Goal: Task Accomplishment & Management: Use online tool/utility

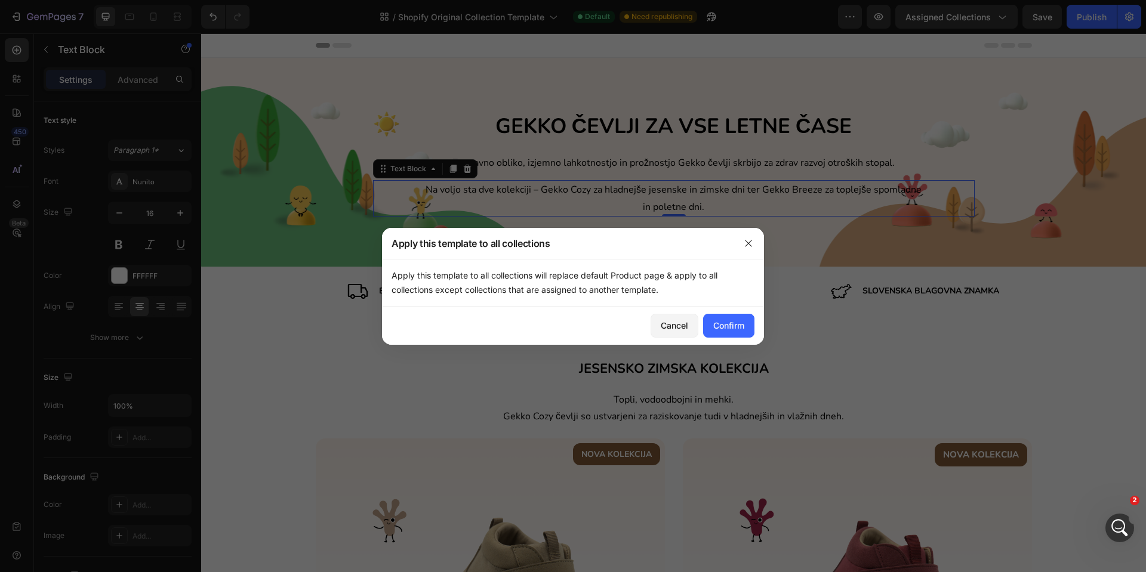
scroll to position [105, 0]
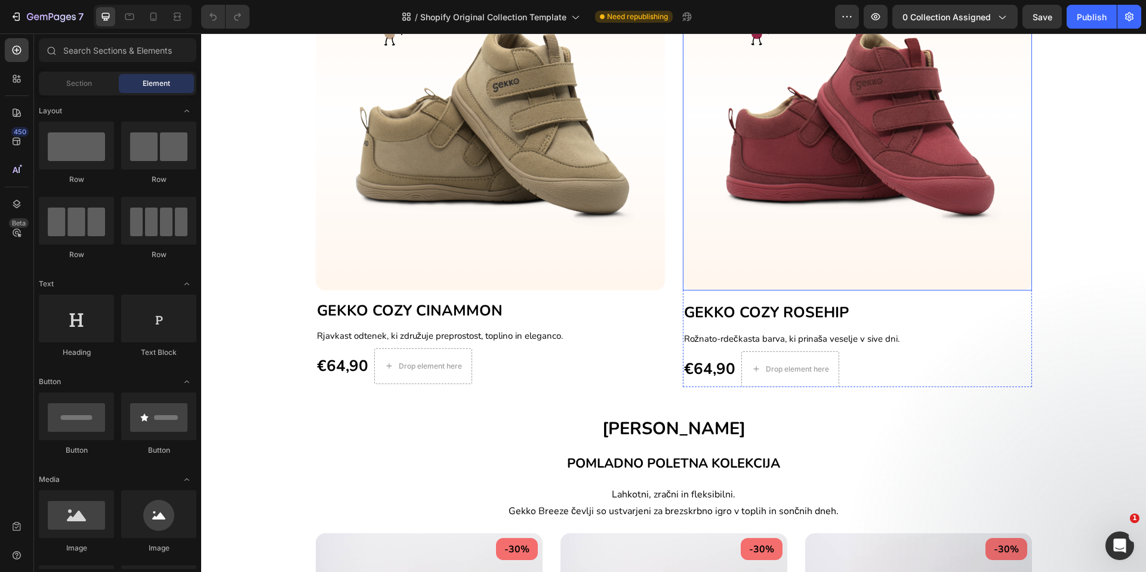
scroll to position [358, 0]
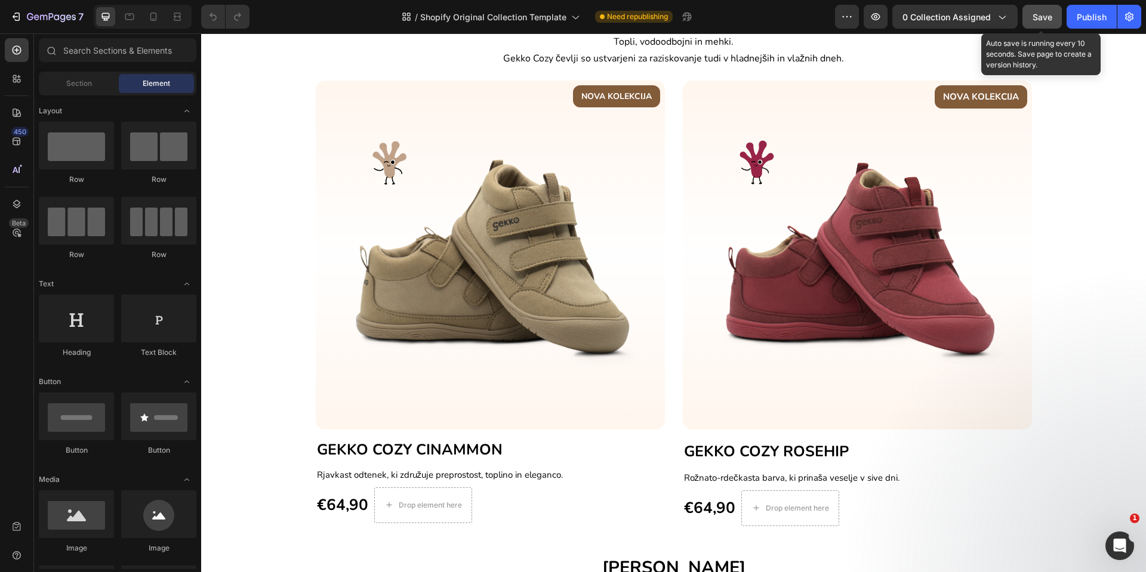
click at [1040, 18] on span "Save" at bounding box center [1042, 17] width 20 height 10
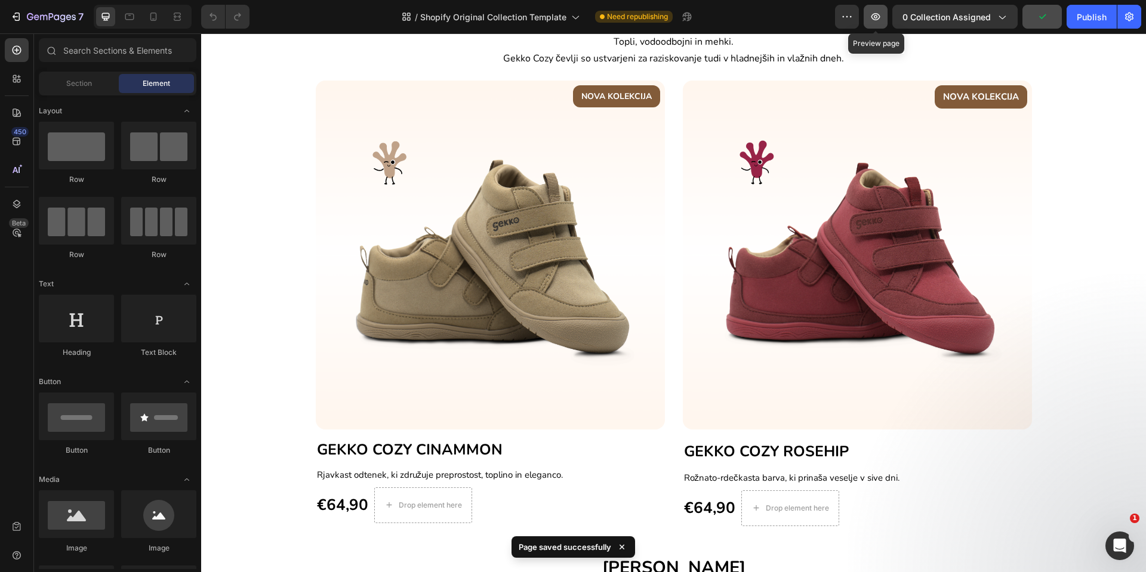
click at [872, 21] on icon "button" at bounding box center [875, 17] width 12 height 12
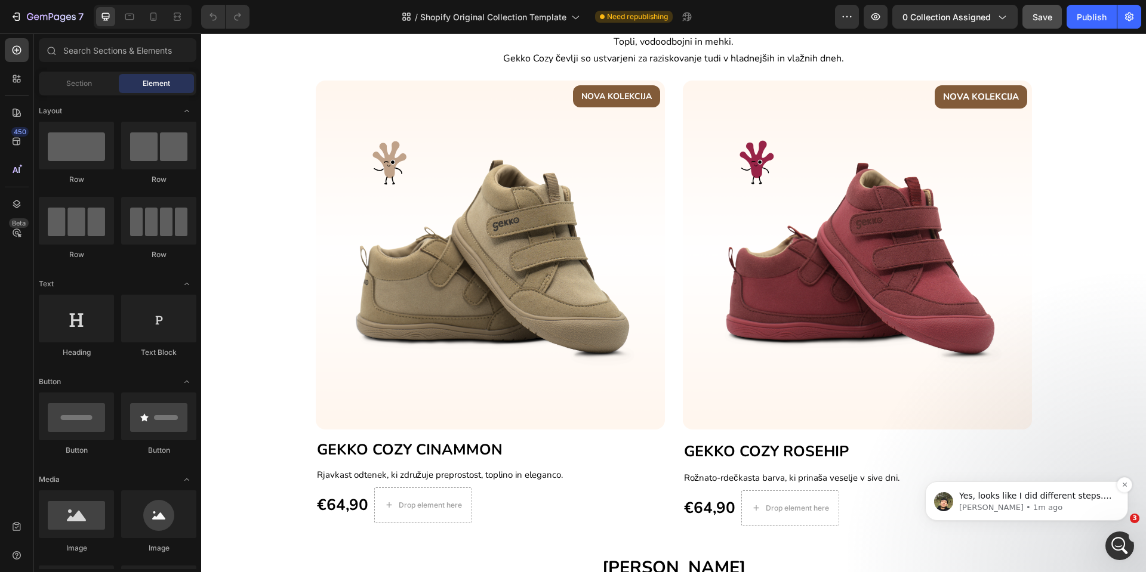
click at [1033, 499] on p "Yes, looks like I did different steps. May I publish your current collection pa…" at bounding box center [1036, 496] width 154 height 12
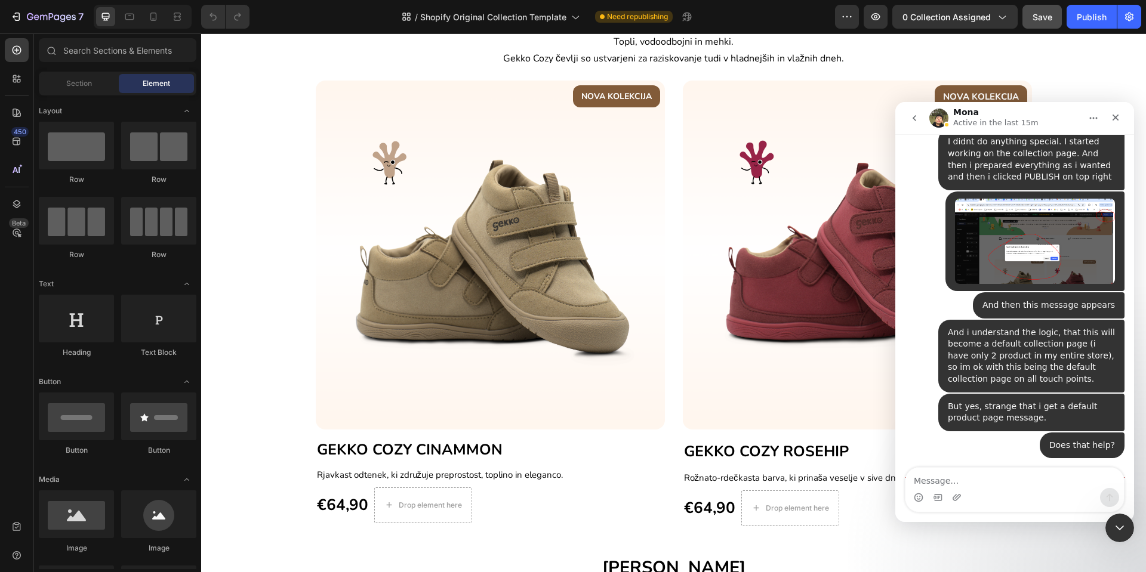
scroll to position [2384, 0]
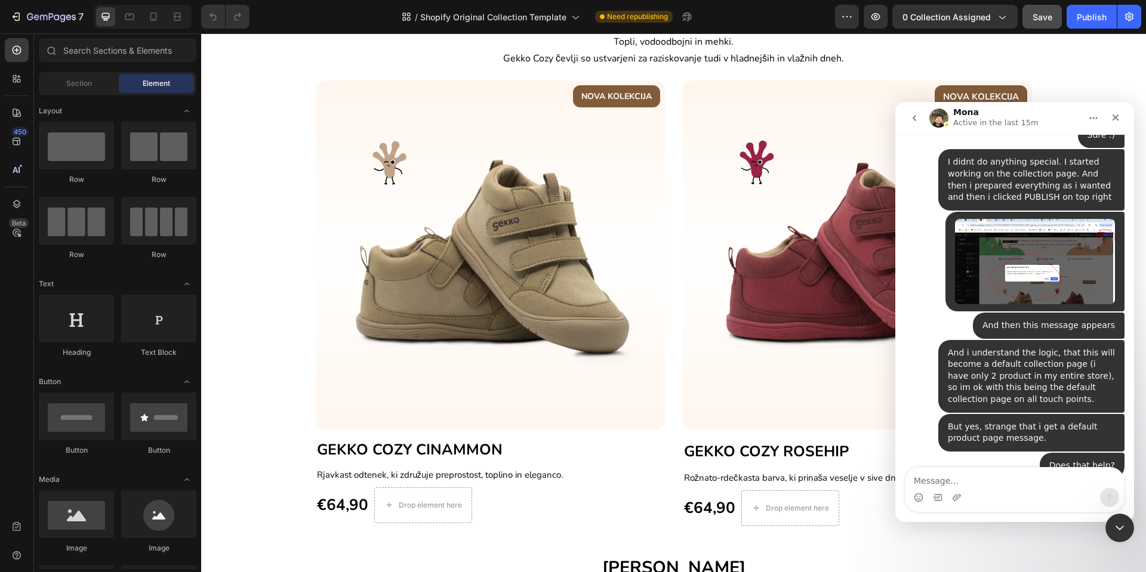
click at [994, 483] on textarea "Message…" at bounding box center [1014, 478] width 218 height 20
type textarea "I"
type textarea "i"
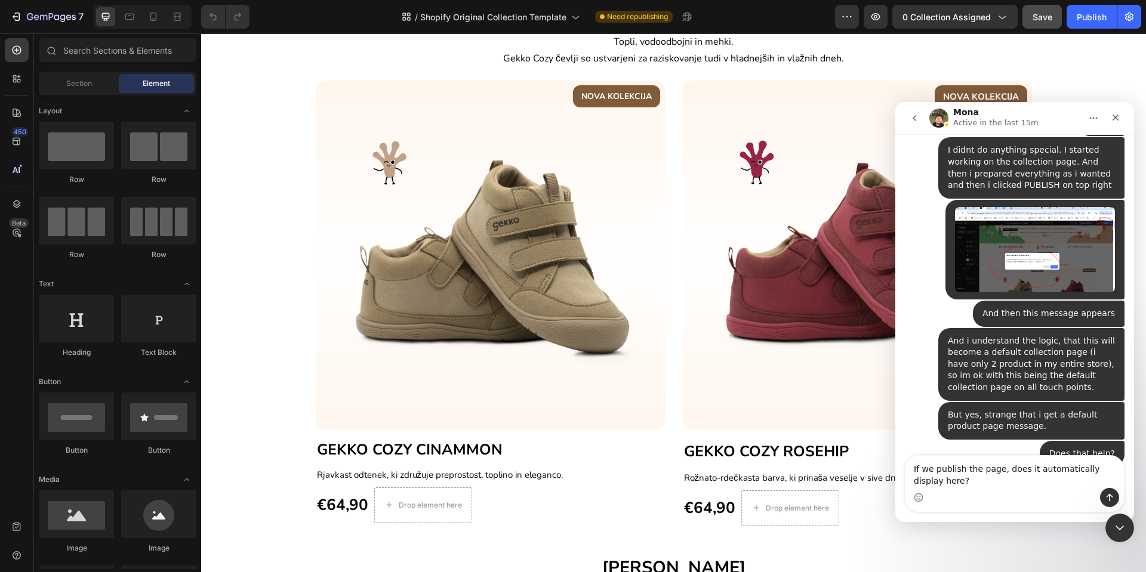
type textarea "If we publish the page, does it automatically display here?"
click at [979, 488] on div "Intercom messenger" at bounding box center [1014, 497] width 218 height 19
click at [976, 485] on textarea "If we publish the page, does it automatically display here?" at bounding box center [1014, 472] width 218 height 32
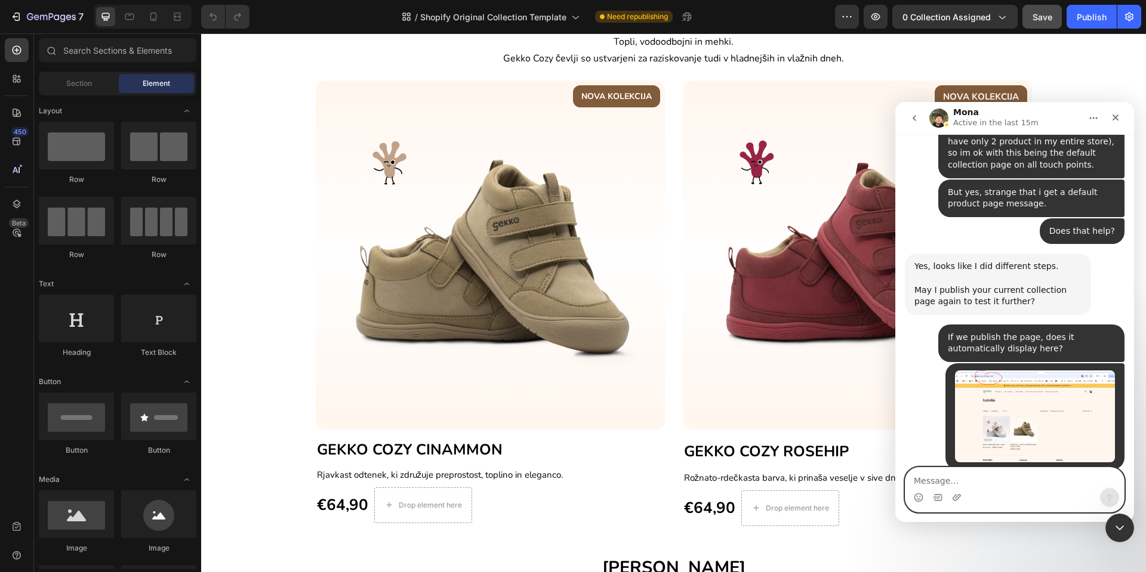
scroll to position [2644, 0]
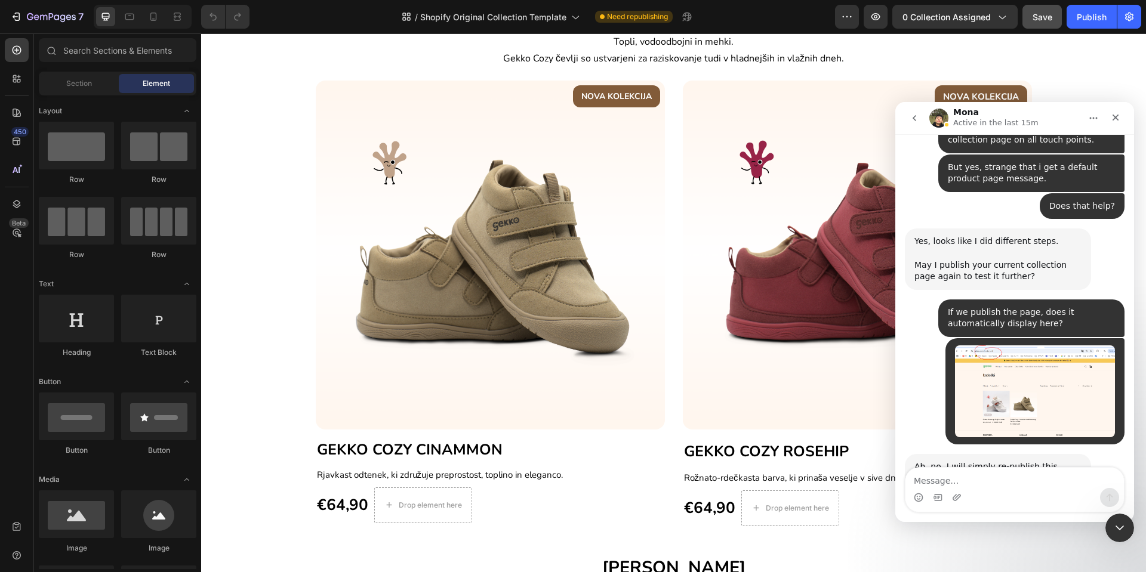
click at [1002, 485] on img "Mona says…" at bounding box center [994, 515] width 160 height 60
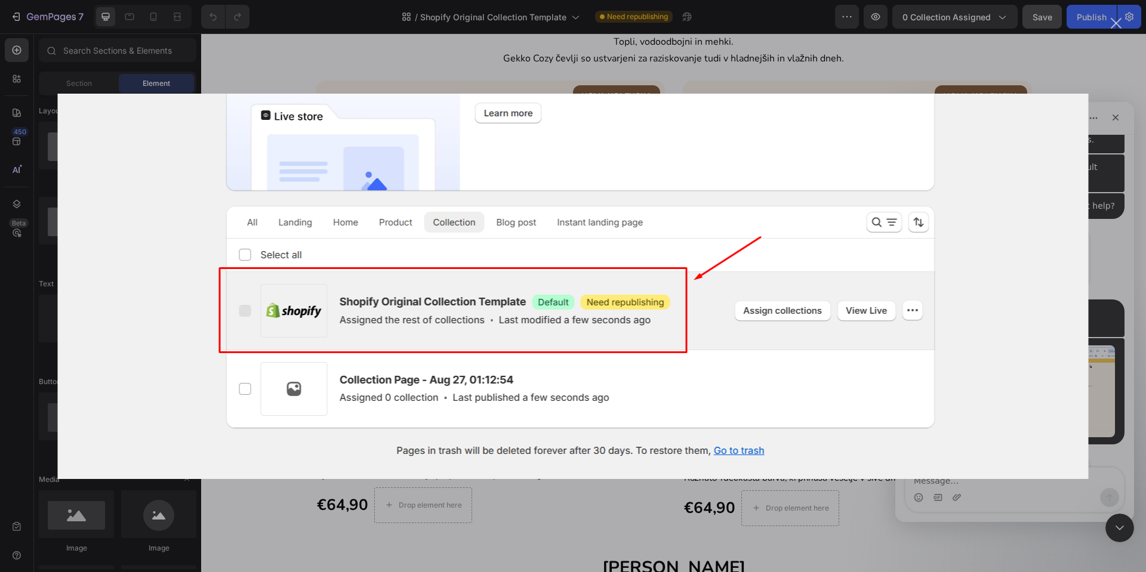
scroll to position [0, 0]
click at [1002, 387] on img "Close" at bounding box center [573, 286] width 1030 height 385
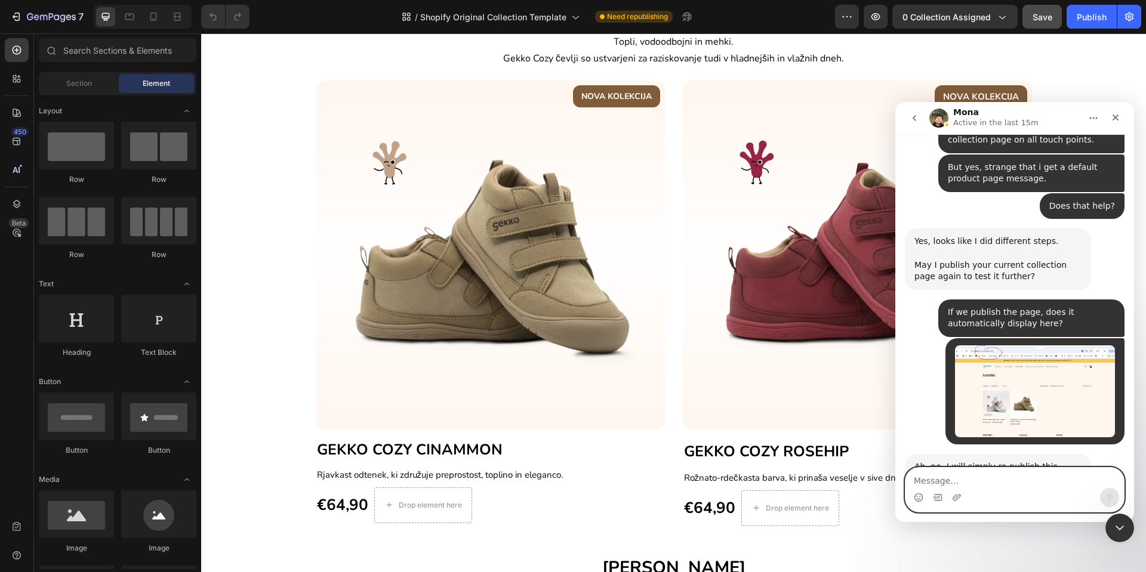
click at [1000, 469] on textarea "Message…" at bounding box center [1014, 478] width 218 height 20
type textarea "ok"
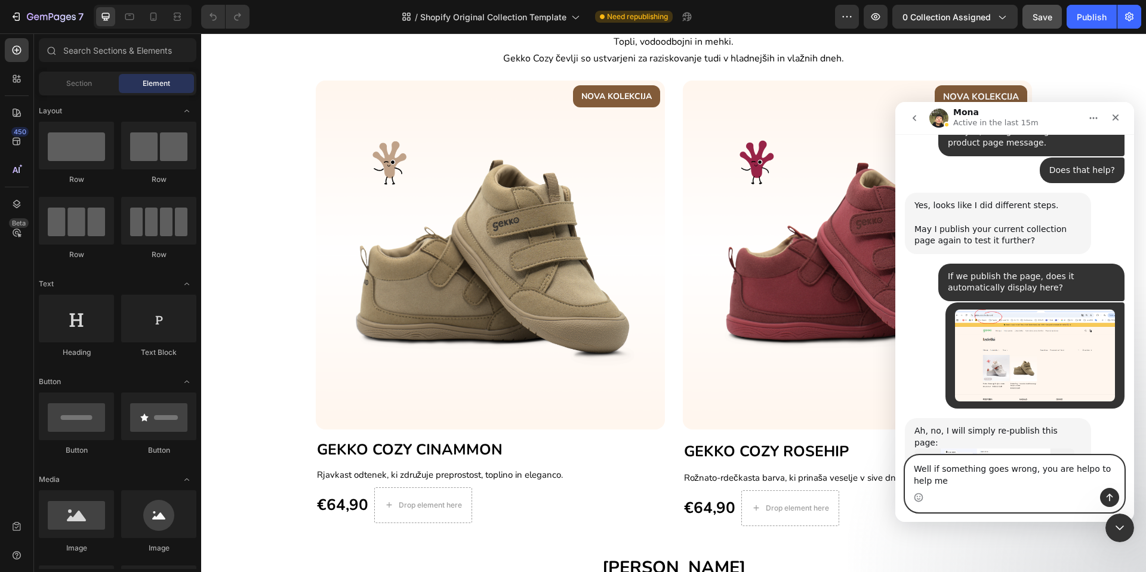
scroll to position [2692, 0]
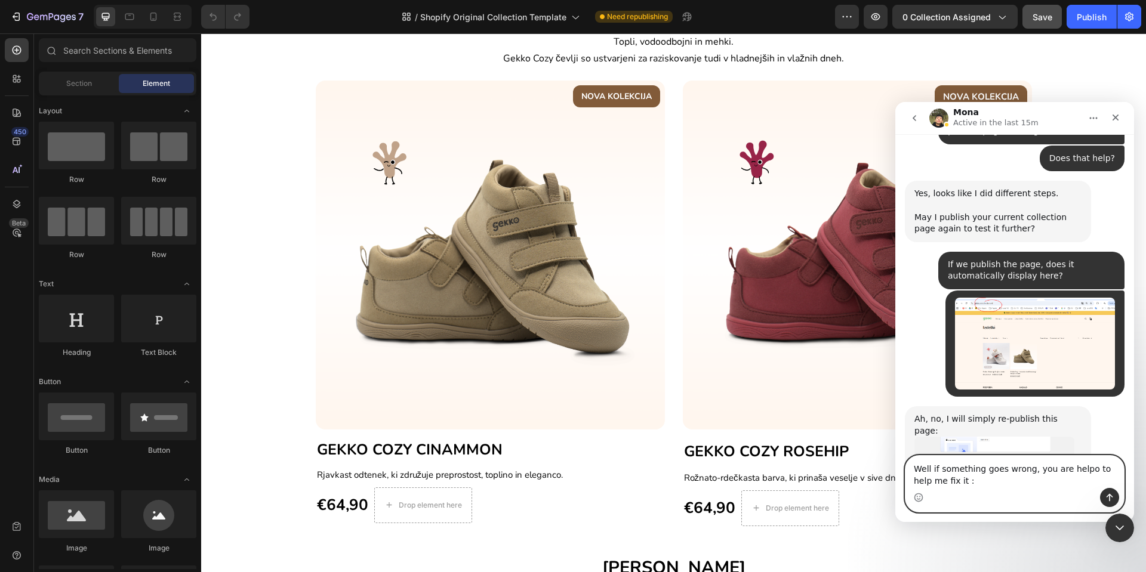
type textarea "Well if something goes wrong, you are helpo to help me fix it :)"
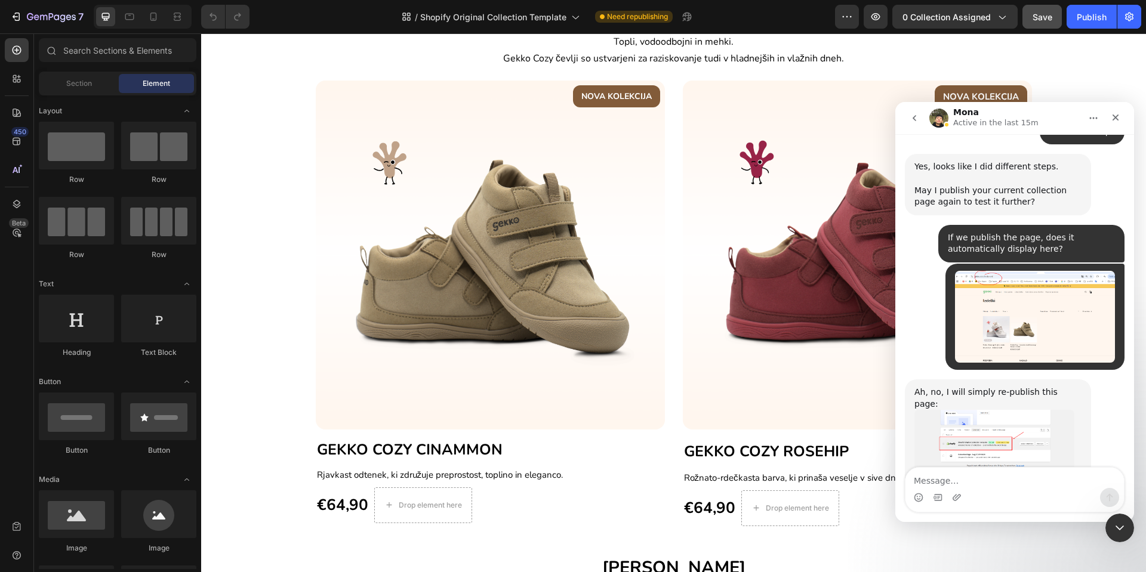
drag, startPoint x: 1090, startPoint y: 436, endPoint x: 1101, endPoint y: 421, distance: 19.1
click at [1099, 562] on div "Well if something goes wrong, you are helpo to help me fix it :)" at bounding box center [1031, 573] width 167 height 23
click at [1101, 555] on div "Well if something goes wrong, you are helpo to help me fix it :) • Just now" at bounding box center [1031, 574] width 186 height 38
click at [1008, 475] on textarea "Message…" at bounding box center [1014, 478] width 218 height 20
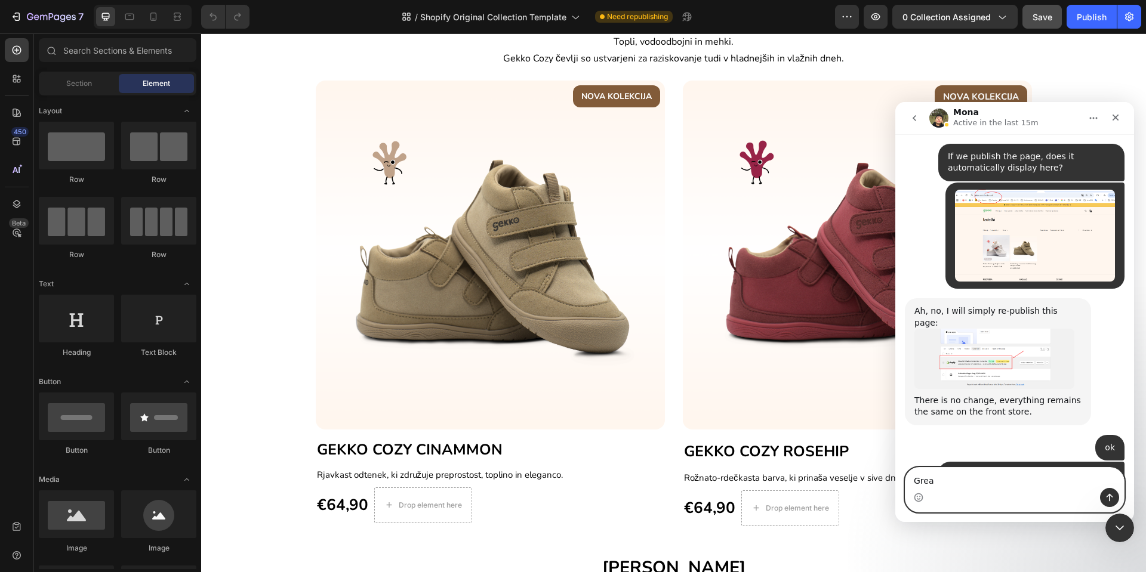
scroll to position [2800, 0]
type textarea "Great"
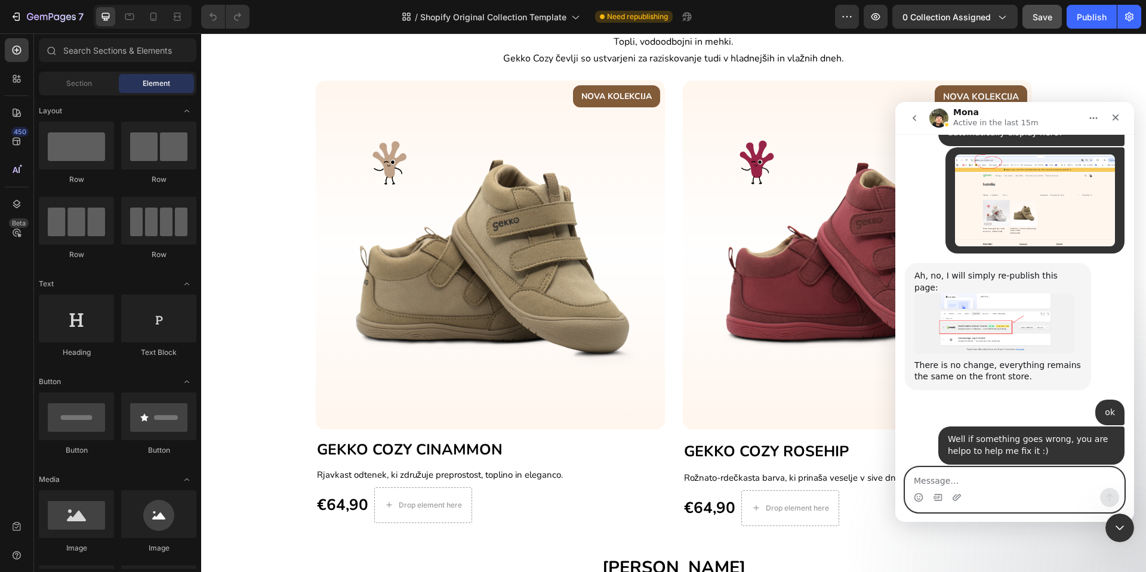
scroll to position [2835, 0]
type textarea "then go ahead"
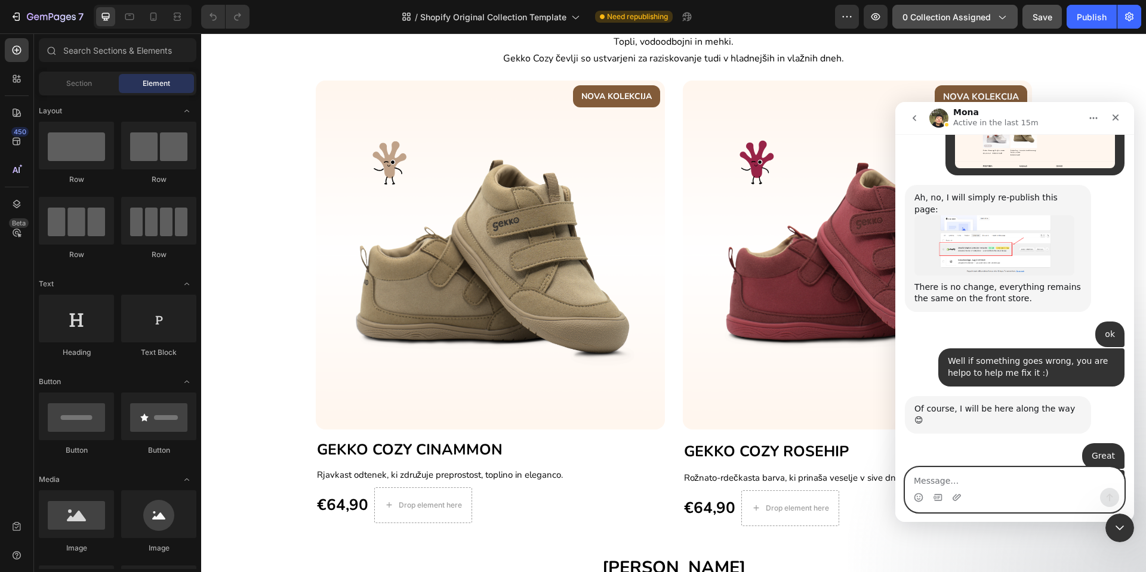
scroll to position [2927, 0]
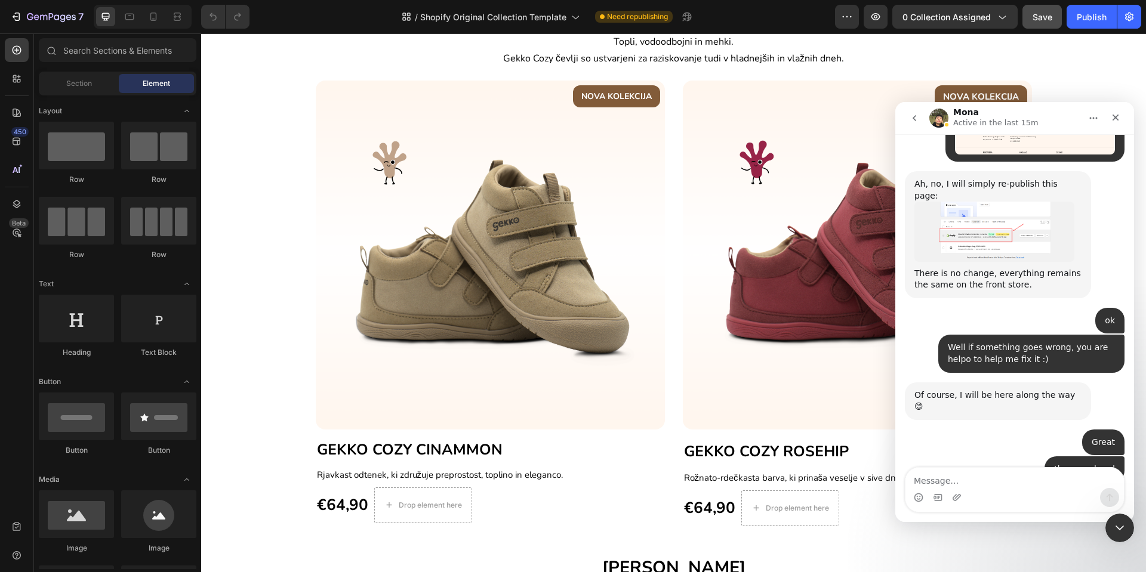
click at [1006, 511] on img "Mona says…" at bounding box center [994, 548] width 160 height 75
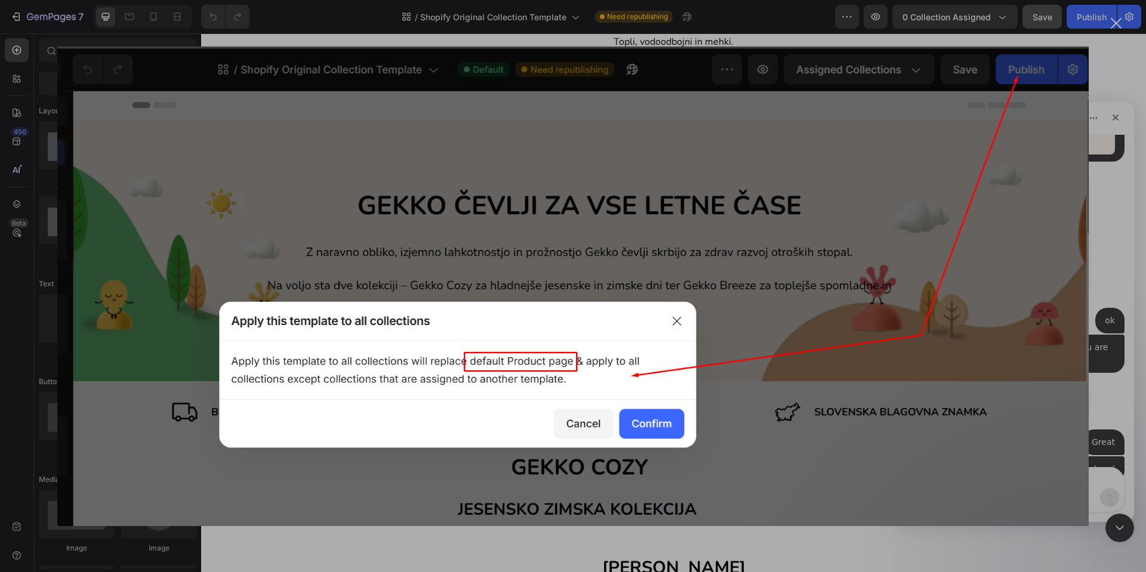
click at [965, 408] on img "Close" at bounding box center [572, 286] width 1031 height 480
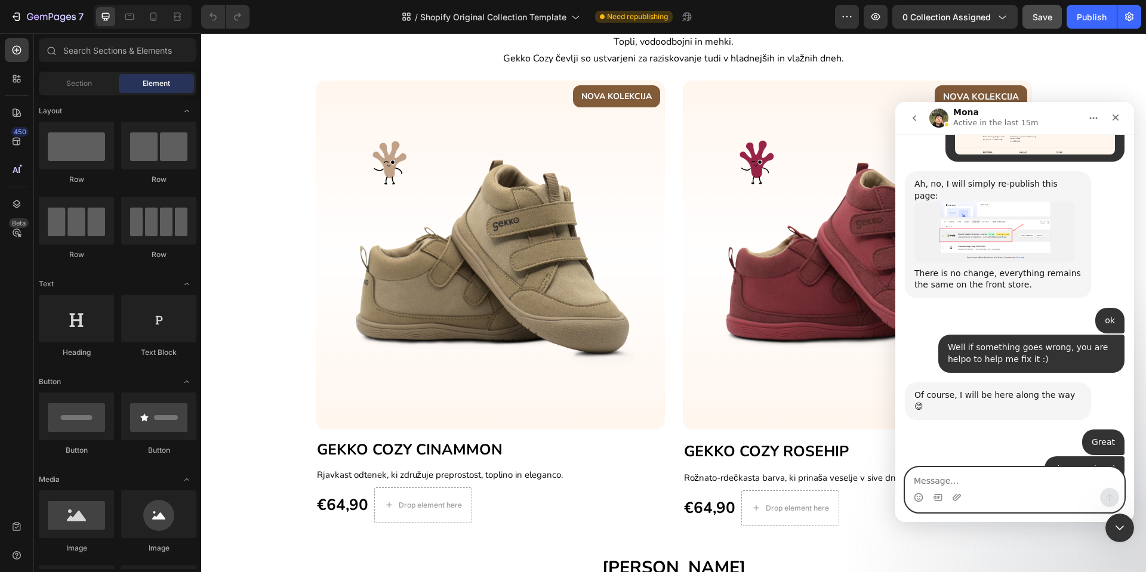
click at [993, 473] on textarea "Message…" at bounding box center [1014, 478] width 218 height 20
type textarea "so its the same for you"
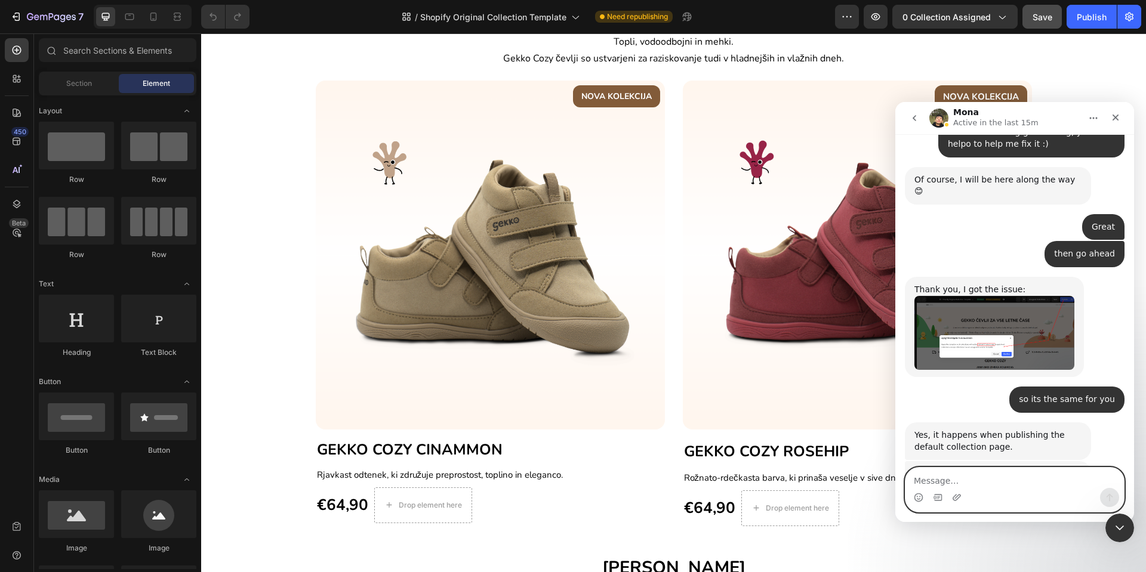
scroll to position [3188, 0]
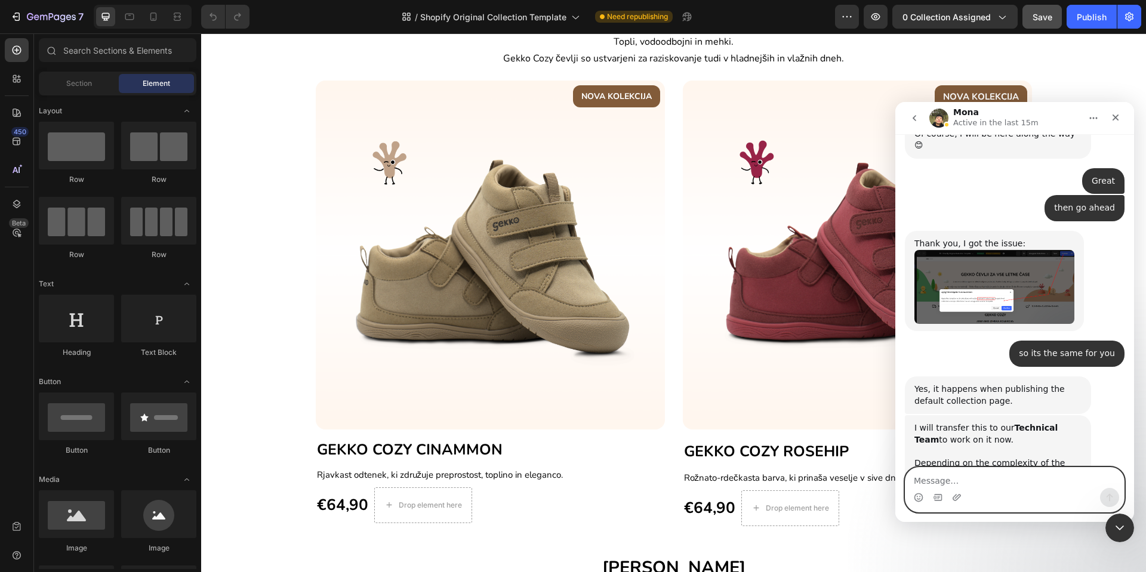
type textarea "B"
type textarea "ok"
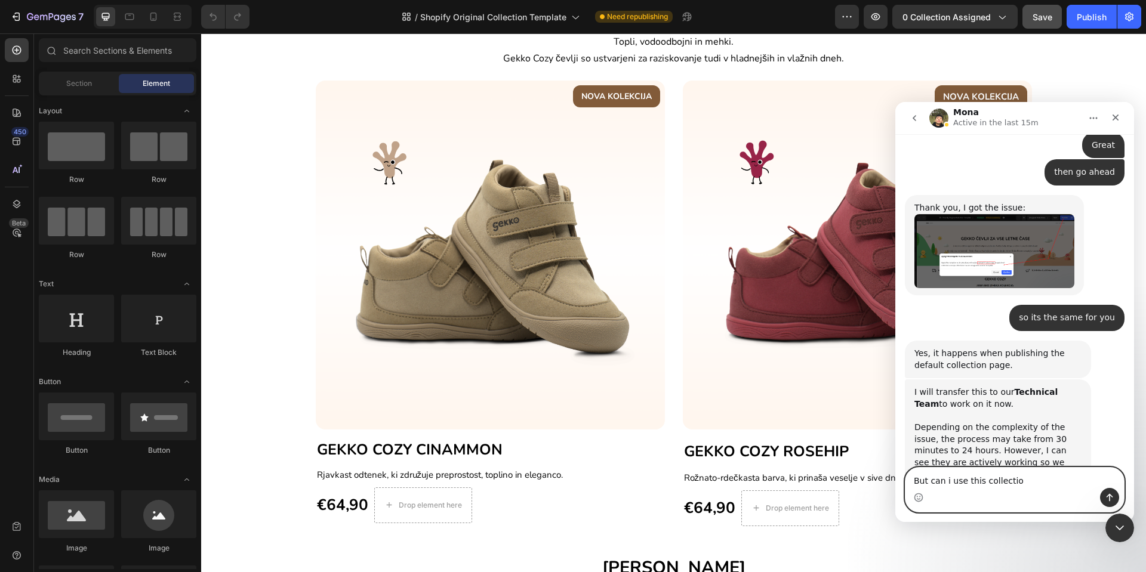
scroll to position [3225, 0]
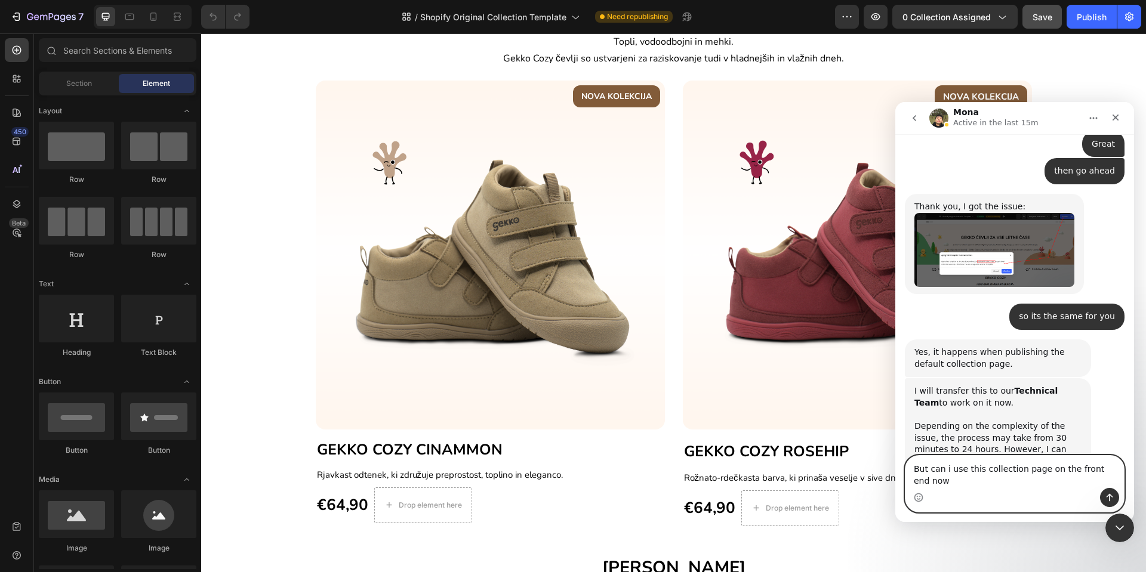
type textarea "But can i use this collection page on the front end now?"
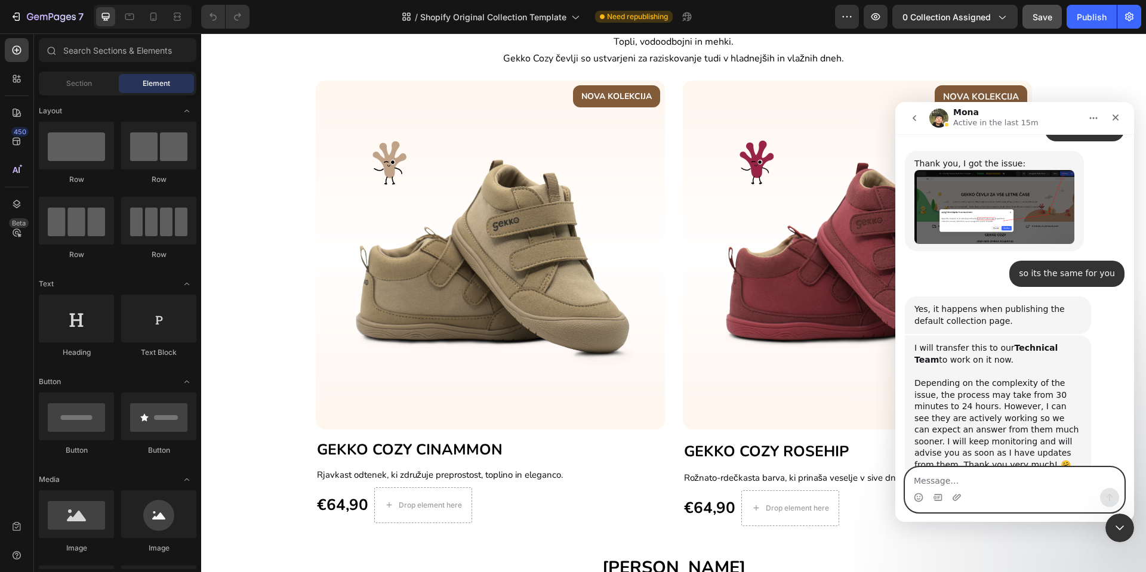
scroll to position [3272, 0]
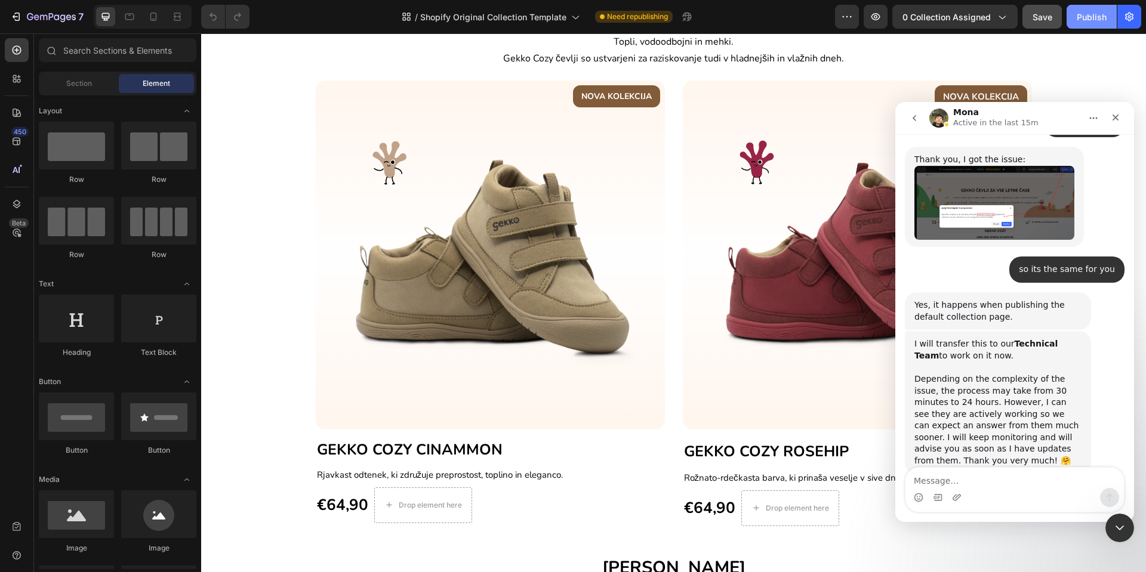
click at [1107, 18] on button "Publish" at bounding box center [1091, 17] width 50 height 24
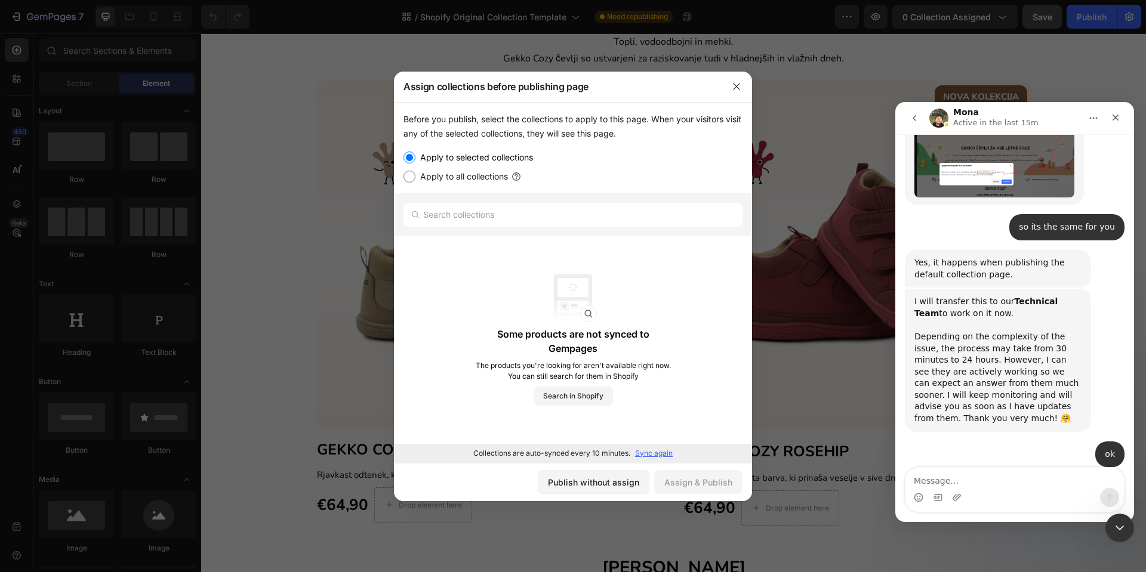
scroll to position [3318, 0]
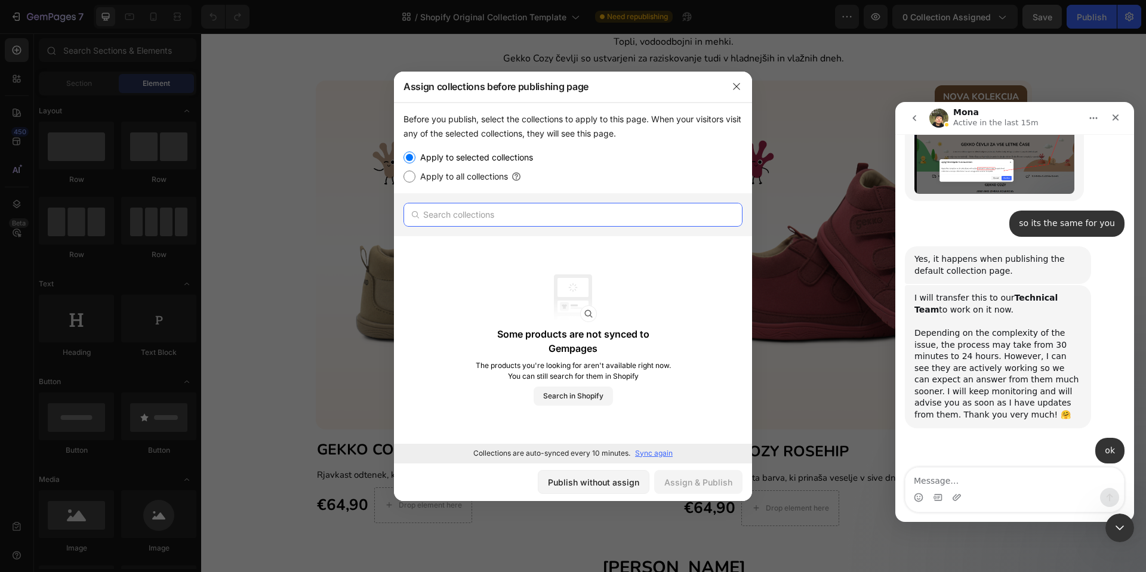
click at [486, 214] on input "text" at bounding box center [572, 215] width 339 height 24
click at [656, 453] on p "Sync again" at bounding box center [654, 453] width 38 height 11
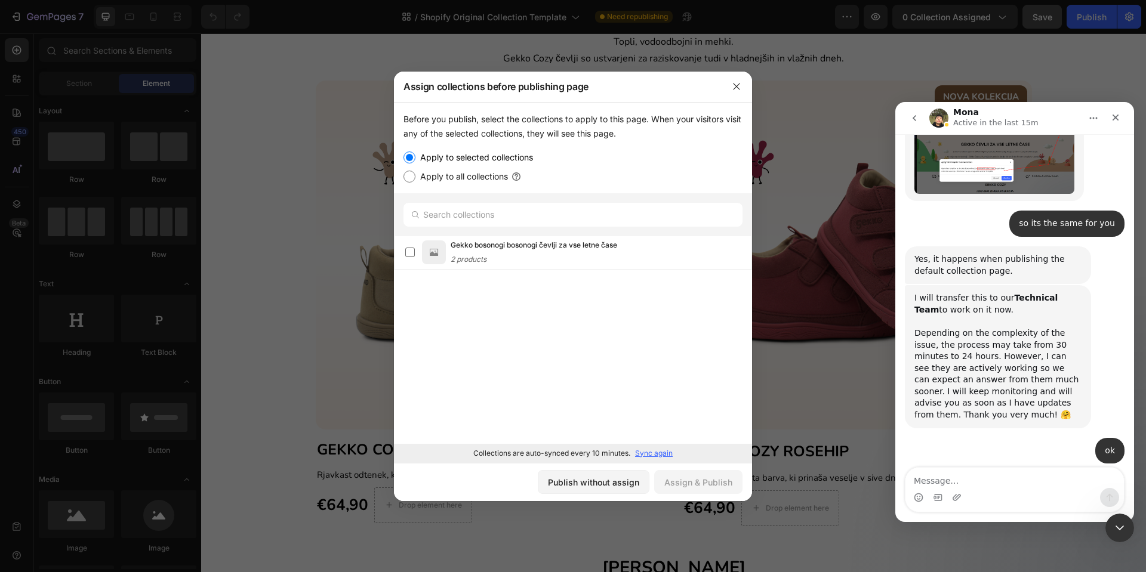
scroll to position [3272, 0]
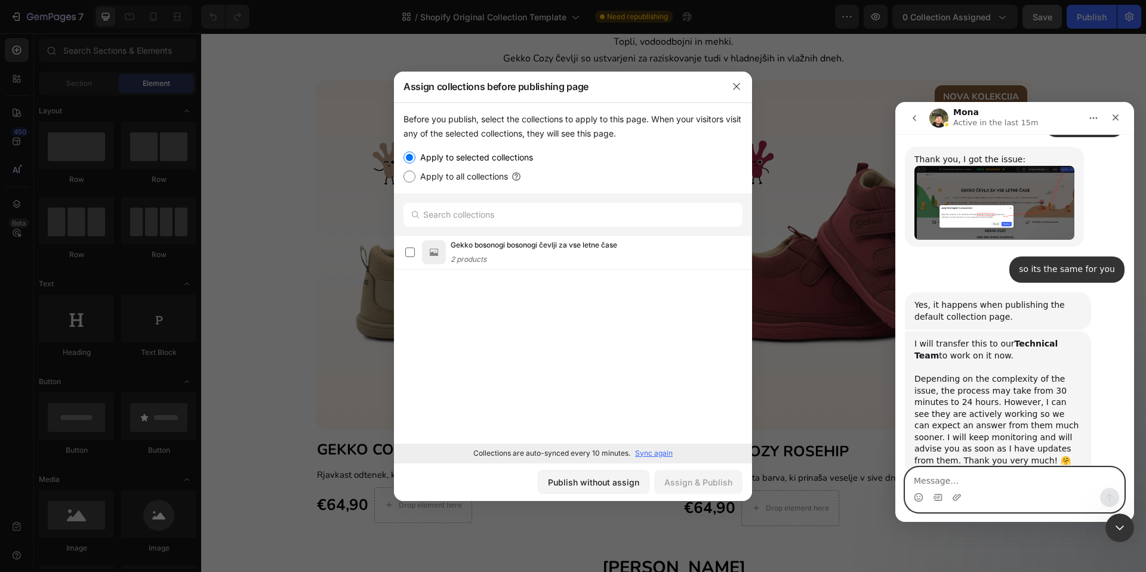
click at [971, 480] on textarea "Message…" at bounding box center [1014, 478] width 218 height 20
type textarea "can i ask u one more question"
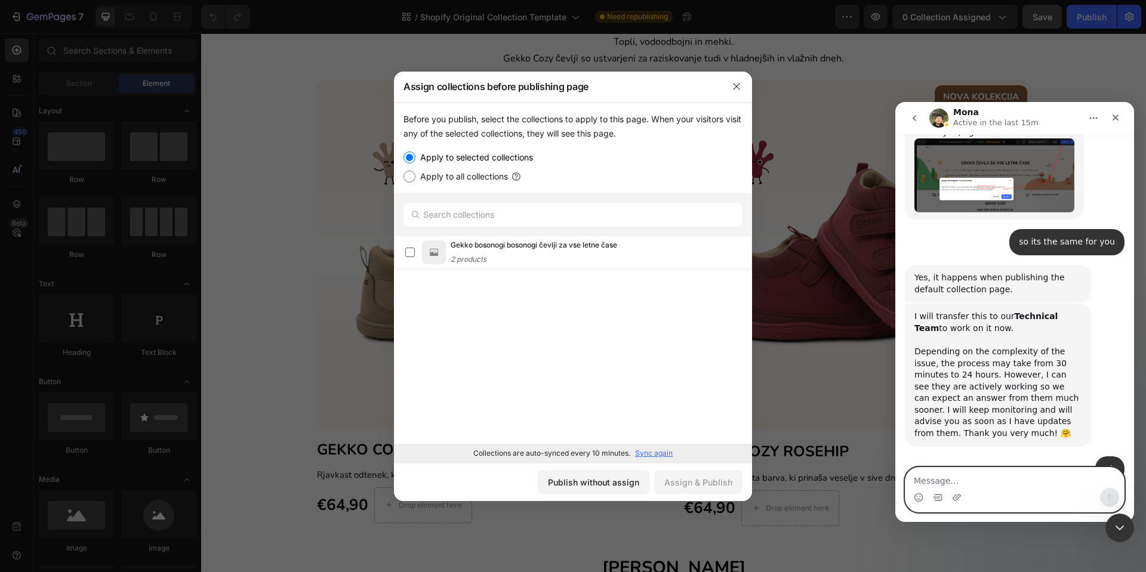
click at [946, 479] on textarea "Message…" at bounding box center [1014, 478] width 218 height 20
type textarea "i have this collection page:"
paste textarea "Message…"
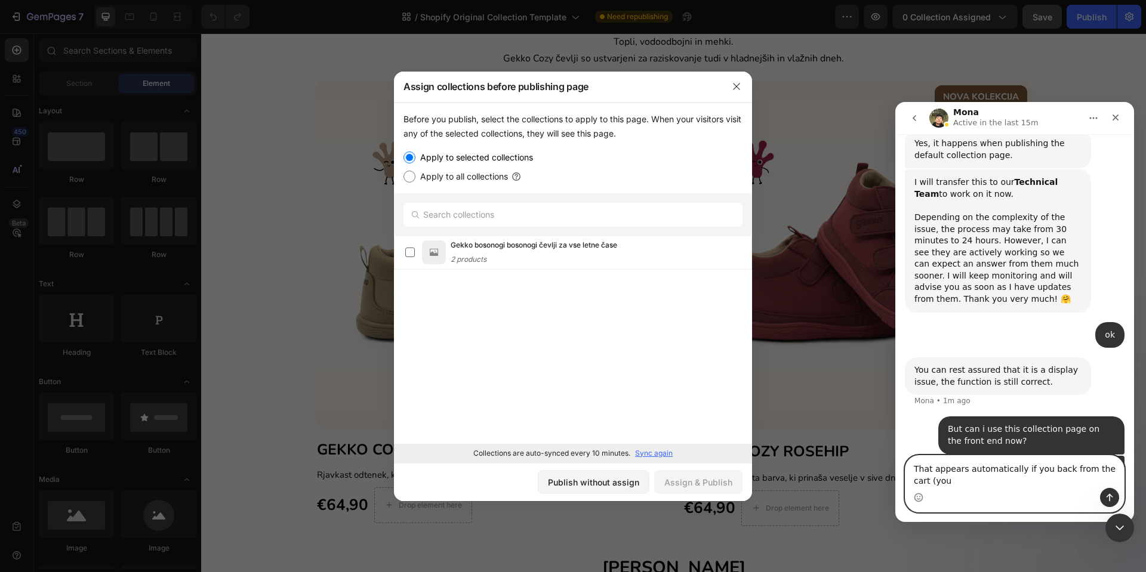
scroll to position [3446, 0]
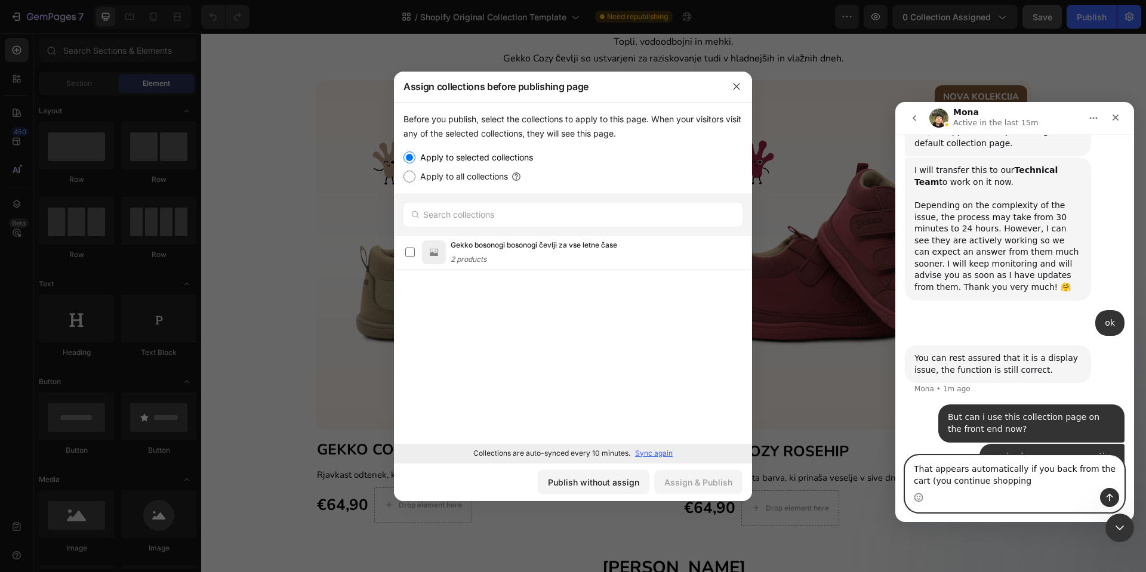
type textarea "That appears automatically if you back from the cart (you continue shopping)"
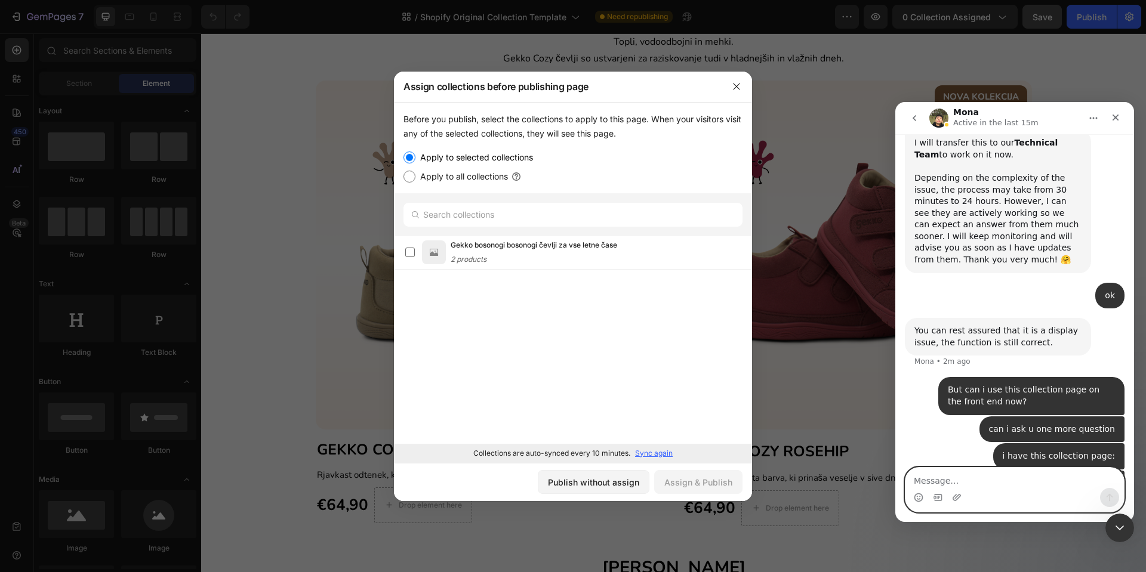
click at [999, 480] on textarea "Message…" at bounding box center [1014, 478] width 218 height 20
type textarea "H"
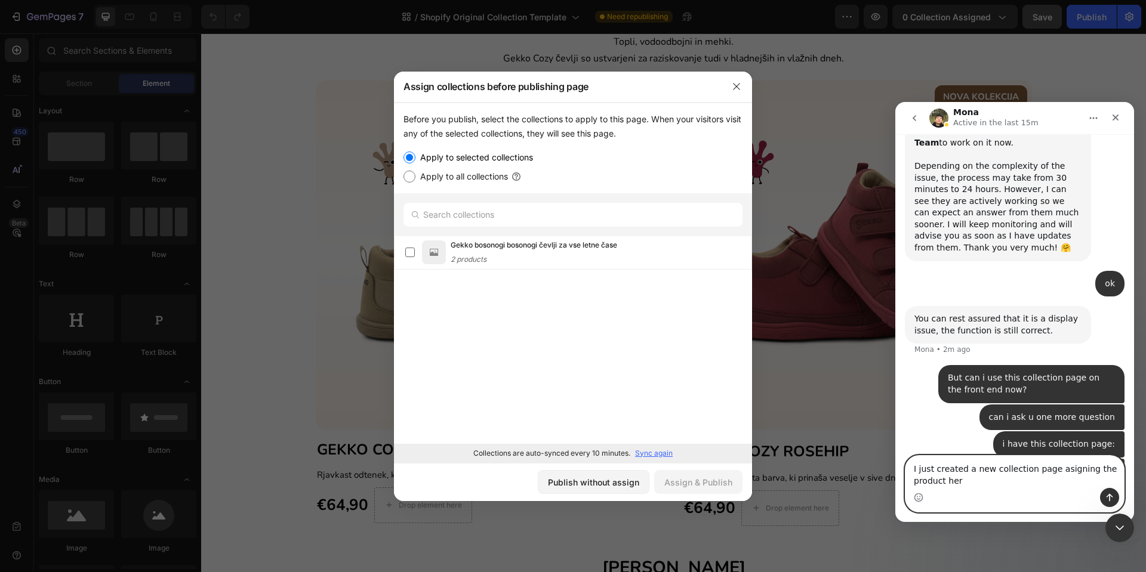
type textarea "I just created a new collection page asigning the product here"
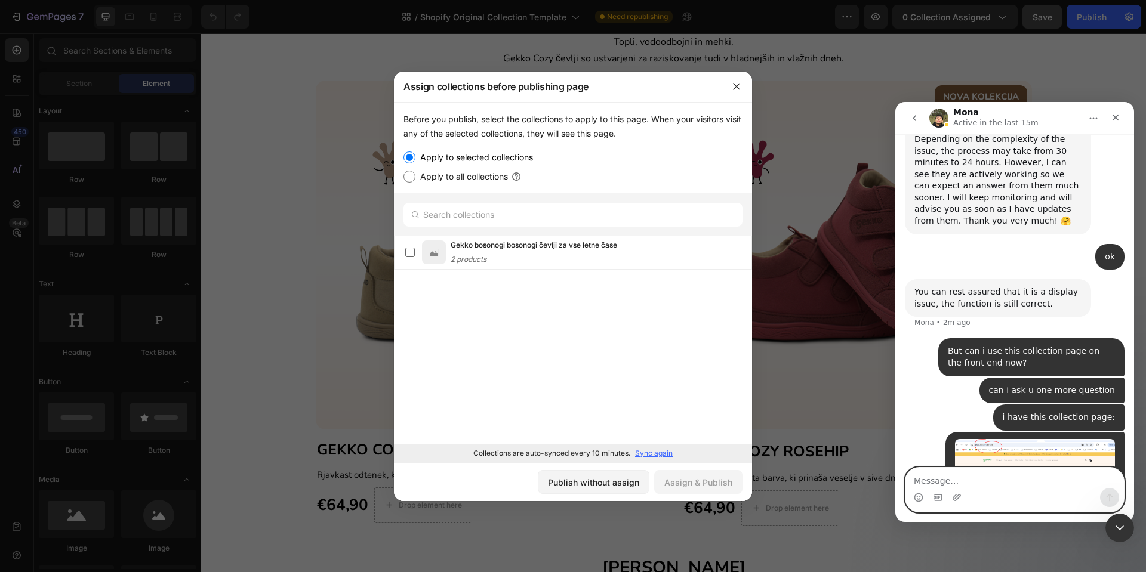
paste textarea "Message…"
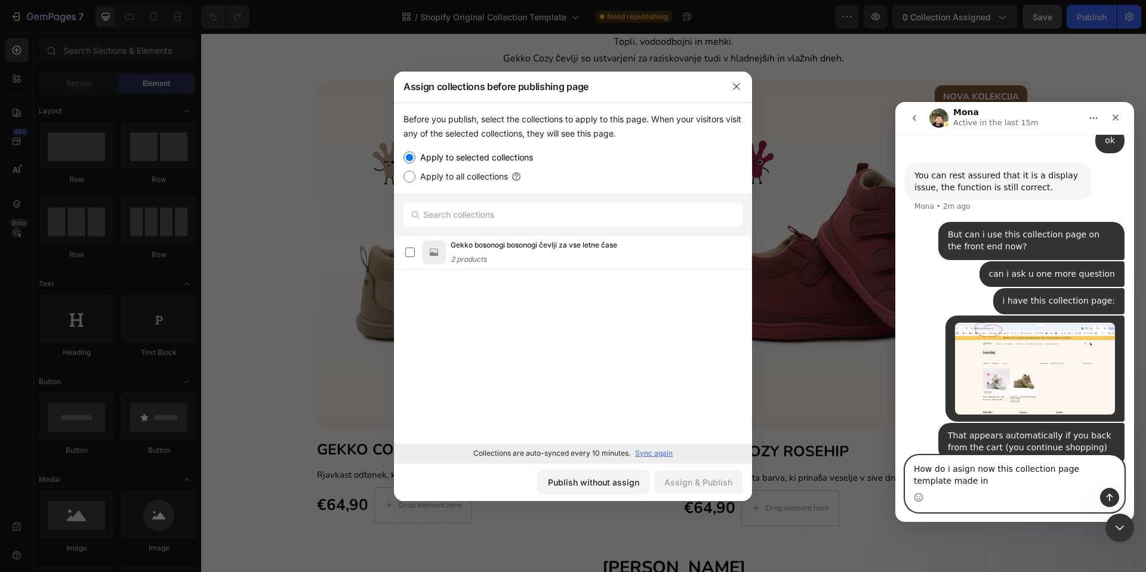
scroll to position [3640, 0]
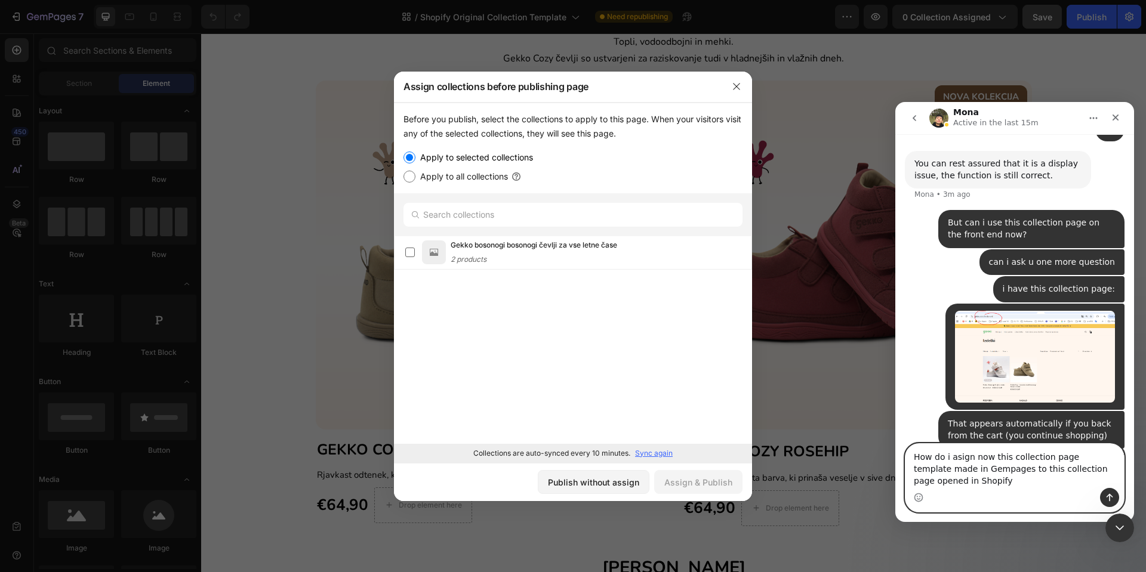
type textarea "How do i asign now this collection page template made in Gempages to this colle…"
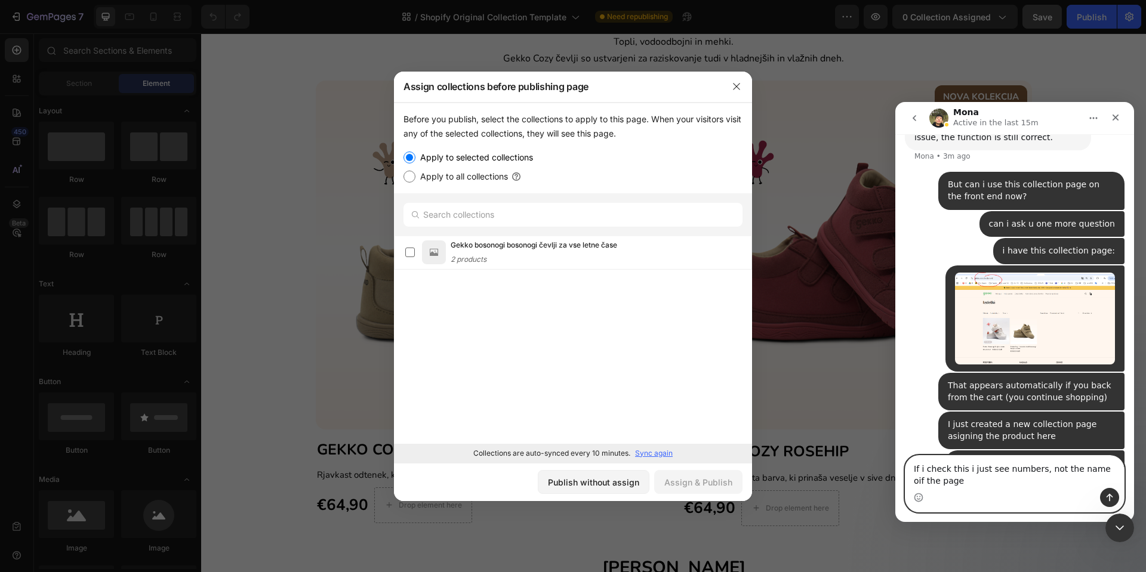
scroll to position [3691, 0]
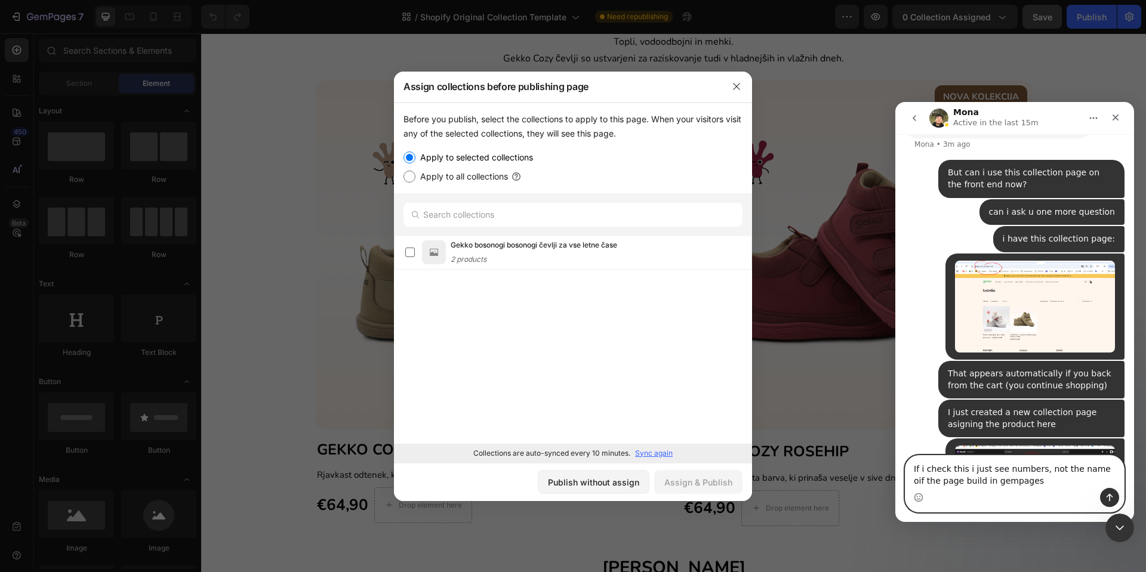
type textarea "If i check this i just see numbers, not the name oif the page build in gempages"
paste textarea "Message…"
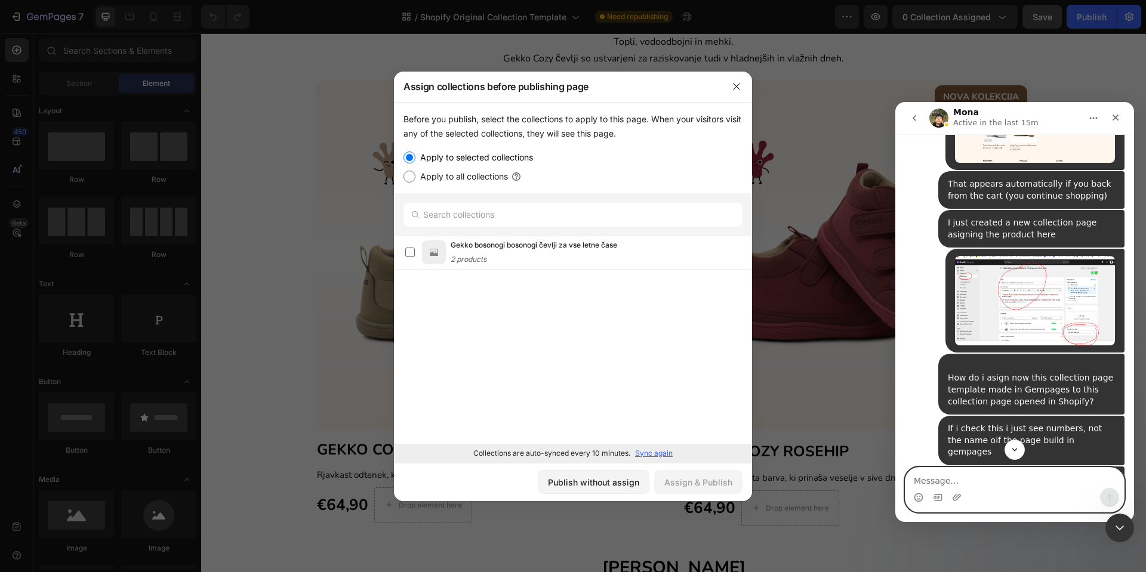
scroll to position [3921, 0]
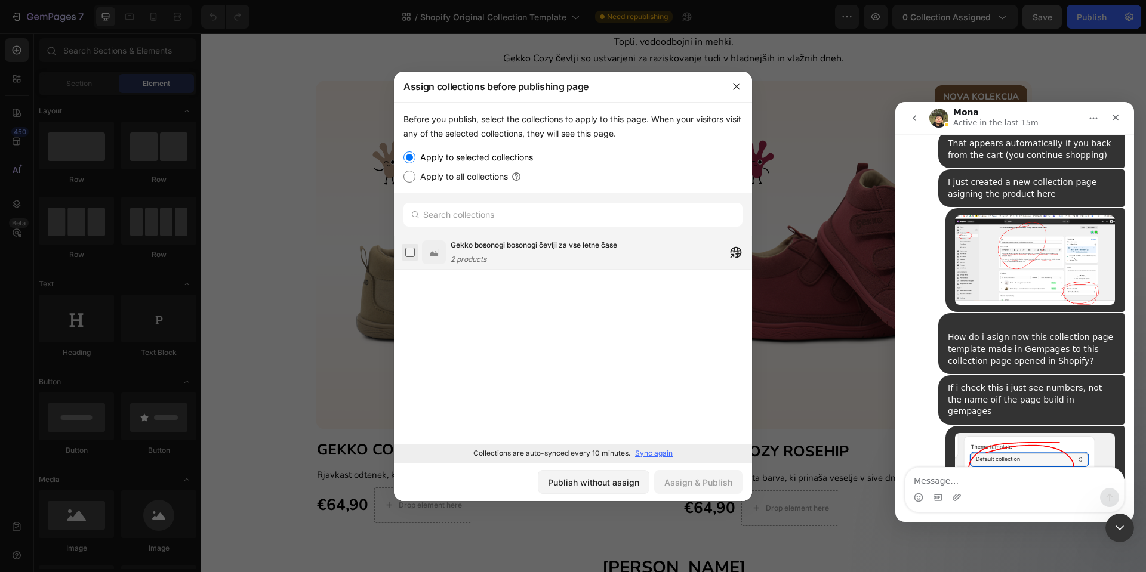
click at [411, 254] on label at bounding box center [410, 253] width 10 height 10
click at [687, 487] on div "Assign & Publish" at bounding box center [698, 482] width 68 height 13
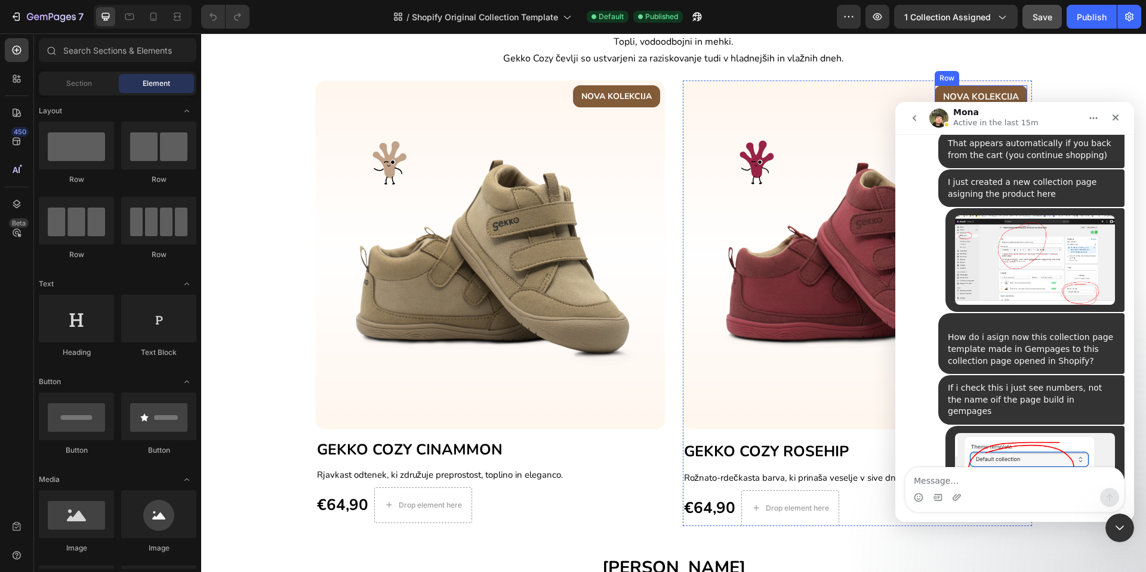
click at [934, 92] on div "NOVA KOLEKCIJA Text block Row" at bounding box center [980, 96] width 92 height 23
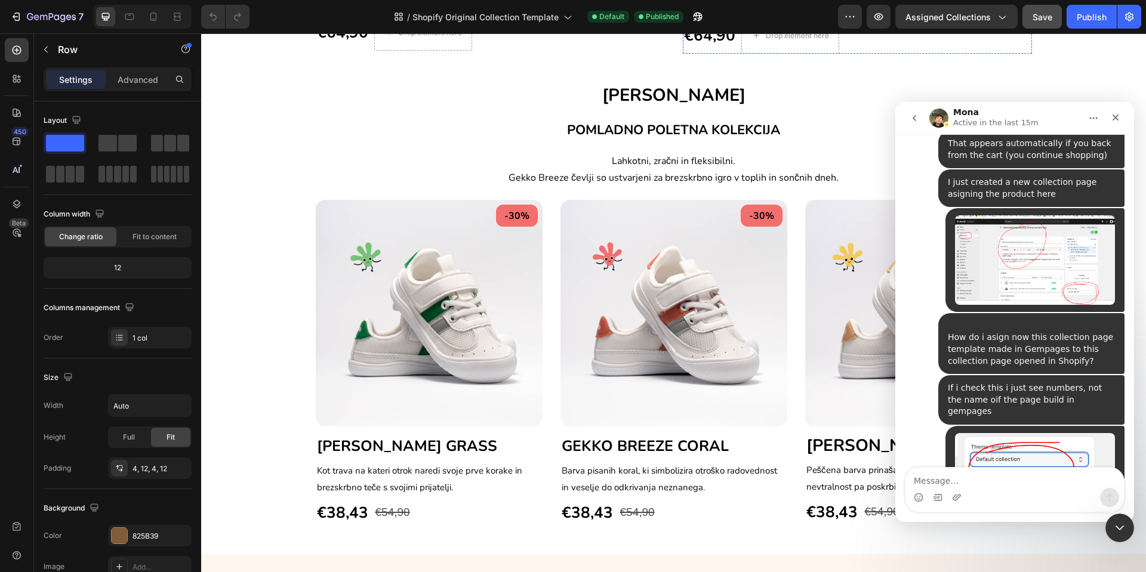
scroll to position [895, 0]
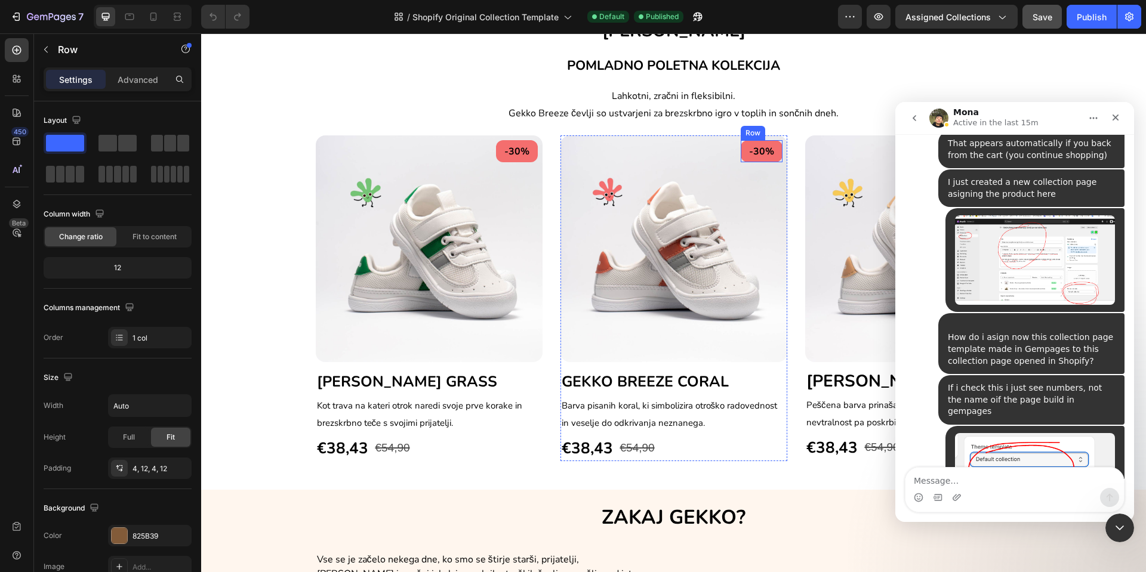
click at [740, 157] on div "-30% Text block Row" at bounding box center [761, 151] width 42 height 22
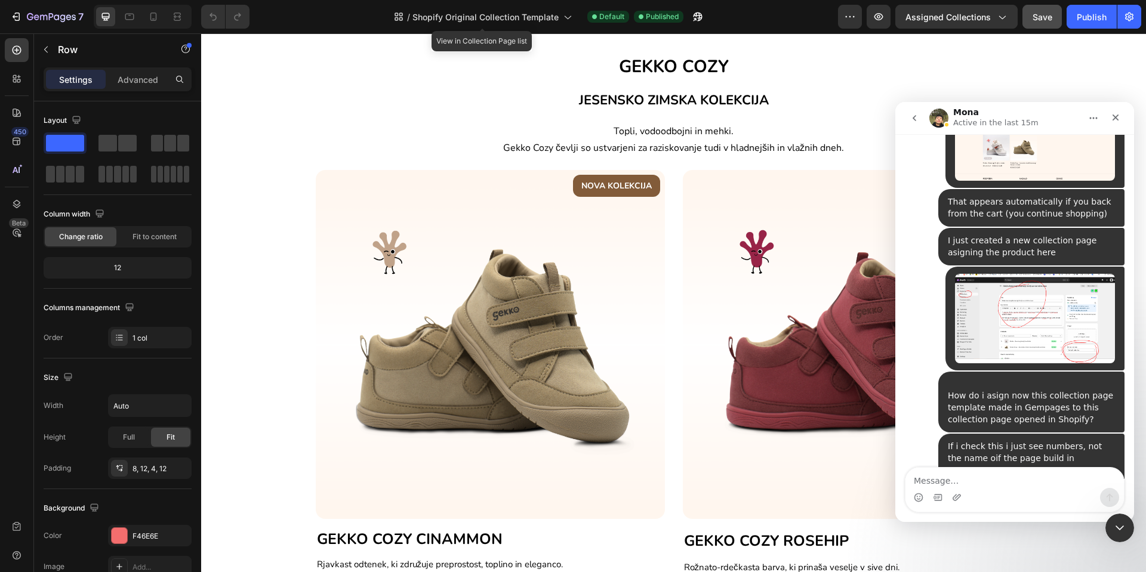
scroll to position [3831, 0]
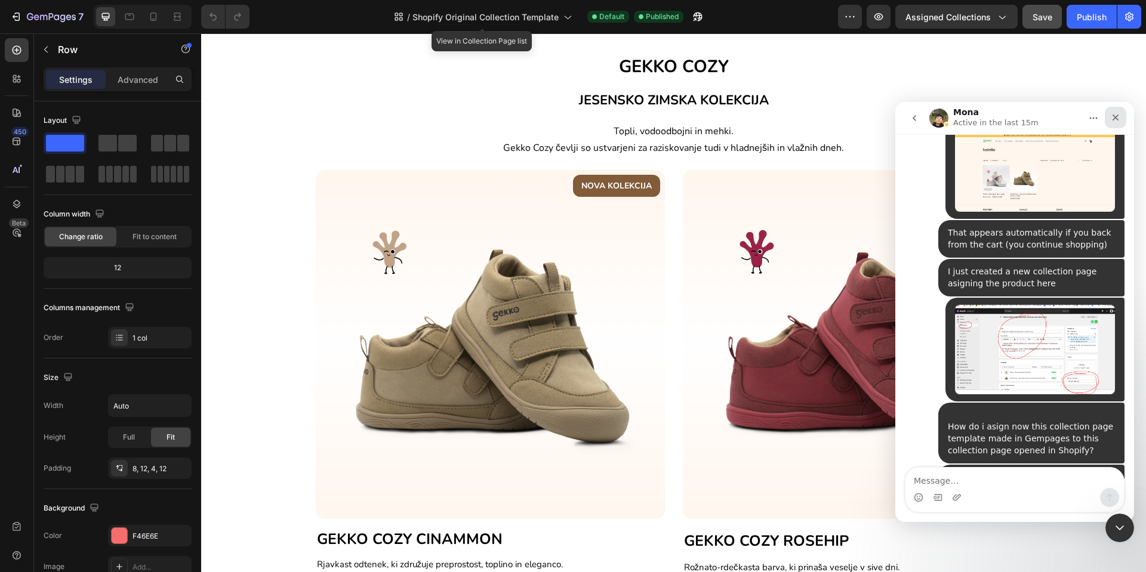
click at [1108, 116] on div "Close" at bounding box center [1114, 117] width 21 height 21
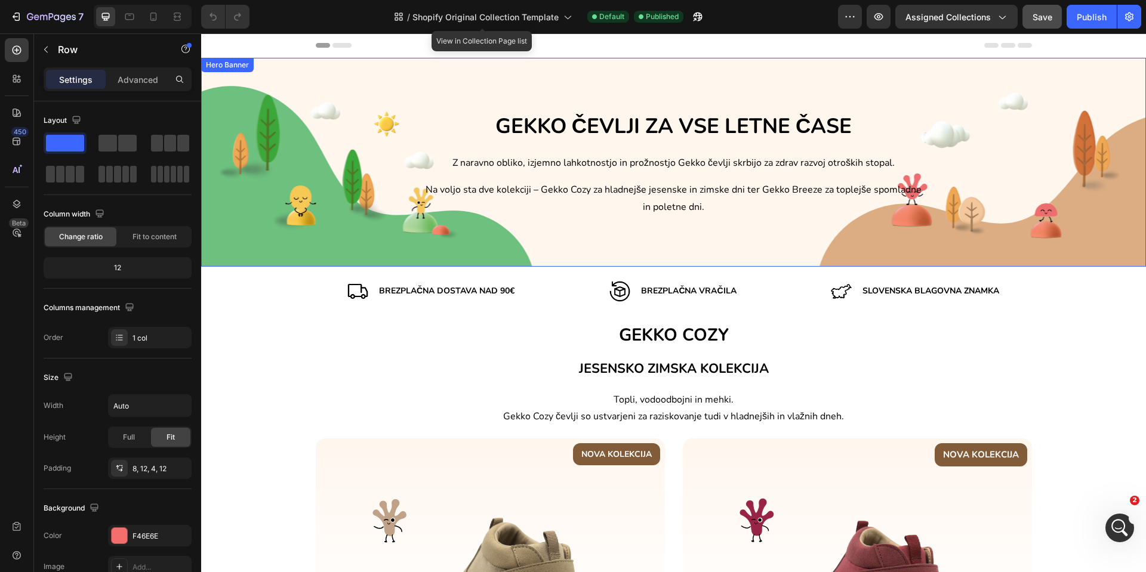
scroll to position [3921, 0]
click at [860, 192] on span "Na voljo sta dve kolekciji – Gekko Cozy za hladnejše jesenske in zimske dni ter…" at bounding box center [673, 198] width 496 height 30
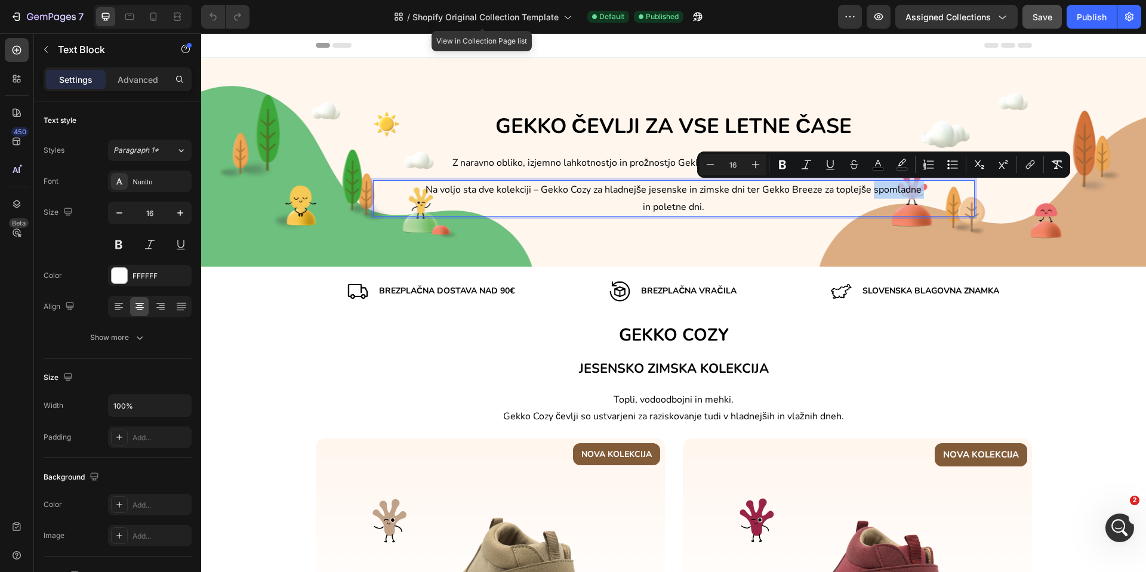
click at [860, 189] on span "Na voljo sta dve kolekciji – Gekko Cozy za hladnejše jesenske in zimske dni ter…" at bounding box center [673, 198] width 496 height 30
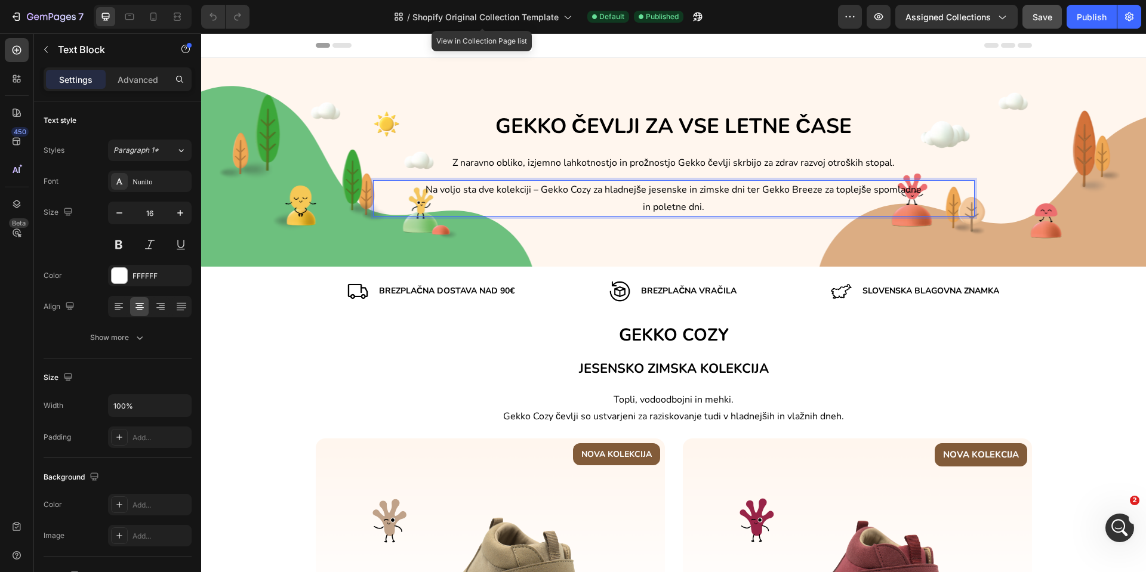
click at [861, 193] on span "Na voljo sta dve kolekciji – Gekko Cozy za hladnejše jesenske in zimske dni ter…" at bounding box center [673, 198] width 496 height 30
click at [860, 190] on span "Na voljo sta dve kolekciji – Gekko Cozy za hladnejše jesenske in zimske dni ter…" at bounding box center [673, 198] width 496 height 30
click at [864, 189] on span "Na voljo sta dve kolekciji – Gekko Cozy za hladnejše jesenske in zimske dni ter…" at bounding box center [673, 198] width 496 height 30
click at [768, 207] on p "Na voljo sta dve kolekciji – Gekko Cozy za hladnejše jesenske in zimske dni ter…" at bounding box center [674, 198] width 504 height 35
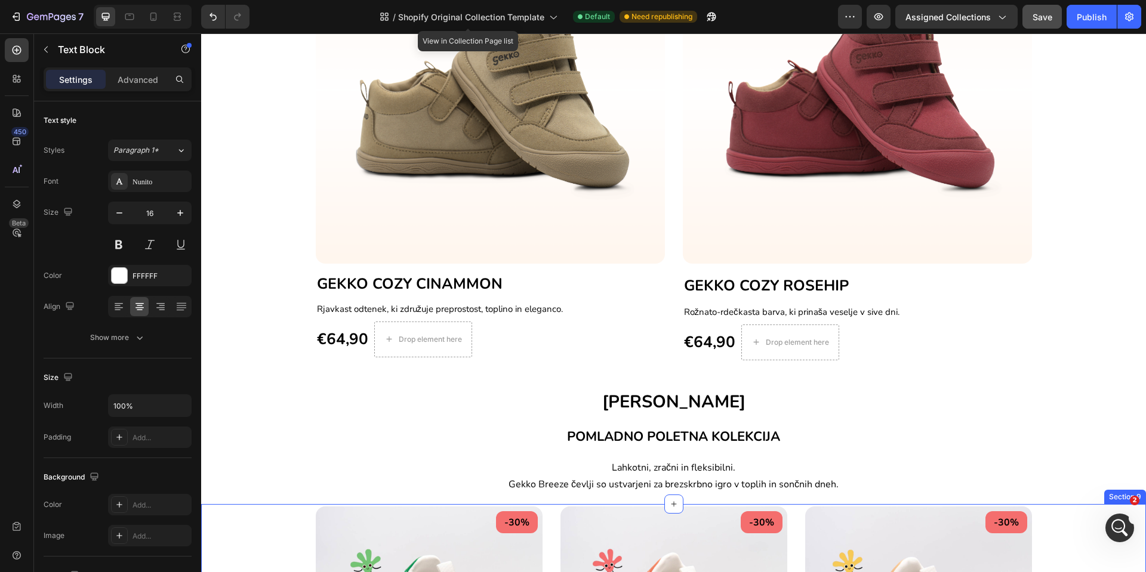
scroll to position [448, 0]
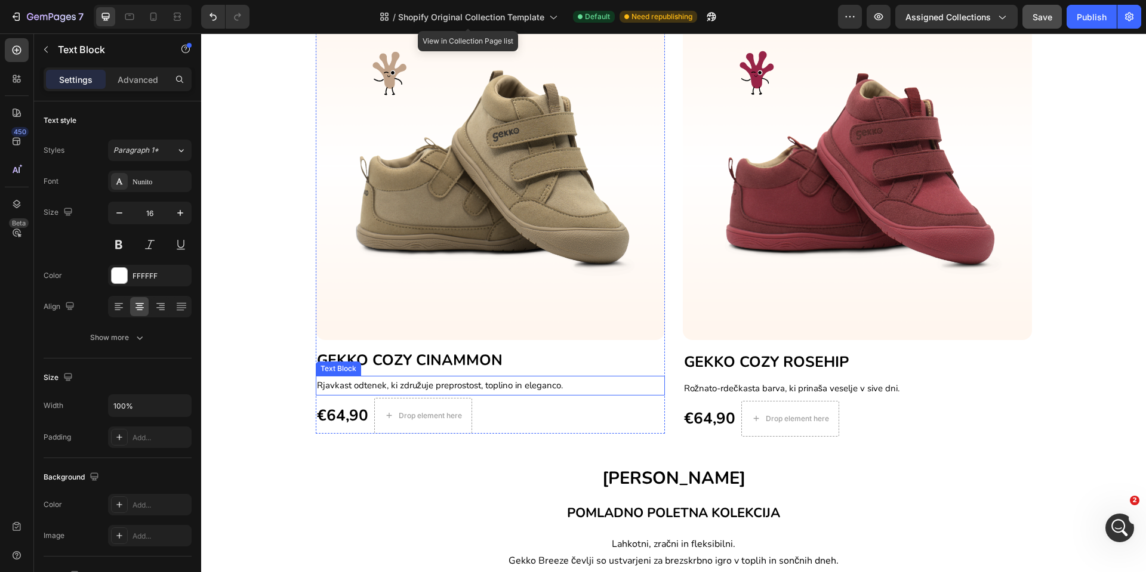
click at [481, 387] on span "Rjavkast odtenek, ki združuje preprostost, toplino in eleganco." at bounding box center [440, 385] width 246 height 12
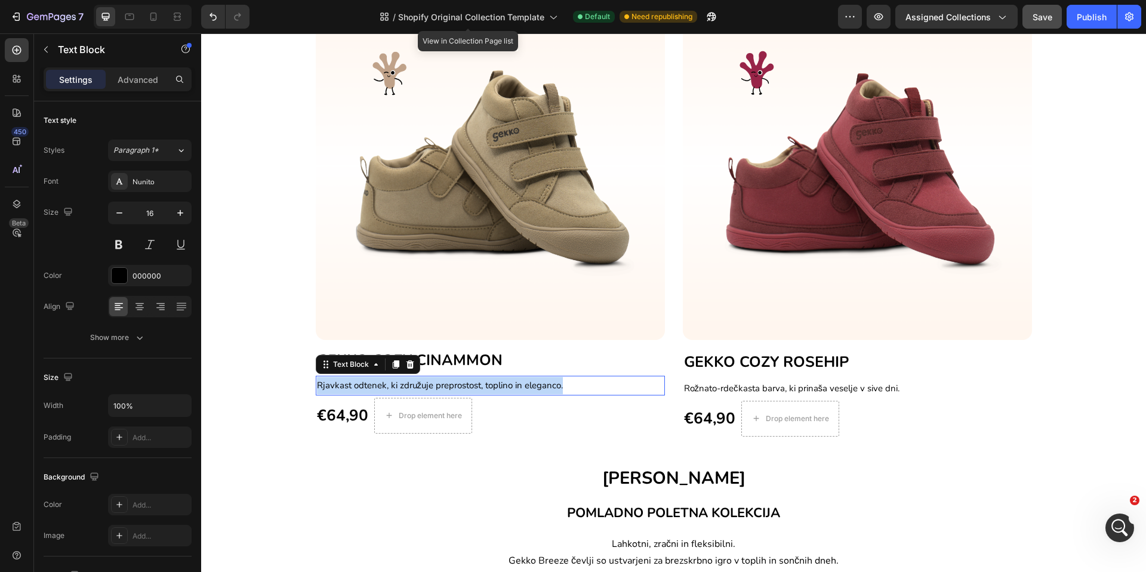
click at [481, 387] on span "Rjavkast odtenek, ki združuje preprostost, toplino in eleganco." at bounding box center [440, 385] width 246 height 12
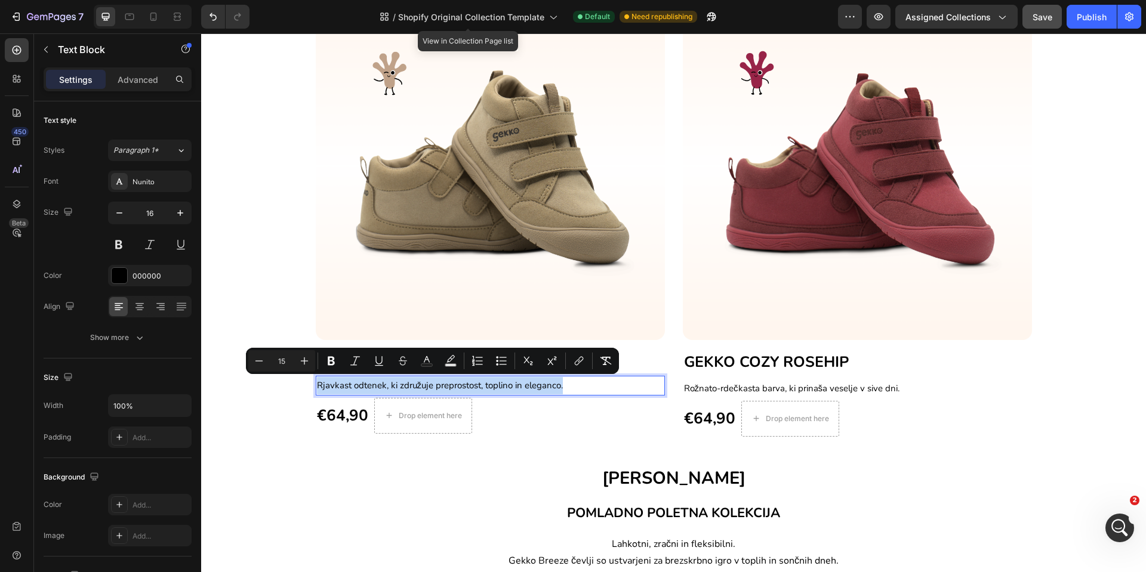
copy span "Rjavkast odtenek, ki združuje preprostost, toplino in eleganco."
click at [533, 385] on span "Rjavkast odtenek, ki združuje preprostost, toplino in eleganco." at bounding box center [440, 385] width 246 height 12
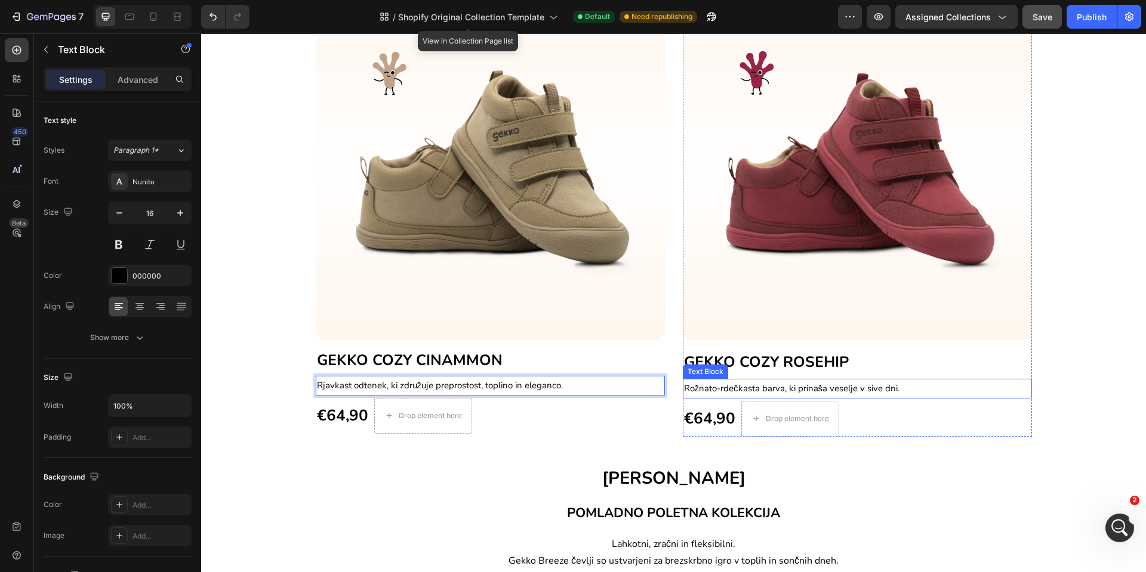
click at [863, 386] on span "Rožnato-rdečkasta barva, ki prinaša veselje v sive dni." at bounding box center [792, 388] width 216 height 12
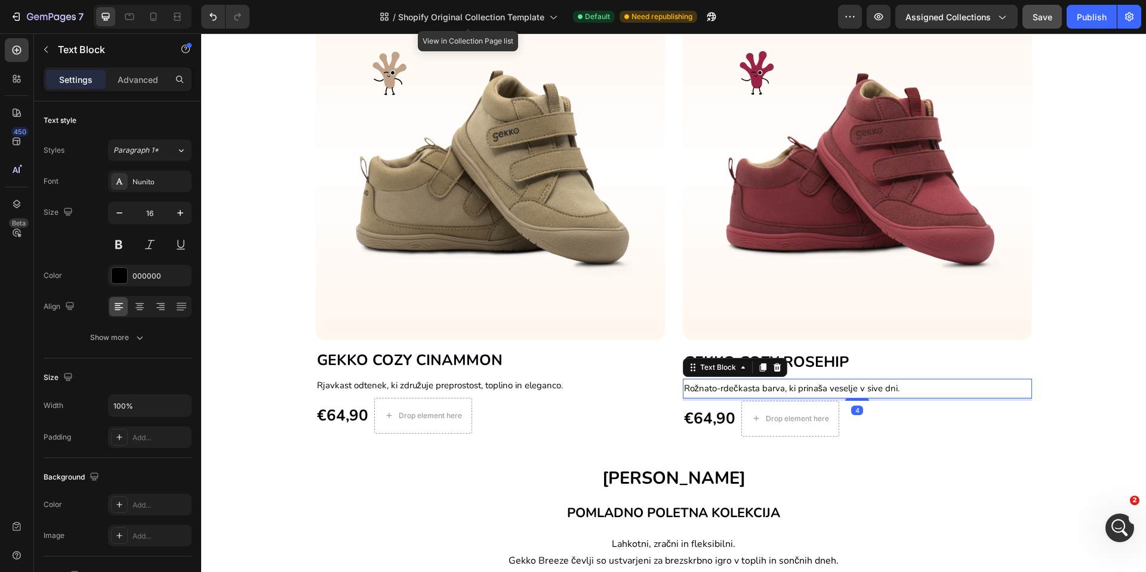
click at [894, 385] on p "Rožnato-rdečkasta barva, ki prinaša veselje v sive dni." at bounding box center [857, 388] width 347 height 17
click at [909, 387] on p "Rožnato-rdečkasta barva, ki prinaša veselje v sive dni." at bounding box center [857, 388] width 347 height 17
drag, startPoint x: 1020, startPoint y: 390, endPoint x: 666, endPoint y: 387, distance: 353.8
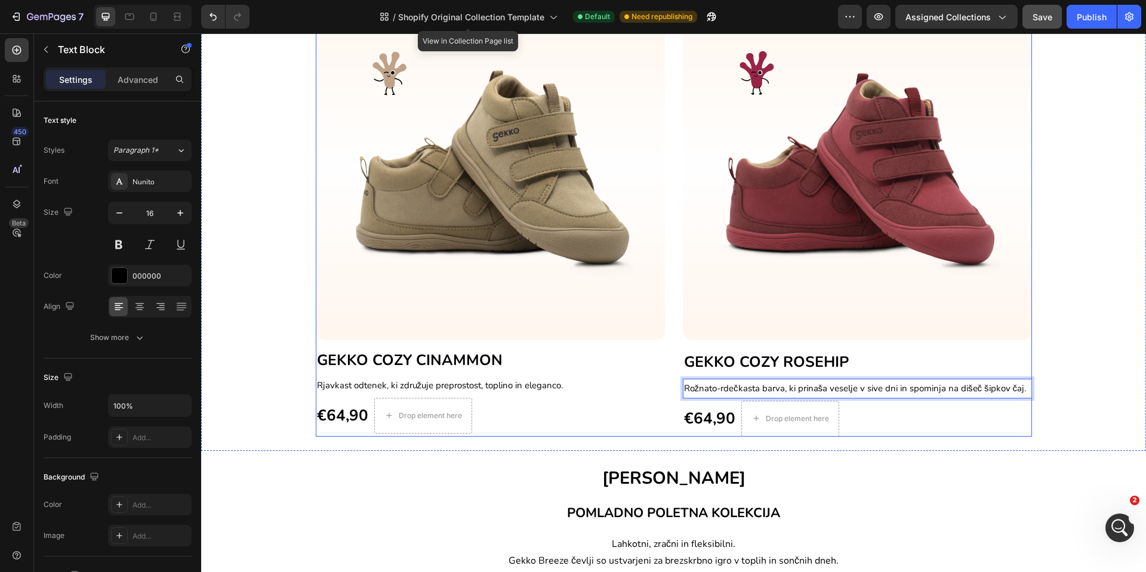
click at [666, 387] on div "NOVA KOLEKCIJA Text block Row Image GEKKO COZY CINAMMON Heading Rjavkast odtene…" at bounding box center [674, 214] width 716 height 446
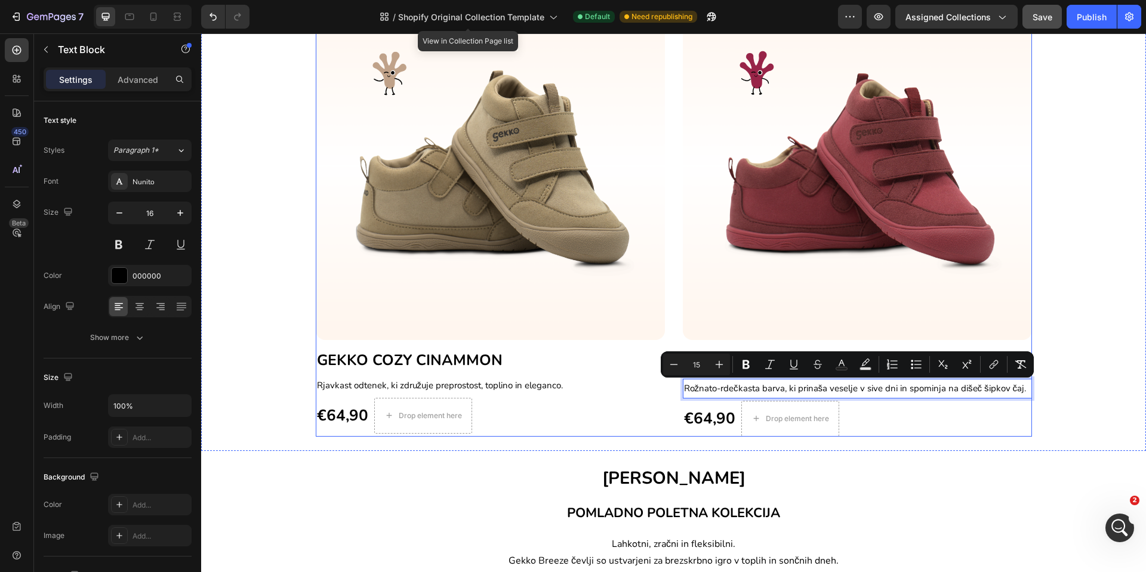
copy span "Rožnato-rdečkasta barva, ki prinaša veselje v sive dni in spominja na dišeč šip…"
click at [752, 388] on span "Rožnato-rdečkasta barva, ki prinaša veselje v sive dni in spominja na dišeč šip…" at bounding box center [855, 388] width 342 height 12
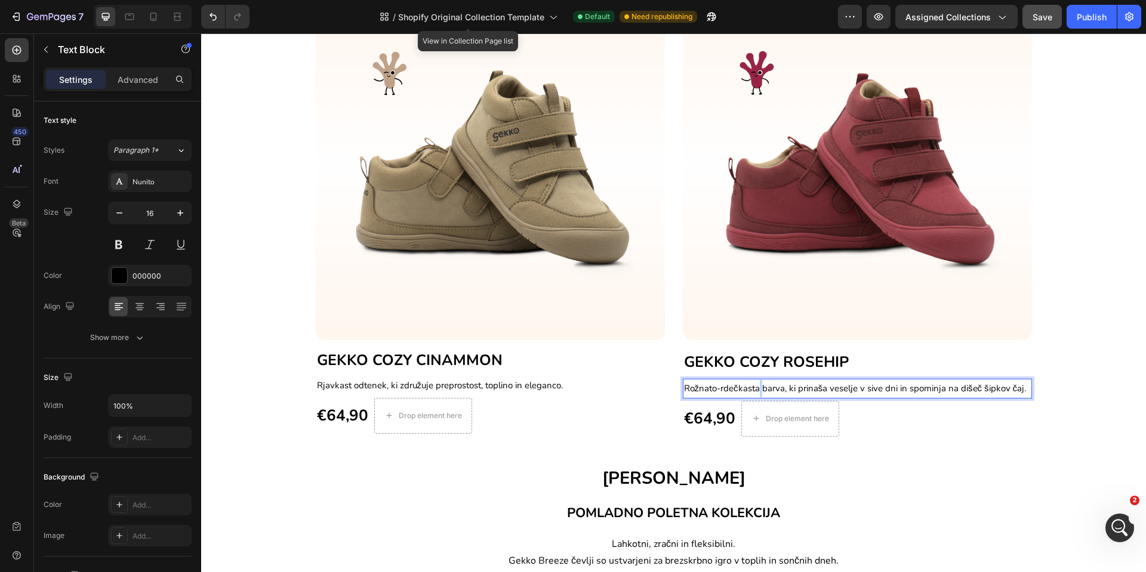
click at [752, 388] on span "Rožnato-rdečkasta barva, ki prinaša veselje v sive dni in spominja na dišeč šip…" at bounding box center [855, 388] width 342 height 12
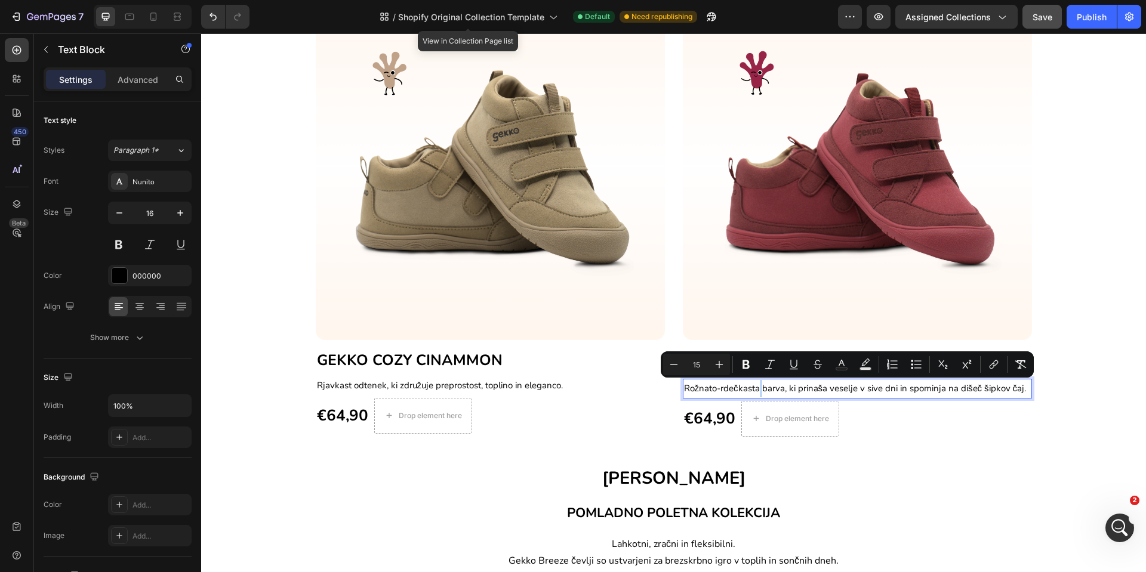
click at [1013, 393] on span "Rožnato-rdečkasta barva, ki prinaša veselje v sive dni in spominja na dišeč šip…" at bounding box center [855, 388] width 342 height 12
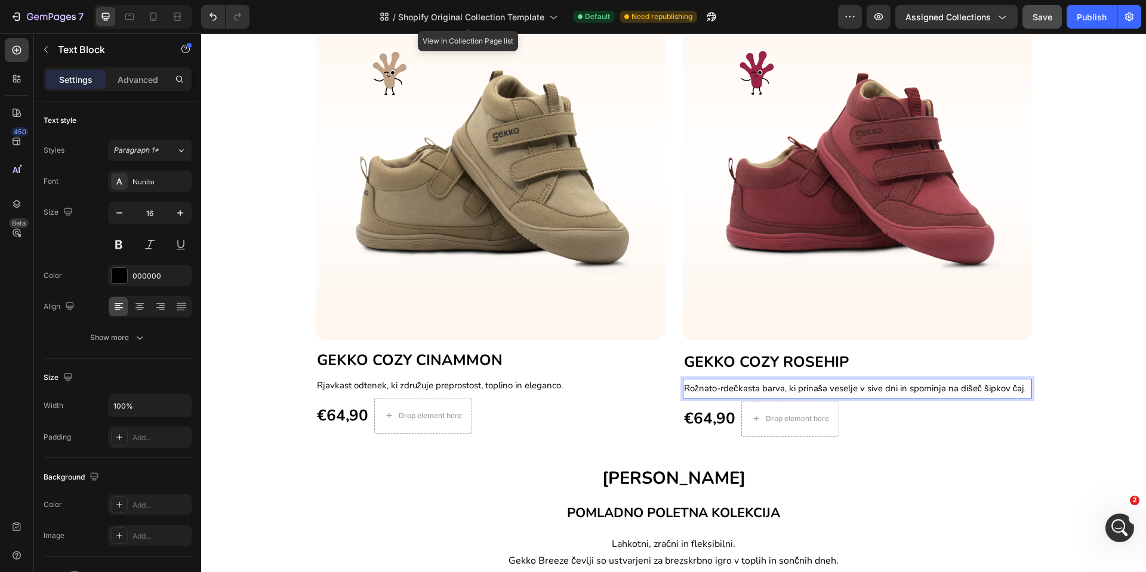
click at [1017, 390] on span "Rožnato-rdečkasta barva, ki prinaša veselje v sive dni in spominja na dišeč šip…" at bounding box center [855, 388] width 342 height 12
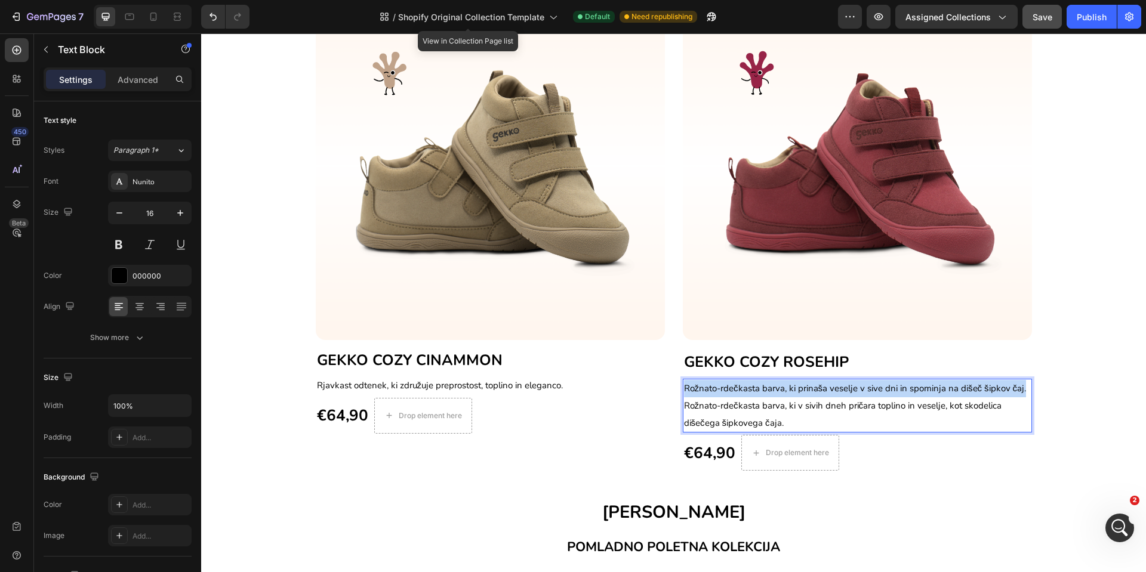
drag, startPoint x: 1016, startPoint y: 386, endPoint x: 675, endPoint y: 387, distance: 340.7
click at [683, 387] on div "Rožnato-rdečkasta barva, ki prinaša veselje v sive dni in spominja na dišeč šip…" at bounding box center [857, 406] width 349 height 54
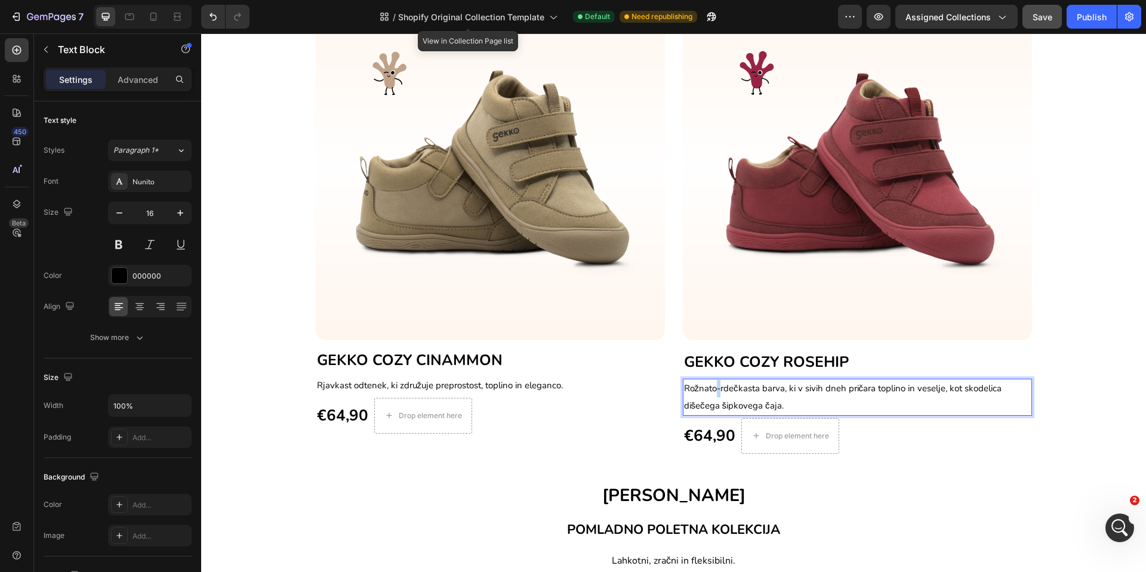
click at [710, 392] on span "Rožnato-rdečkasta barva, ki v sivih dneh pričara toplino in veselje, kot skodel…" at bounding box center [843, 396] width 318 height 29
click at [788, 403] on p "Rožnato rdečkasta barva, ki v sivih dneh pričara toplino in veselje, kot skodel…" at bounding box center [857, 397] width 347 height 35
click at [711, 392] on span "Rožnato rdečkasta barva, ki v sivih dneh pričara toplino in veselje, kot skodel…" at bounding box center [842, 396] width 317 height 29
click at [464, 384] on span "Rjavkast odtenek, ki združuje preprostost, toplino in eleganco." at bounding box center [440, 385] width 246 height 12
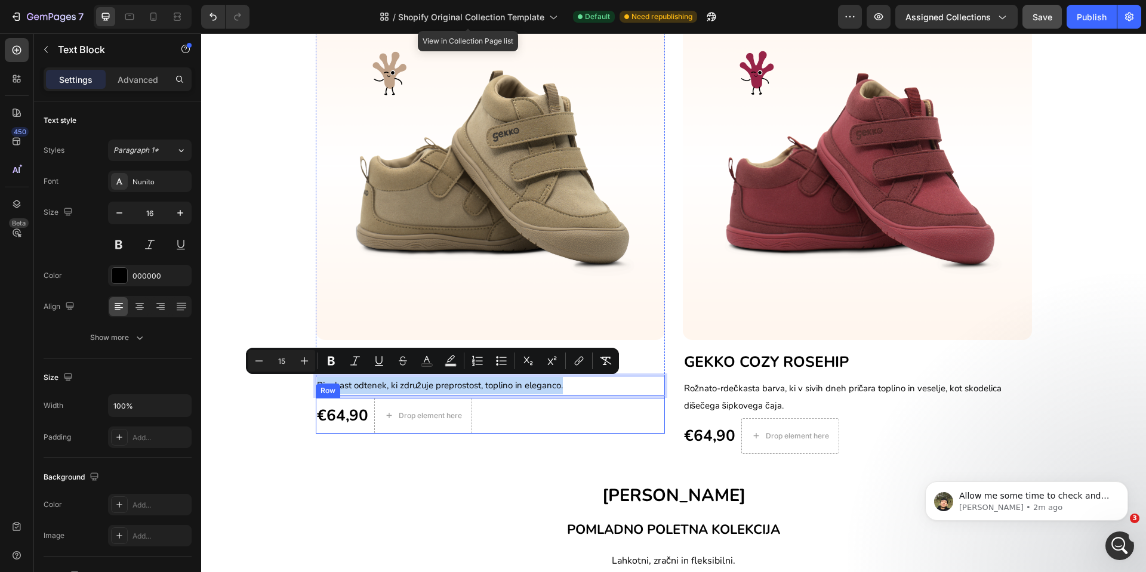
scroll to position [4179, 0]
click at [567, 388] on p "Rjavkast odtenek, ki združuje preprostost, toplino in eleganco." at bounding box center [490, 385] width 347 height 17
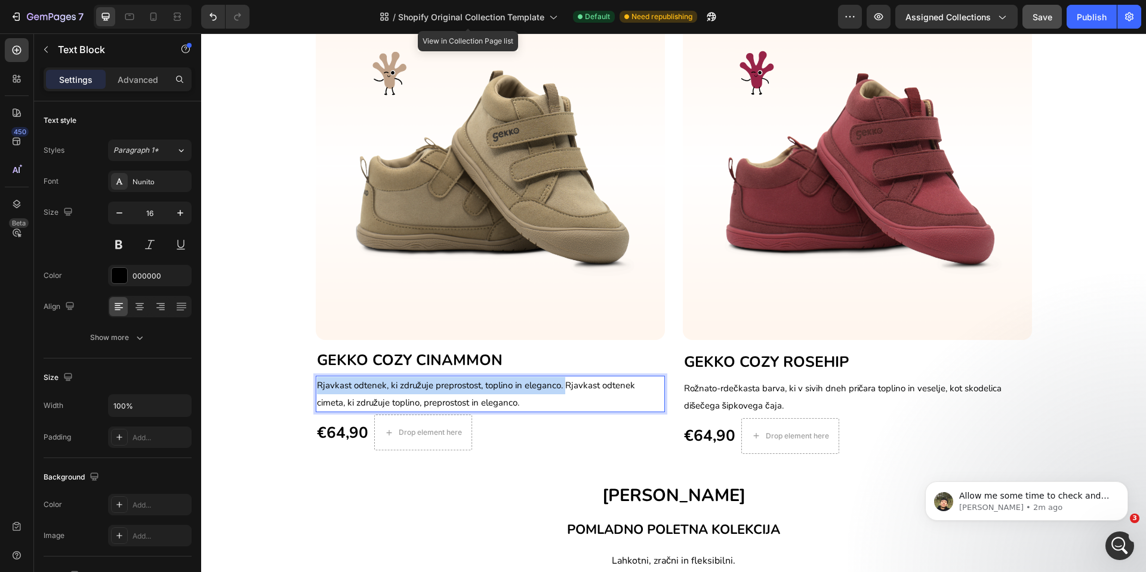
drag, startPoint x: 560, startPoint y: 387, endPoint x: 310, endPoint y: 381, distance: 250.1
click at [307, 384] on div "NOVA KOLEKCIJA Text block Row Image GEKKO COZY CINAMMON Heading Rjavkast odtene…" at bounding box center [673, 222] width 927 height 463
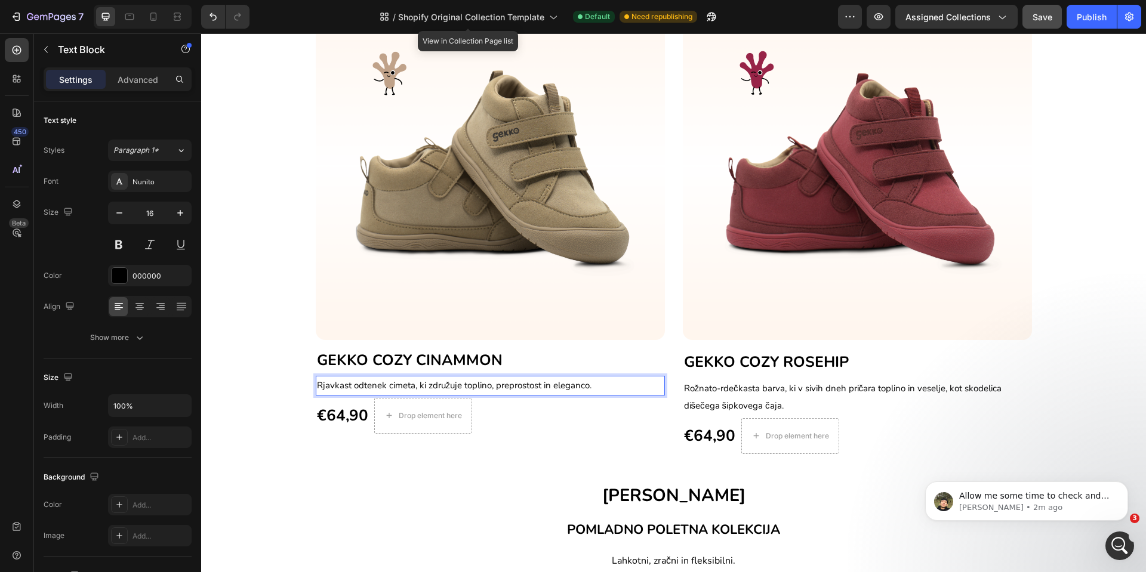
click at [371, 384] on span "Rjavkast odtenek cimeta, ki združuje toplino, preprostost in eleganco." at bounding box center [454, 385] width 275 height 12
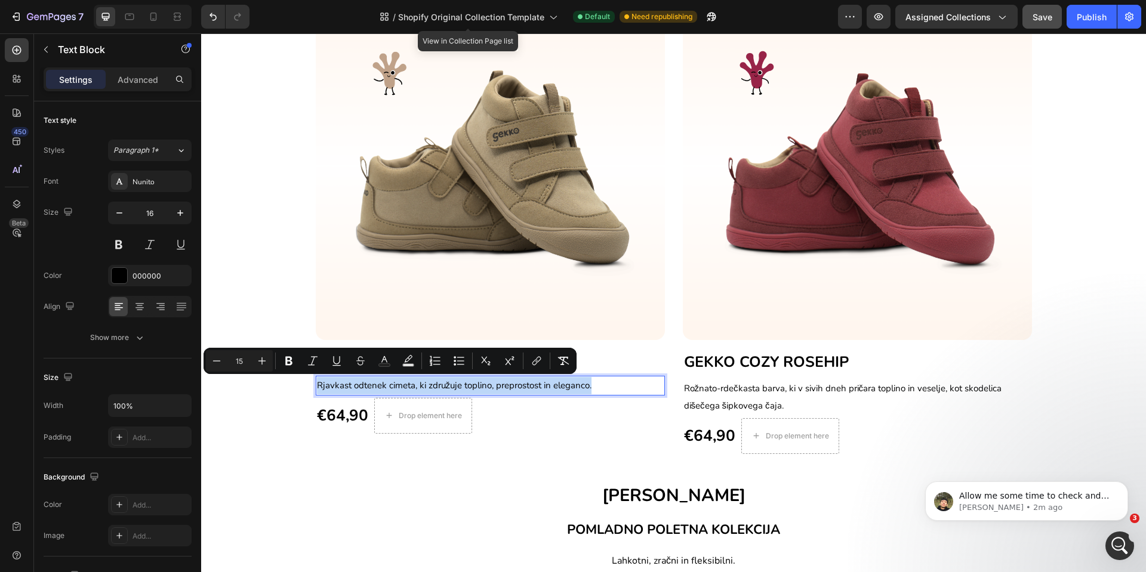
click at [371, 384] on span "Rjavkast odtenek cimeta, ki združuje toplino, preprostost in eleganco." at bounding box center [454, 385] width 275 height 12
copy span "Rjavkast odtenek cimeta, ki združuje toplino, preprostost in eleganco."
click at [467, 379] on span "Rjavkast odtenek cimeta, ki združuje toplino, preprostost in eleganco." at bounding box center [454, 385] width 275 height 12
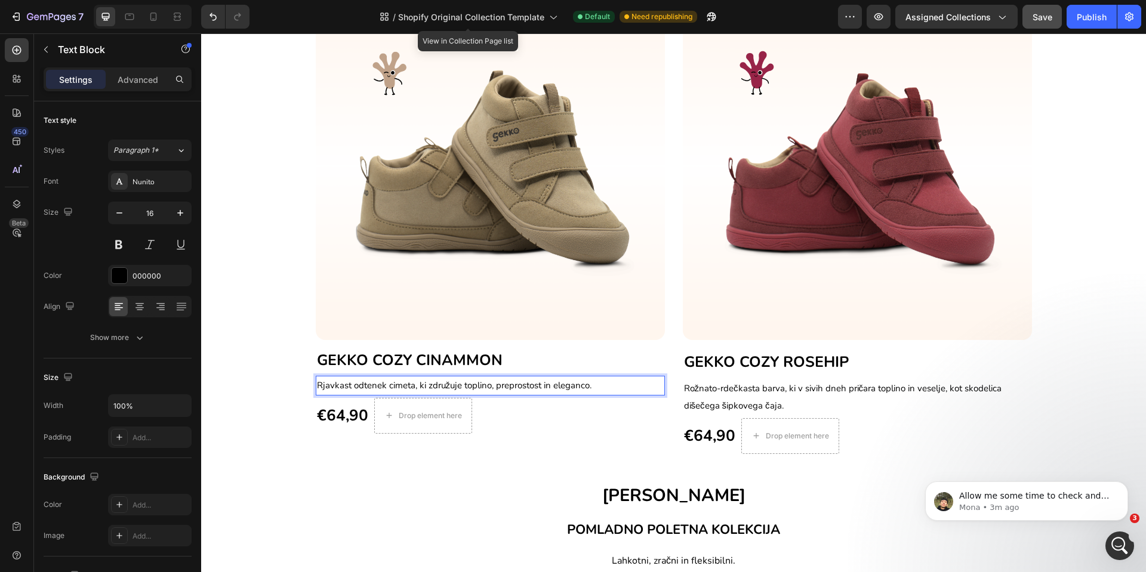
click at [614, 384] on p "Rjavkast odtenek cimeta, ki združuje toplino, preprostost in eleganco." at bounding box center [490, 385] width 347 height 17
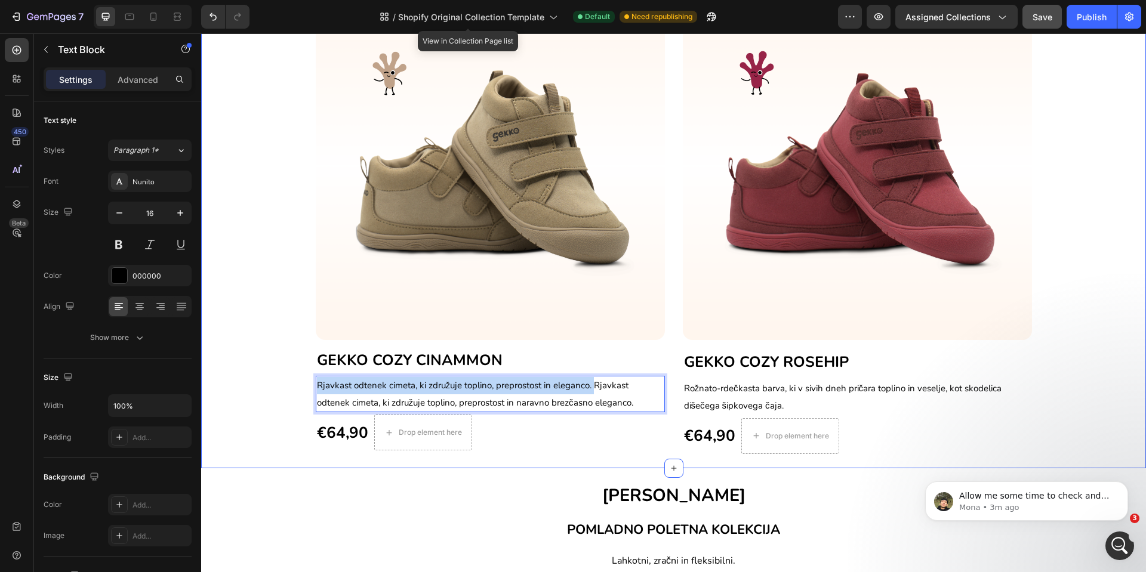
drag, startPoint x: 587, startPoint y: 387, endPoint x: 302, endPoint y: 384, distance: 285.2
click at [302, 384] on div "NOVA KOLEKCIJA Text block Row Image GEKKO COZY CINAMMON Heading Rjavkast odtene…" at bounding box center [673, 222] width 927 height 463
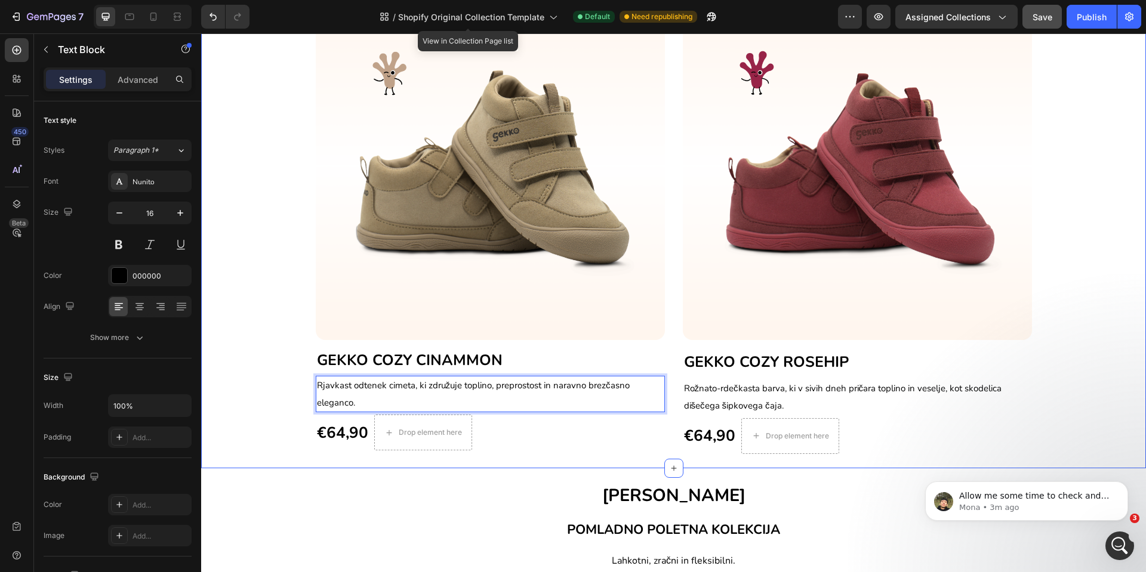
click at [286, 392] on div "NOVA KOLEKCIJA Text block Row Image GEKKO COZY CINAMMON Heading Rjavkast odtene…" at bounding box center [673, 222] width 927 height 463
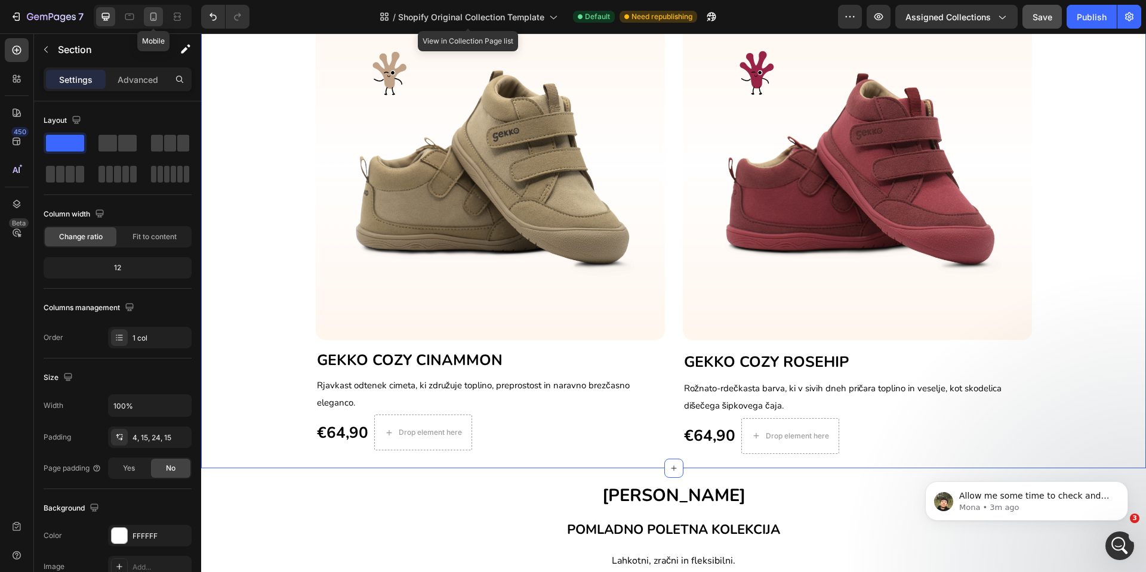
click at [153, 19] on icon at bounding box center [153, 17] width 7 height 8
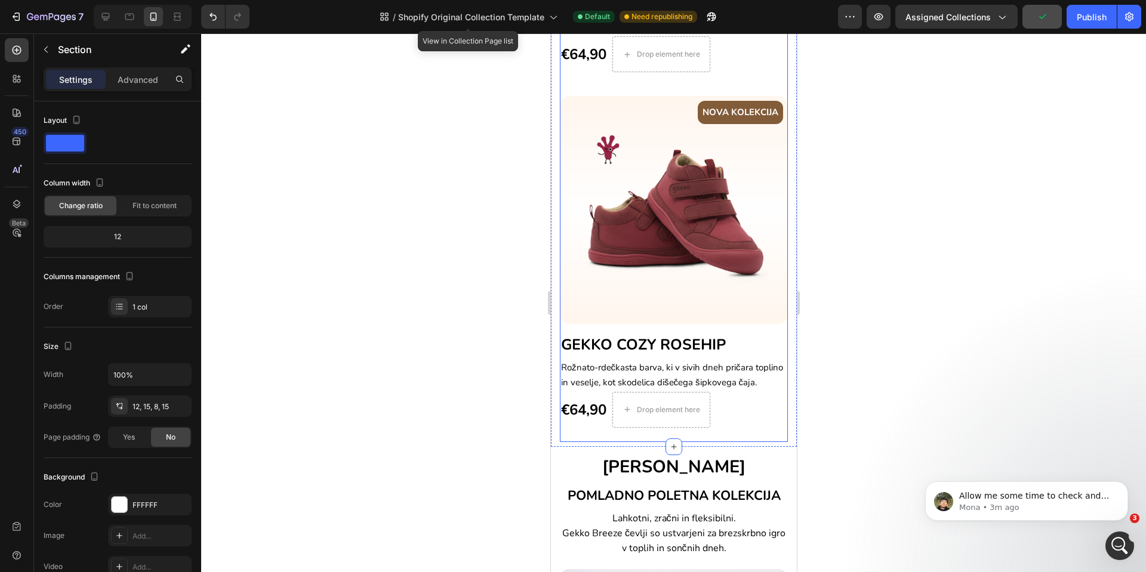
scroll to position [703, 0]
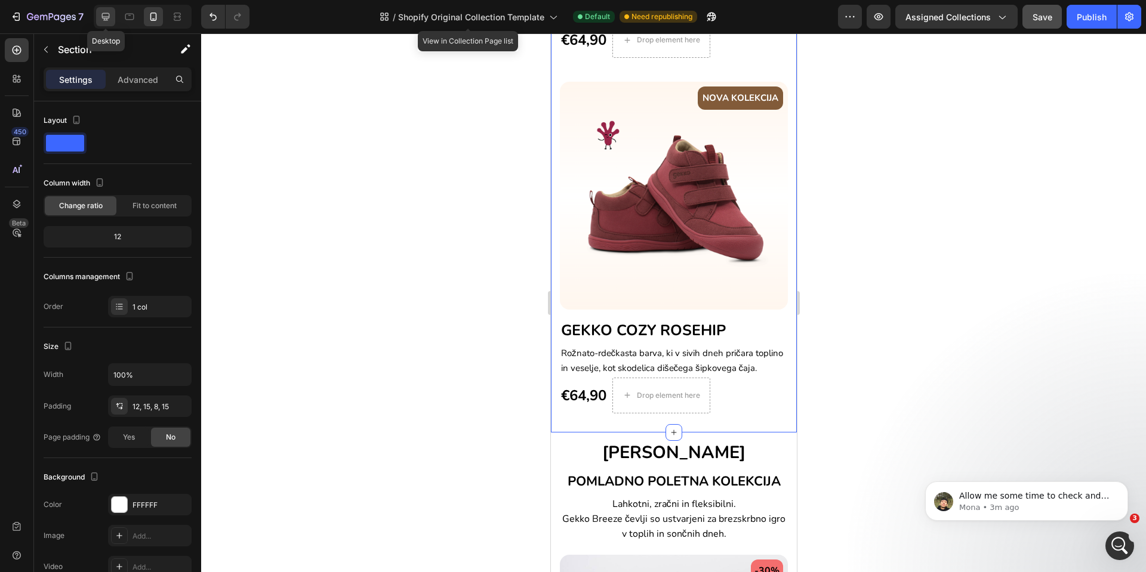
click at [109, 21] on icon at bounding box center [106, 17] width 12 height 12
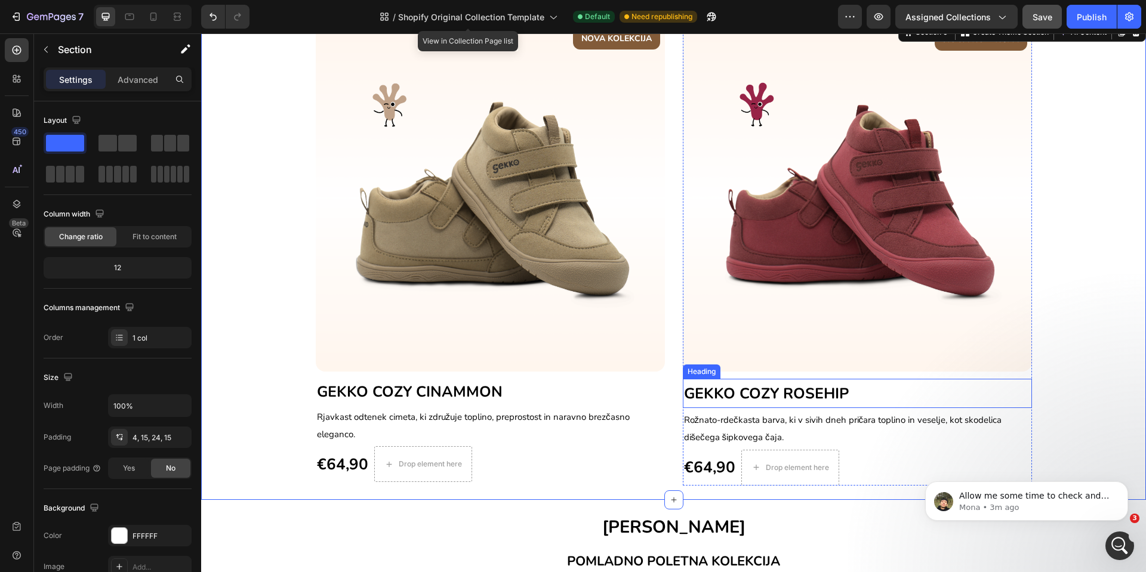
scroll to position [453, 0]
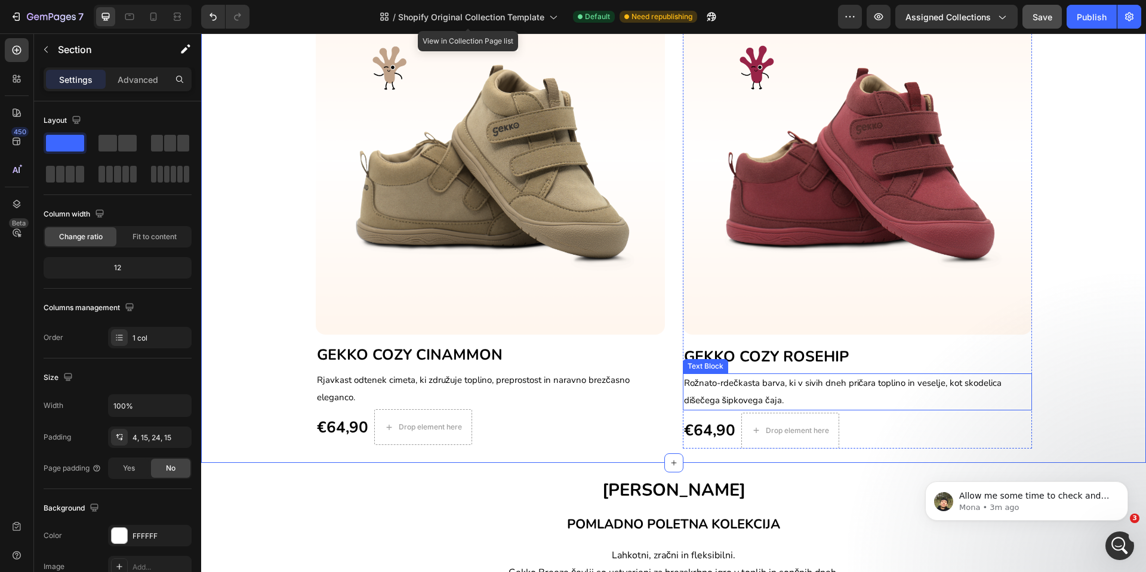
click at [699, 399] on span "Rožnato-rdečkasta barva, ki v sivih dneh pričara toplino in veselje, kot skodel…" at bounding box center [843, 391] width 318 height 29
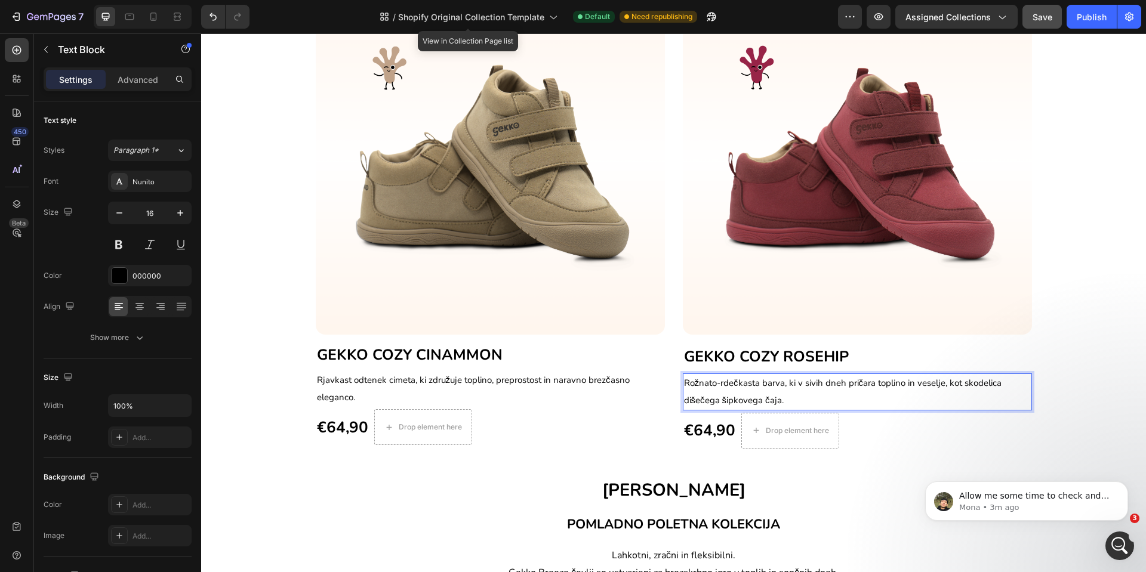
click at [706, 397] on span "Rožnato-rdečkasta barva, ki v sivih dneh pričara toplino in veselje, kot skodel…" at bounding box center [843, 391] width 318 height 29
click at [146, 15] on div at bounding box center [153, 16] width 19 height 19
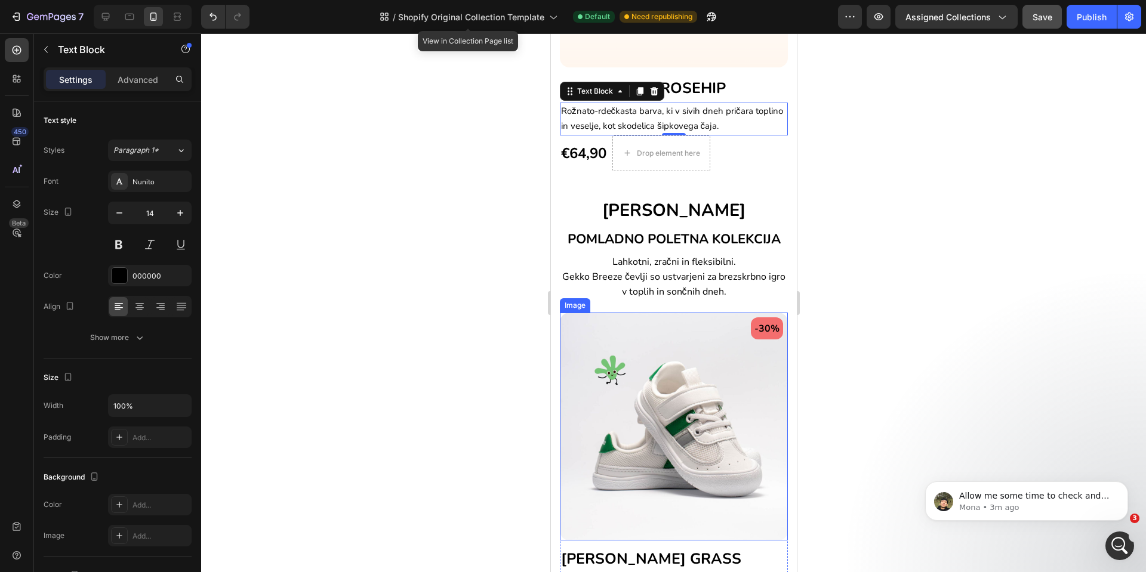
scroll to position [854, 0]
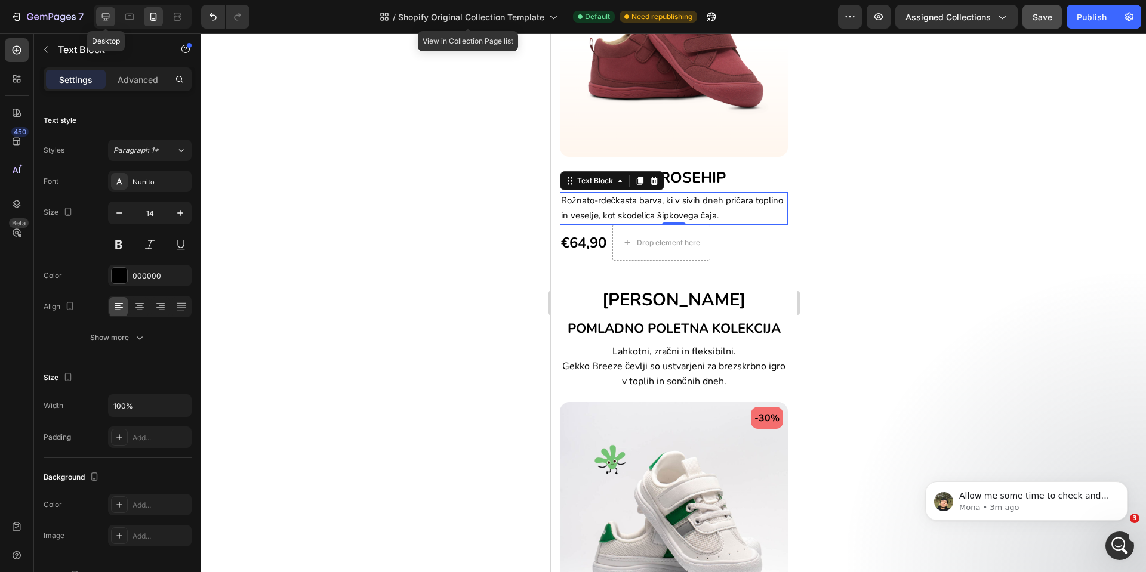
click at [102, 17] on icon at bounding box center [106, 17] width 12 height 12
type input "16"
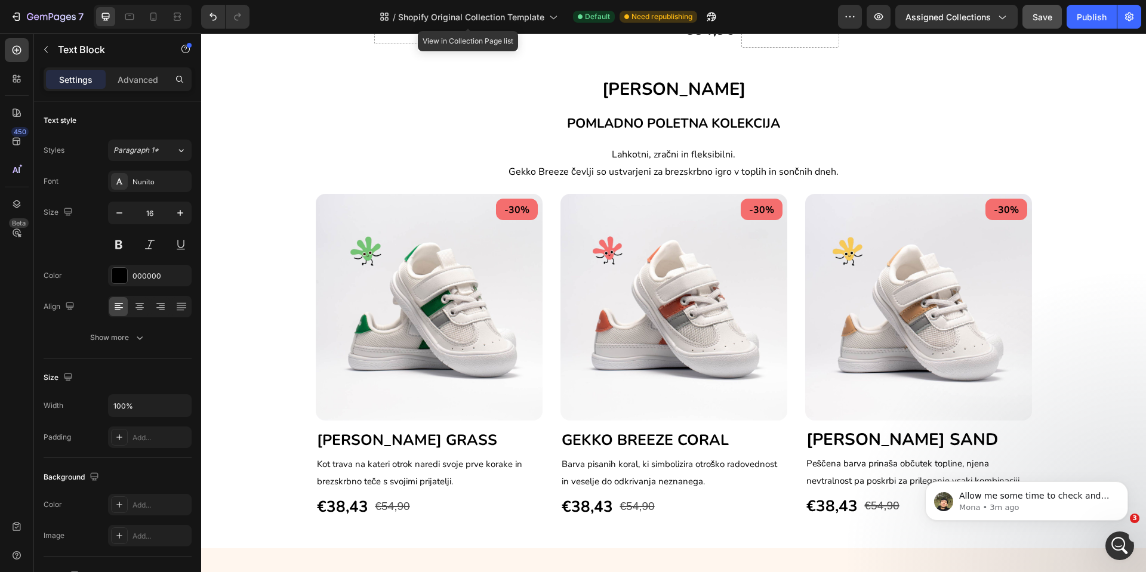
scroll to position [903, 0]
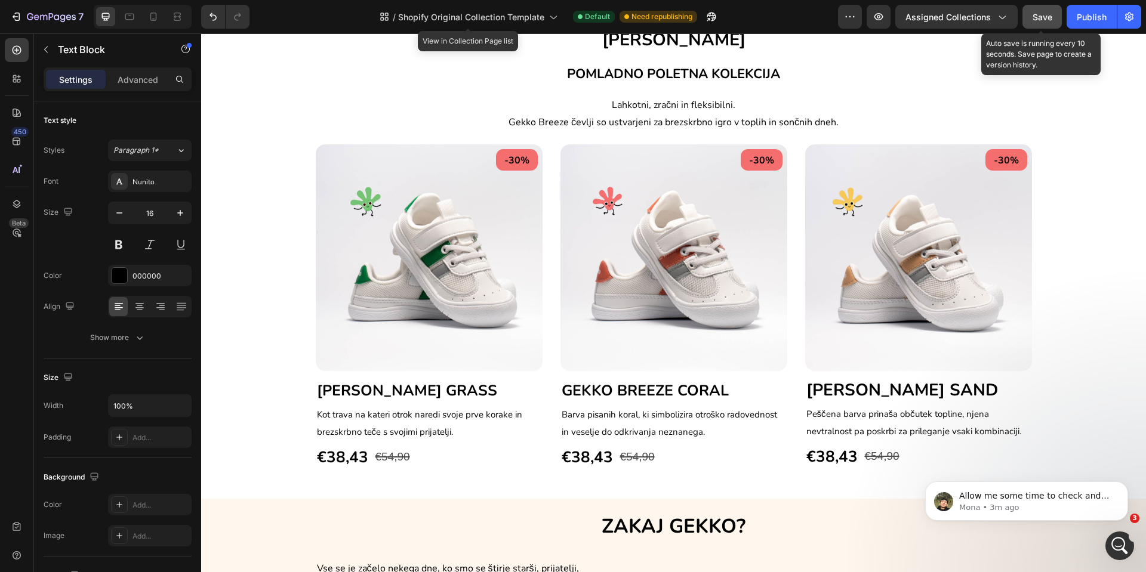
click at [1038, 20] on span "Save" at bounding box center [1042, 17] width 20 height 10
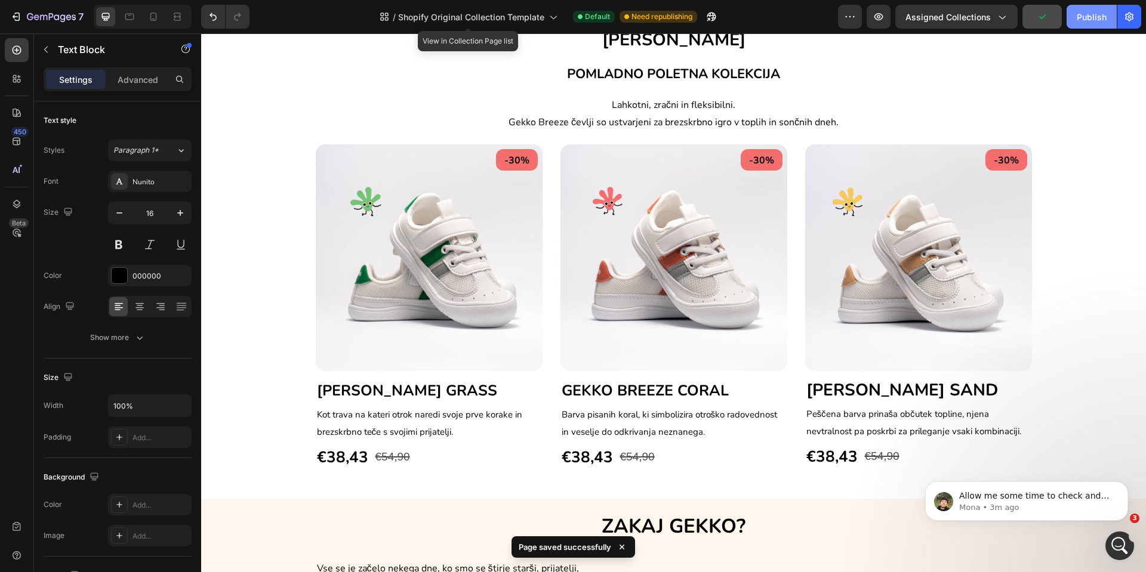
click at [1082, 17] on div "Publish" at bounding box center [1091, 17] width 30 height 13
click at [1019, 501] on p "Allow me some time to check and see what I can suggest." at bounding box center [1036, 496] width 154 height 12
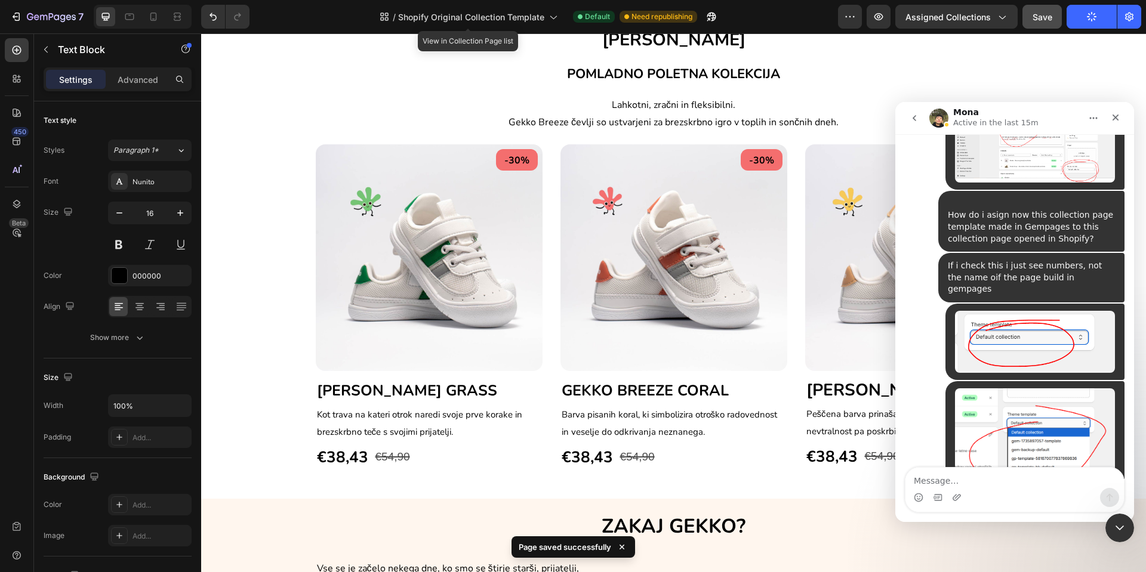
scroll to position [4199, 0]
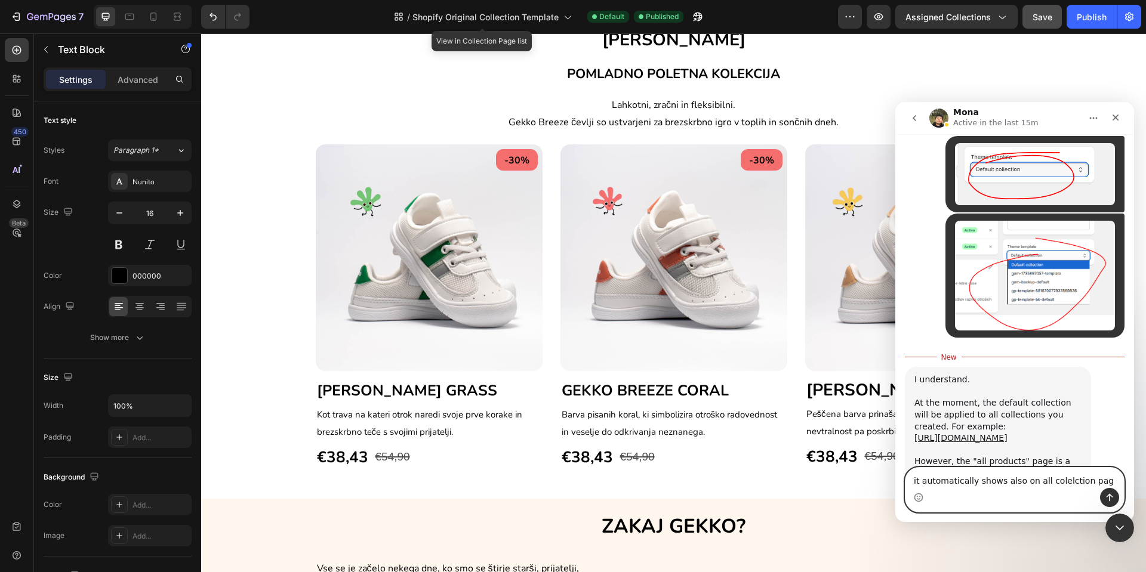
type textarea "it automatically shows also on all colelction page"
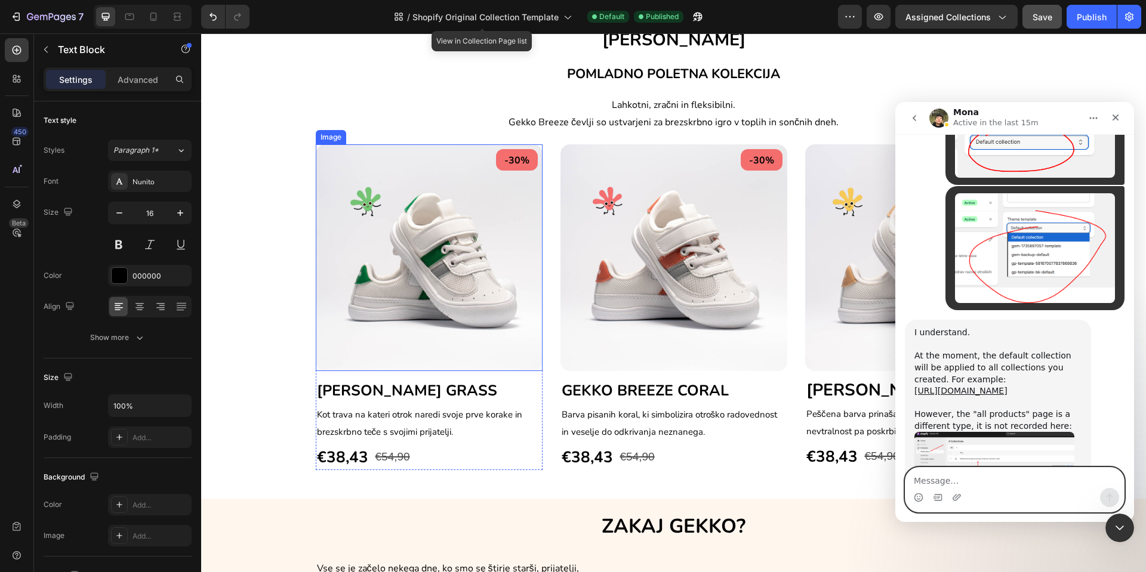
scroll to position [635, 0]
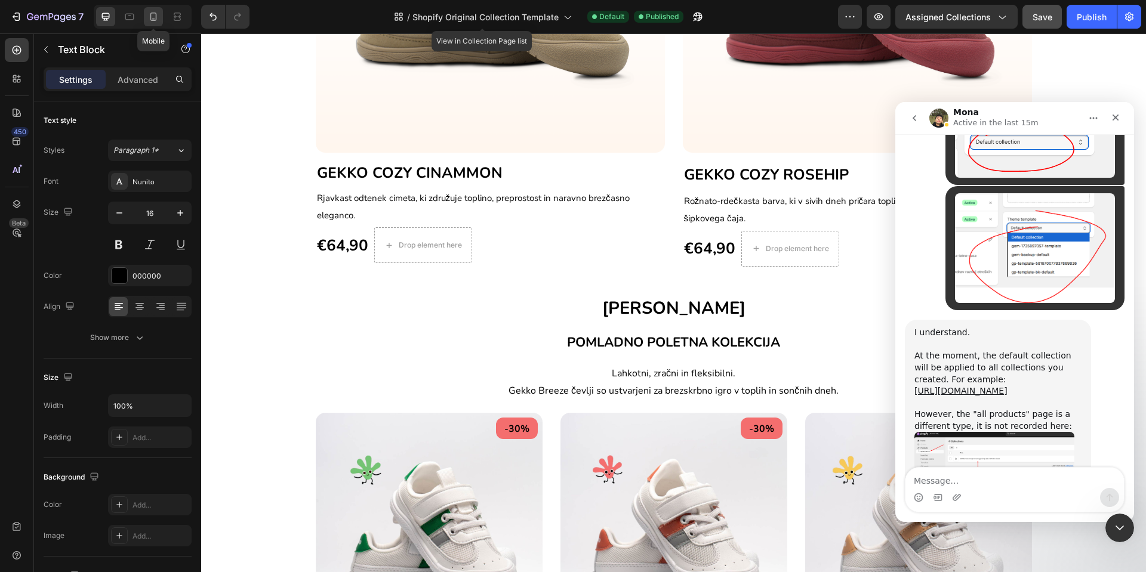
click at [156, 20] on icon at bounding box center [153, 17] width 7 height 8
type input "14"
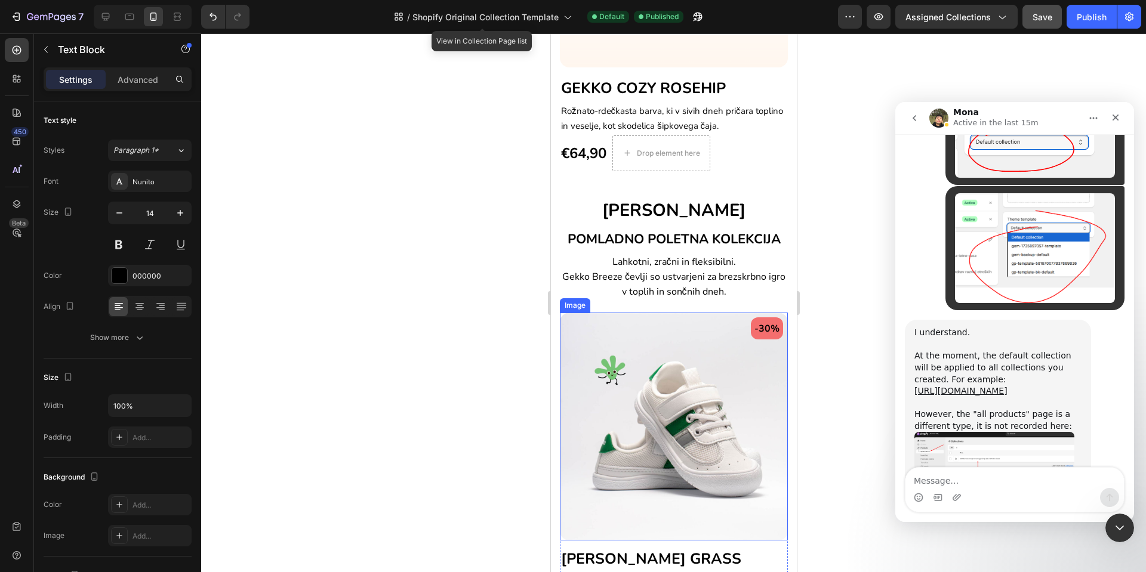
scroll to position [854, 0]
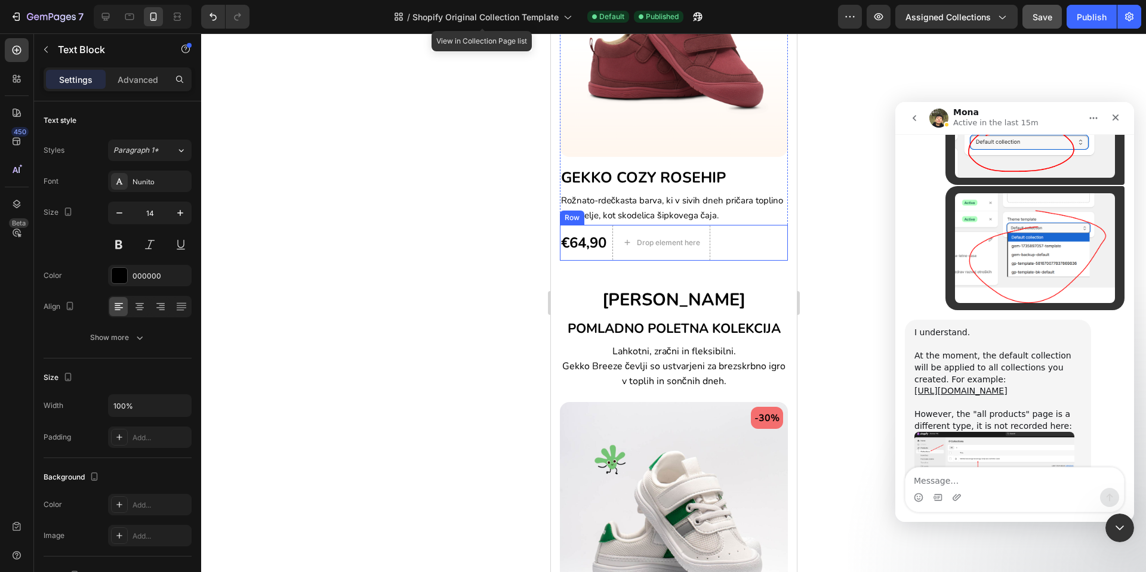
click at [585, 225] on div "€64,90 (P) Price (P) Price" at bounding box center [583, 243] width 48 height 36
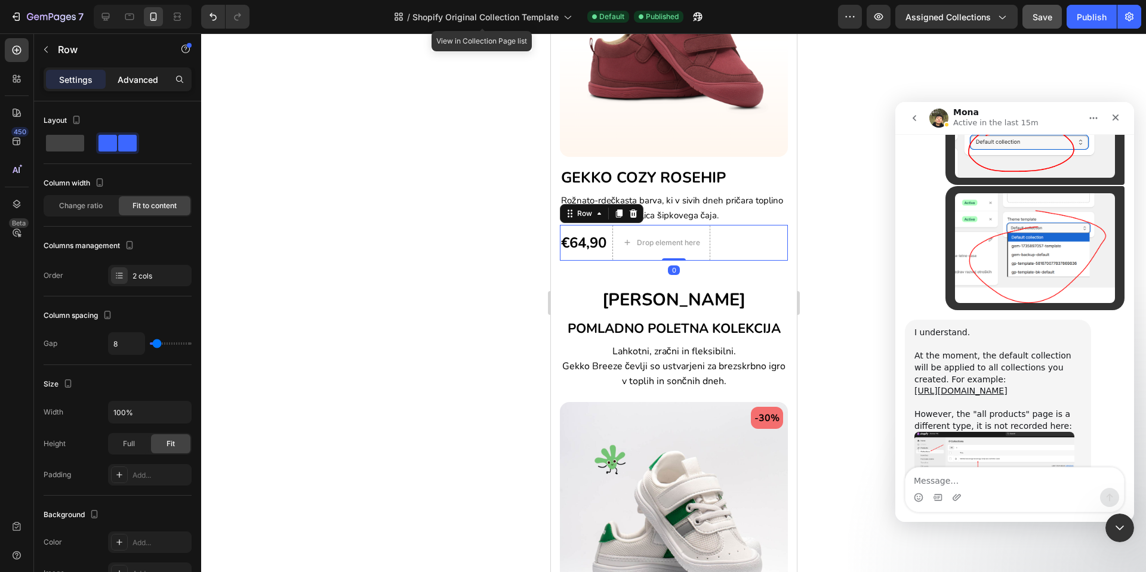
click at [126, 83] on p "Advanced" at bounding box center [138, 79] width 41 height 13
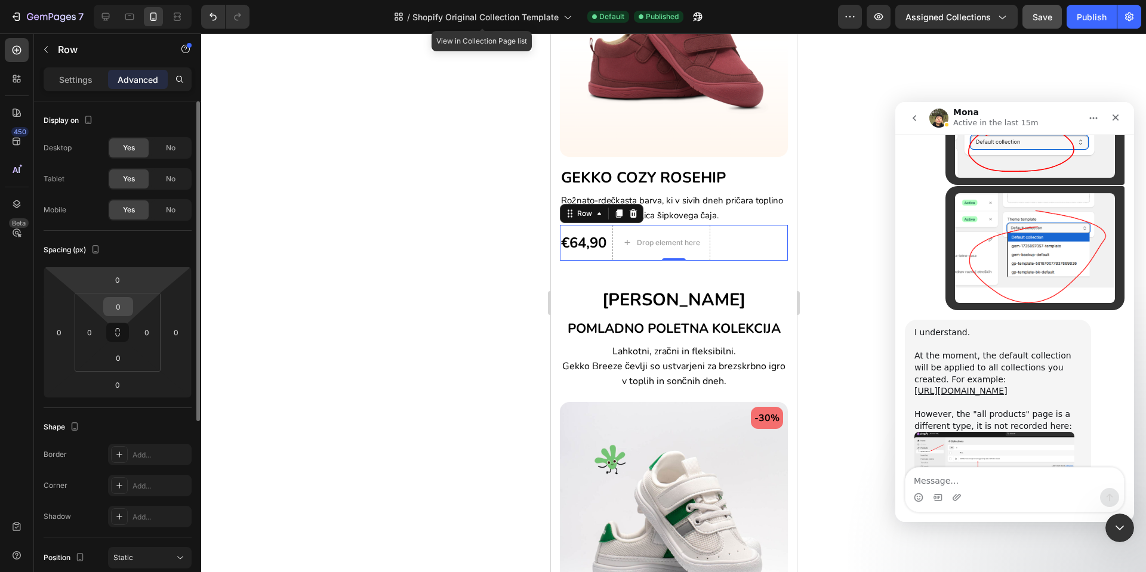
click at [121, 300] on input "0" at bounding box center [118, 307] width 24 height 18
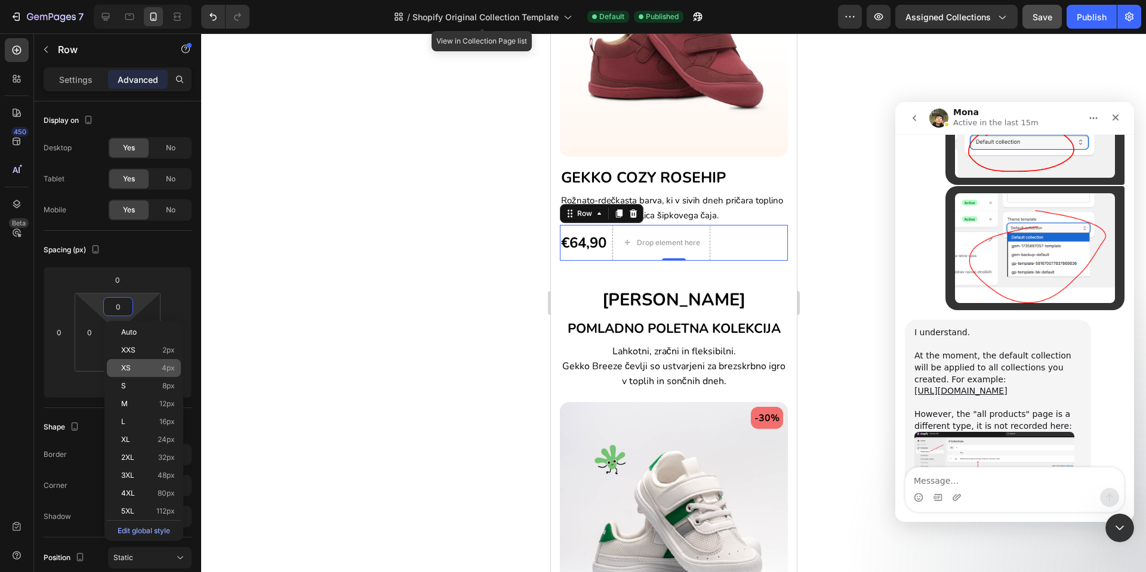
click at [144, 364] on p "XS 4px" at bounding box center [148, 368] width 54 height 8
type input "4"
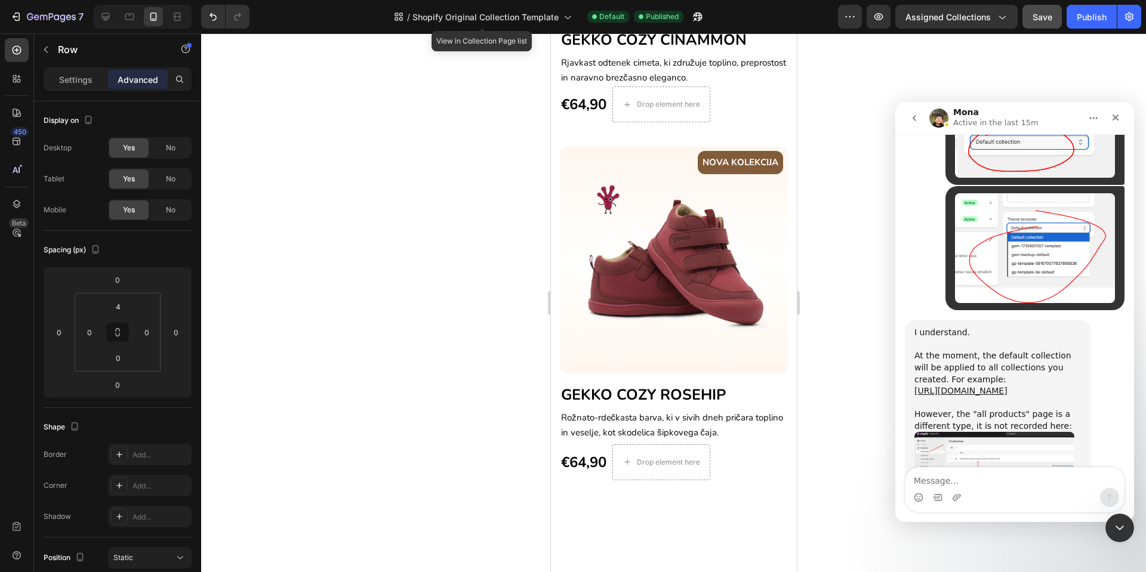
scroll to position [496, 0]
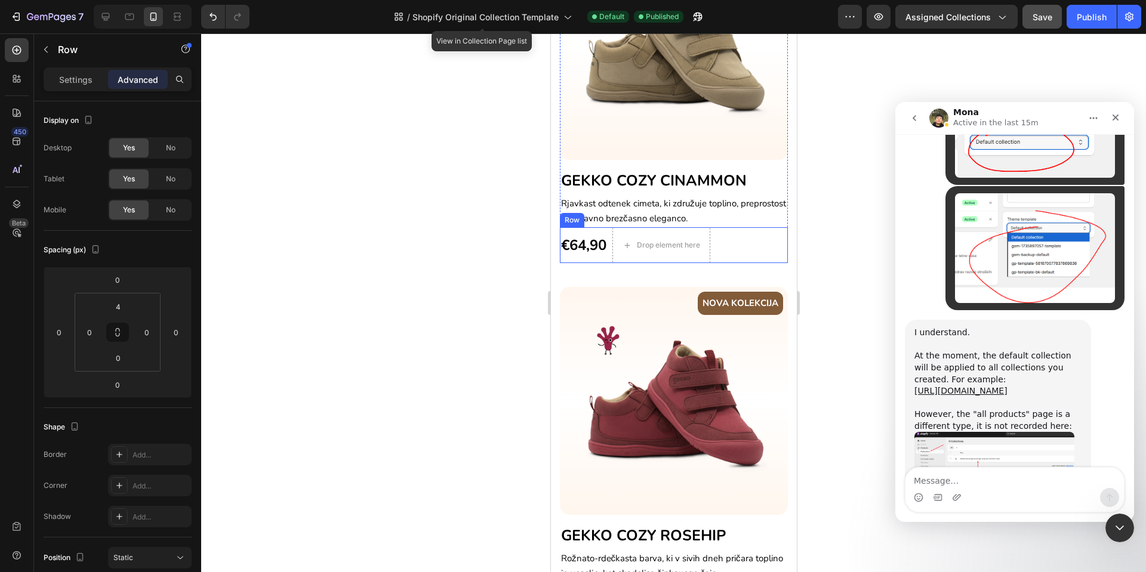
click at [604, 244] on div "€64,90 (P) Price (P) Price" at bounding box center [583, 245] width 48 height 36
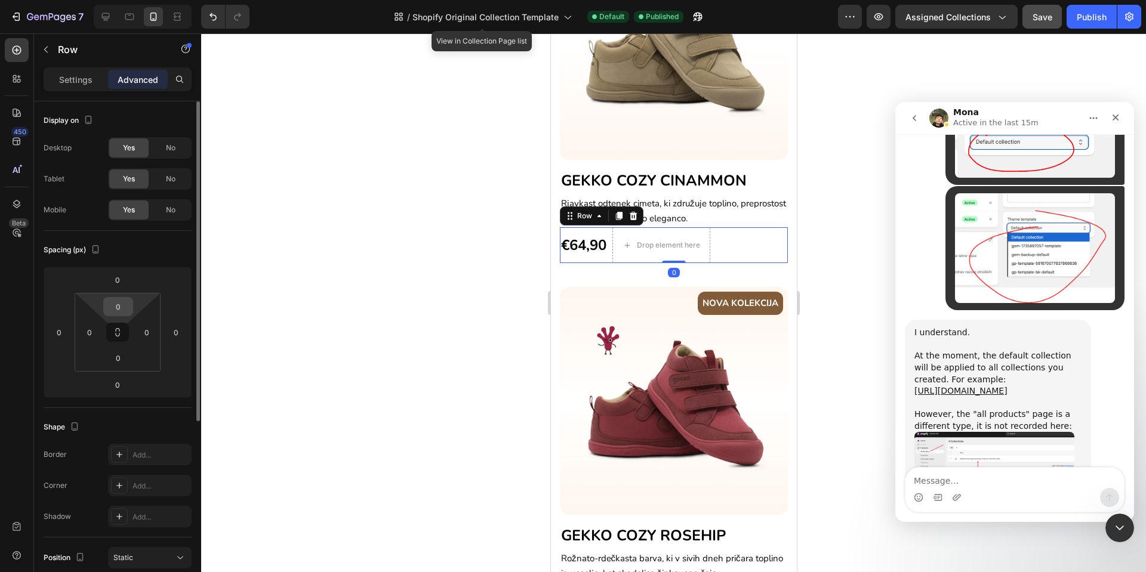
click at [128, 304] on input "0" at bounding box center [118, 307] width 24 height 18
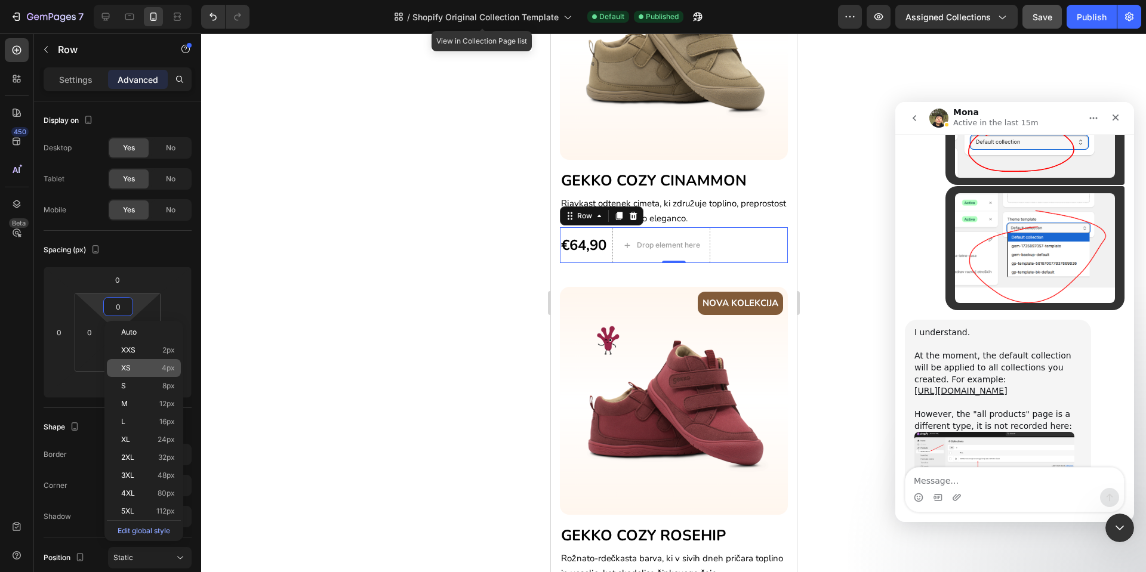
click at [146, 367] on p "XS 4px" at bounding box center [148, 368] width 54 height 8
type input "4"
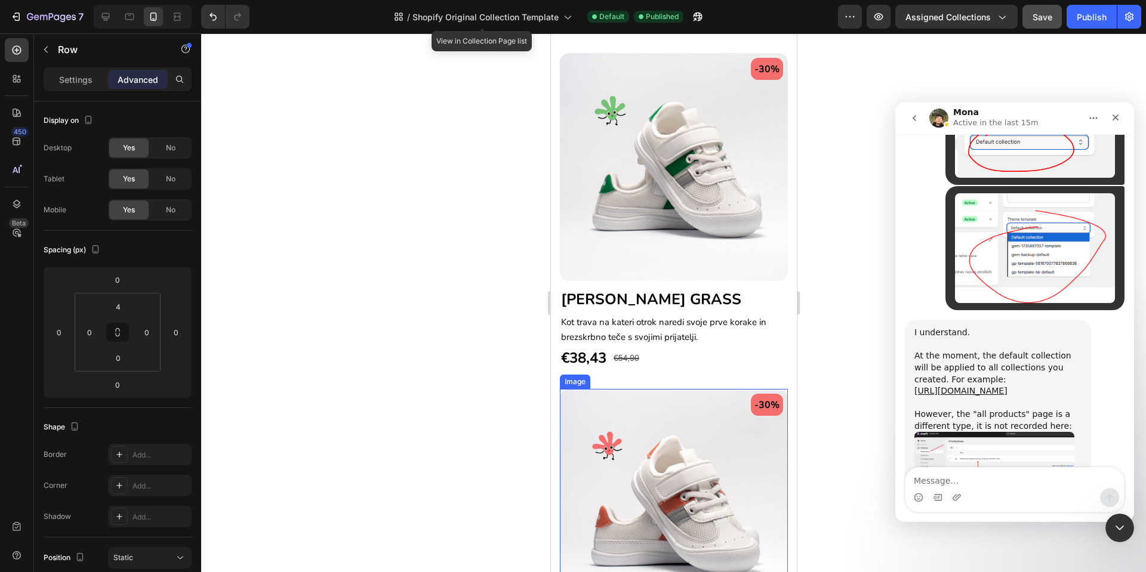
scroll to position [1301, 0]
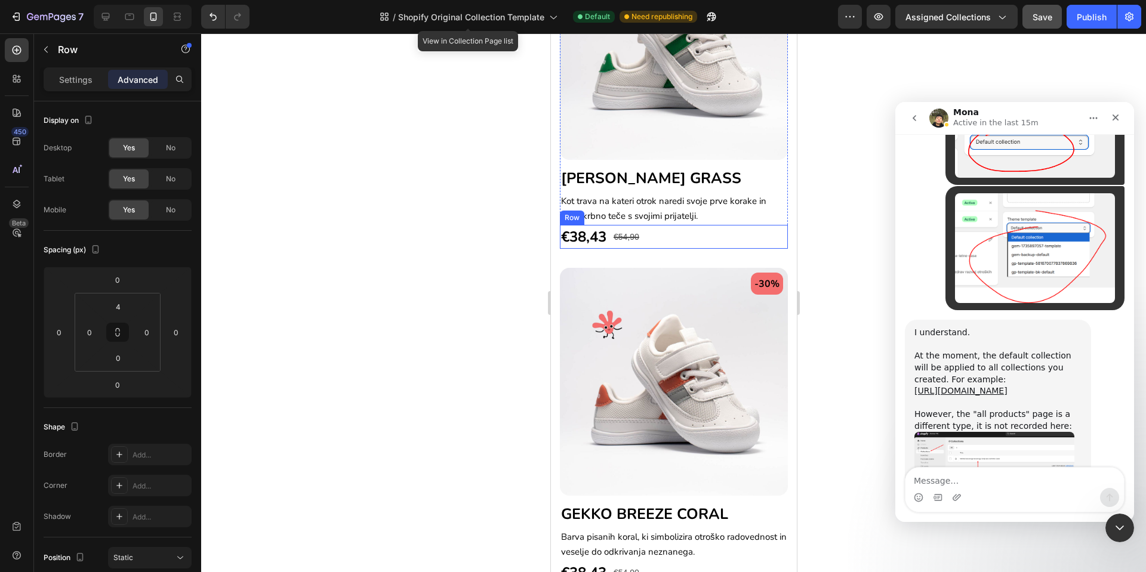
click at [678, 225] on div "€38,43 (P) Price (P) Price €54,90 Compare Price Compare Price Row" at bounding box center [673, 237] width 228 height 24
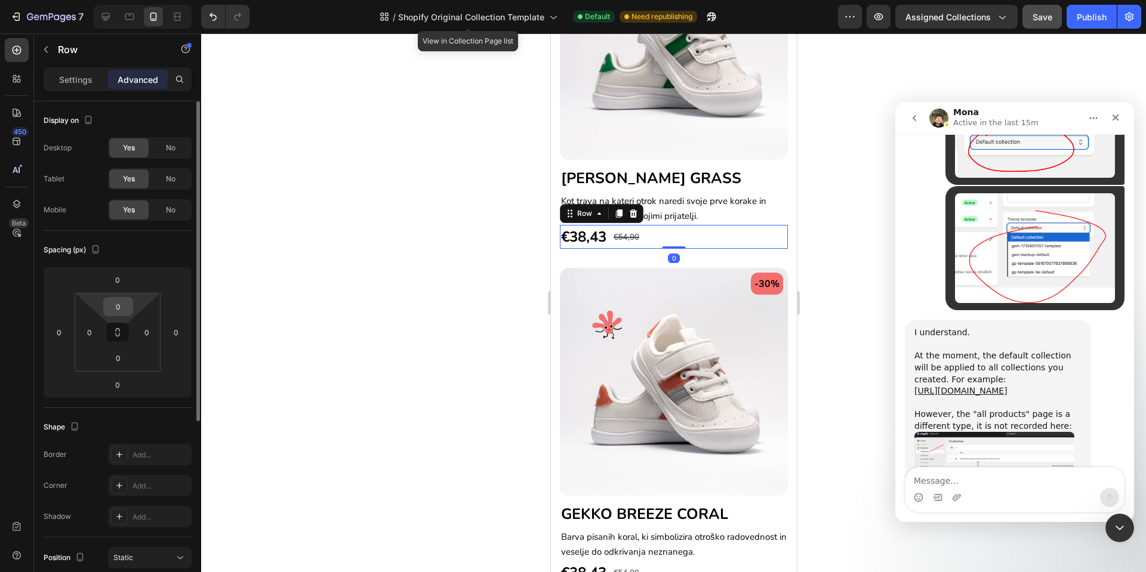
click at [107, 304] on input "0" at bounding box center [118, 307] width 24 height 18
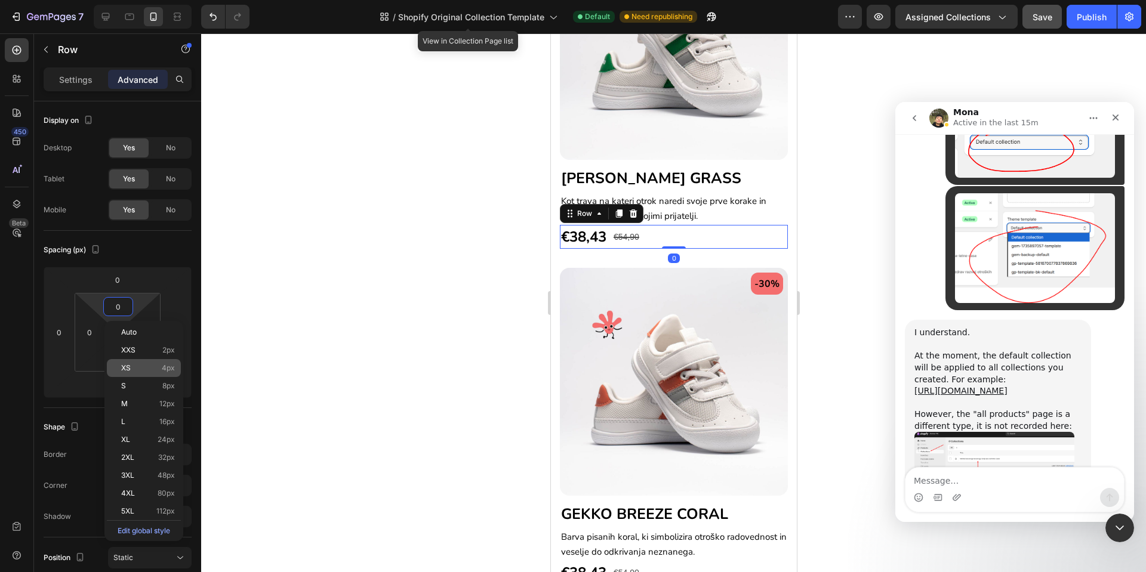
click at [127, 371] on span "XS" at bounding box center [126, 368] width 10 height 8
type input "4"
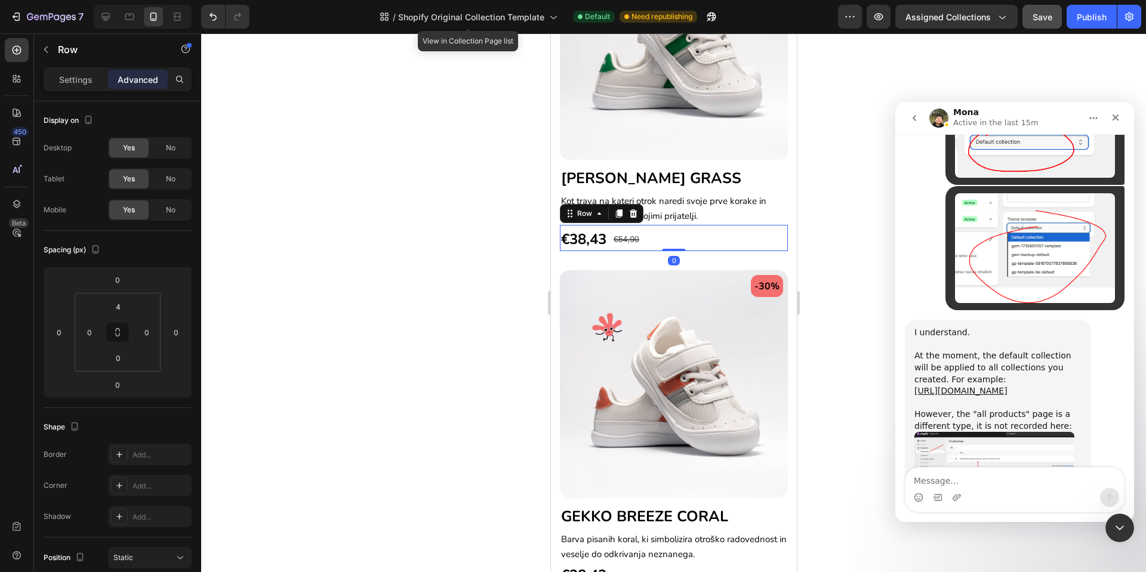
scroll to position [1570, 0]
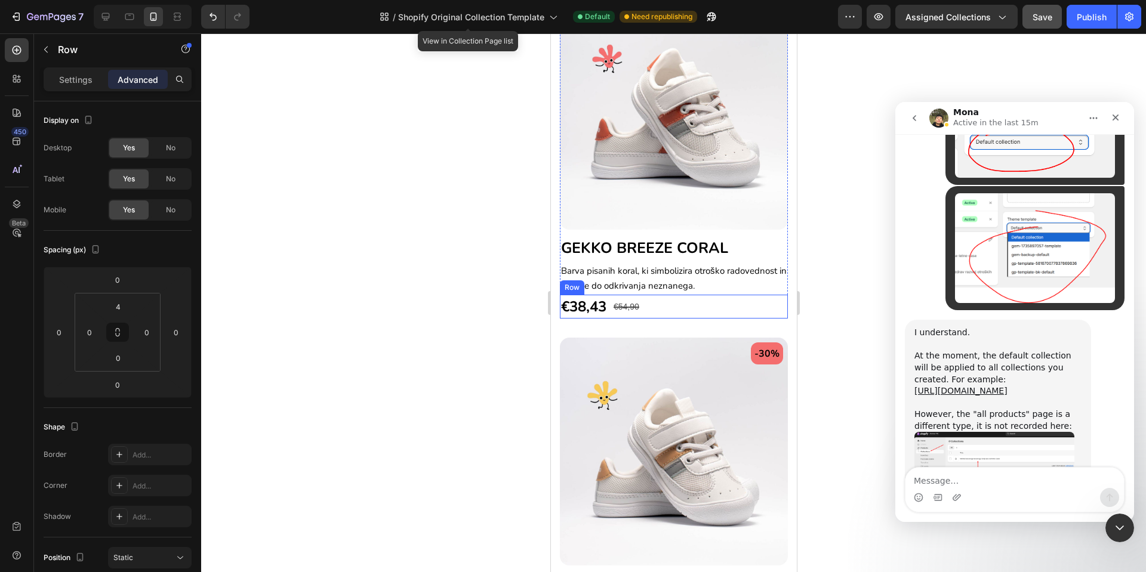
click at [651, 295] on div "€38,43 (P) Price (P) Price €54,90 Compare Price Compare Price Row" at bounding box center [673, 307] width 228 height 24
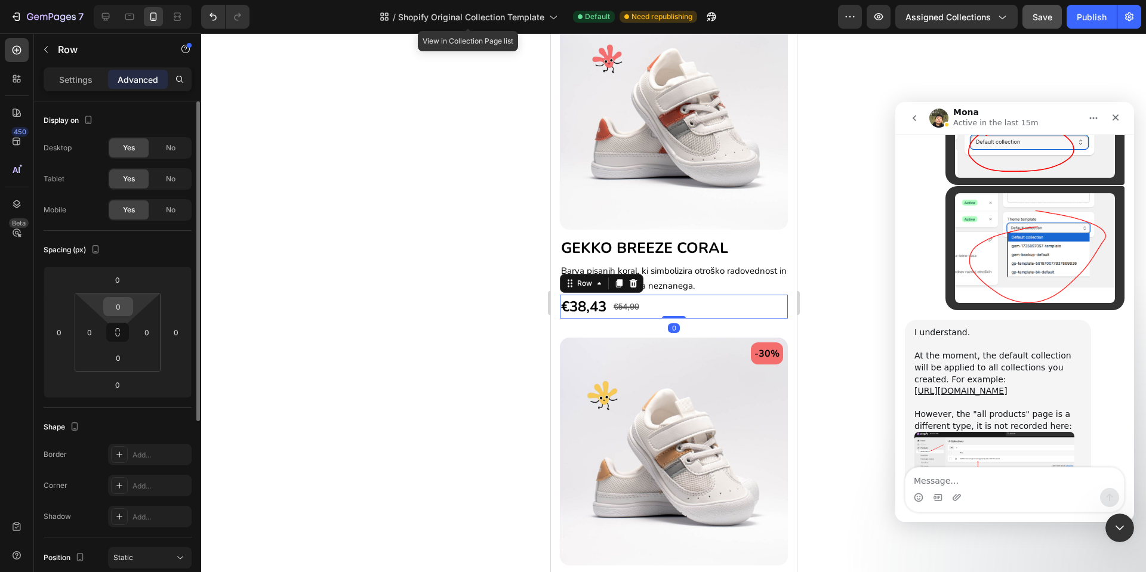
click at [118, 307] on input "0" at bounding box center [118, 307] width 24 height 18
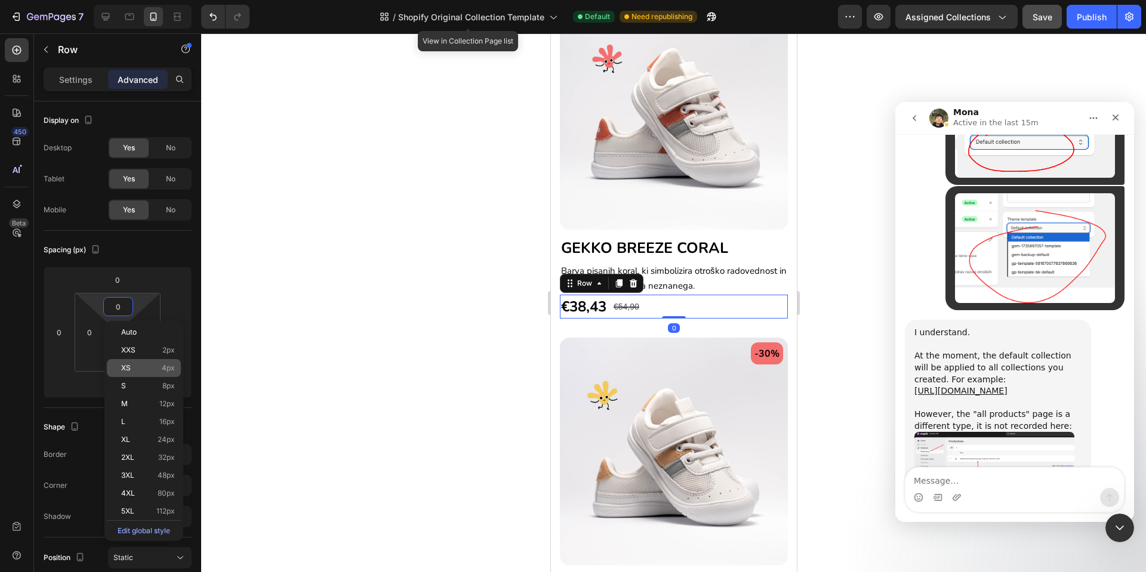
click at [130, 365] on span "XS" at bounding box center [126, 368] width 10 height 8
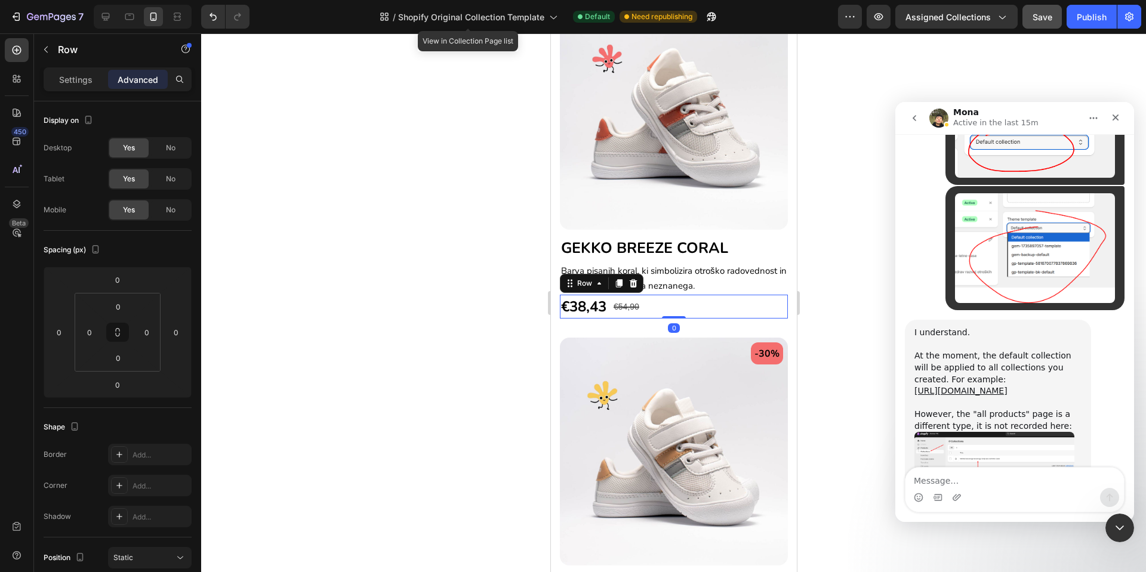
type input "4"
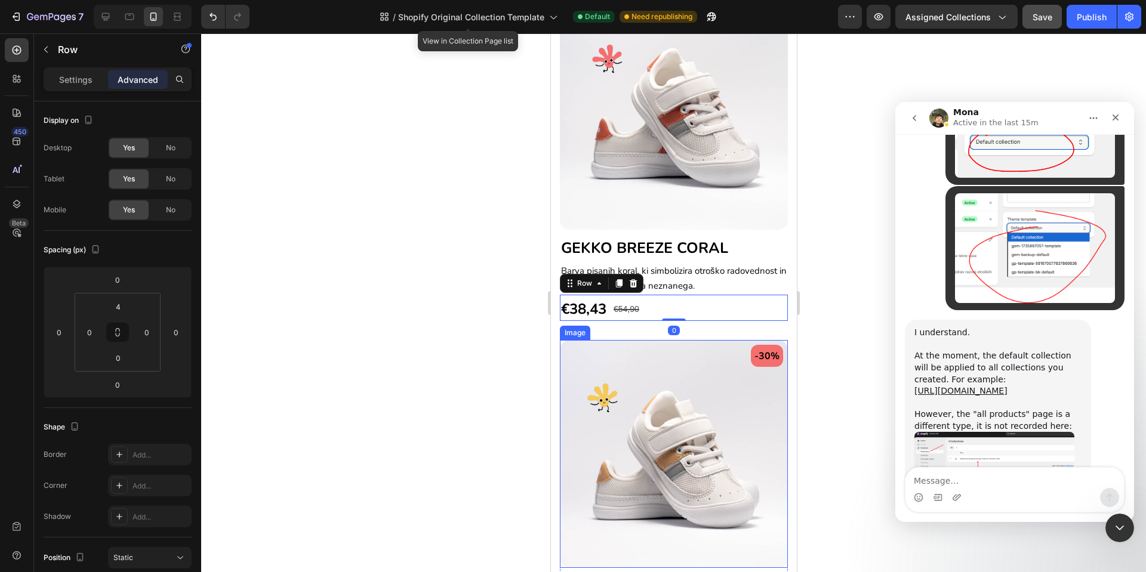
scroll to position [1928, 0]
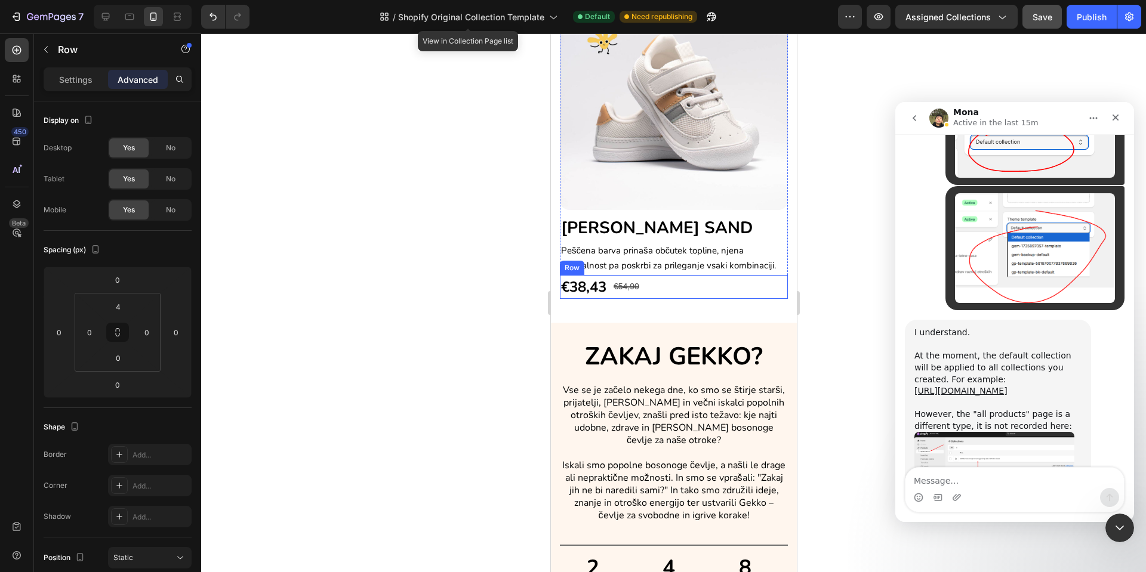
click at [668, 275] on div "€38,43 (P) Price (P) Price €54,90 Compare Price Compare Price Row" at bounding box center [673, 287] width 228 height 24
click at [128, 304] on input "0" at bounding box center [118, 307] width 24 height 18
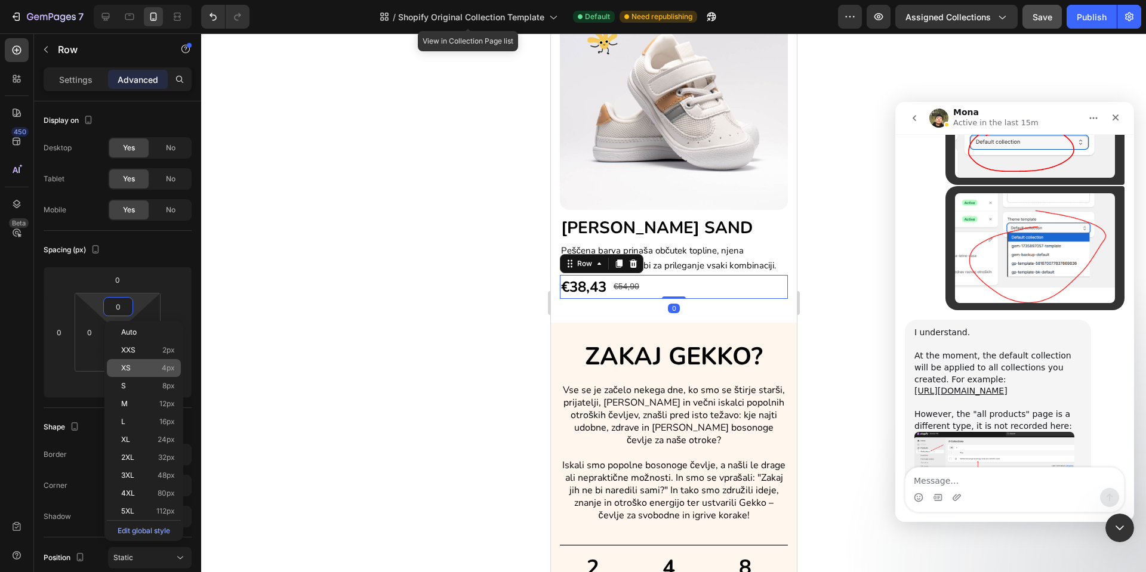
click at [134, 364] on p "XS 4px" at bounding box center [148, 368] width 54 height 8
type input "4"
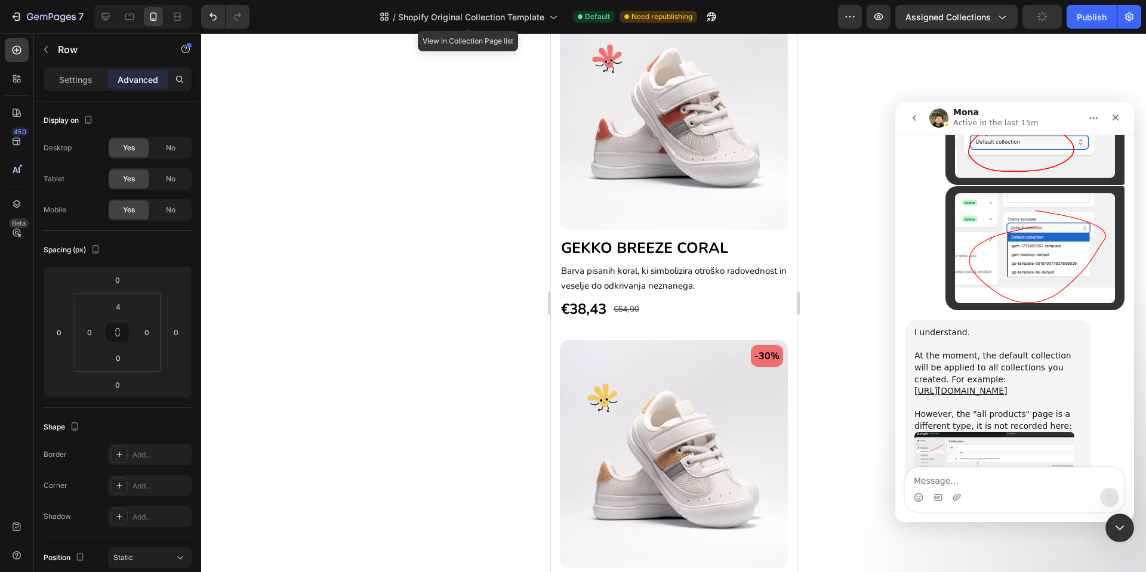
scroll to position [1301, 0]
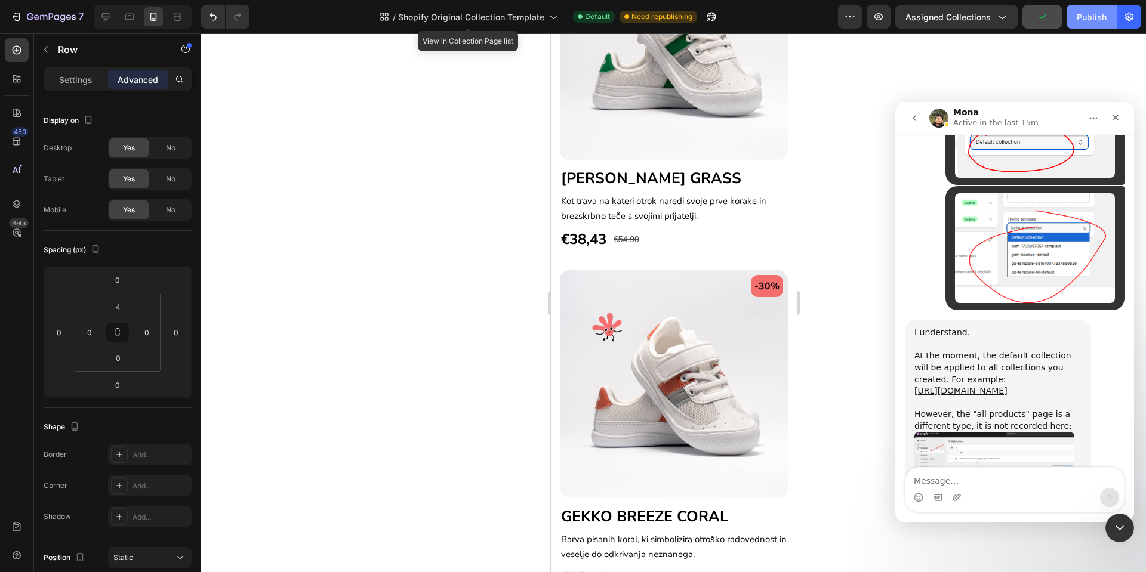
click at [1080, 18] on div "Publish" at bounding box center [1091, 17] width 30 height 13
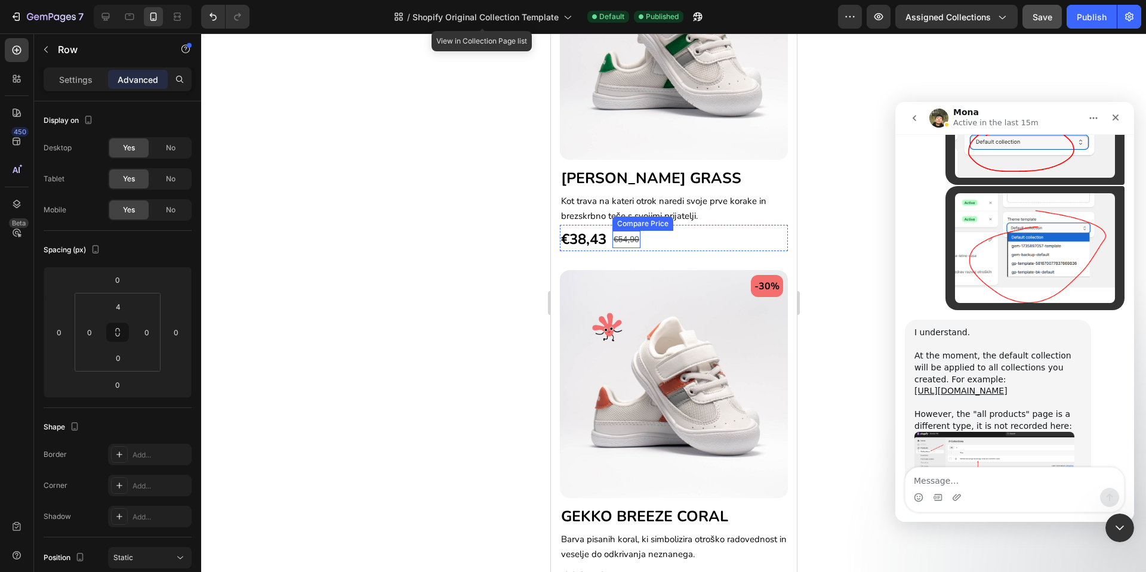
click at [632, 231] on div "€54,90" at bounding box center [626, 239] width 28 height 17
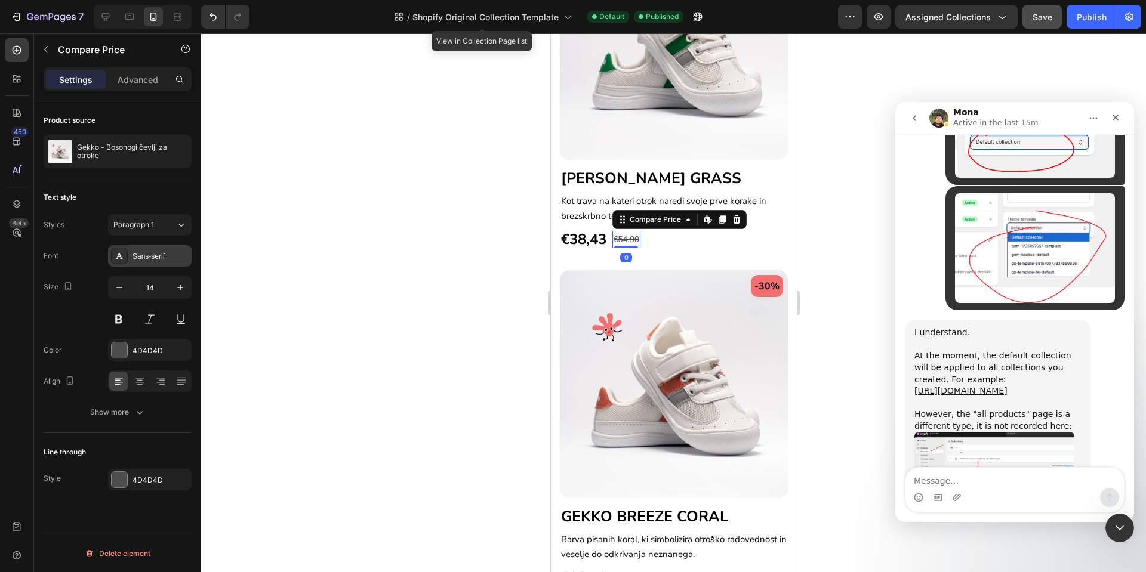
click at [169, 257] on div "Sans-serif" at bounding box center [160, 256] width 56 height 11
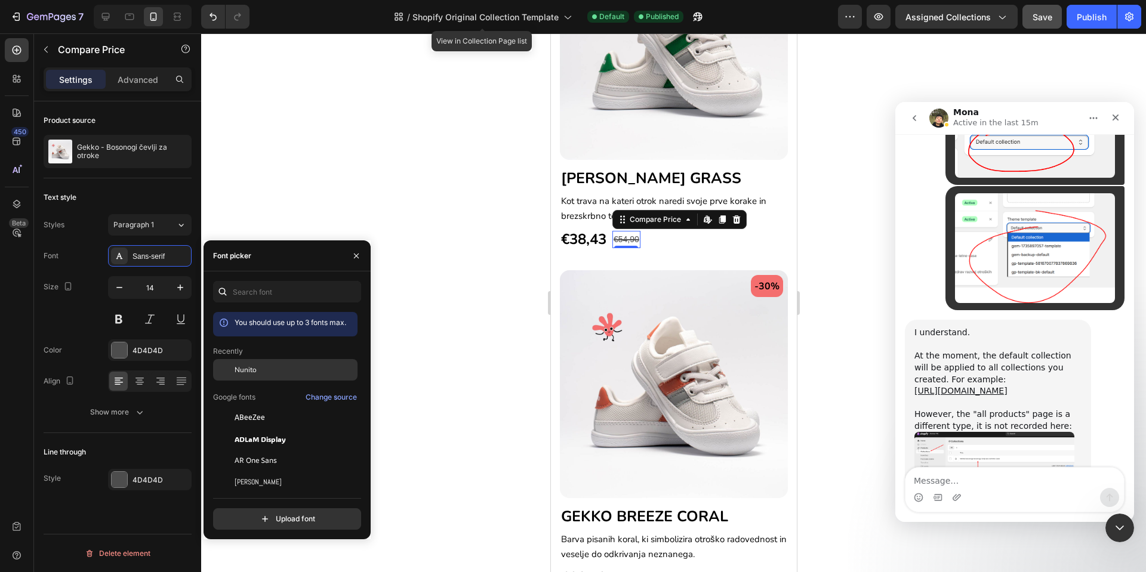
click at [245, 372] on span "Nunito" at bounding box center [245, 370] width 22 height 11
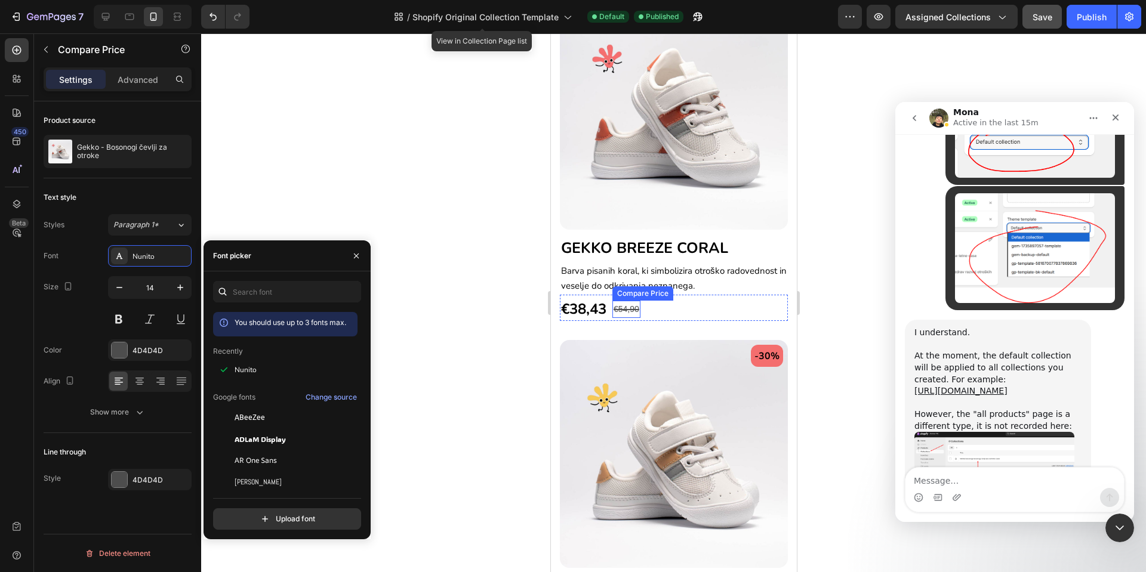
click at [632, 301] on div "€54,90" at bounding box center [626, 309] width 28 height 17
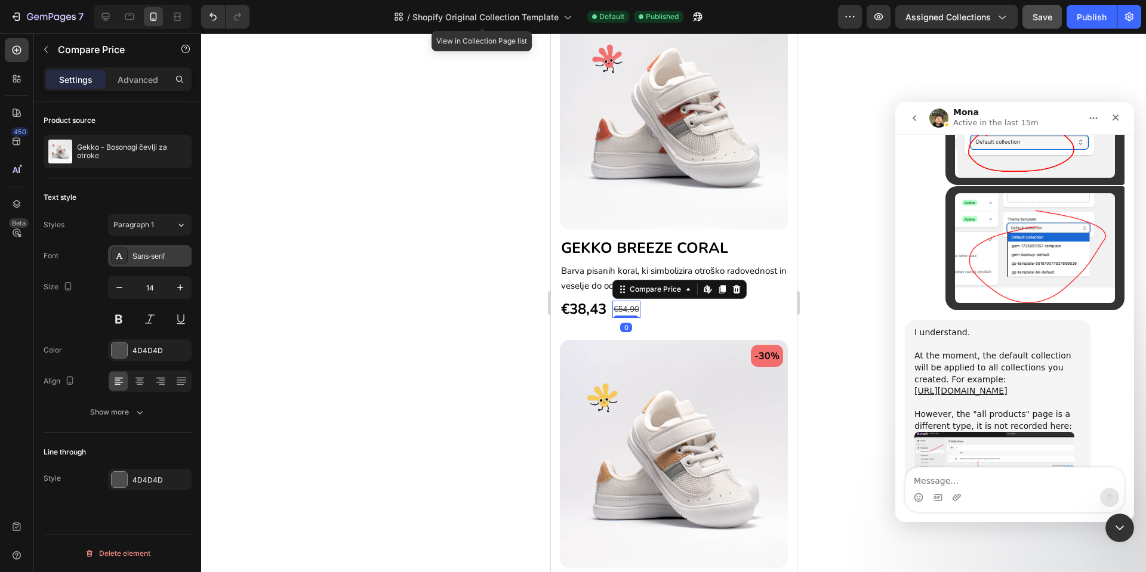
click at [164, 255] on div "Sans-serif" at bounding box center [160, 256] width 56 height 11
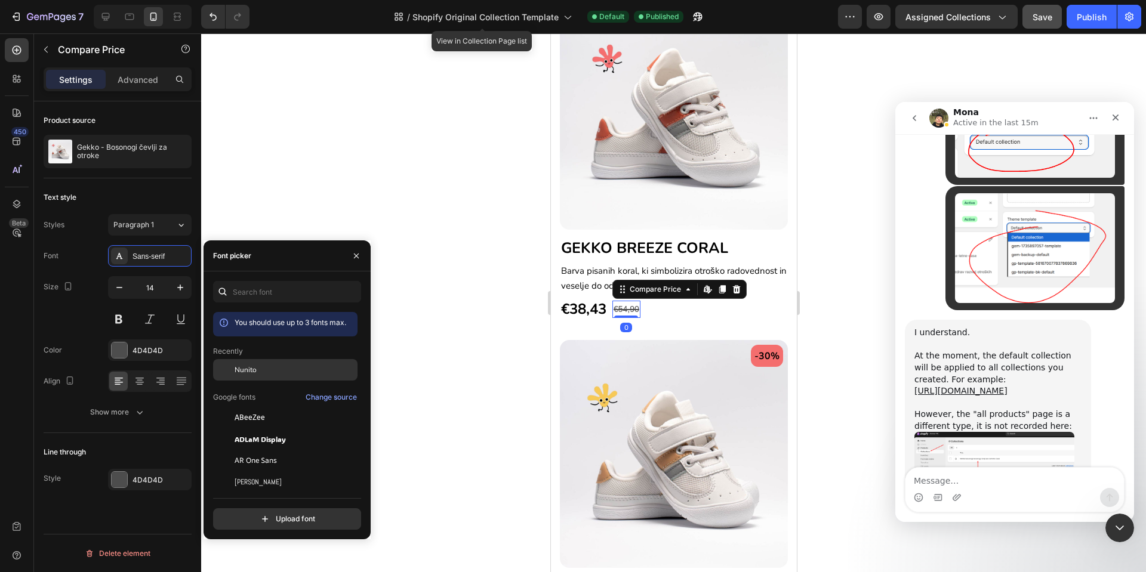
click at [230, 365] on div at bounding box center [223, 369] width 21 height 21
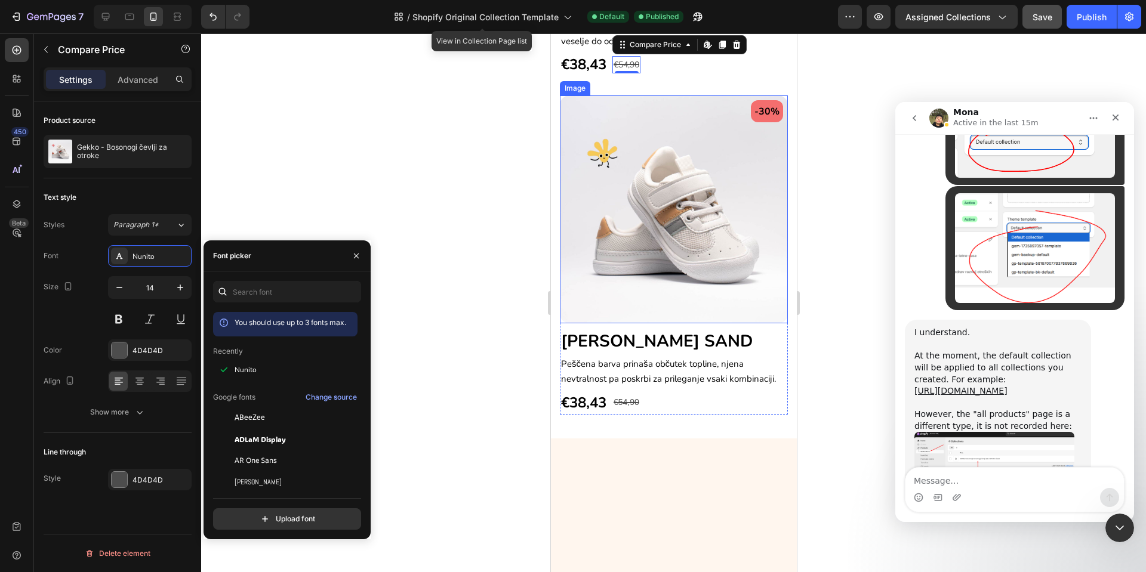
scroll to position [1838, 0]
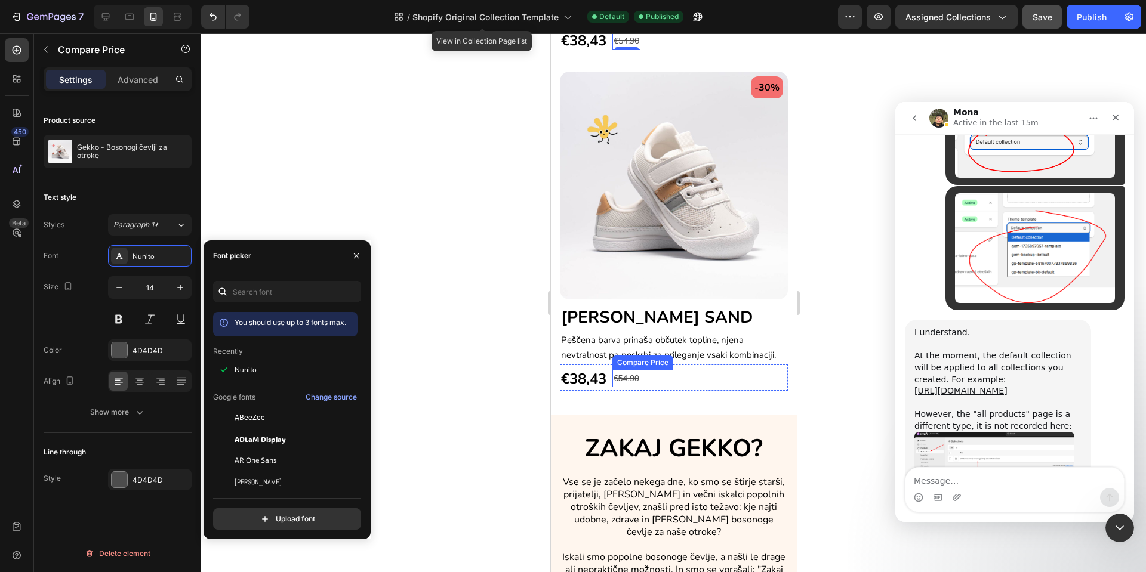
click at [625, 370] on div "€54,90" at bounding box center [626, 378] width 28 height 17
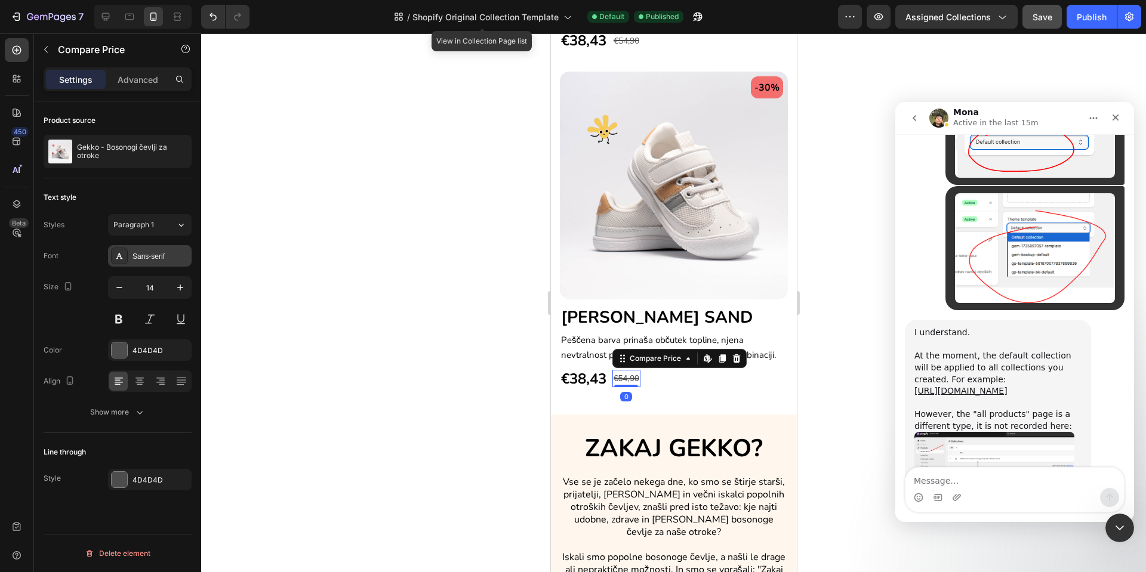
click at [156, 257] on div "Sans-serif" at bounding box center [160, 256] width 56 height 11
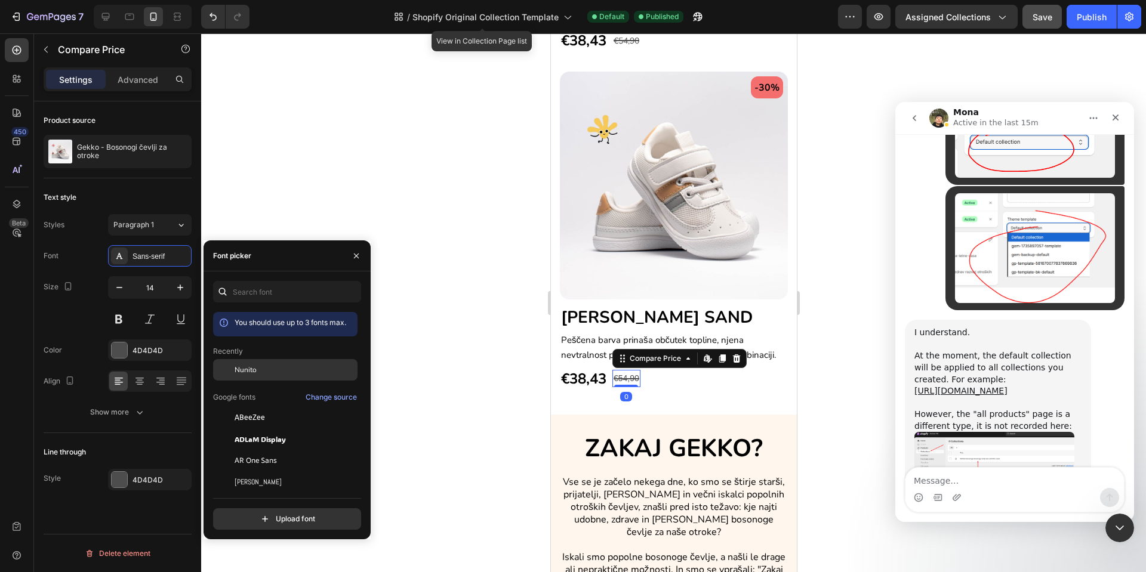
click at [245, 450] on div "Nunito" at bounding box center [285, 460] width 144 height 21
click at [628, 370] on div "€54,90" at bounding box center [626, 378] width 28 height 17
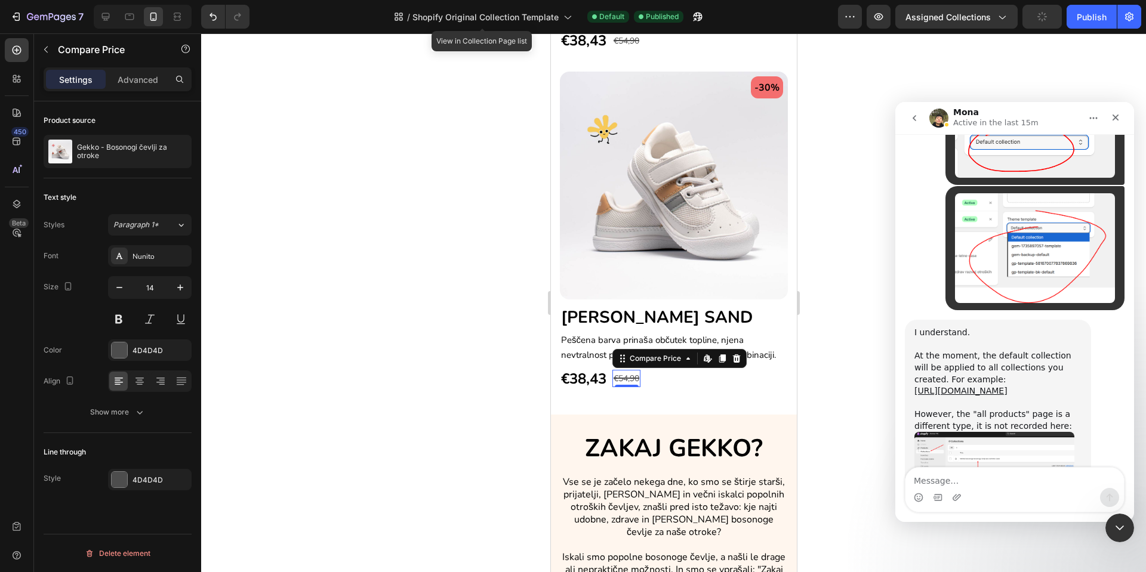
click at [628, 370] on div "€54,90" at bounding box center [626, 378] width 28 height 17
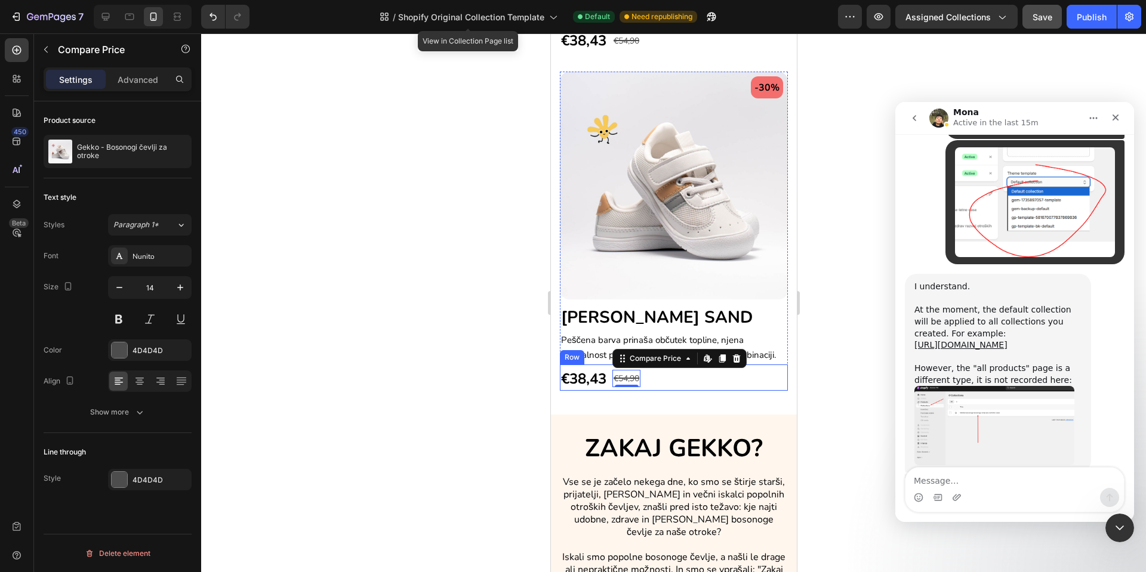
click at [672, 365] on div "€38,43 (P) Price (P) Price €54,90 Compare Price Edit content in Shopify 0 Compa…" at bounding box center [673, 378] width 228 height 26
click at [625, 370] on div "€54,90" at bounding box center [626, 378] width 28 height 17
click at [183, 291] on icon "button" at bounding box center [180, 288] width 12 height 12
type input "15"
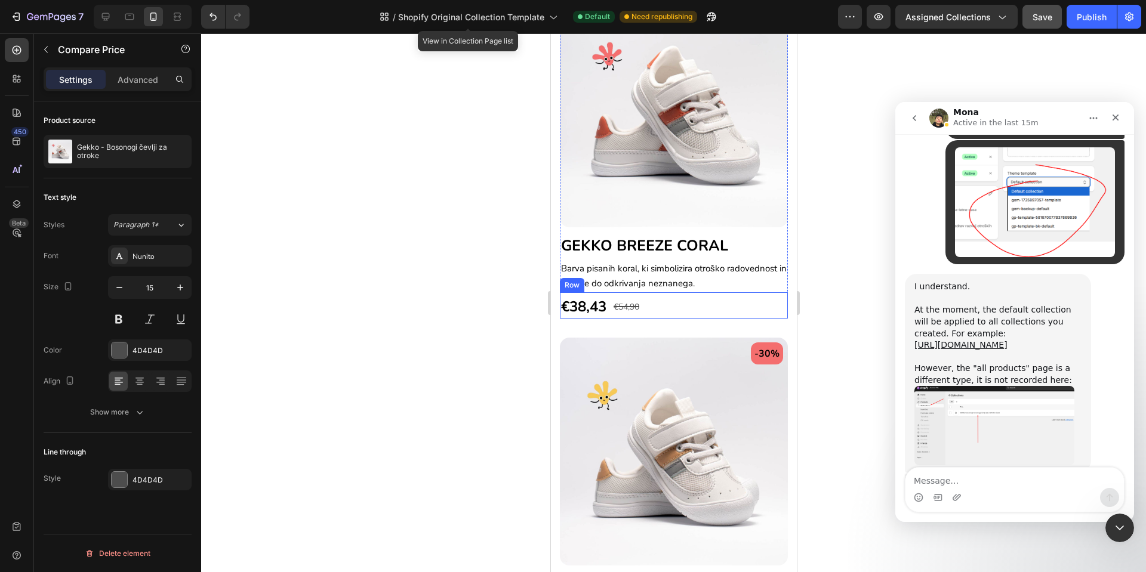
scroll to position [1570, 0]
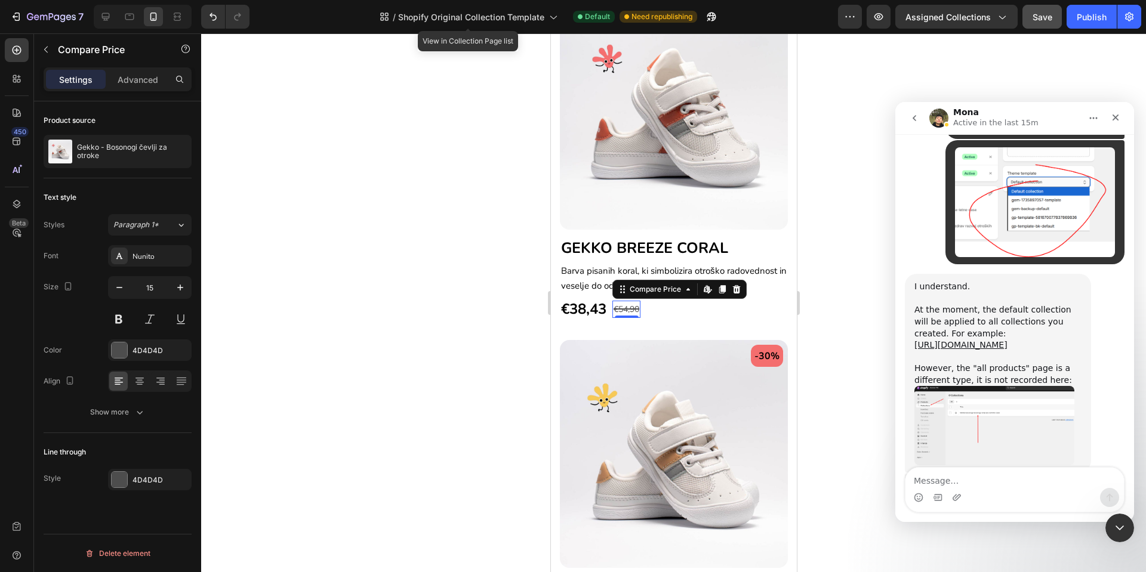
drag, startPoint x: 617, startPoint y: 279, endPoint x: 1093, endPoint y: 311, distance: 477.3
click at [617, 301] on div "€54,90" at bounding box center [626, 309] width 28 height 17
click at [177, 287] on icon "button" at bounding box center [180, 288] width 12 height 12
type input "15"
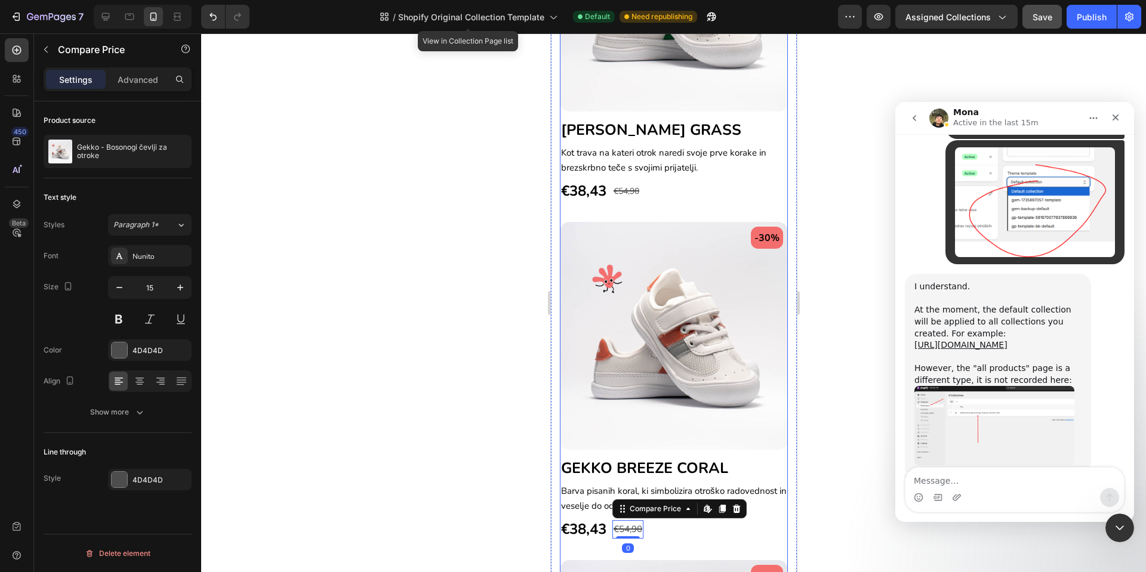
scroll to position [1301, 0]
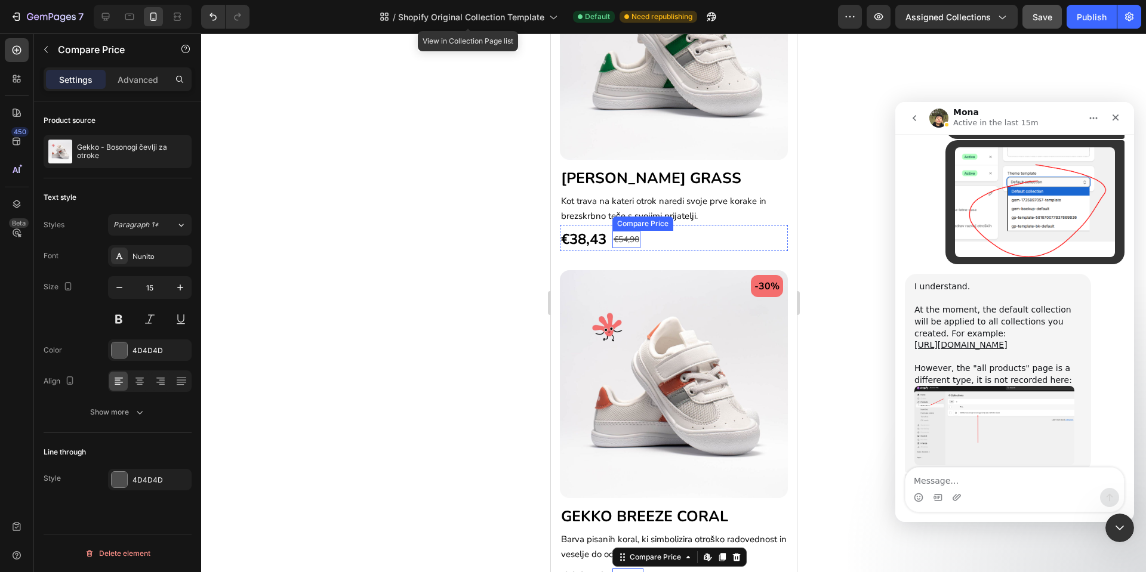
click at [634, 231] on div "€54,90" at bounding box center [626, 239] width 28 height 17
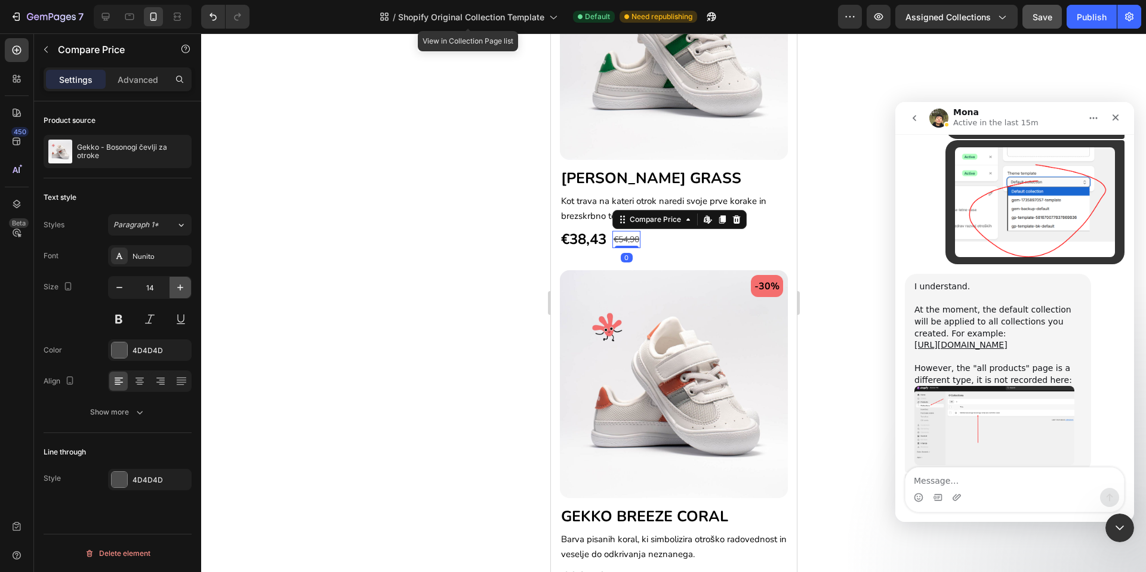
click at [177, 288] on icon "button" at bounding box center [180, 288] width 12 height 12
type input "15"
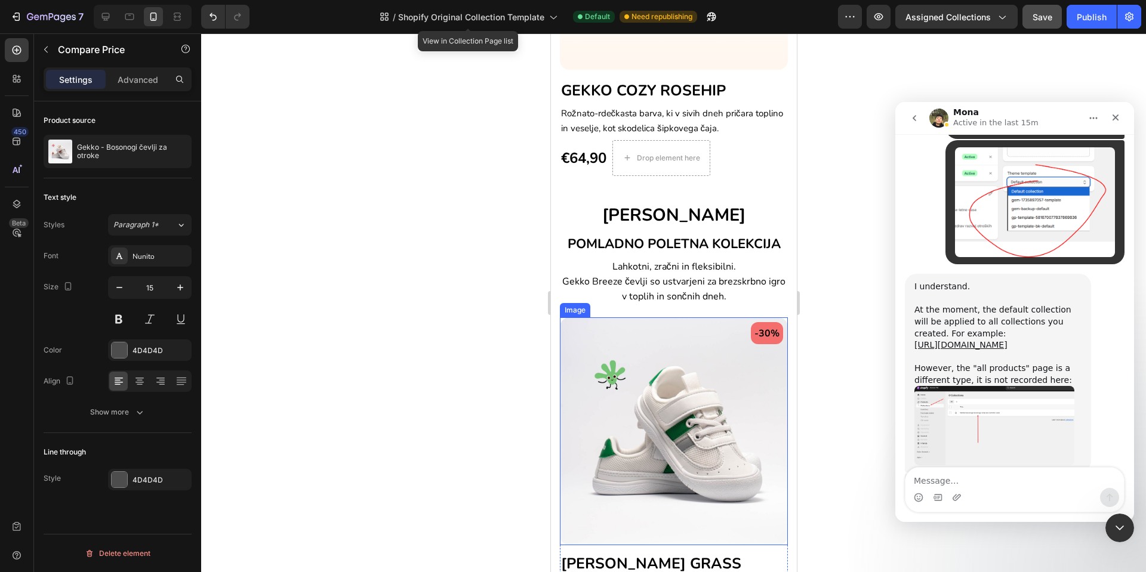
scroll to position [854, 0]
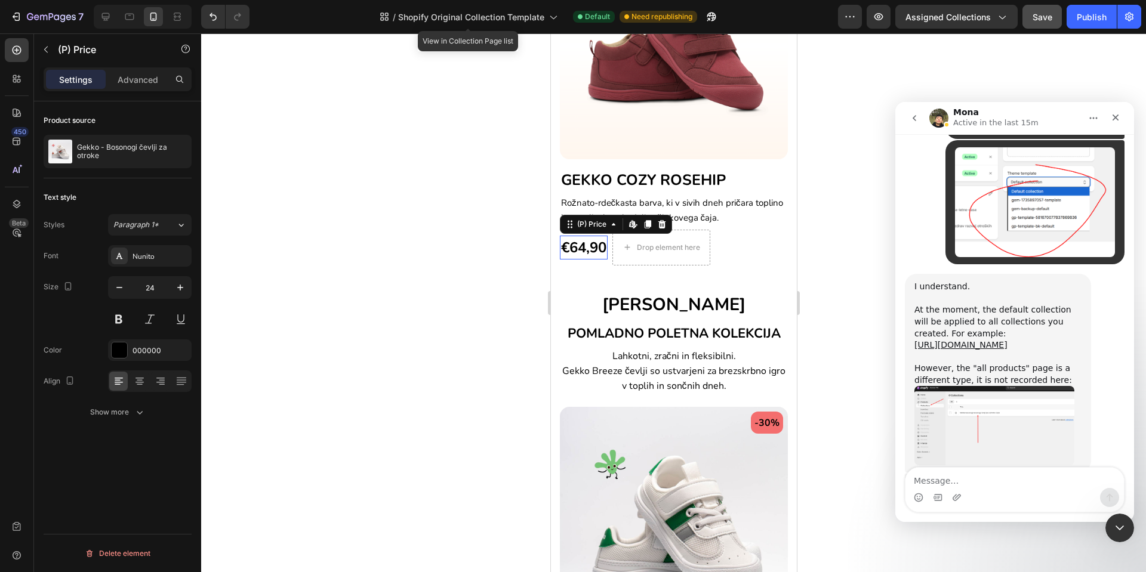
click at [591, 236] on div "€64,90" at bounding box center [583, 248] width 48 height 24
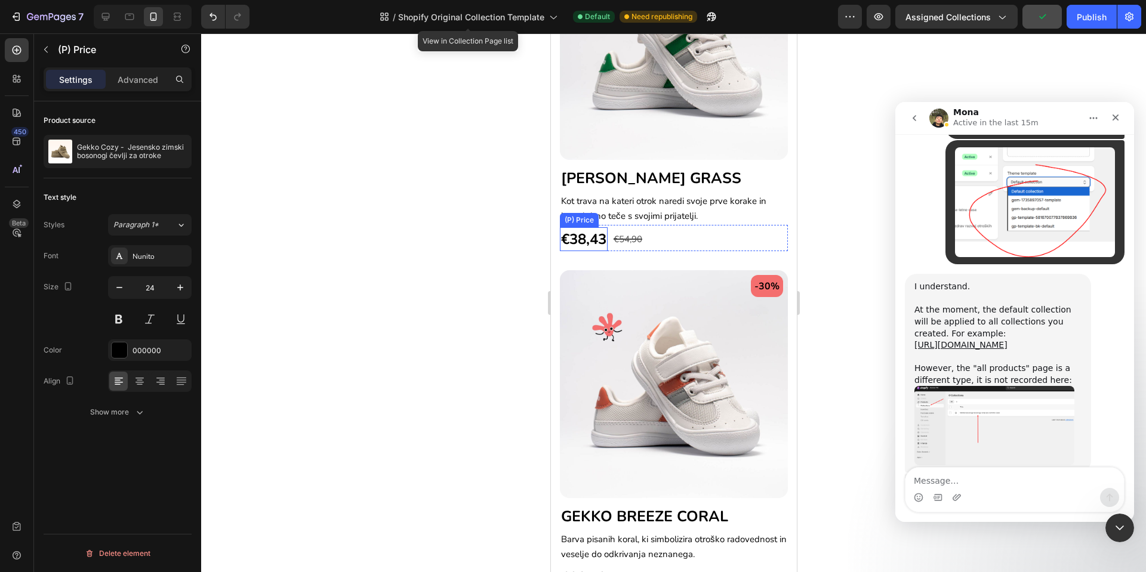
scroll to position [4226, 0]
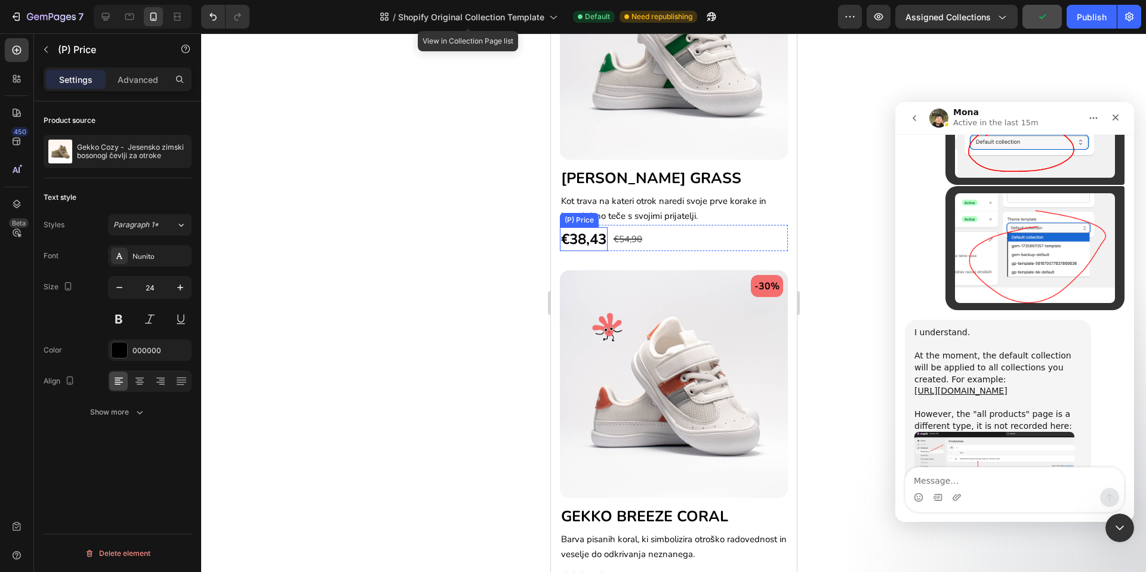
click at [579, 227] on div "€38,43" at bounding box center [583, 239] width 48 height 24
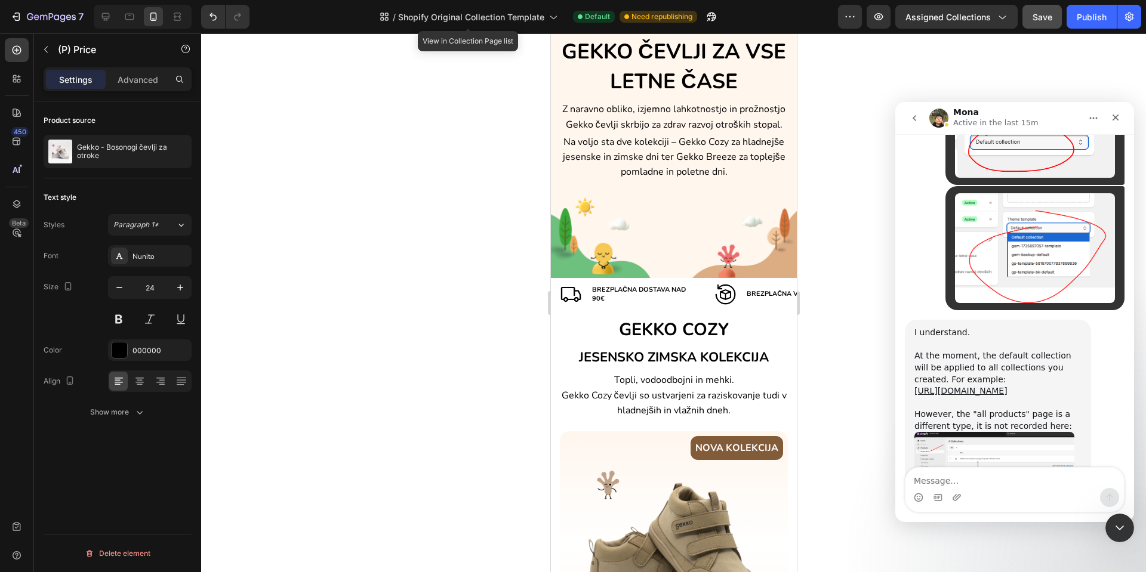
scroll to position [0, 0]
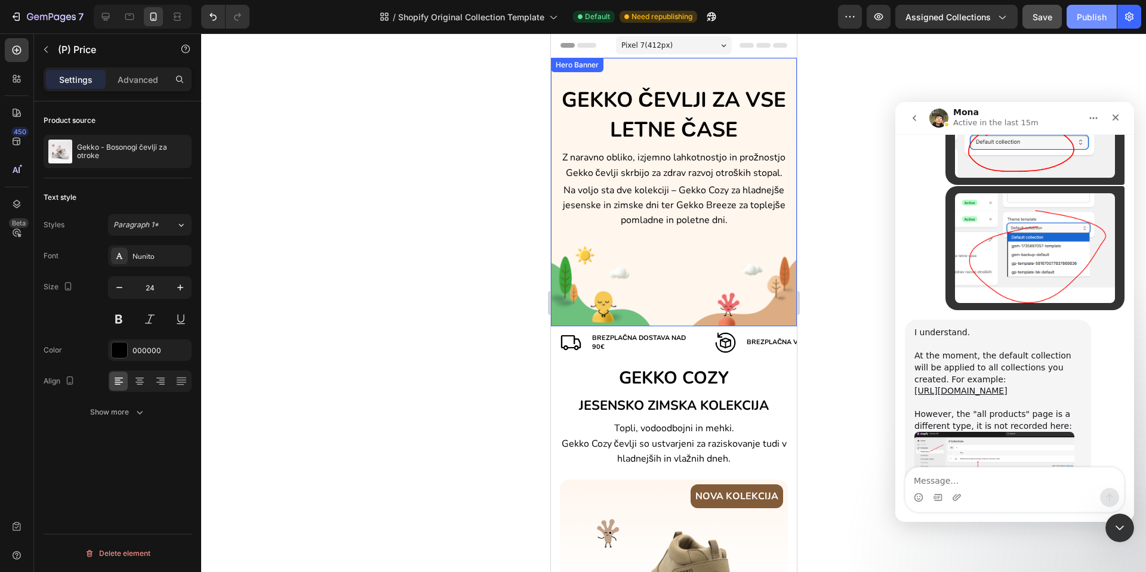
click at [1076, 21] on button "Publish" at bounding box center [1091, 17] width 50 height 24
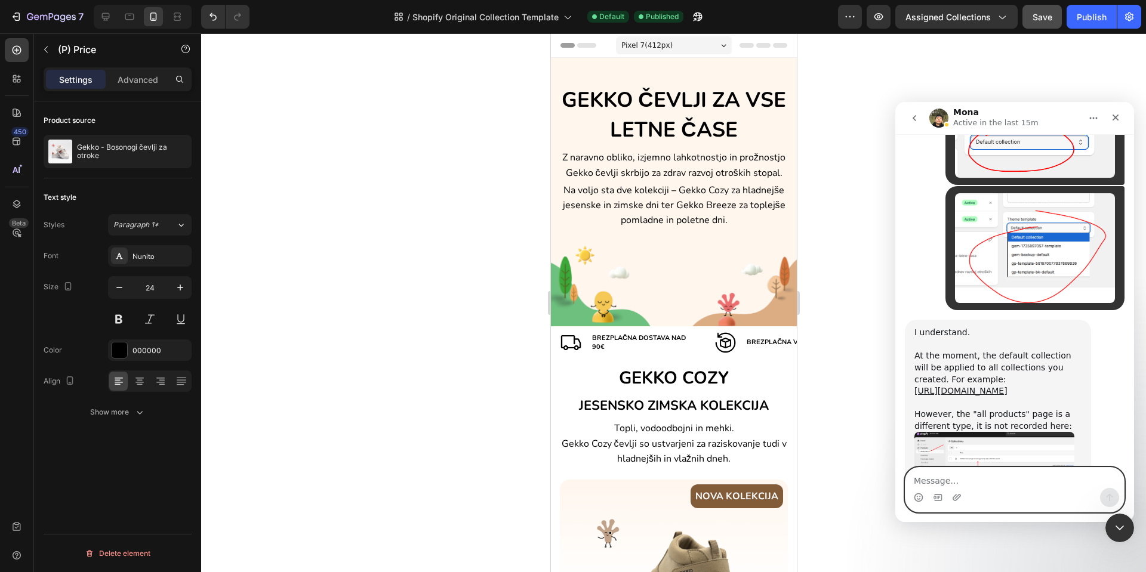
click at [999, 476] on textarea "Message…" at bounding box center [1014, 478] width 218 height 20
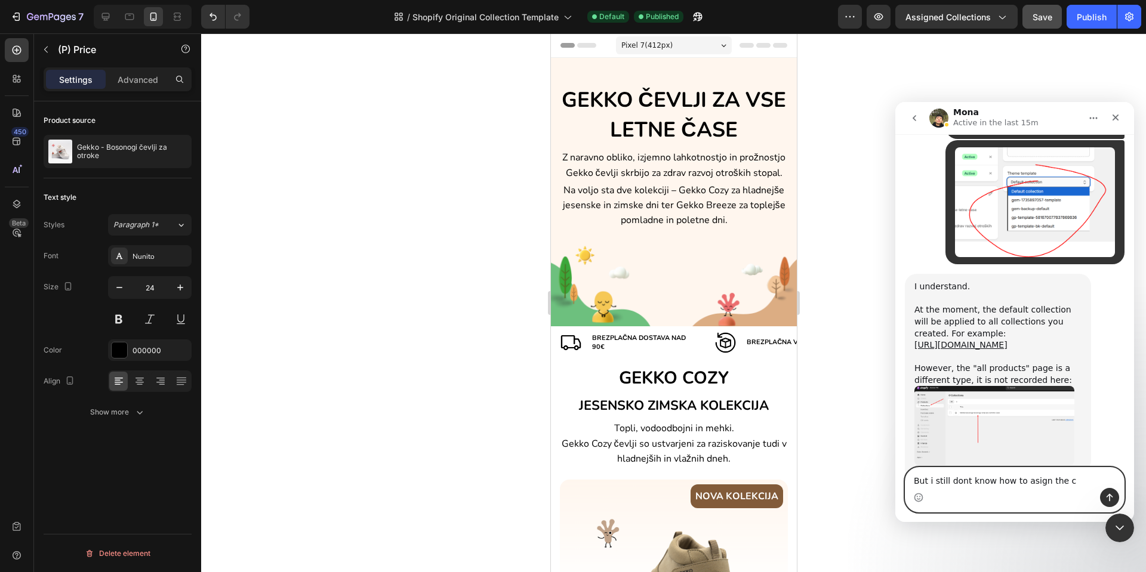
type textarea "But i still dont know how to asign the c"
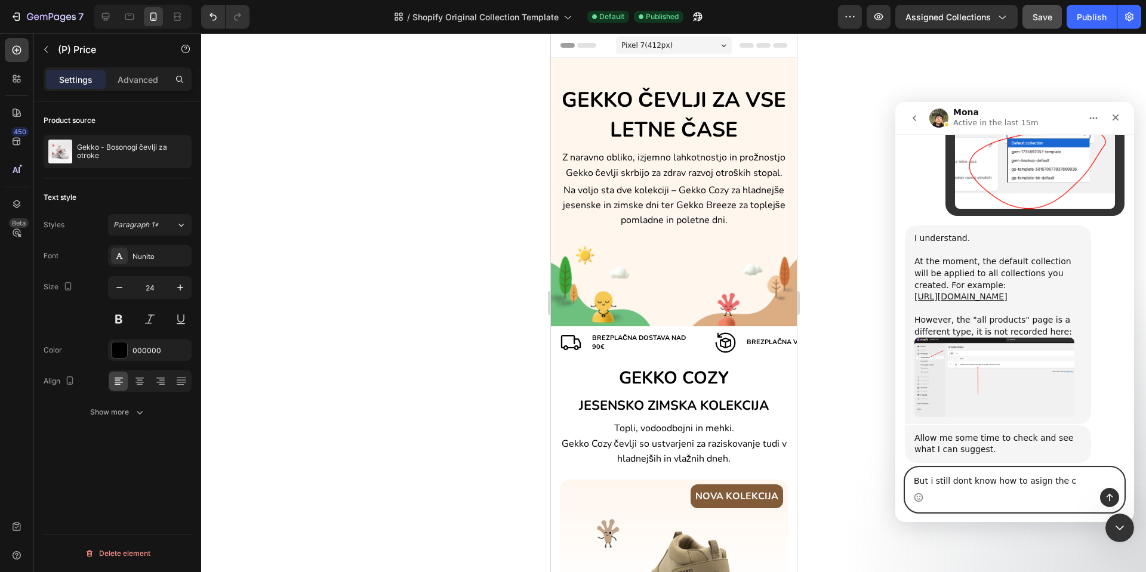
drag, startPoint x: 1074, startPoint y: 482, endPoint x: 897, endPoint y: 478, distance: 176.7
click at [897, 478] on div "But i still dont know how to asign the c But i still dont know how to asign the…" at bounding box center [1014, 489] width 239 height 45
type textarea "B"
type textarea "No yet. I still dont know how to asing this collection:"
paste textarea "Message…"
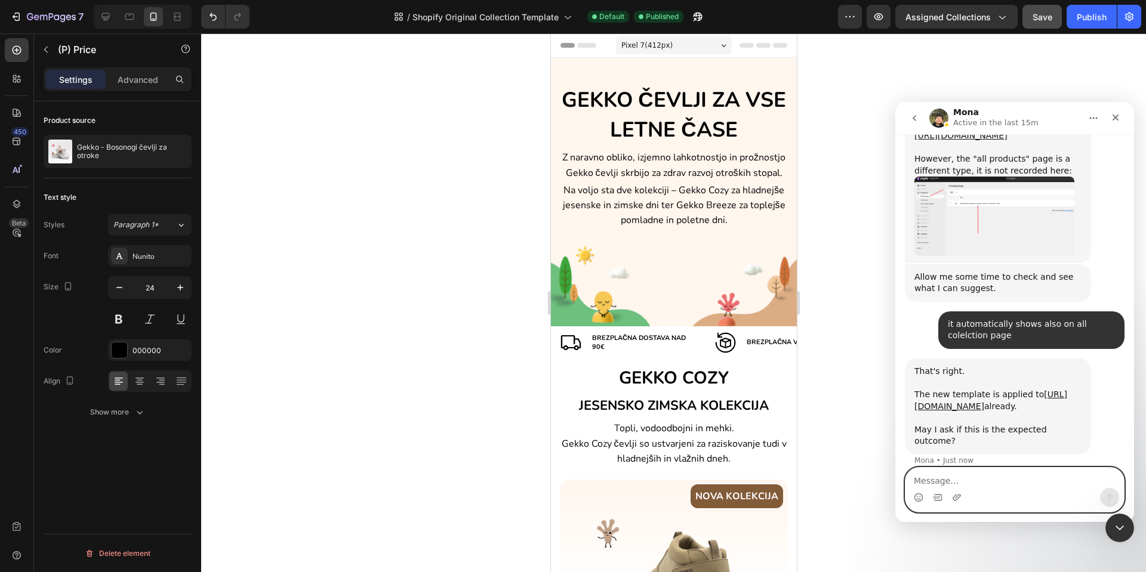
scroll to position [4484, 0]
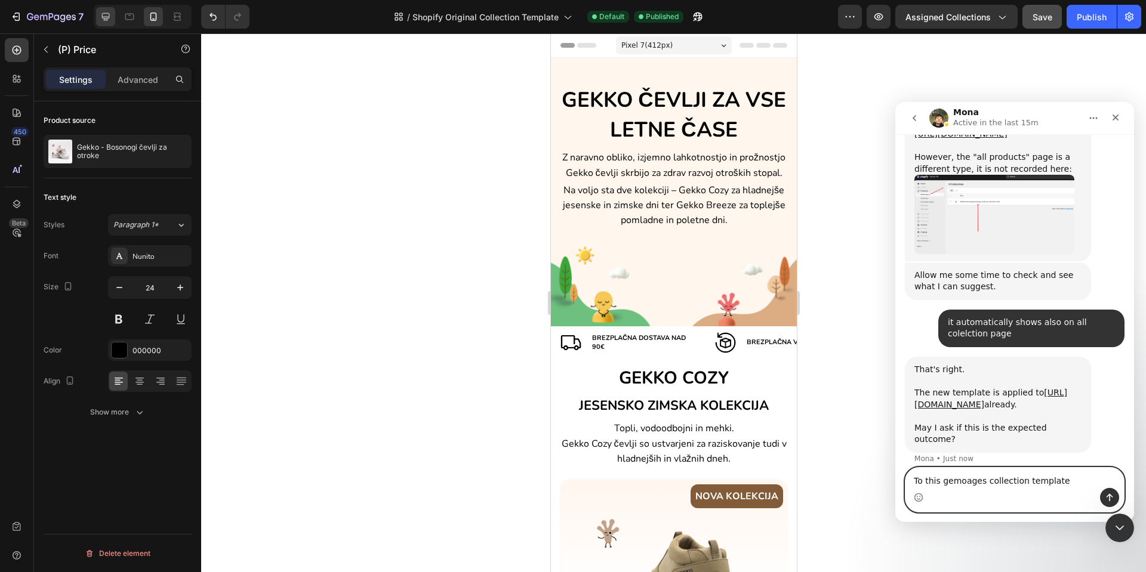
type textarea "To this gemoages collection template"
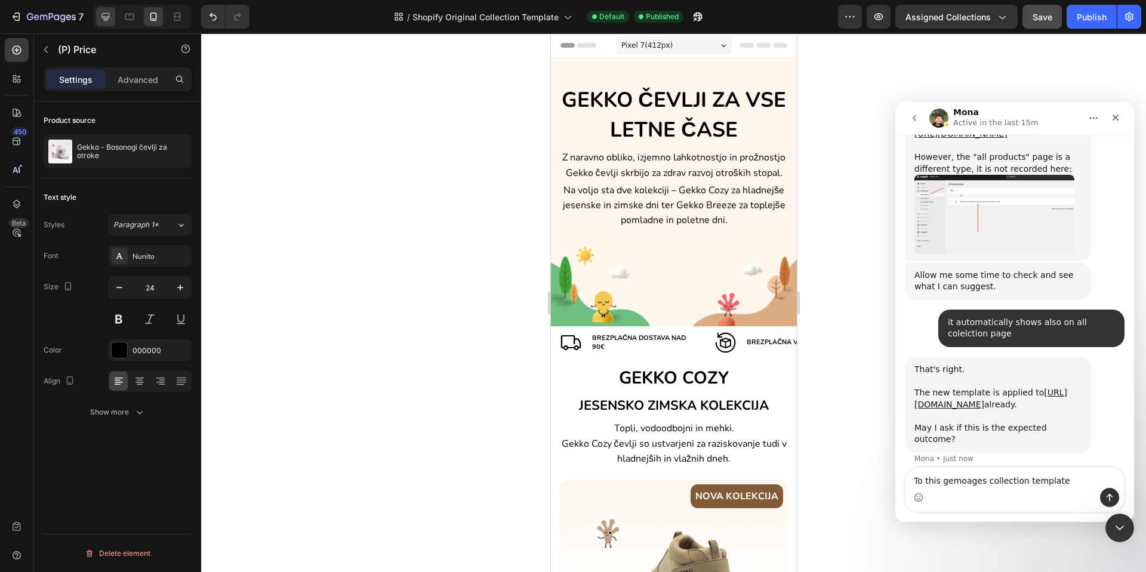
click at [115, 15] on div at bounding box center [105, 16] width 19 height 19
type input "26"
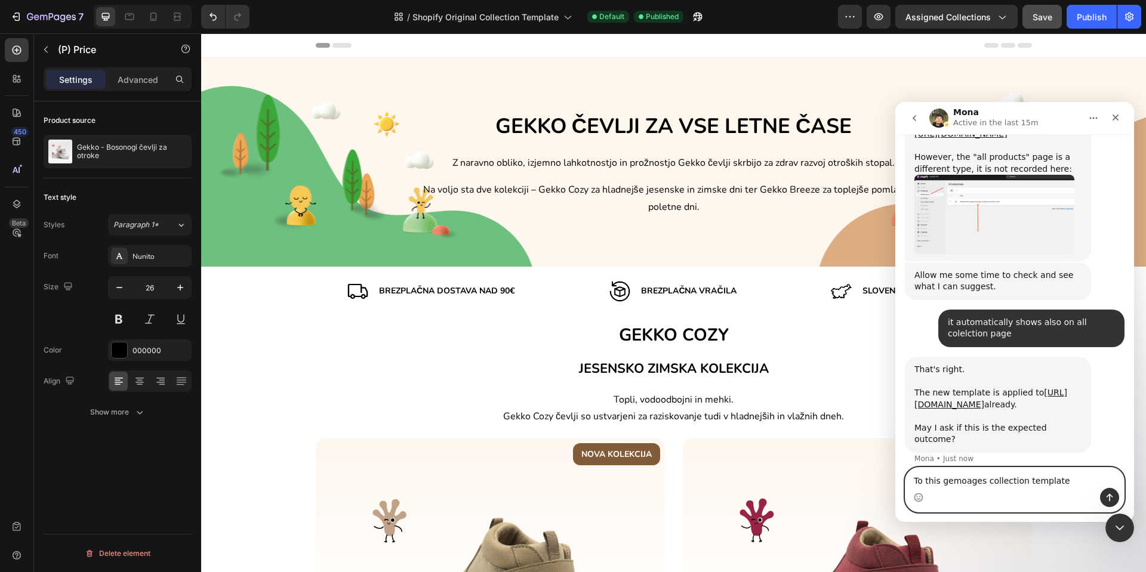
click at [1057, 482] on textarea "To this gemoages collection template" at bounding box center [1014, 478] width 218 height 20
paste textarea "Message…"
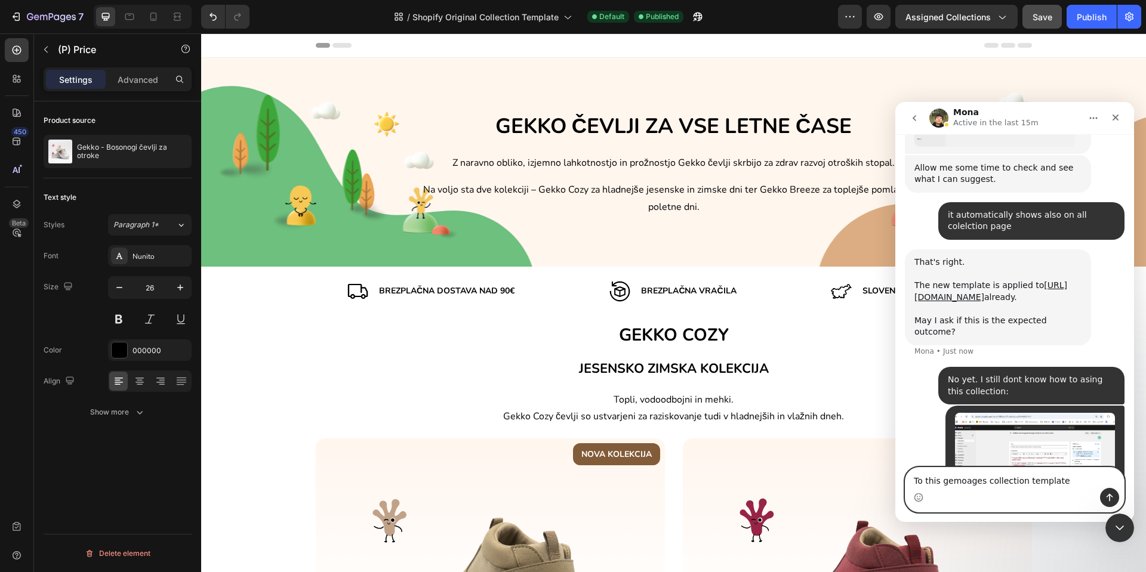
type textarea "To this gemoages collection template?"
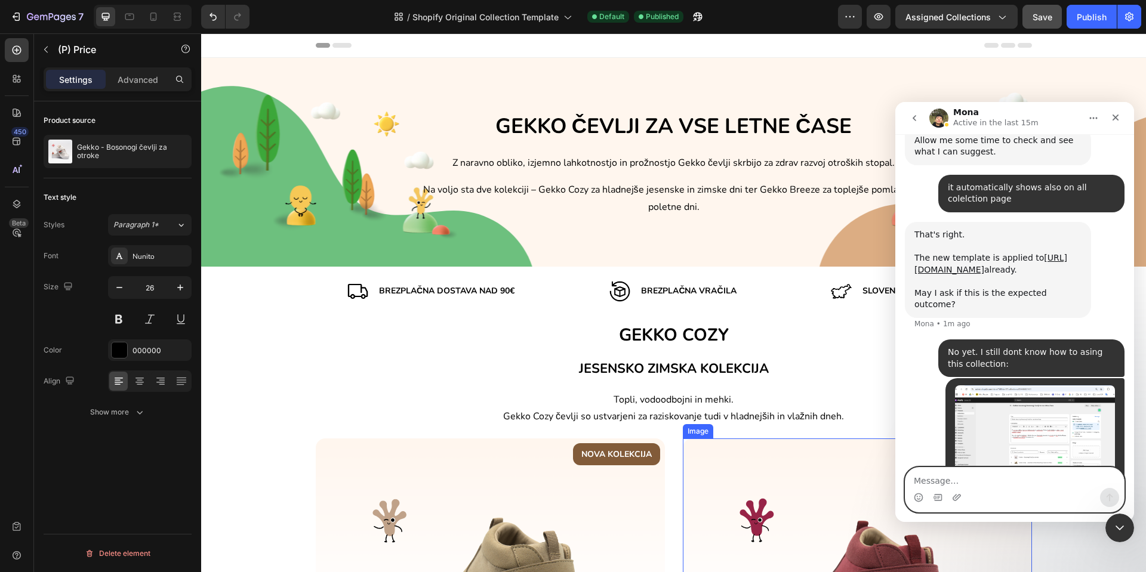
scroll to position [4664, 0]
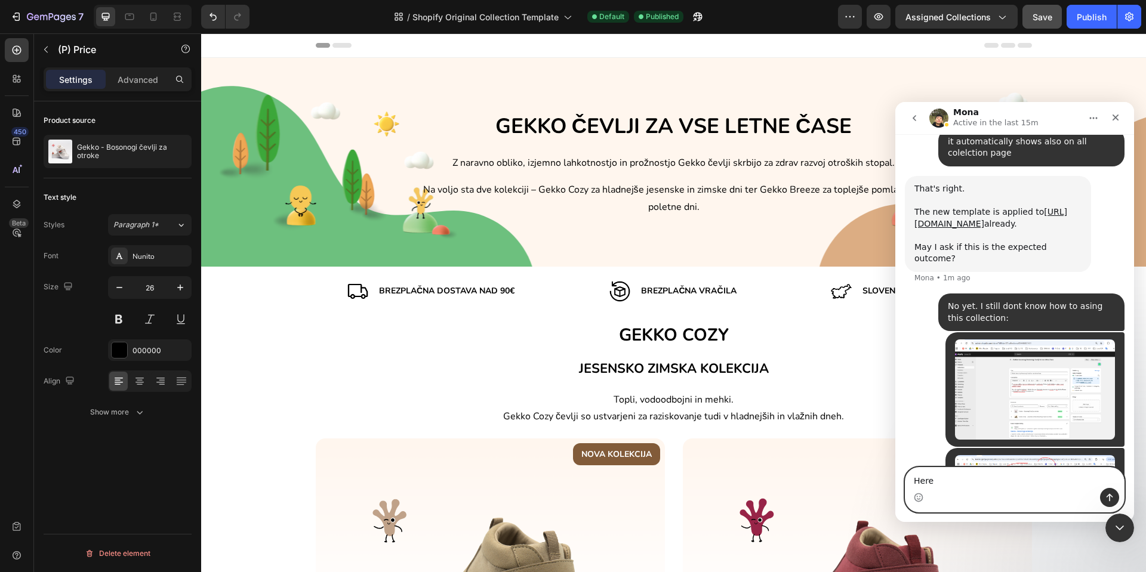
type textarea "Here?"
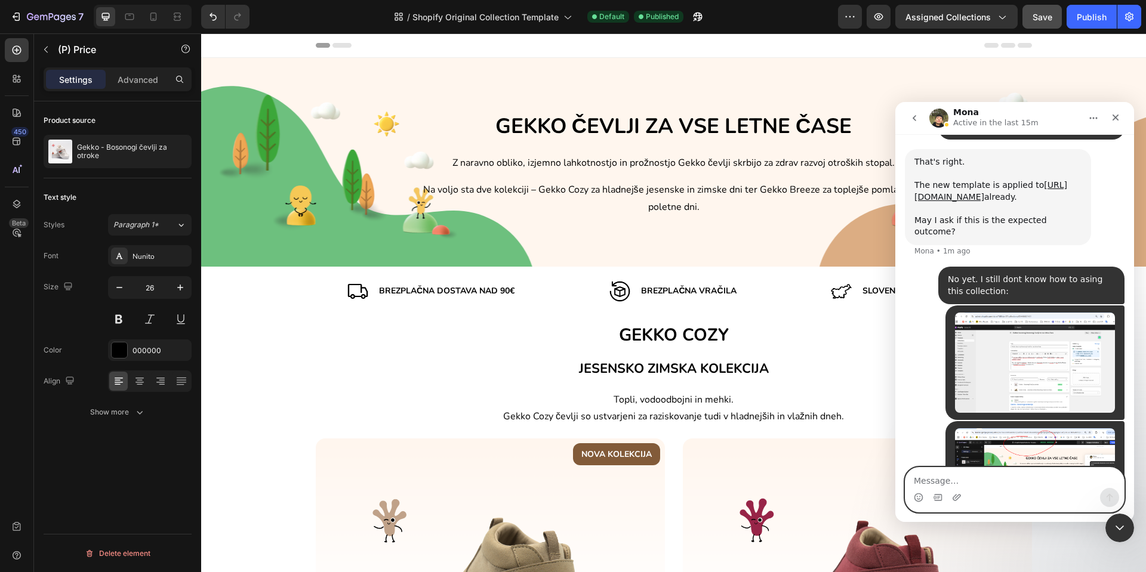
paste textarea "Message…"
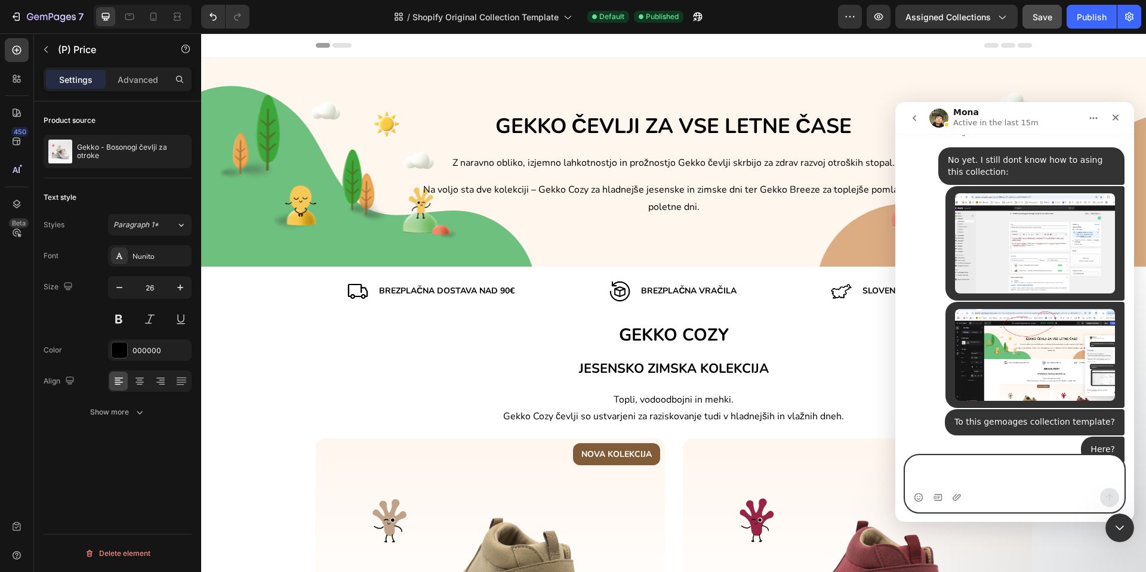
scroll to position [4822, 0]
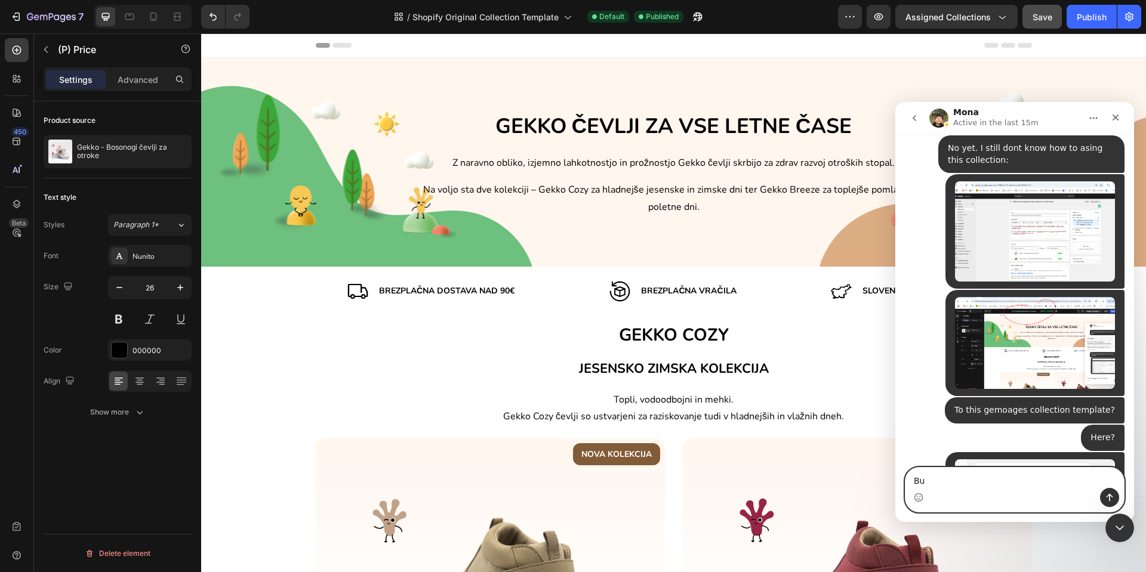
type textarea "B"
type textarea "But i dont which one is correct one? if any one of this options is correct?"
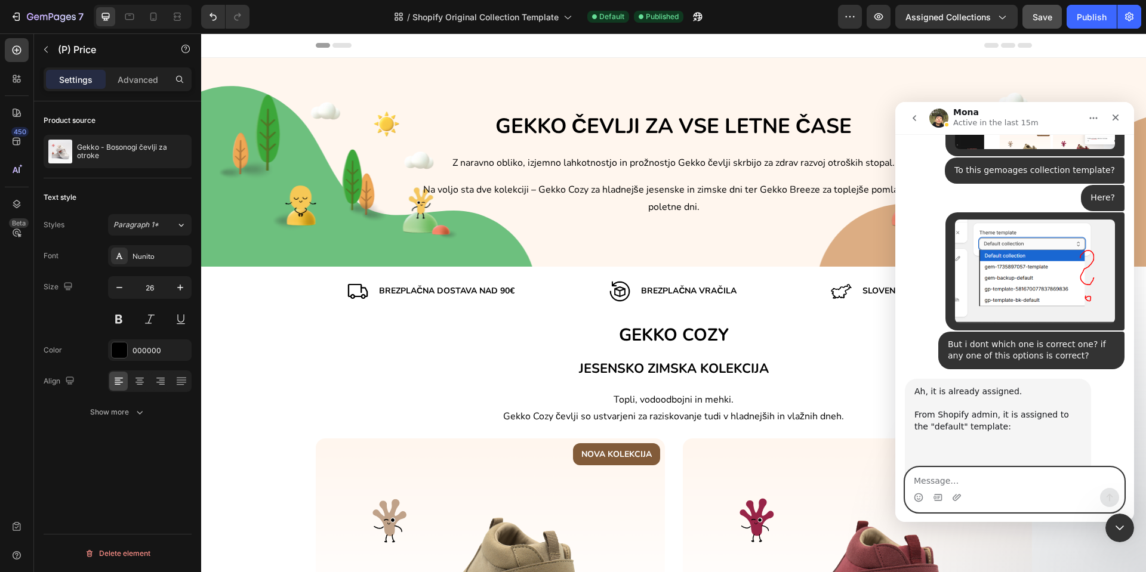
scroll to position [5109, 0]
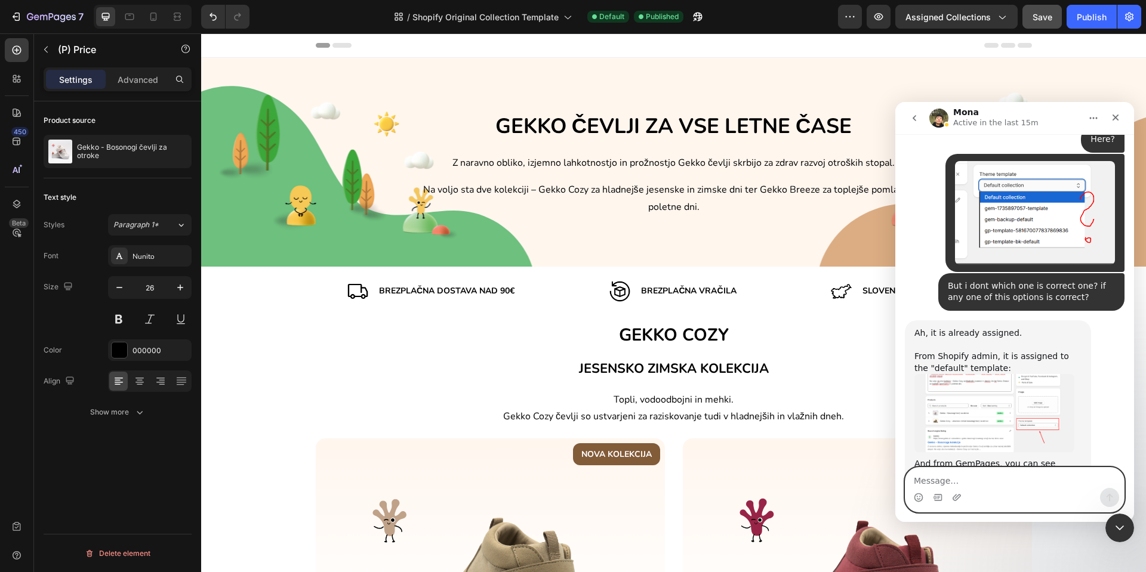
click at [987, 485] on textarea "Message…" at bounding box center [1014, 478] width 218 height 20
type textarea "Aha ok, it takes the default gemoages collection page"
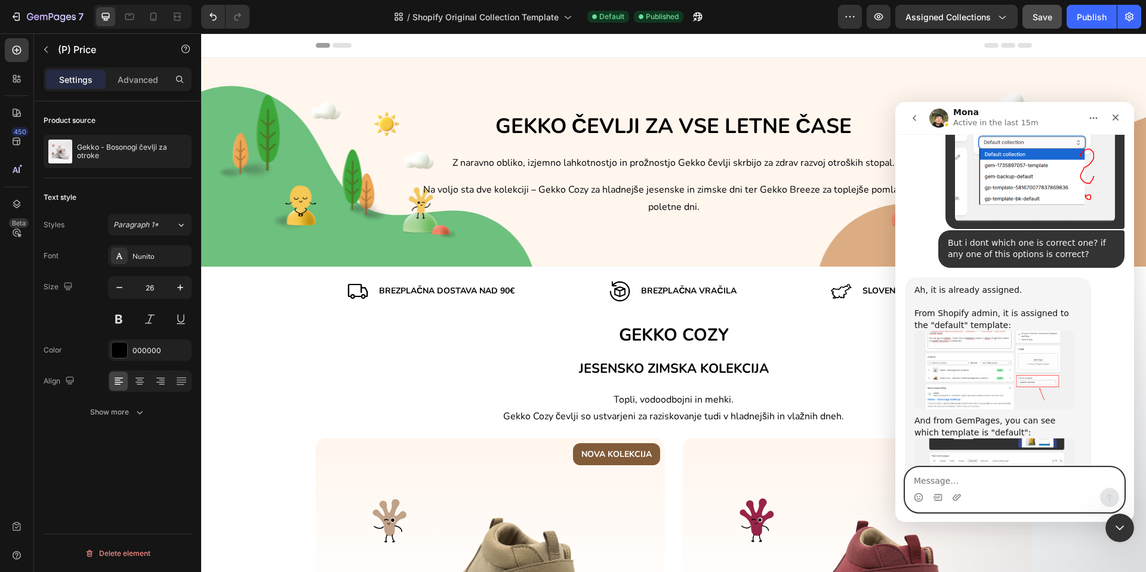
scroll to position [5156, 0]
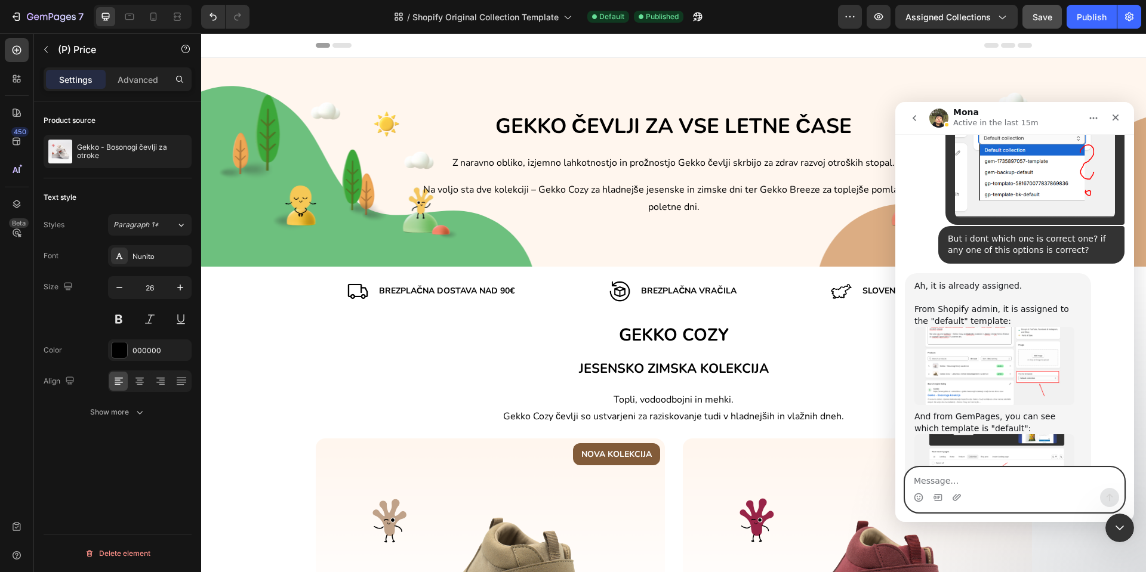
type textarea "B"
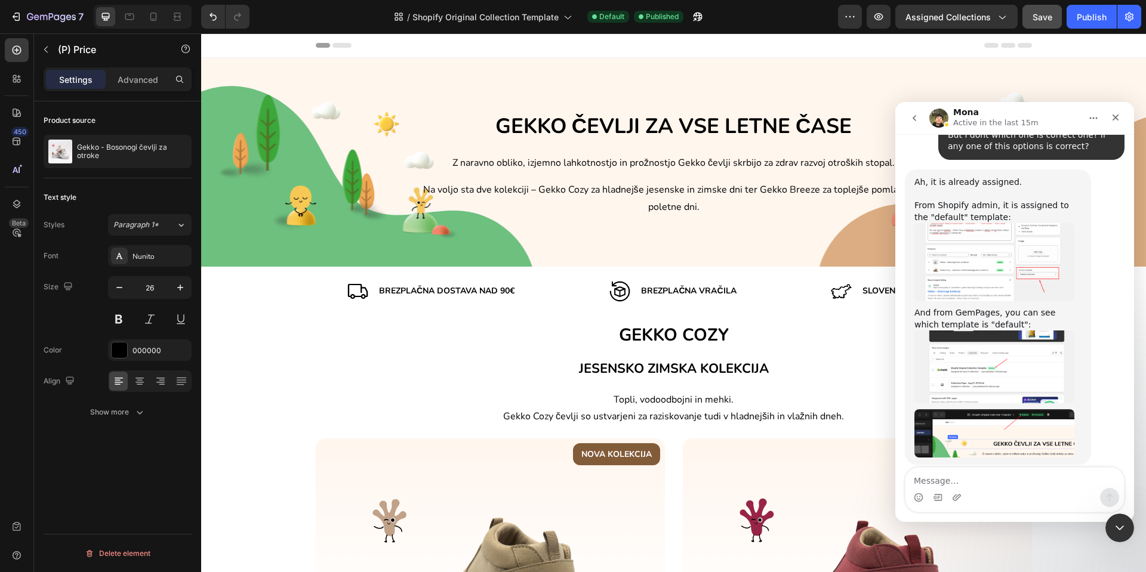
scroll to position [5312, 0]
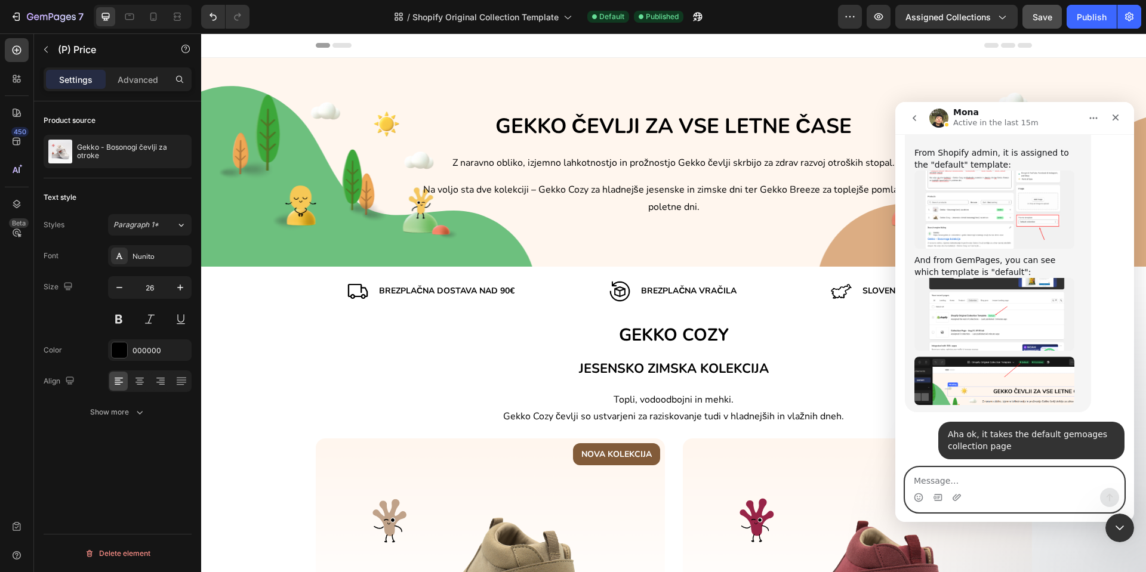
click at [1002, 476] on textarea "Message…" at bounding box center [1014, 478] width 218 height 20
type textarea "perfect, thank you for now :)"
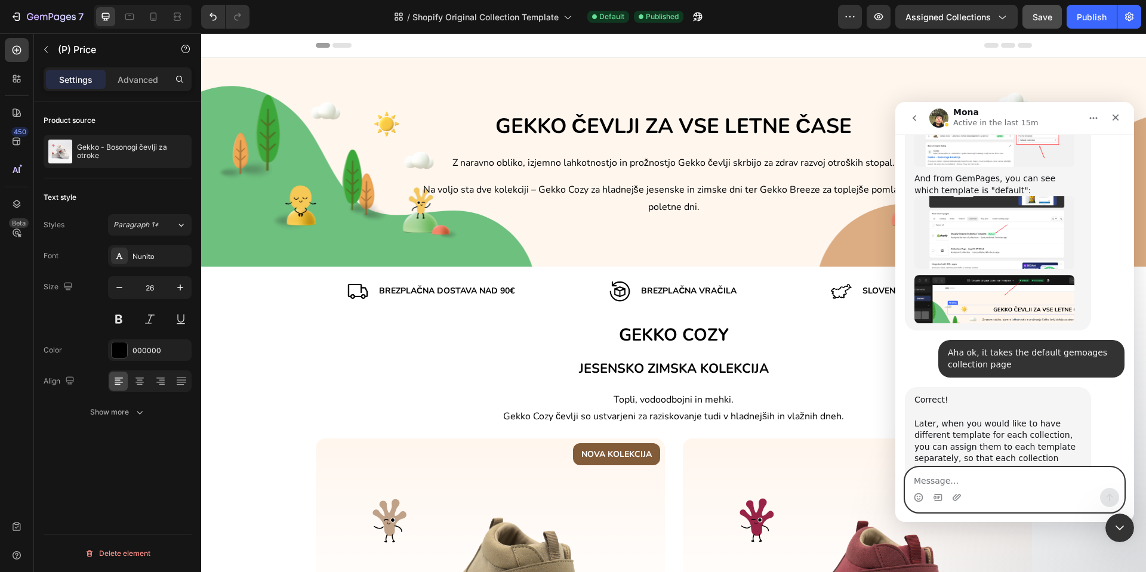
scroll to position [5419, 0]
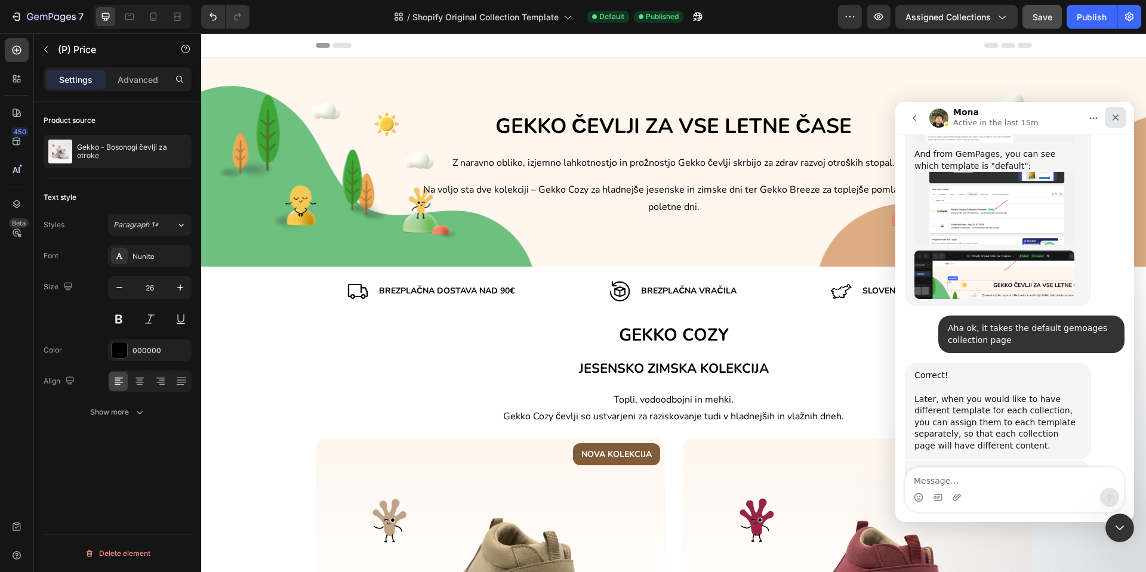
click at [1112, 120] on icon "Close" at bounding box center [1115, 118] width 10 height 10
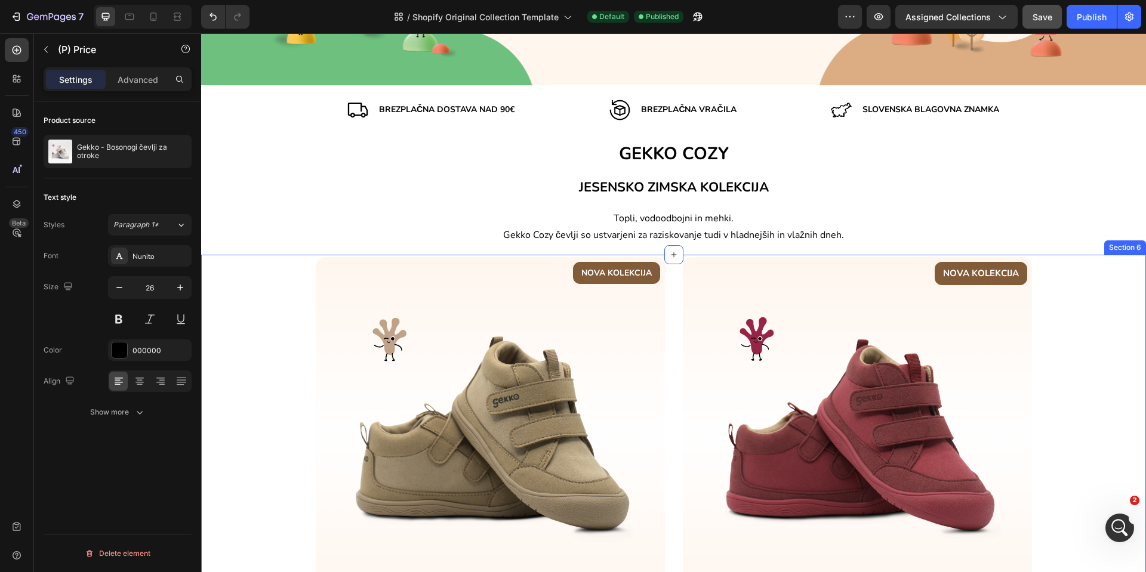
scroll to position [179, 0]
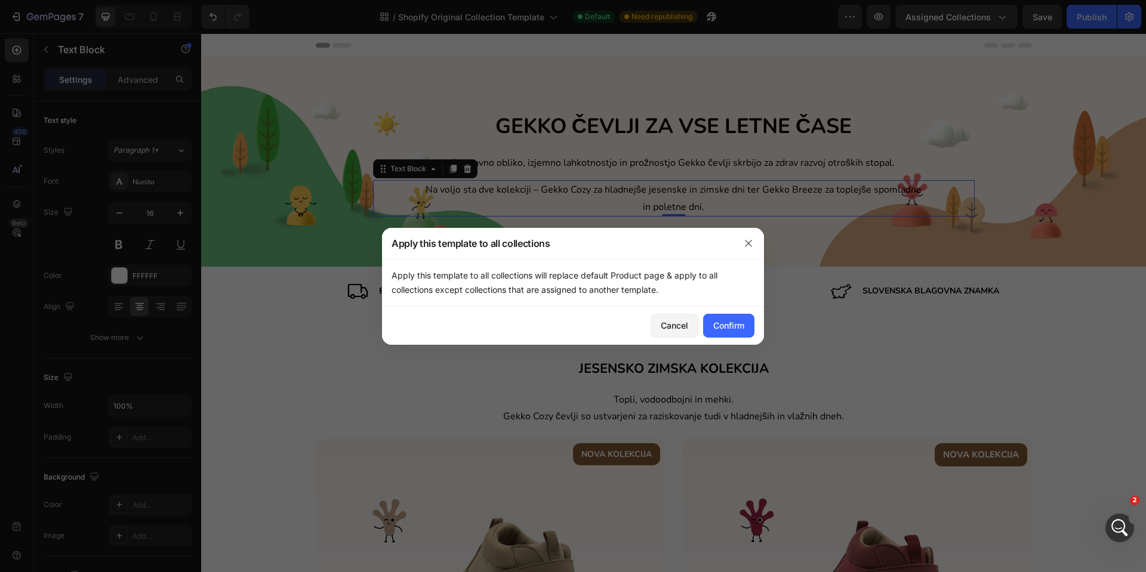
scroll to position [105, 0]
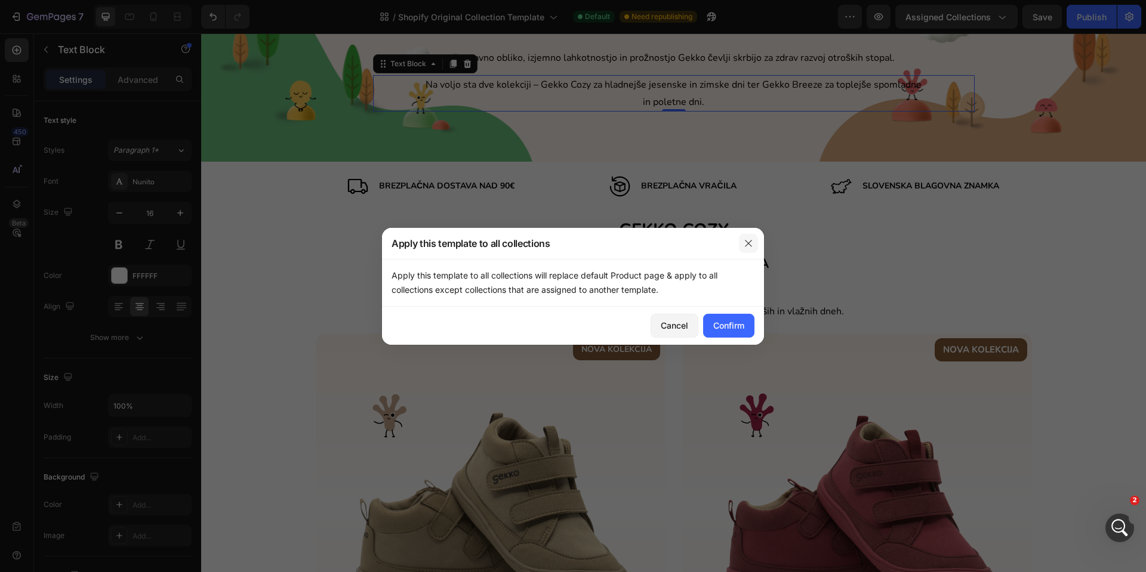
click at [755, 243] on button "button" at bounding box center [748, 243] width 19 height 19
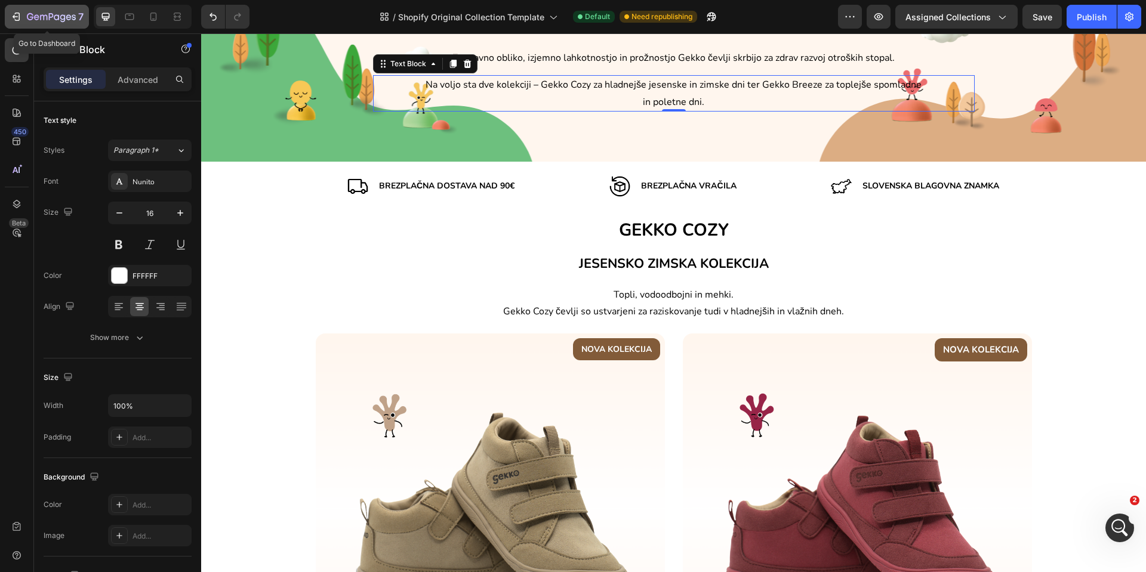
click at [63, 13] on icon "button" at bounding box center [51, 18] width 49 height 10
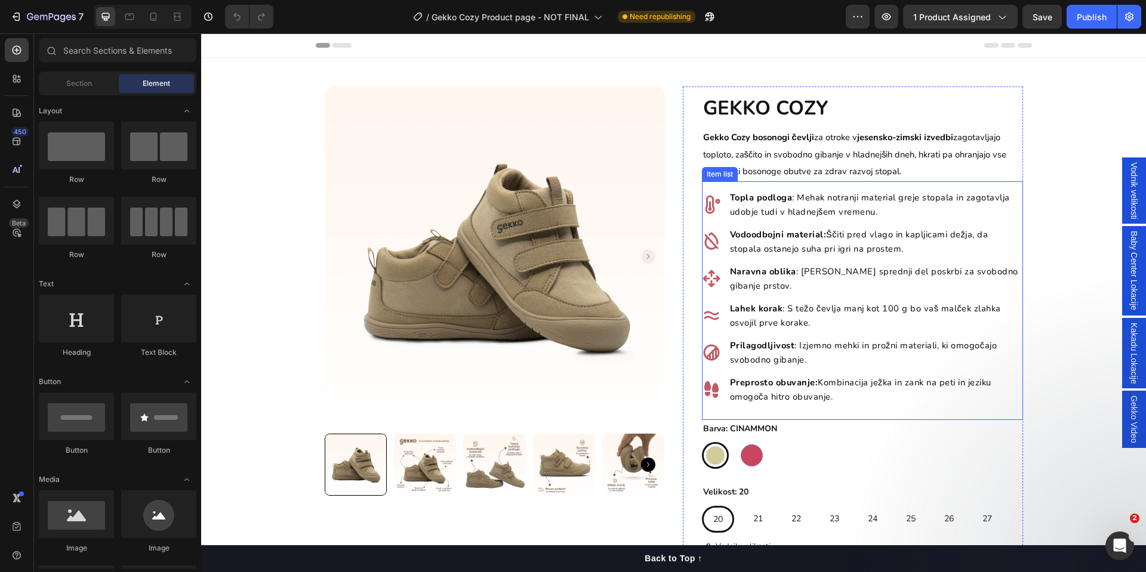
click at [772, 279] on p "Naravna oblika : Širok sprednji del poskrbi za svobodno gibanje prstov." at bounding box center [875, 278] width 291 height 29
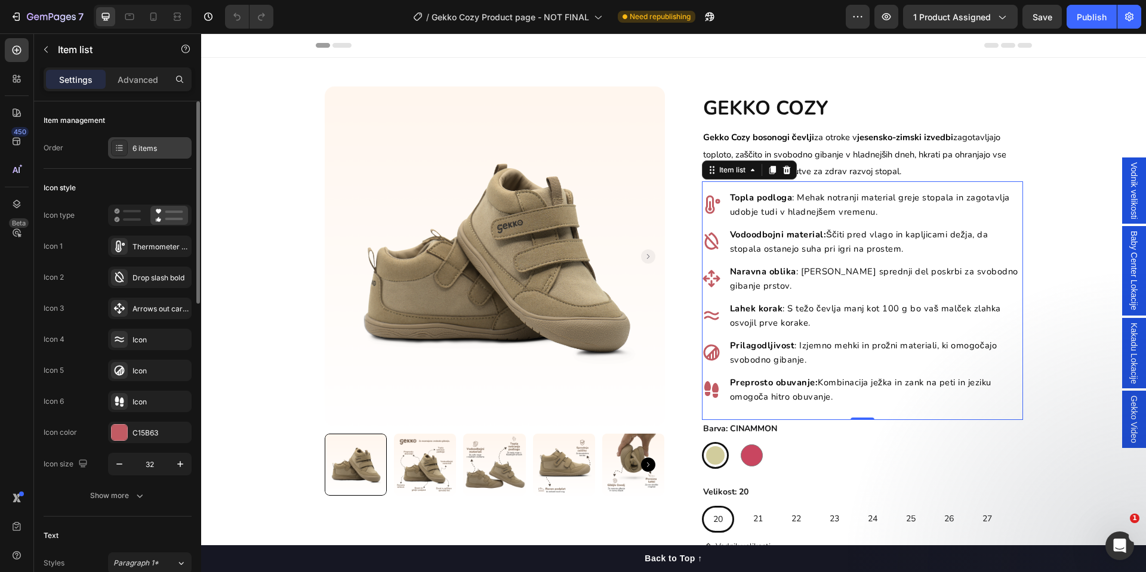
click at [129, 147] on div "6 items" at bounding box center [150, 147] width 84 height 21
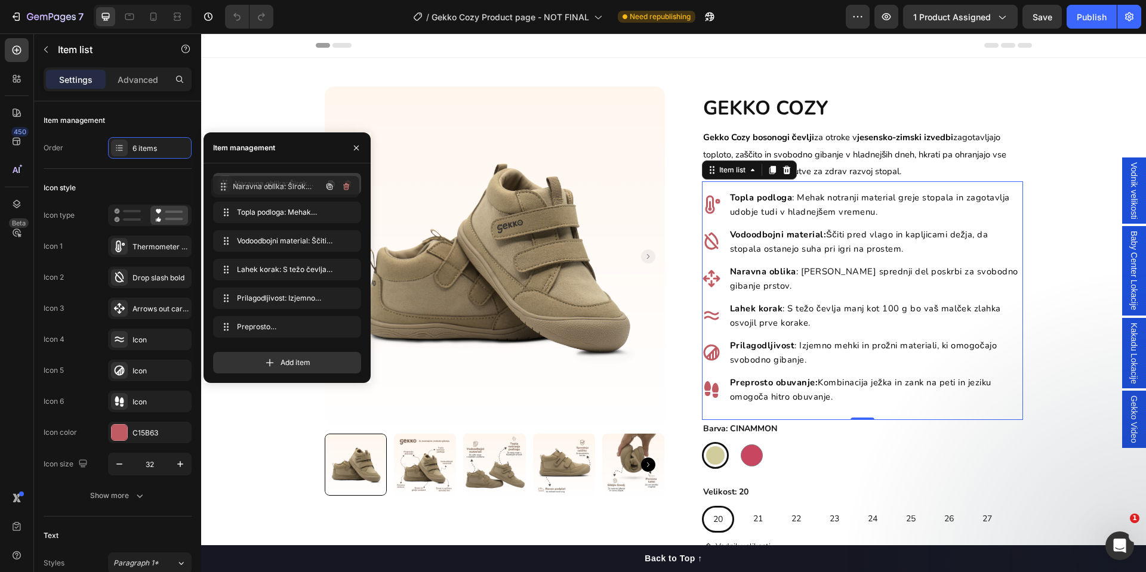
drag, startPoint x: 224, startPoint y: 243, endPoint x: 223, endPoint y: 188, distance: 54.9
click at [891, 323] on p "Lahek korak : S težo čevlja manj kot 100 g bo vaš malček zlahka osvojil prve ko…" at bounding box center [875, 315] width 291 height 29
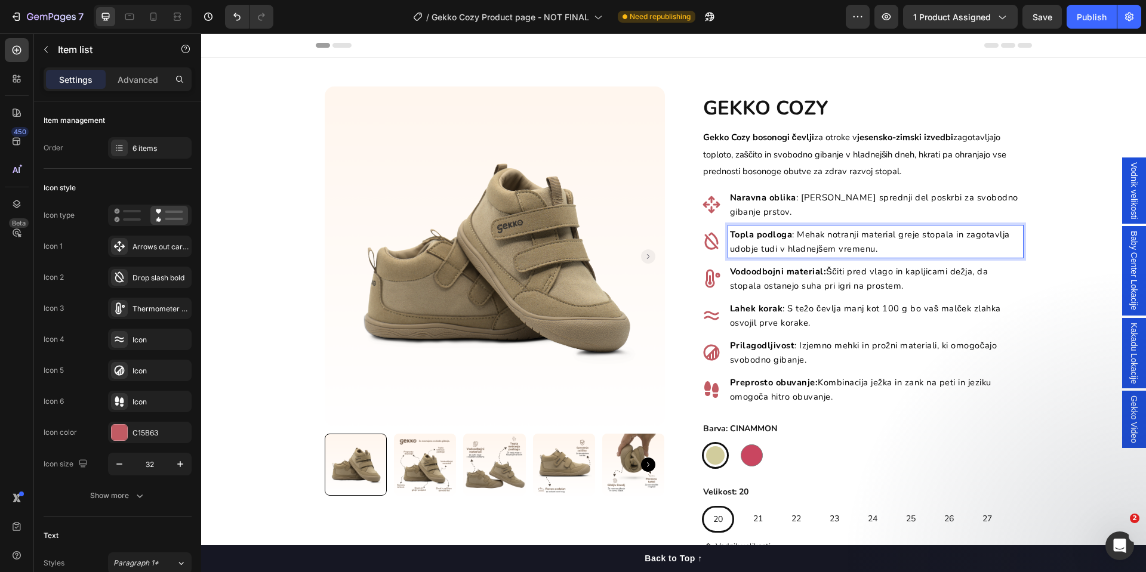
click at [837, 252] on span "Topla podloga : Mehak notranji material greje stopala in zagotavlja udobje tudi…" at bounding box center [870, 242] width 280 height 26
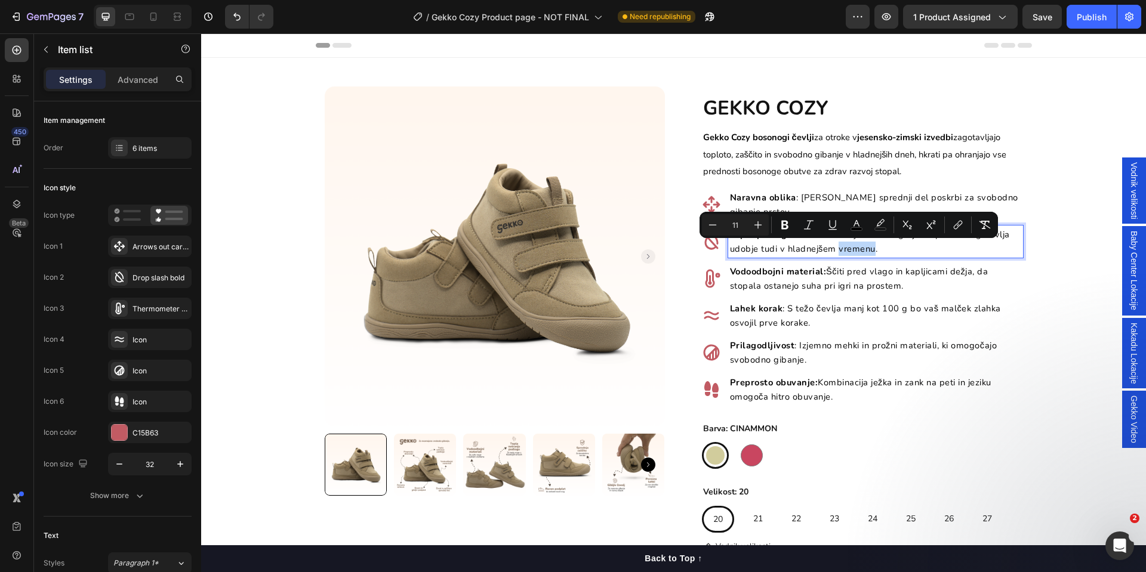
click at [860, 251] on span "Topla podloga : Mehak notranji material greje stopala in zagotavlja udobje tudi…" at bounding box center [870, 242] width 280 height 26
drag, startPoint x: 882, startPoint y: 249, endPoint x: 750, endPoint y: 254, distance: 131.9
click at [750, 254] on p "Topla podloga : Mehak notranji material greje stopala in zagotavlja udobje tudi…" at bounding box center [875, 241] width 291 height 29
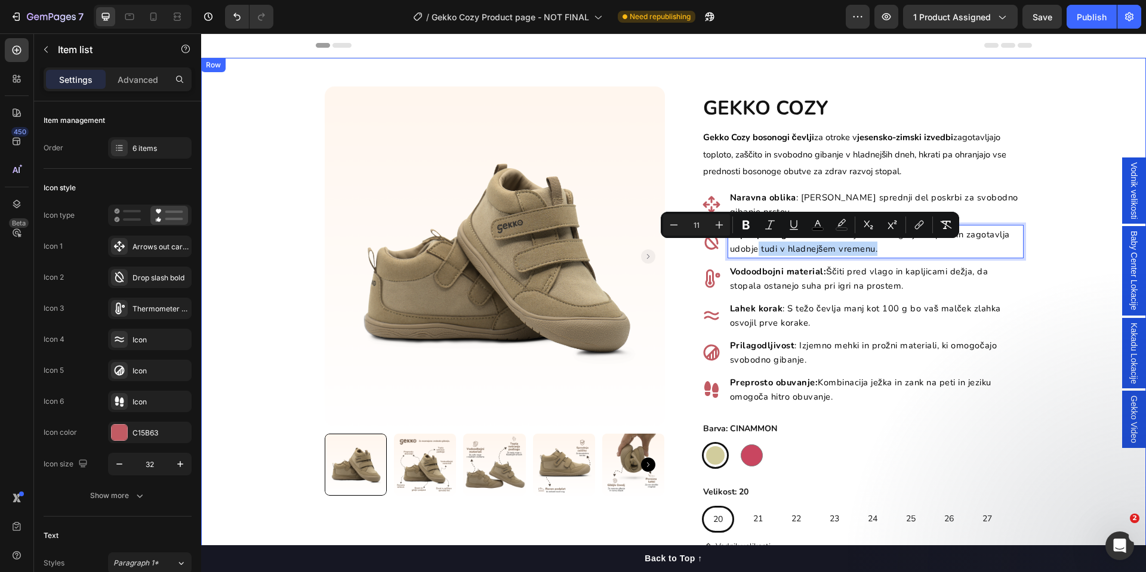
click at [1083, 382] on div "Product Images Row GEKKO COZY Heading Gekko Cozy bosonogi čevlji za otroke v je…" at bounding box center [673, 443] width 945 height 713
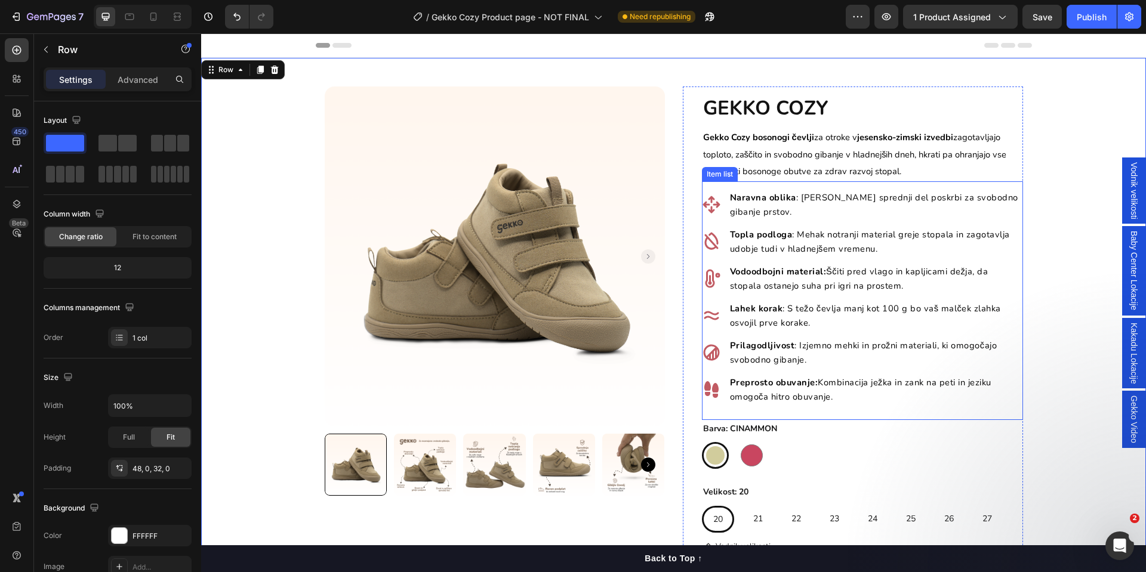
click at [871, 247] on p "Topla podloga : Mehak notranji material greje stopala in zagotavlja udobje tudi…" at bounding box center [875, 241] width 291 height 29
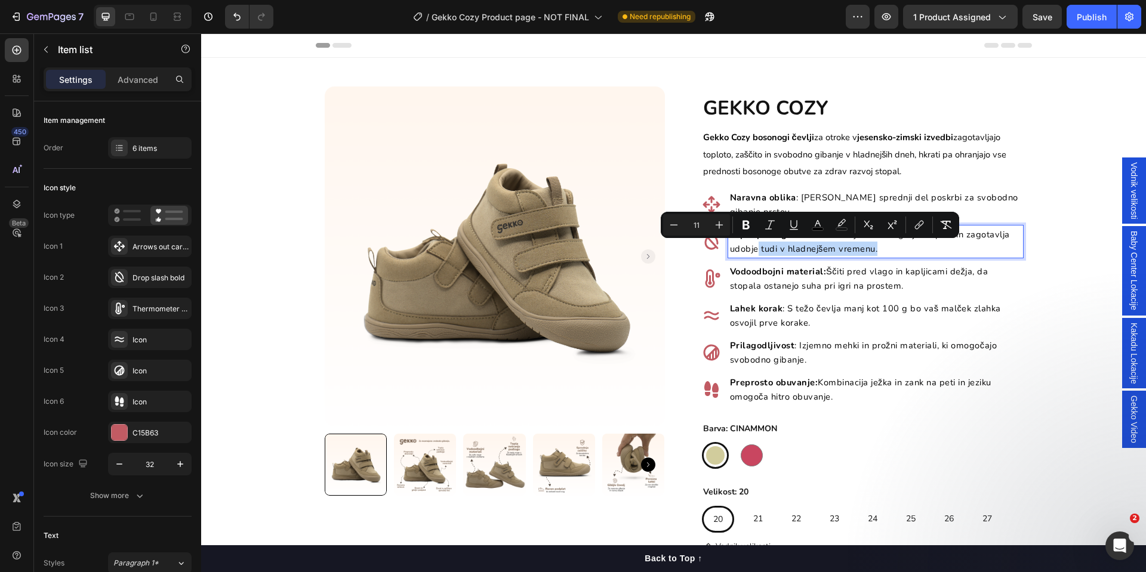
drag, startPoint x: 875, startPoint y: 243, endPoint x: 751, endPoint y: 249, distance: 124.2
click at [751, 249] on p "Topla podloga : Mehak notranji material greje stopala in zagotavlja udobje tudi…" at bounding box center [875, 241] width 291 height 29
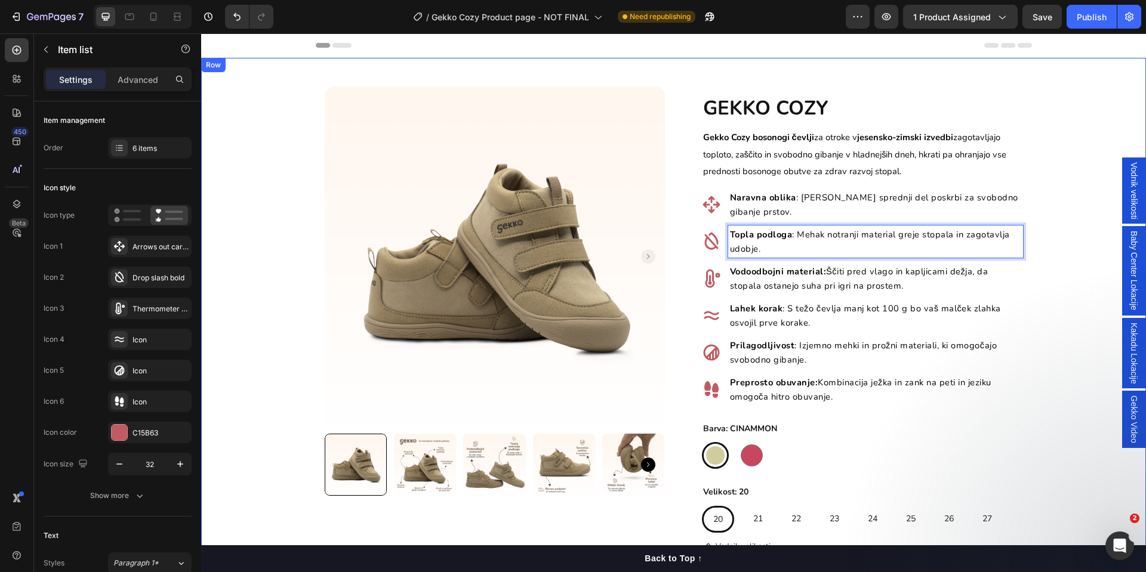
click at [1050, 291] on div "Product Images Row GEKKO COZY Heading Gekko Cozy bosonogi čevlji za otroke v je…" at bounding box center [673, 443] width 945 height 713
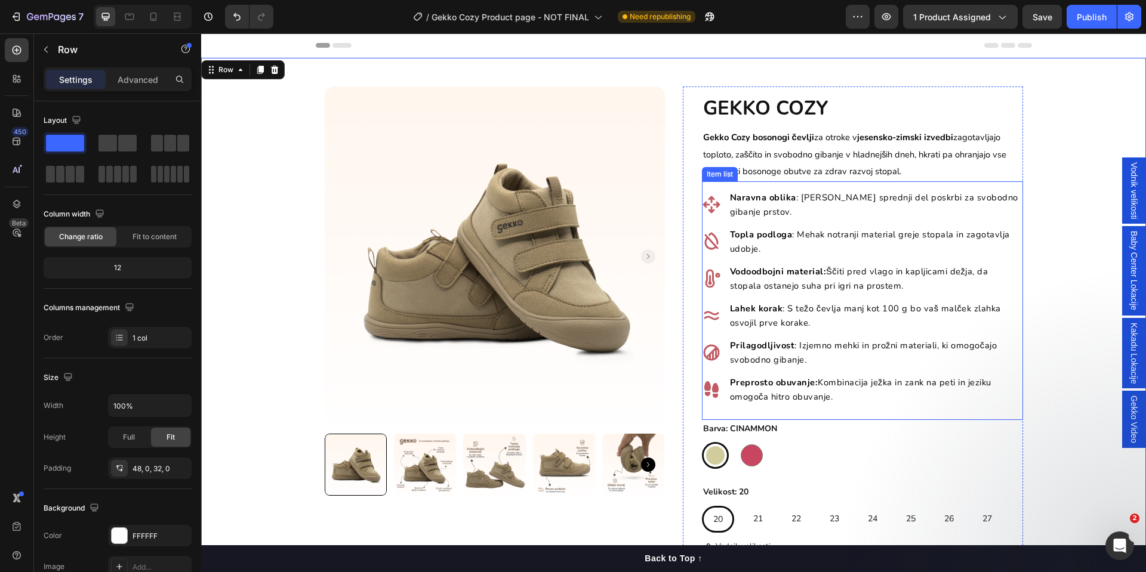
click at [874, 287] on span "Vodoodbojni material: Ščiti pred vlago in kapljicami dežja, da stopala ostanejo…" at bounding box center [859, 279] width 258 height 26
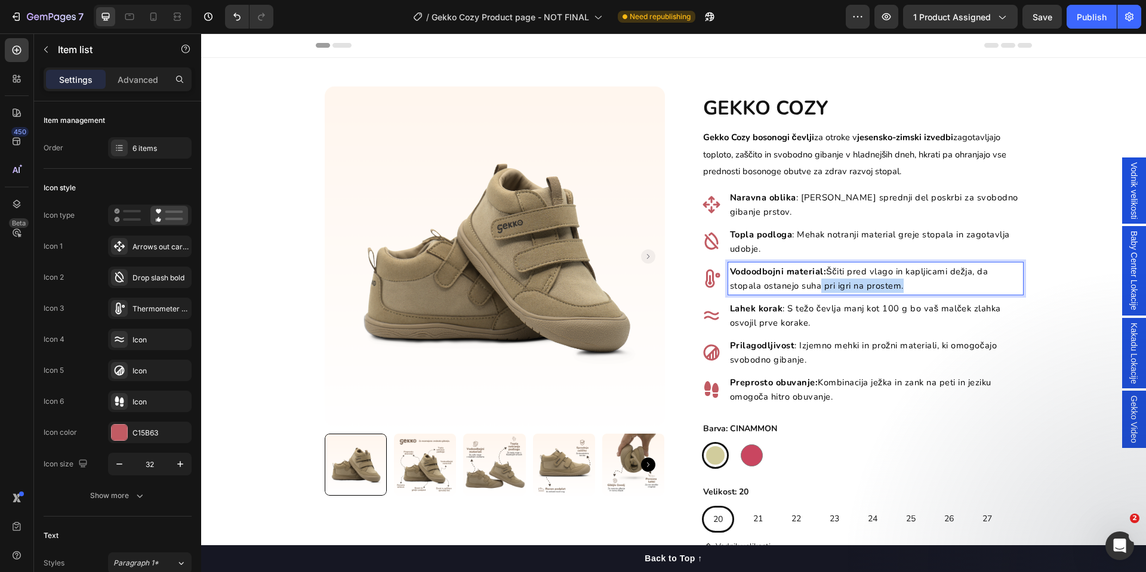
drag, startPoint x: 910, startPoint y: 286, endPoint x: 815, endPoint y: 288, distance: 94.9
click at [815, 288] on p "Vodoodbojni material: Ščiti pred vlago in kapljicami dežja, da stopala ostanejo…" at bounding box center [875, 278] width 291 height 29
click at [1053, 320] on div "Product Images Row GEKKO COZY Heading Gekko Cozy bosonogi čevlji za otroke v je…" at bounding box center [673, 443] width 945 height 713
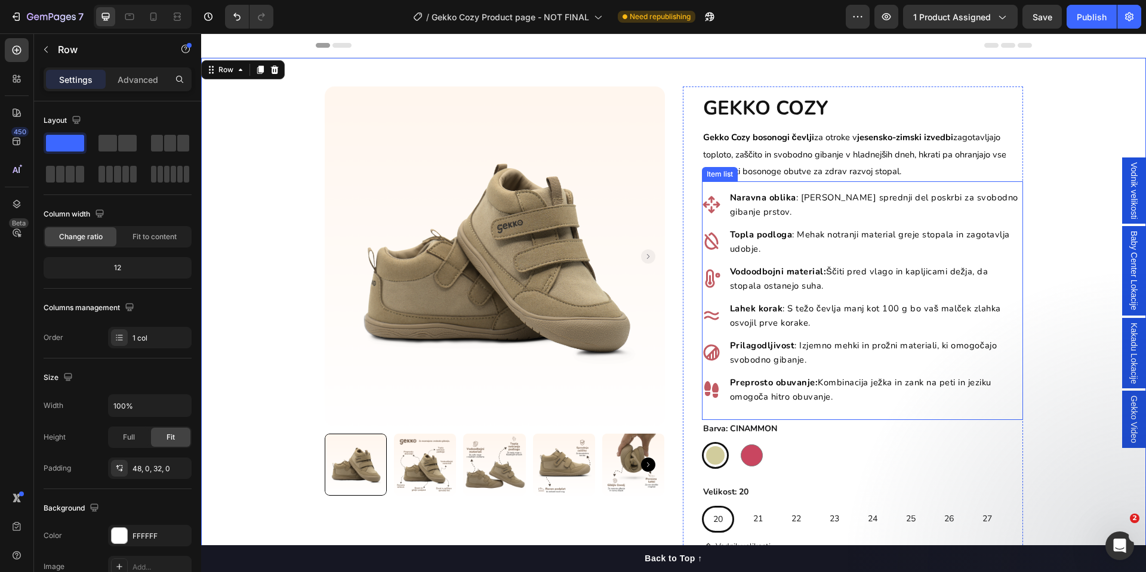
click at [937, 383] on span "Preprosto obuvanje: Kombinacija ježka in zank na peti in jeziku omogoča hitro o…" at bounding box center [860, 390] width 261 height 26
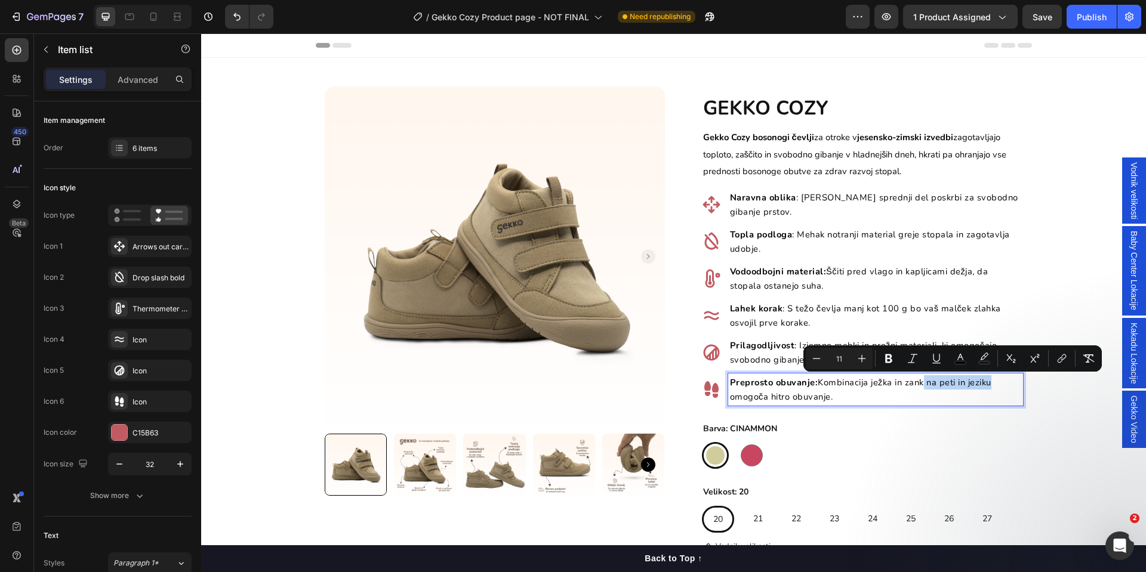
drag, startPoint x: 919, startPoint y: 383, endPoint x: 984, endPoint y: 385, distance: 64.5
click at [984, 385] on span "Preprosto obuvanje: Kombinacija ježka in zank na peti in jeziku omogoča hitro o…" at bounding box center [860, 390] width 261 height 26
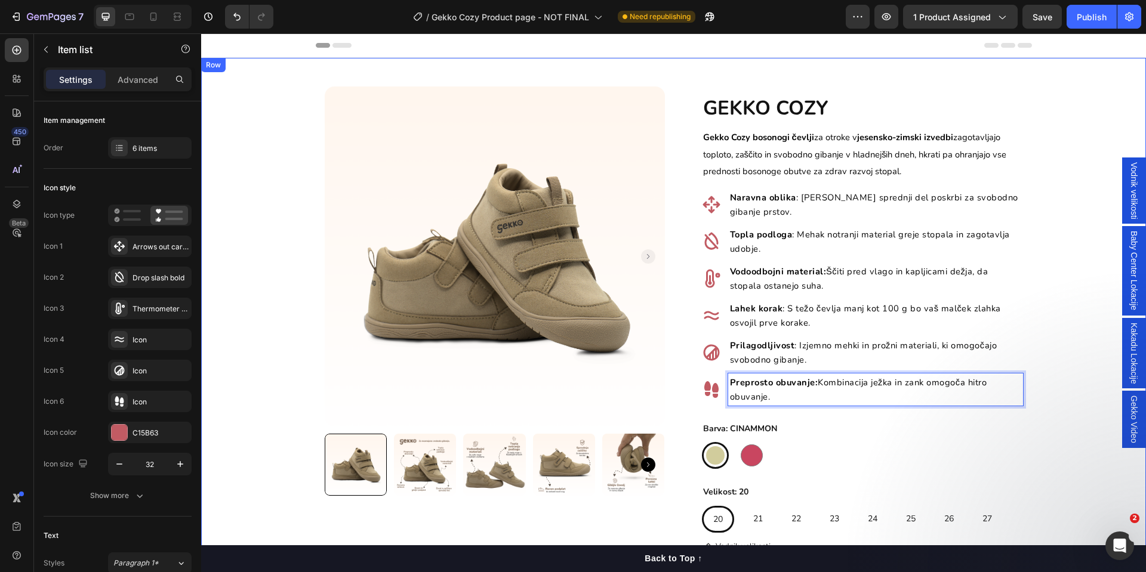
click at [1054, 331] on div "Product Images Row GEKKO COZY Heading Gekko Cozy bosonogi čevlji za otroke v je…" at bounding box center [673, 443] width 945 height 713
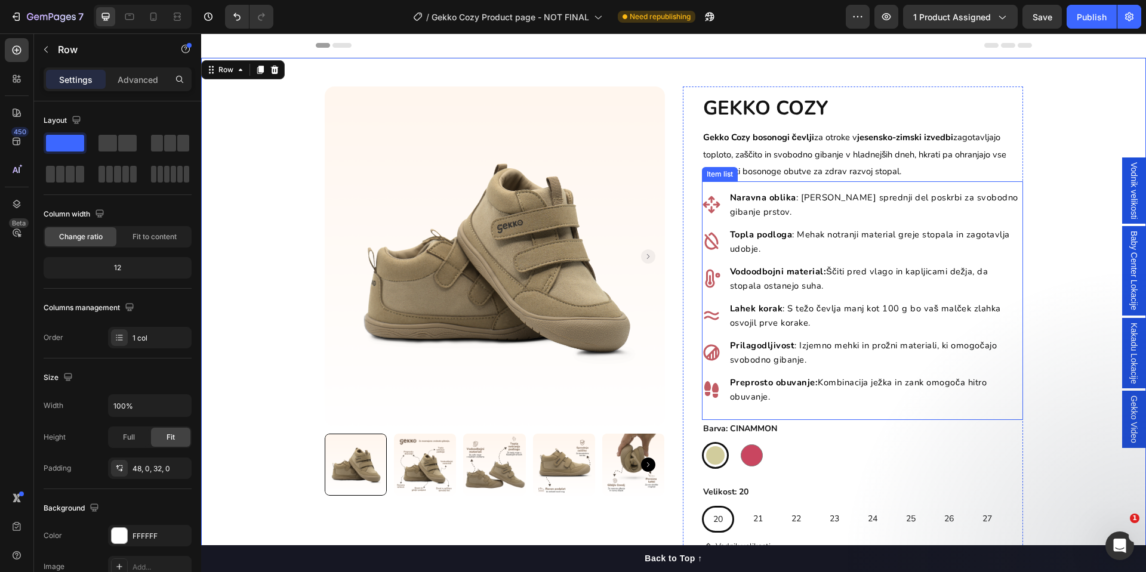
click at [858, 412] on div "Naravna oblika : Širok sprednji del poskrbi za svobodno gibanje prstov. Topla p…" at bounding box center [862, 300] width 321 height 239
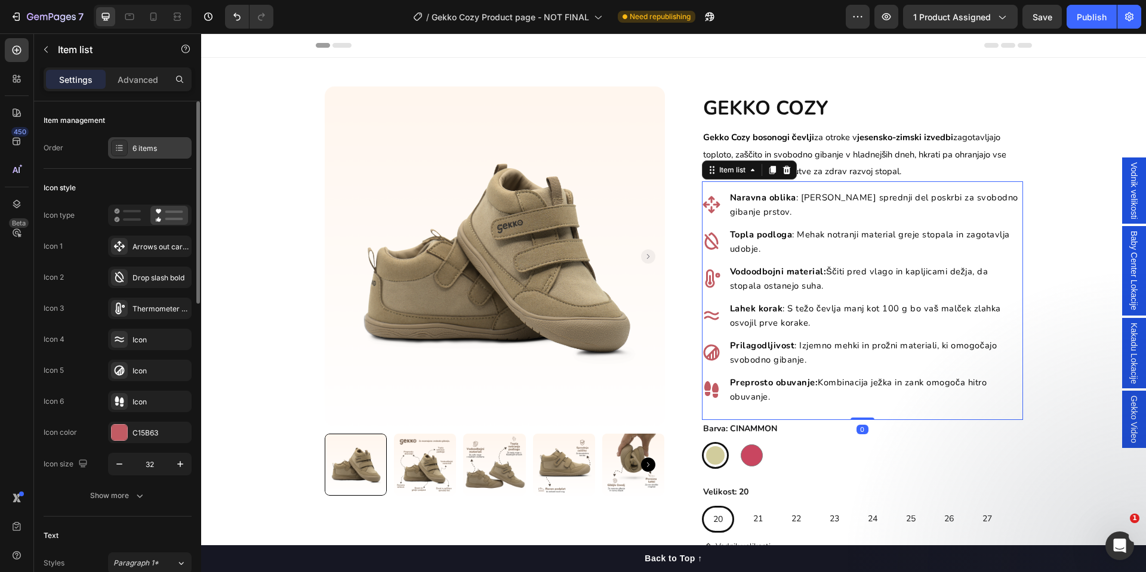
click at [147, 147] on div "6 items" at bounding box center [160, 148] width 56 height 11
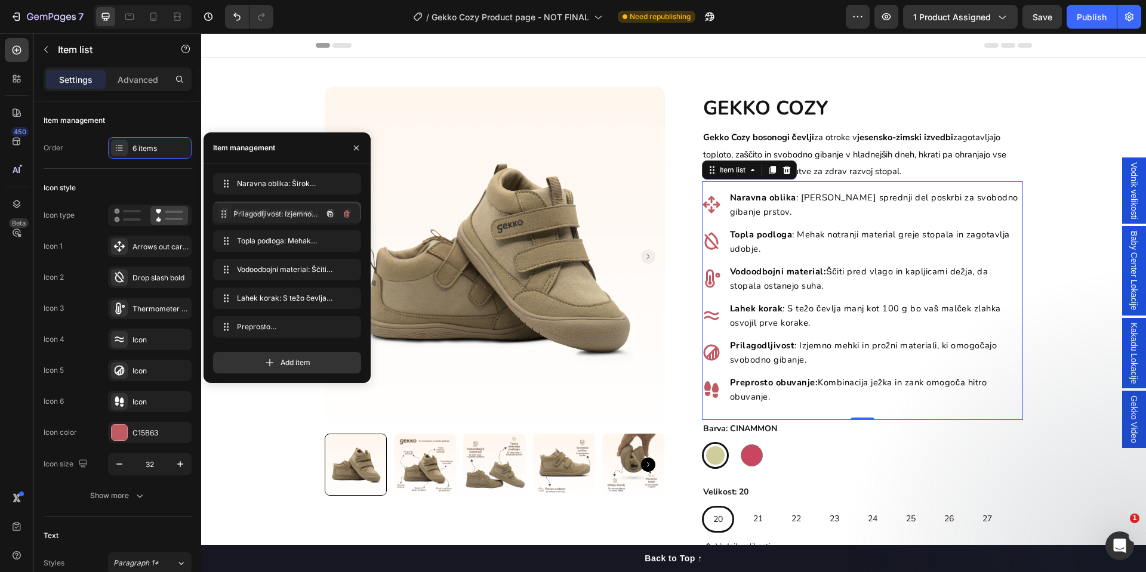
drag, startPoint x: 229, startPoint y: 292, endPoint x: 228, endPoint y: 208, distance: 84.1
drag, startPoint x: 221, startPoint y: 265, endPoint x: 222, endPoint y: 241, distance: 23.9
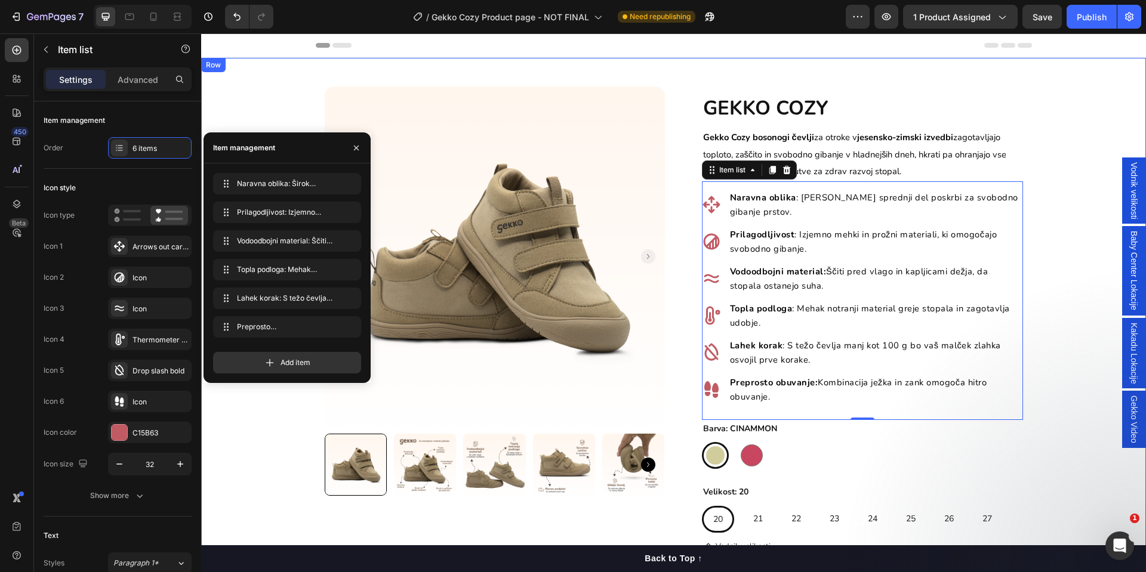
click at [1037, 324] on div "Product Images Row GEKKO COZY Heading Gekko Cozy bosonogi čevlji za otroke v je…" at bounding box center [673, 443] width 945 height 713
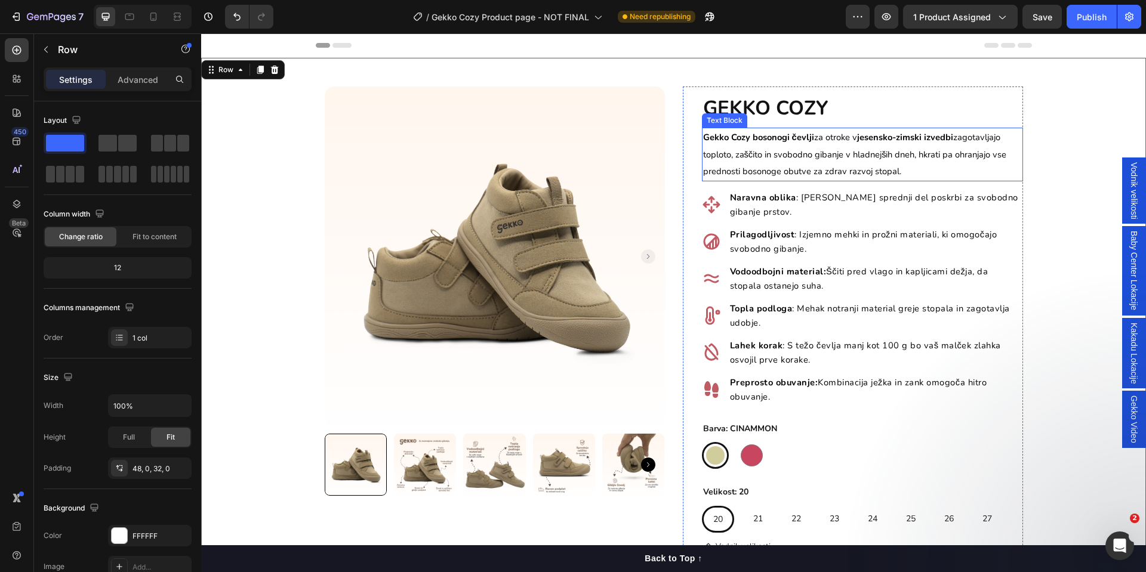
click at [879, 170] on span "Gekko Cozy bosonogi čevlji za otroke v jesensko-zimski izvedbi zagotavljajo top…" at bounding box center [855, 154] width 304 height 47
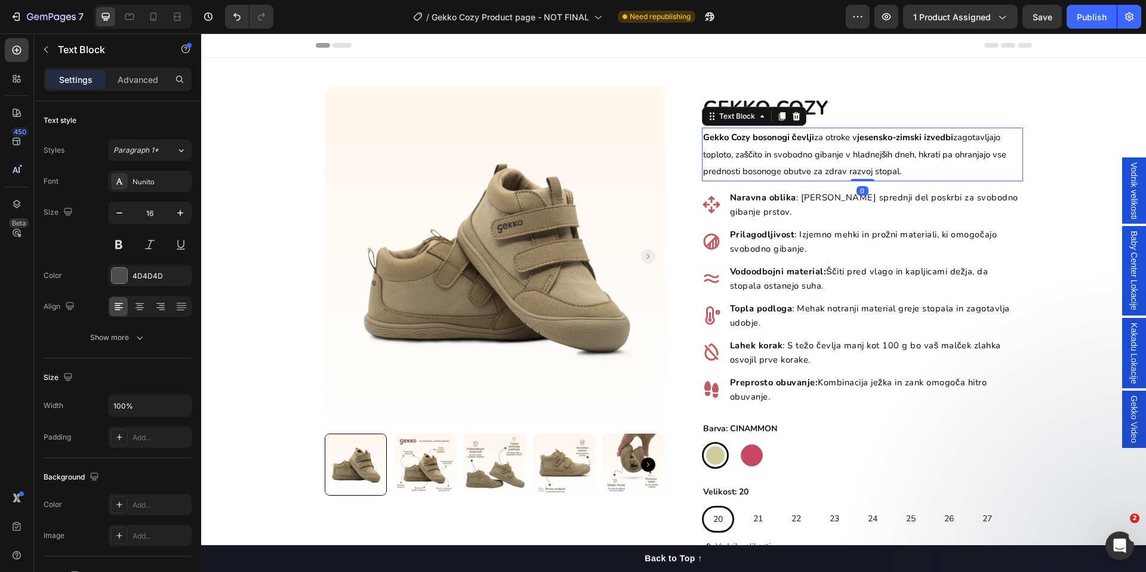
click at [879, 170] on span "Gekko Cozy bosonogi čevlji za otroke v jesensko-zimski izvedbi zagotavljajo top…" at bounding box center [855, 154] width 304 height 47
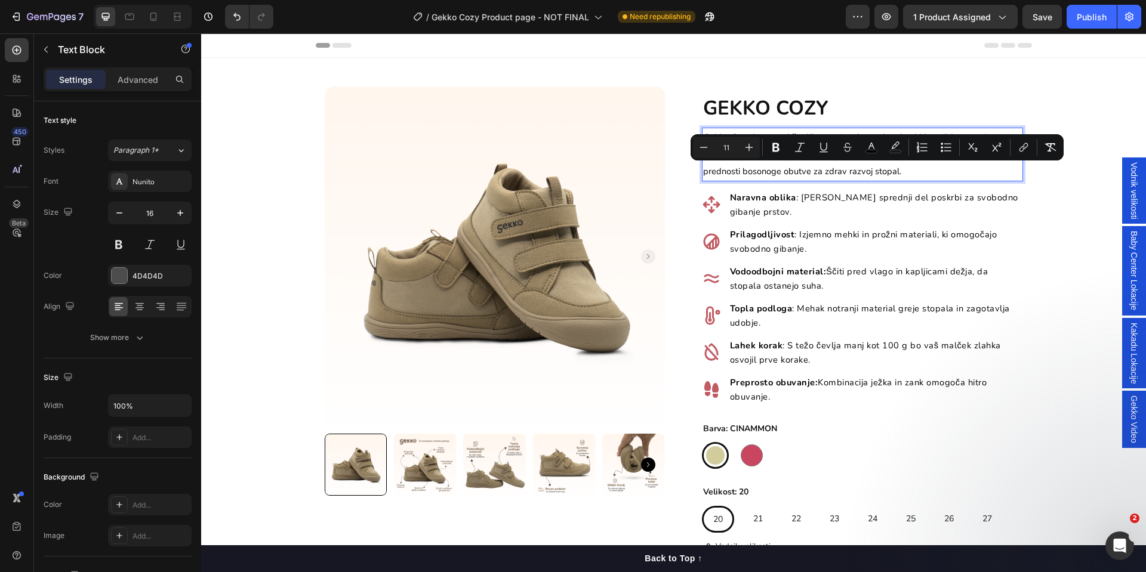
click at [899, 173] on p "Gekko Cozy bosonogi čevlji za otroke v jesensko-zimski izvedbi zagotavljajo top…" at bounding box center [862, 154] width 319 height 51
drag, startPoint x: 905, startPoint y: 173, endPoint x: 801, endPoint y: 178, distance: 103.9
click at [801, 178] on p "Gekko Cozy bosonogi čevlji za otroke v jesensko-zimski izvedbi zagotavljajo top…" at bounding box center [862, 154] width 319 height 51
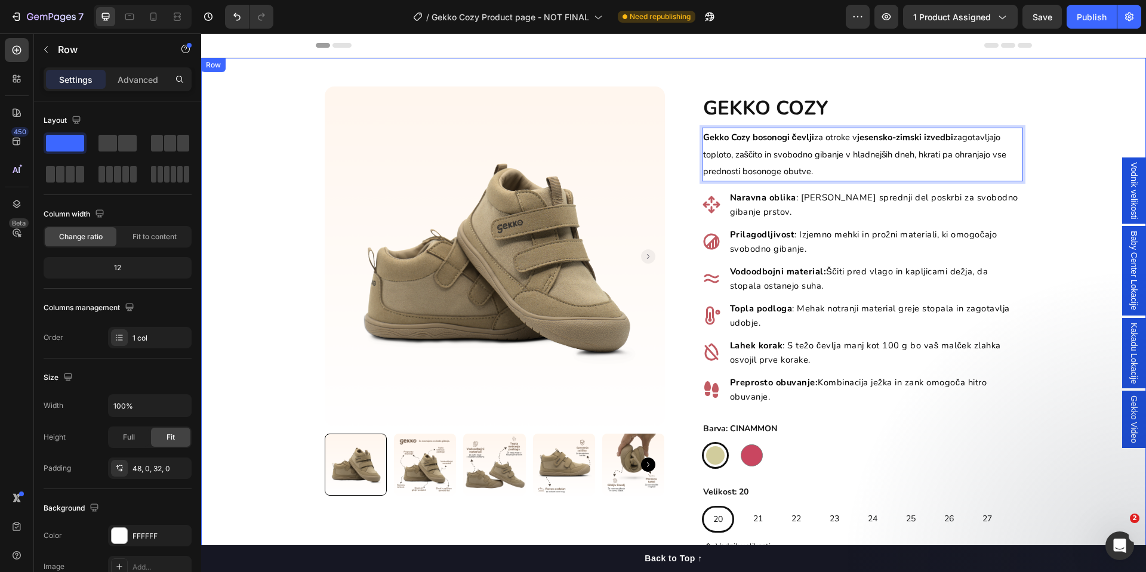
click at [1054, 264] on div "Product Images Row GEKKO COZY Heading Gekko Cozy bosonogi čevlji za otroke v je…" at bounding box center [673, 443] width 945 height 713
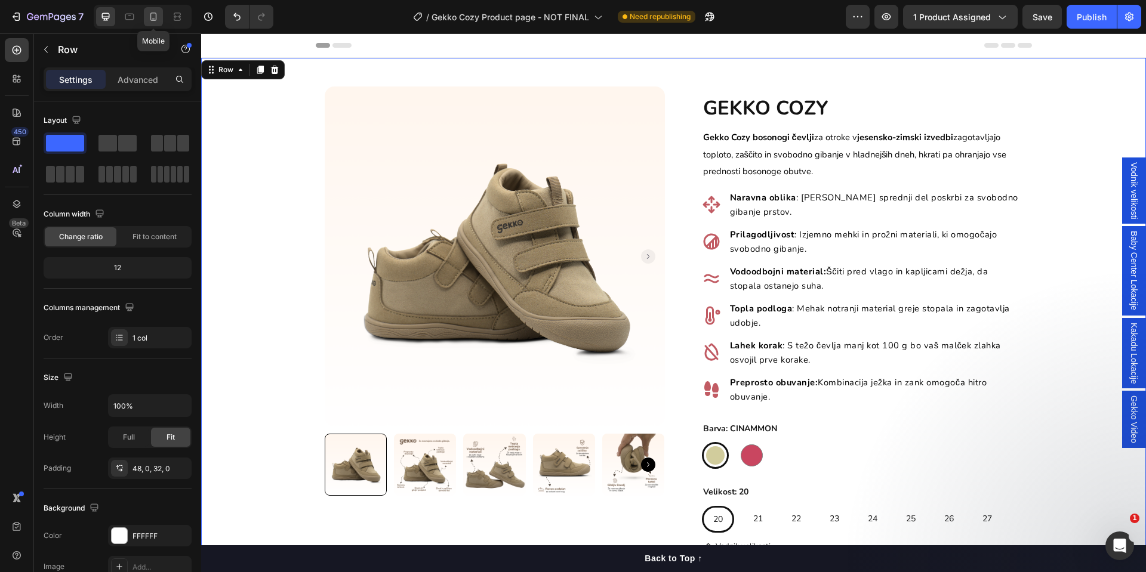
click at [155, 21] on icon at bounding box center [153, 17] width 12 height 12
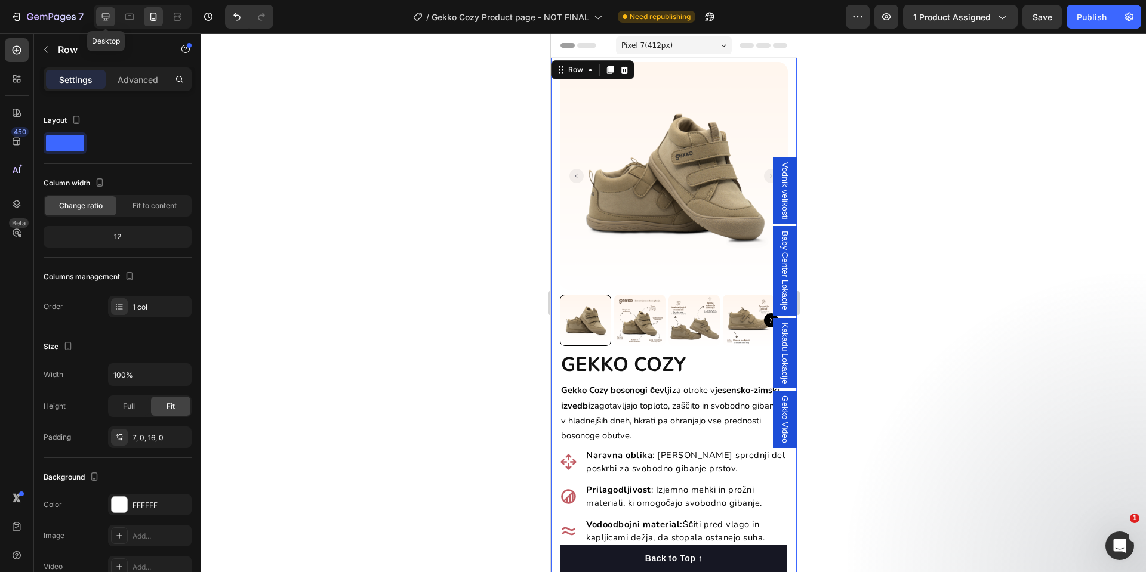
click at [109, 22] on icon at bounding box center [106, 17] width 12 height 12
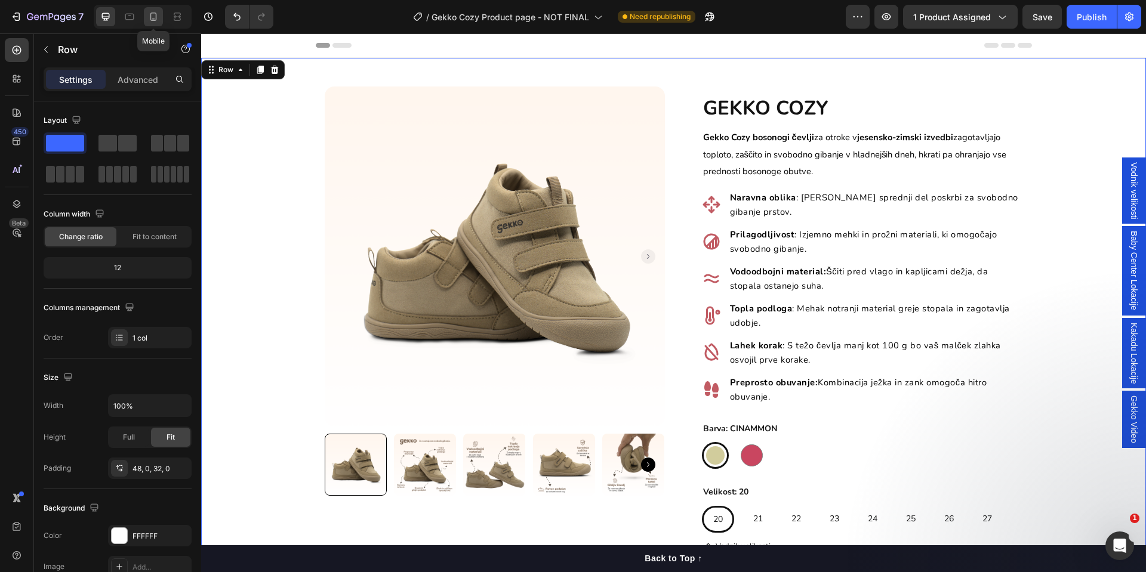
click at [147, 18] on div at bounding box center [153, 16] width 19 height 19
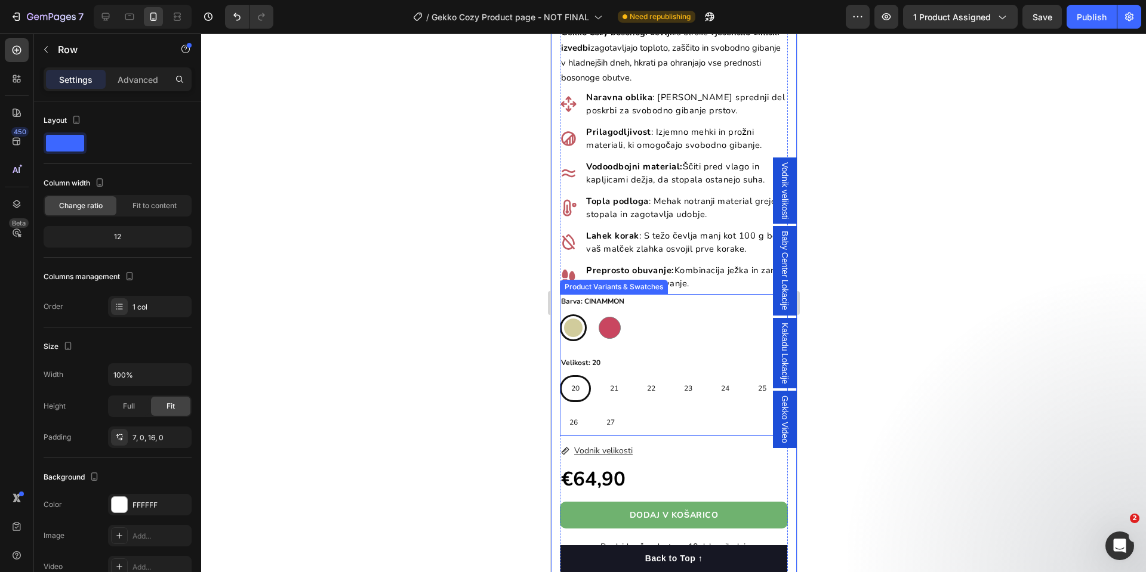
scroll to position [627, 0]
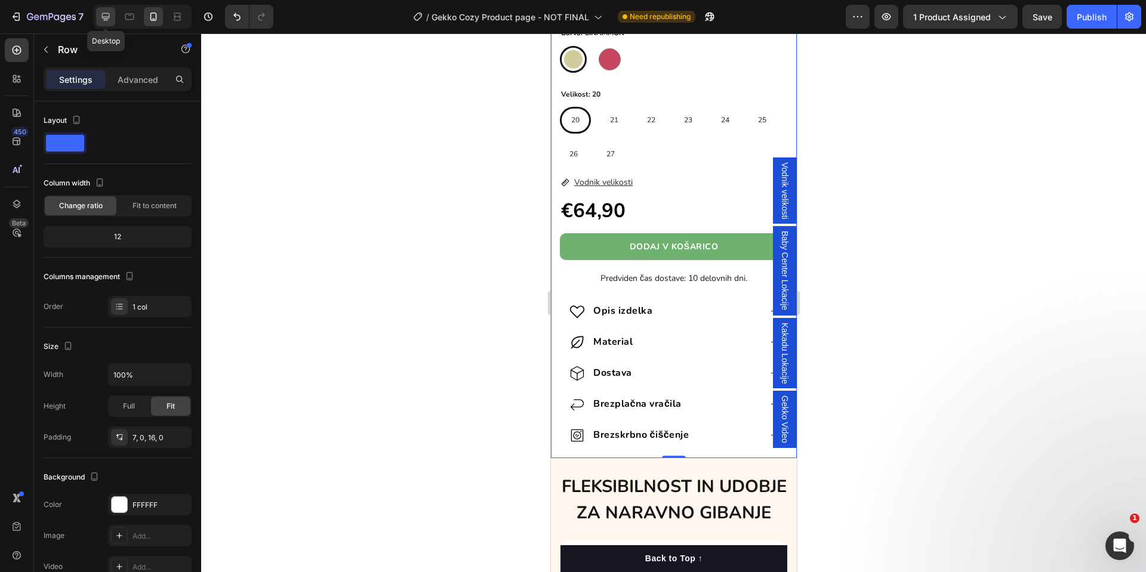
click at [104, 15] on icon at bounding box center [106, 17] width 12 height 12
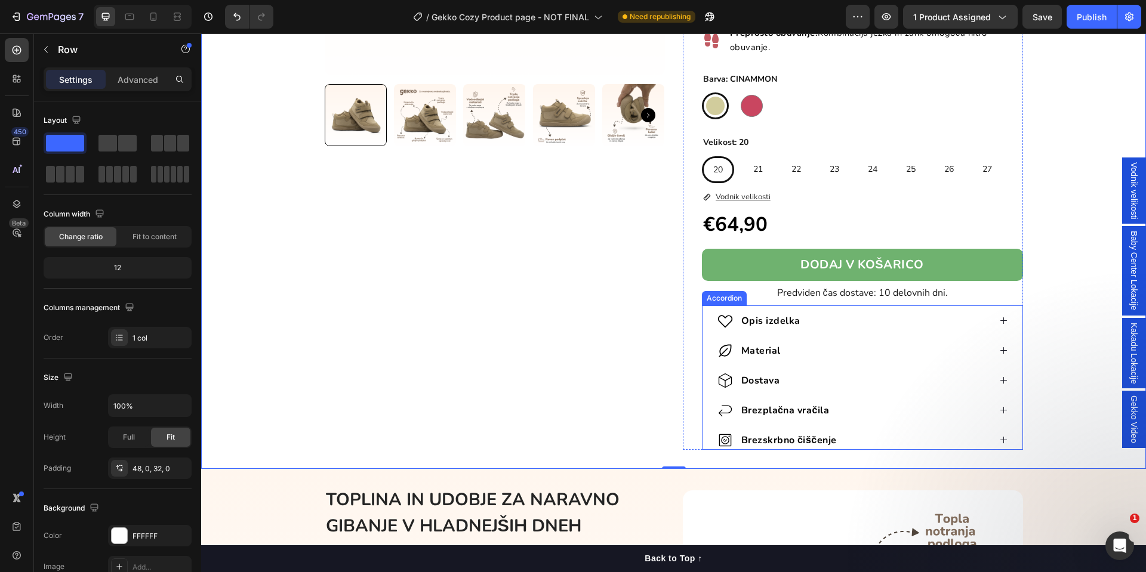
scroll to position [358, 0]
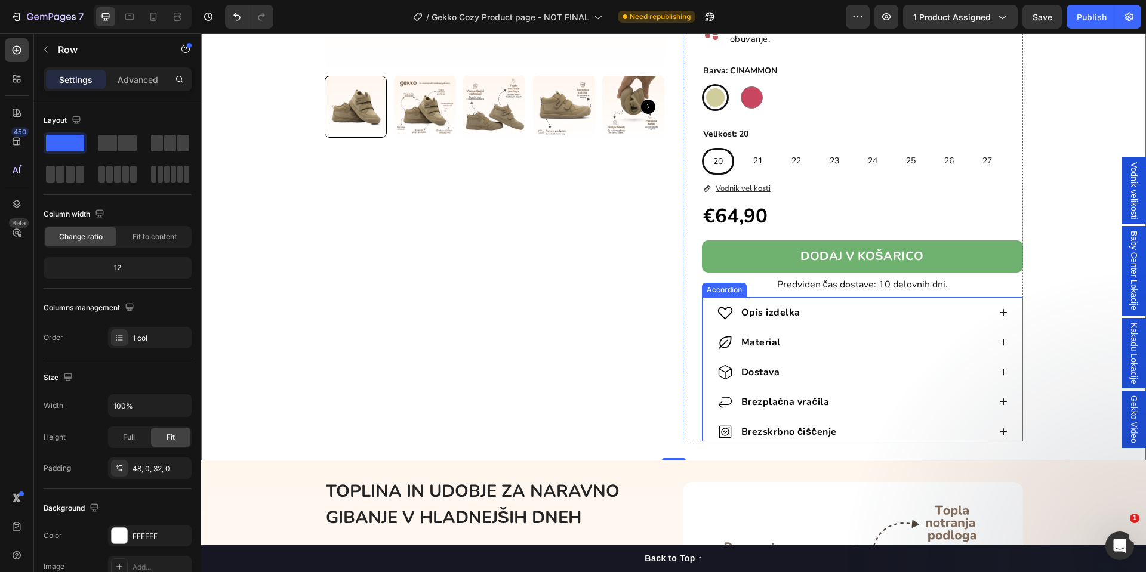
click at [999, 310] on icon at bounding box center [1003, 312] width 9 height 9
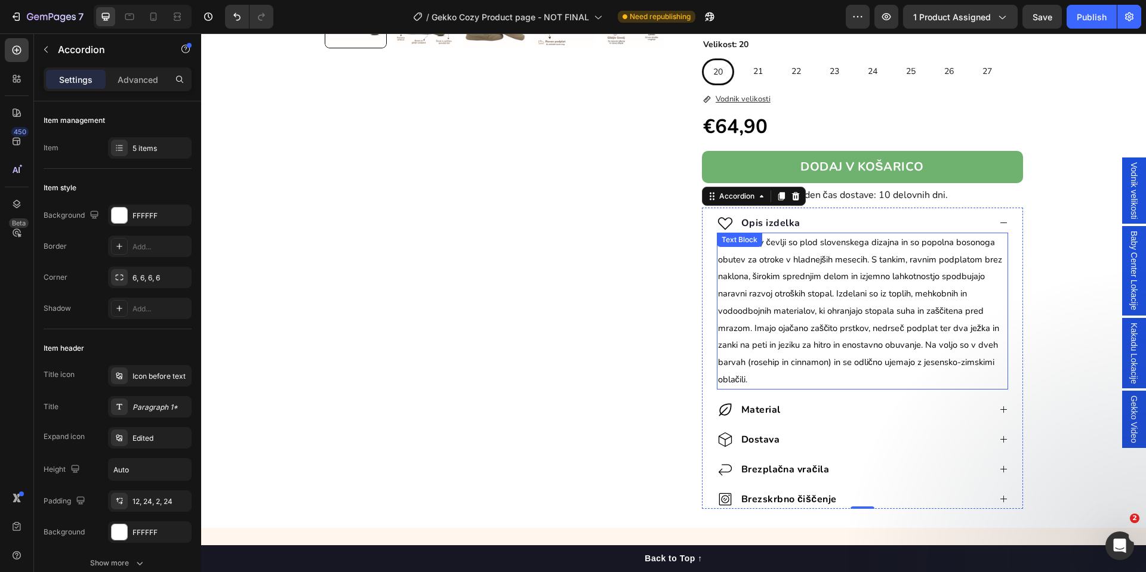
scroll to position [627, 0]
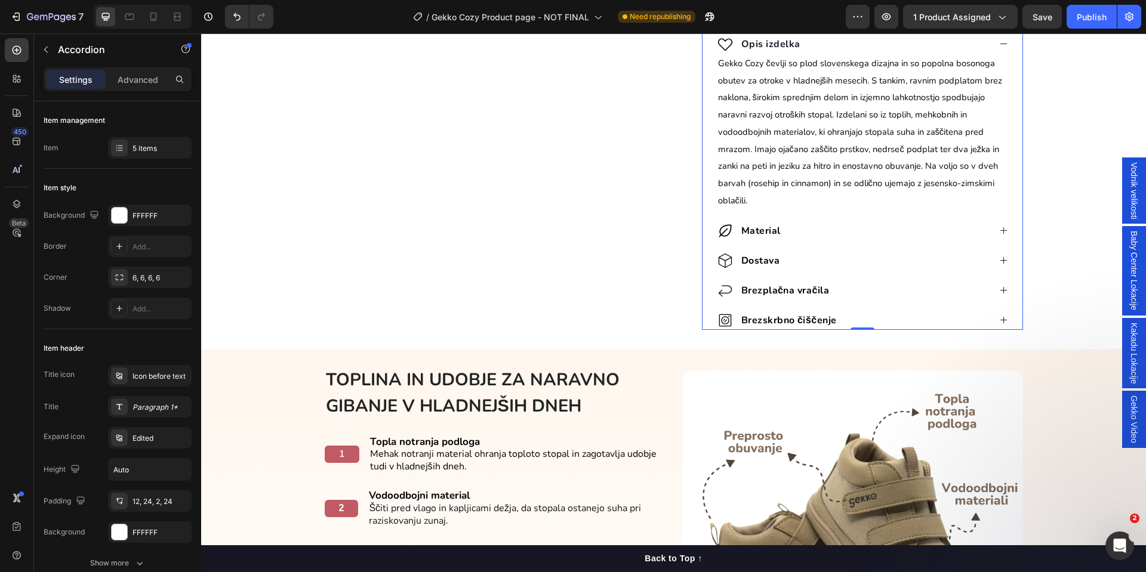
click at [999, 229] on icon at bounding box center [1003, 230] width 9 height 9
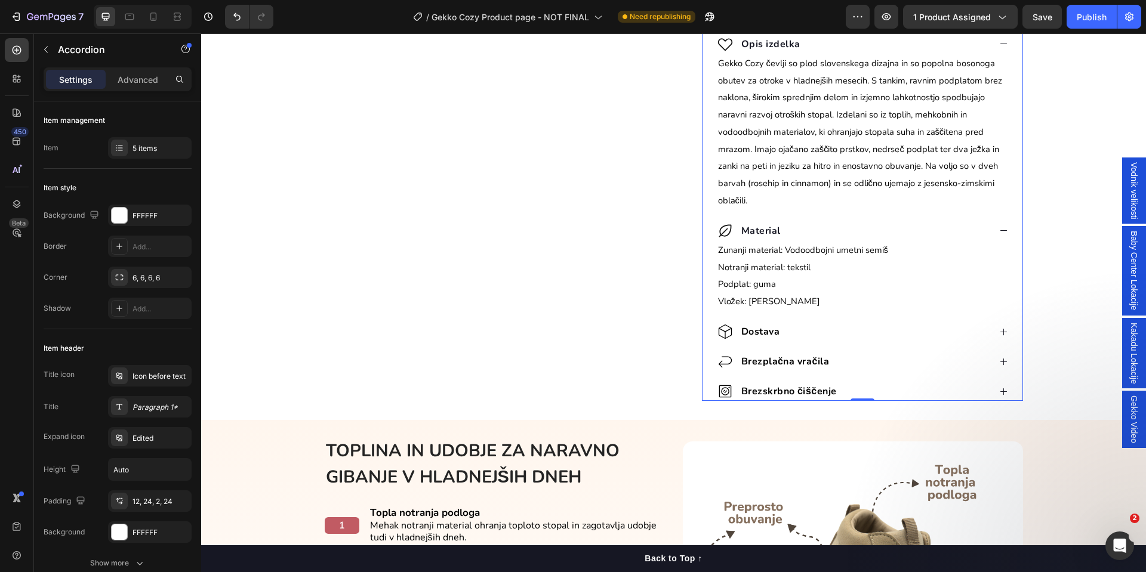
click at [999, 329] on icon at bounding box center [1003, 332] width 9 height 9
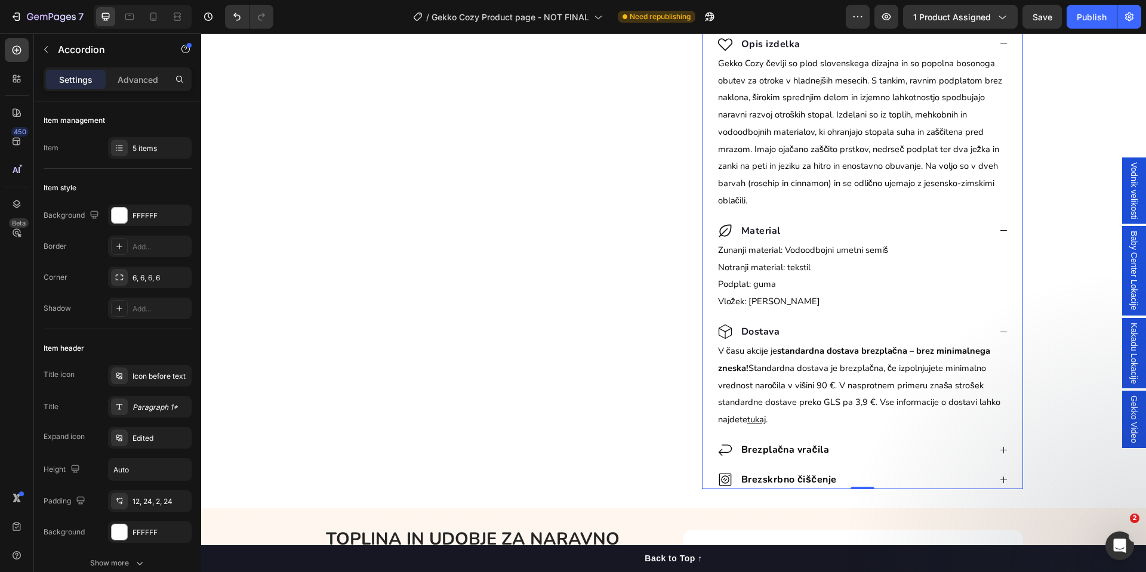
scroll to position [716, 0]
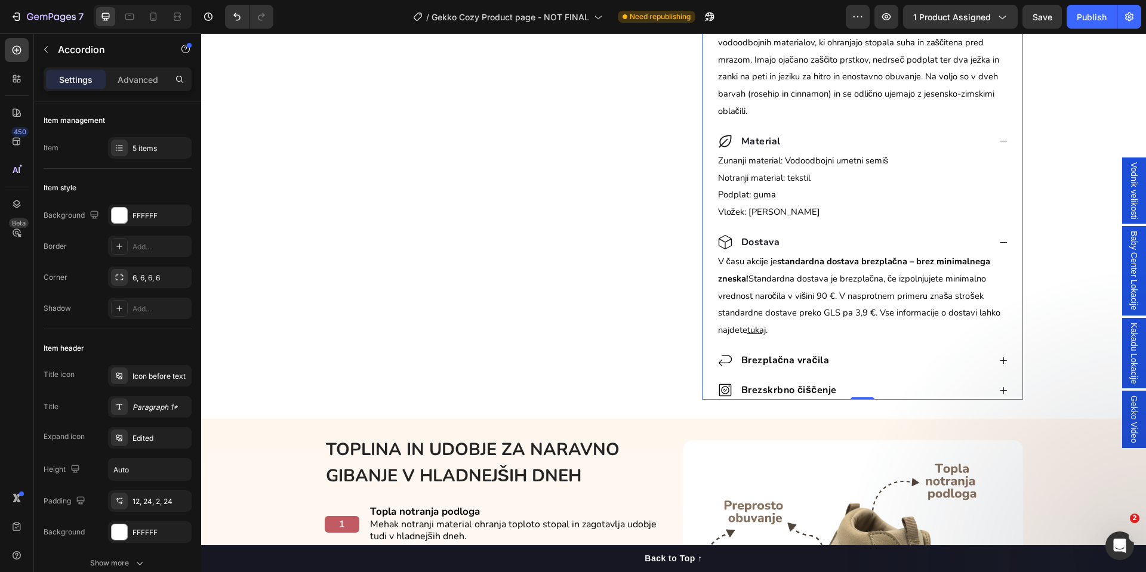
click at [990, 355] on div "Brezplačna vračila" at bounding box center [862, 357] width 320 height 25
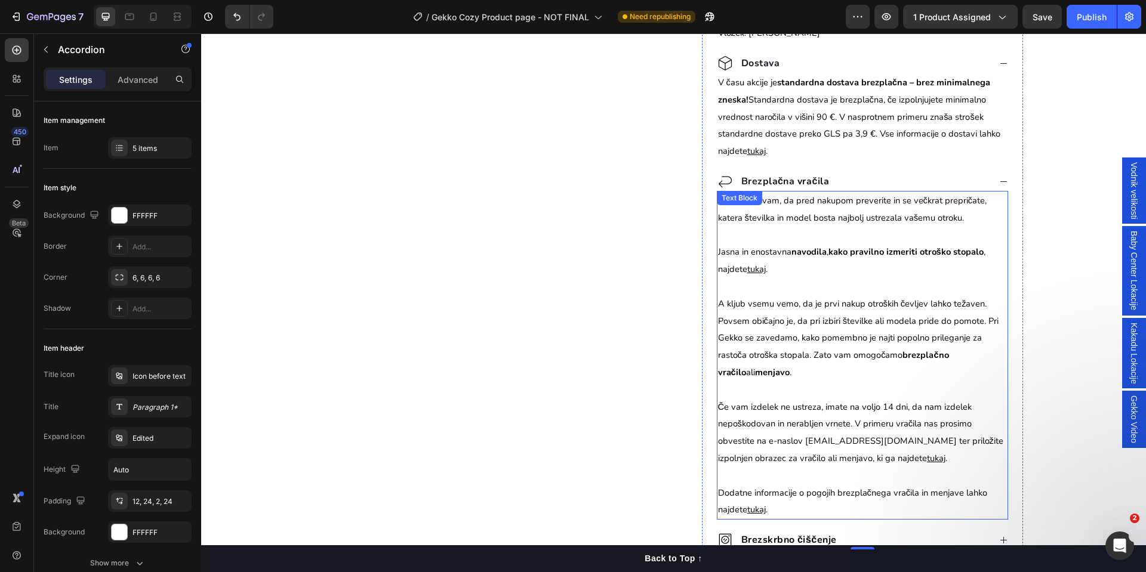
scroll to position [985, 0]
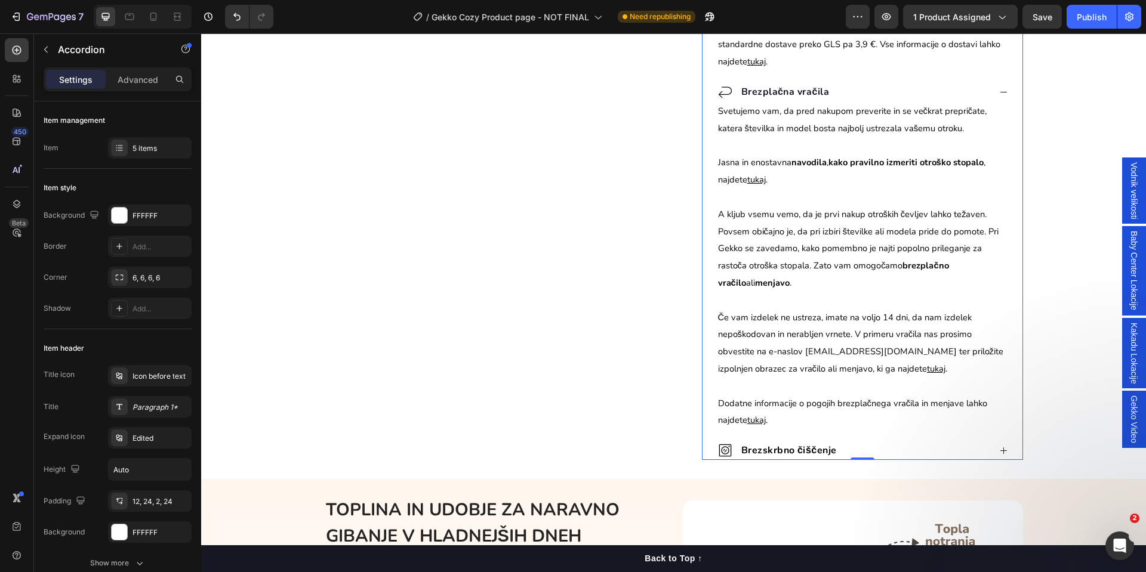
click at [999, 448] on icon at bounding box center [1003, 450] width 9 height 9
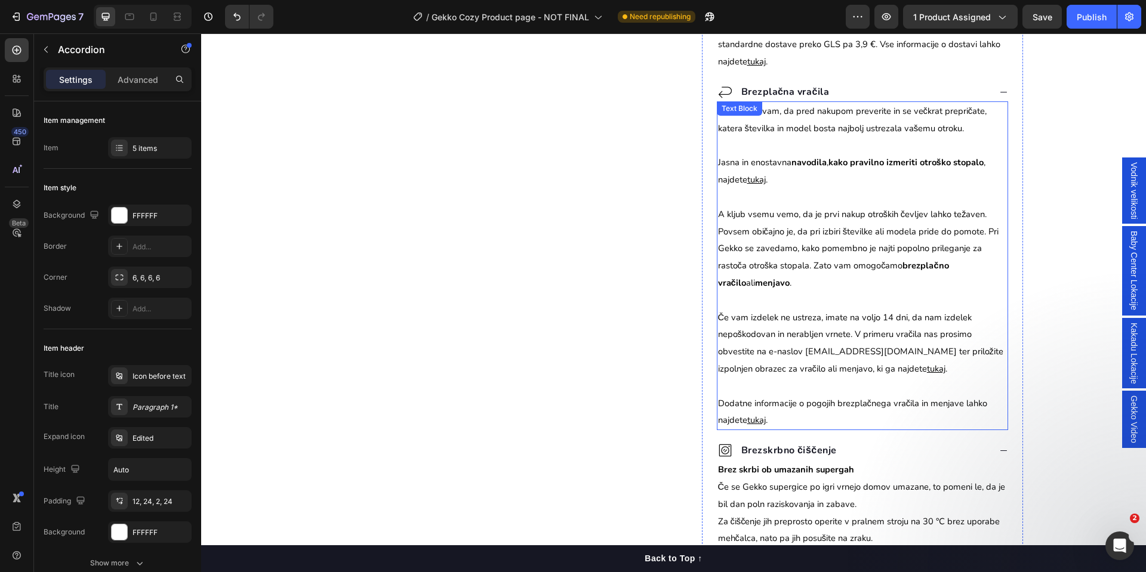
scroll to position [1164, 0]
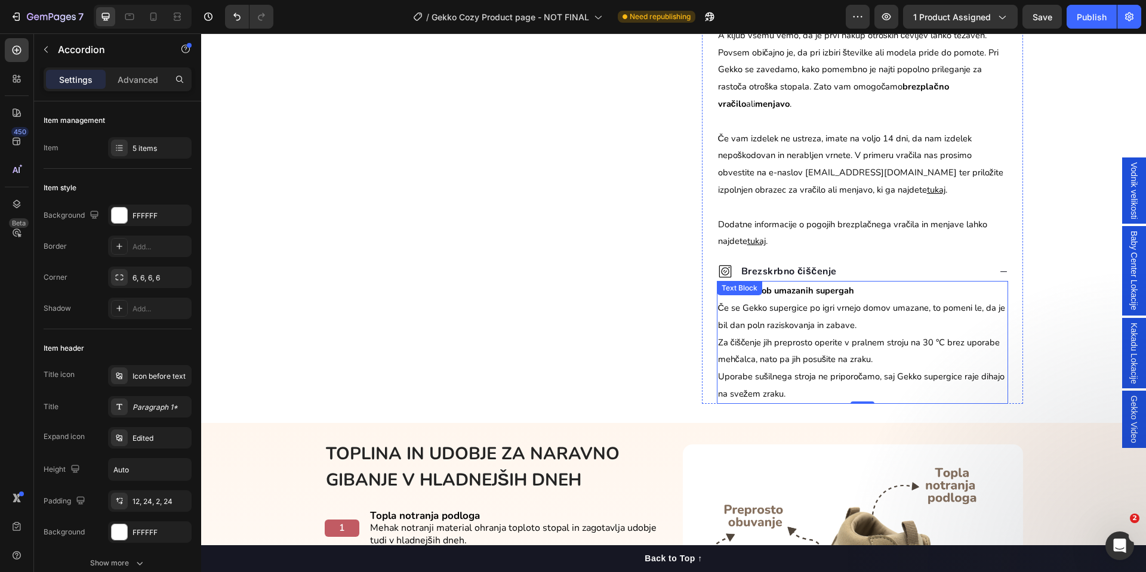
click at [774, 310] on span "Če se Gekko supergice po igri vrnejo domov umazane, to pomeni le, da je bil dan…" at bounding box center [862, 316] width 288 height 29
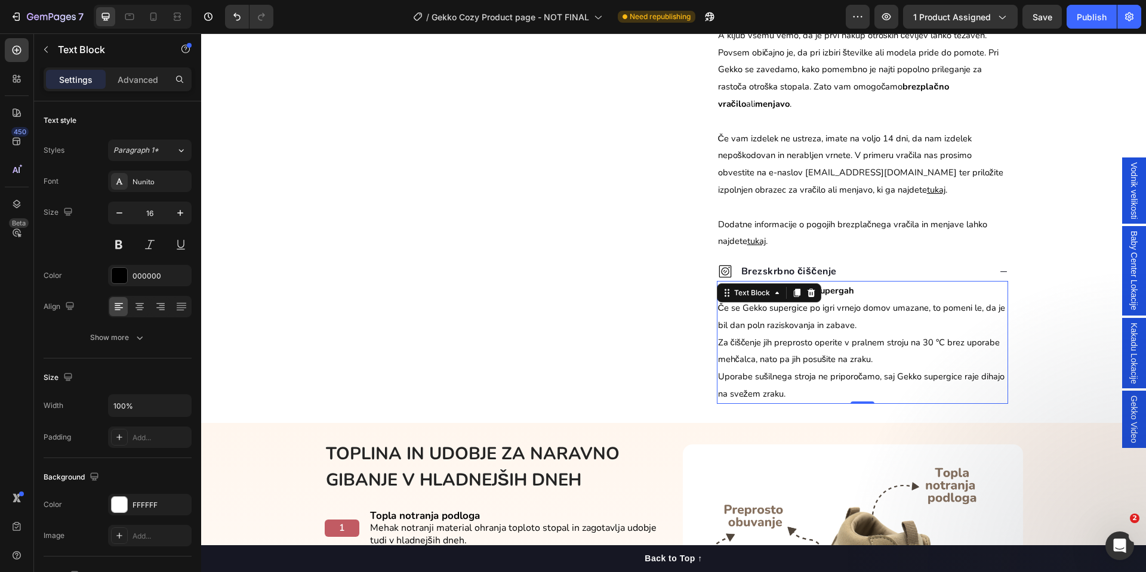
click at [776, 303] on span "Če se Gekko supergice po igri vrnejo domov umazane, to pomeni le, da je bil dan…" at bounding box center [862, 316] width 288 height 29
click at [776, 306] on span "Če se Gekko supergice po igri vrnejo domov umazane, to pomeni le, da je bil dan…" at bounding box center [862, 316] width 288 height 29
click at [943, 381] on span "Uporabe sušilnega stroja ne priporočamo, saj Gekko supergice raje dihajo na sve…" at bounding box center [861, 385] width 287 height 29
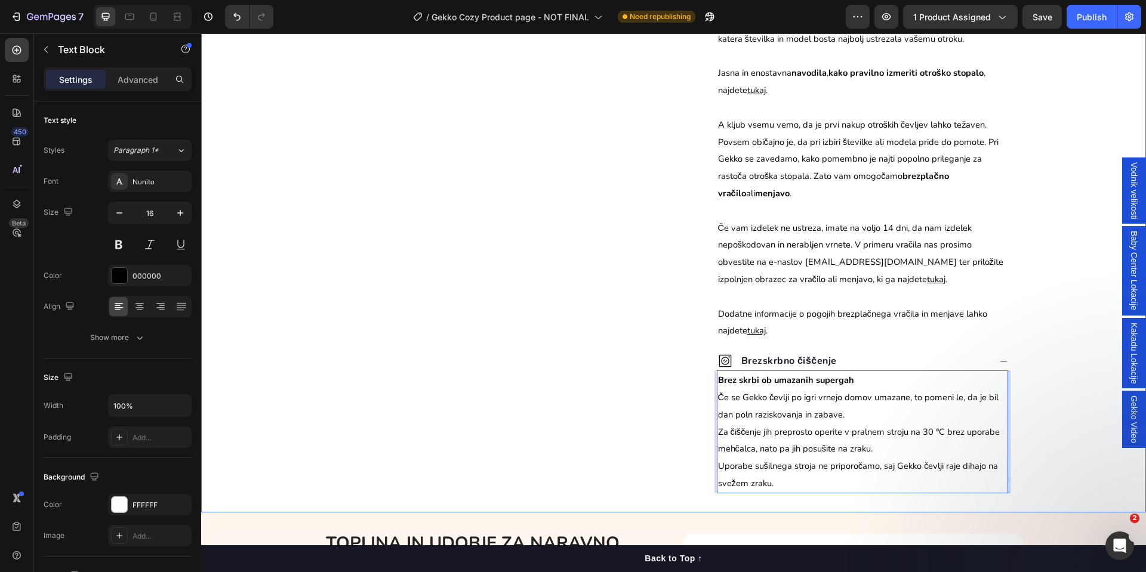
scroll to position [895, 0]
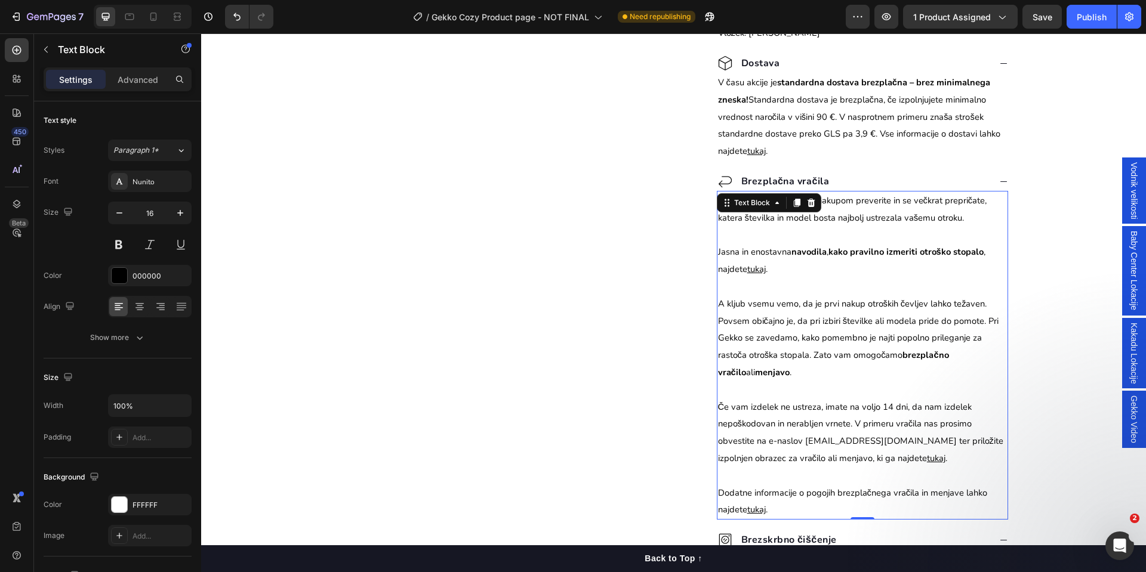
click at [817, 291] on p "Svetujemo vam, da pred nakupom preverite in se večkrat prepričate, katera števi…" at bounding box center [862, 329] width 289 height 275
click at [810, 291] on p "Svetujemo vam, da pred nakupom preverite in se večkrat prepričate, katera števi…" at bounding box center [862, 329] width 289 height 275
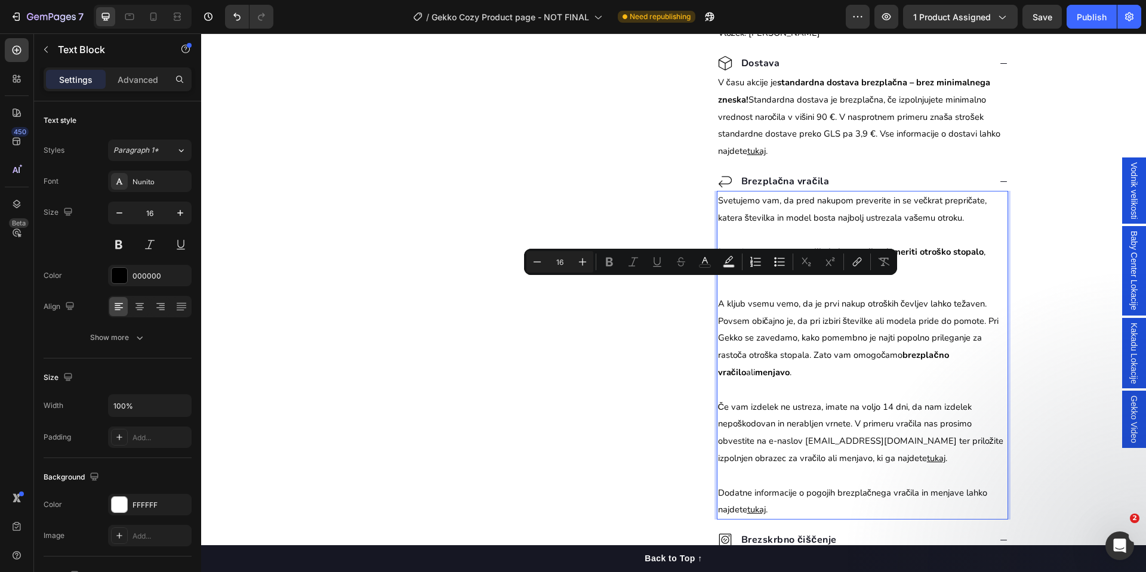
click at [779, 292] on p "Svetujemo vam, da pred nakupom preverite in se večkrat prepričate, katera števi…" at bounding box center [862, 329] width 289 height 275
click at [748, 289] on p "Svetujemo vam, da pred nakupom preverite in se večkrat prepričate, katera števi…" at bounding box center [862, 329] width 289 height 275
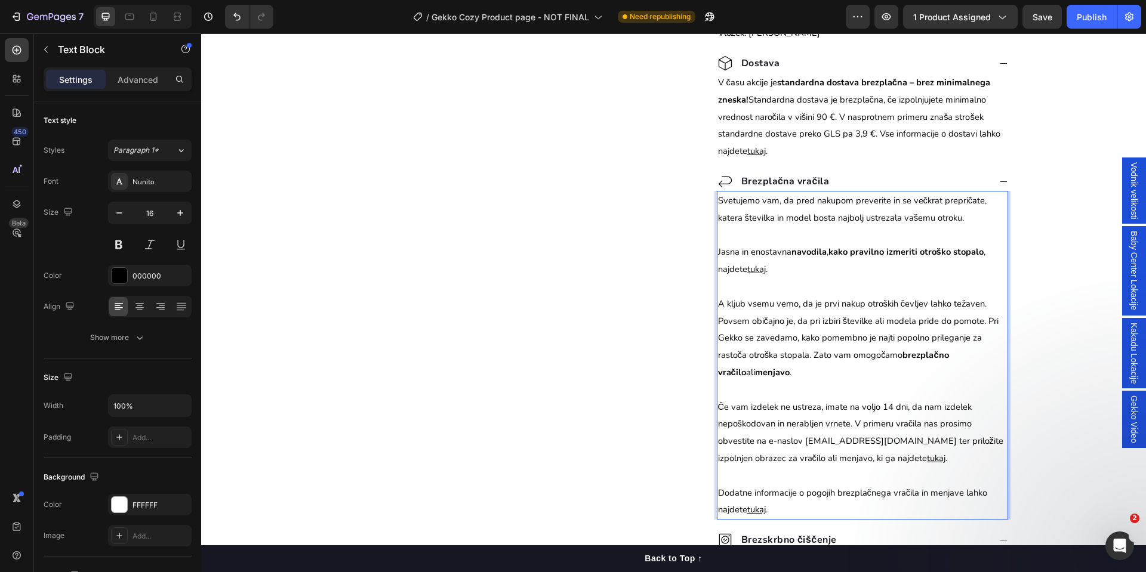
click at [742, 288] on p "Svetujemo vam, da pred nakupom preverite in se večkrat prepričate, katera števi…" at bounding box center [862, 329] width 289 height 275
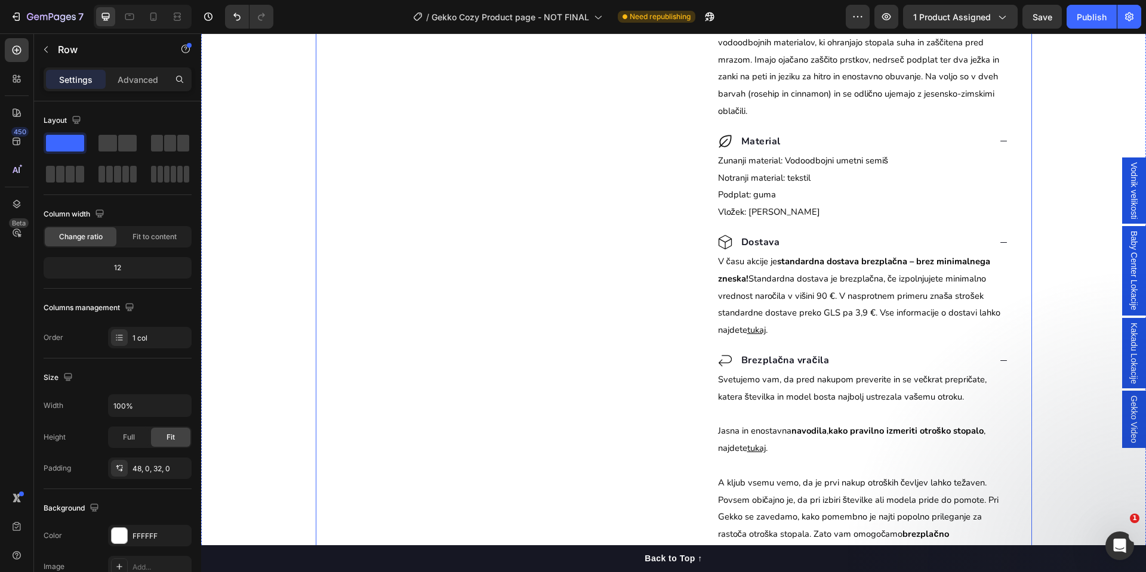
scroll to position [269, 0]
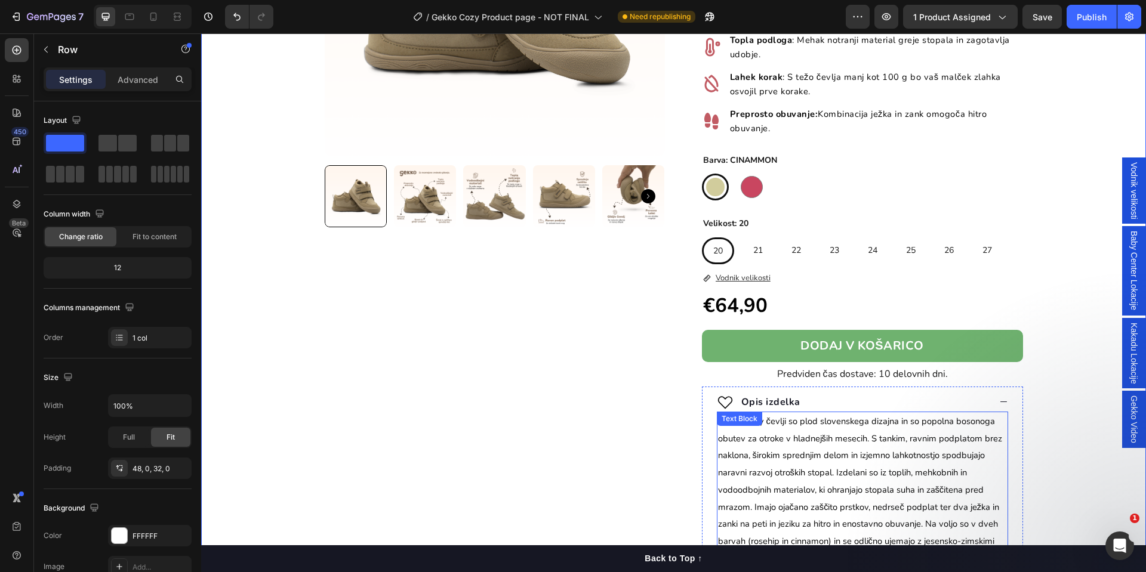
click at [999, 401] on icon at bounding box center [1003, 401] width 9 height 9
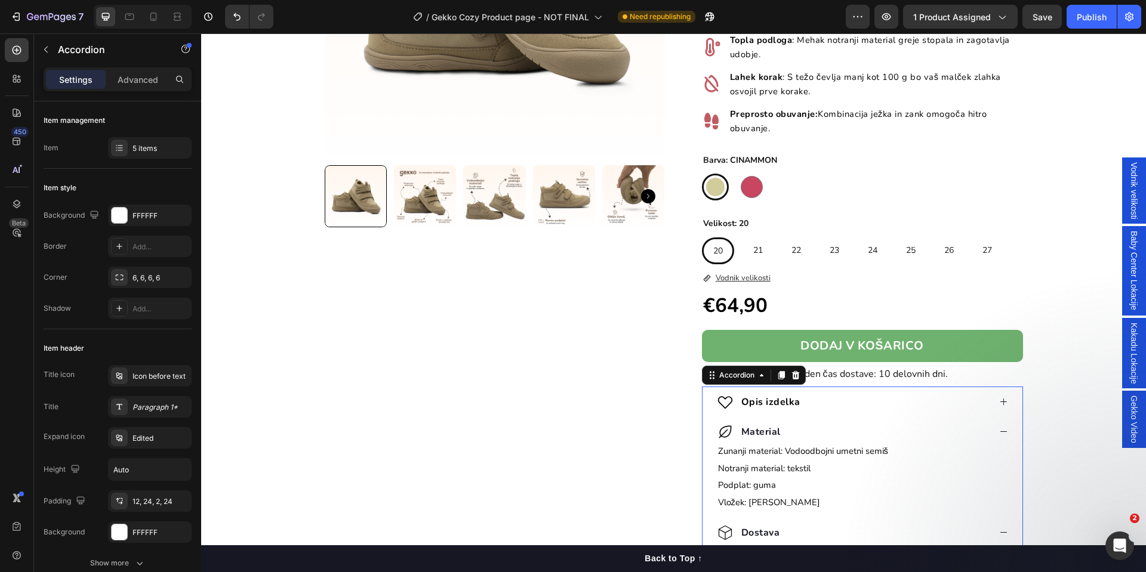
click at [996, 425] on div "Material" at bounding box center [862, 428] width 320 height 25
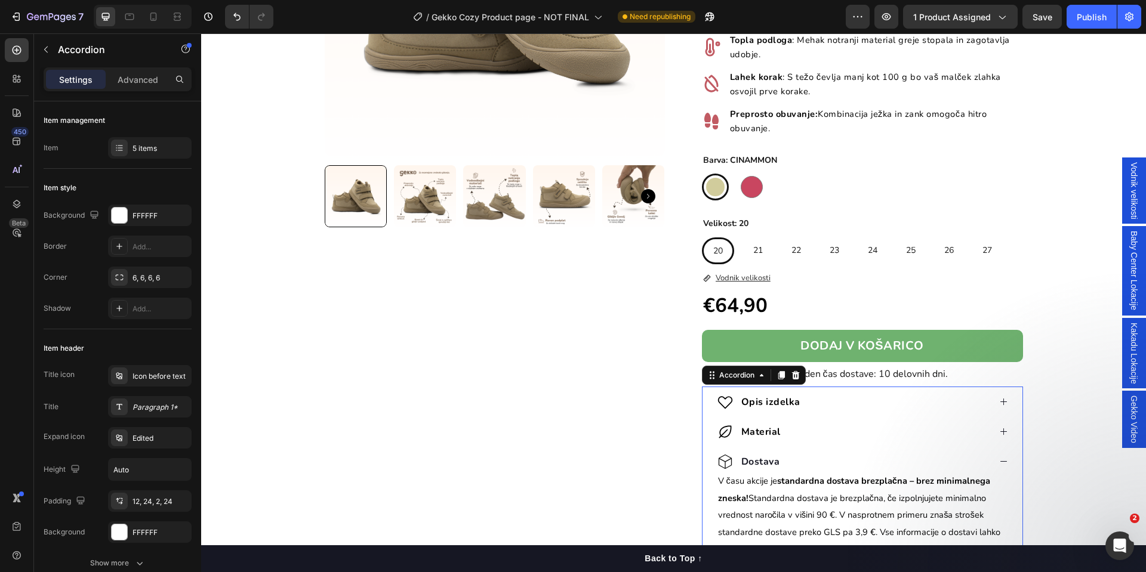
scroll to position [448, 0]
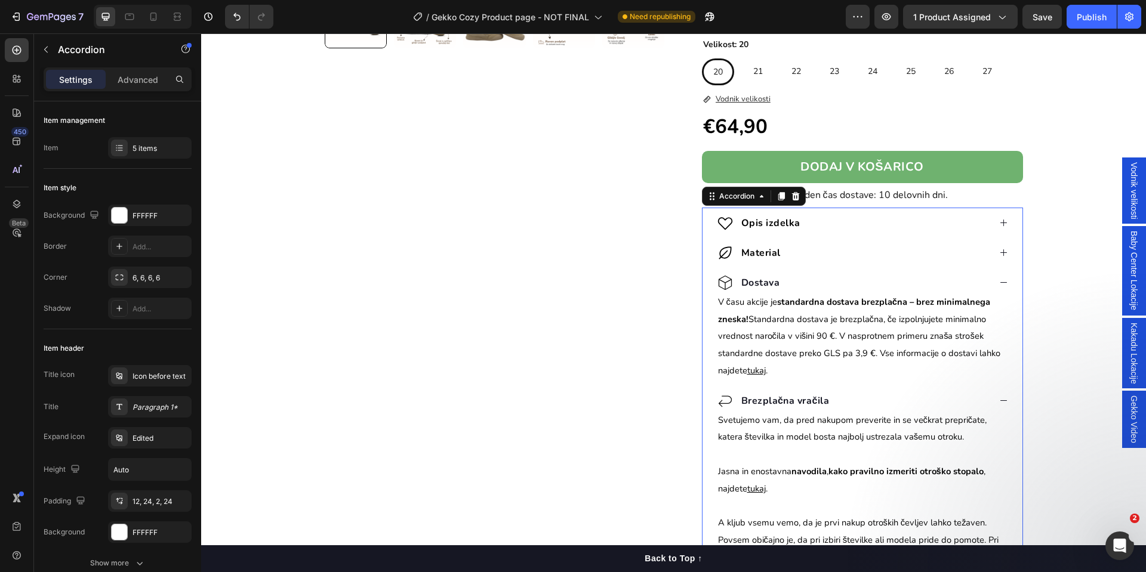
click at [991, 285] on div "Dostava" at bounding box center [862, 279] width 320 height 25
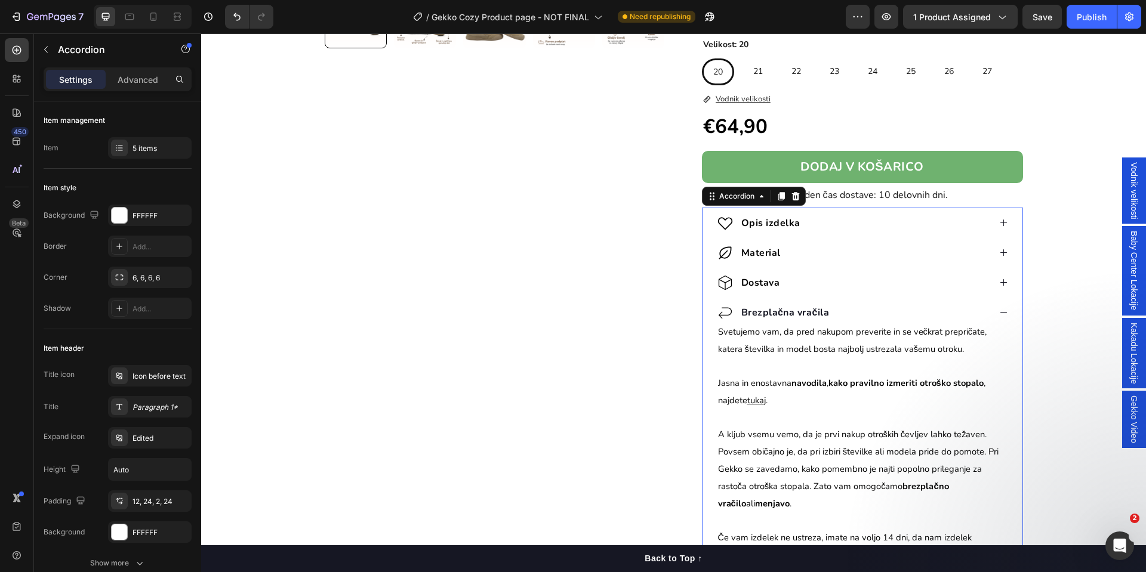
click at [999, 313] on icon at bounding box center [1003, 312] width 9 height 9
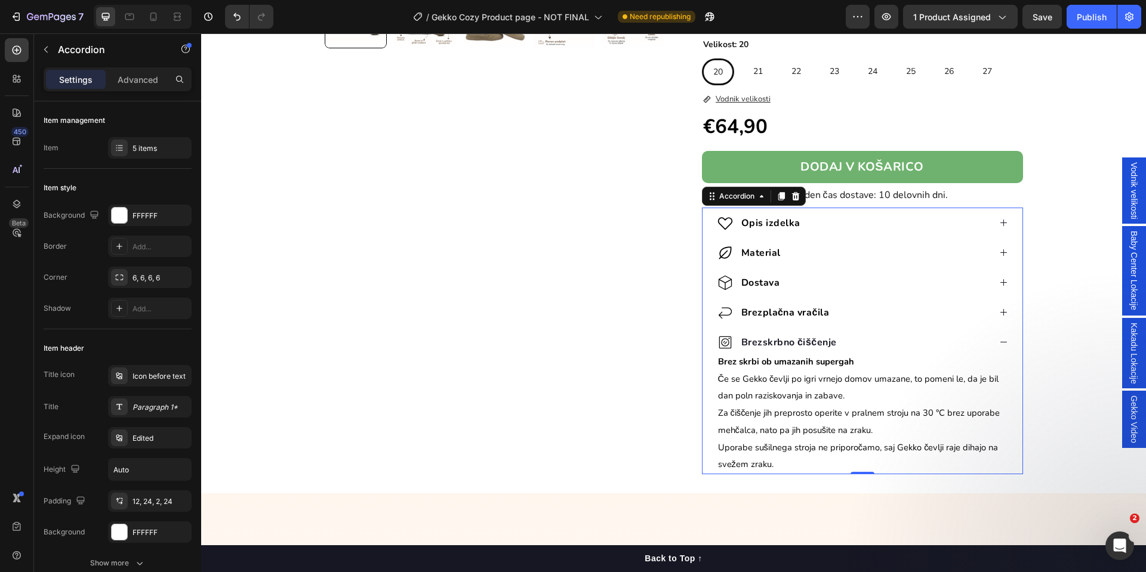
click at [999, 341] on icon at bounding box center [1003, 342] width 9 height 9
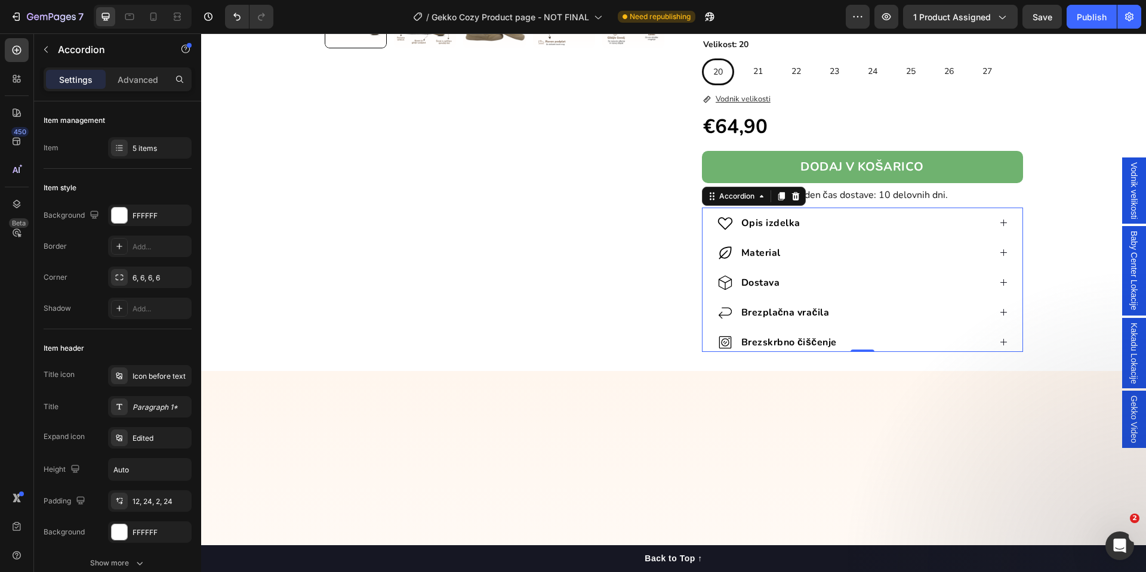
click at [991, 226] on div "Opis izdelka" at bounding box center [862, 220] width 320 height 25
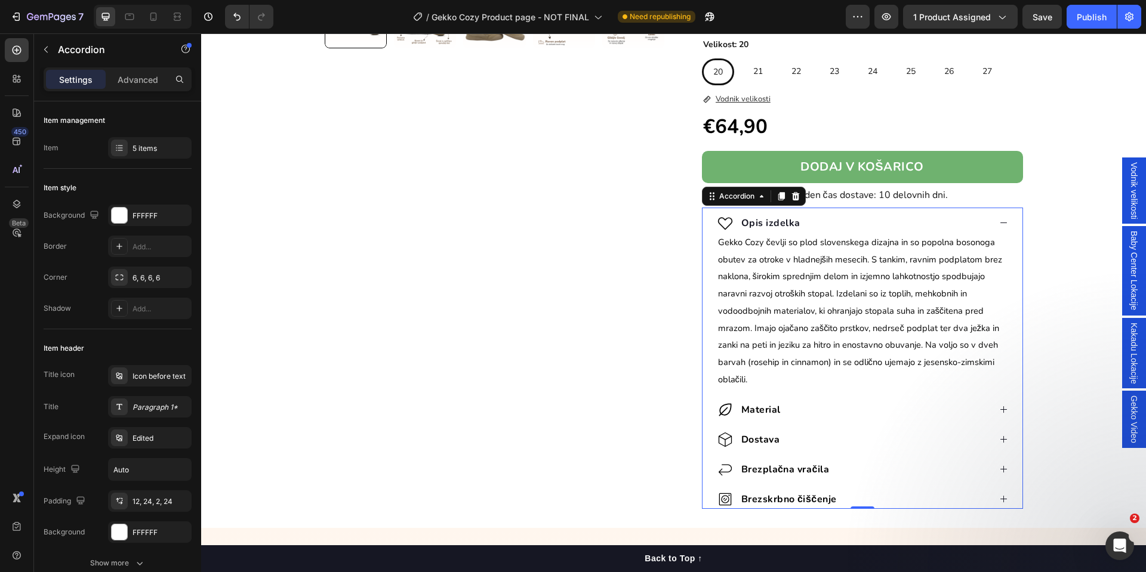
click at [999, 500] on icon at bounding box center [1003, 499] width 9 height 9
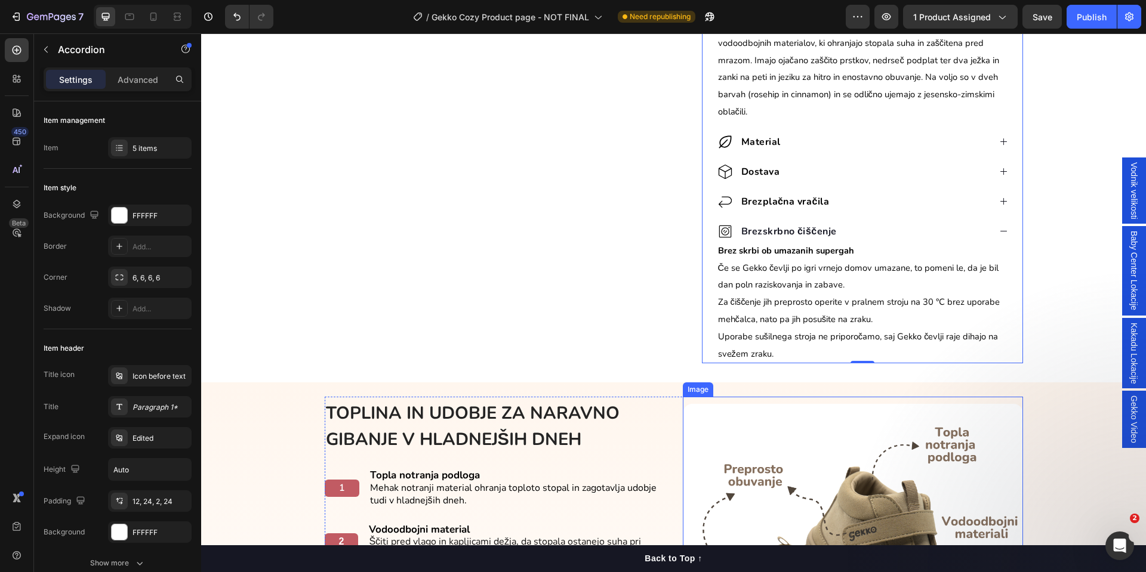
scroll to position [716, 0]
click at [768, 269] on span "Če se Gekko čevlji po igri vrnejo domov umazane, to pomeni le, da je bil dan po…" at bounding box center [858, 275] width 281 height 29
click at [767, 269] on span "Če se Gekko čevlji po igri vrnejo domov umazane, to pomeni le, da je bil dan po…" at bounding box center [858, 275] width 281 height 29
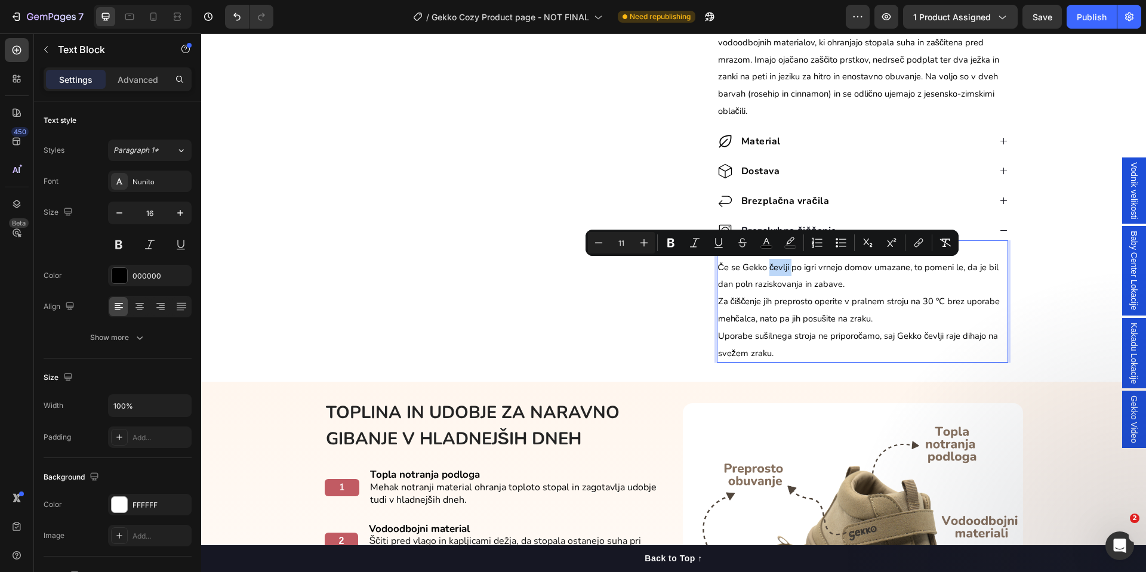
click at [763, 269] on span "Če se Gekko čevlji po igri vrnejo domov umazane, to pomeni le, da je bil dan po…" at bounding box center [858, 275] width 281 height 29
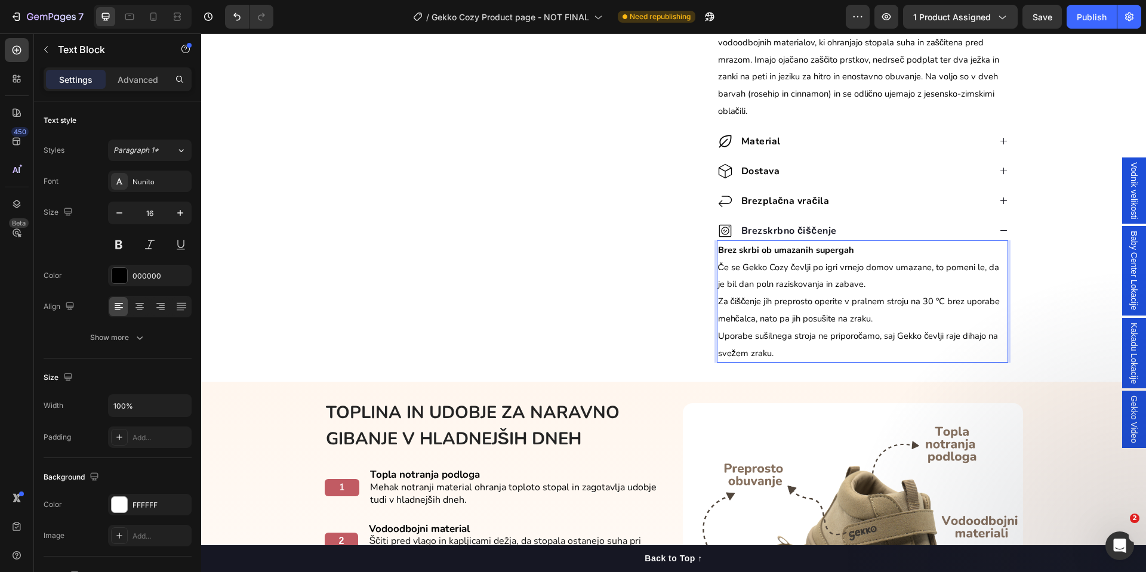
click at [769, 271] on span "Če se Gekko Cozy čevlji po igri vrnejo domov umazane, to pomeni le, da je bil d…" at bounding box center [859, 275] width 282 height 29
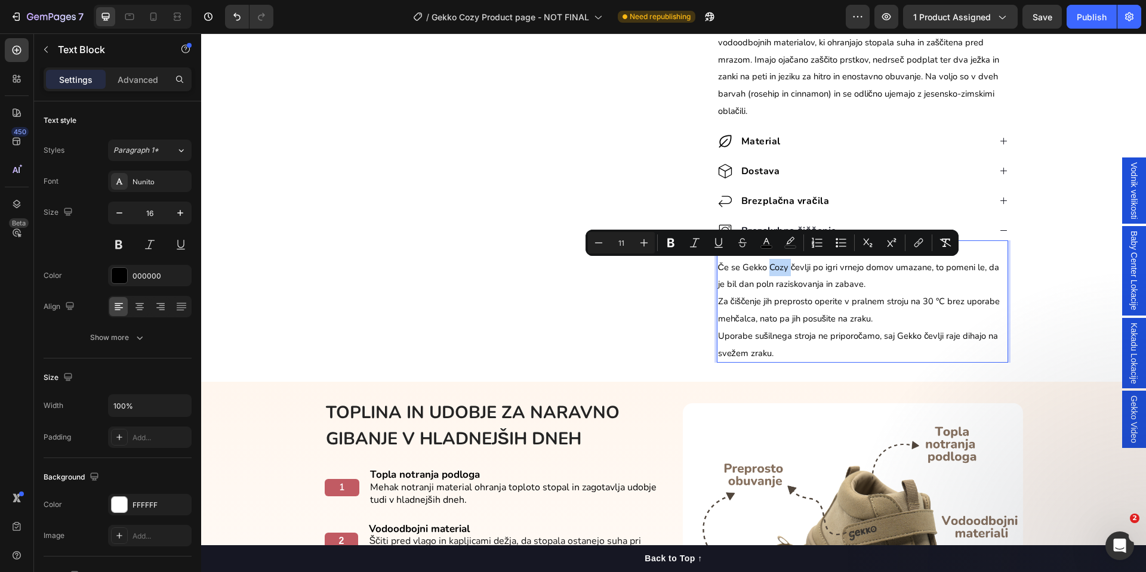
copy span "Cozy"
click at [914, 336] on span "Uporabe sušilnega stroja ne priporočamo, saj Gekko čevlji raje dihajo na svežem…" at bounding box center [858, 344] width 280 height 29
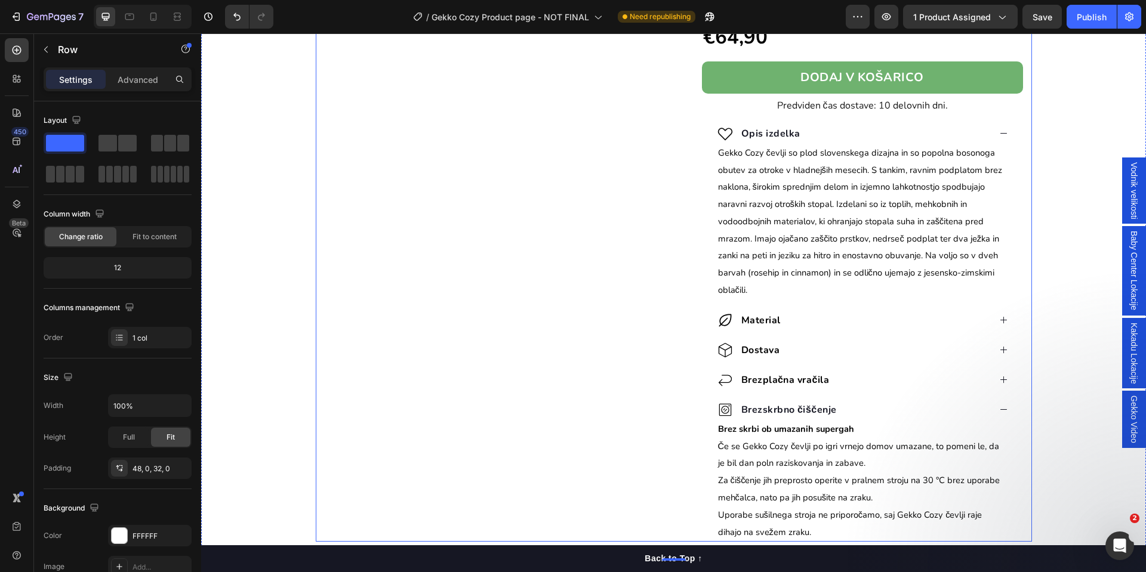
scroll to position [179, 0]
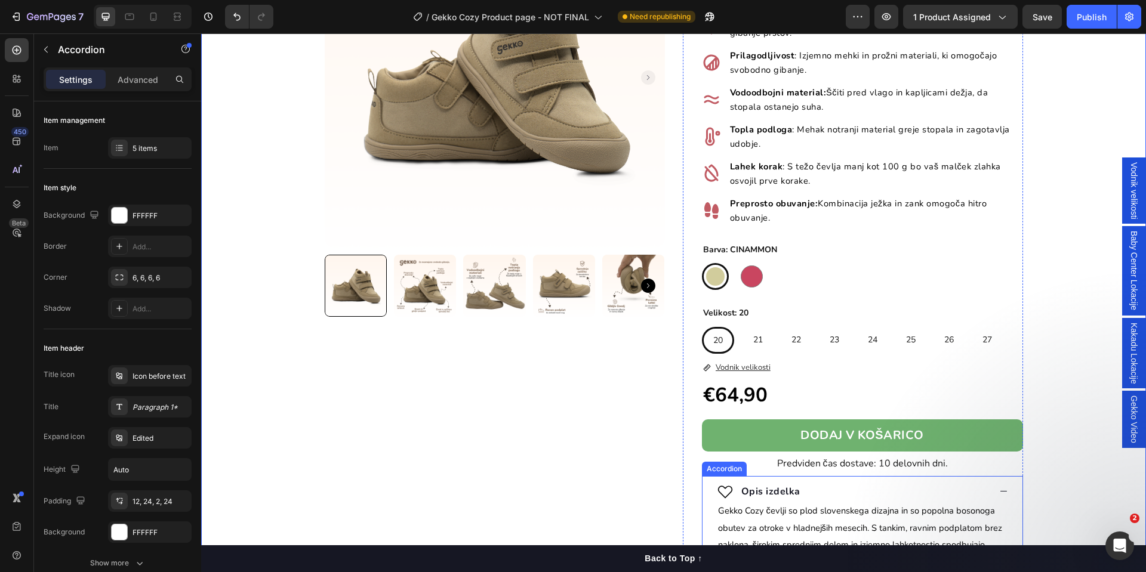
click at [999, 487] on icon at bounding box center [1003, 491] width 9 height 9
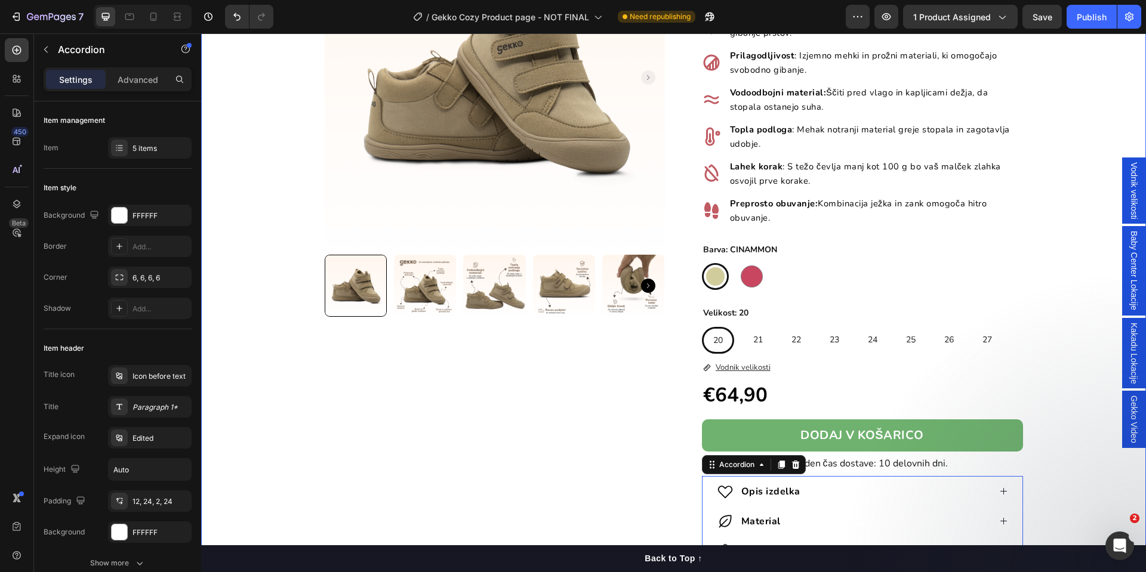
scroll to position [90, 0]
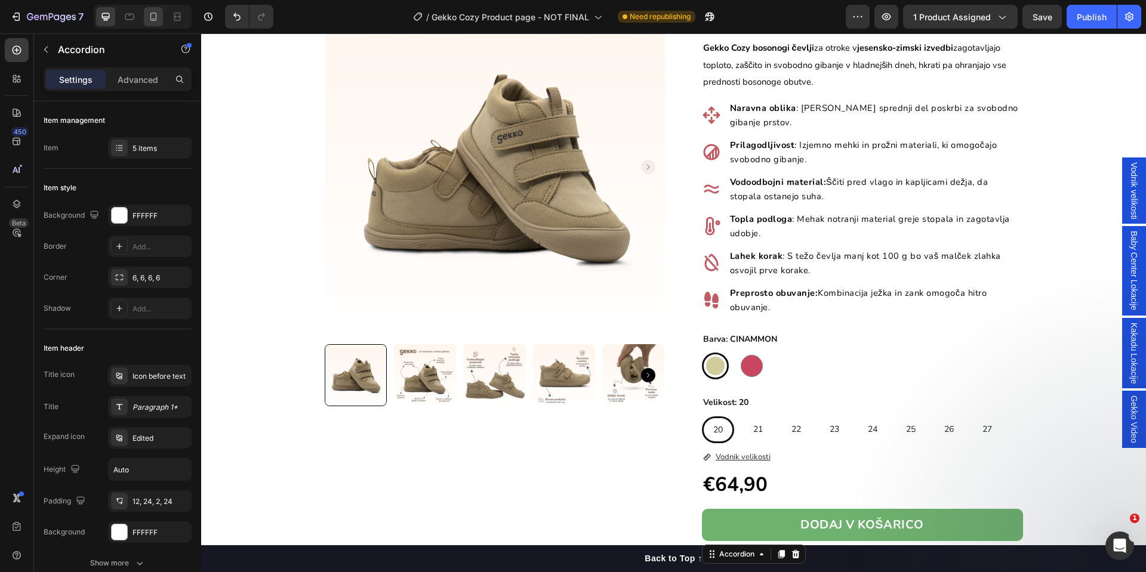
click at [158, 17] on icon at bounding box center [153, 17] width 12 height 12
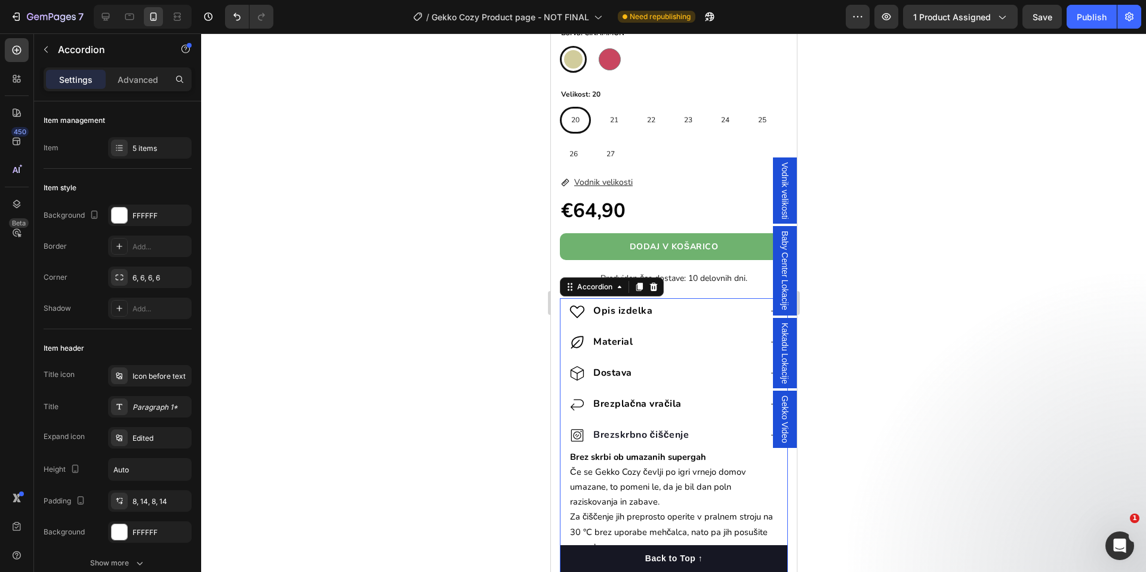
scroll to position [806, 0]
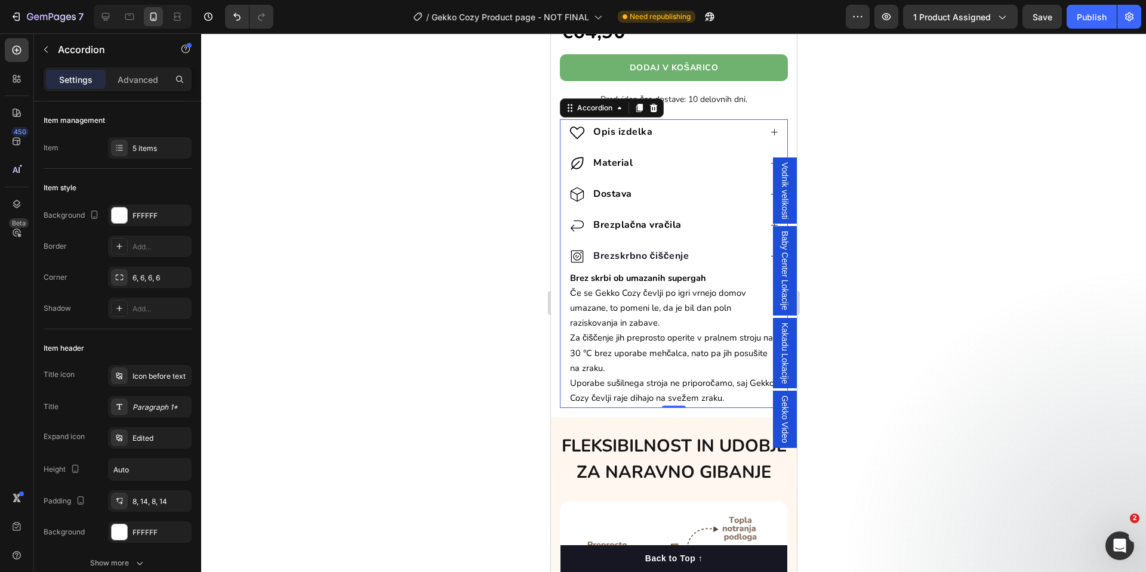
click at [769, 252] on icon at bounding box center [773, 256] width 9 height 9
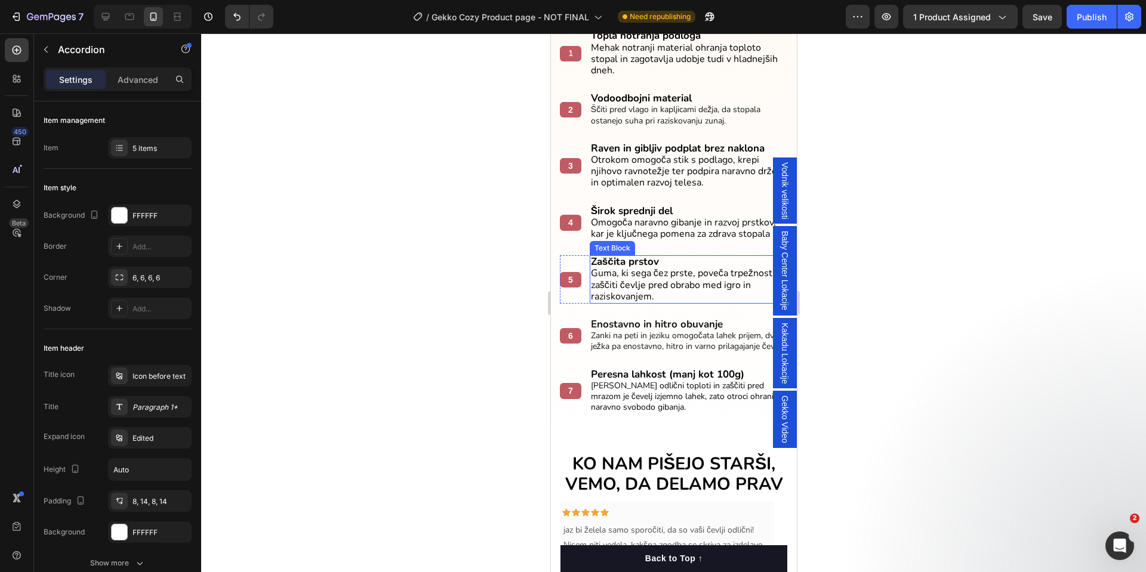
scroll to position [1164, 0]
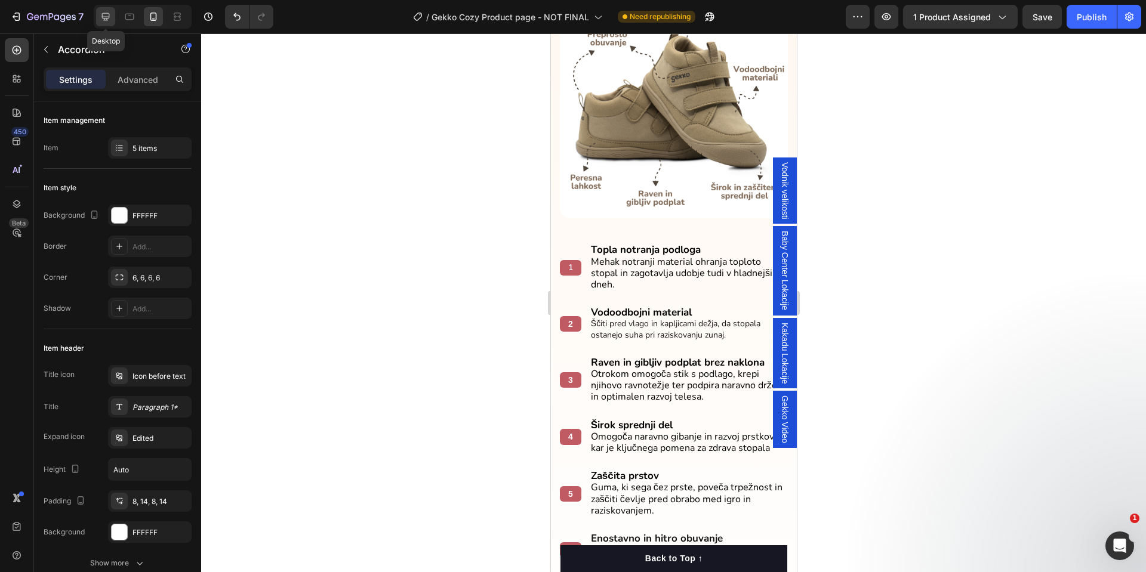
click at [111, 22] on icon at bounding box center [106, 17] width 12 height 12
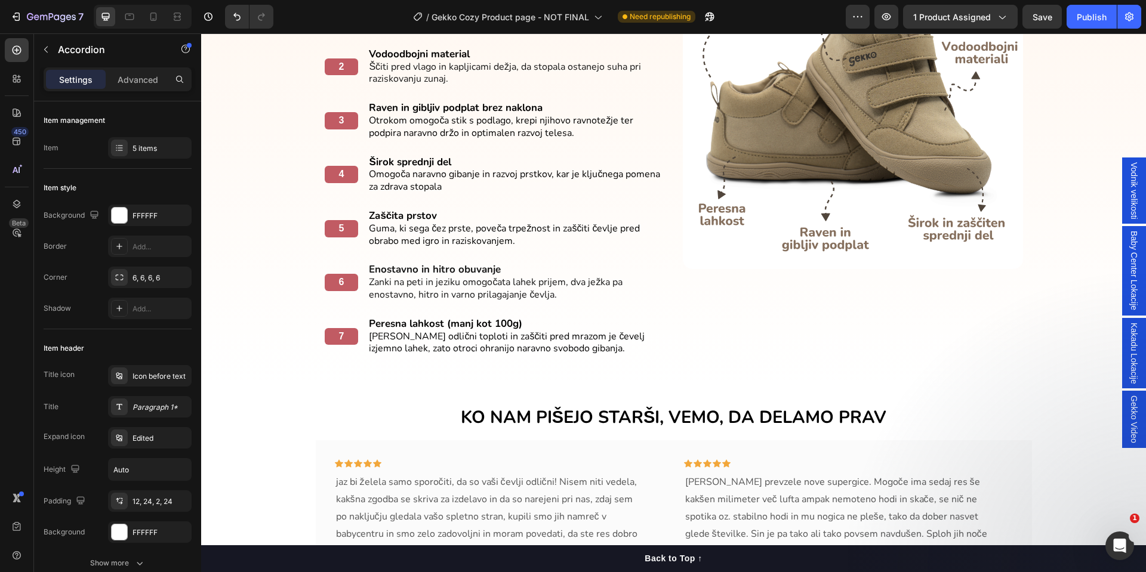
scroll to position [1187, 0]
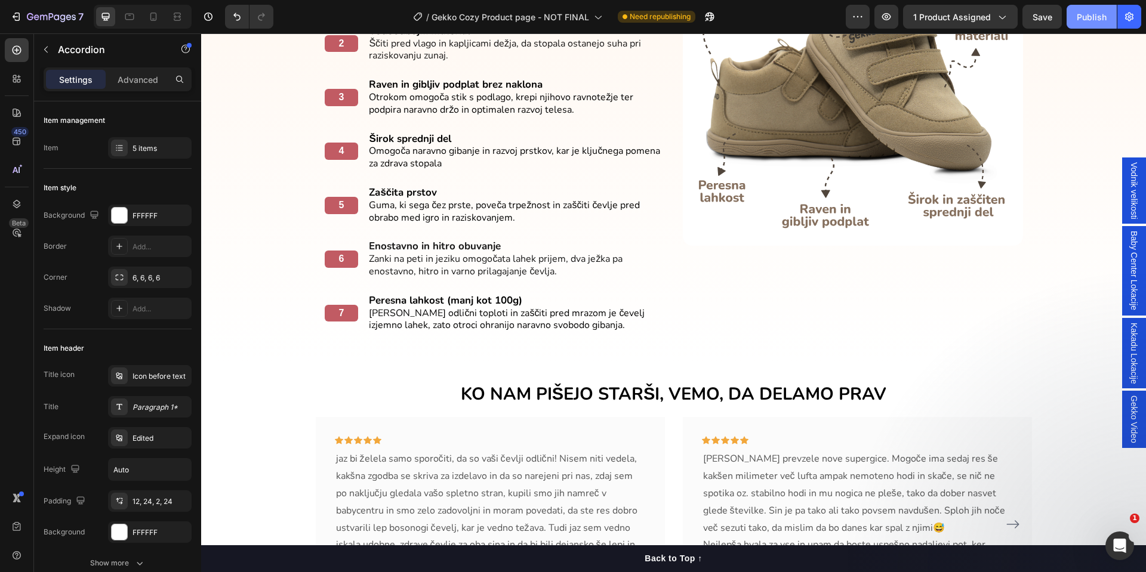
click at [1104, 20] on div "Publish" at bounding box center [1091, 17] width 30 height 13
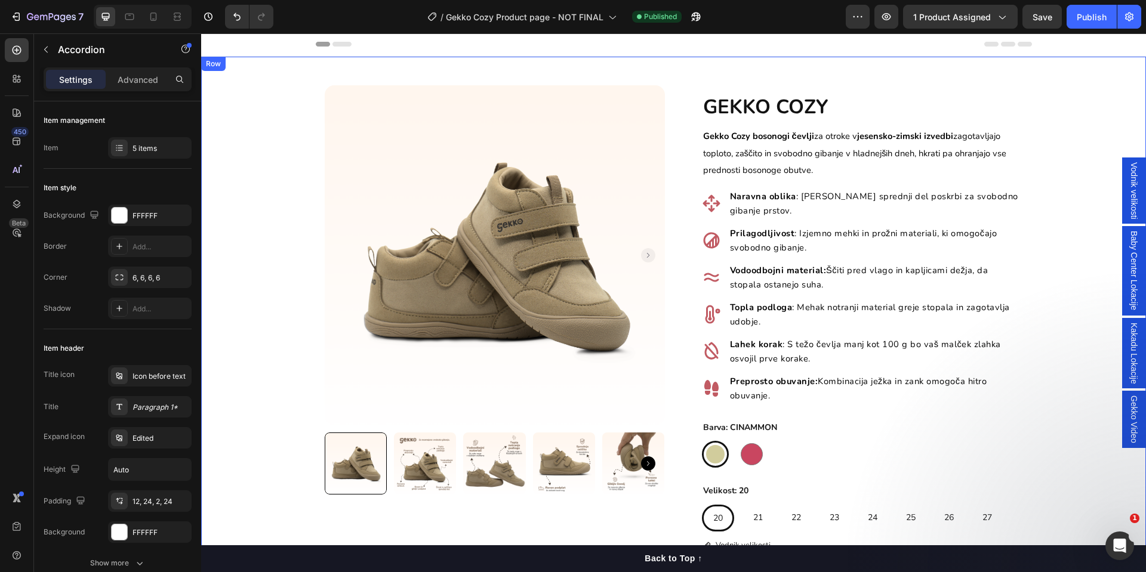
scroll to position [0, 0]
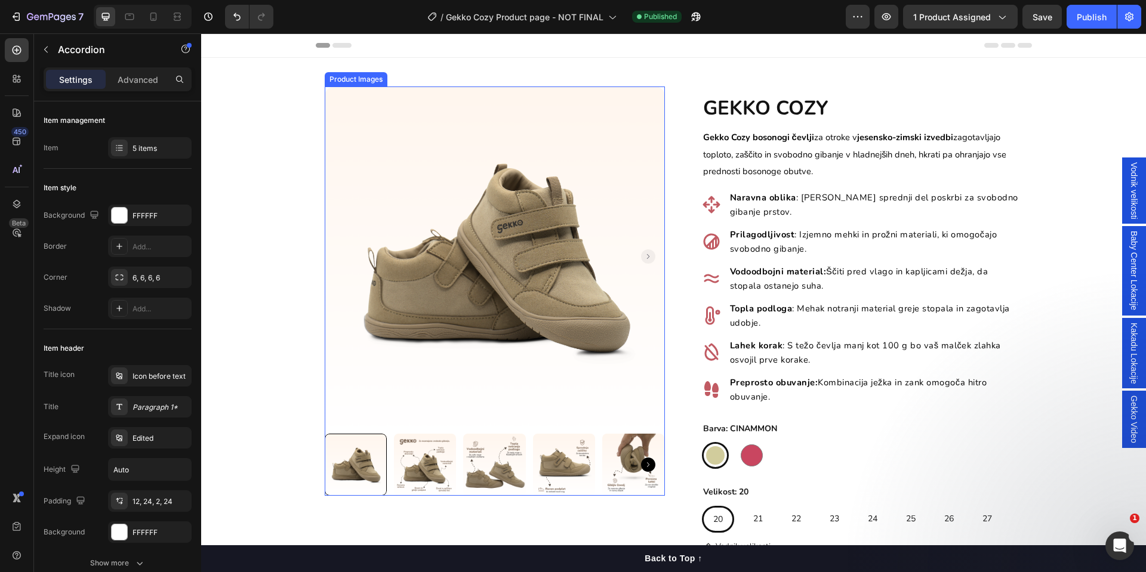
click at [424, 468] on img at bounding box center [425, 465] width 62 height 62
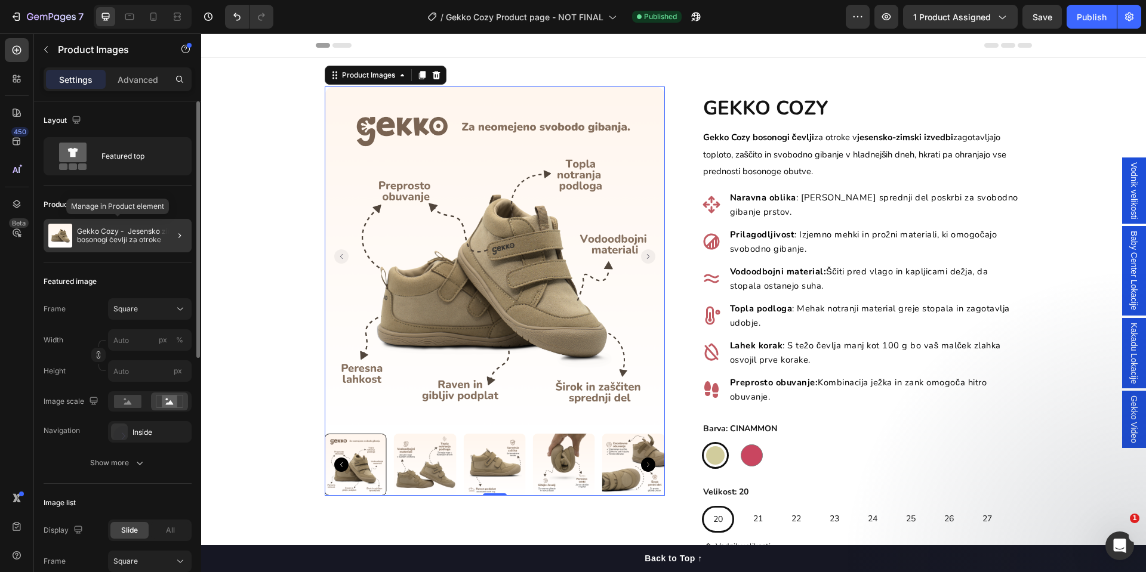
click at [126, 237] on p "Gekko Cozy - Jesensko zimski bosonogi čevlji za otroke" at bounding box center [132, 235] width 110 height 17
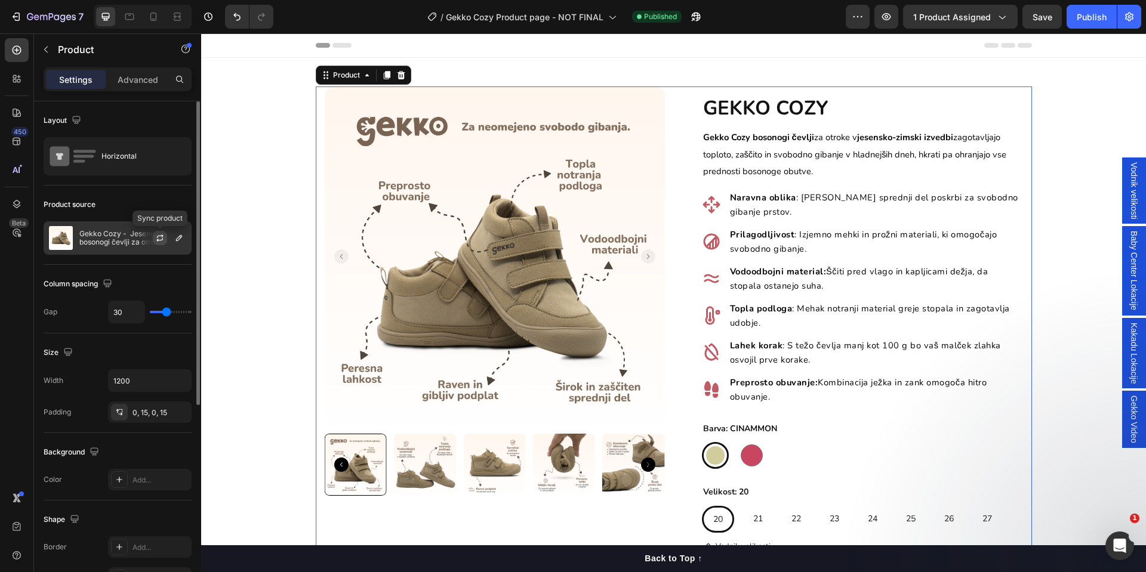
click at [159, 235] on icon "button" at bounding box center [160, 238] width 10 height 10
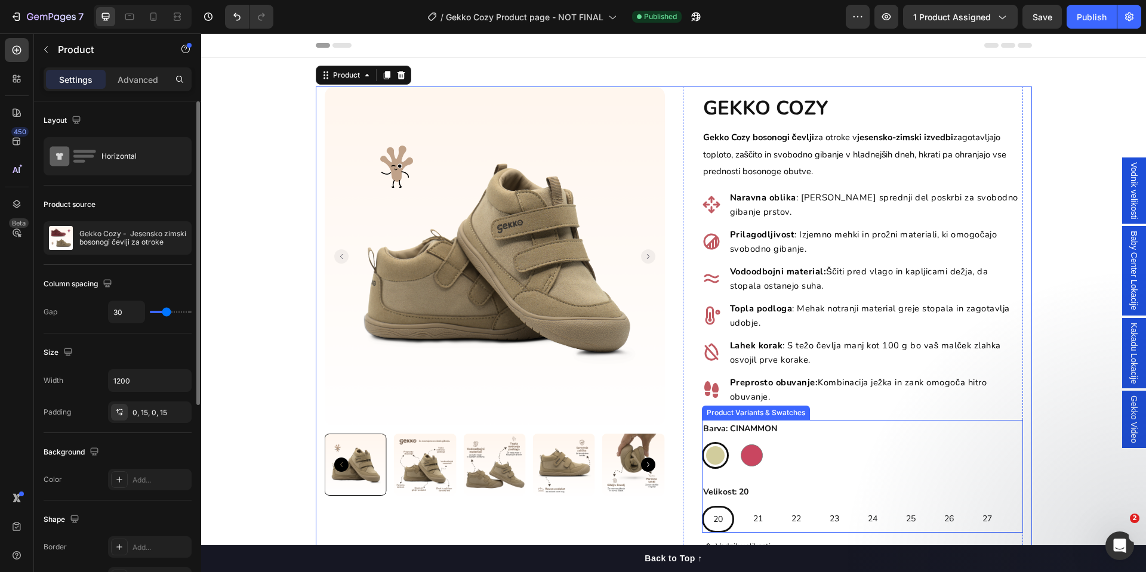
click at [828, 458] on div "CINAMMON CINAMMON ROSEHIP ROSEHIP" at bounding box center [862, 455] width 321 height 27
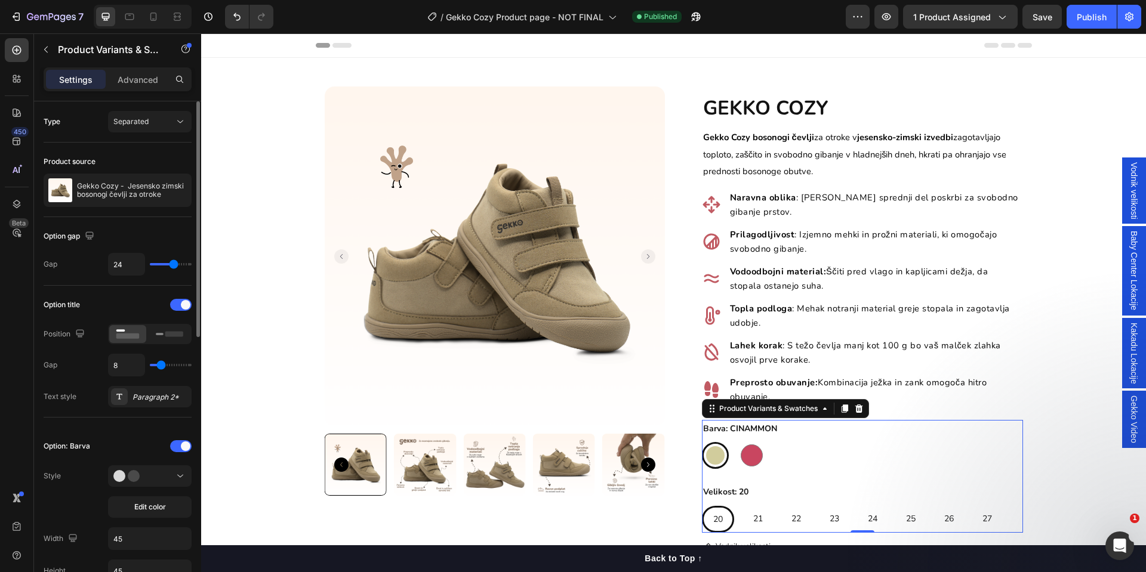
scroll to position [90, 0]
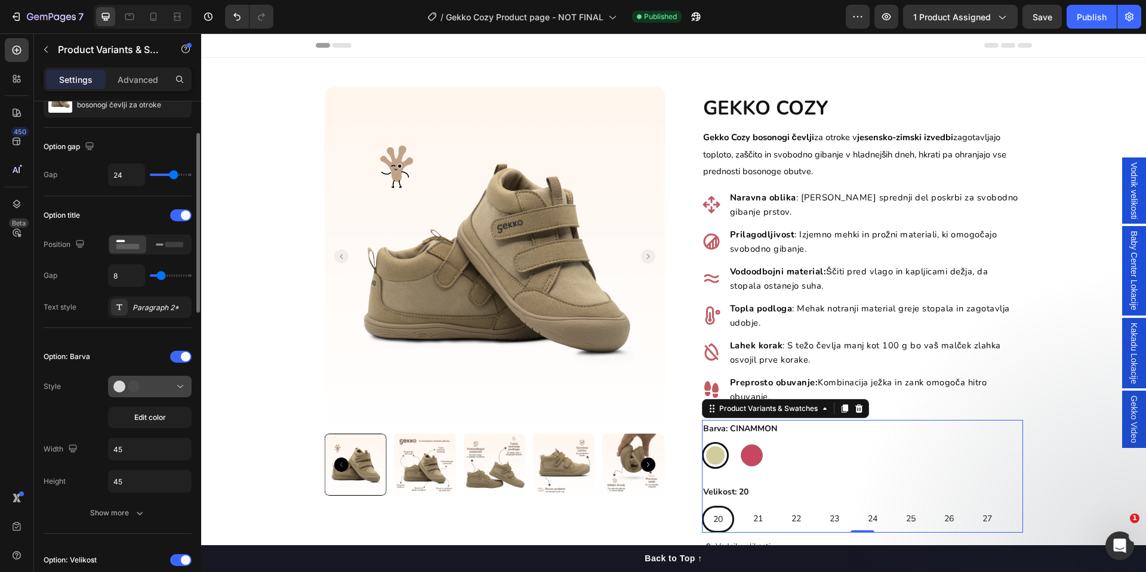
click at [173, 385] on div at bounding box center [149, 387] width 73 height 12
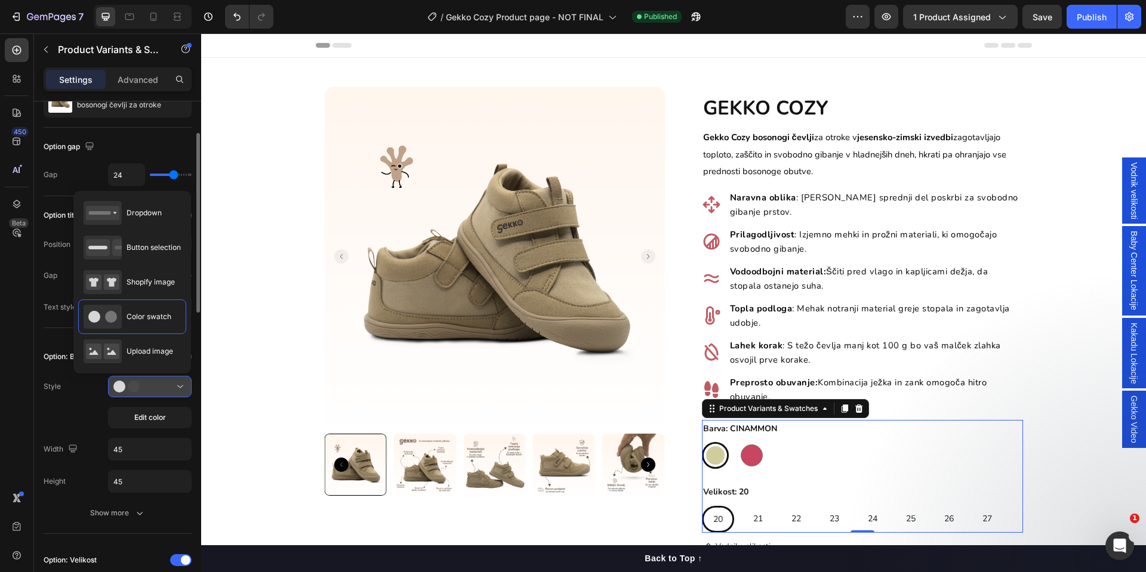
click at [173, 385] on div at bounding box center [149, 387] width 73 height 12
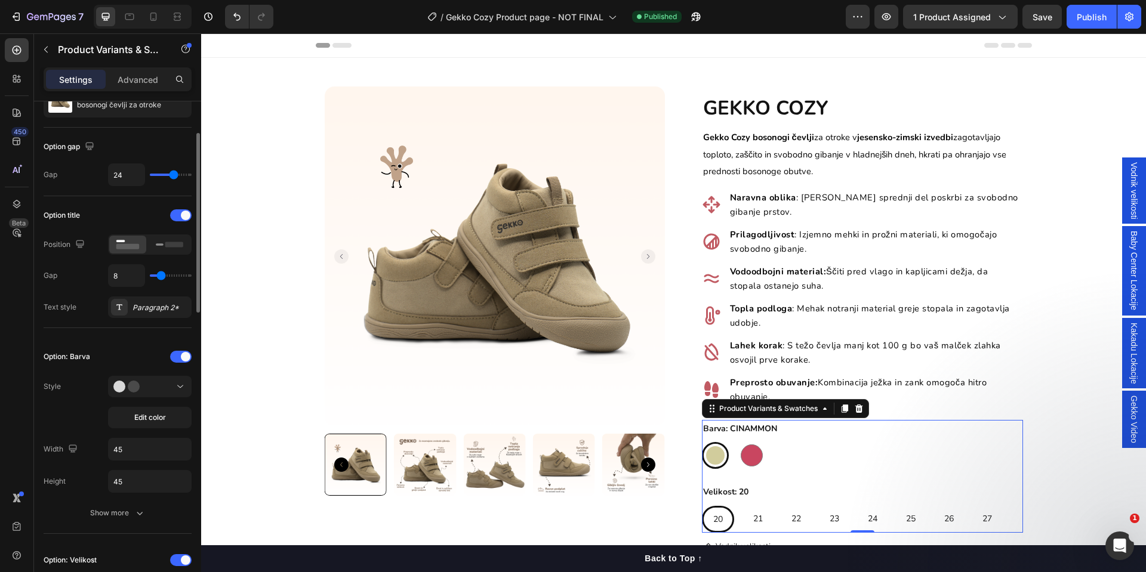
scroll to position [179, 0]
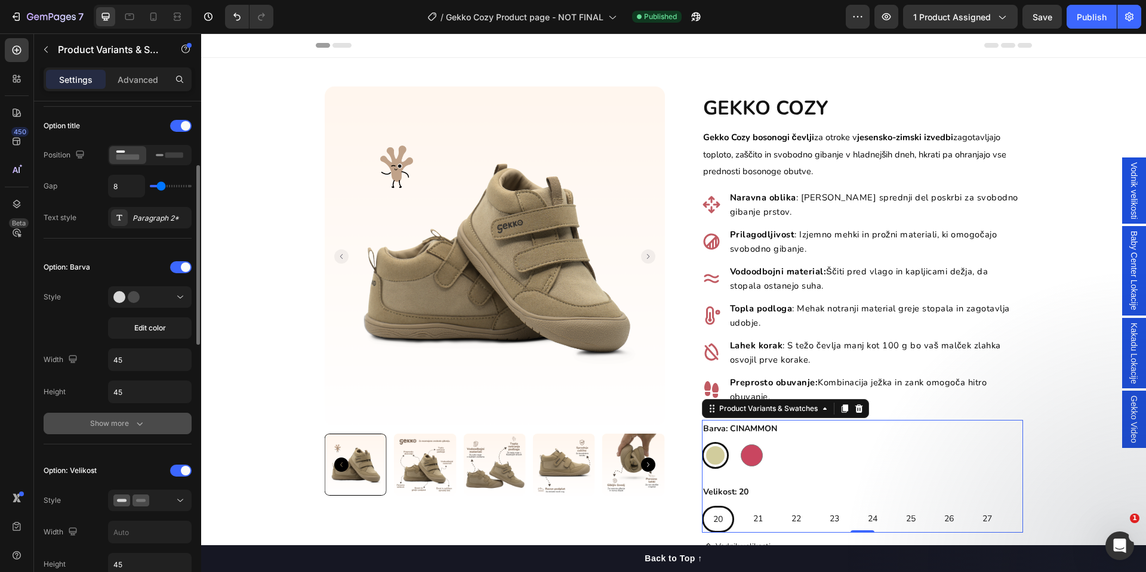
click at [109, 418] on div "Show more" at bounding box center [117, 424] width 55 height 12
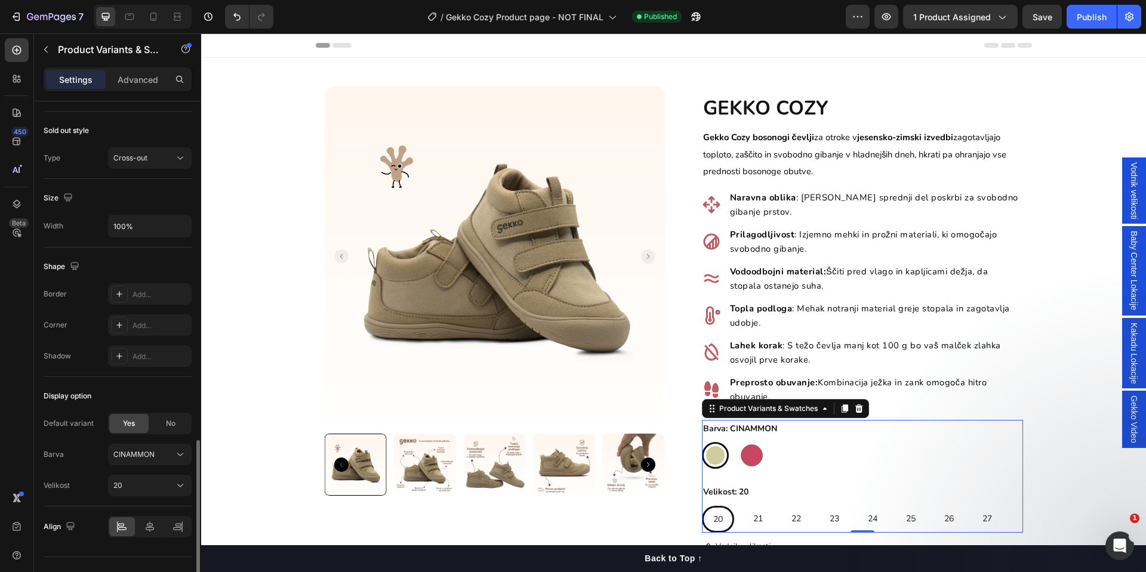
scroll to position [1097, 0]
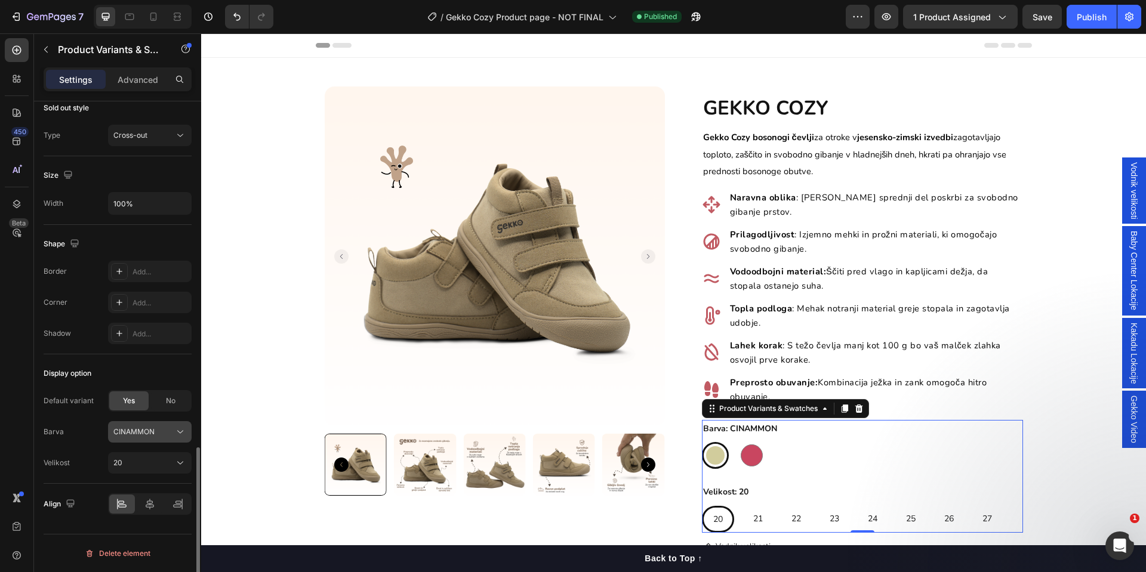
click at [173, 437] on div "CINAMMON" at bounding box center [149, 432] width 73 height 12
click at [82, 452] on div "Barva CINAMMON CINAMMON ROSEHIP" at bounding box center [118, 462] width 148 height 21
click at [159, 404] on div "No" at bounding box center [170, 400] width 39 height 19
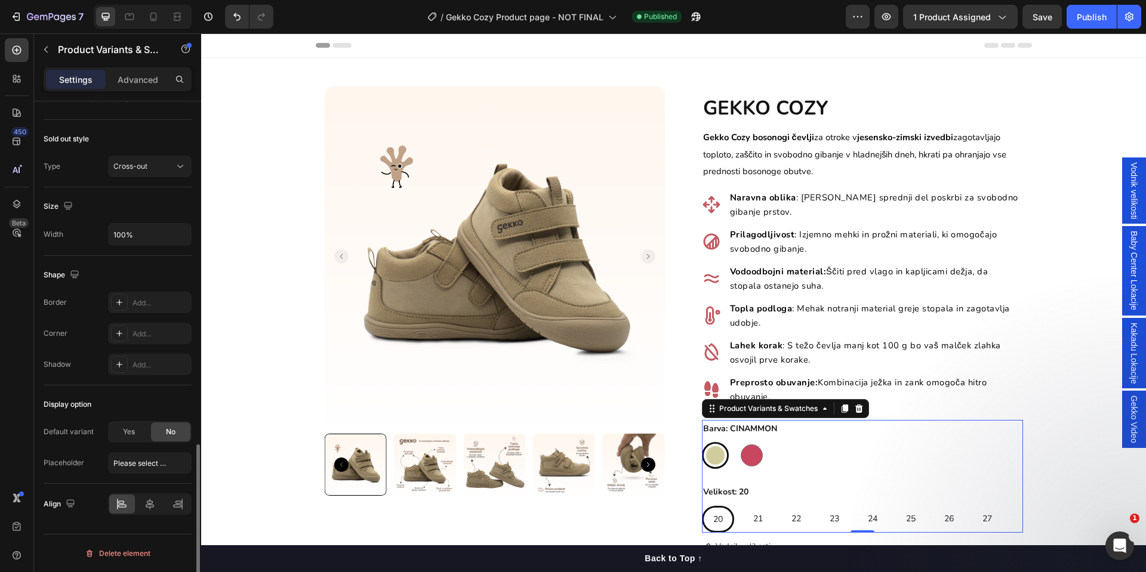
radio input "false"
click at [146, 456] on input "Please select an option" at bounding box center [150, 462] width 84 height 21
click at [146, 458] on input "Please select an option" at bounding box center [150, 462] width 84 height 21
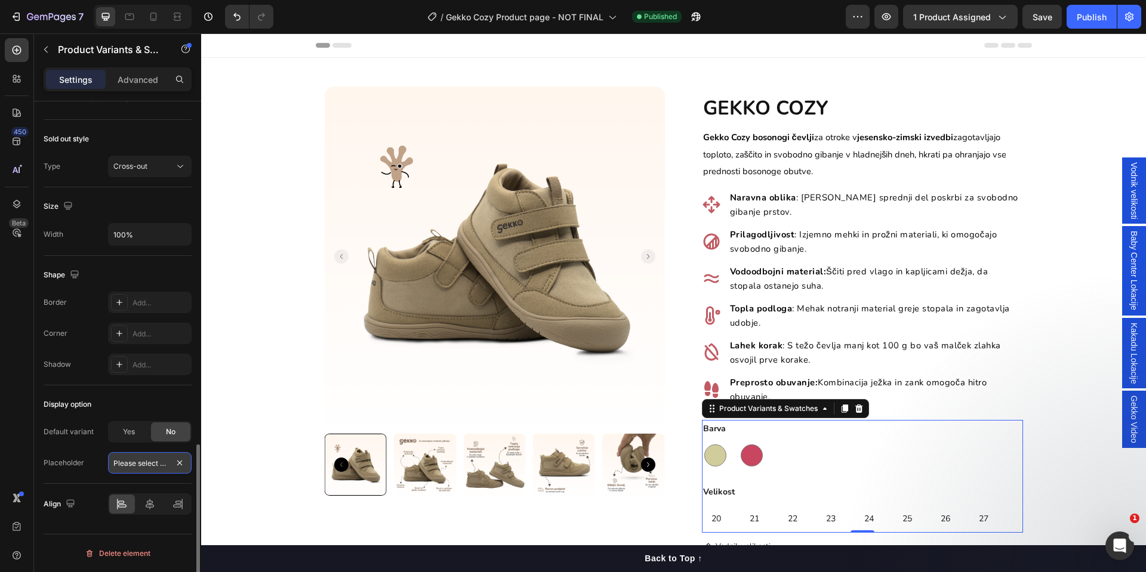
click at [146, 458] on input "Please select an option" at bounding box center [150, 462] width 84 height 21
click at [132, 433] on span "Yes" at bounding box center [129, 432] width 12 height 11
radio input "true"
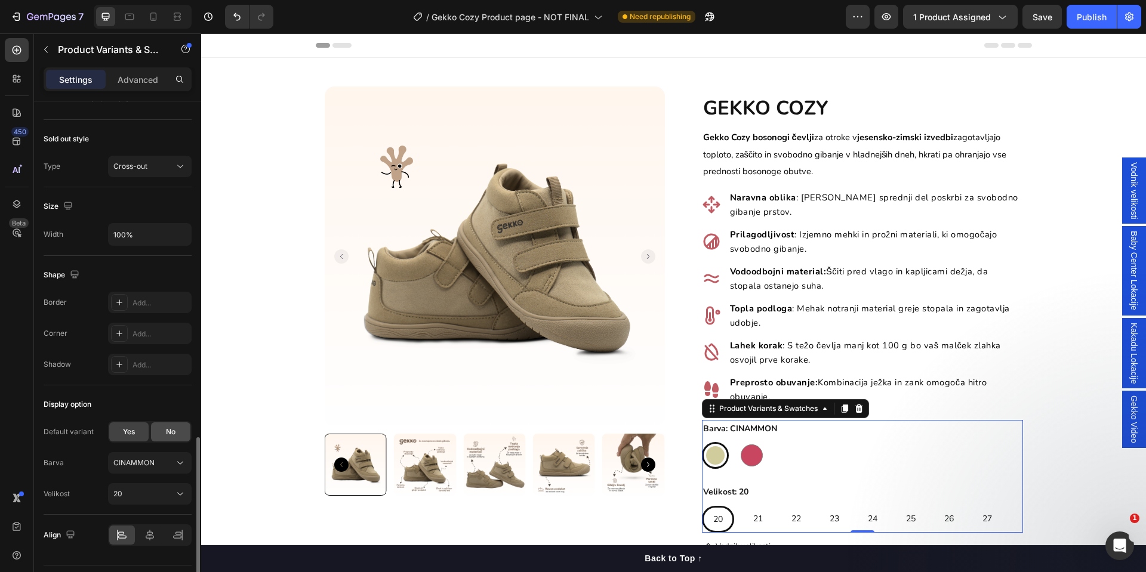
click at [171, 429] on span "No" at bounding box center [171, 432] width 10 height 11
radio input "false"
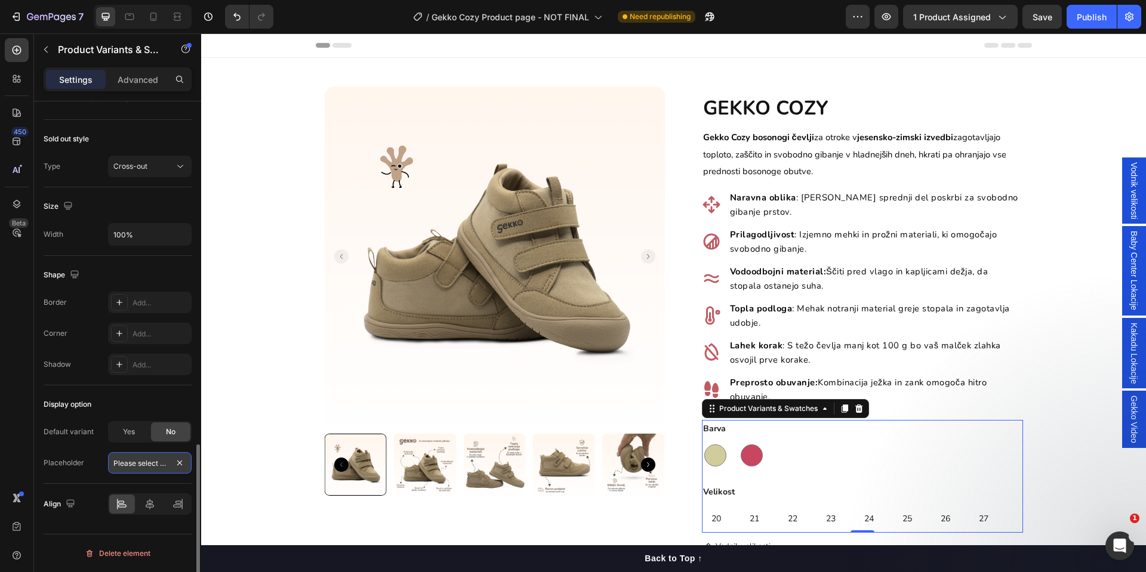
click at [150, 458] on input "Please select an option" at bounding box center [150, 462] width 84 height 21
type input "Izberite"
click at [84, 401] on div "Display option" at bounding box center [68, 404] width 48 height 11
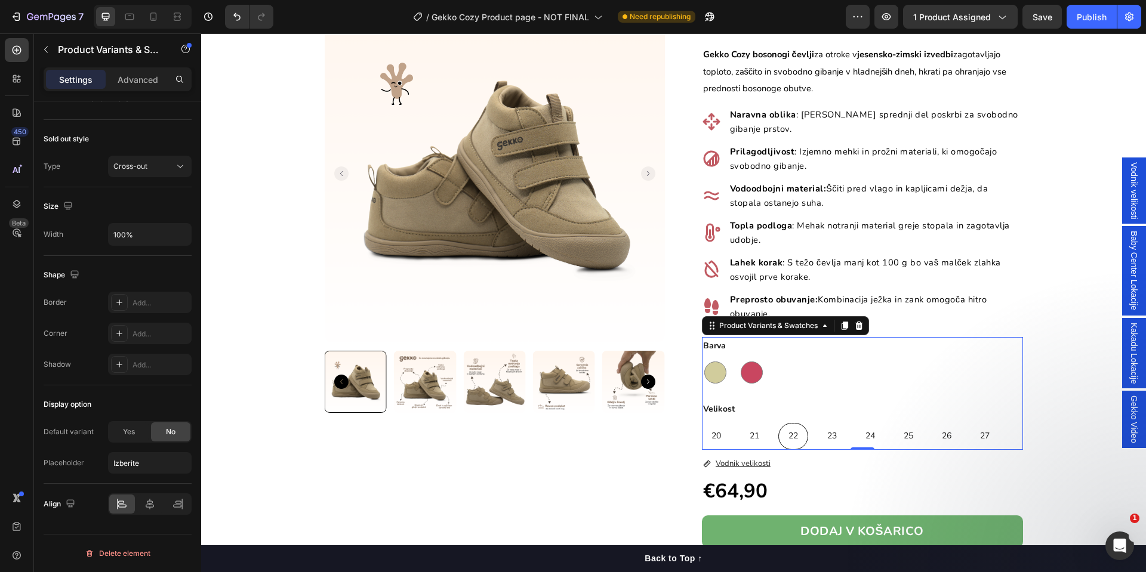
scroll to position [90, 0]
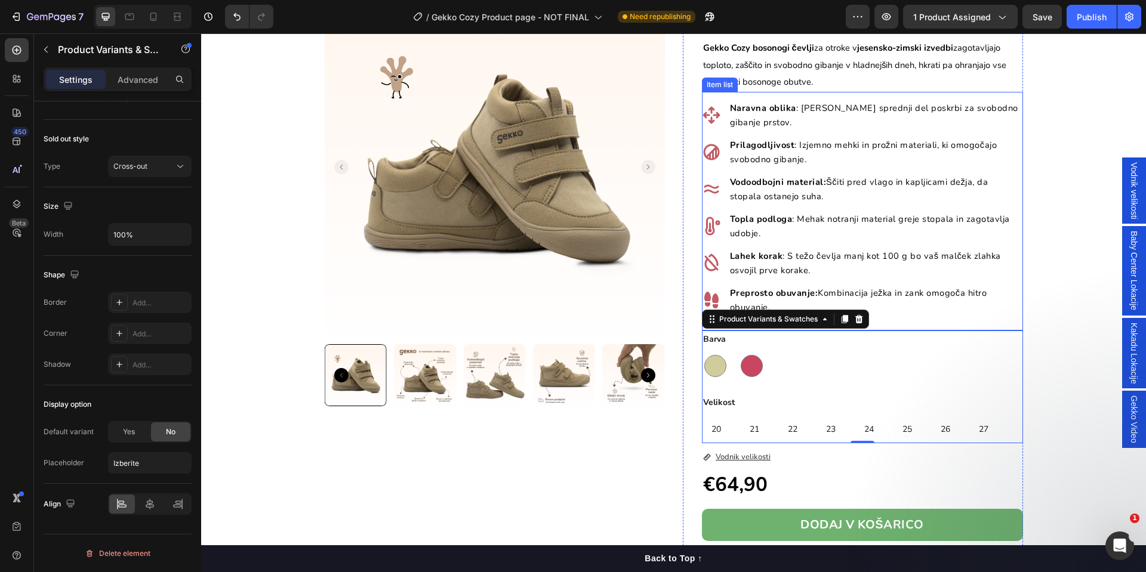
click at [1004, 290] on p "Preprosto obuvanje: Kombinacija ježka in zank omogoča hitro obuvanje." at bounding box center [875, 300] width 291 height 29
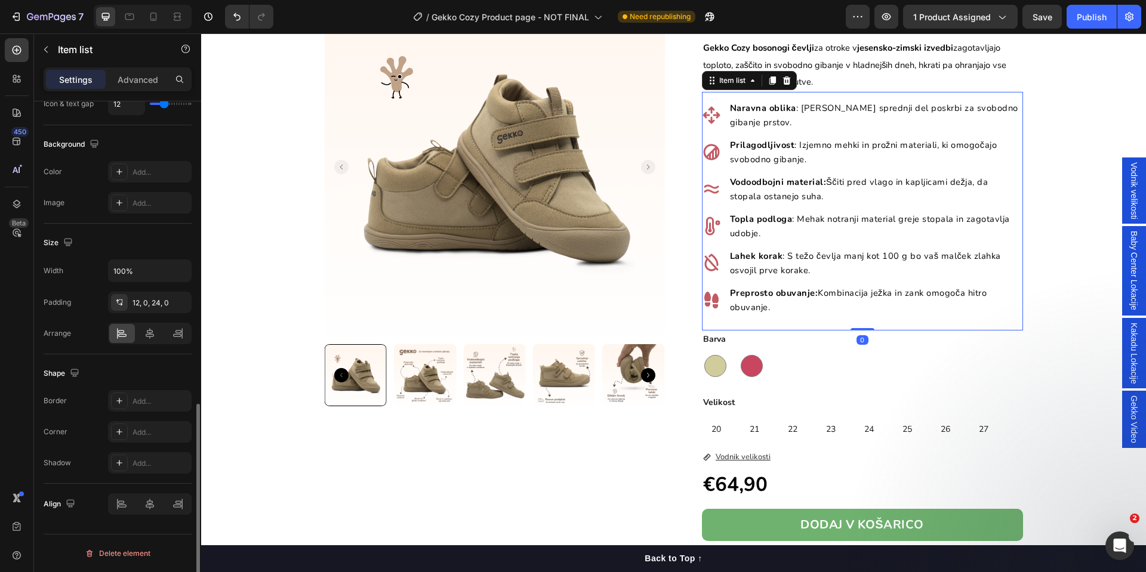
scroll to position [0, 0]
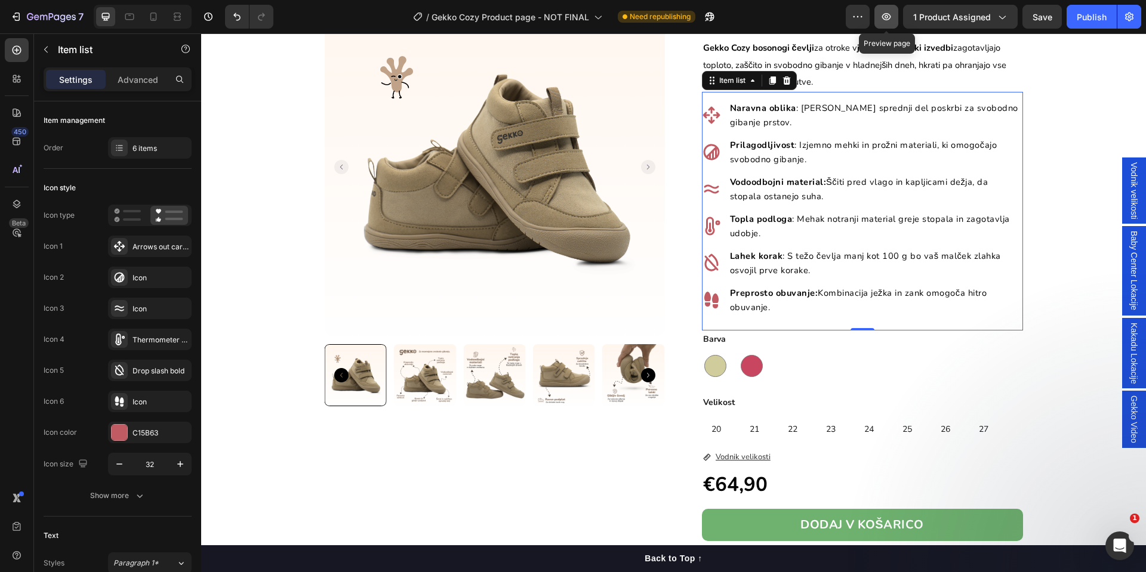
click at [896, 16] on button "button" at bounding box center [886, 17] width 24 height 24
click at [883, 13] on icon "button" at bounding box center [886, 17] width 12 height 12
click at [1091, 23] on button "Publish" at bounding box center [1091, 17] width 50 height 24
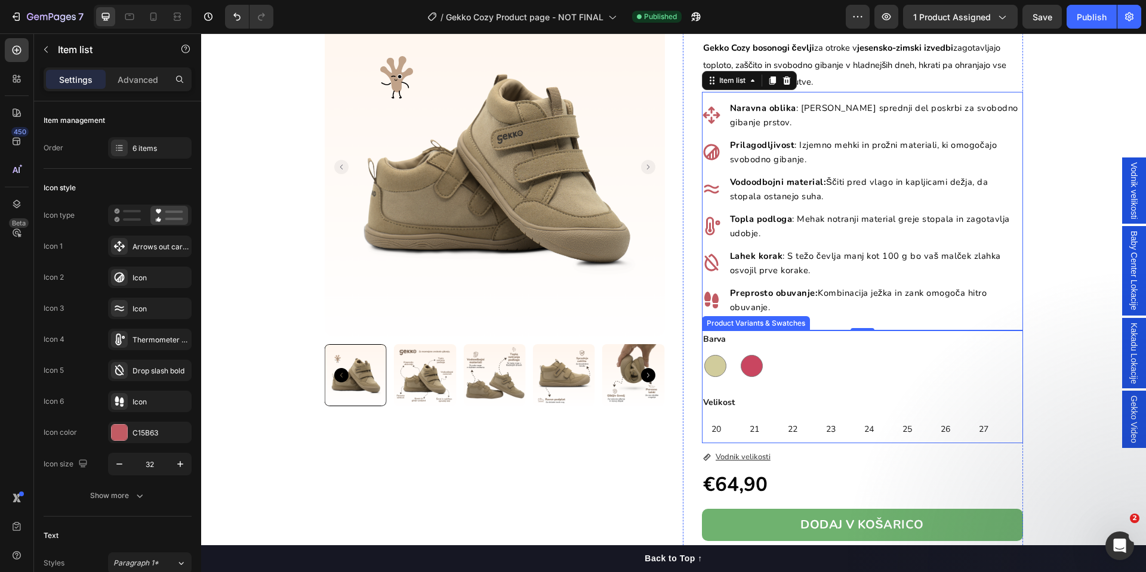
click at [852, 363] on div "CINAMMON CINAMMON ROSEHIP ROSEHIP" at bounding box center [862, 366] width 321 height 27
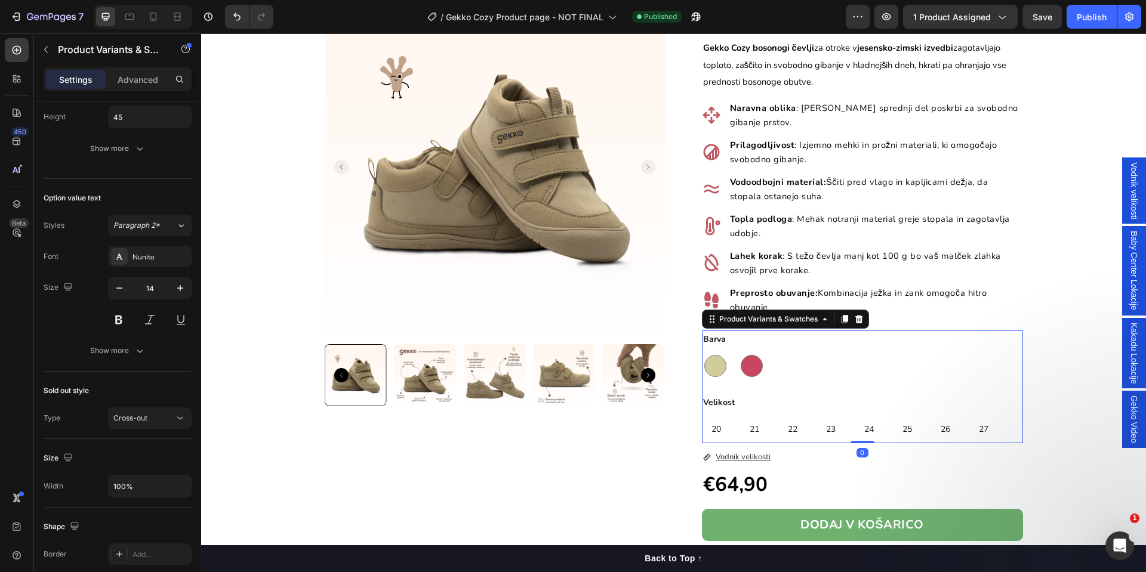
scroll to position [878, 0]
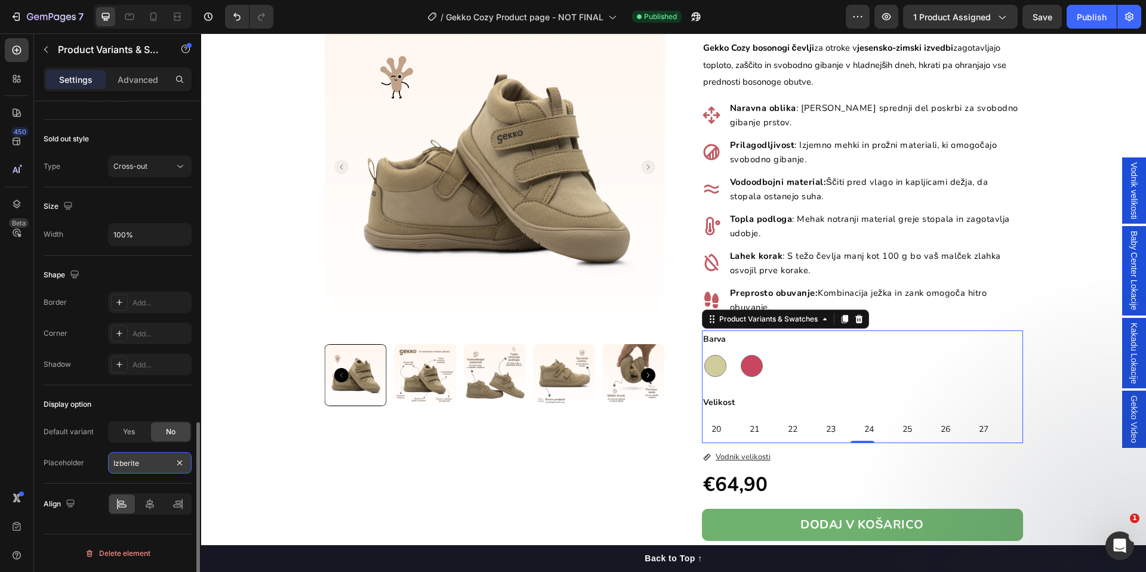
click at [135, 468] on input "Izberite" at bounding box center [150, 462] width 84 height 21
click at [894, 16] on button "button" at bounding box center [886, 17] width 24 height 24
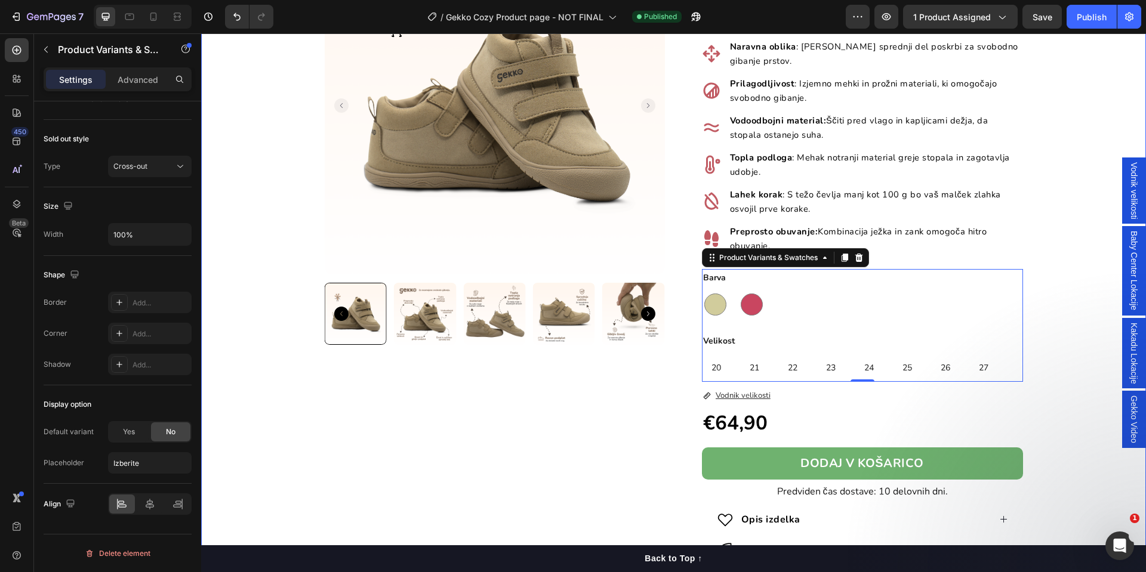
scroll to position [179, 0]
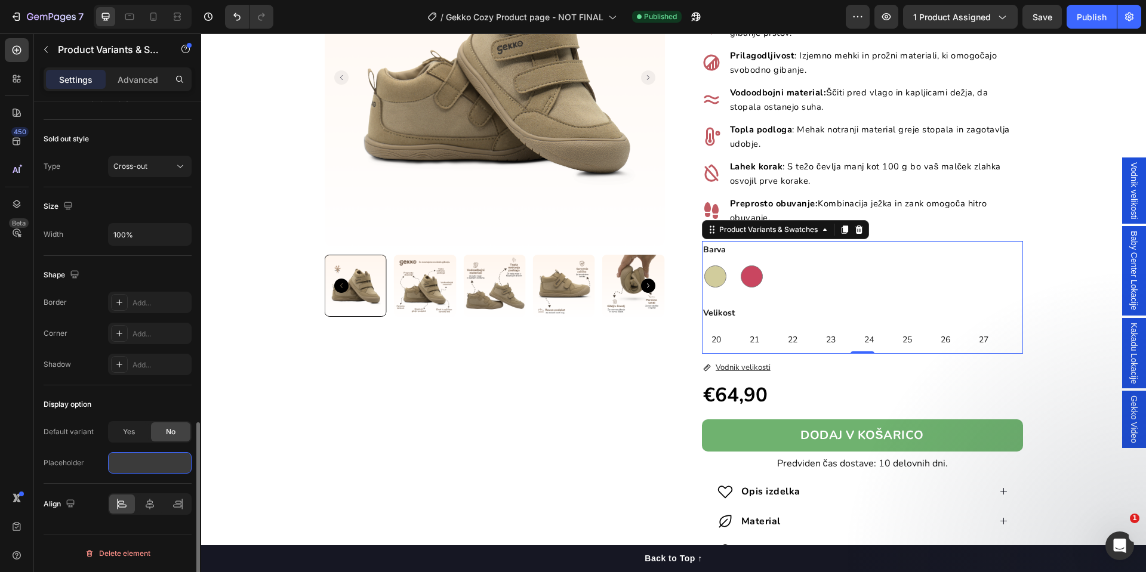
click at [118, 461] on input "text" at bounding box center [150, 462] width 84 height 21
click at [447, 452] on div "Product Images Row" at bounding box center [495, 264] width 340 height 713
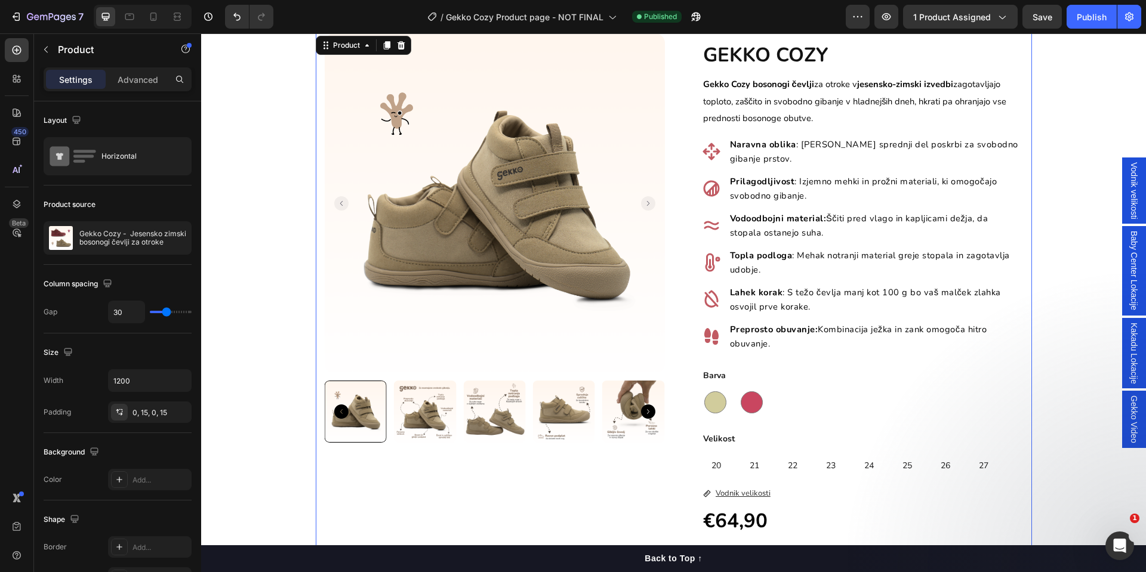
scroll to position [0, 0]
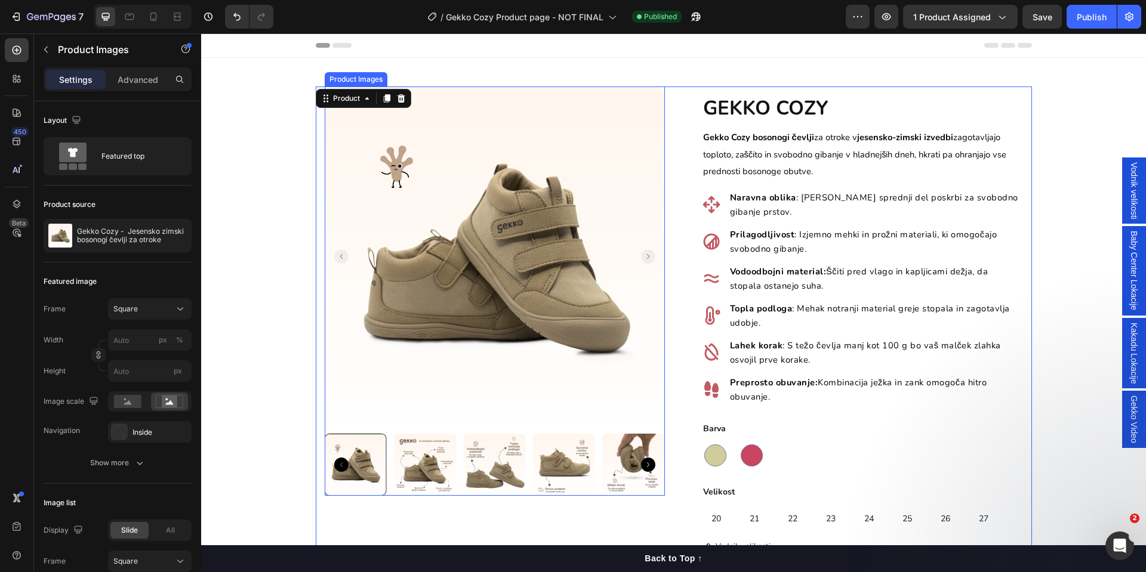
click at [450, 124] on img at bounding box center [495, 257] width 340 height 340
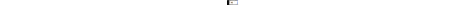
scroll to position [488, 0]
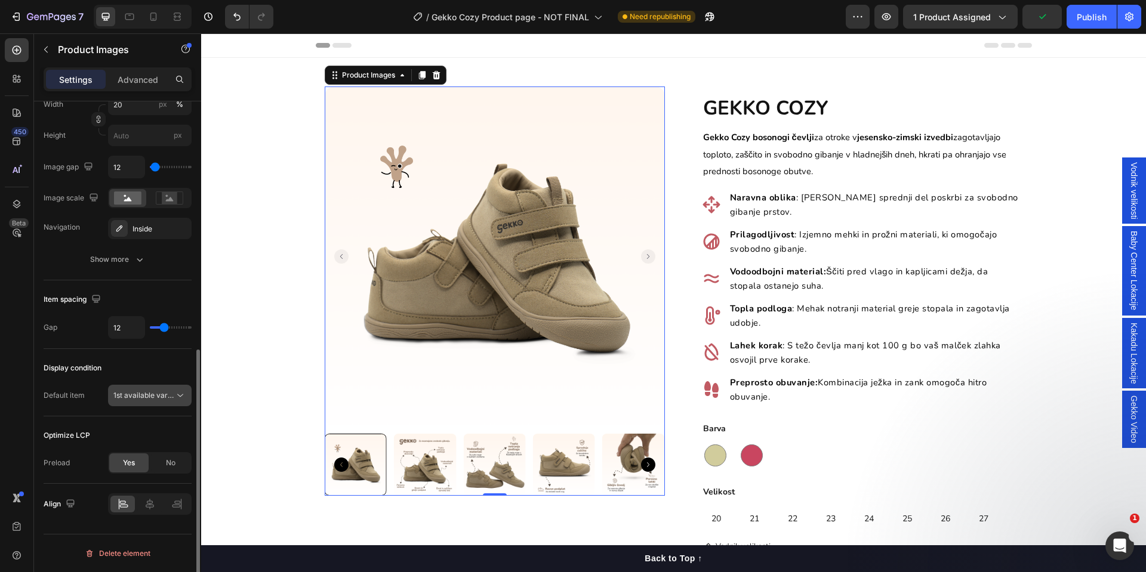
click at [179, 394] on icon at bounding box center [180, 396] width 12 height 12
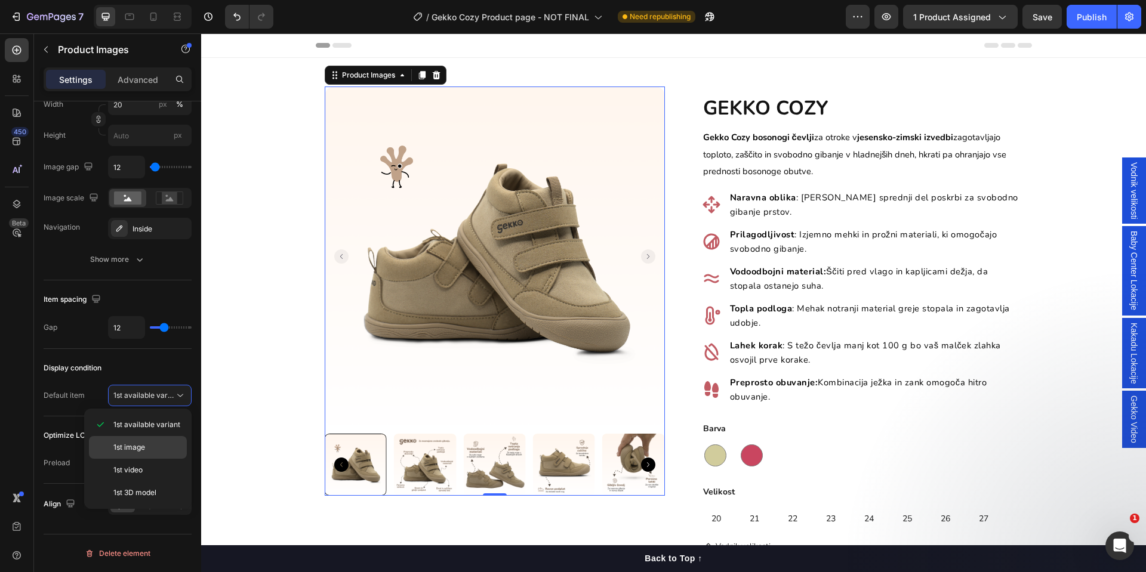
click at [146, 445] on p "1st image" at bounding box center [147, 447] width 68 height 11
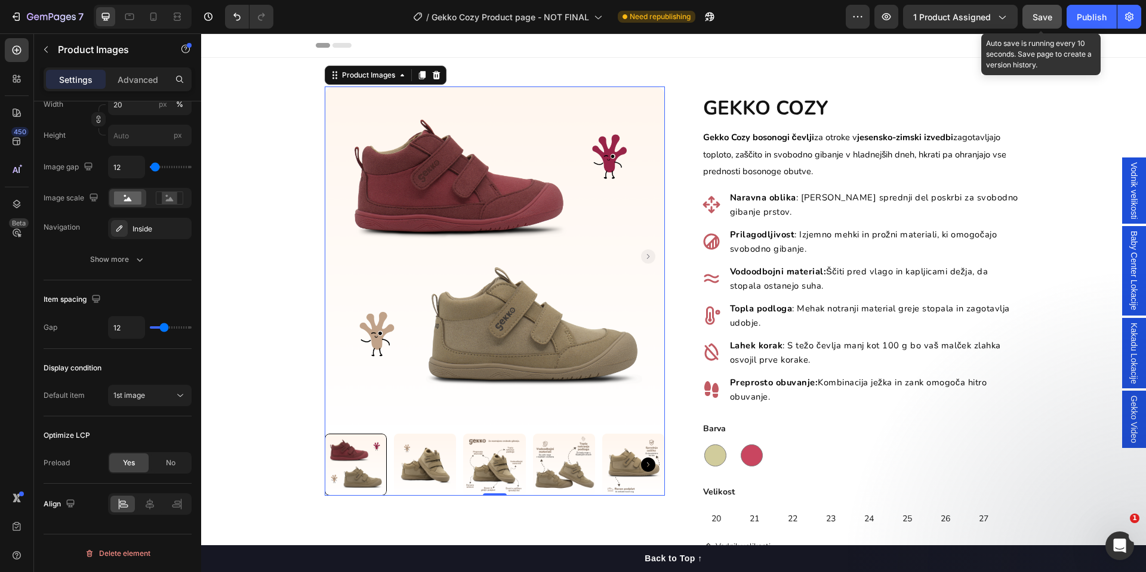
click at [1052, 24] on button "Save" at bounding box center [1041, 17] width 39 height 24
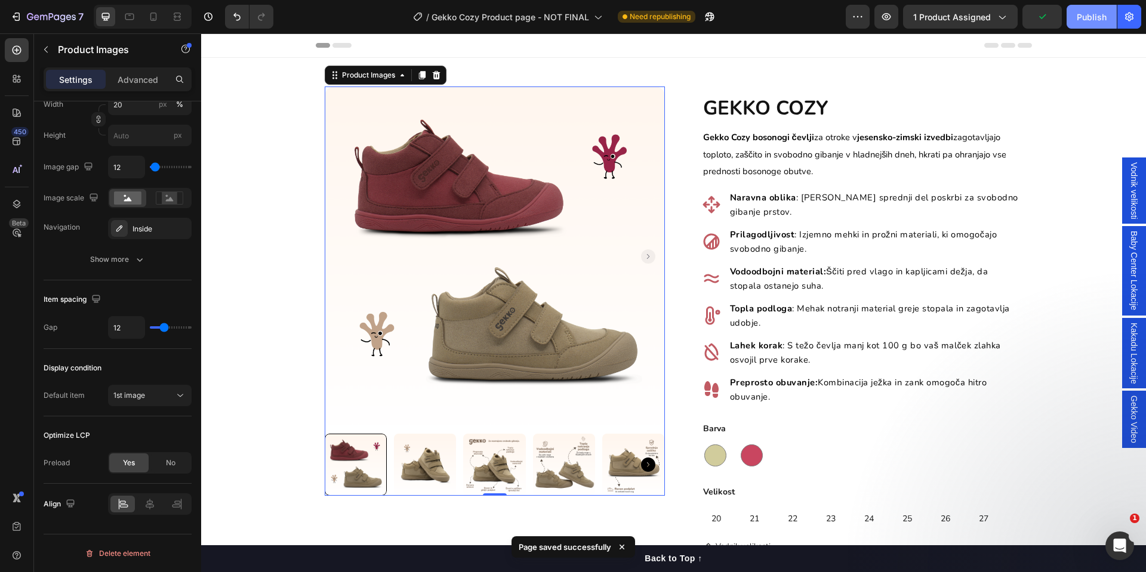
click at [1081, 23] on button "Publish" at bounding box center [1091, 17] width 50 height 24
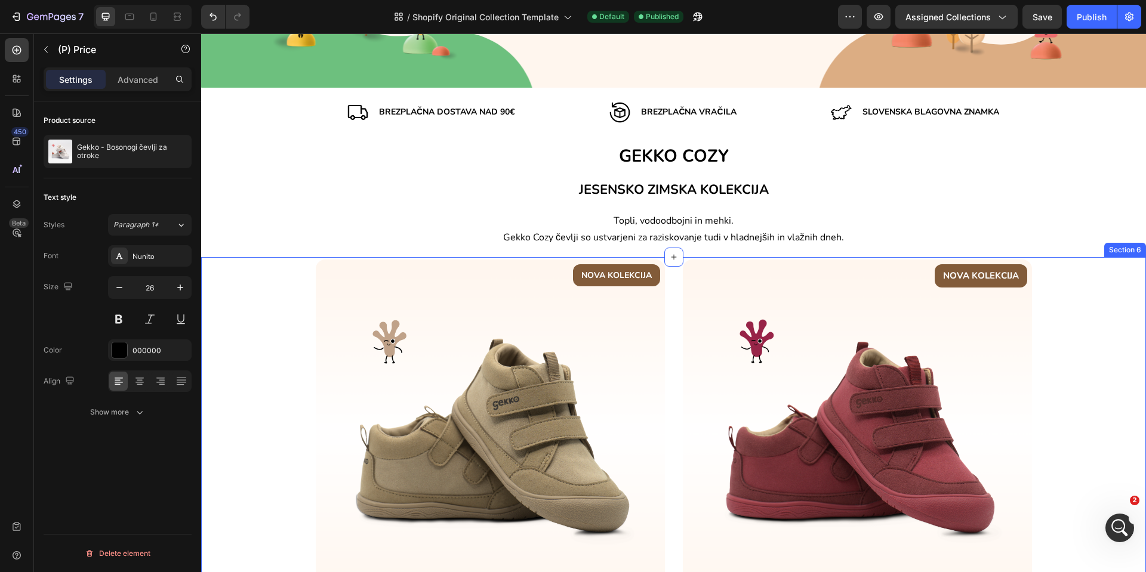
scroll to position [2, 0]
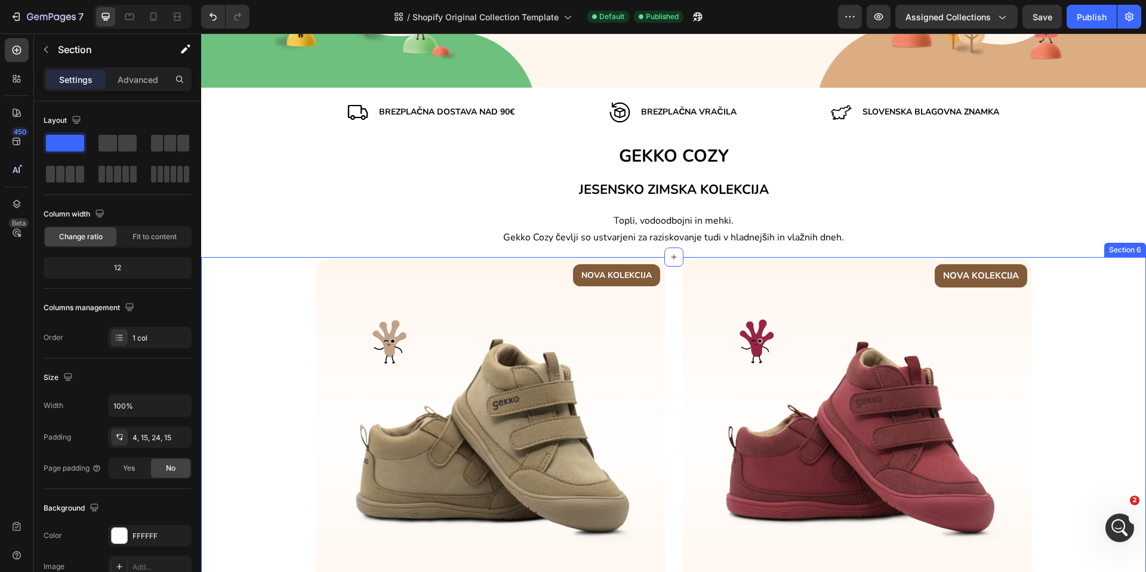
click at [261, 284] on div "NOVA KOLEKCIJA Text block Row Image GEKKO COZY CINAMMON Heading Rjavkast odtene…" at bounding box center [673, 491] width 927 height 463
click at [985, 245] on p "Create Theme Section" at bounding box center [1010, 245] width 76 height 11
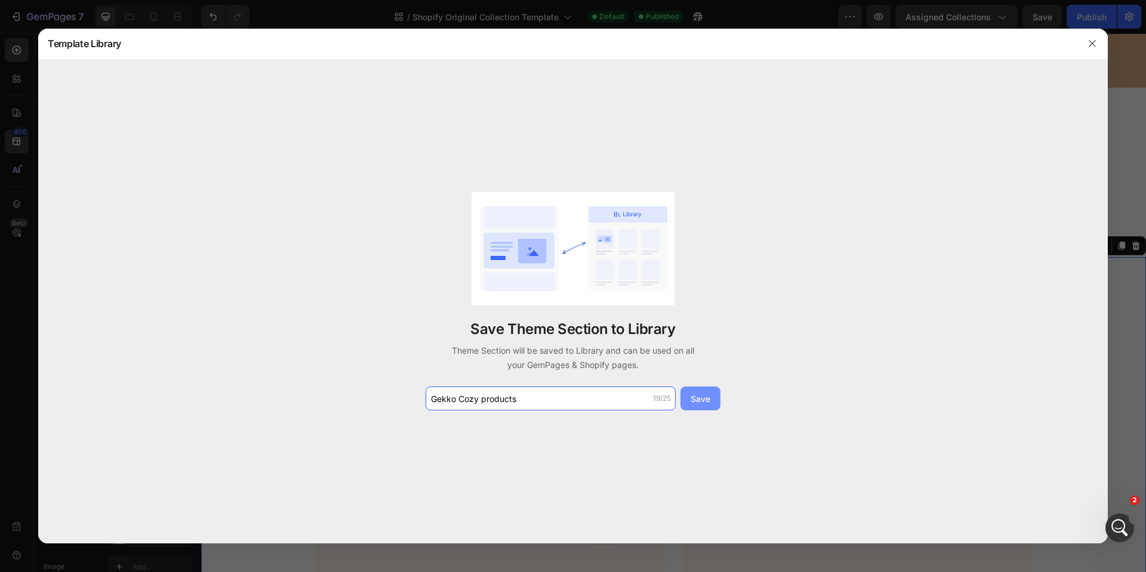
type input "Gekko Cozy products"
click at [706, 402] on div "Save" at bounding box center [700, 399] width 20 height 13
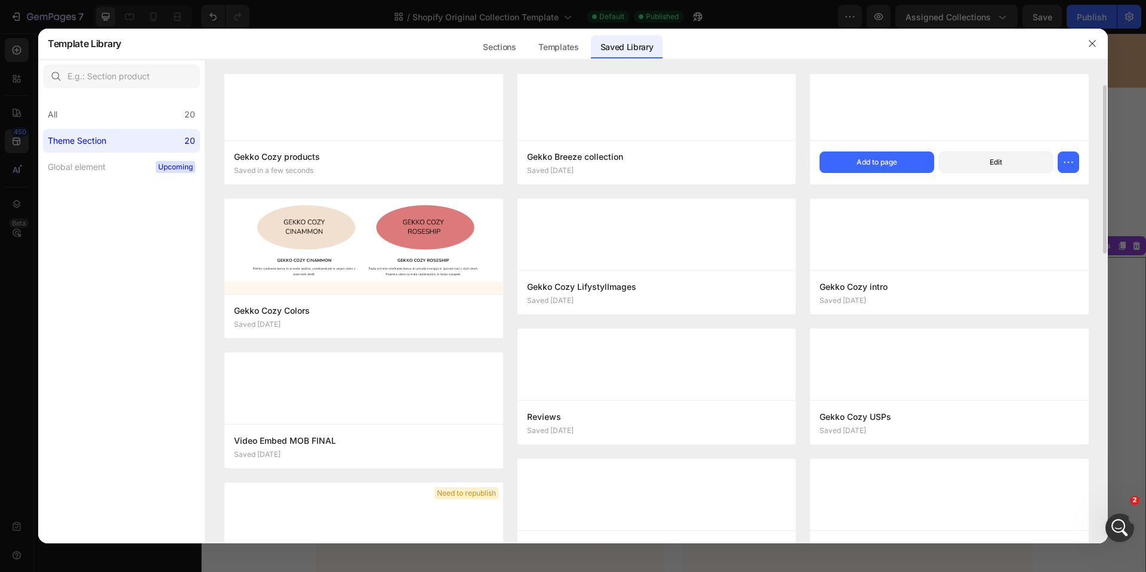
scroll to position [0, 0]
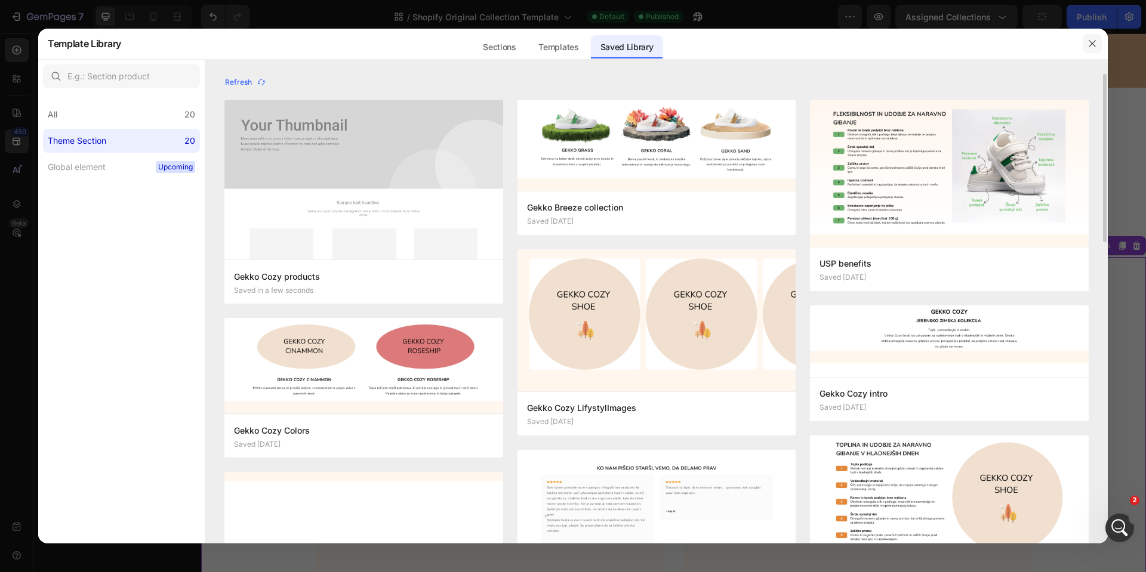
click at [1094, 46] on icon "button" at bounding box center [1091, 44] width 7 height 7
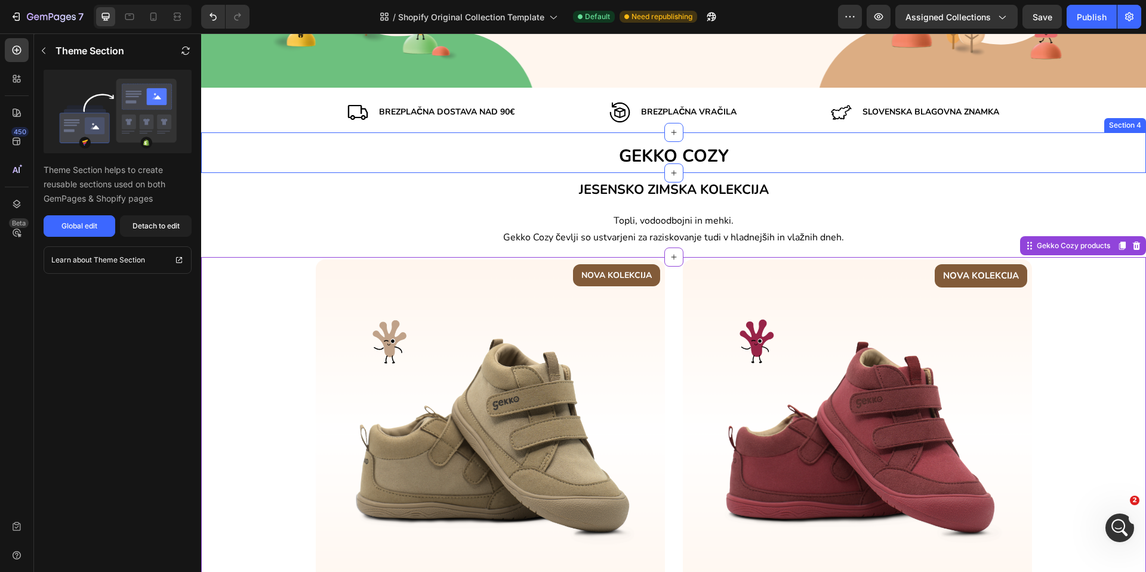
click at [356, 137] on div "GEKKO COZY Heading" at bounding box center [673, 153] width 945 height 39
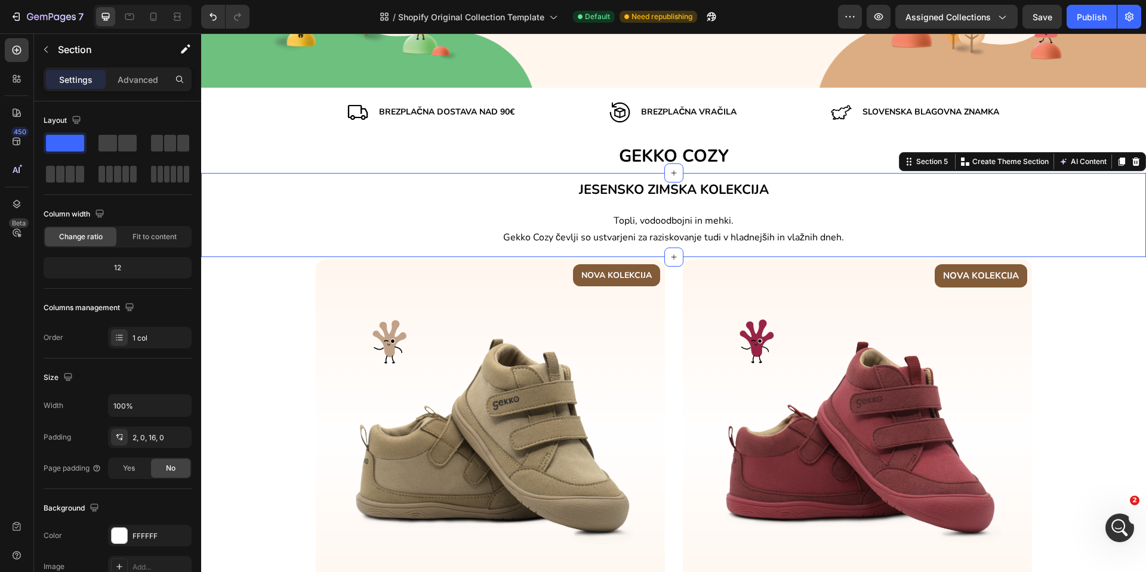
click at [343, 254] on div "JESENSKO ZIMSKA KOLEKCIJA Heading Topli, vodoodbojni in mehki. Gekko Cozy čevlj…" at bounding box center [673, 215] width 945 height 85
click at [384, 135] on div "GEKKO COZY Heading" at bounding box center [673, 153] width 945 height 39
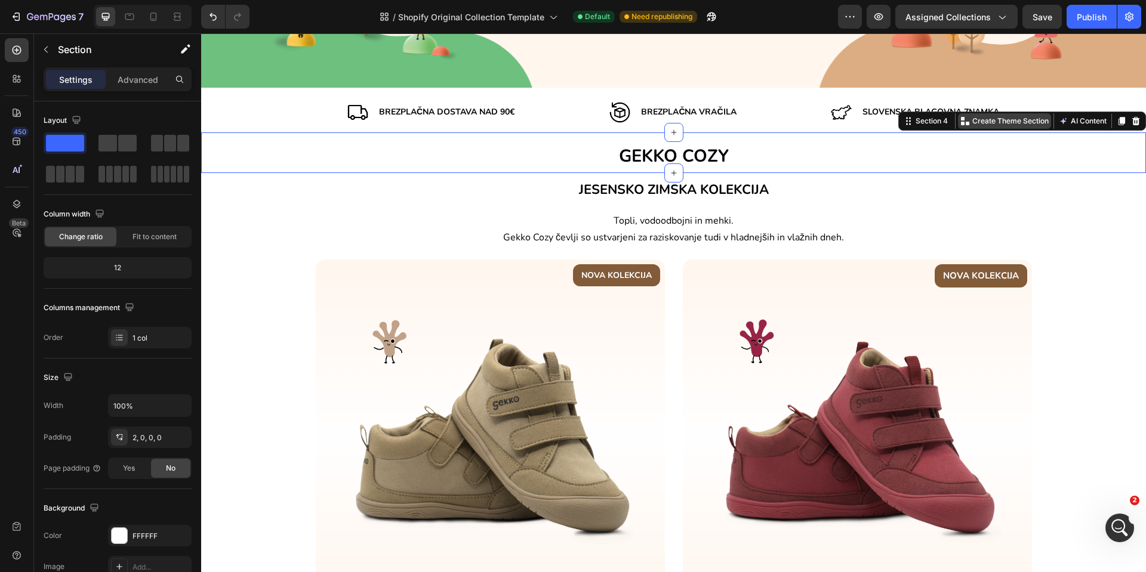
click at [980, 122] on p "Create Theme Section" at bounding box center [1010, 121] width 76 height 11
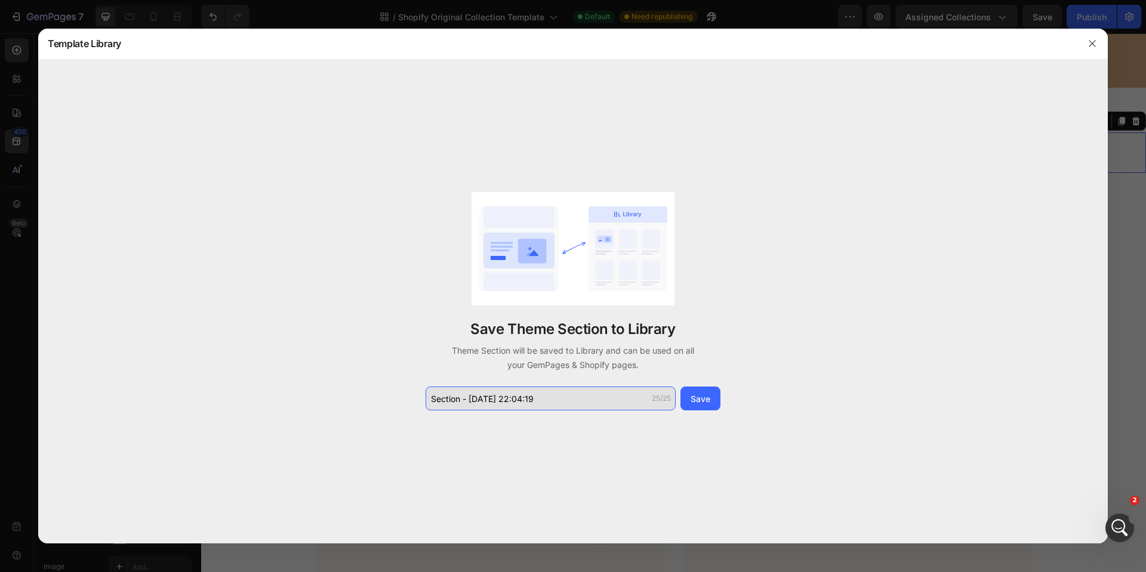
click at [537, 394] on input "Section - Aug 26 22:04:19" at bounding box center [550, 399] width 250 height 24
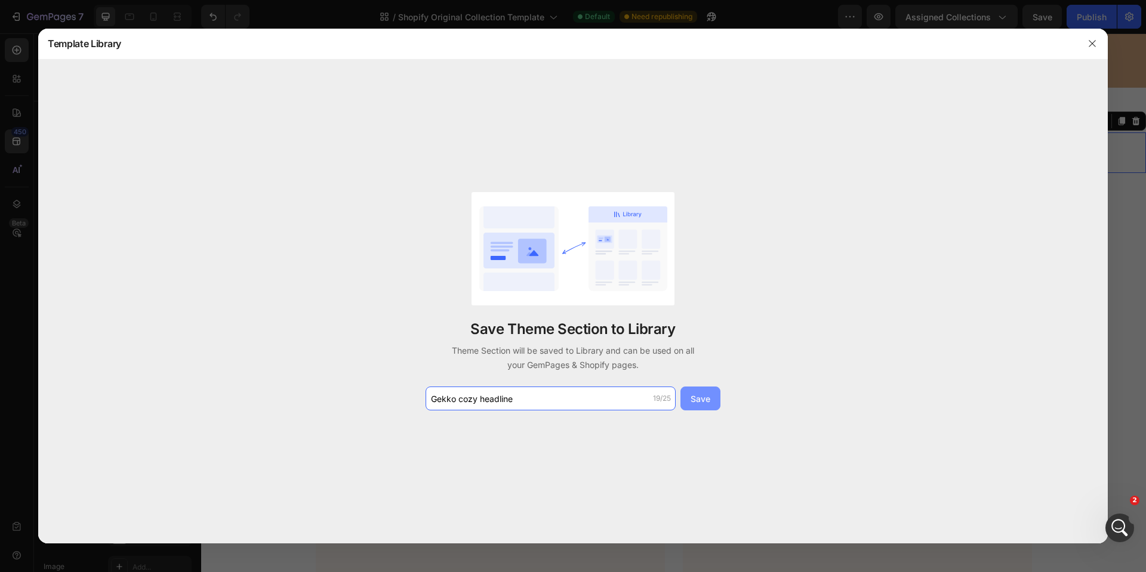
type input "Gekko cozy headline"
click at [690, 395] on button "Save" at bounding box center [700, 399] width 40 height 24
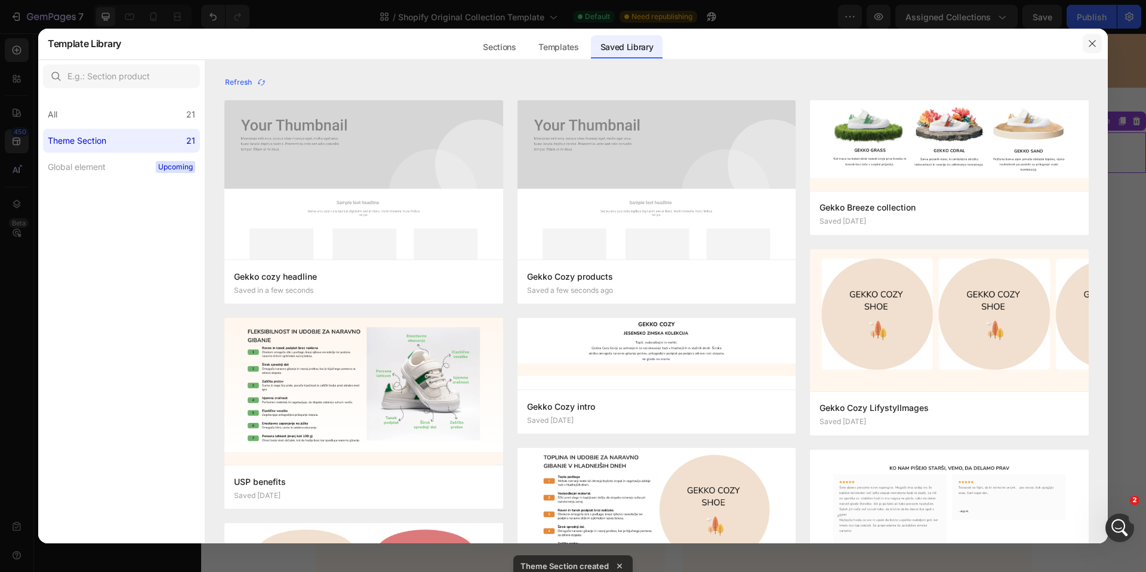
click at [1086, 42] on button "button" at bounding box center [1091, 43] width 19 height 19
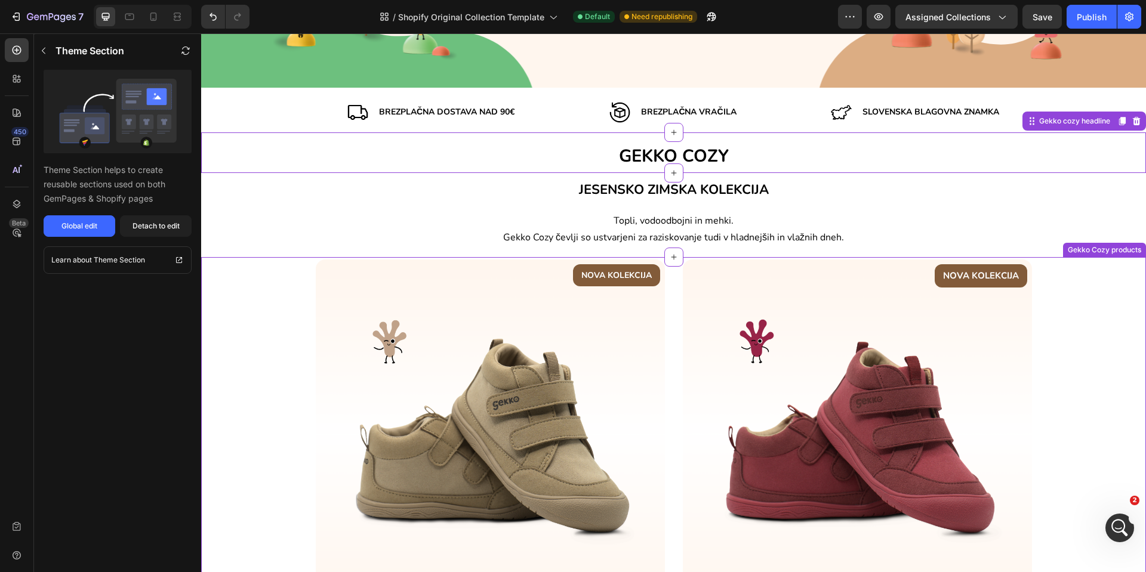
click at [262, 286] on div "NOVA KOLEKCIJA Text block Row Image GEKKO COZY CINAMMON Heading Rjavkast odtene…" at bounding box center [673, 491] width 927 height 463
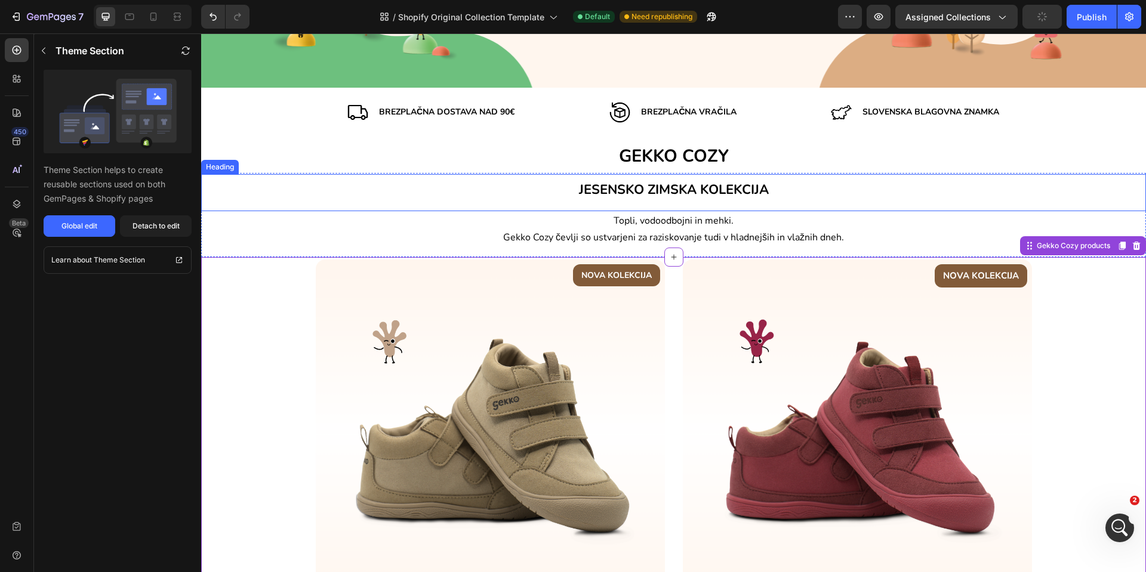
click at [294, 195] on h2 "JESENSKO ZIMSKA KOLEKCIJA" at bounding box center [673, 189] width 945 height 30
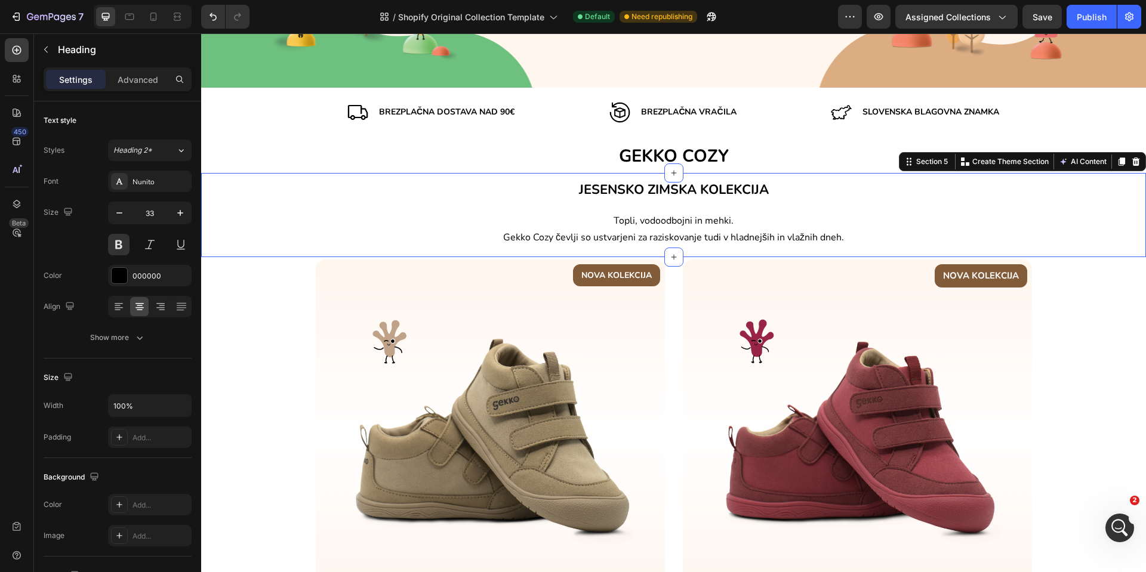
click at [273, 250] on div "JESENSKO ZIMSKA KOLEKCIJA Heading Topli, vodoodbojni in mehki. Gekko Cozy čevlj…" at bounding box center [673, 215] width 945 height 85
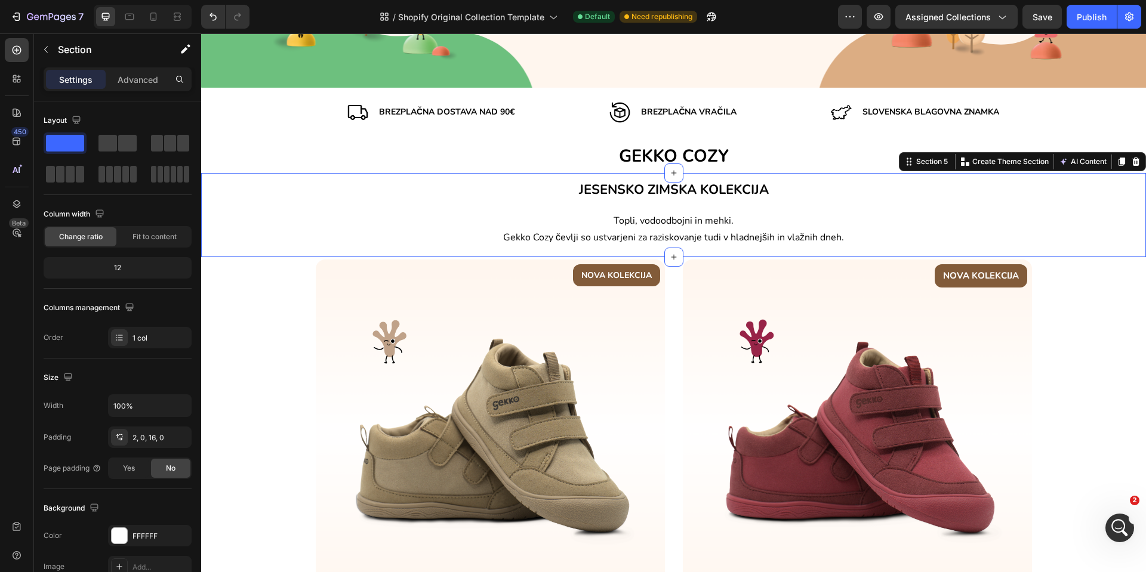
click at [1130, 252] on div "JESENSKO ZIMSKA KOLEKCIJA Heading Topli, vodoodbojni in mehki. Gekko Cozy čevlj…" at bounding box center [673, 215] width 945 height 85
click at [1010, 164] on p "Create Theme Section" at bounding box center [1010, 161] width 76 height 11
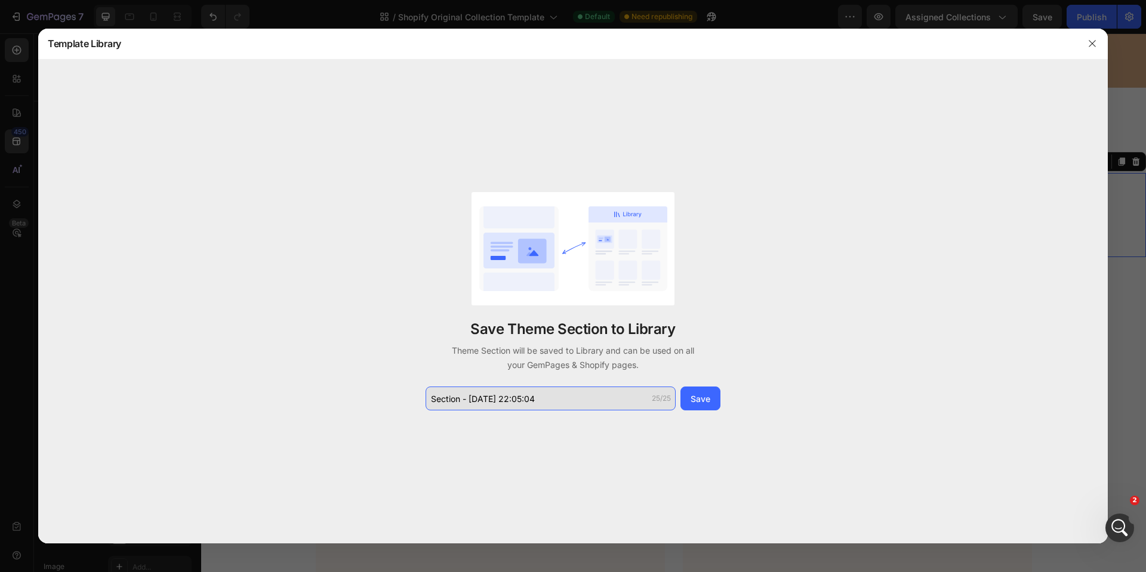
click at [550, 394] on input "Section - Aug 26 22:05:04" at bounding box center [550, 399] width 250 height 24
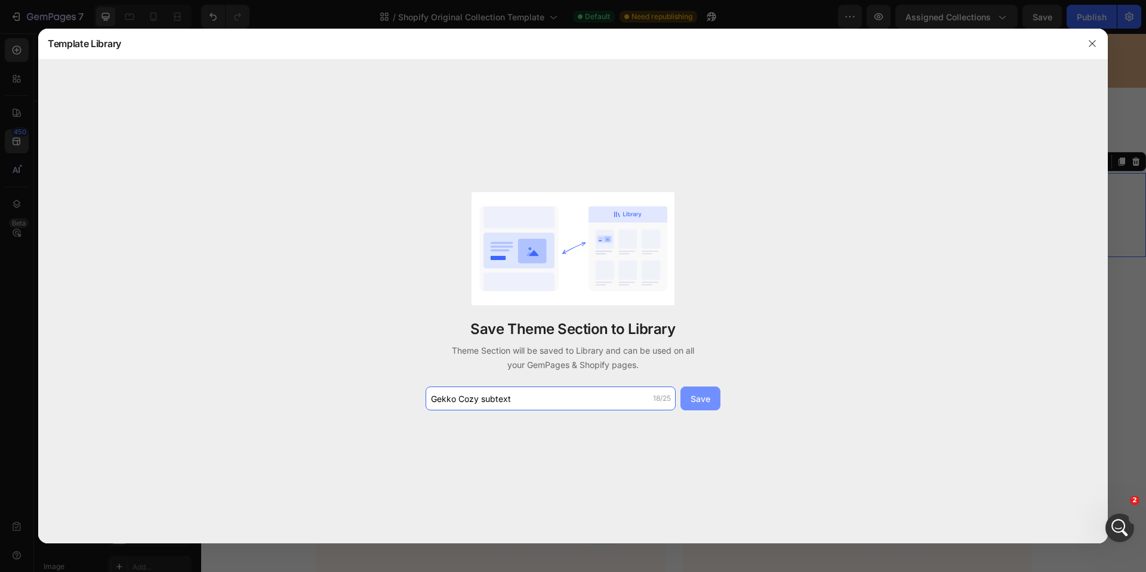
type input "Gekko Cozy subtext"
click at [693, 395] on div "Save" at bounding box center [700, 399] width 20 height 13
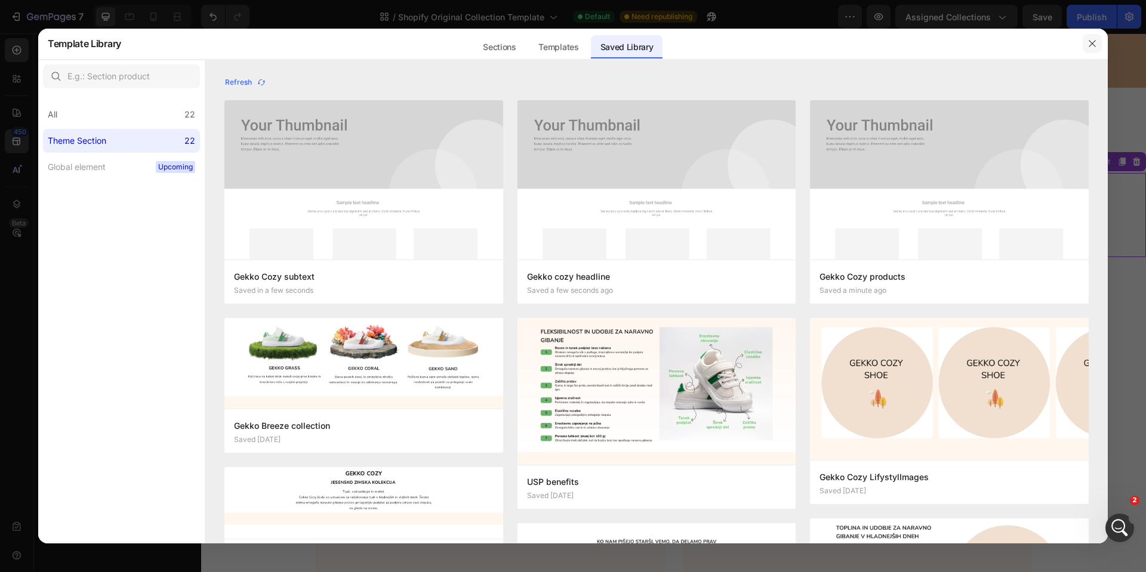
click at [1087, 45] on icon "button" at bounding box center [1092, 44] width 10 height 10
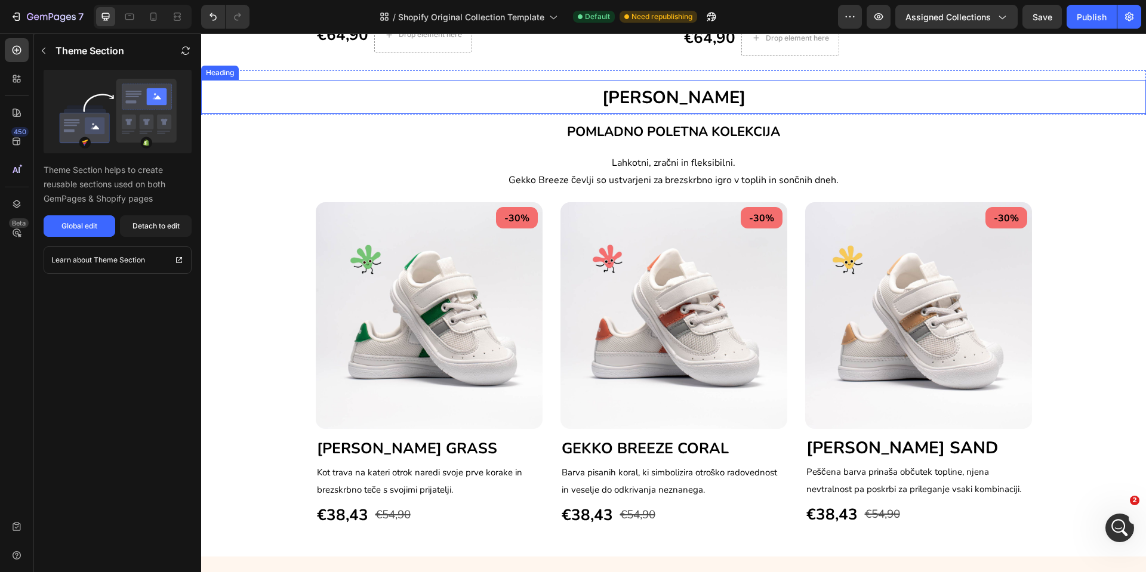
scroll to position [806, 0]
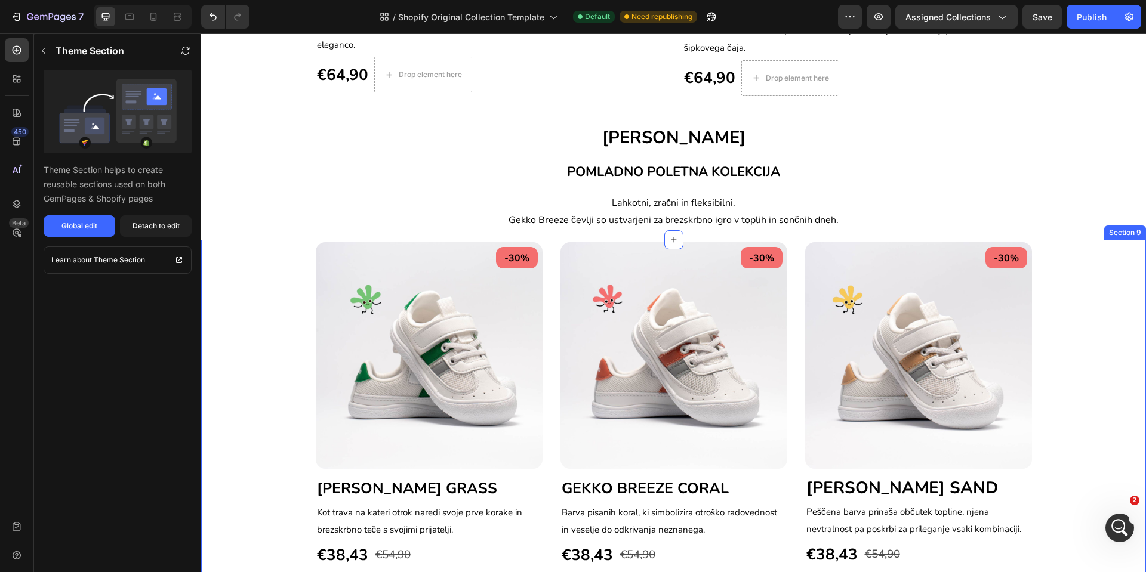
click at [250, 315] on div "-30% Text block Row Image GEKKO BREEZE GRASS Heading Kot trava na kateri otrok …" at bounding box center [673, 405] width 927 height 326
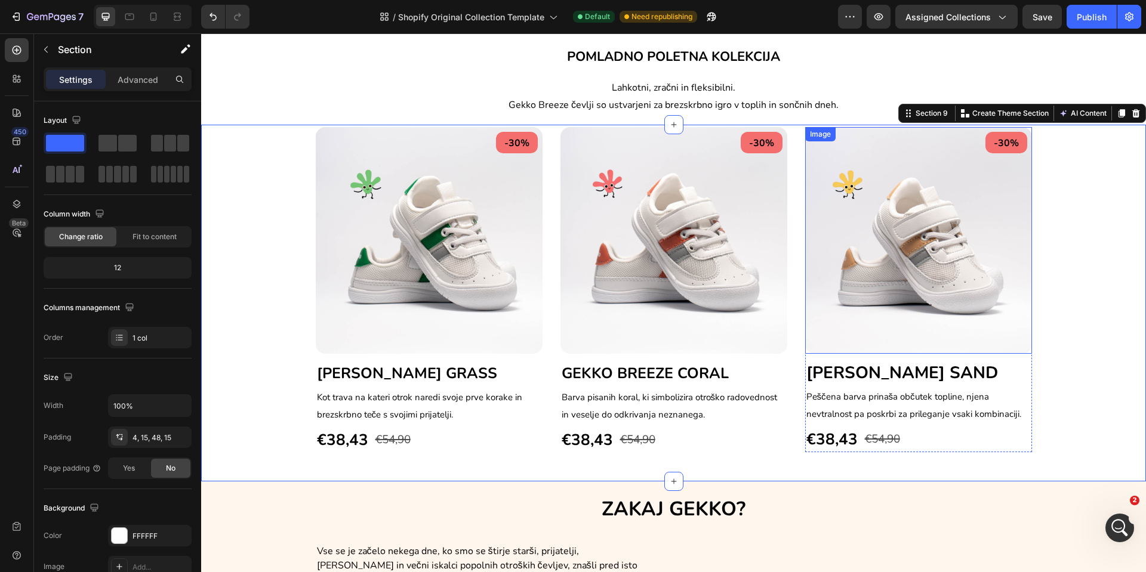
scroll to position [895, 0]
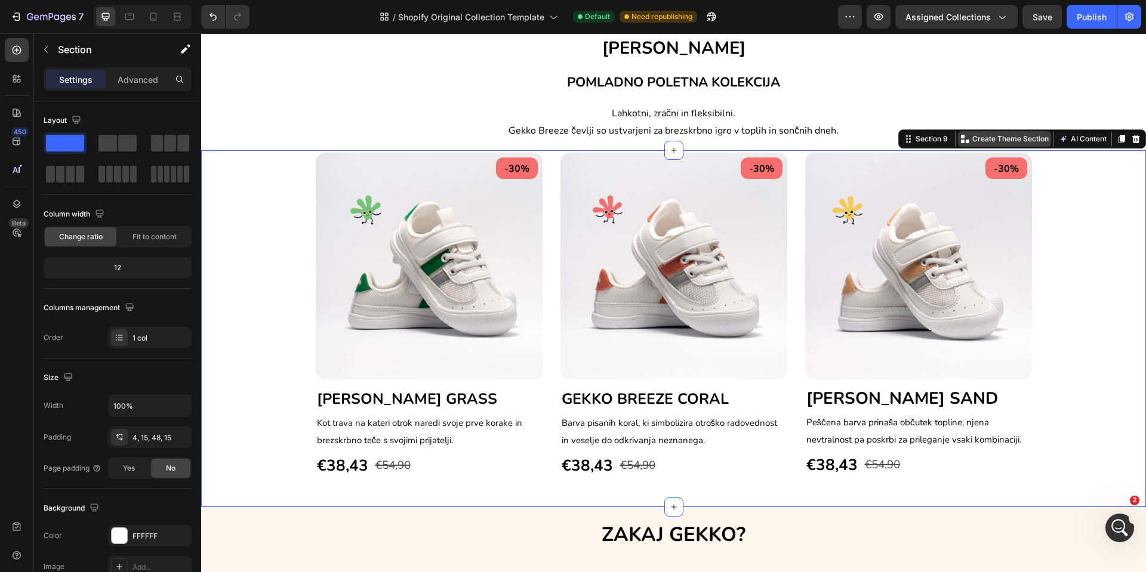
click at [972, 137] on p "Create Theme Section" at bounding box center [1010, 139] width 76 height 11
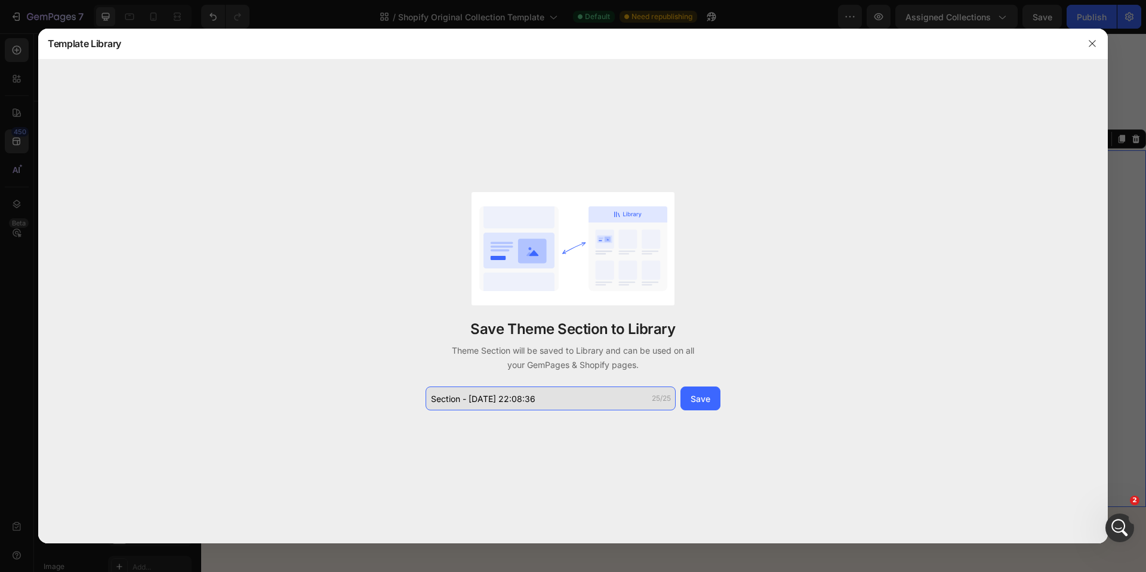
click at [533, 391] on input "Section - Aug 26 22:08:36" at bounding box center [550, 399] width 250 height 24
click at [489, 397] on input "Gekko Breezecollecion" at bounding box center [550, 399] width 250 height 24
click at [487, 399] on input "Gekko Breezecollecion" at bounding box center [550, 399] width 250 height 24
click at [548, 403] on input "Gekko Breeze collecion" at bounding box center [550, 399] width 250 height 24
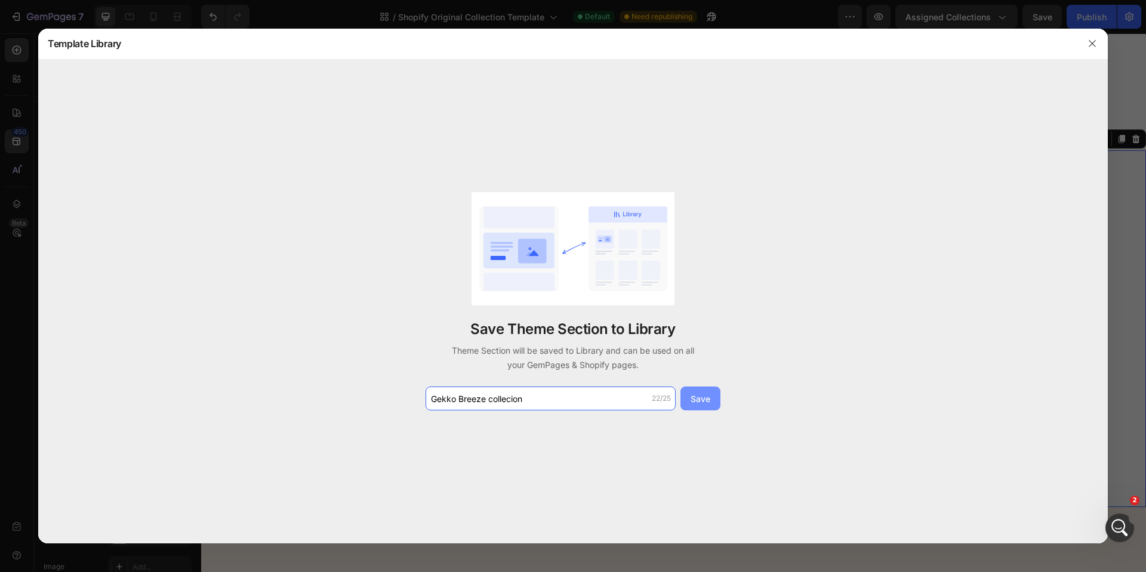
type input "Gekko Breeze collecion"
click at [702, 399] on div "Save" at bounding box center [700, 399] width 20 height 13
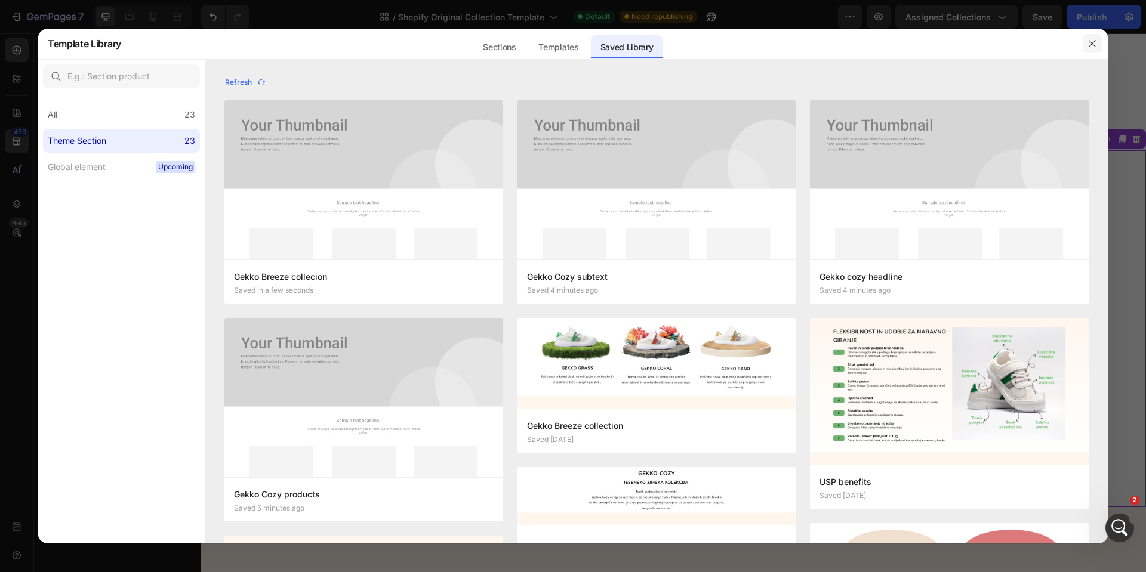
click at [1085, 41] on button "button" at bounding box center [1091, 43] width 19 height 19
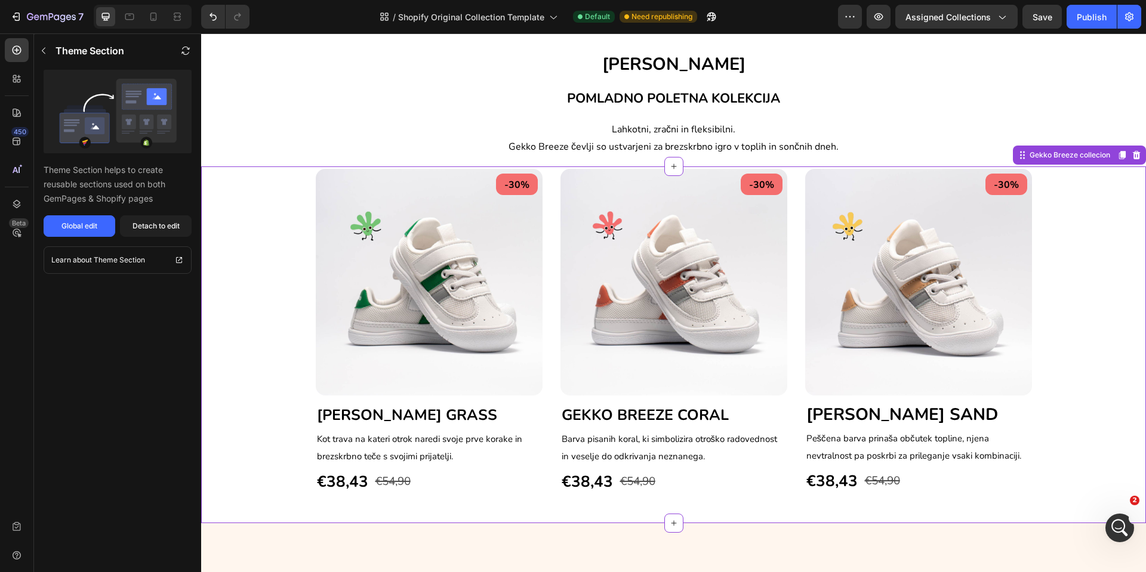
scroll to position [806, 0]
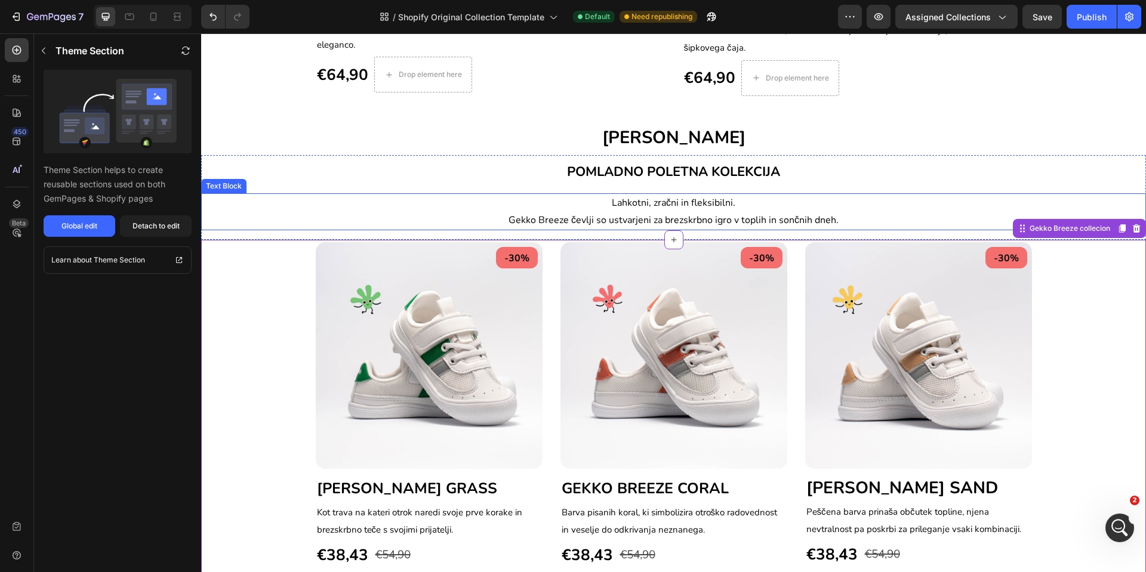
click at [618, 209] on span "Lahkotni, zračni in fleksibilni." at bounding box center [674, 202] width 124 height 13
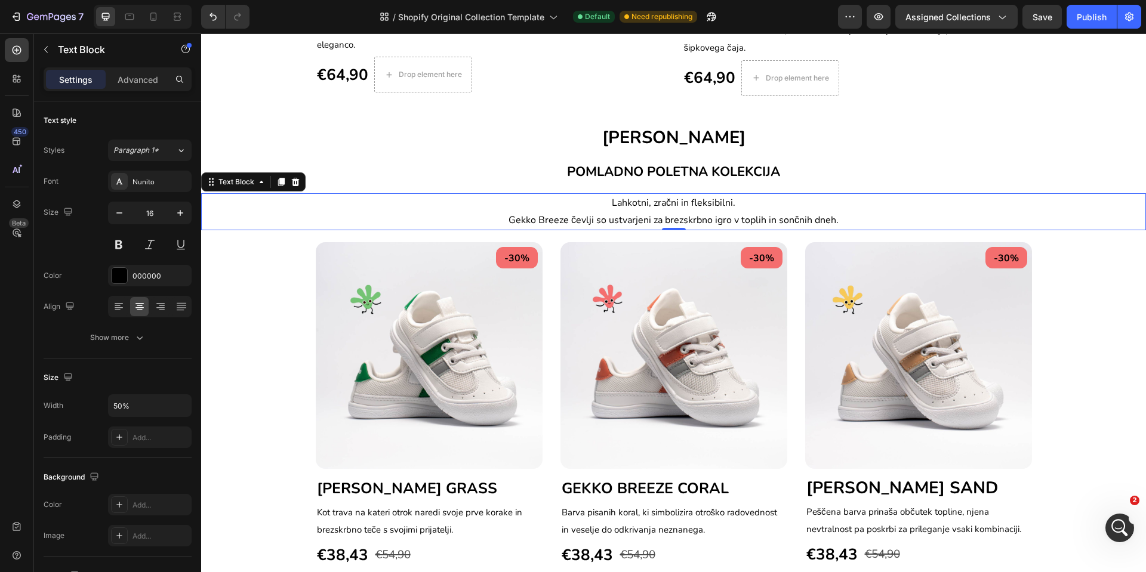
click at [618, 209] on span "Lahkotni, zračni in fleksibilni." at bounding box center [674, 202] width 124 height 13
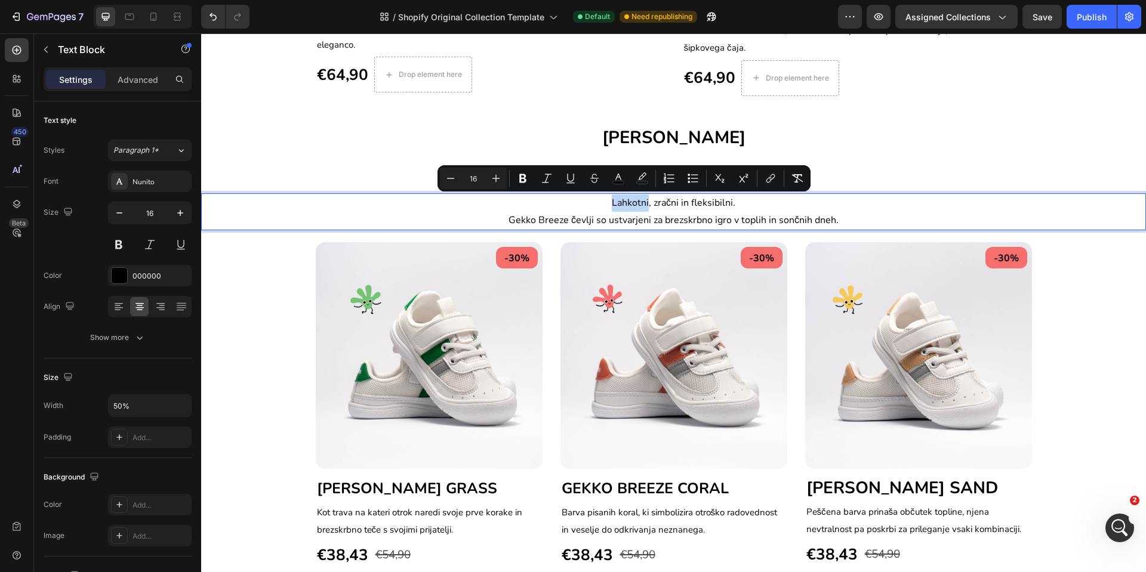
click at [612, 206] on span "Lahkotni, zračni in fleksibilni." at bounding box center [674, 202] width 124 height 13
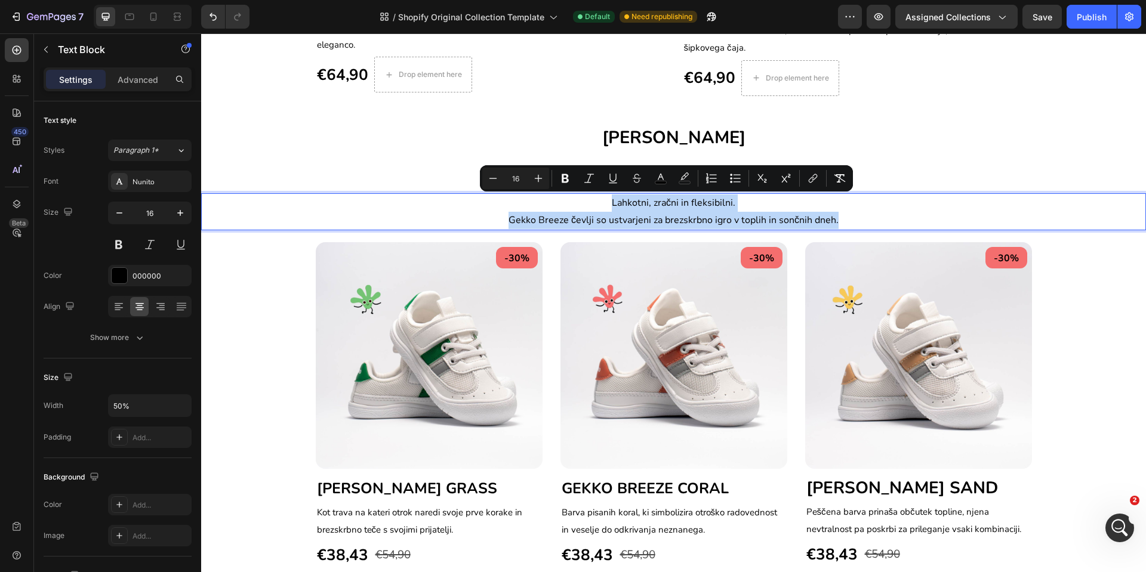
drag, startPoint x: 604, startPoint y: 205, endPoint x: 854, endPoint y: 221, distance: 249.9
click at [854, 221] on p "Lahkotni, zračni in fleksibilni. Gekko Breeze čevlji so ustvarjeni za brezskrbn…" at bounding box center [674, 212] width 470 height 35
copy p "Lahkotni, zračni in fleksibilni. Gekko Breeze čevlji so ustvarjeni za brezskrbn…"
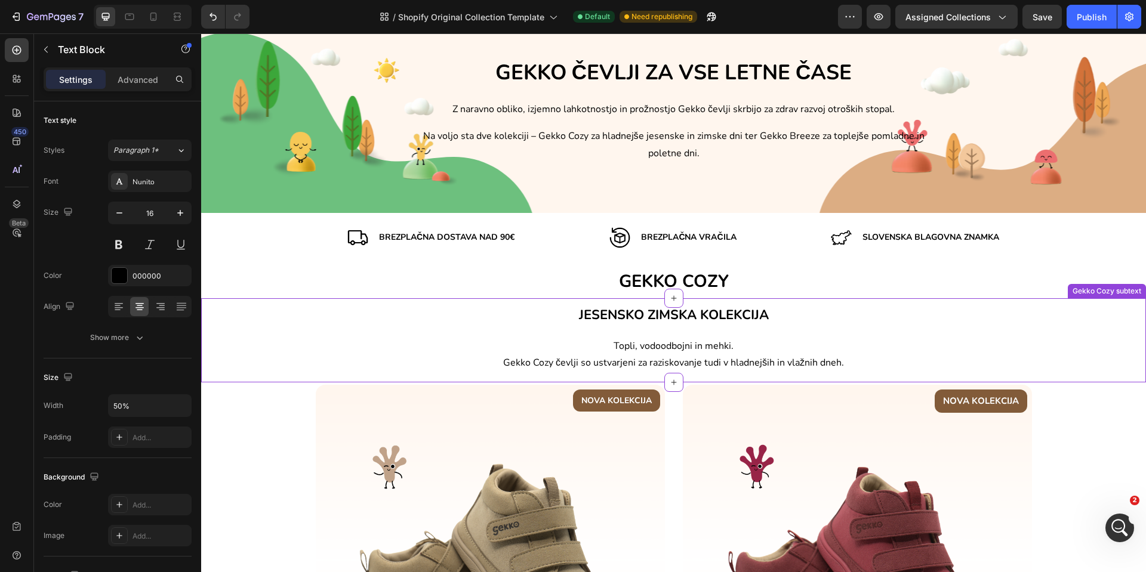
scroll to position [0, 0]
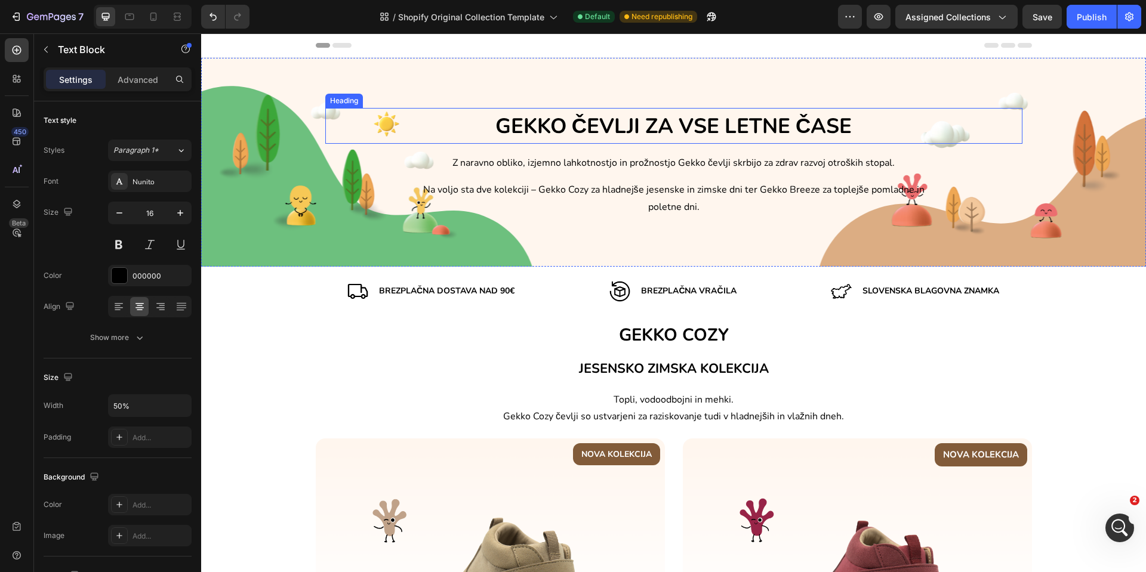
click at [572, 131] on span "GEKKO ČEVLJI ZA VSE LETNE ČASE" at bounding box center [673, 126] width 357 height 28
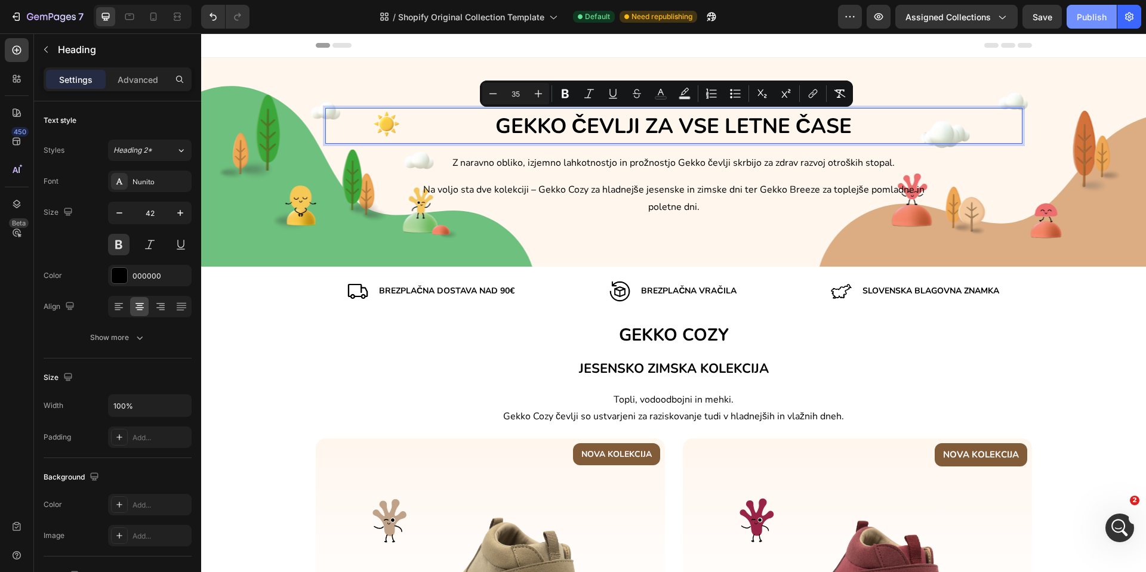
click at [1074, 21] on button "Publish" at bounding box center [1091, 17] width 50 height 24
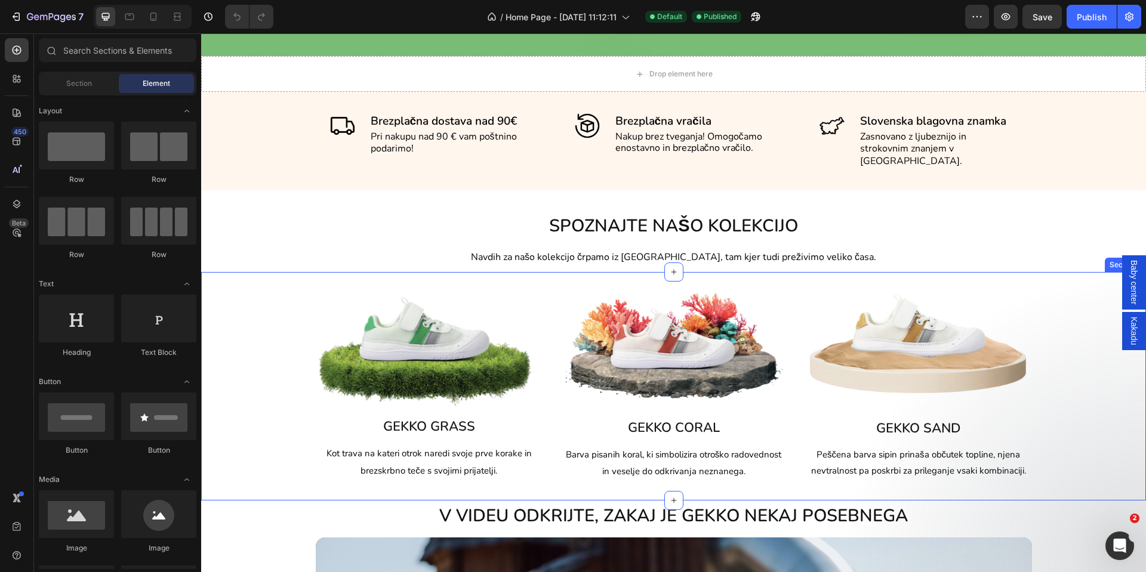
scroll to position [358, 0]
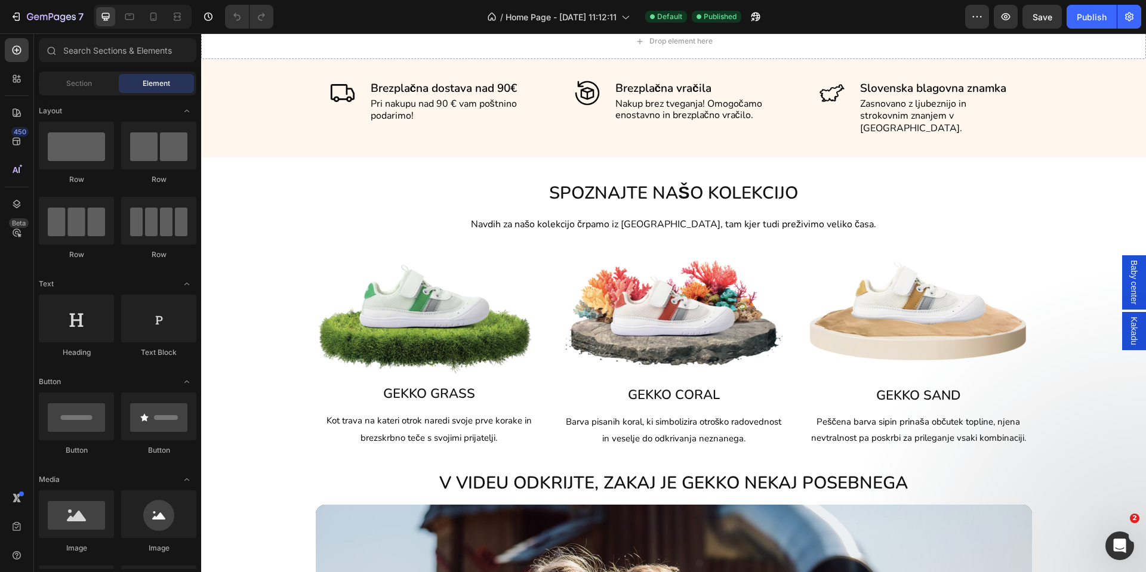
click at [671, 155] on icon at bounding box center [673, 157] width 5 height 5
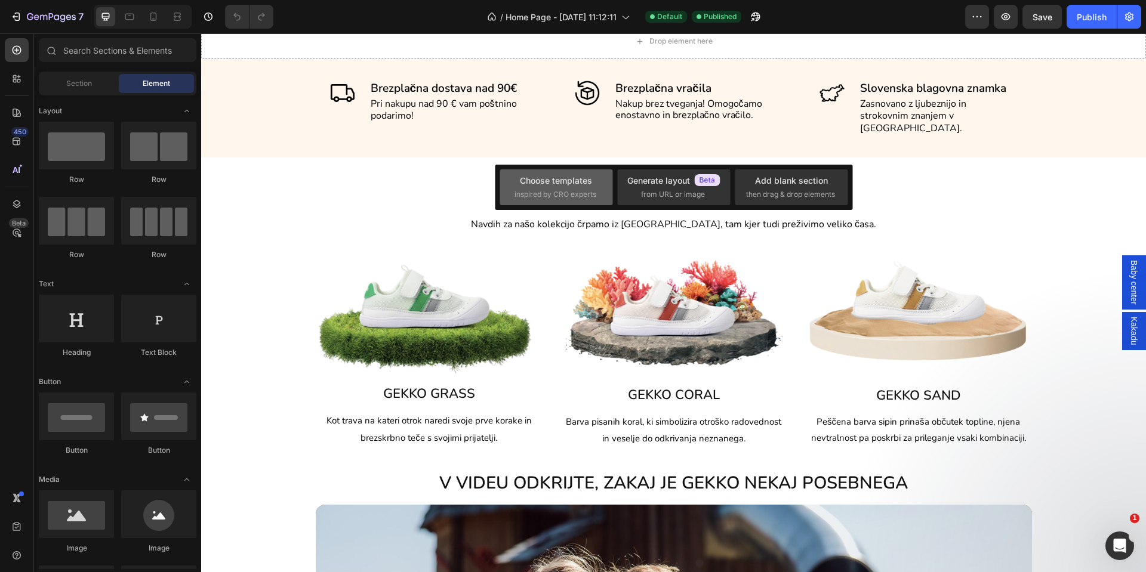
click at [590, 182] on div "Choose templates" at bounding box center [556, 180] width 72 height 13
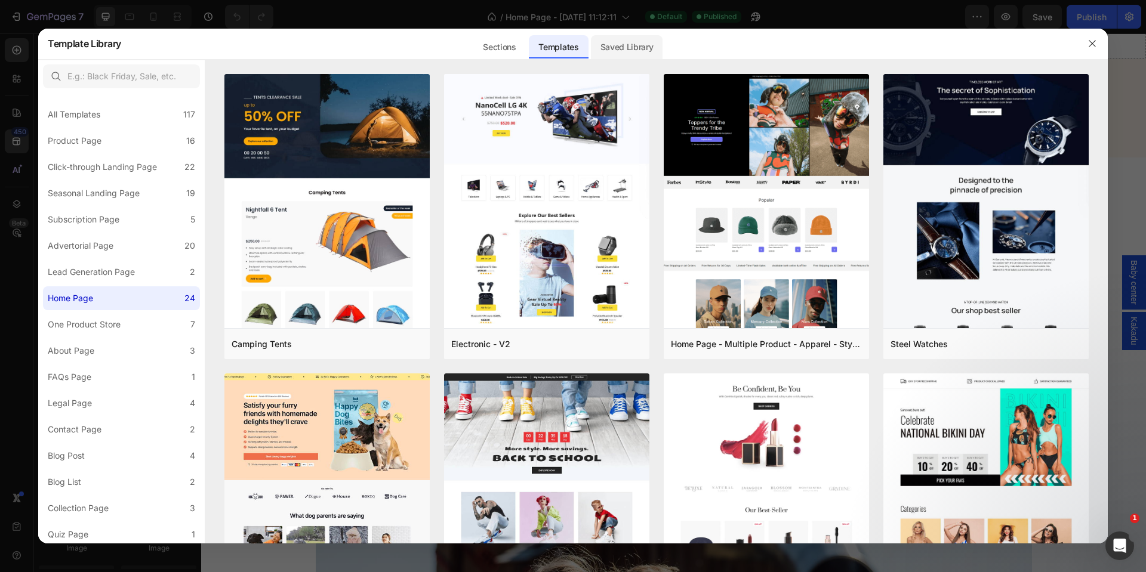
click at [609, 53] on div "Saved Library" at bounding box center [627, 47] width 72 height 24
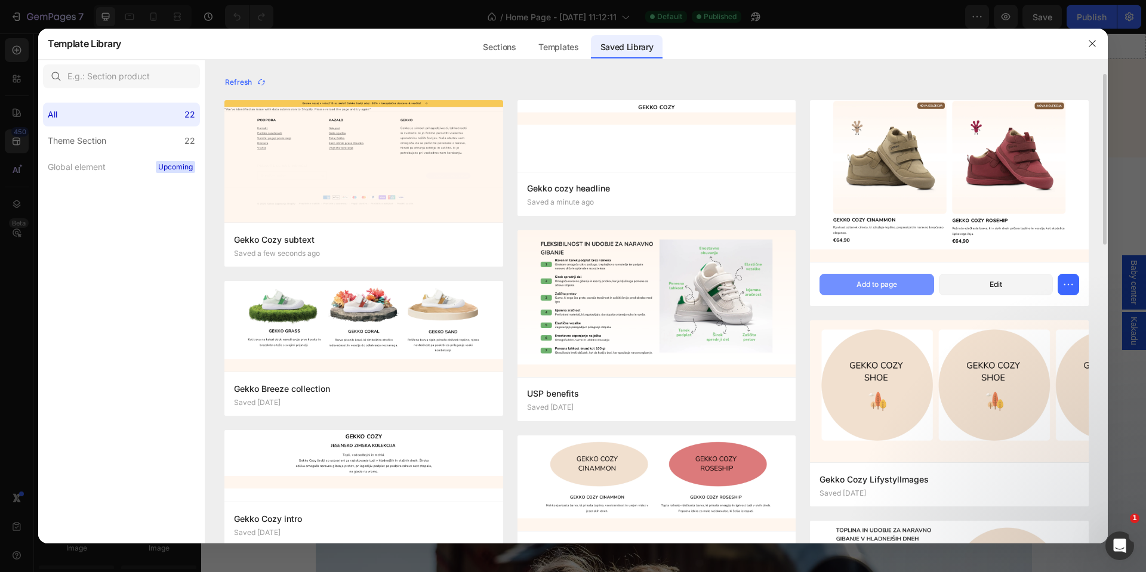
click at [893, 279] on div "Add to page" at bounding box center [876, 284] width 41 height 11
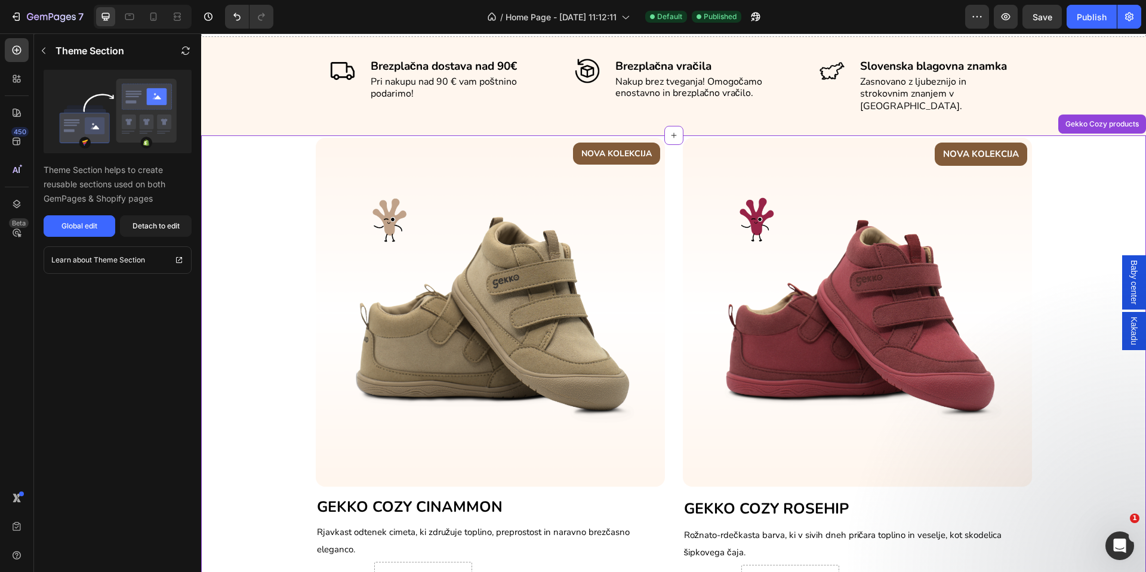
scroll to position [291, 0]
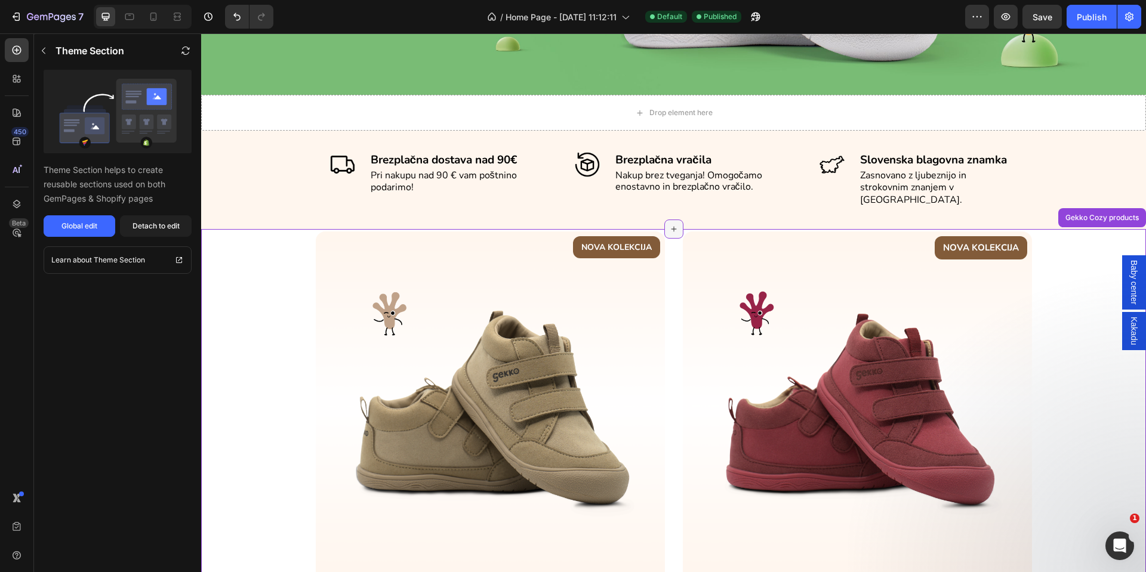
click at [669, 224] on icon at bounding box center [674, 229] width 10 height 10
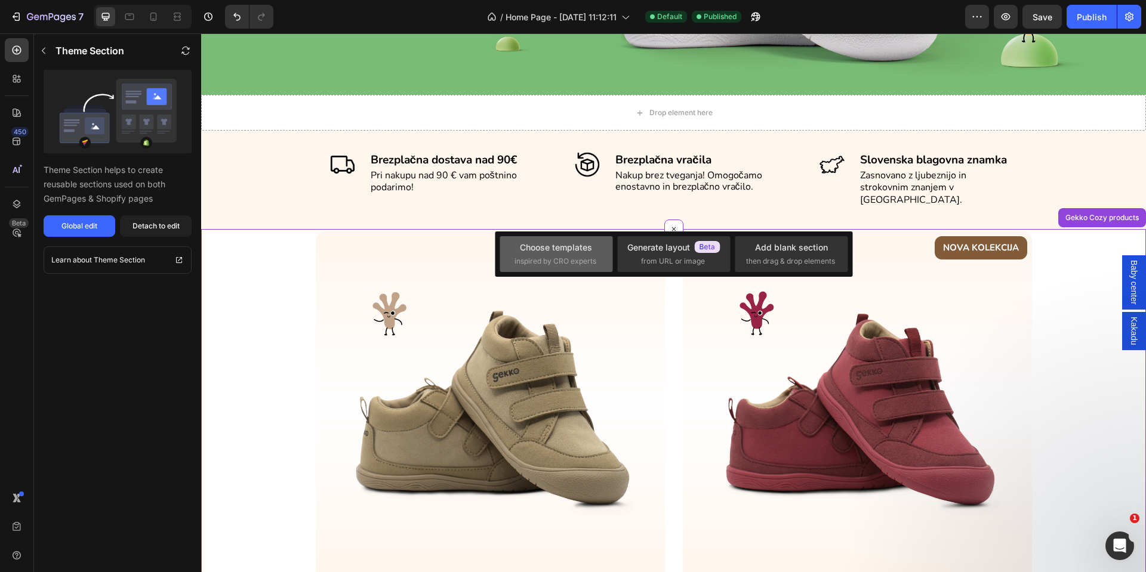
click at [576, 257] on span "inspired by CRO experts" at bounding box center [555, 261] width 82 height 11
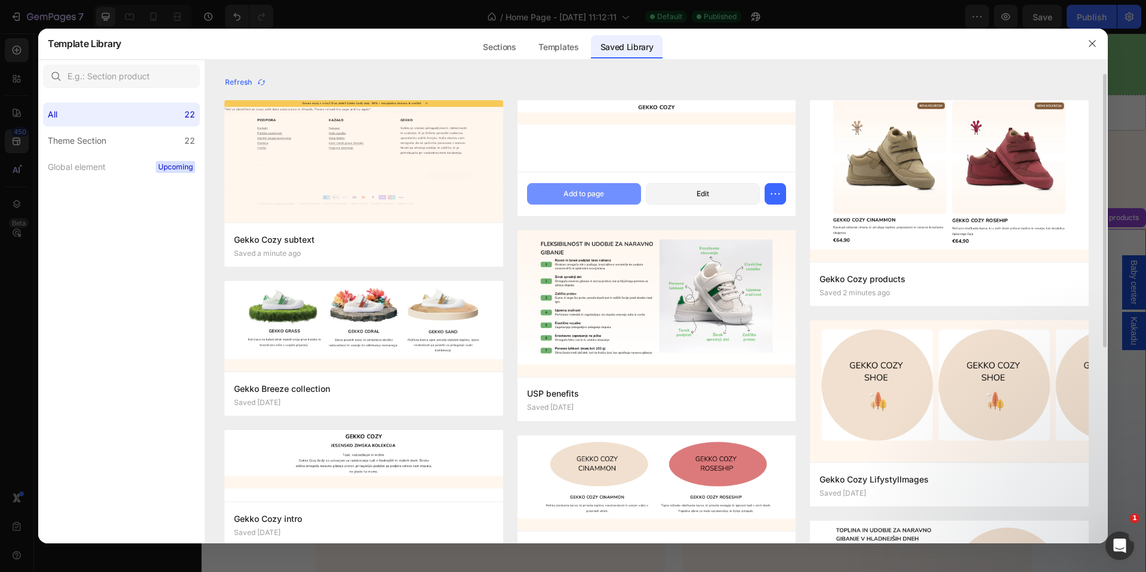
click at [615, 192] on button "Add to page" at bounding box center [584, 193] width 114 height 21
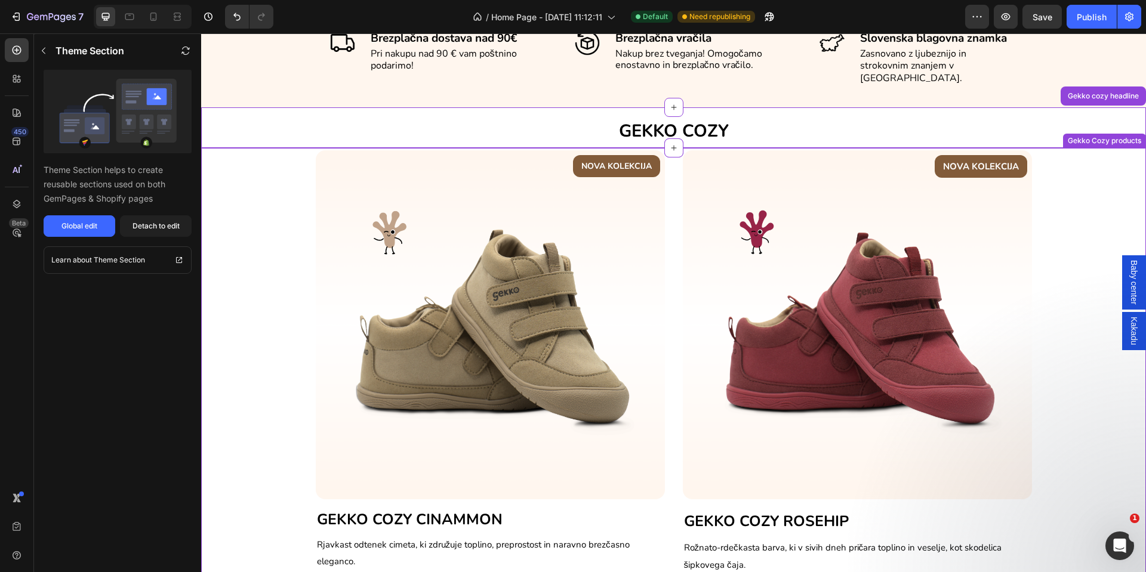
scroll to position [381, 0]
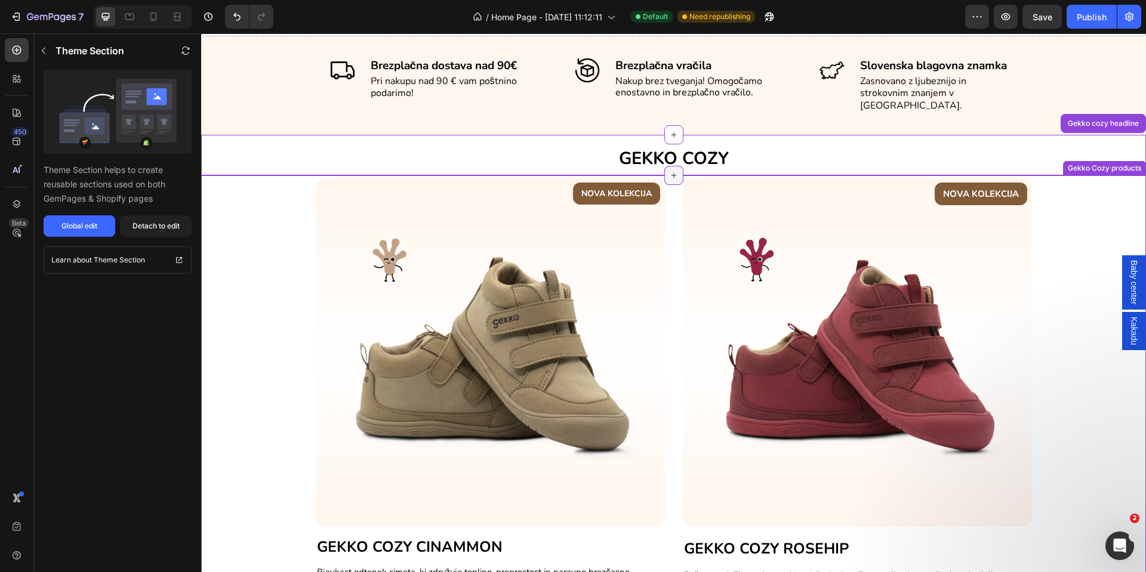
click at [669, 171] on icon at bounding box center [674, 176] width 10 height 10
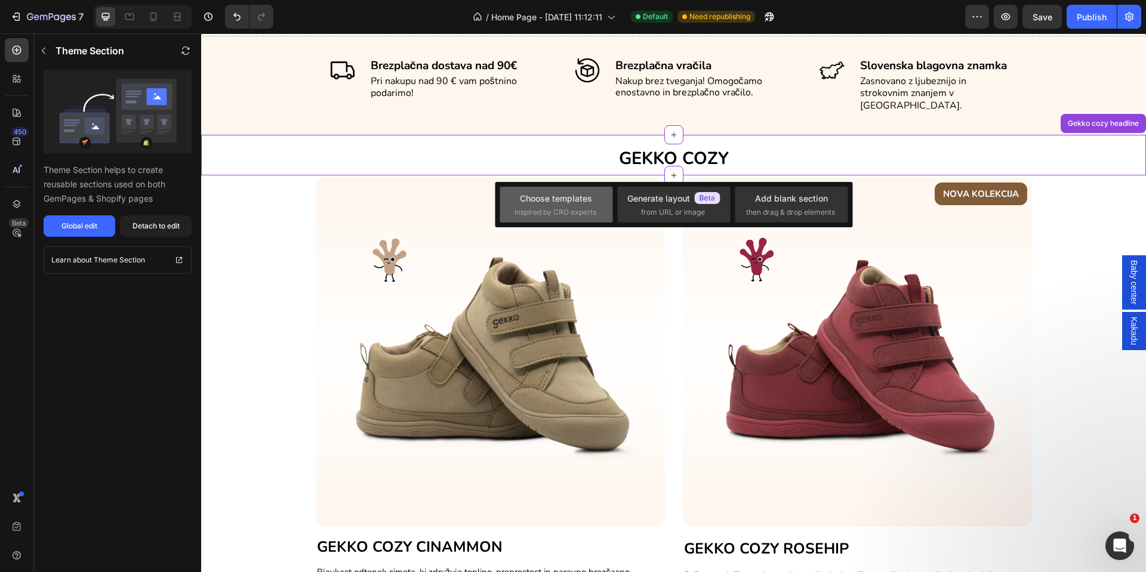
click at [577, 205] on div "Choose templates inspired by CRO experts" at bounding box center [556, 205] width 84 height 26
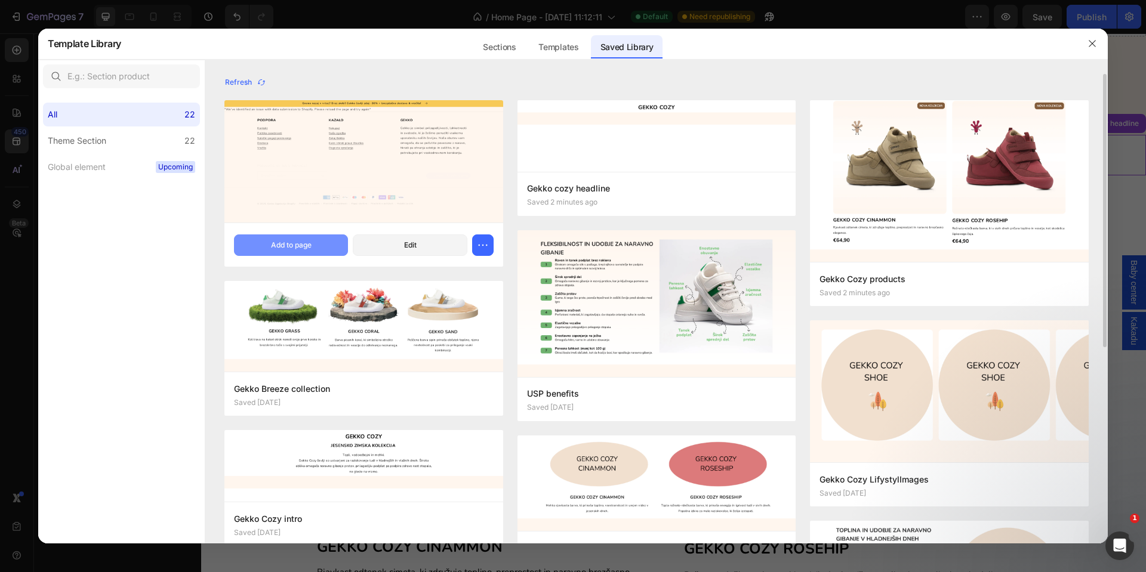
click at [307, 237] on button "Add to page" at bounding box center [291, 244] width 114 height 21
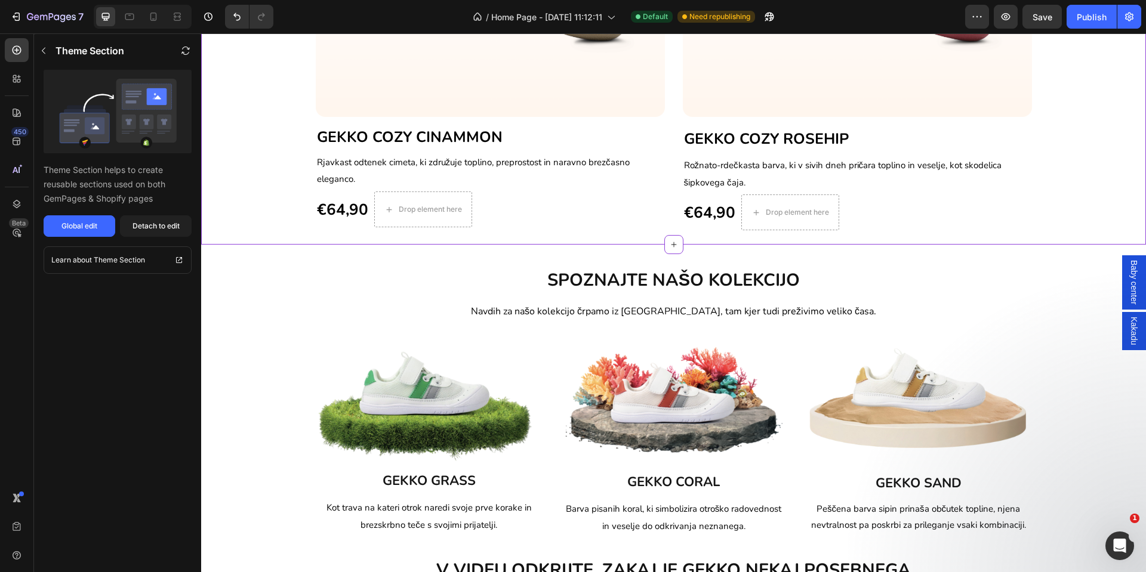
scroll to position [868, 0]
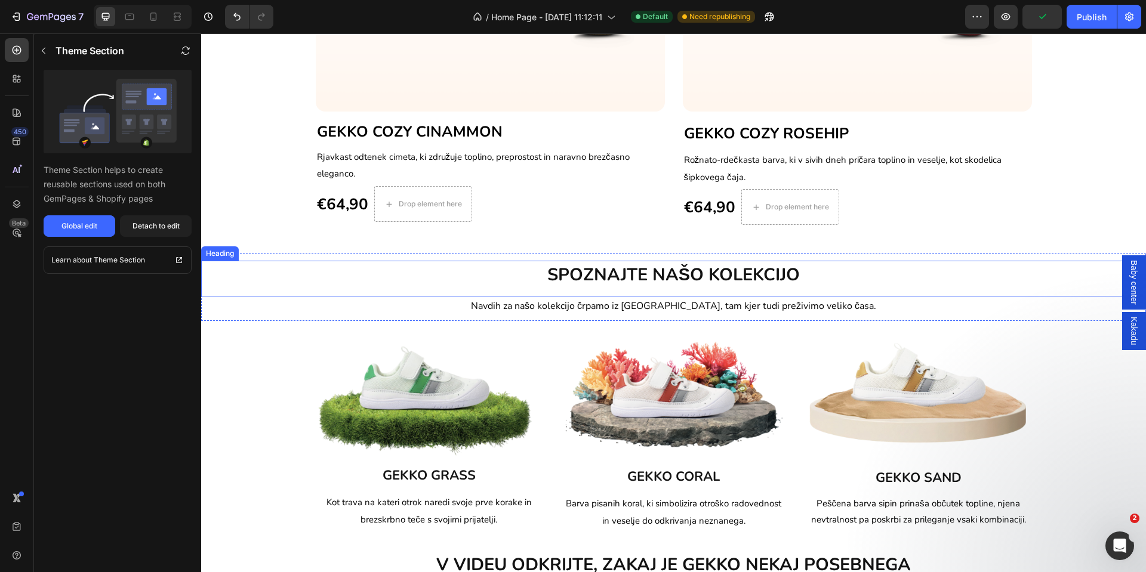
click at [514, 285] on h2 "SPOZNAJTE NAŠO KOLEKCIJO" at bounding box center [673, 275] width 945 height 29
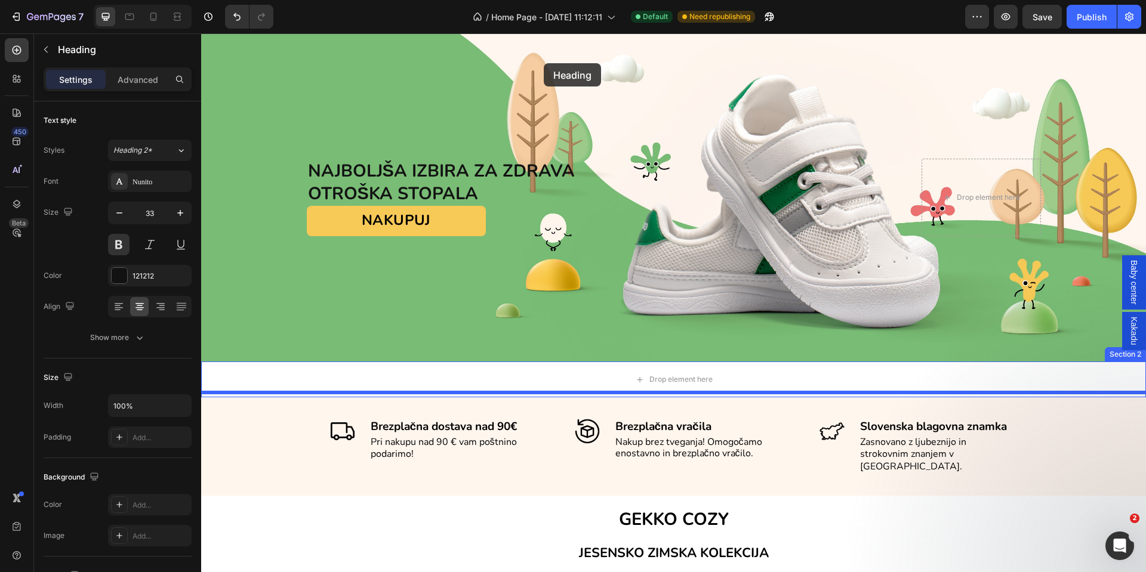
scroll to position [323, 0]
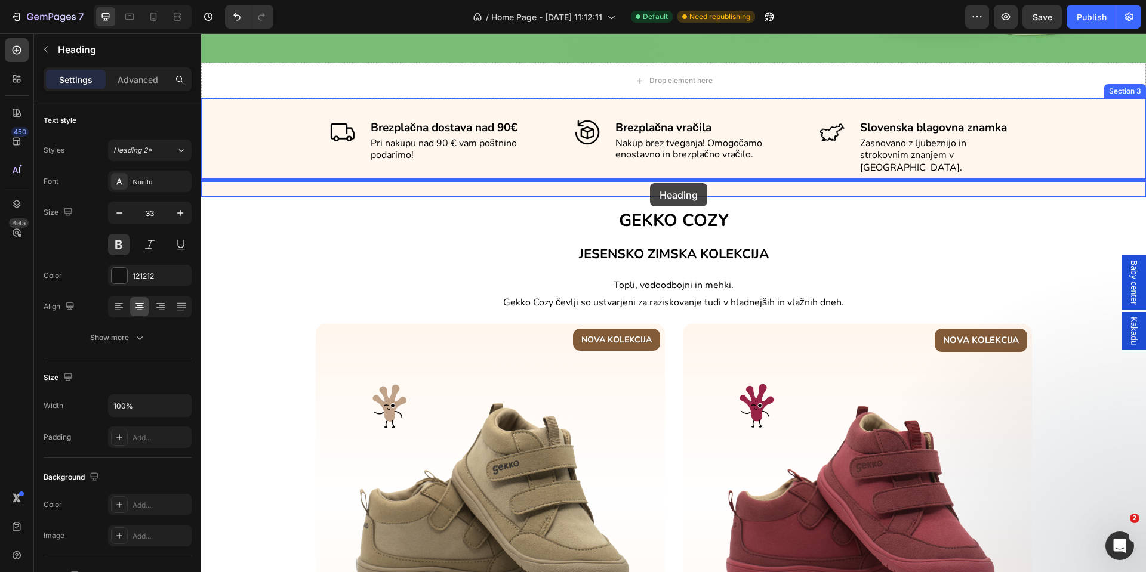
drag, startPoint x: 214, startPoint y: 254, endPoint x: 650, endPoint y: 183, distance: 441.8
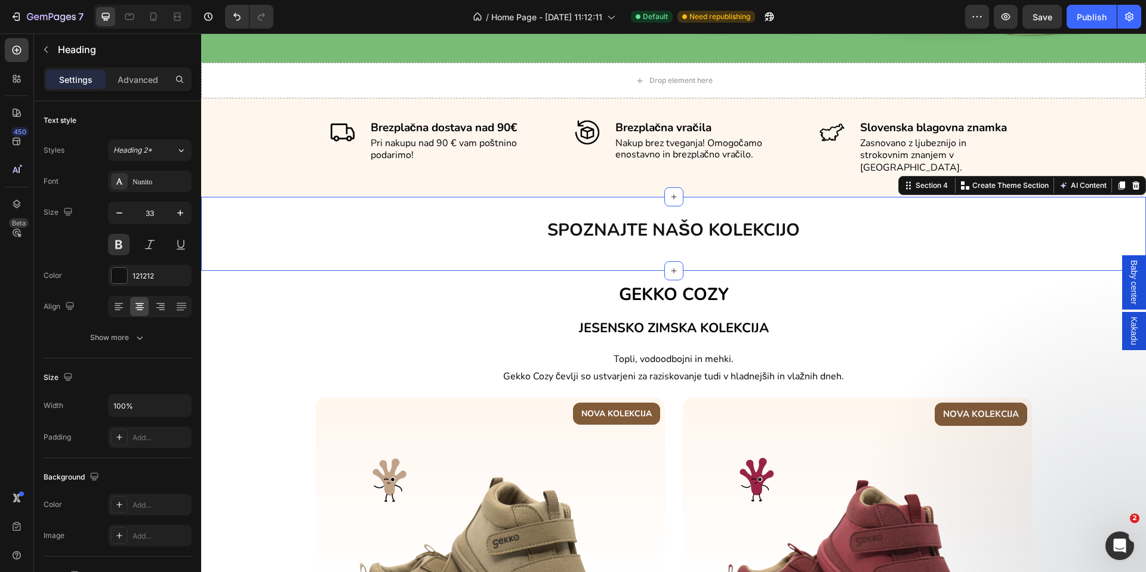
click at [587, 245] on div "SPOZNAJTE NAŠO KOLEKCIJO Heading Section 4 You can create reusable sections Cre…" at bounding box center [673, 234] width 945 height 74
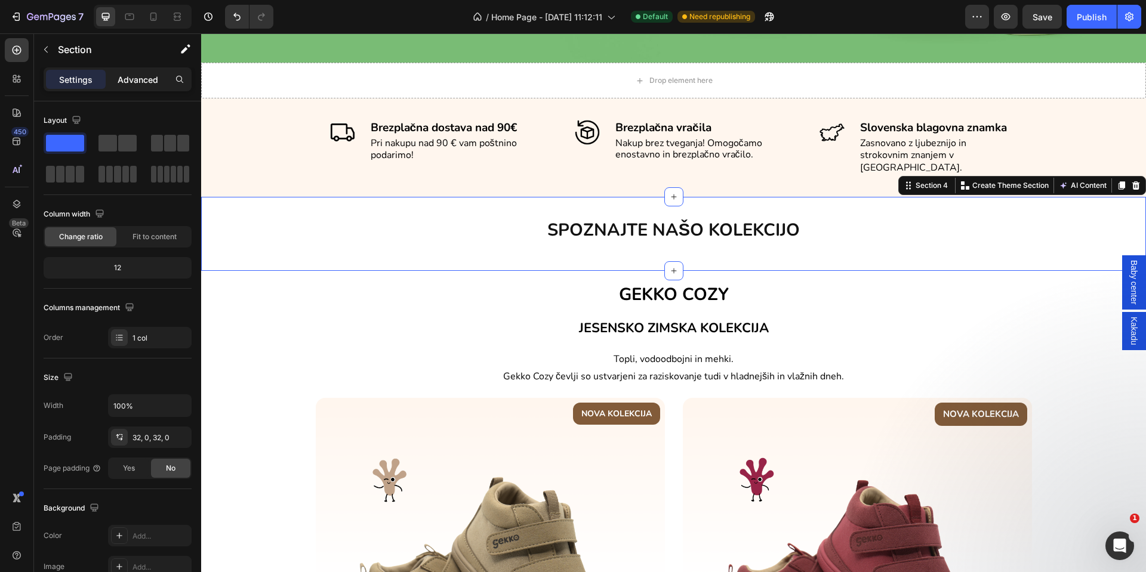
click at [152, 85] on div "Advanced" at bounding box center [138, 79] width 60 height 19
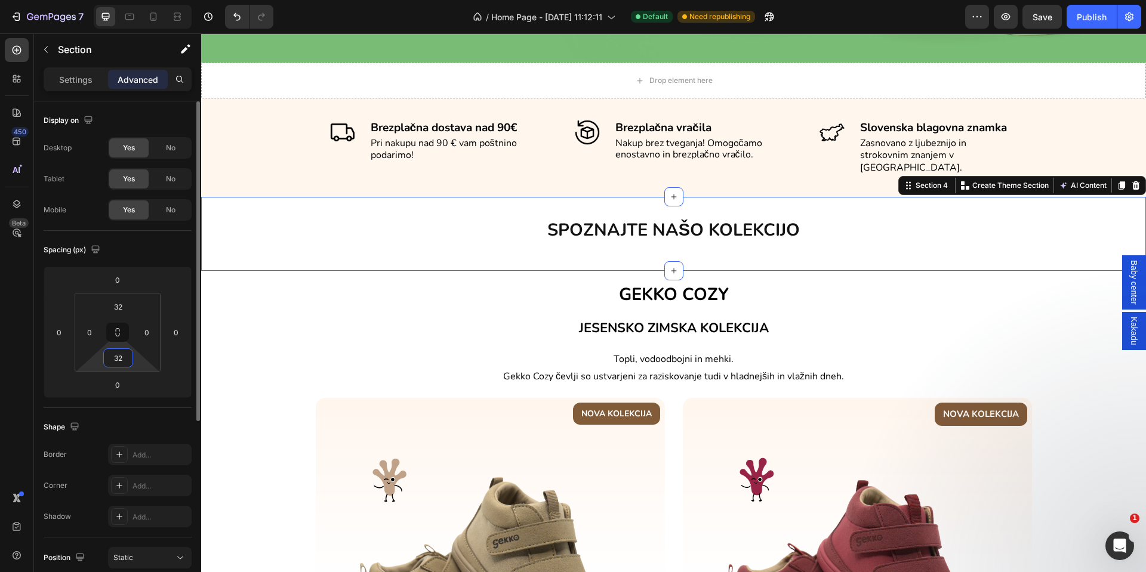
click at [117, 351] on input "32" at bounding box center [118, 358] width 24 height 18
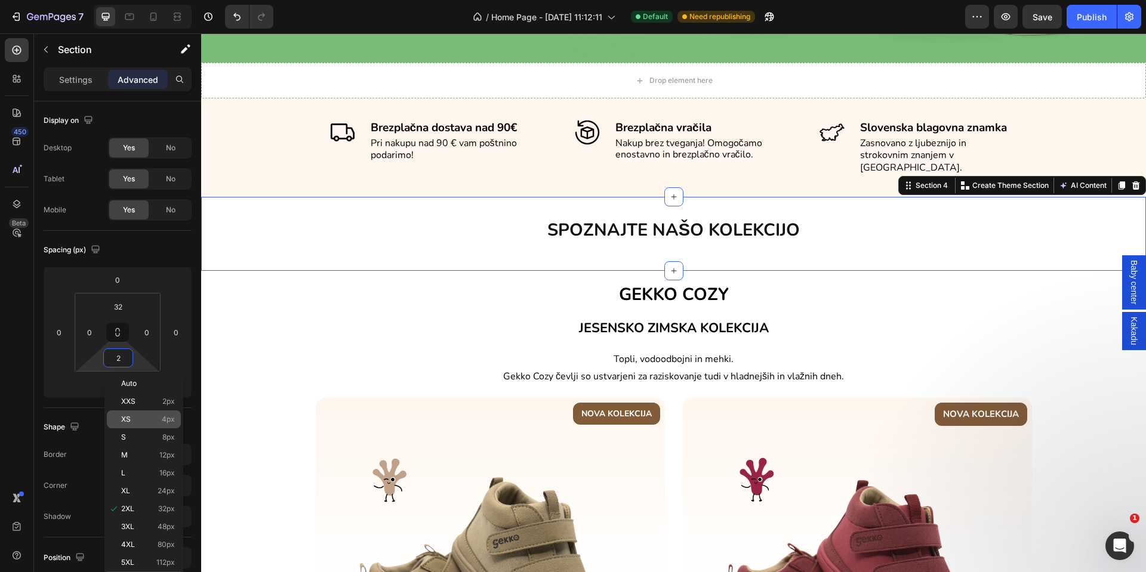
click at [141, 414] on div "XS 4px" at bounding box center [144, 420] width 74 height 18
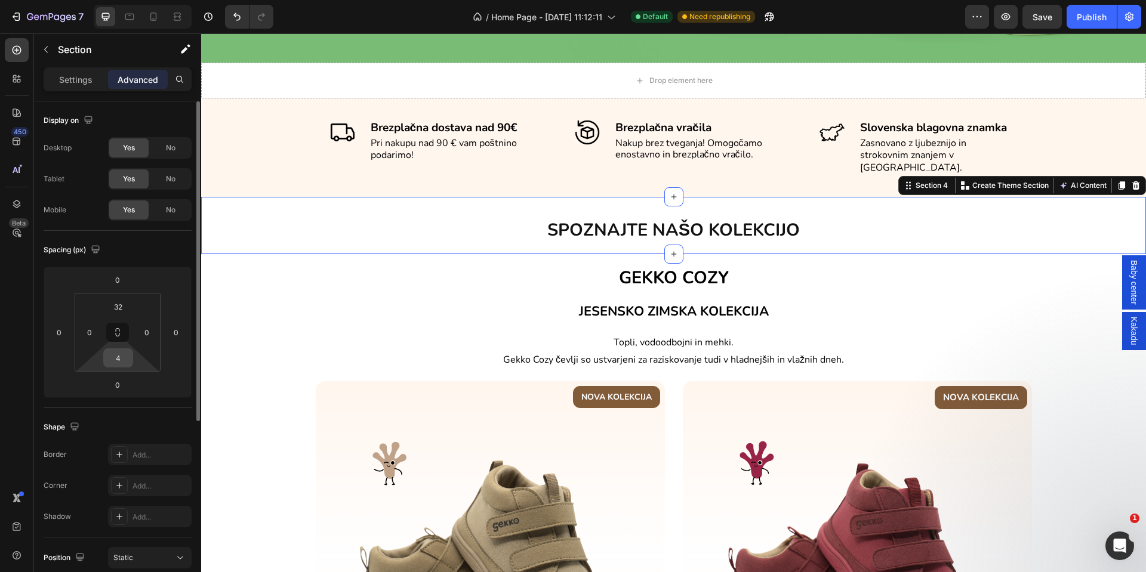
click at [120, 363] on input "4" at bounding box center [118, 358] width 24 height 18
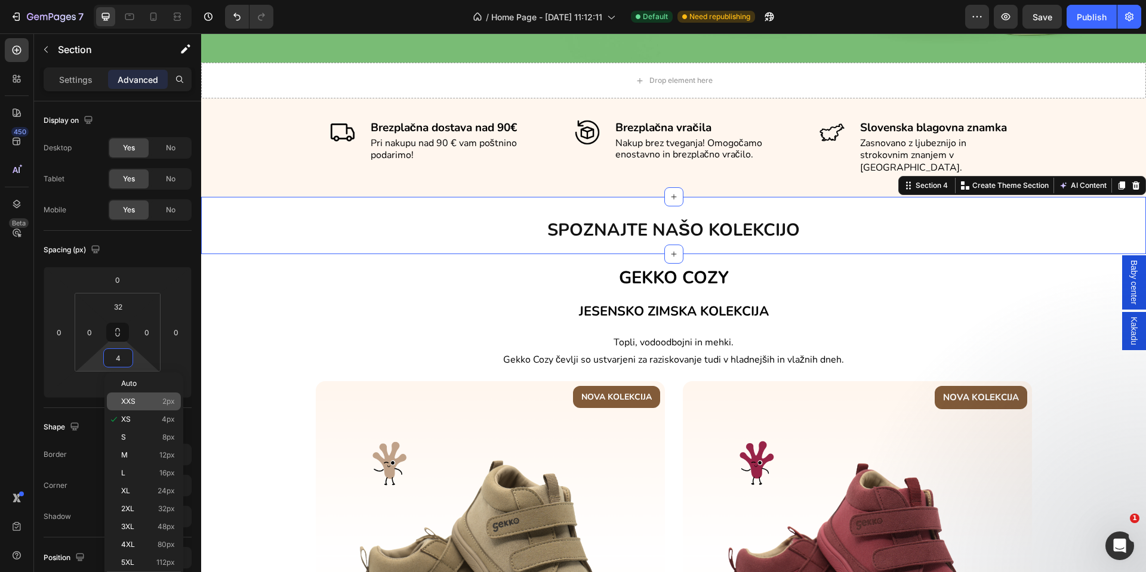
click at [129, 402] on span "XXS" at bounding box center [128, 401] width 14 height 8
type input "2"
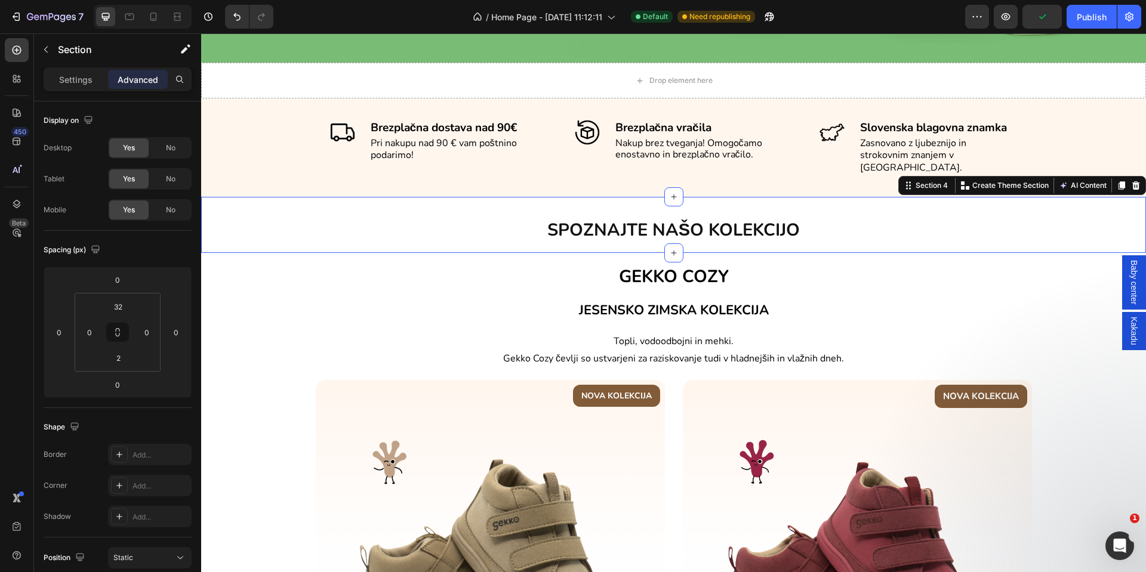
click at [447, 197] on div "SPOZNAJTE NAŠO KOLEKCIJO Heading Section 4 You can create reusable sections Cre…" at bounding box center [673, 225] width 945 height 56
click at [121, 306] on input "32" at bounding box center [118, 307] width 24 height 18
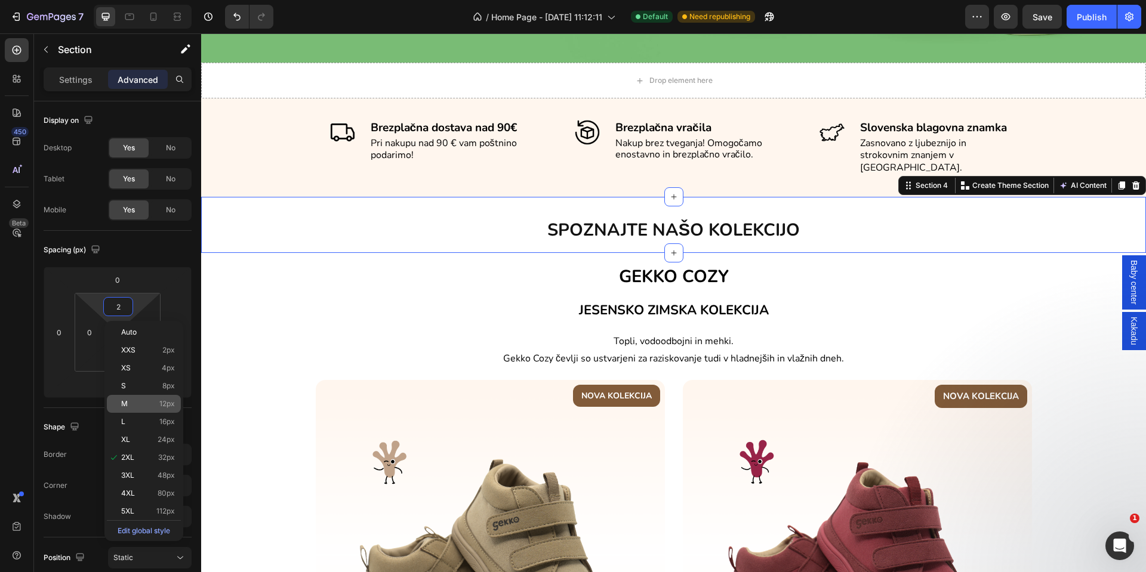
click at [132, 400] on p "M 12px" at bounding box center [148, 404] width 54 height 8
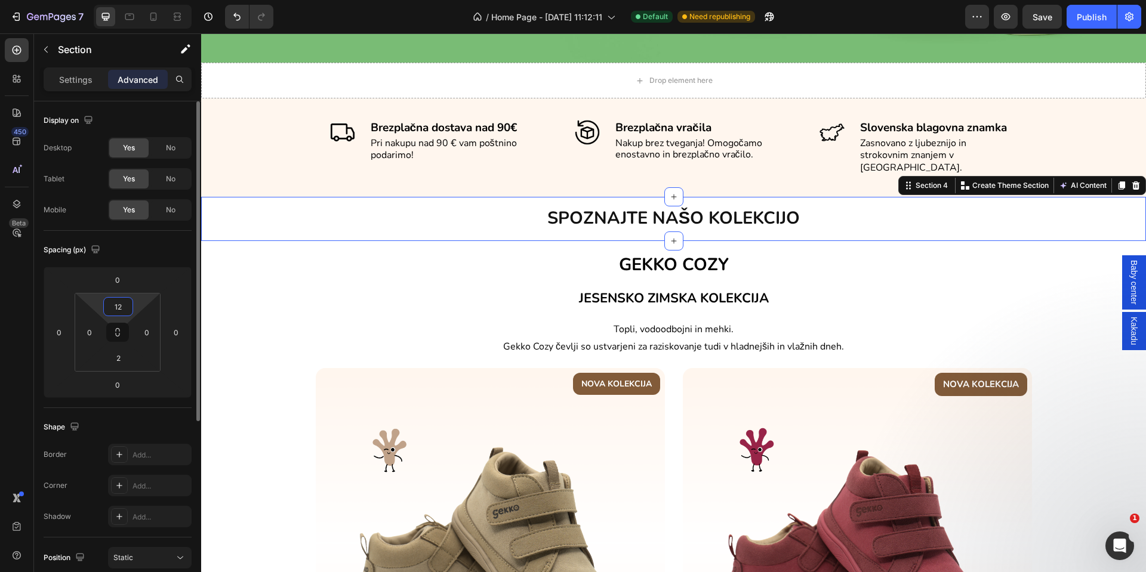
click at [113, 298] on input "12" at bounding box center [118, 307] width 24 height 18
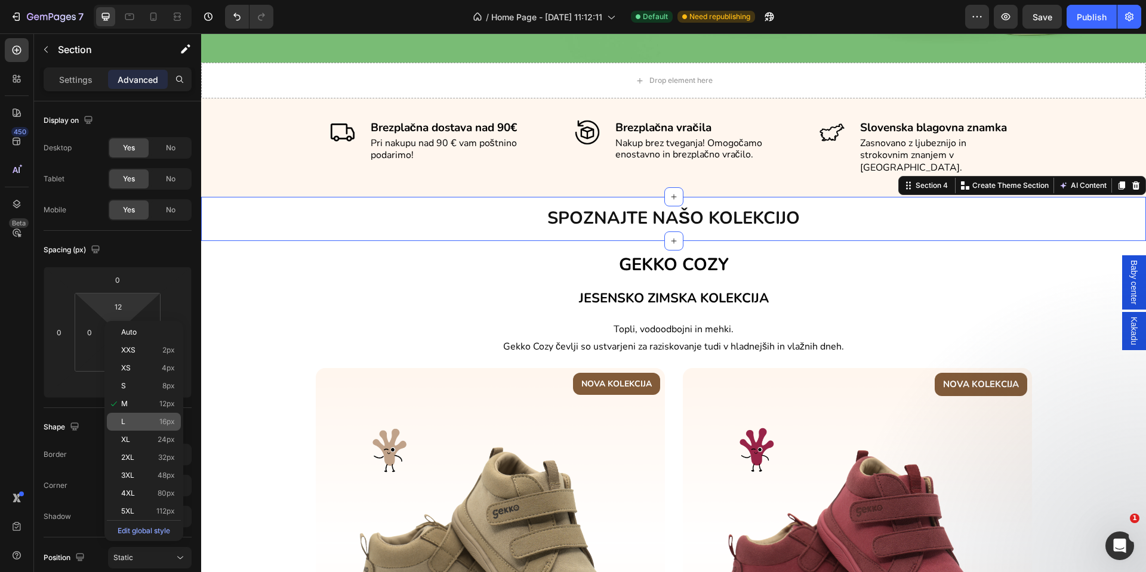
click at [127, 421] on p "L 16px" at bounding box center [148, 422] width 54 height 8
type input "16"
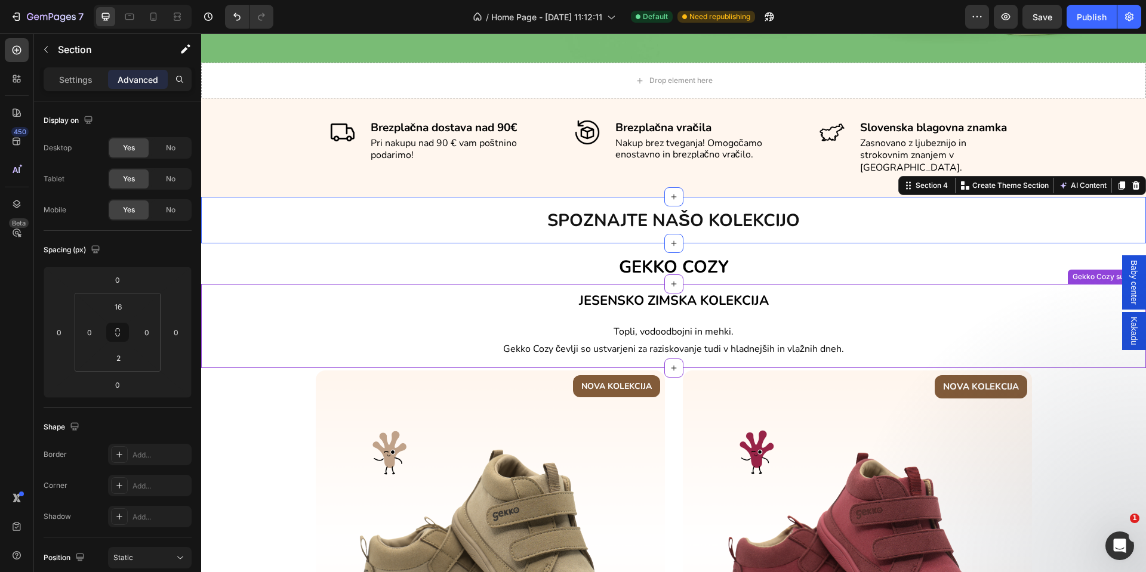
click at [306, 298] on div "JESENSKO ZIMSKA KOLEKCIJA Heading" at bounding box center [673, 303] width 945 height 37
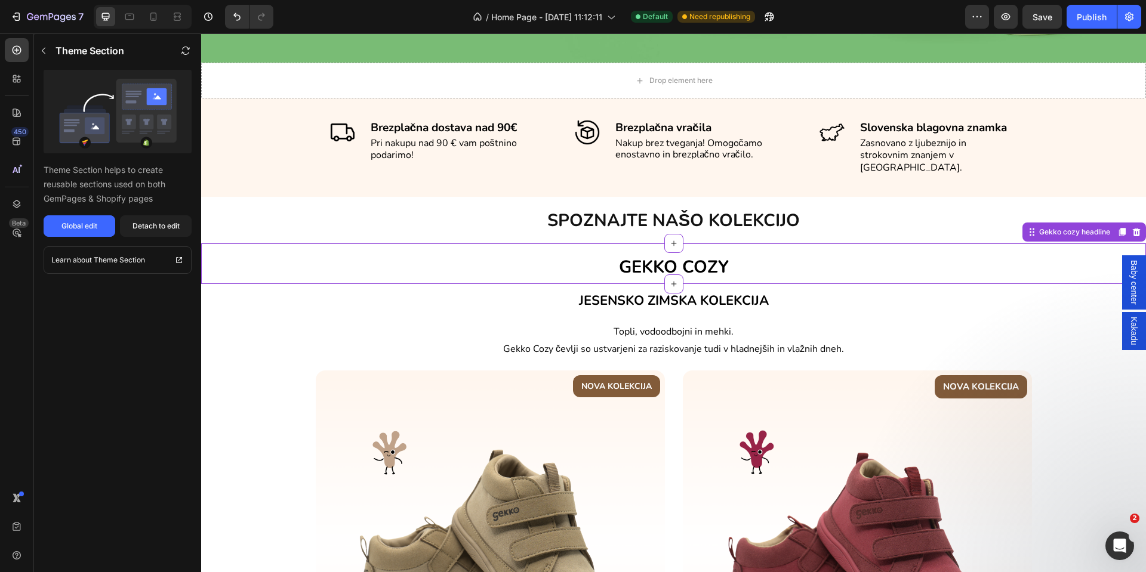
click at [453, 249] on h2 "GEKKO COZY" at bounding box center [673, 266] width 945 height 35
click at [158, 235] on button "Detach to edit" at bounding box center [156, 225] width 72 height 21
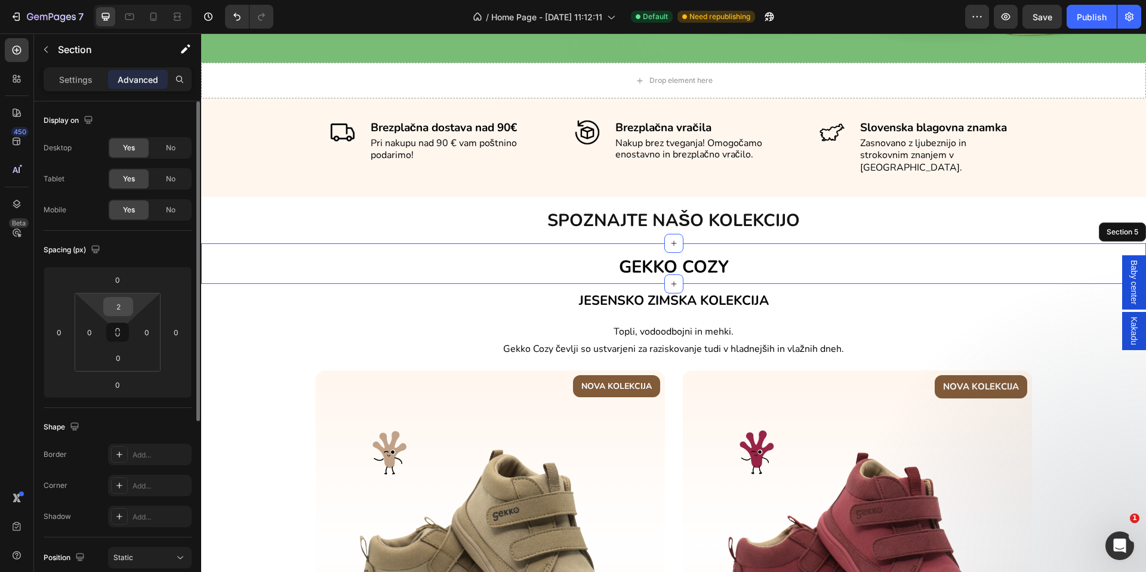
click at [130, 313] on div "2" at bounding box center [118, 306] width 30 height 19
click at [122, 306] on input "2" at bounding box center [118, 307] width 24 height 18
type input "0"
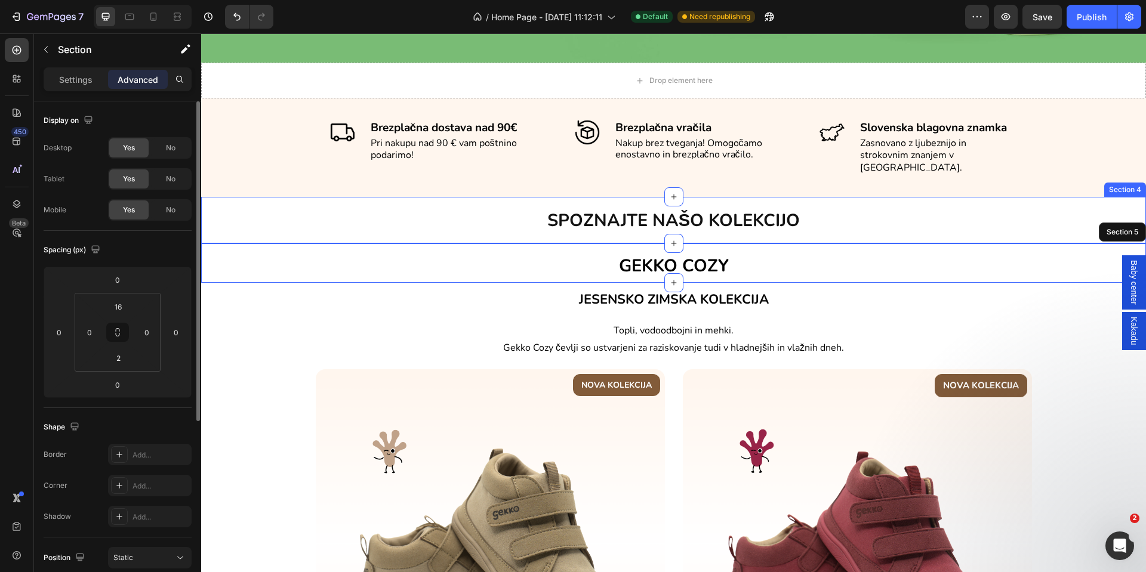
click at [502, 197] on div "SPOZNAJTE NAŠO KOLEKCIJO Heading Section 4" at bounding box center [673, 220] width 945 height 47
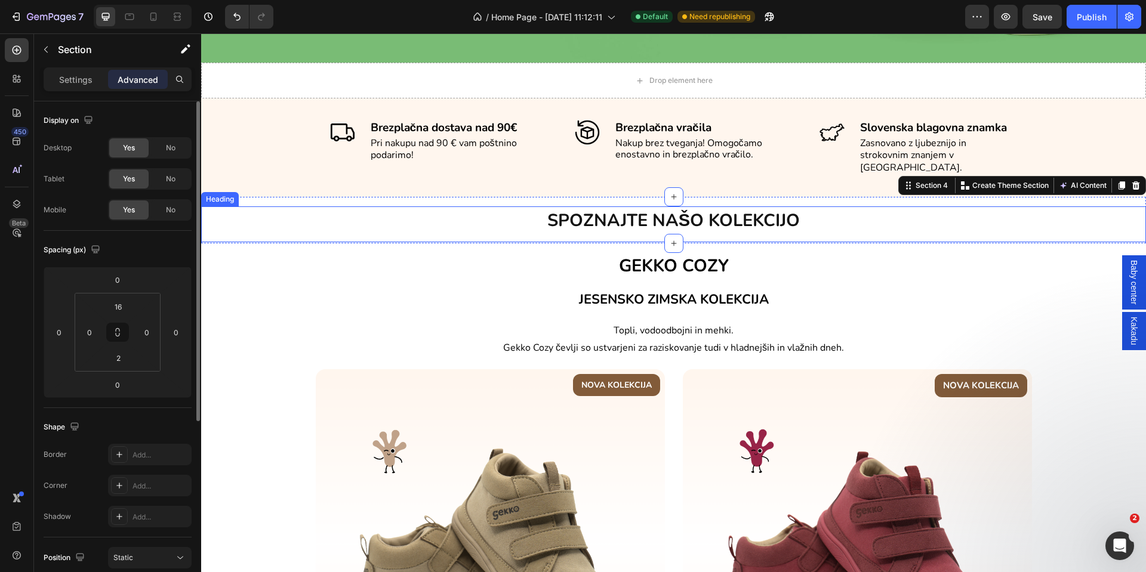
click at [493, 206] on h2 "SPOZNAJTE NAŠO KOLEKCIJO" at bounding box center [673, 220] width 945 height 29
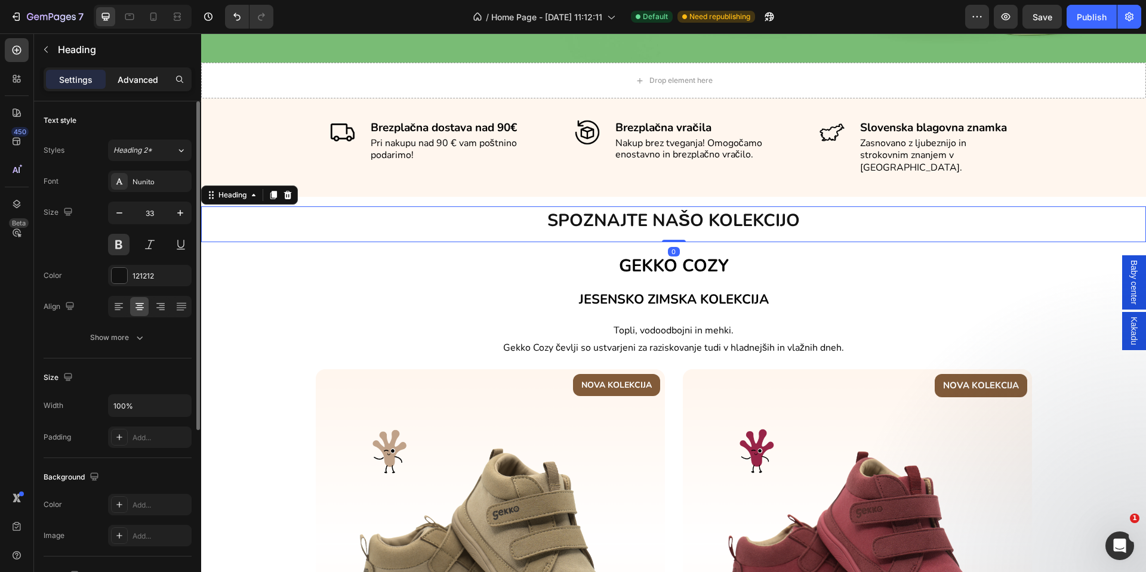
click at [117, 87] on div "Advanced" at bounding box center [138, 79] width 60 height 19
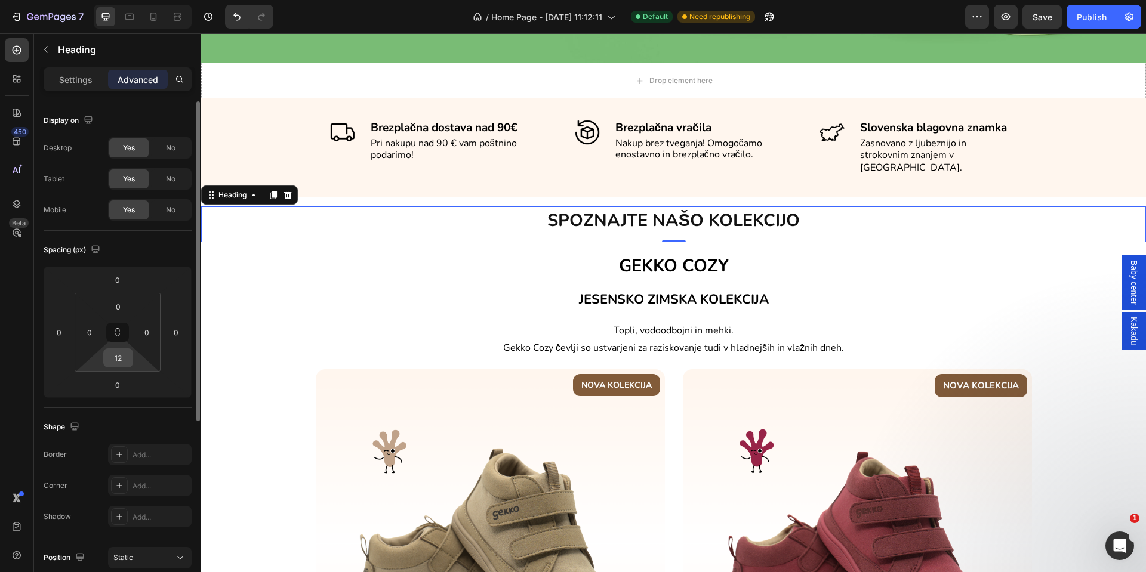
click at [105, 363] on div "12" at bounding box center [118, 357] width 30 height 19
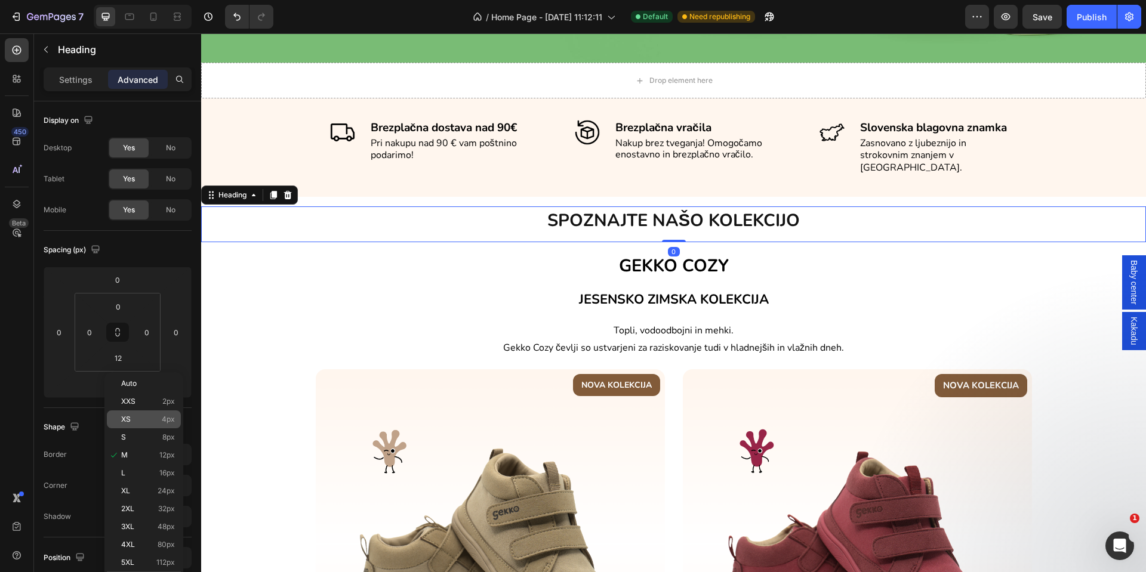
click at [131, 416] on p "XS 4px" at bounding box center [148, 419] width 54 height 8
type input "4"
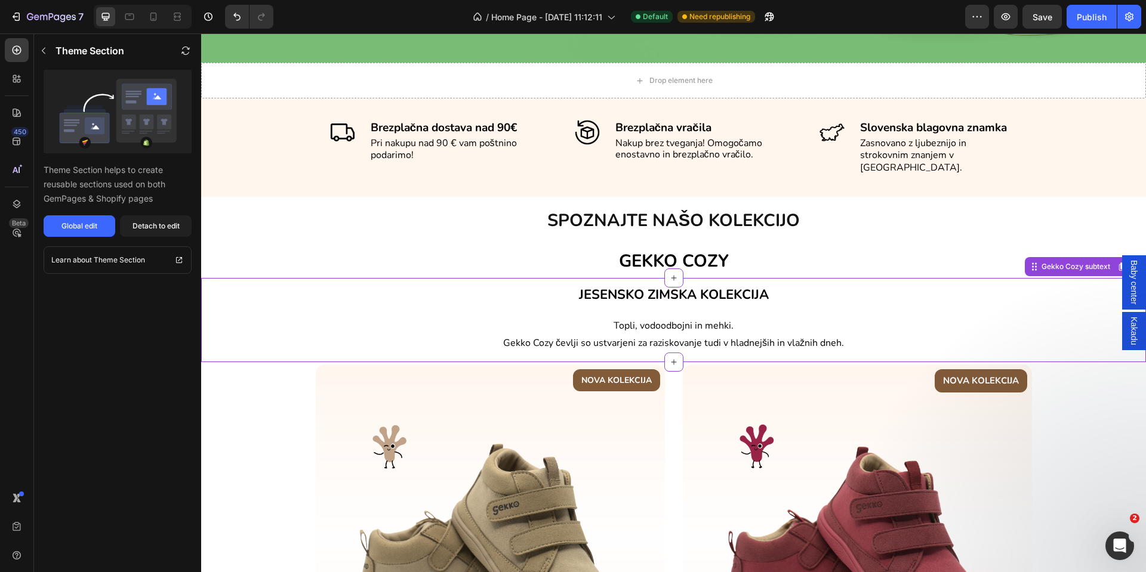
click at [385, 279] on h2 "JESENSKO ZIMSKA KOLEKCIJA" at bounding box center [673, 294] width 945 height 30
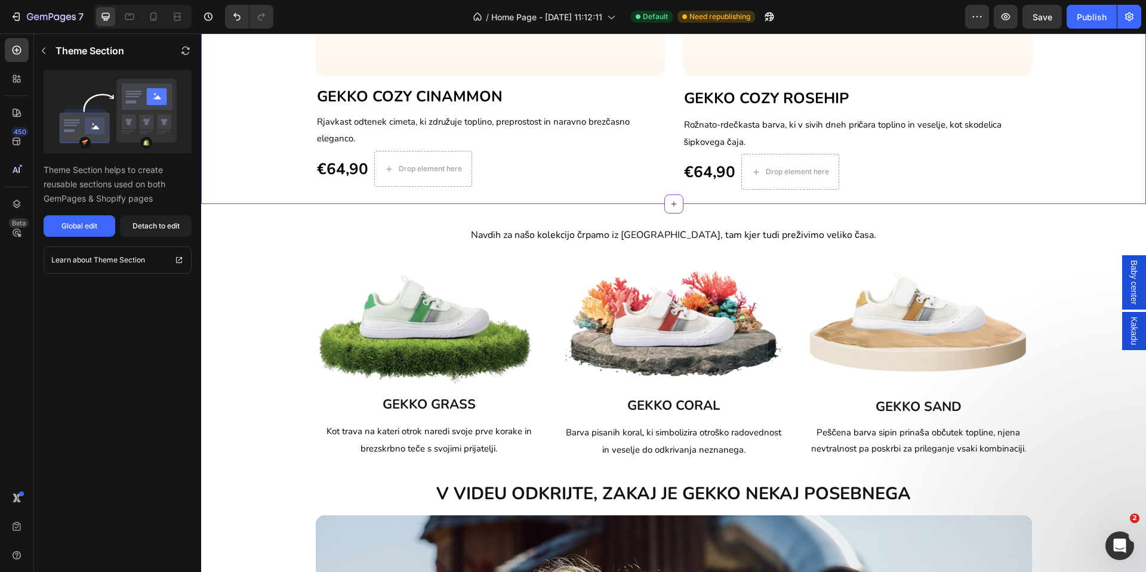
scroll to position [950, 0]
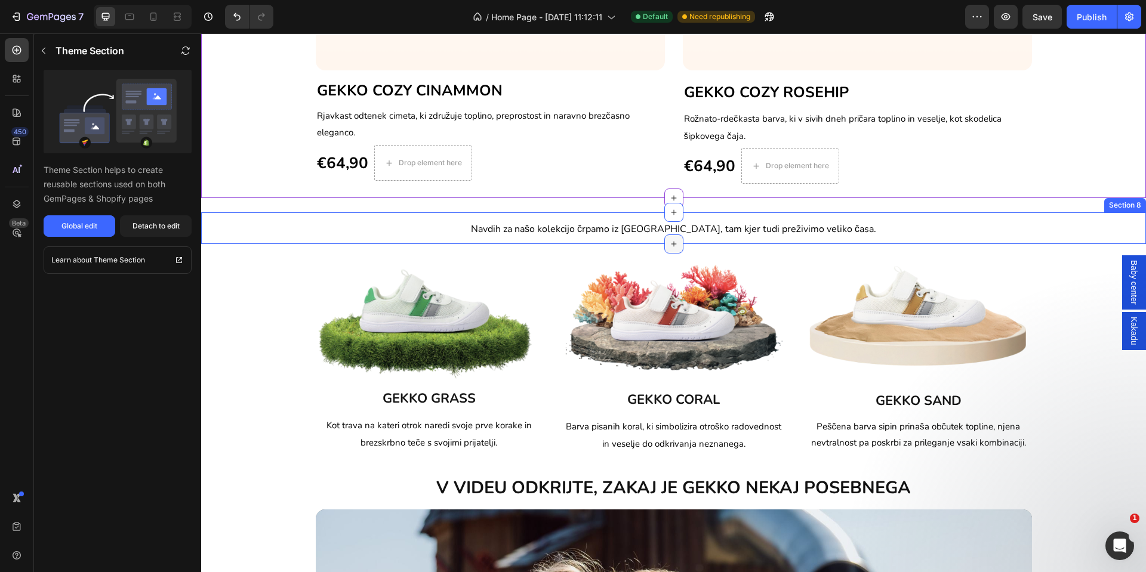
click at [669, 242] on icon at bounding box center [674, 244] width 10 height 10
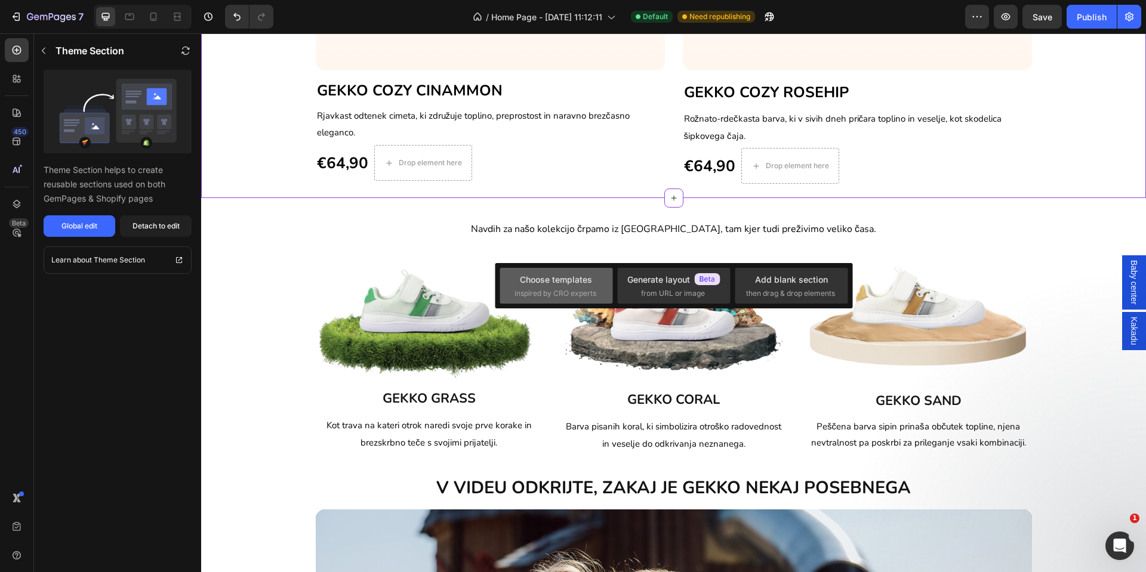
click at [591, 292] on span "inspired by CRO experts" at bounding box center [555, 293] width 82 height 11
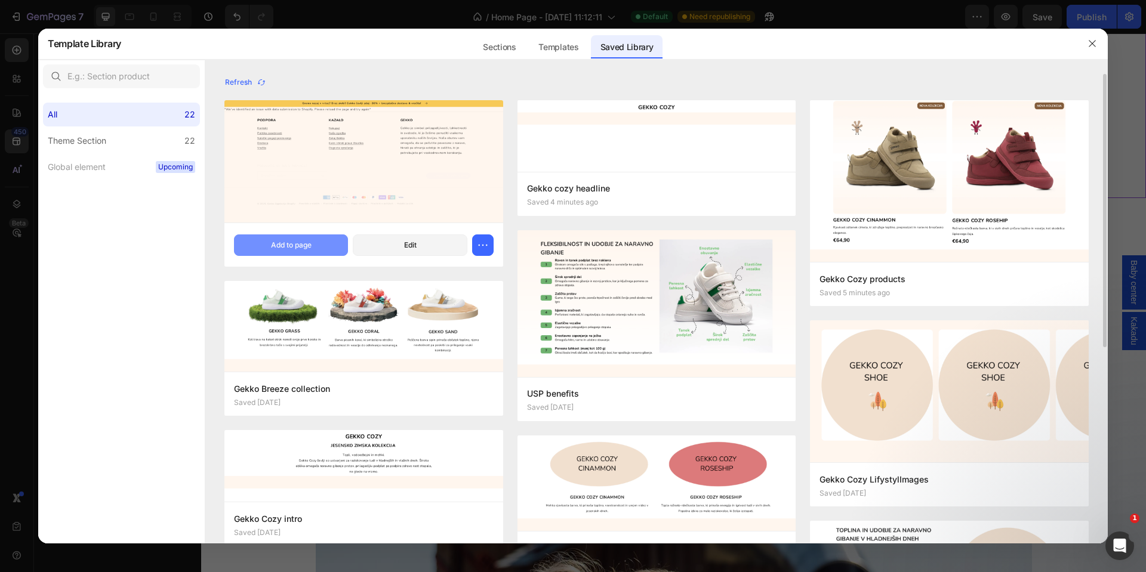
click at [309, 245] on div "Add to page" at bounding box center [291, 245] width 41 height 11
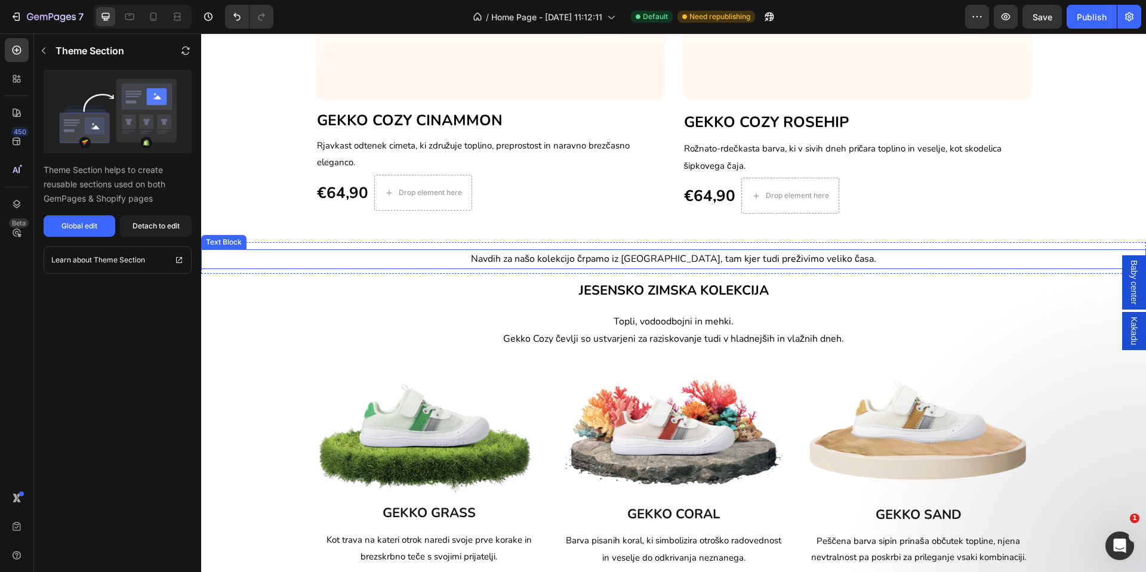
scroll to position [892, 0]
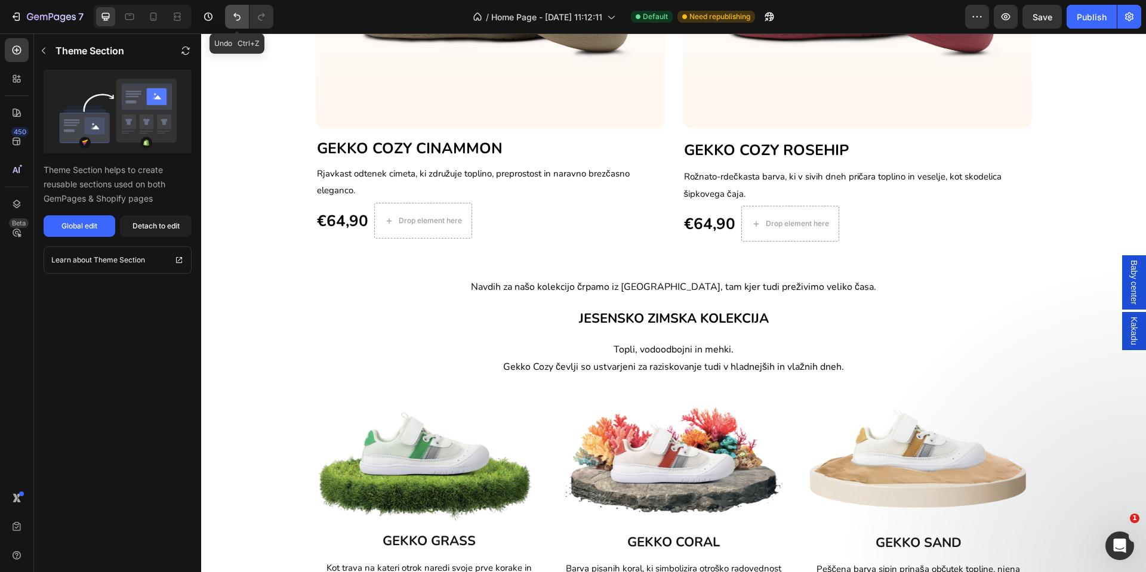
click at [245, 14] on button "Undo/Redo" at bounding box center [237, 17] width 24 height 24
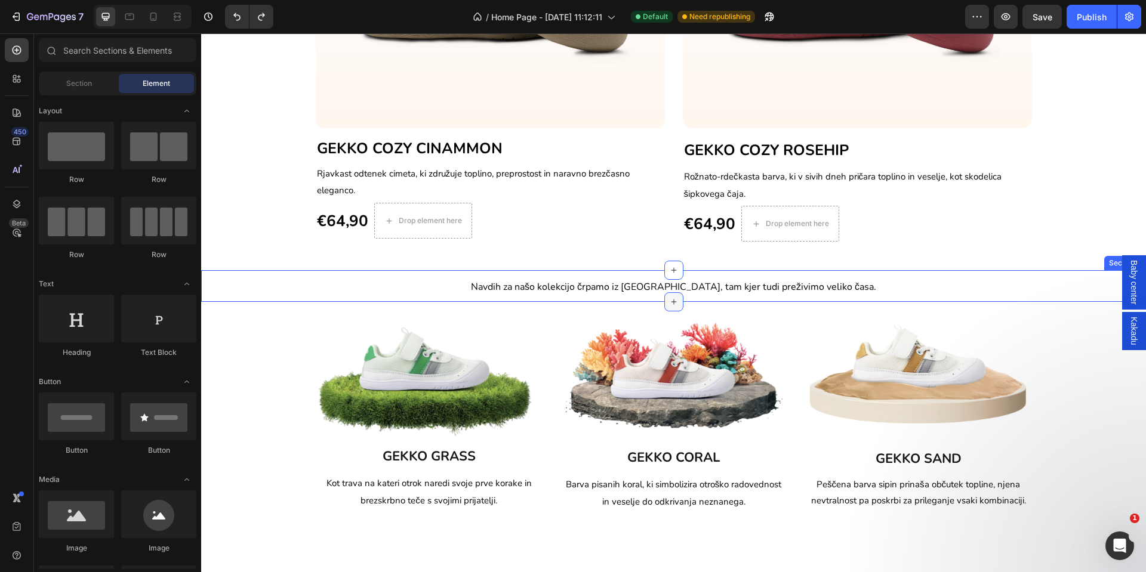
click at [671, 301] on icon at bounding box center [674, 302] width 10 height 10
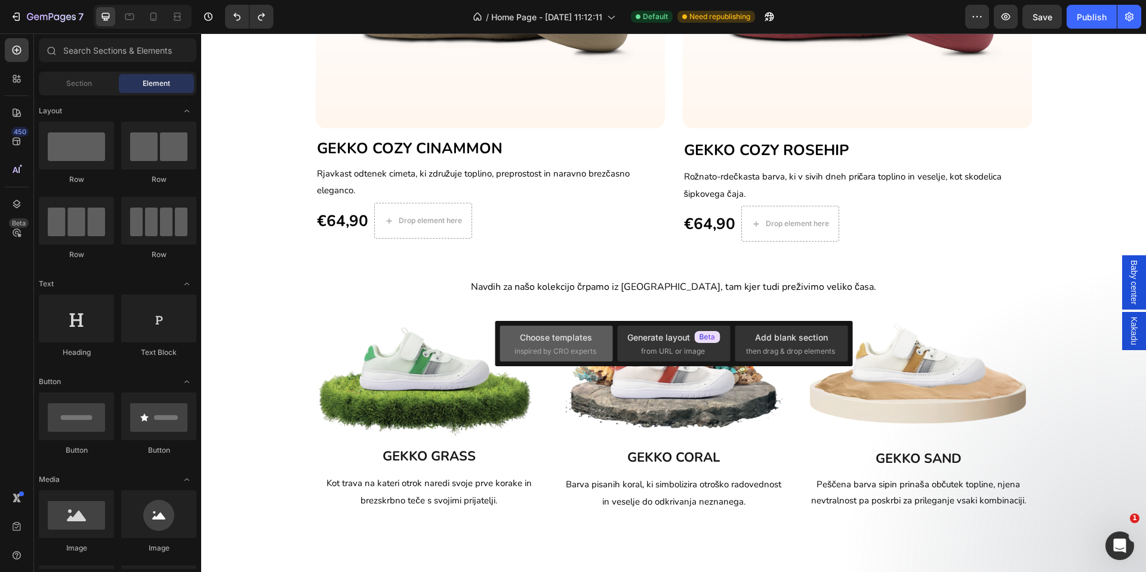
click at [589, 342] on div "Choose templates" at bounding box center [556, 337] width 72 height 13
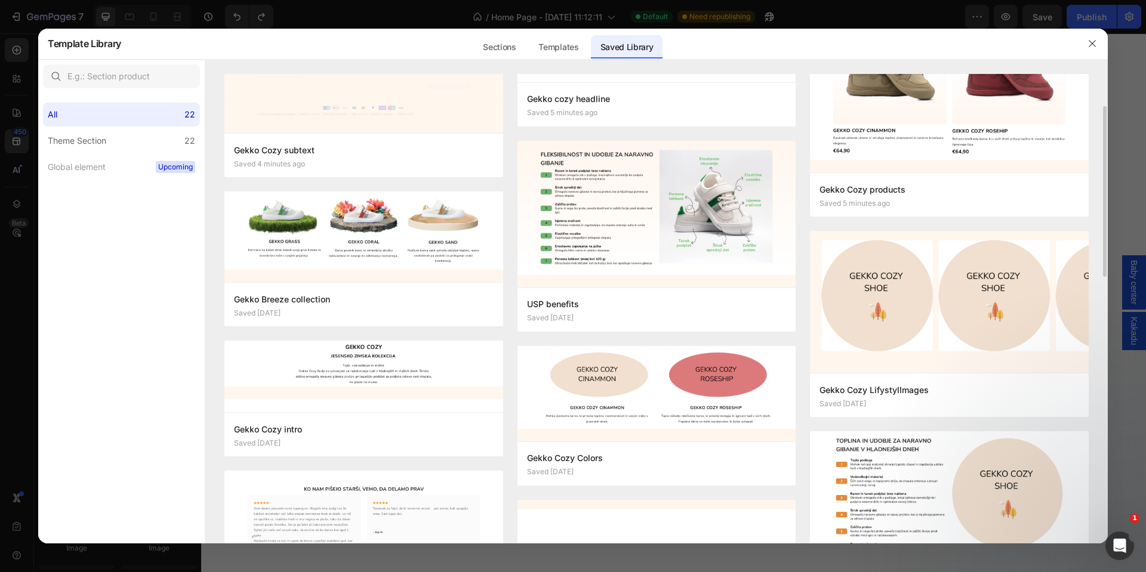
scroll to position [0, 0]
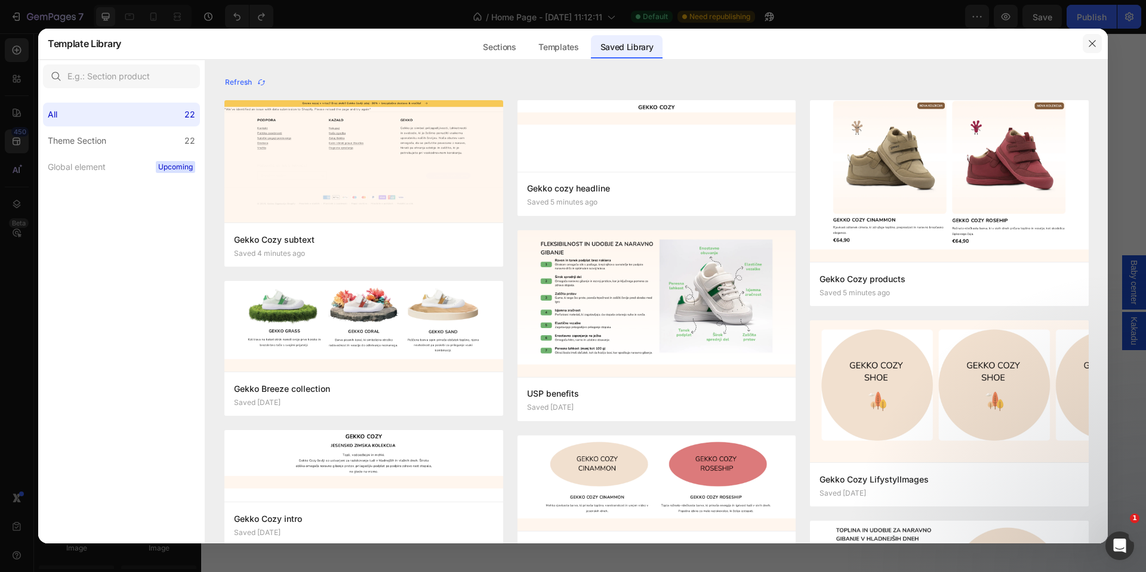
click at [1094, 47] on icon "button" at bounding box center [1092, 44] width 10 height 10
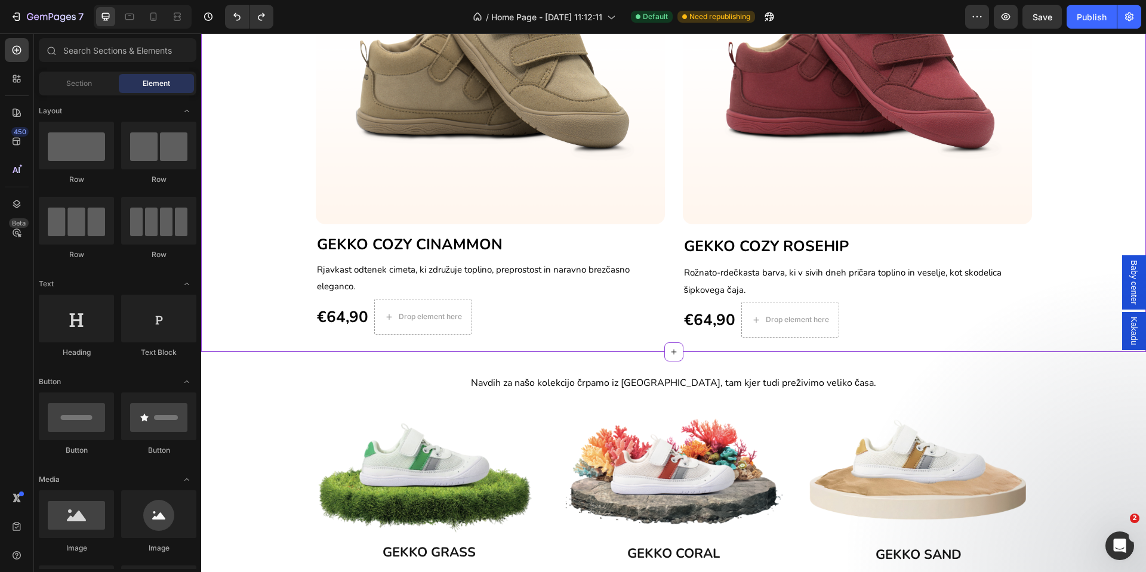
scroll to position [806, 0]
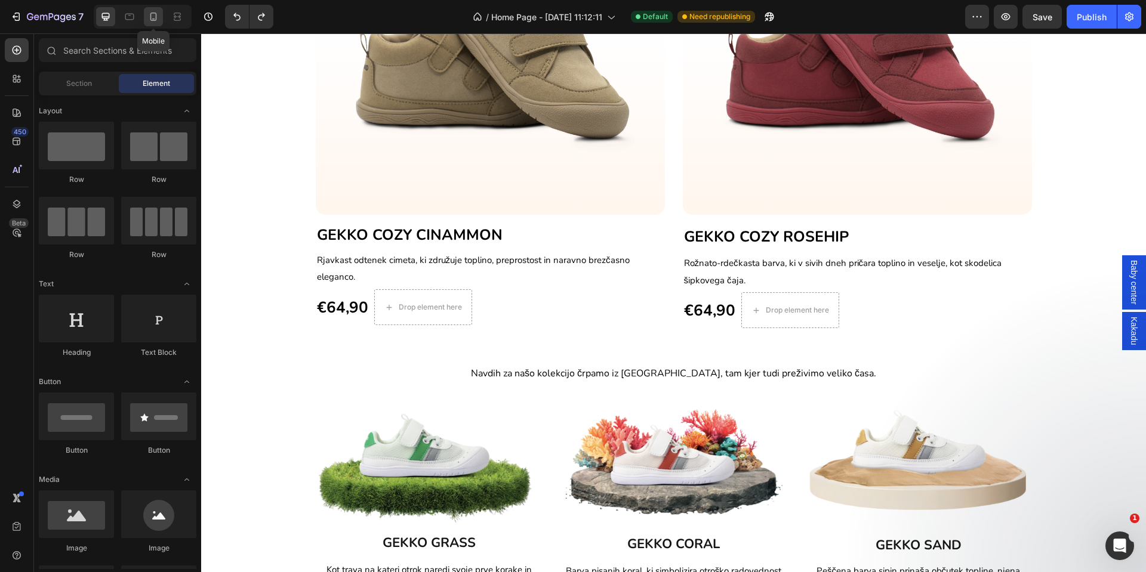
click at [156, 23] on div at bounding box center [153, 16] width 19 height 19
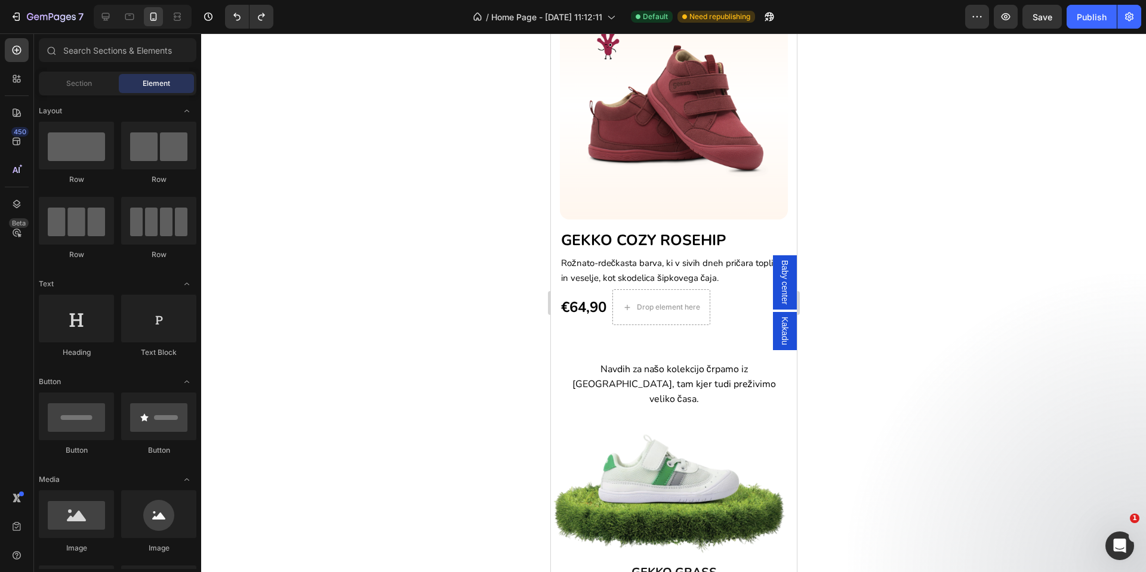
scroll to position [1074, 0]
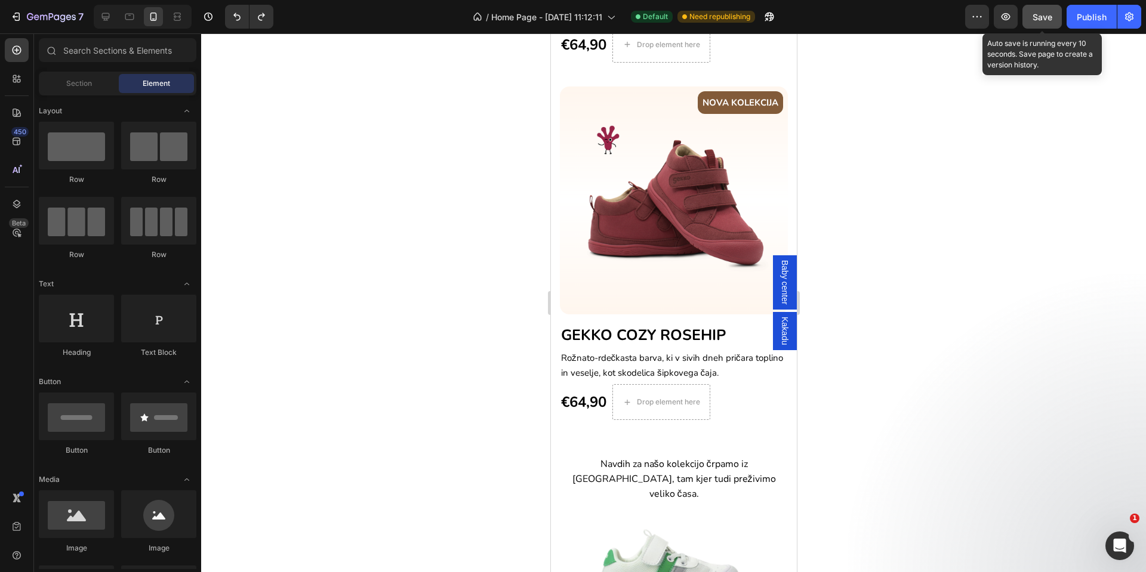
click at [1036, 23] on button "Save" at bounding box center [1041, 17] width 39 height 24
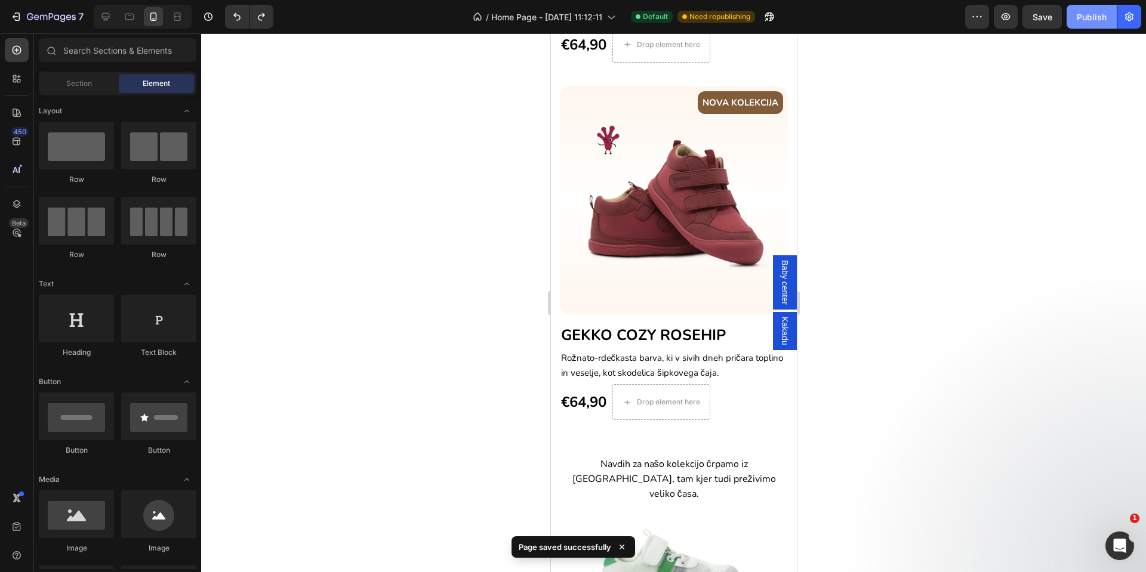
click at [1081, 18] on div "Publish" at bounding box center [1091, 17] width 30 height 13
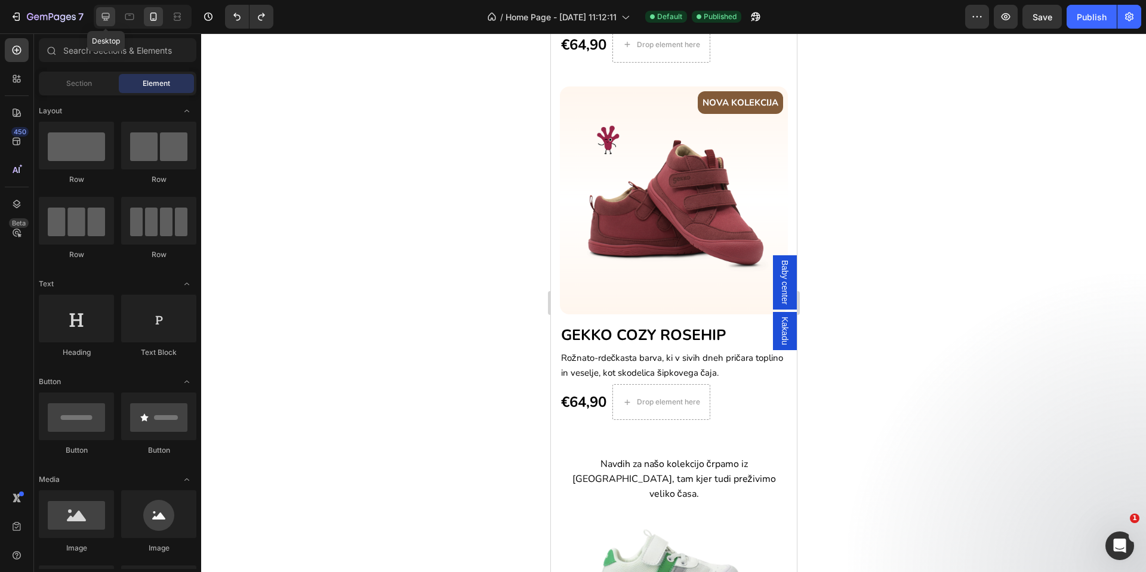
click at [106, 23] on div at bounding box center [105, 16] width 19 height 19
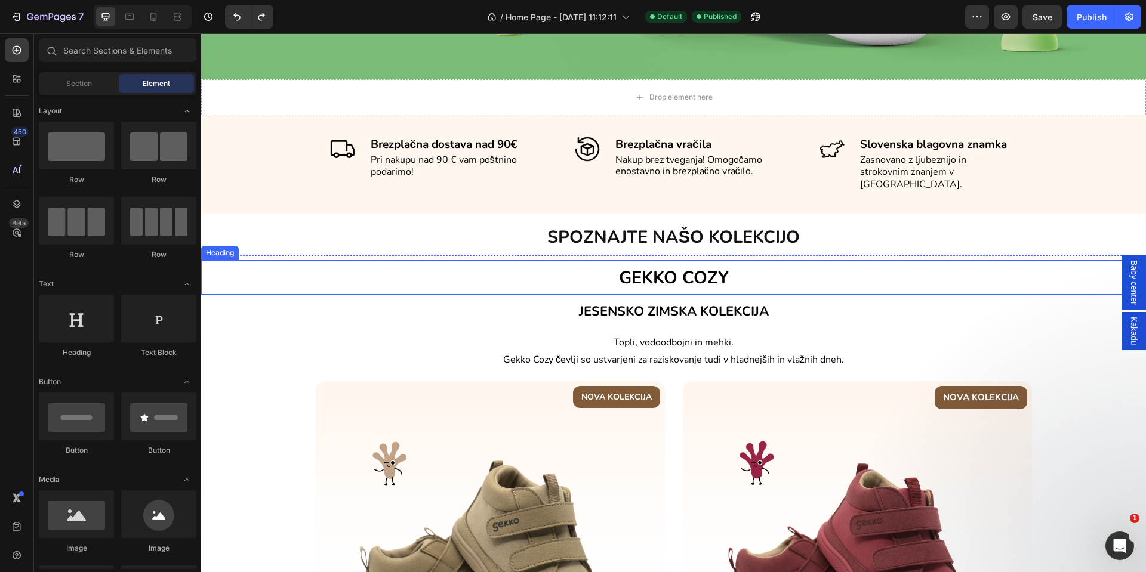
scroll to position [228, 0]
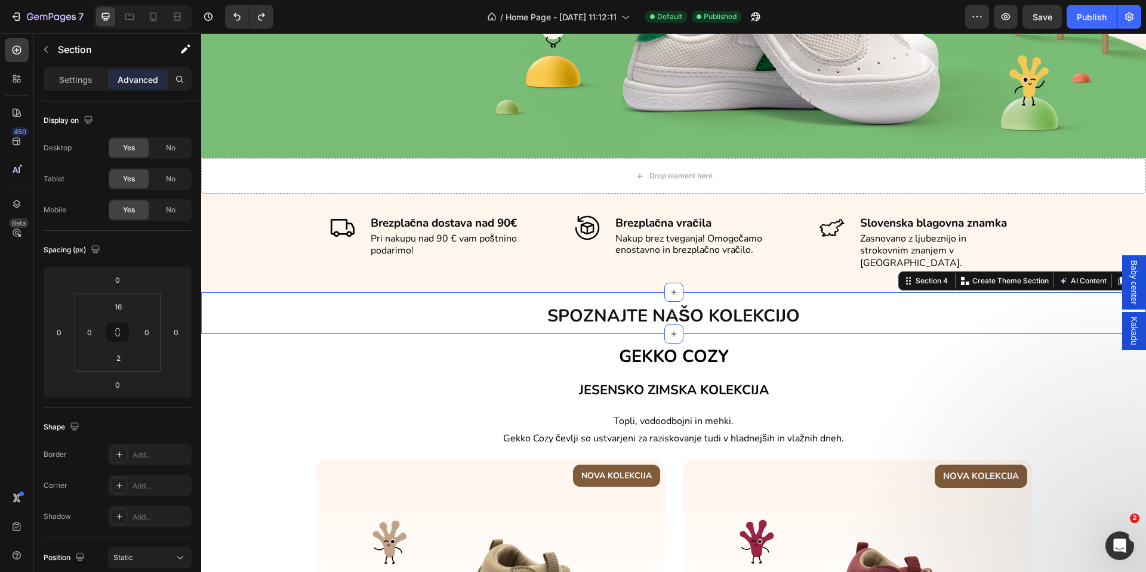
click at [465, 292] on div "SPOZNAJTE NAŠO KOLEKCIJO Heading Section 4 You can create reusable sections Cre…" at bounding box center [673, 313] width 945 height 42
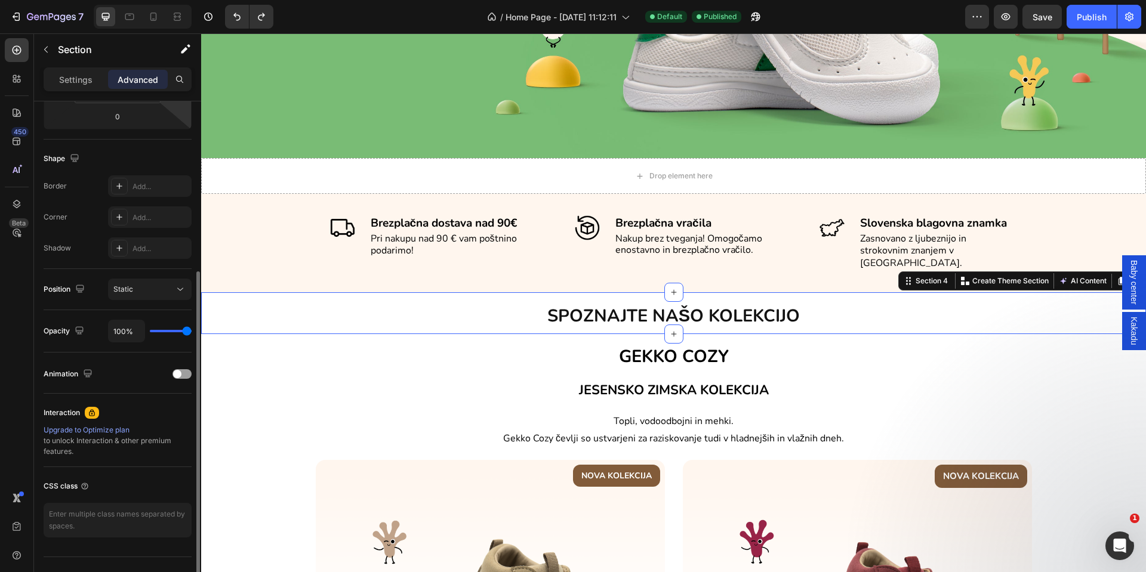
scroll to position [0, 0]
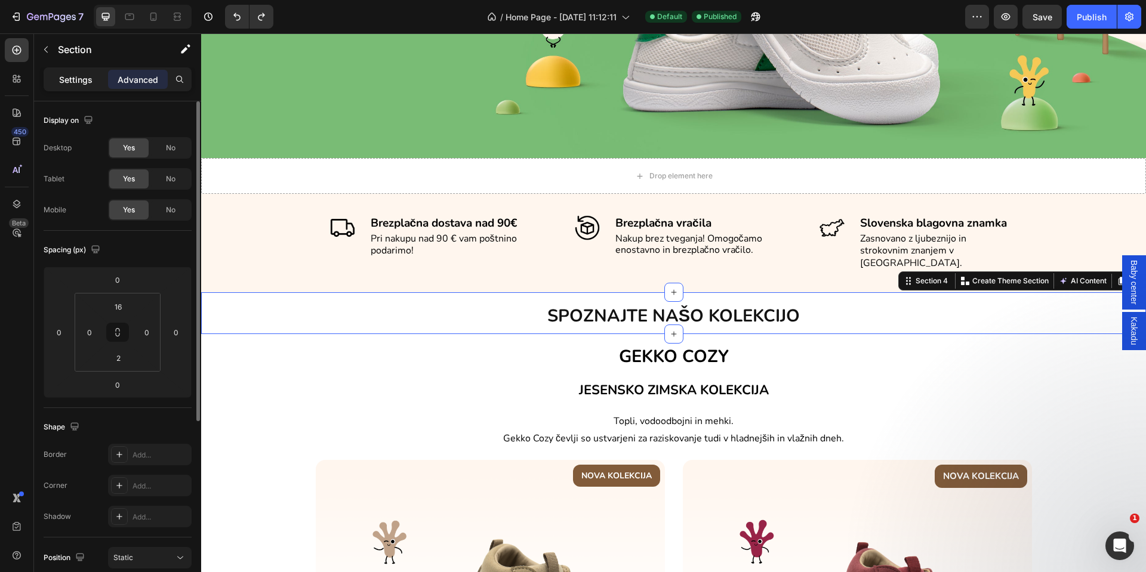
click at [88, 78] on p "Settings" at bounding box center [75, 79] width 33 height 13
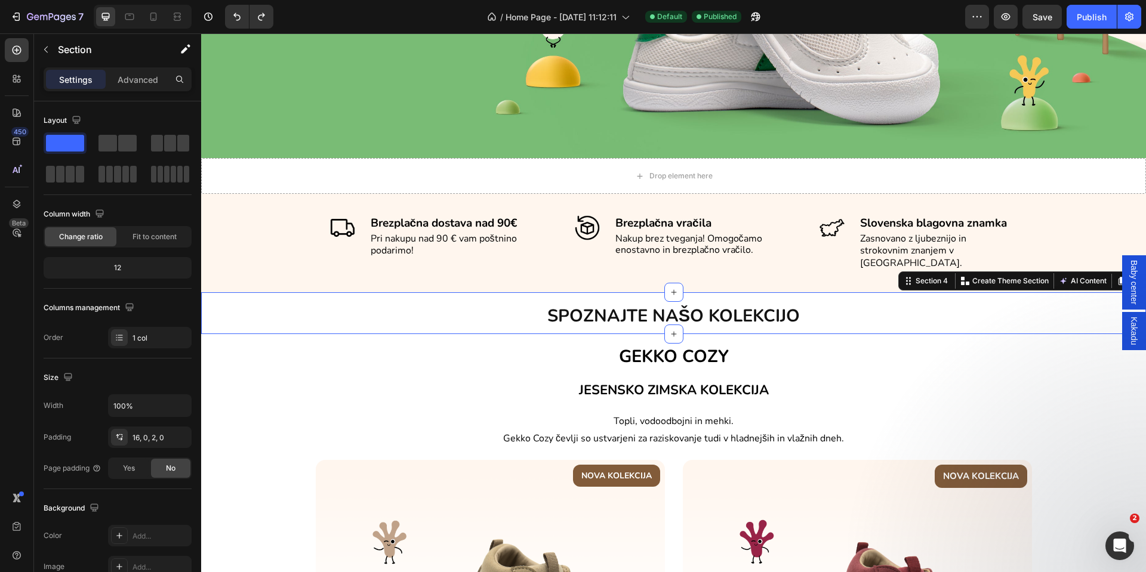
click at [297, 292] on div "SPOZNAJTE NAŠO KOLEKCIJO Heading Section 4 You can create reusable sections Cre…" at bounding box center [673, 313] width 945 height 42
click at [162, 405] on input "100%" at bounding box center [150, 405] width 82 height 21
click at [177, 401] on icon "button" at bounding box center [180, 406] width 12 height 12
click at [249, 292] on div "SPOZNAJTE NAŠO KOLEKCIJO Heading Section 4 You can create reusable sections Cre…" at bounding box center [673, 313] width 945 height 42
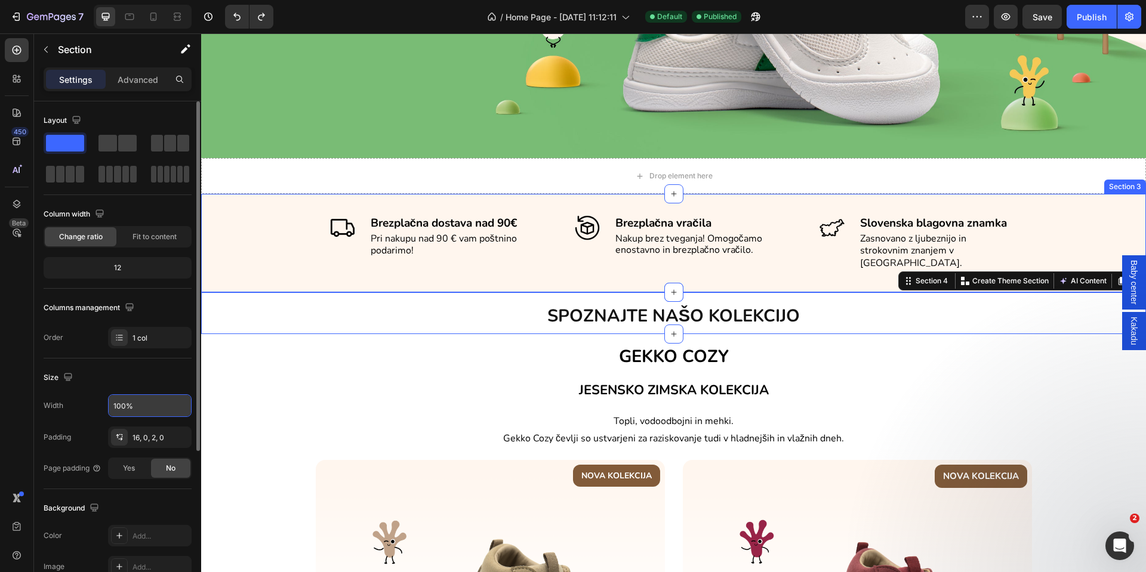
click at [257, 261] on div "Image Brezplačna dostava nad 90€ Text block Pri nakupu nad 90 € vam poštnino po…" at bounding box center [673, 243] width 927 height 84
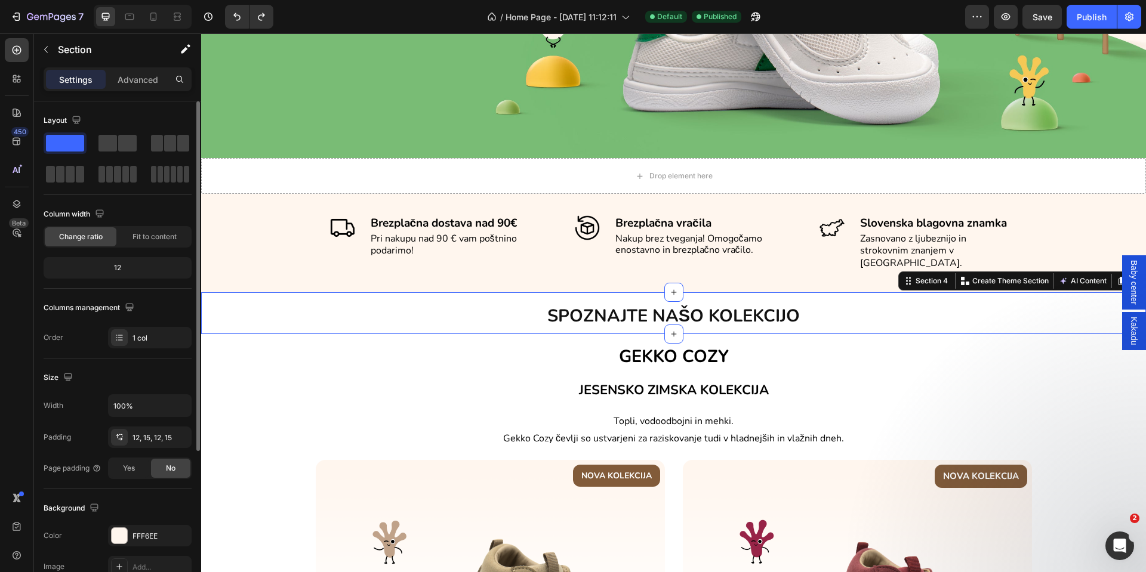
click at [263, 292] on div "SPOZNAJTE NAŠO KOLEKCIJO Heading Section 4 You can create reusable sections Cre…" at bounding box center [673, 313] width 945 height 42
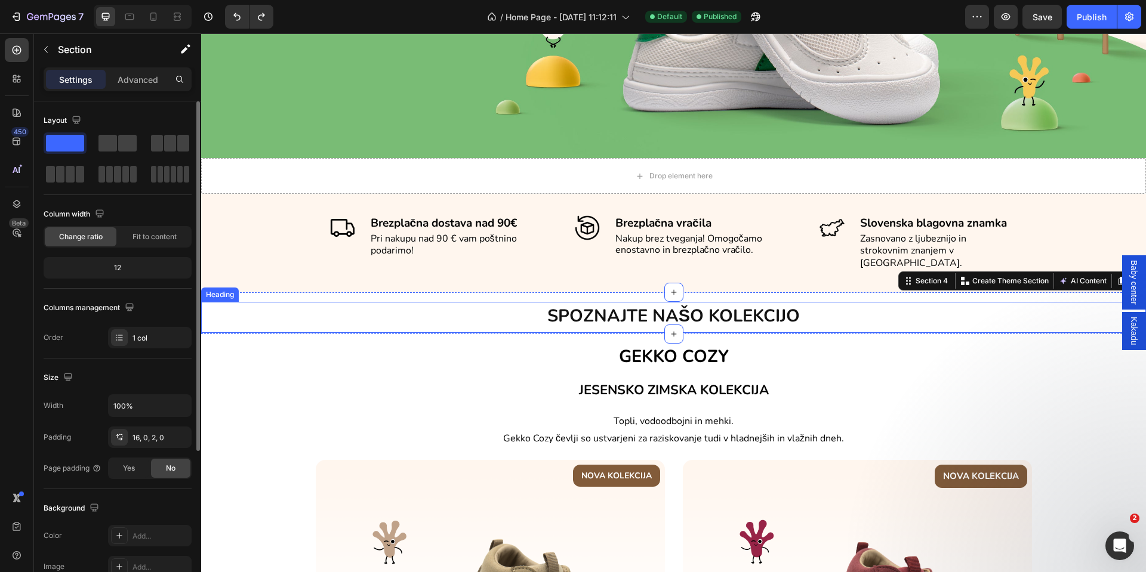
click at [449, 302] on h2 "SPOZNAJTE NAŠO KOLEKCIJO" at bounding box center [673, 316] width 945 height 29
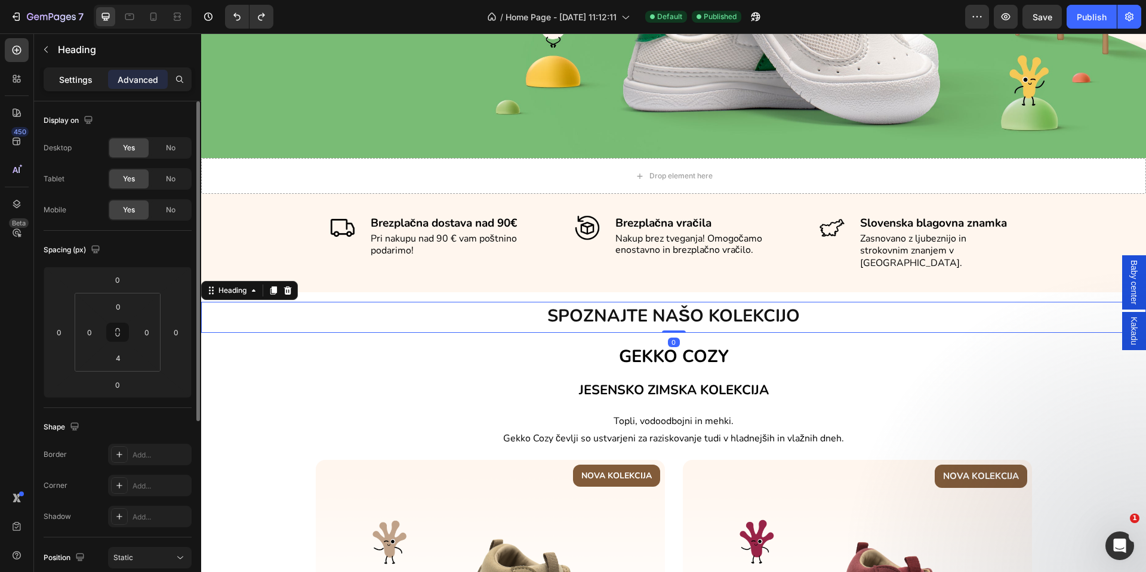
click at [69, 78] on p "Settings" at bounding box center [75, 79] width 33 height 13
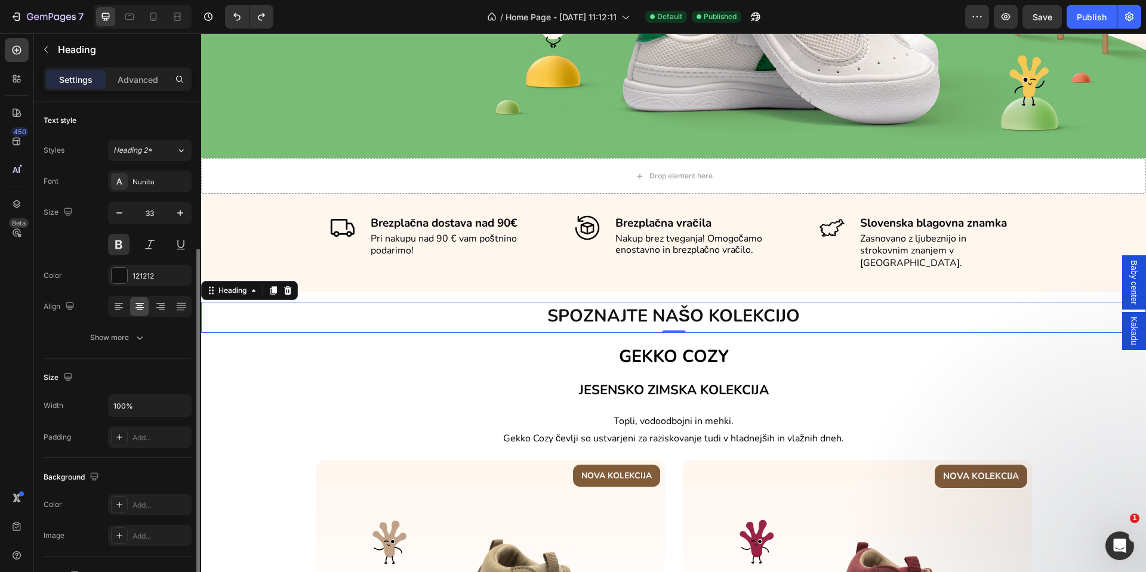
scroll to position [90, 0]
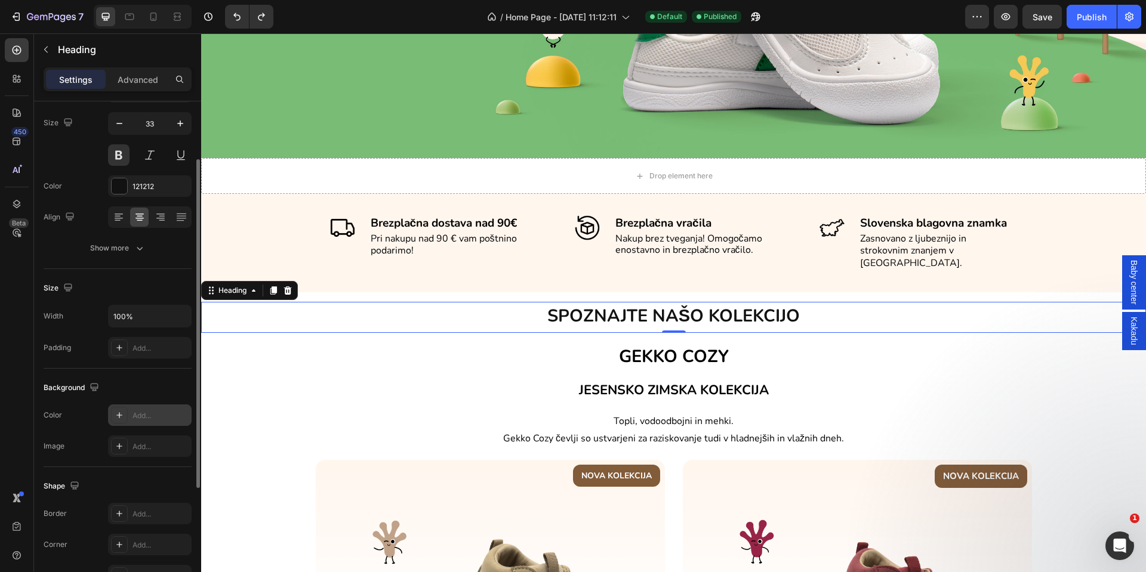
click at [122, 418] on icon at bounding box center [120, 416] width 10 height 10
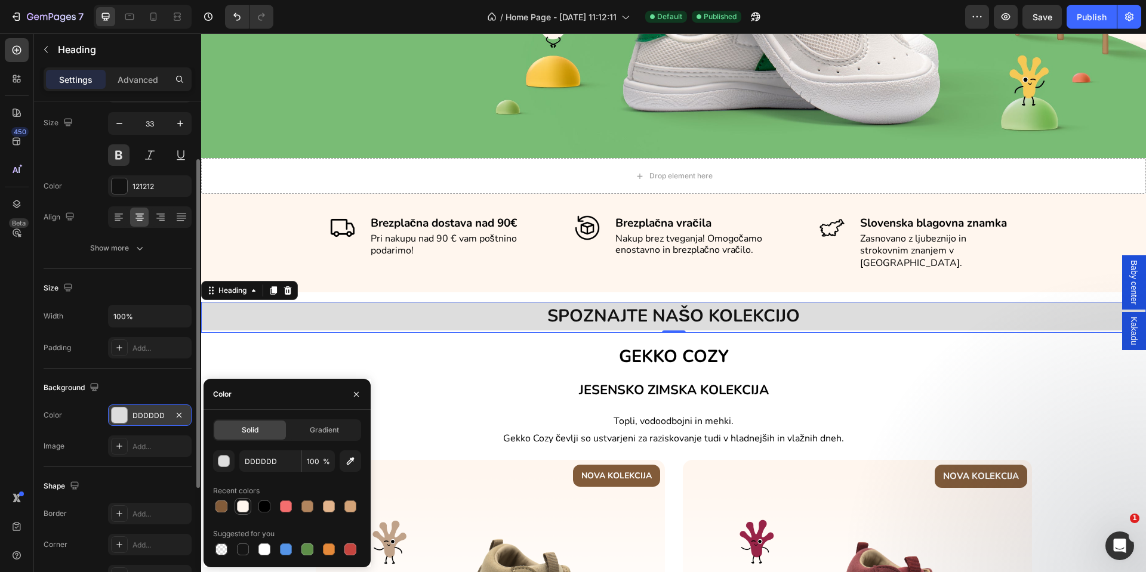
click at [242, 506] on div at bounding box center [243, 507] width 12 height 12
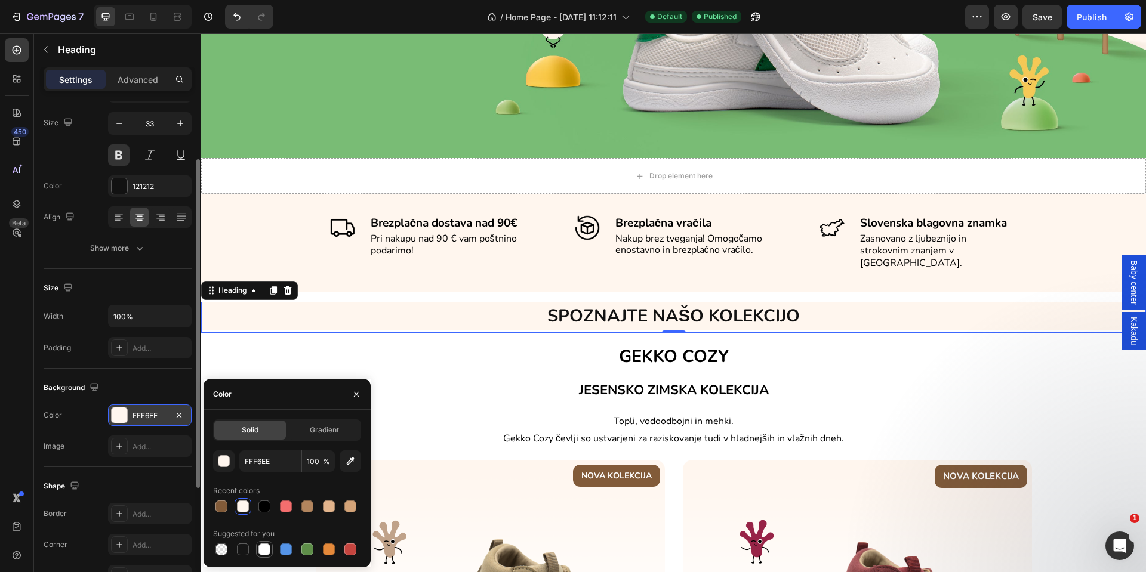
click at [259, 552] on div at bounding box center [264, 550] width 12 height 12
type input "FFFFFF"
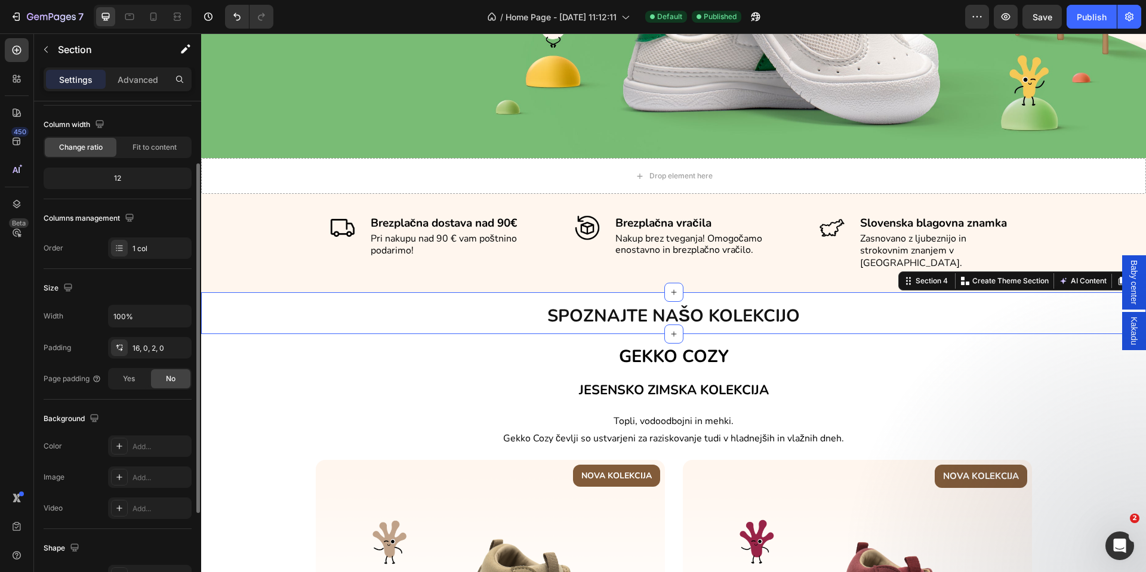
click at [401, 316] on div "SPOZNAJTE NAŠO KOLEKCIJO Heading Section 4 You can create reusable sections Cre…" at bounding box center [673, 313] width 945 height 42
click at [486, 292] on div "SPOZNAJTE NAŠO KOLEKCIJO Heading Section 4 You can create reusable sections Cre…" at bounding box center [673, 313] width 945 height 42
click at [117, 449] on icon at bounding box center [120, 447] width 10 height 10
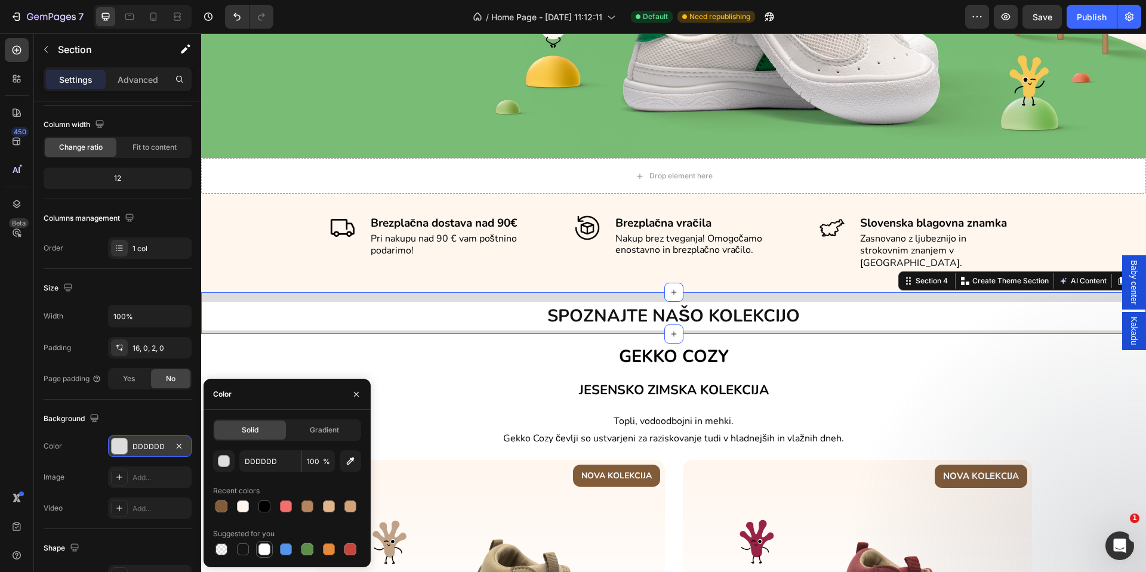
click at [260, 543] on div at bounding box center [264, 549] width 14 height 14
type input "FFFFFF"
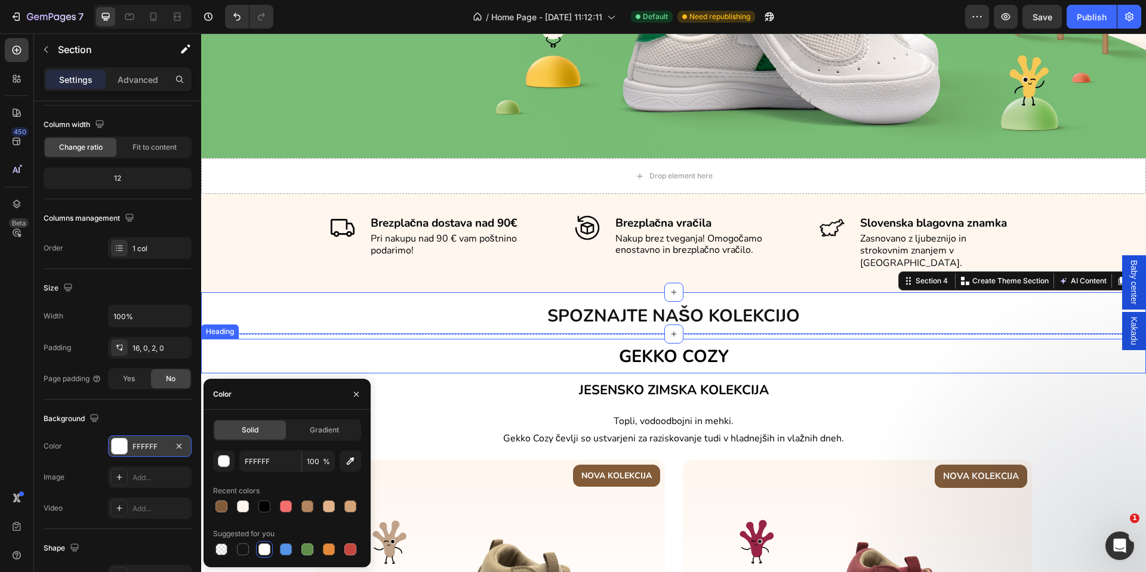
click at [280, 348] on h2 "GEKKO COZY" at bounding box center [673, 356] width 945 height 35
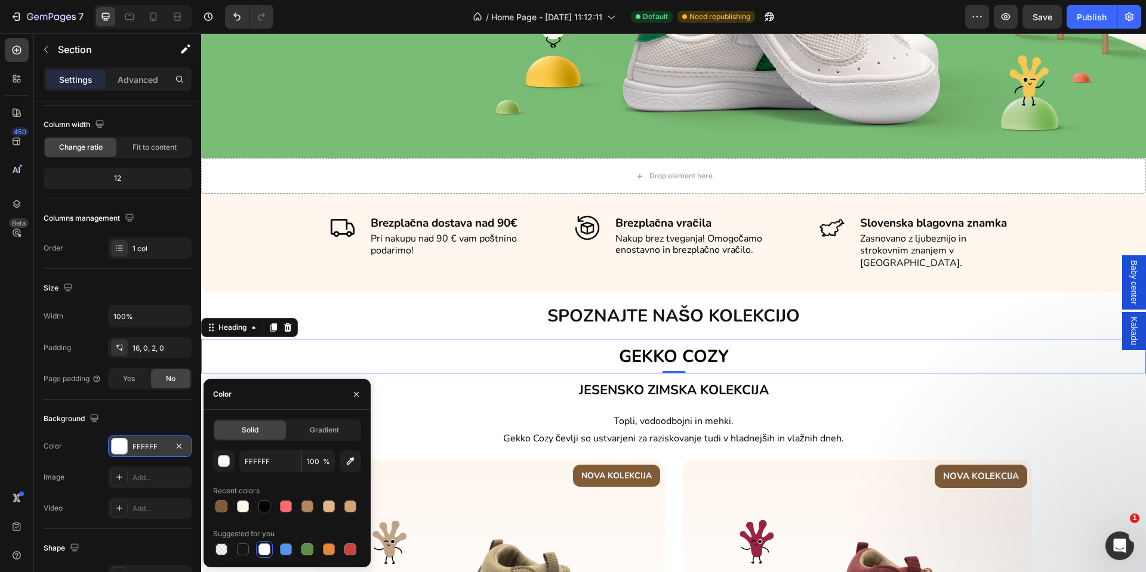
scroll to position [0, 0]
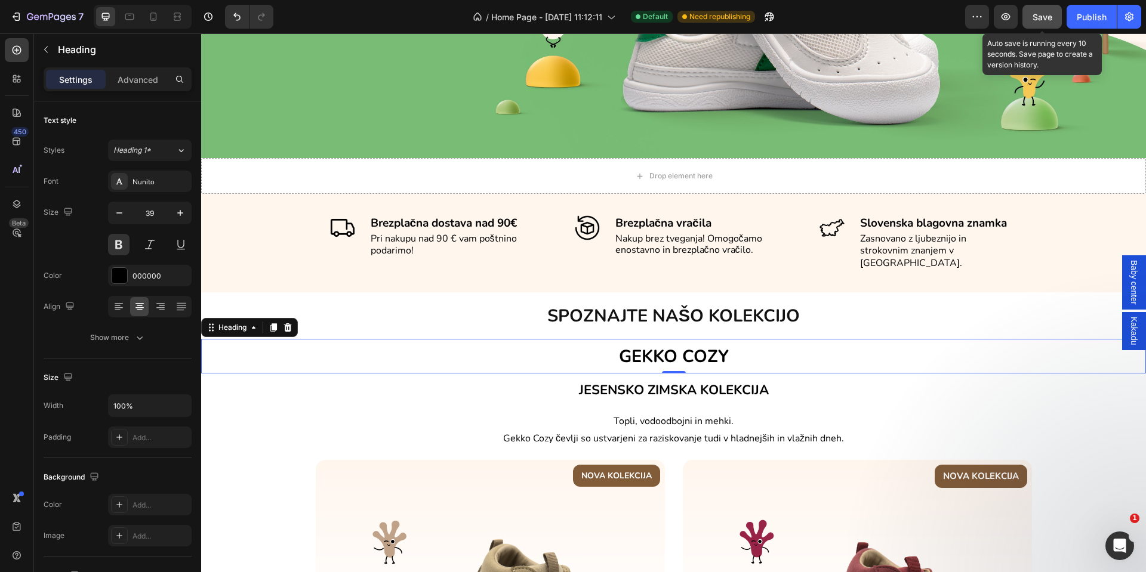
click at [1038, 20] on span "Save" at bounding box center [1042, 17] width 20 height 10
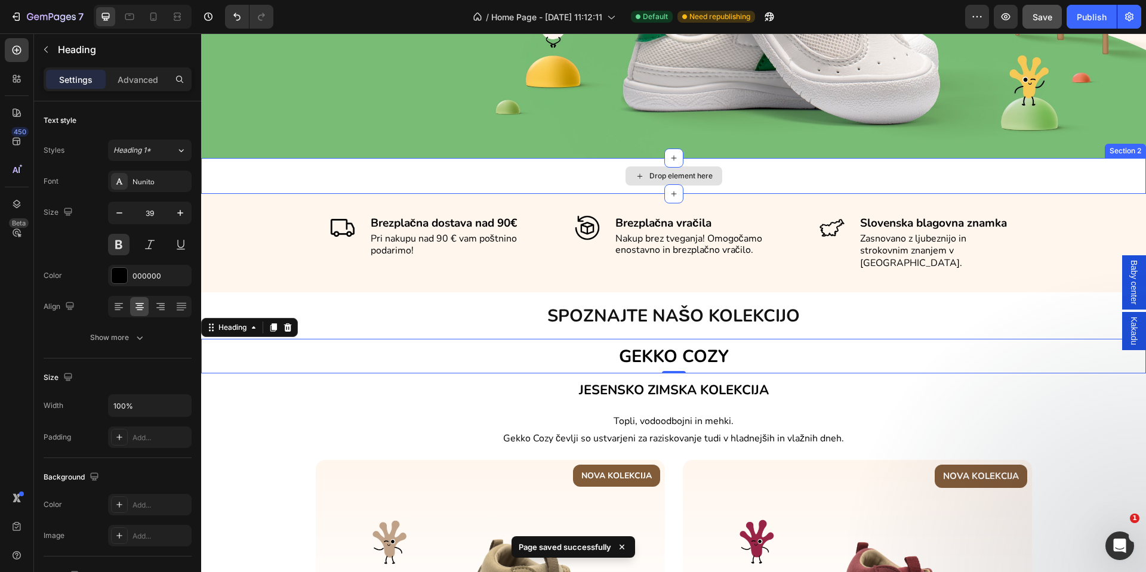
click at [520, 162] on div "Drop element here" at bounding box center [673, 176] width 945 height 36
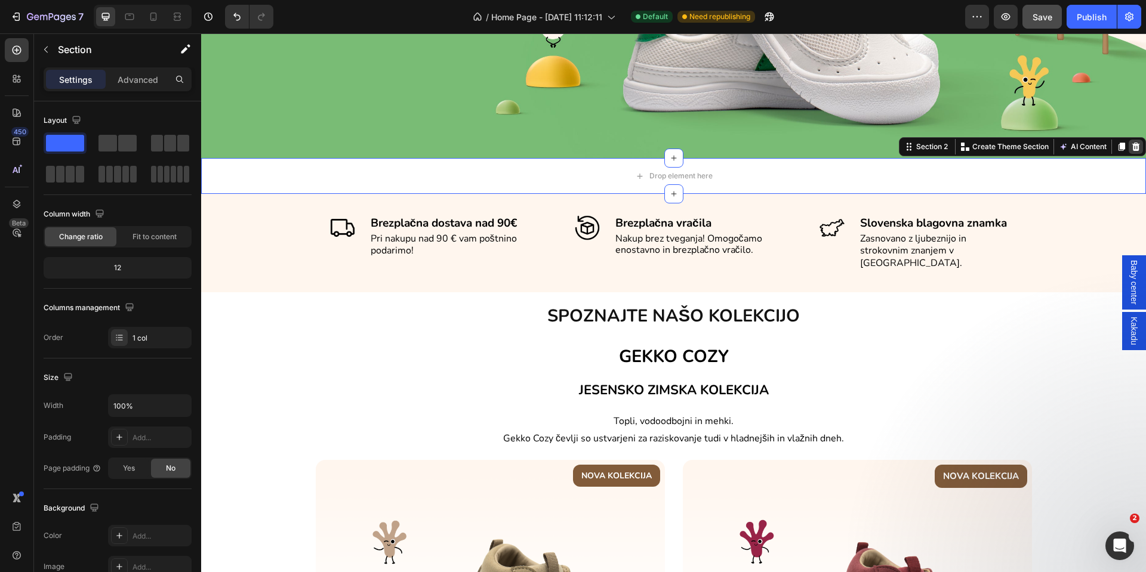
click at [1131, 142] on icon at bounding box center [1136, 147] width 10 height 10
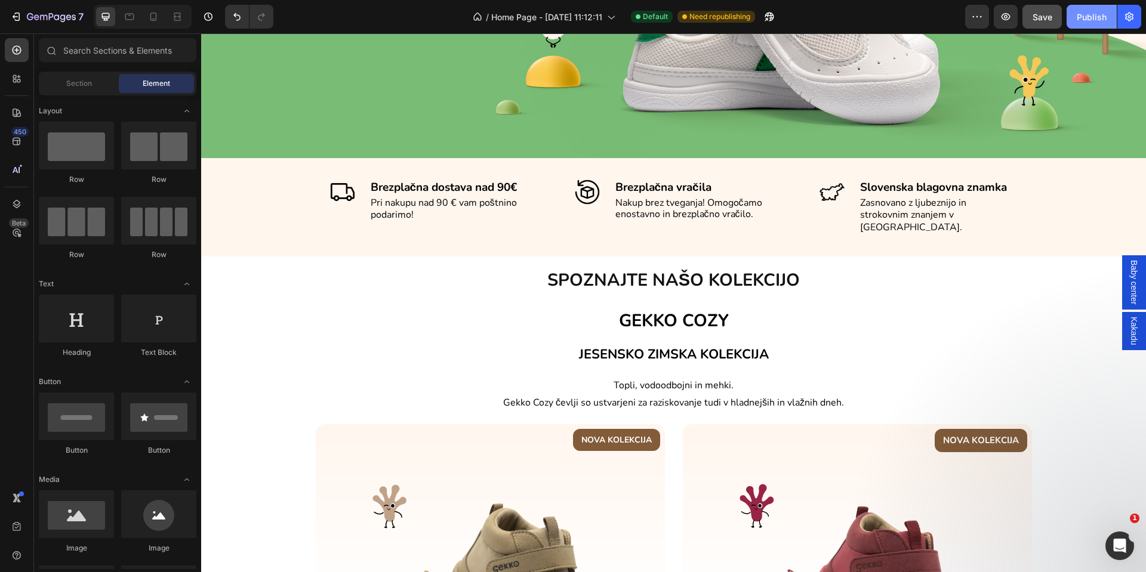
click at [1093, 20] on div "Publish" at bounding box center [1091, 17] width 30 height 13
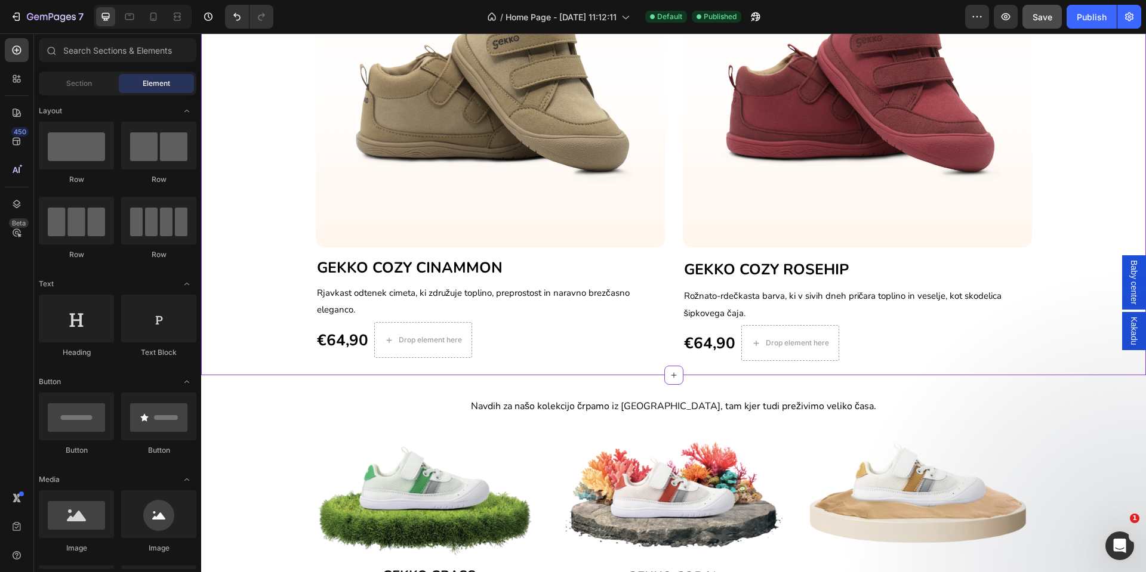
scroll to position [854, 0]
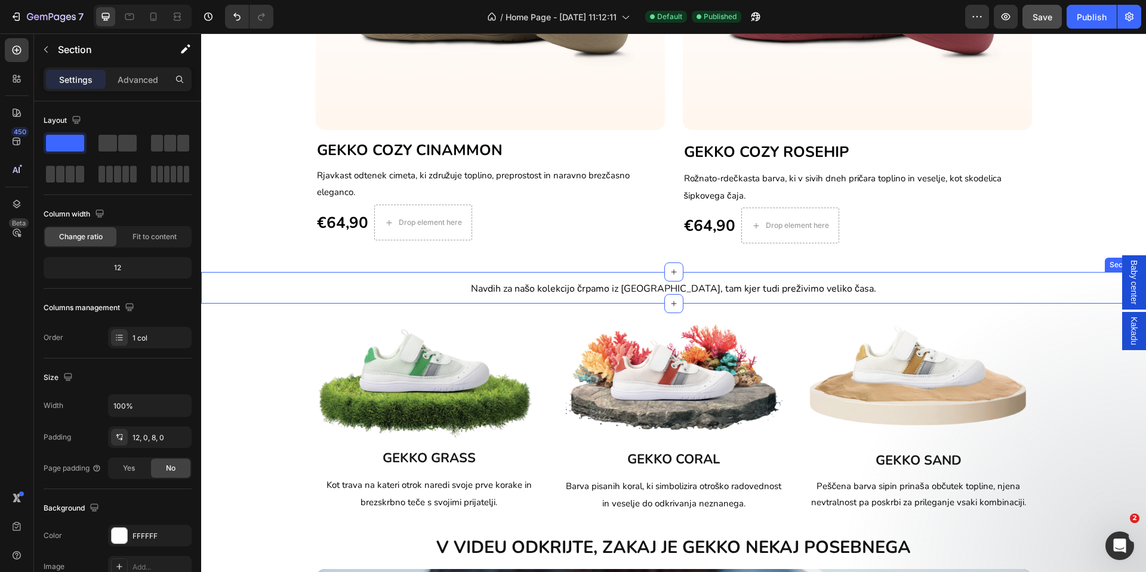
click at [465, 299] on div "Navdih za našo kolekcijo črpamo iz [GEOGRAPHIC_DATA], tam kjer tudi preživimo v…" at bounding box center [673, 288] width 945 height 32
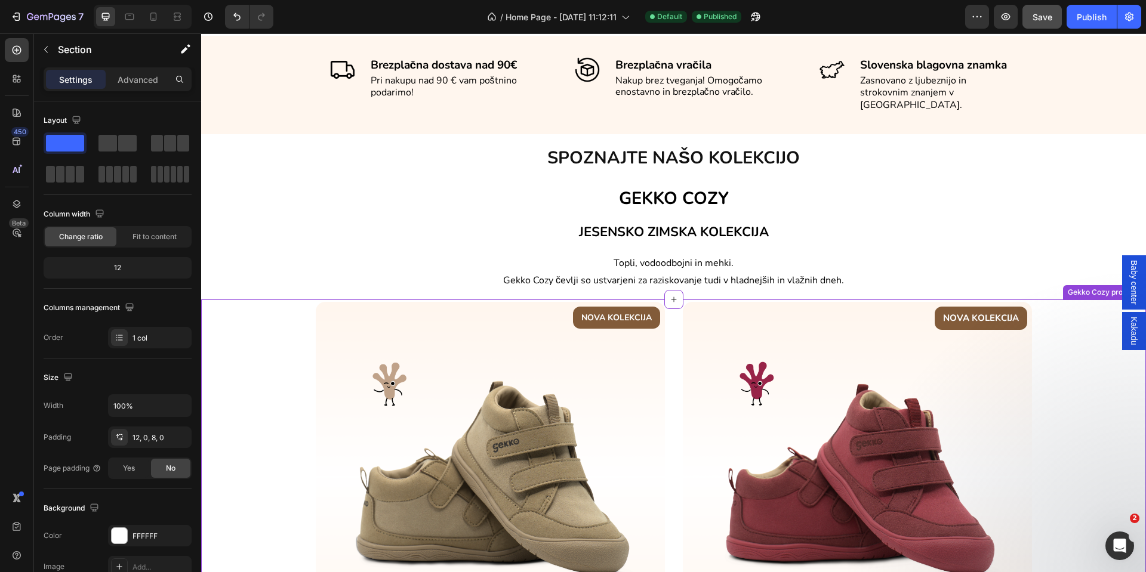
scroll to position [317, 0]
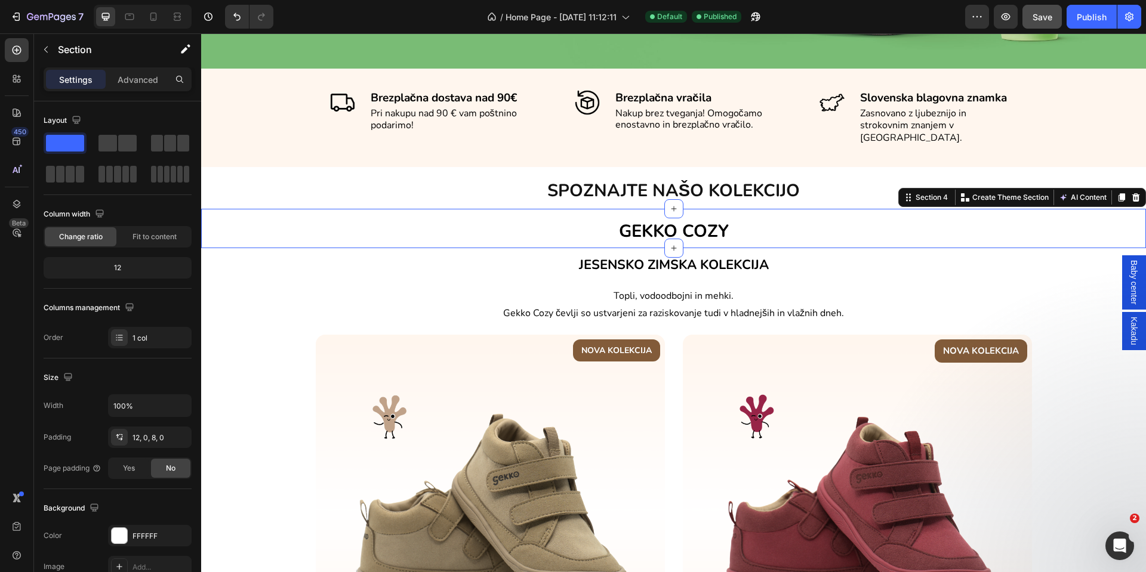
click at [917, 209] on div "GEKKO COZY Heading" at bounding box center [673, 228] width 945 height 39
click at [1118, 193] on icon at bounding box center [1121, 197] width 7 height 8
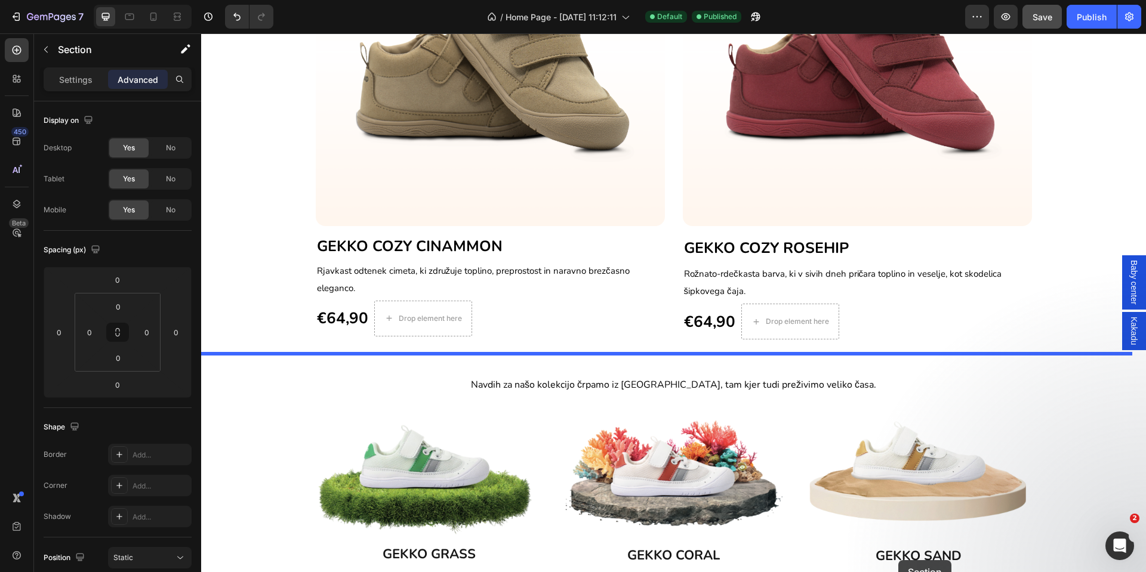
scroll to position [807, 0]
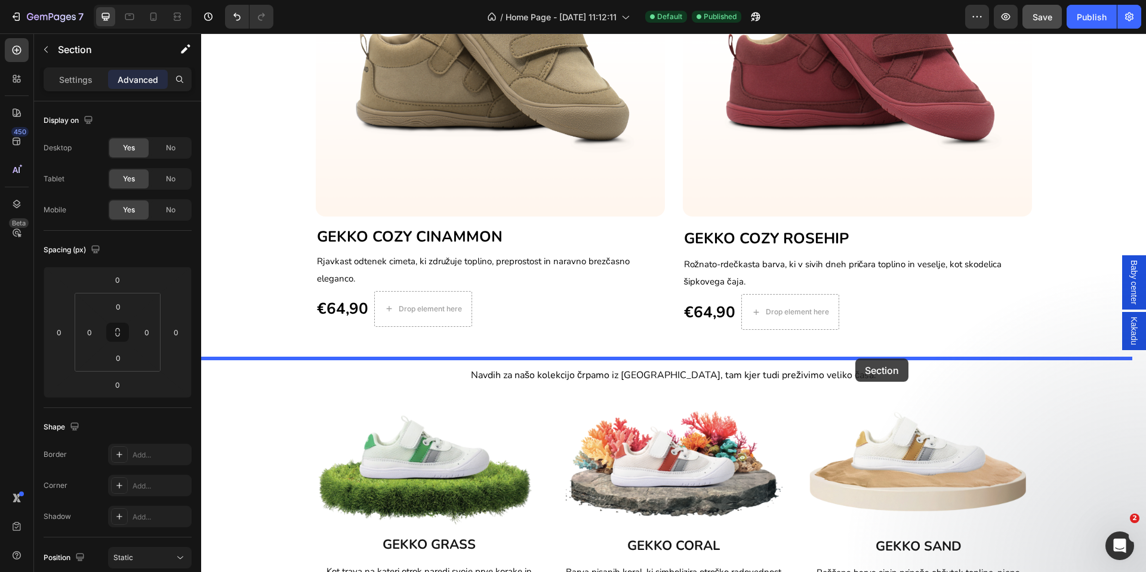
drag, startPoint x: 897, startPoint y: 221, endPoint x: 855, endPoint y: 359, distance: 144.2
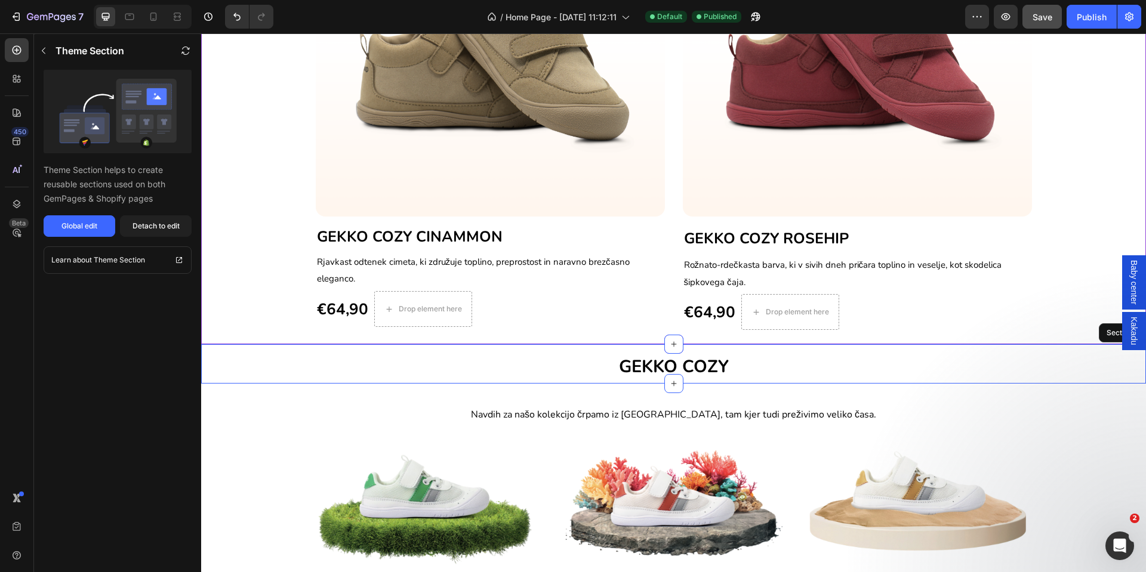
click at [688, 340] on div "NOVA KOLEKCIJA Text block Row Image GEKKO COZY CINAMMON Heading Rjavkast odtene…" at bounding box center [673, 105] width 945 height 480
click at [689, 345] on div "GEKKO COZY Heading" at bounding box center [673, 363] width 945 height 39
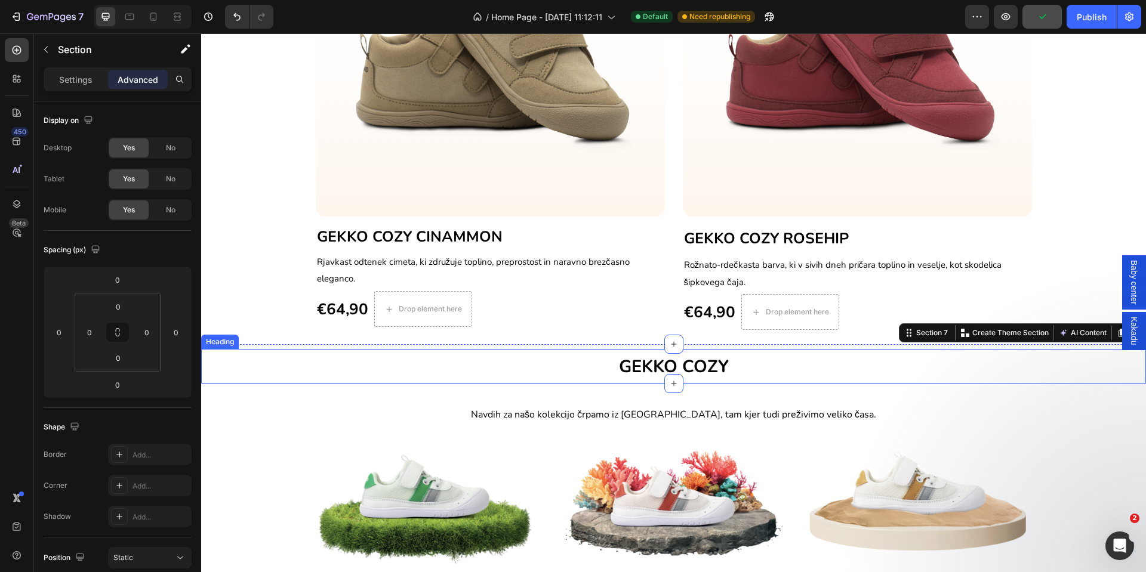
click at [684, 370] on span "GEKKO COZY" at bounding box center [674, 366] width 110 height 23
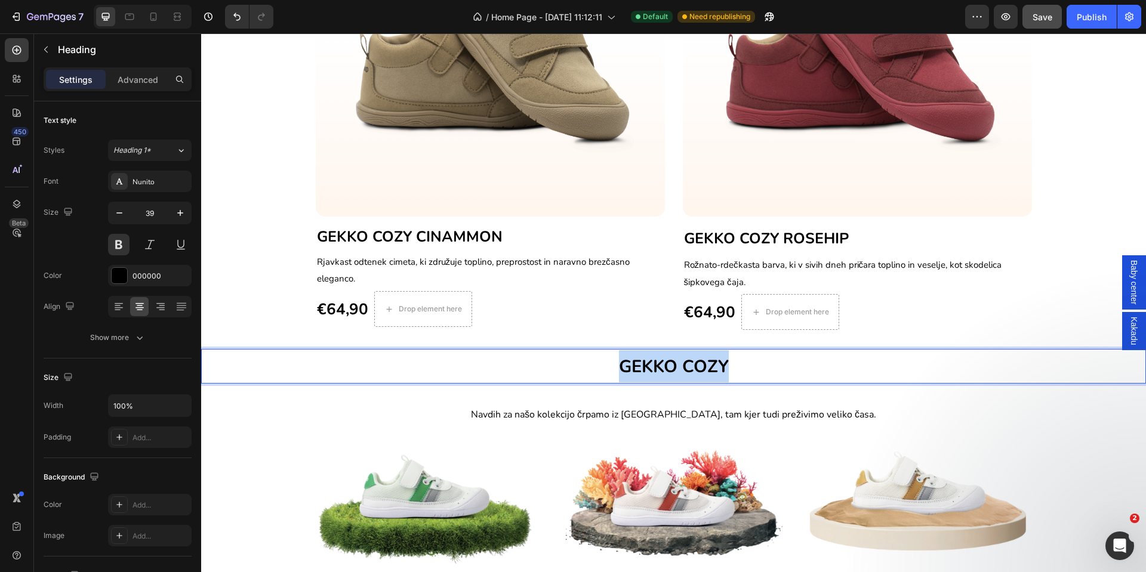
click at [684, 370] on span "GEKKO COZY" at bounding box center [674, 366] width 110 height 23
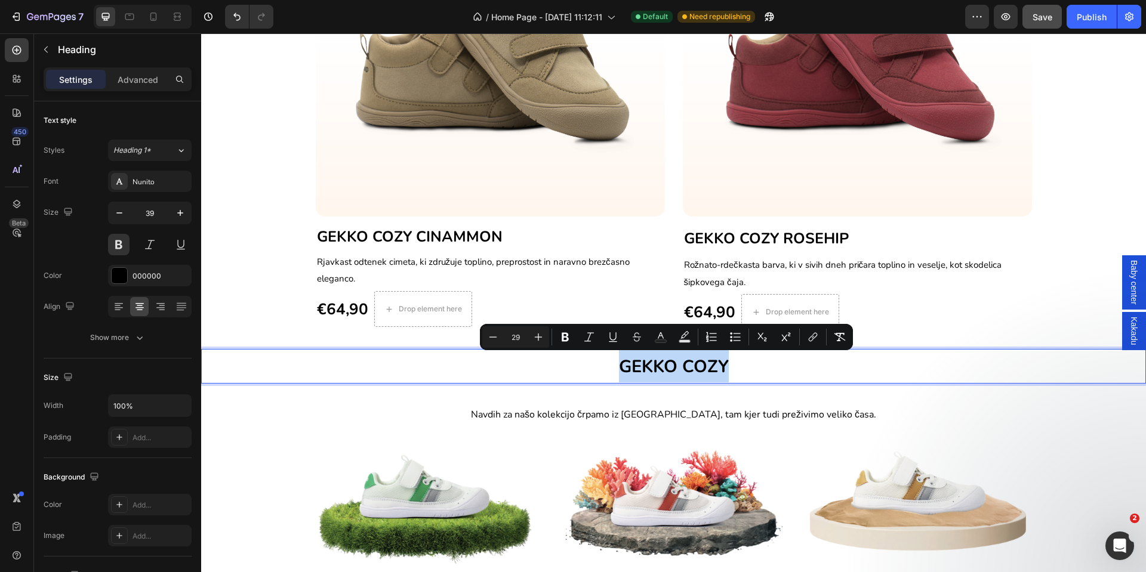
click at [690, 366] on span "GEKKO COZY" at bounding box center [674, 366] width 110 height 23
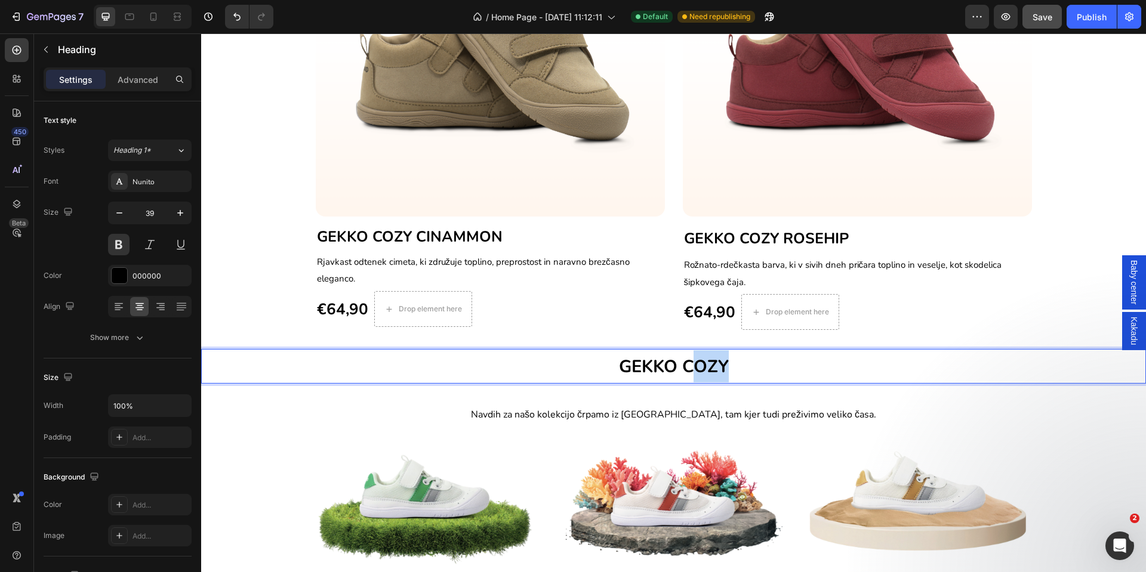
drag, startPoint x: 683, startPoint y: 368, endPoint x: 721, endPoint y: 368, distance: 38.8
click at [721, 368] on p "GEKKO COZY" at bounding box center [673, 366] width 942 height 32
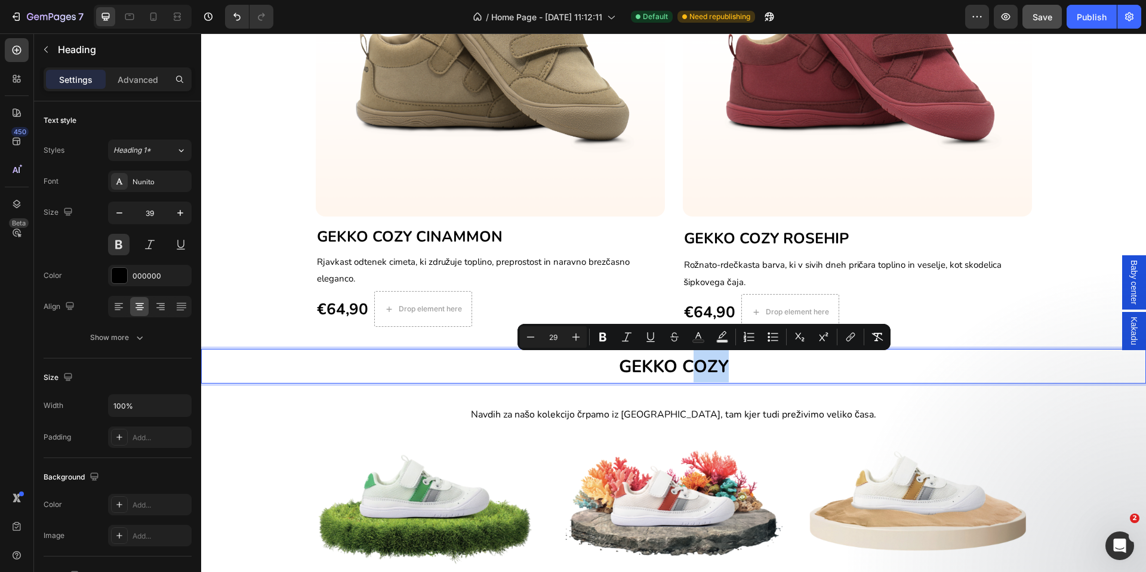
click at [703, 370] on span "GEKKO COZY" at bounding box center [674, 366] width 110 height 23
drag, startPoint x: 678, startPoint y: 369, endPoint x: 722, endPoint y: 368, distance: 44.2
click at [722, 368] on p "GEKKO COZY" at bounding box center [673, 366] width 942 height 32
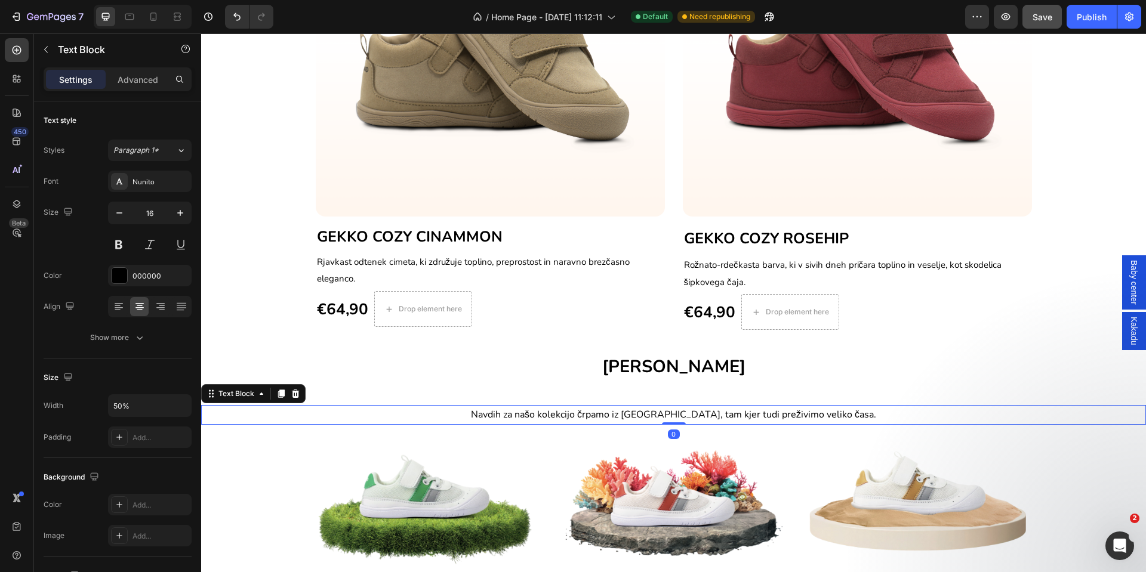
click at [255, 415] on div "Navdih za našo kolekcijo črpamo iz narave, tam kjer tudi preživimo veliko časa." at bounding box center [673, 415] width 945 height 20
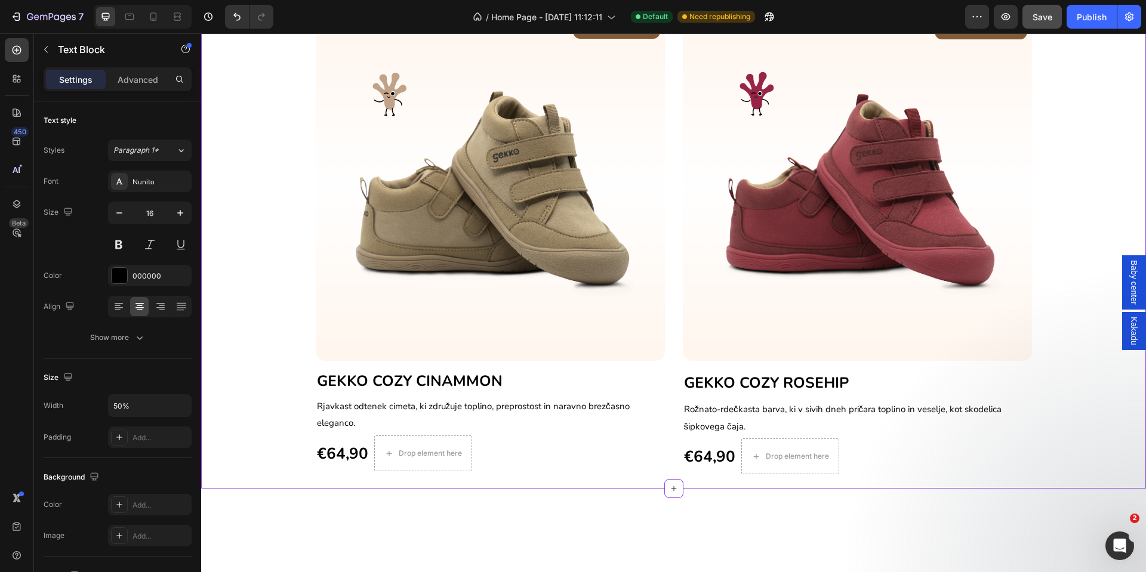
scroll to position [410, 0]
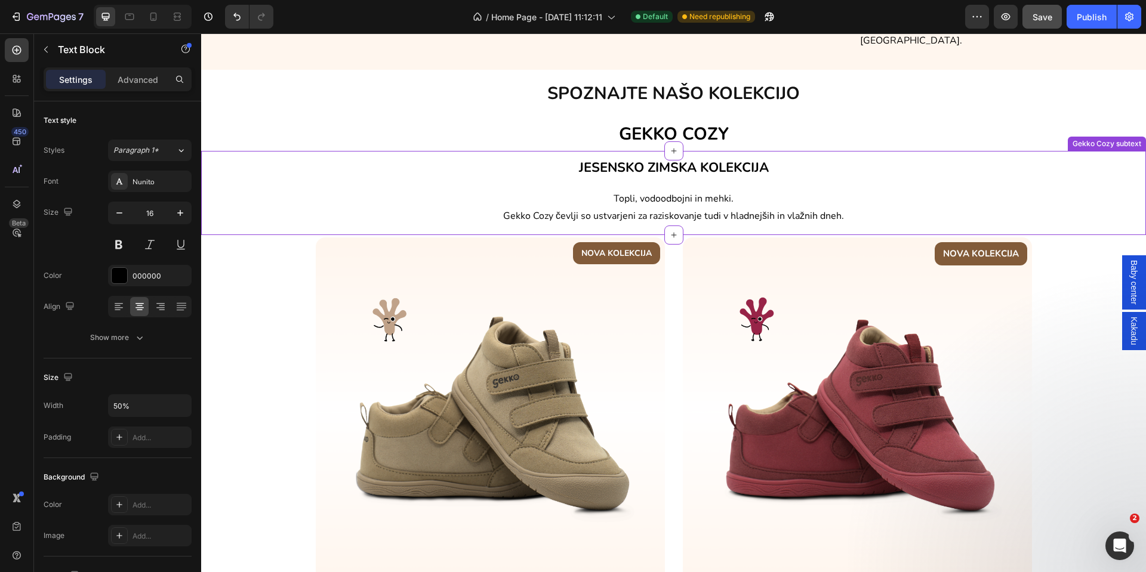
click at [843, 152] on h2 "JESENSKO ZIMSKA KOLEKCIJA" at bounding box center [673, 167] width 945 height 30
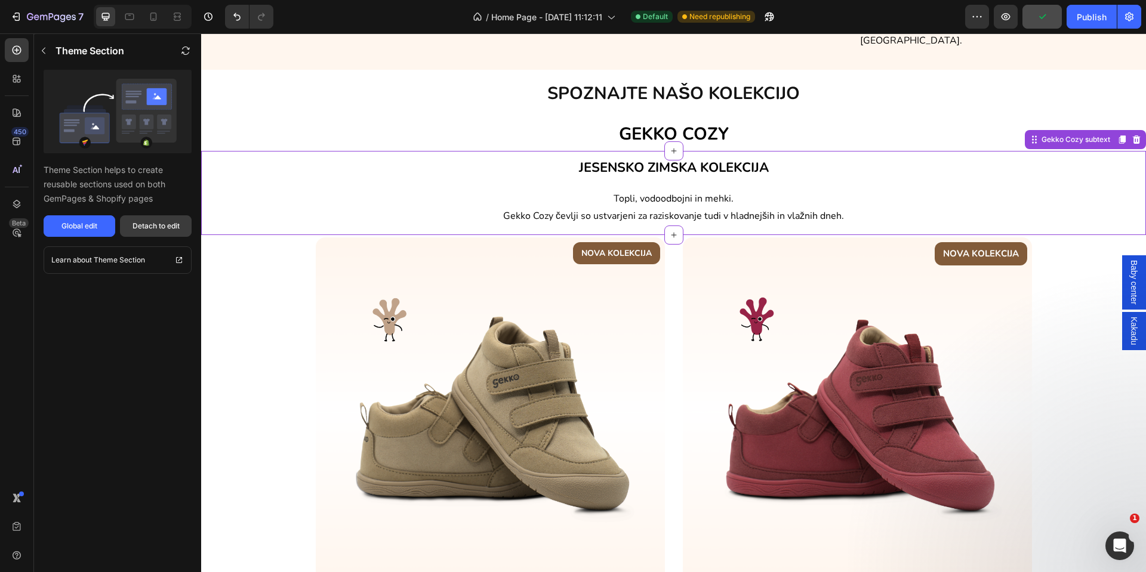
click at [153, 230] on div "Detach to edit" at bounding box center [155, 226] width 47 height 11
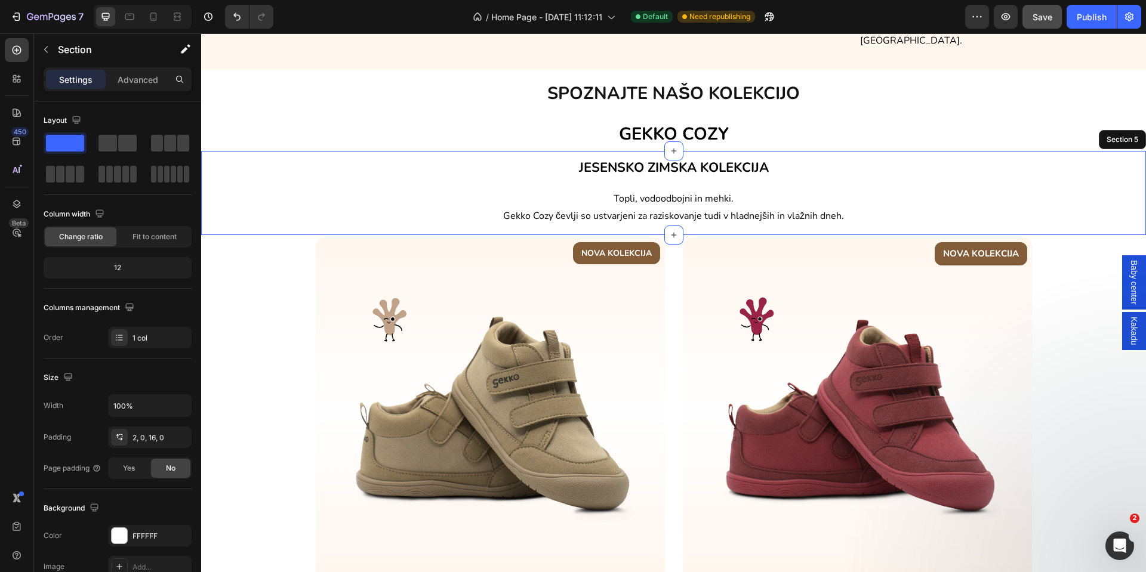
click at [964, 220] on div "JESENSKO ZIMSKA KOLEKCIJA Heading Topli, vodoodbojni in mehki. Gekko Cozy čevlj…" at bounding box center [673, 193] width 945 height 85
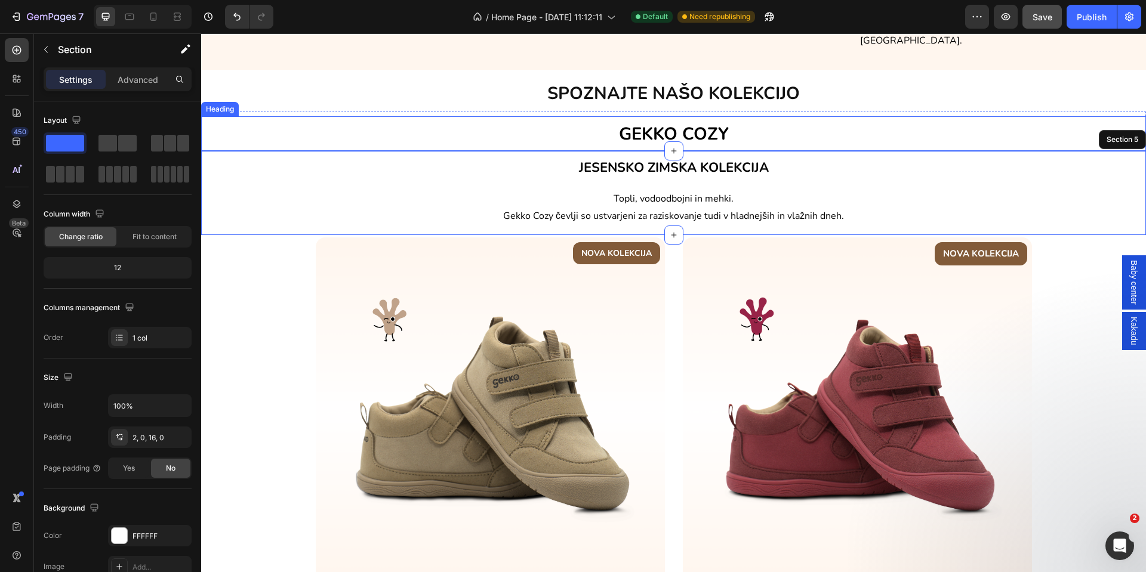
click at [477, 116] on h2 "GEKKO COZY" at bounding box center [673, 133] width 945 height 35
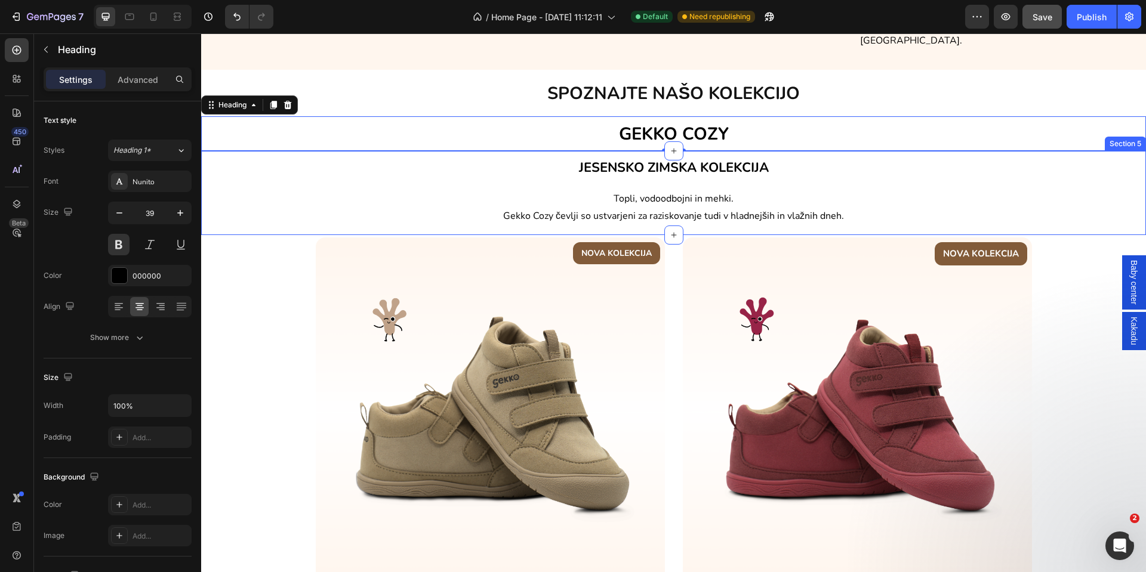
click at [1020, 218] on div "JESENSKO ZIMSKA KOLEKCIJA Heading Topli, vodoodbojni in mehki. Gekko Cozy čevlj…" at bounding box center [673, 193] width 945 height 85
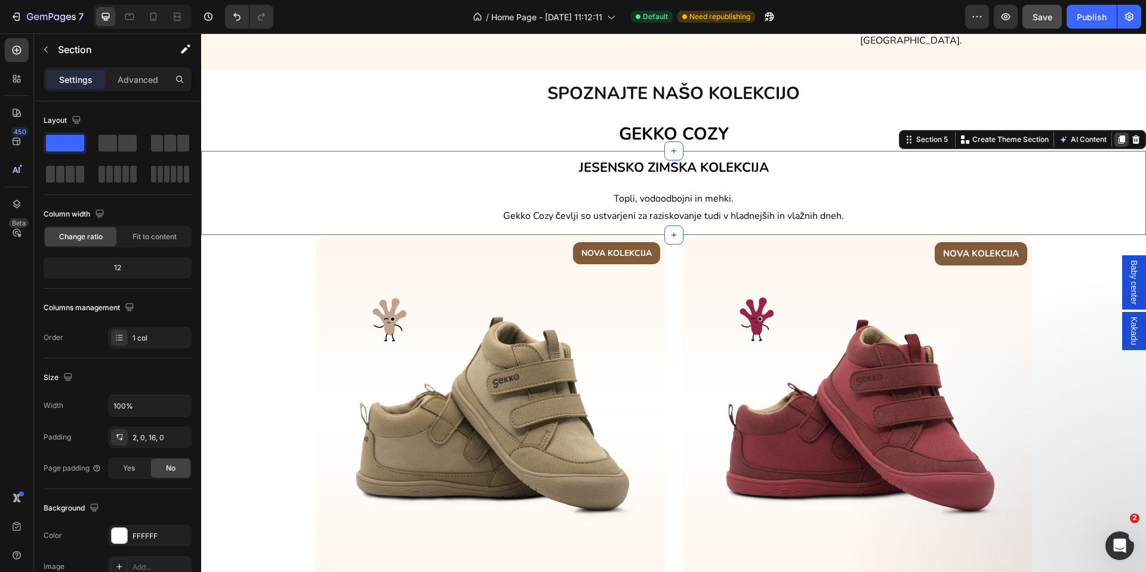
click at [1118, 135] on icon at bounding box center [1121, 139] width 7 height 8
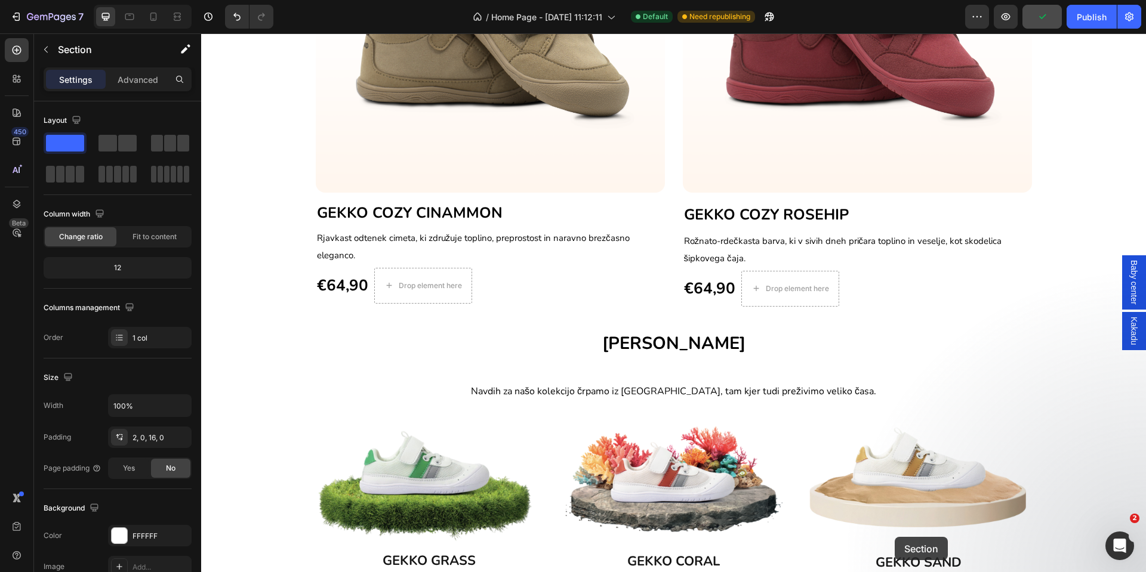
scroll to position [880, 0]
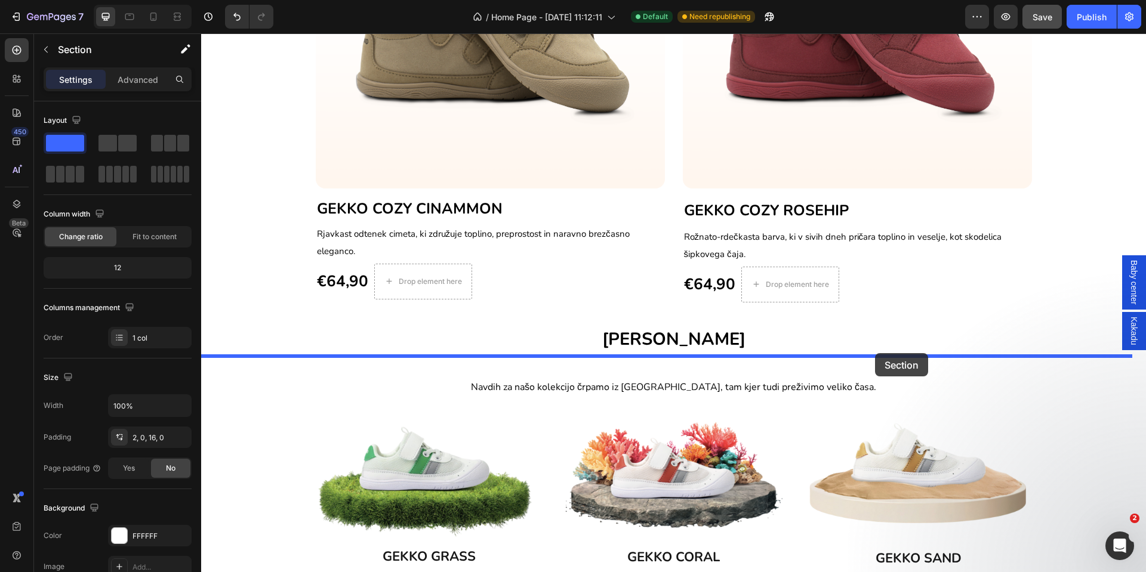
drag, startPoint x: 882, startPoint y: 212, endPoint x: 874, endPoint y: 348, distance: 136.9
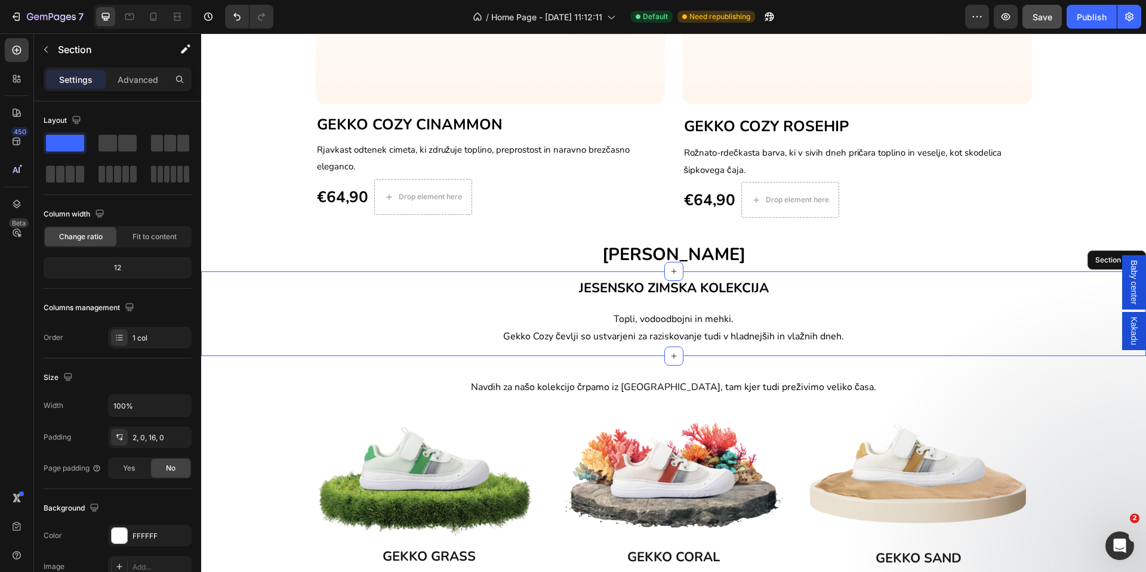
scroll to position [796, 0]
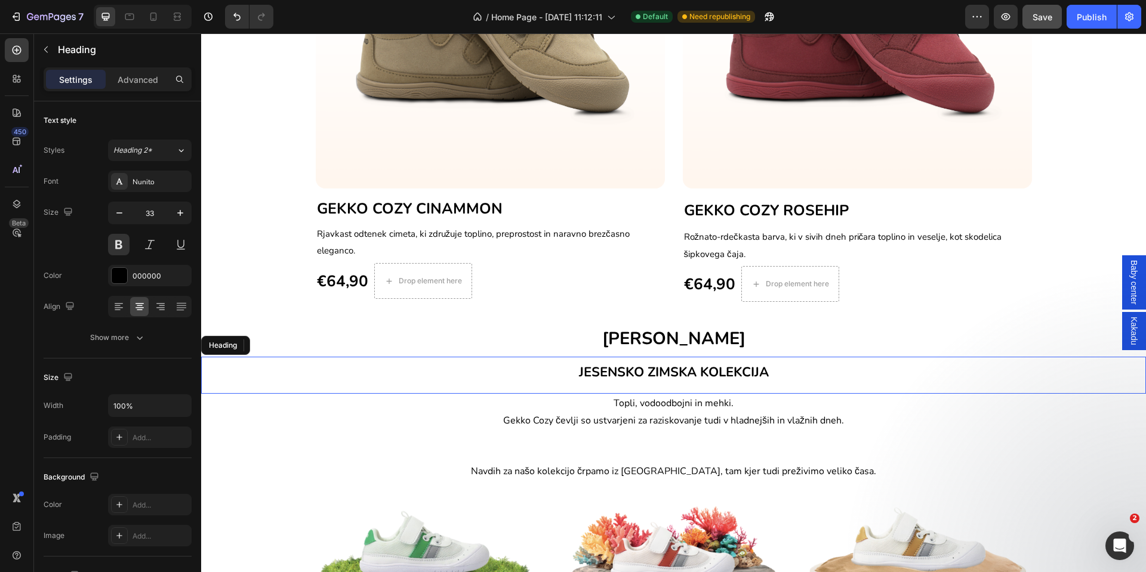
click at [601, 368] on span "JESENSKO ZIMSKA KOLEKCIJA" at bounding box center [674, 372] width 190 height 18
click at [601, 369] on span "JESENSKO ZIMSKA KOLEKCIJA" at bounding box center [674, 372] width 190 height 18
click at [563, 370] on p "JESENSKO ZIMSKA KOLEKCIJA" at bounding box center [673, 371] width 942 height 27
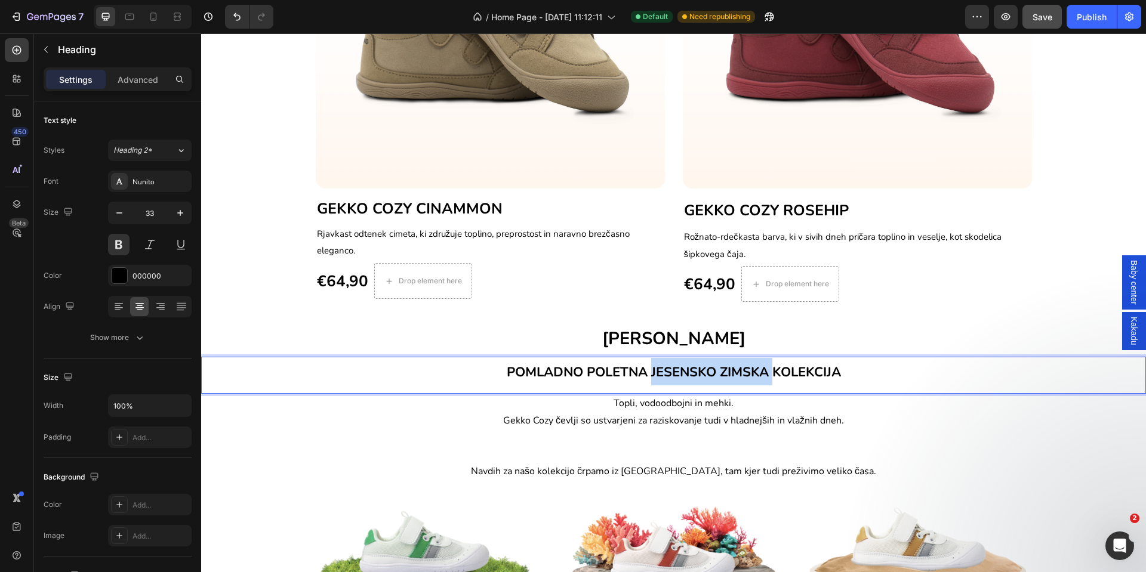
drag, startPoint x: 644, startPoint y: 373, endPoint x: 763, endPoint y: 372, distance: 118.7
click at [763, 372] on span "POMLADNO POLETNA JESENSKO ZIMSKA KOLEKCIJA" at bounding box center [674, 372] width 334 height 18
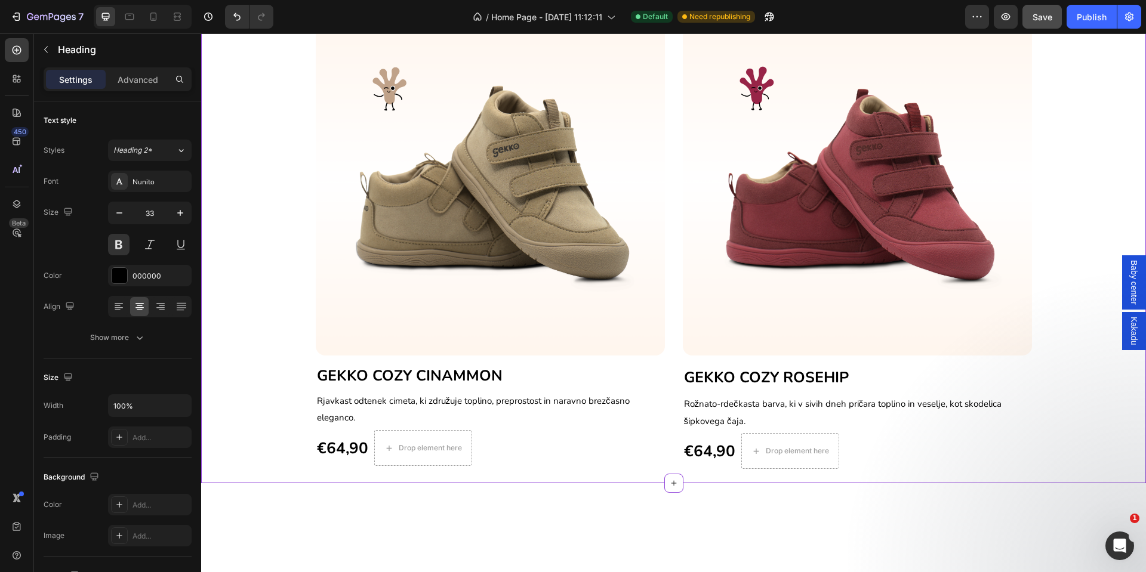
scroll to position [885, 0]
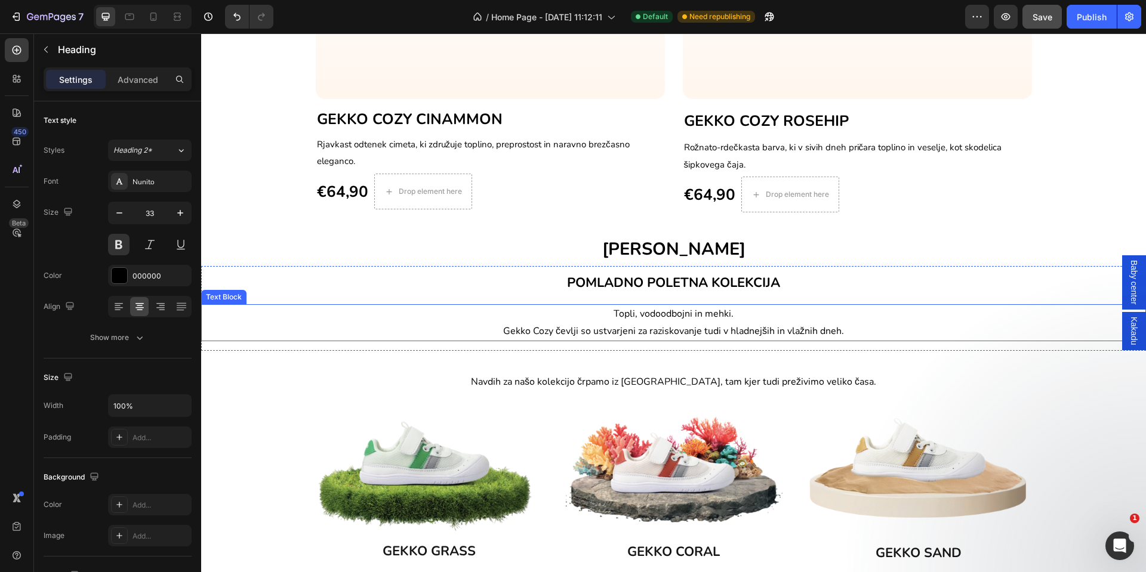
click at [668, 320] on span "Topli, vodoodbojni in mehki." at bounding box center [673, 313] width 120 height 13
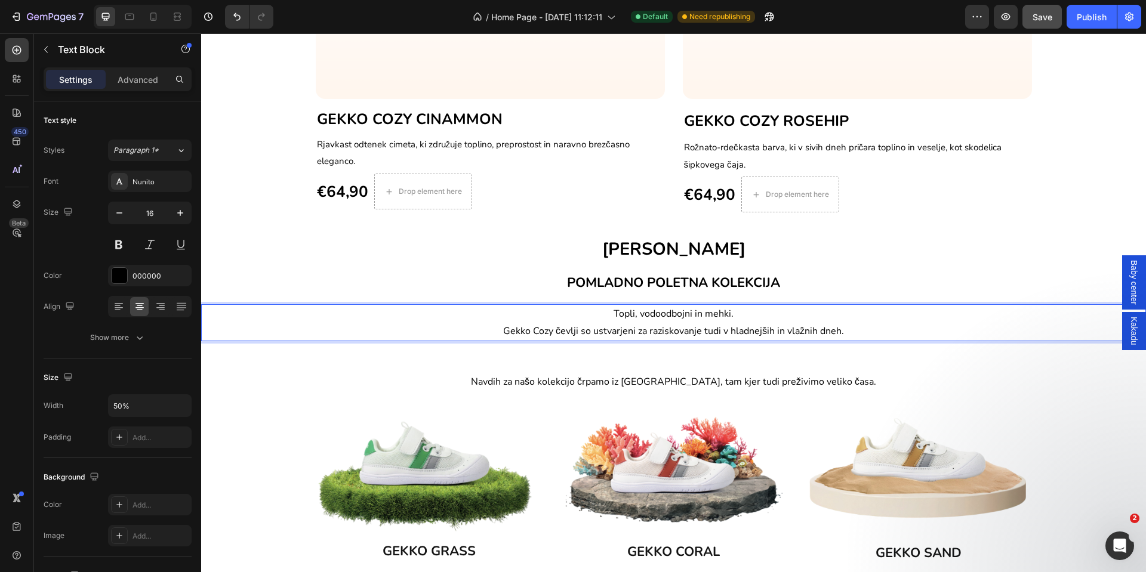
click at [751, 311] on p "Topli, vodoodbojni in mehki. Gekko Cozy čevlji so ustvarjeni za raziskovanje tu…" at bounding box center [674, 323] width 470 height 35
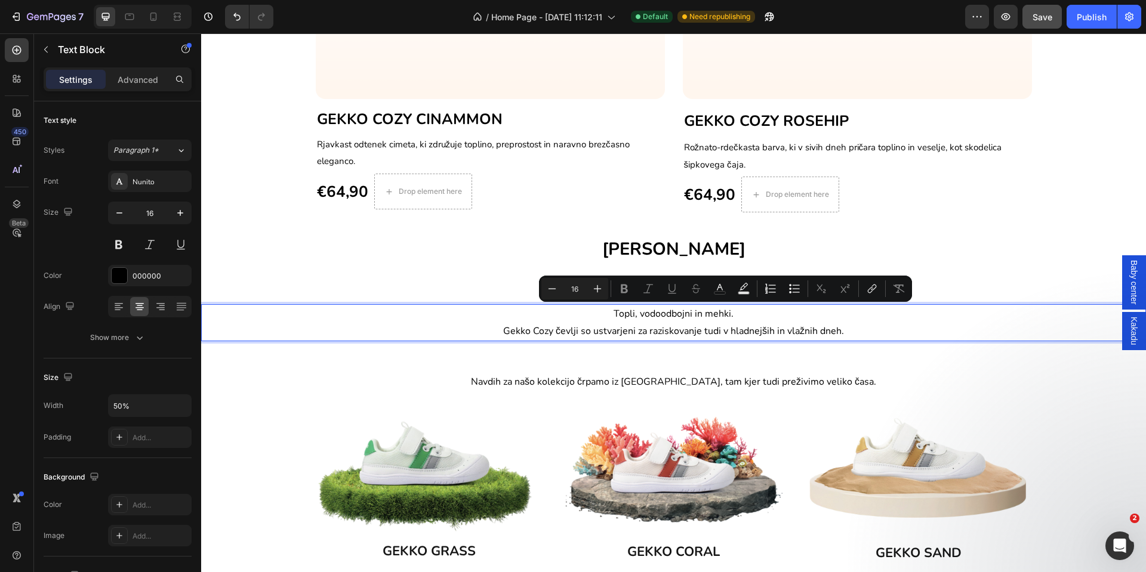
click at [626, 313] on span "Topli, vodoodbojni in mehki." at bounding box center [673, 313] width 120 height 13
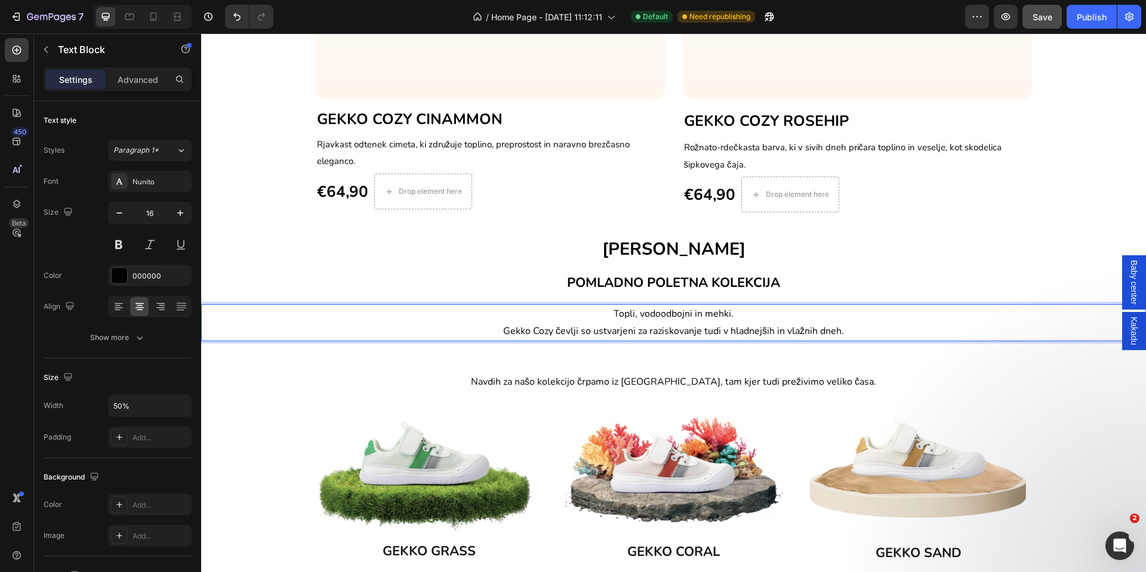
click at [598, 315] on p "Topli, vodoodbojni in mehki. Gekko Cozy čevlji so ustvarjeni za raziskovanje tu…" at bounding box center [674, 323] width 470 height 35
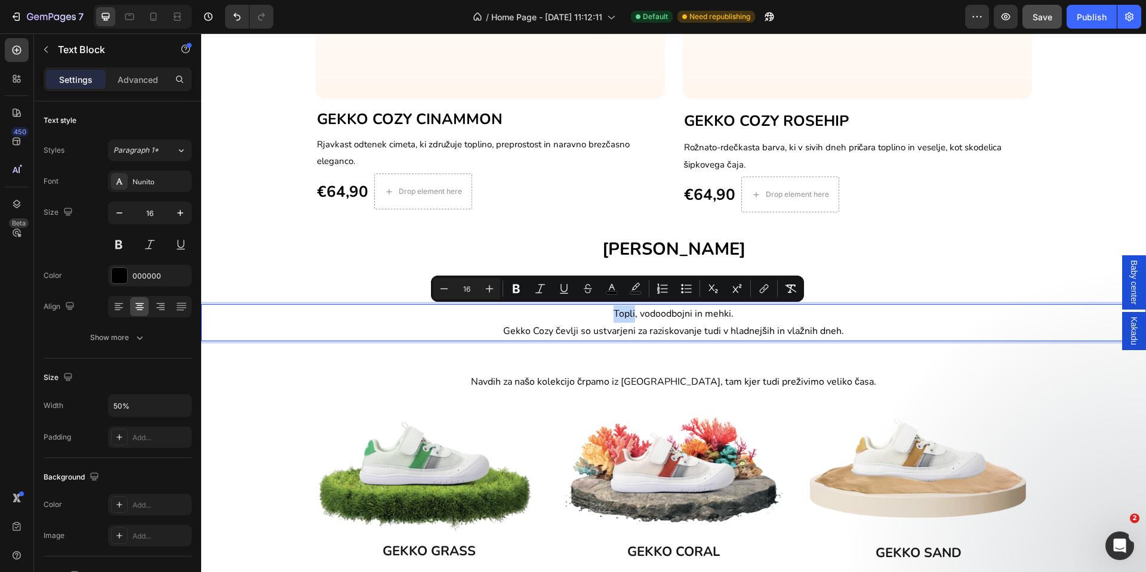
drag, startPoint x: 607, startPoint y: 314, endPoint x: 579, endPoint y: 314, distance: 28.1
click at [579, 314] on p "Topli, vodoodbojni in mehki. Gekko Cozy čevlji so ustvarjeni za raziskovanje tu…" at bounding box center [674, 323] width 470 height 35
click at [613, 316] on span "Topli, vodoodbojni in mehki." at bounding box center [673, 313] width 120 height 13
drag, startPoint x: 607, startPoint y: 314, endPoint x: 590, endPoint y: 318, distance: 17.8
click at [590, 319] on p "Topli, vodoodbojni in mehki. Gekko Cozy čevlji so ustvarjeni za raziskovanje tu…" at bounding box center [674, 323] width 470 height 35
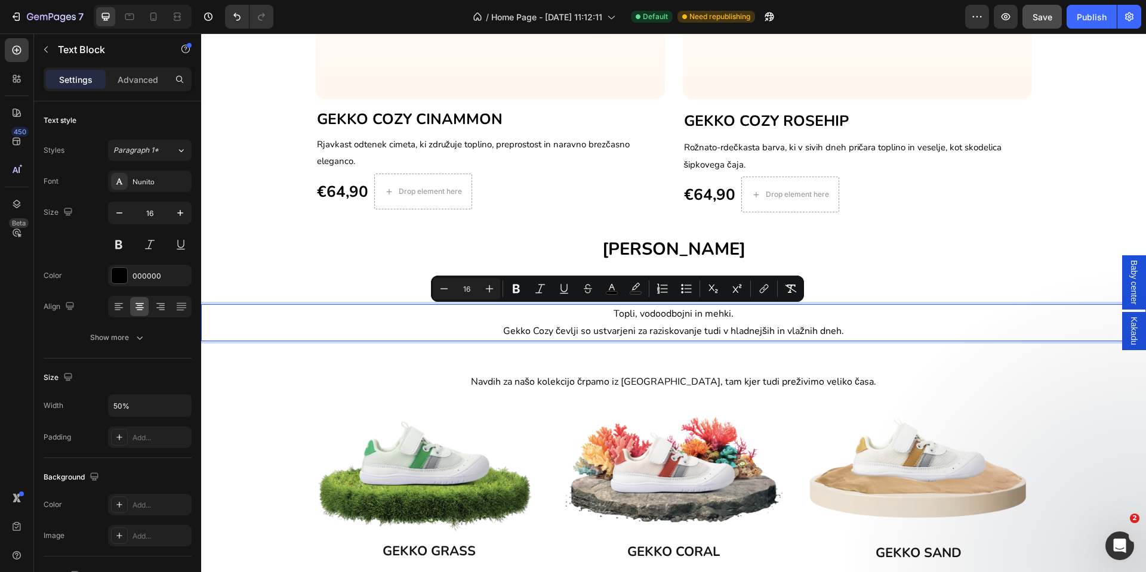
click at [773, 310] on p "Topli, vodoodbojni in mehki. Gekko Cozy čevlji so ustvarjeni za raziskovanje tu…" at bounding box center [674, 323] width 470 height 35
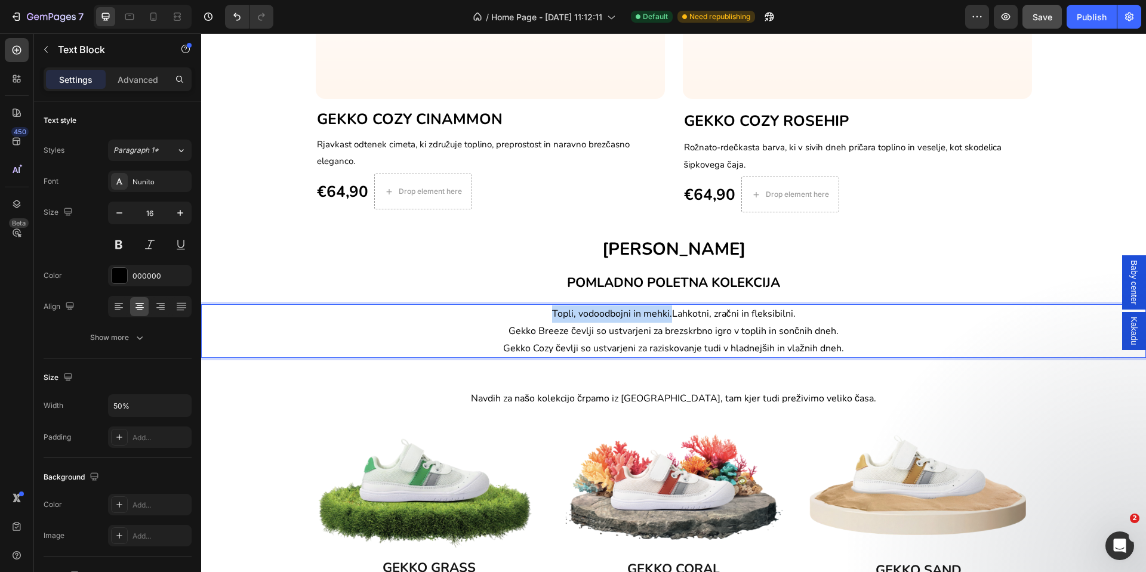
drag, startPoint x: 665, startPoint y: 315, endPoint x: 544, endPoint y: 322, distance: 121.3
click at [544, 322] on p "Topli, vodoodbojni in mehki.Lahkotni, zračni in fleksibilni. Gekko Breeze čevlj…" at bounding box center [674, 331] width 470 height 51
click at [475, 350] on p "Lahkotni, zračni in fleksibilni. Gekko Breeze čevlji so ustvarjeni za brezskrbn…" at bounding box center [674, 331] width 470 height 51
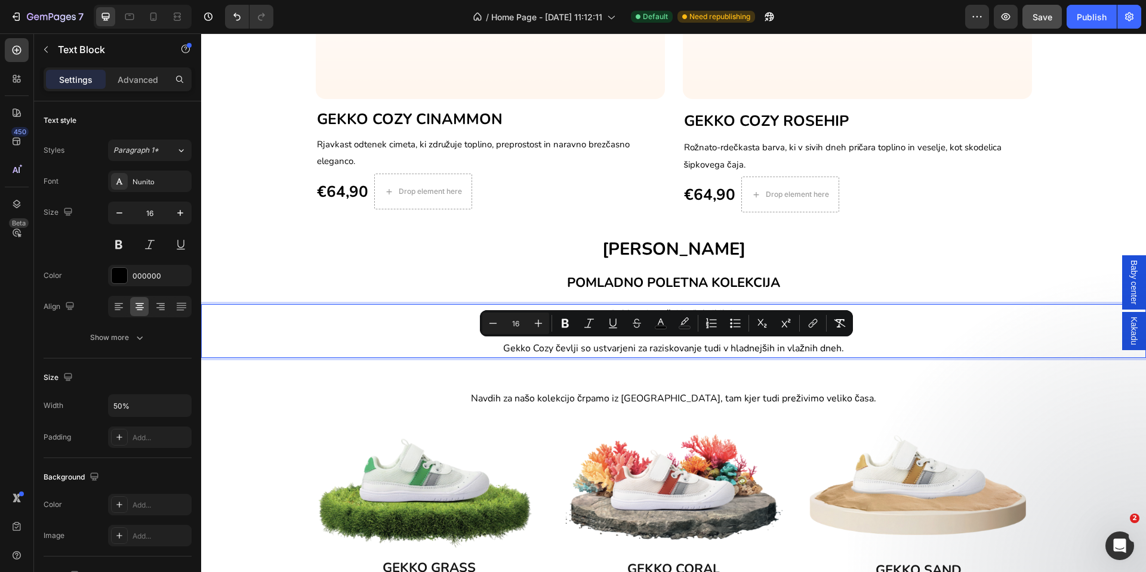
drag, startPoint x: 486, startPoint y: 348, endPoint x: 874, endPoint y: 349, distance: 387.3
click at [874, 349] on p "Lahkotni, zračni in fleksibilni. Gekko Breeze čevlji so ustvarjeni za brezskrbn…" at bounding box center [674, 331] width 470 height 51
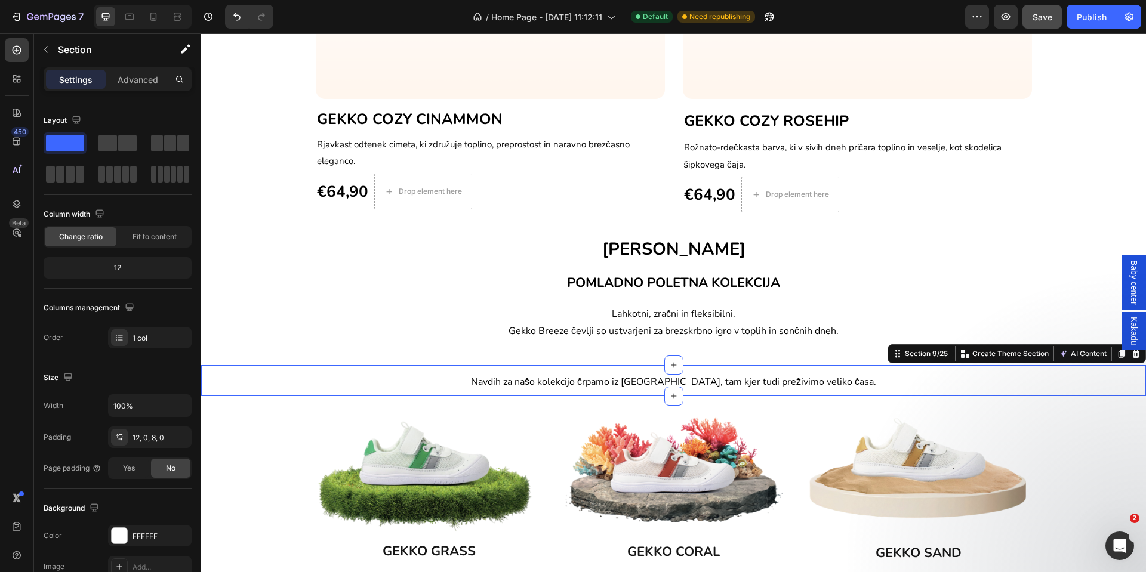
click at [705, 392] on div "Navdih za našo kolekcijo črpamo iz narave, tam kjer tudi preživimo veliko časa.…" at bounding box center [673, 381] width 945 height 32
click at [1132, 356] on icon at bounding box center [1136, 353] width 8 height 8
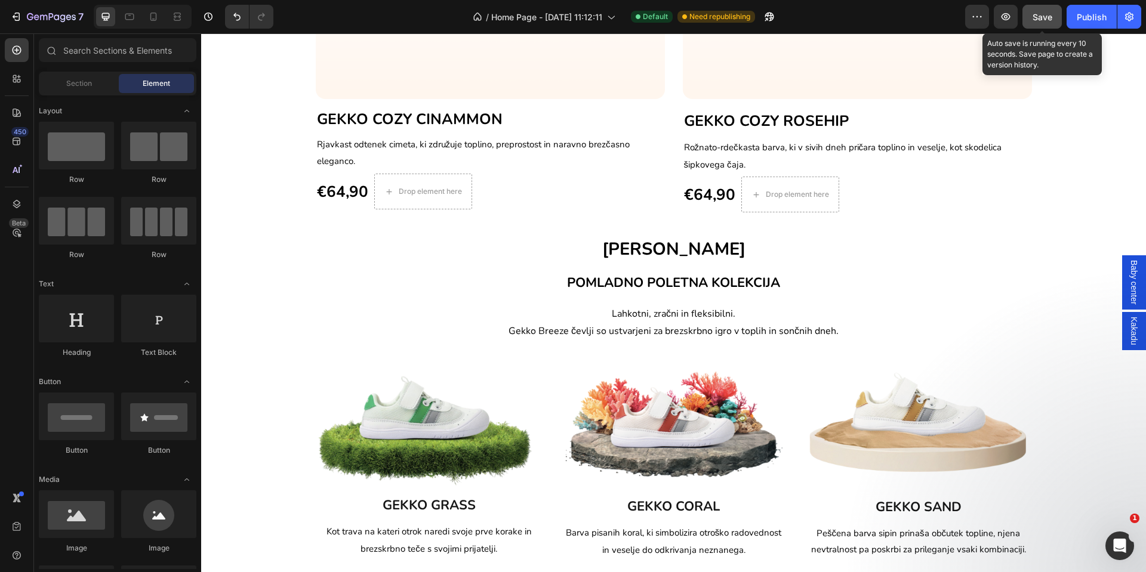
click at [1041, 24] on button "Save" at bounding box center [1041, 17] width 39 height 24
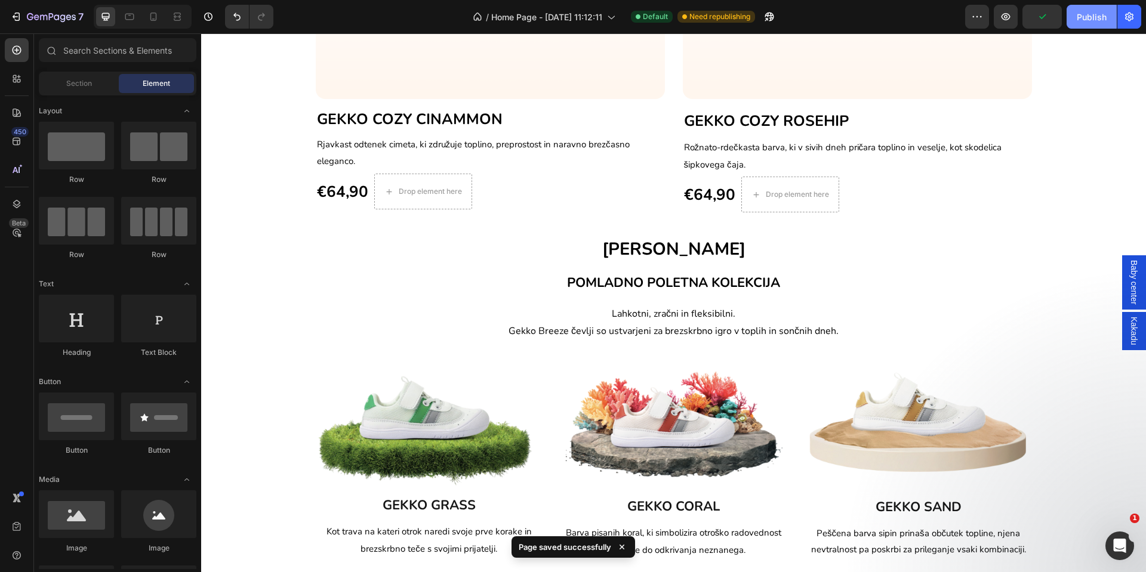
click at [1077, 21] on div "Publish" at bounding box center [1091, 17] width 30 height 13
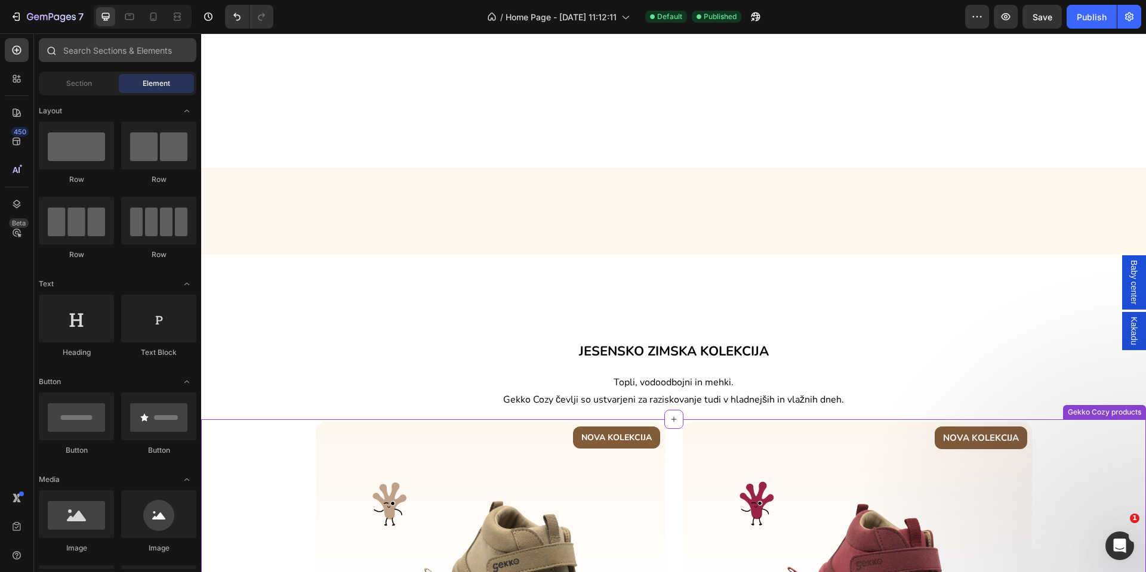
scroll to position [135, 0]
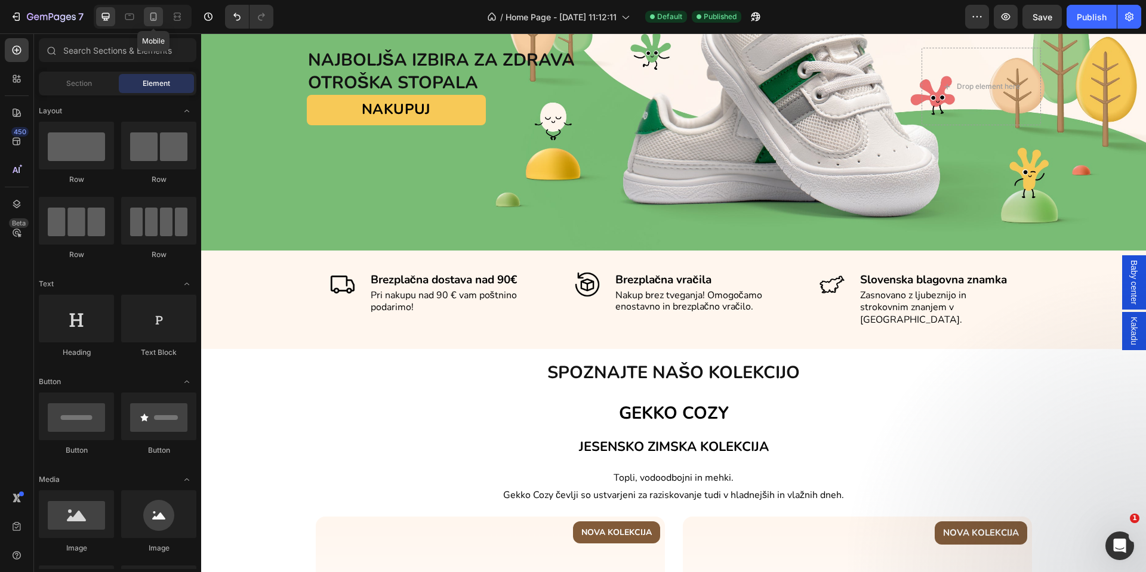
click at [158, 14] on icon at bounding box center [153, 17] width 12 height 12
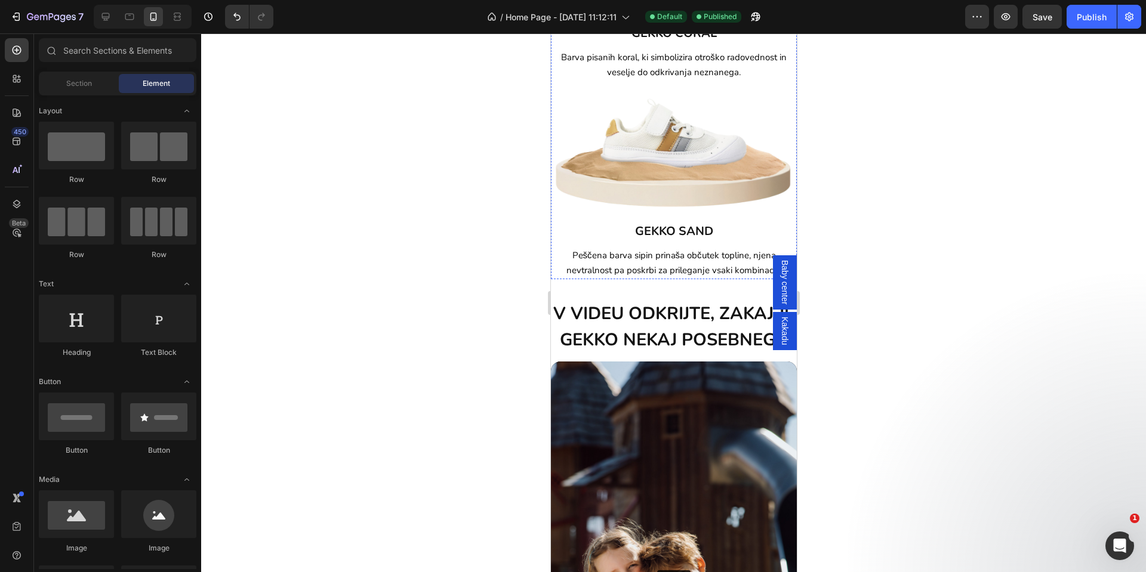
scroll to position [1926, 0]
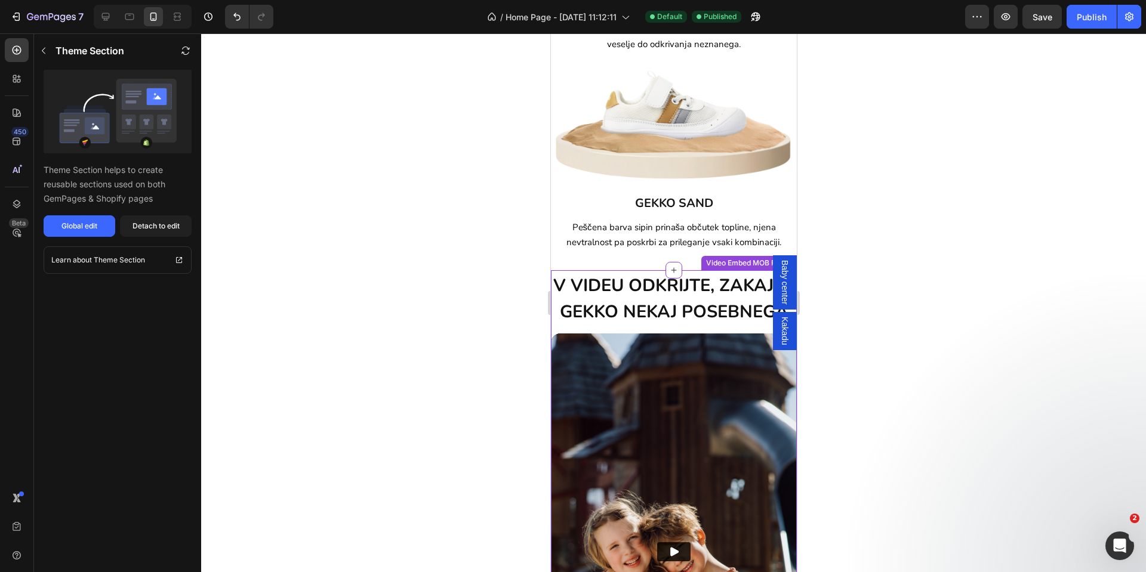
click at [673, 323] on span "V VIDEU ODKRIJTE, ZAKAJ JE GEKKO NEKAJ POSEBNEGA" at bounding box center [673, 299] width 241 height 50
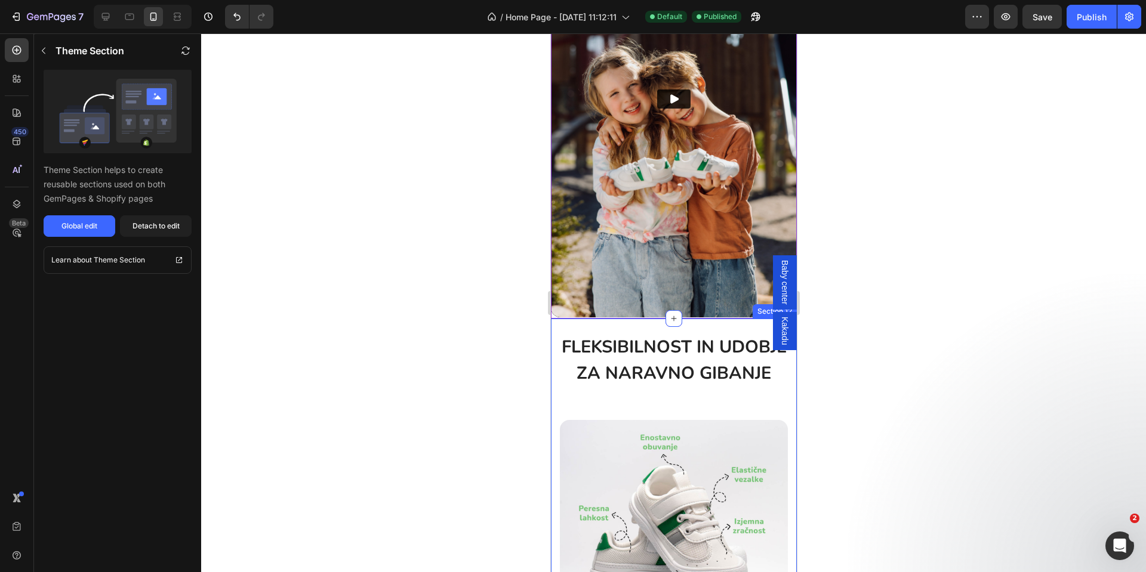
scroll to position [2552, 0]
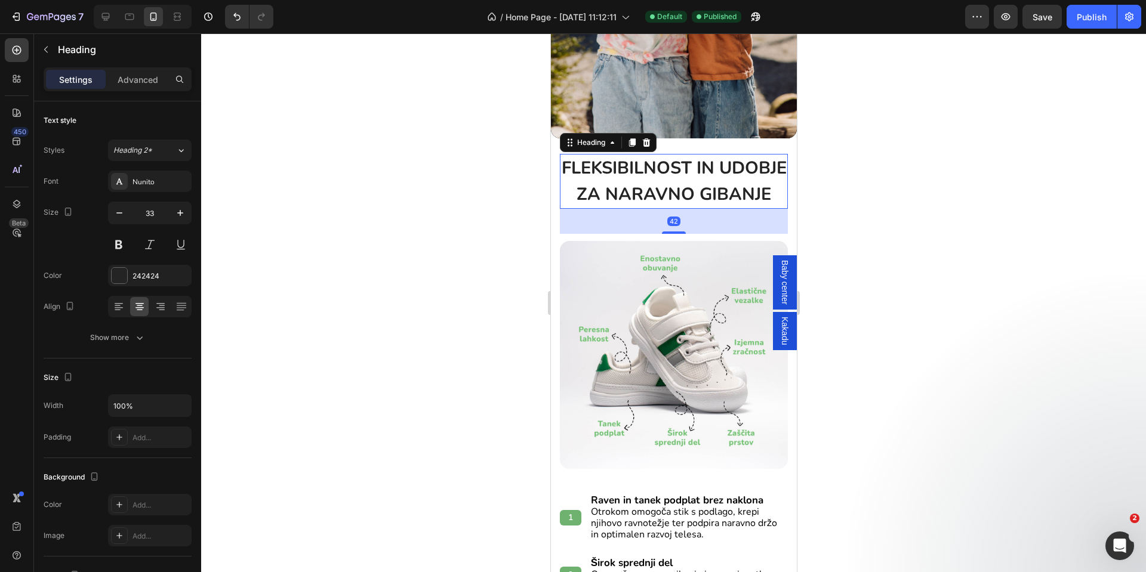
click at [664, 206] on strong "FLEKSIBILNOST IN UDOBJE ZA NARAVNO GIBANJE" at bounding box center [673, 181] width 225 height 50
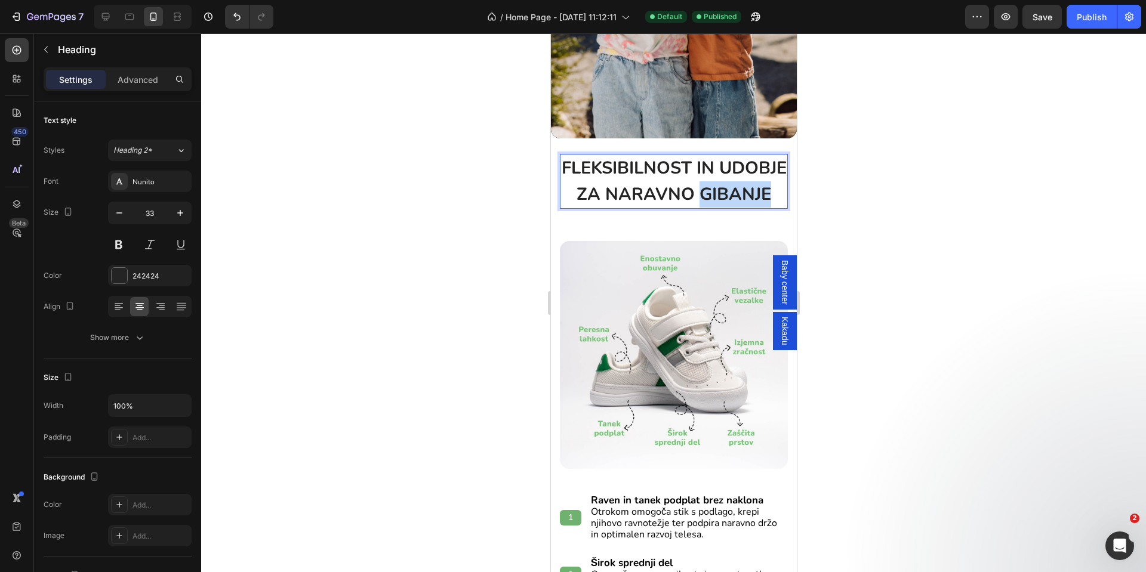
click at [661, 206] on strong "FLEKSIBILNOST IN UDOBJE ZA NARAVNO GIBANJE" at bounding box center [673, 181] width 225 height 50
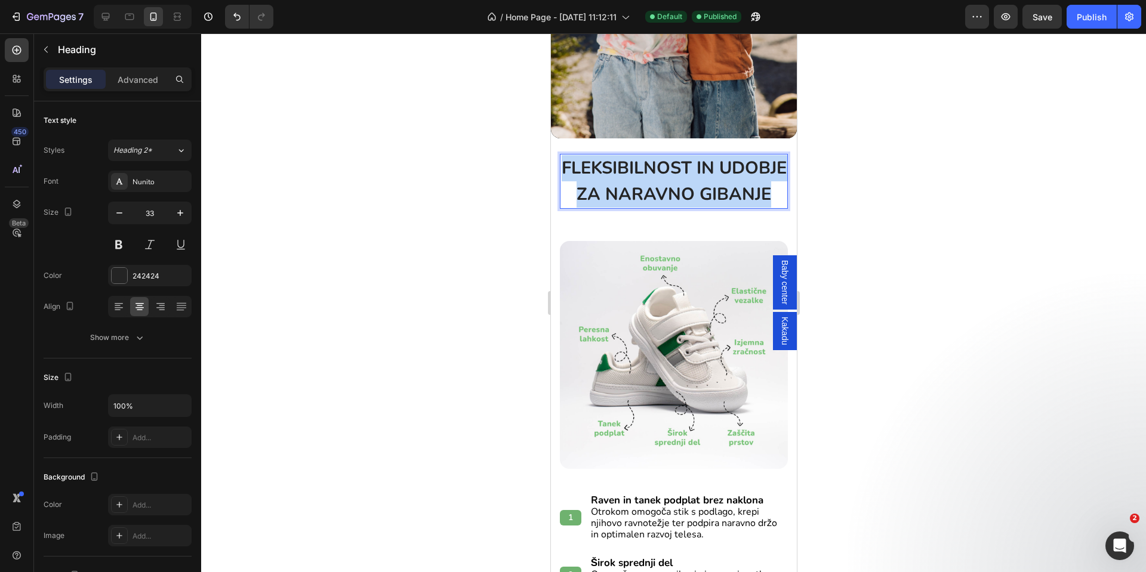
click at [661, 206] on strong "FLEKSIBILNOST IN UDOBJE ZA NARAVNO GIBANJE" at bounding box center [673, 181] width 225 height 50
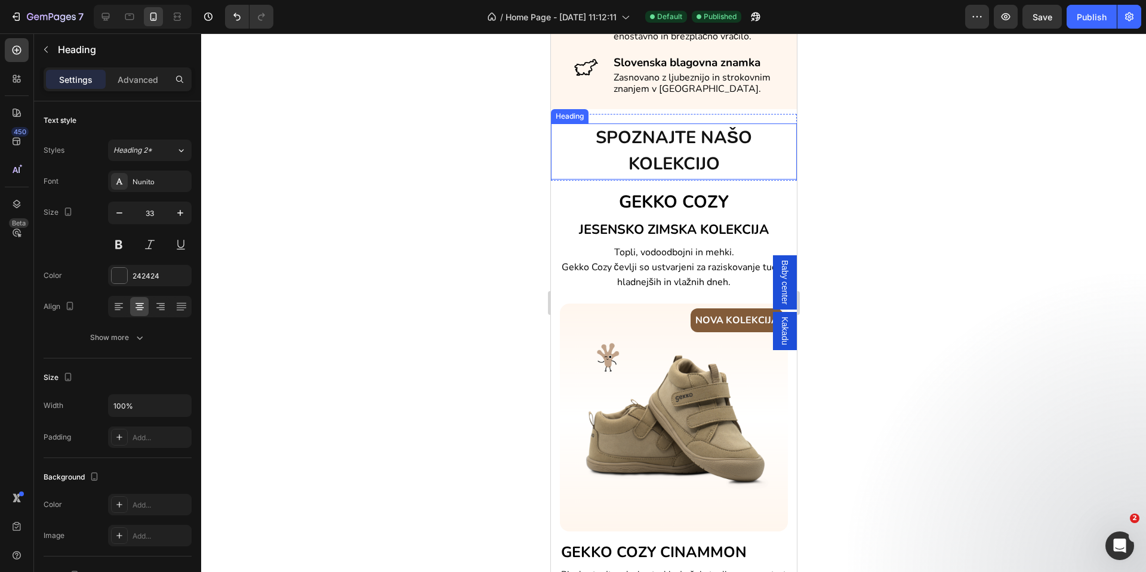
scroll to position [314, 0]
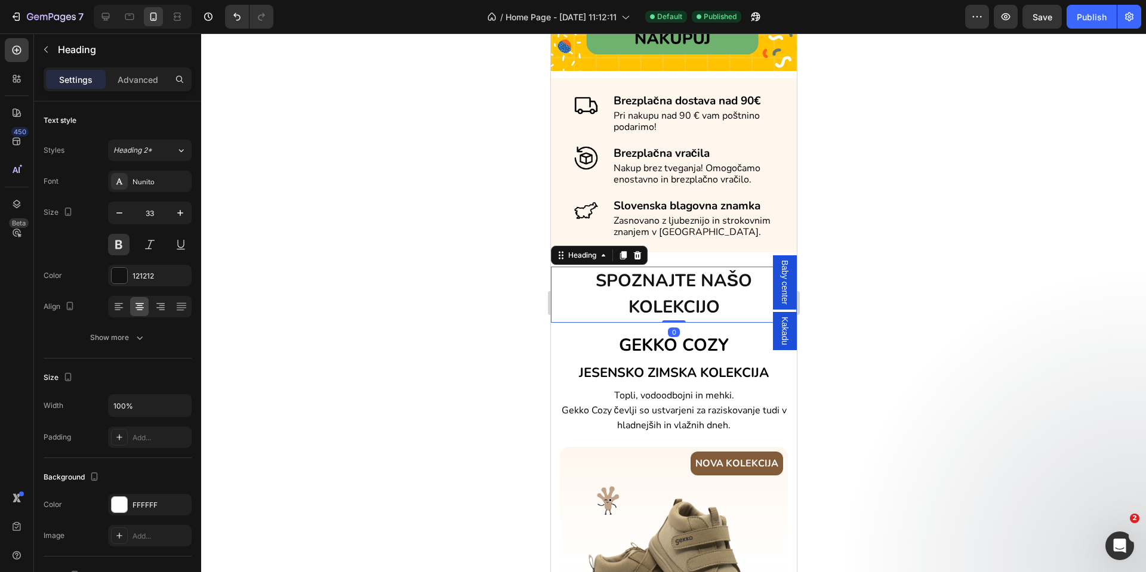
click at [654, 283] on span "SPOZNAJTE NAŠO KOLEKCIJO" at bounding box center [673, 294] width 156 height 50
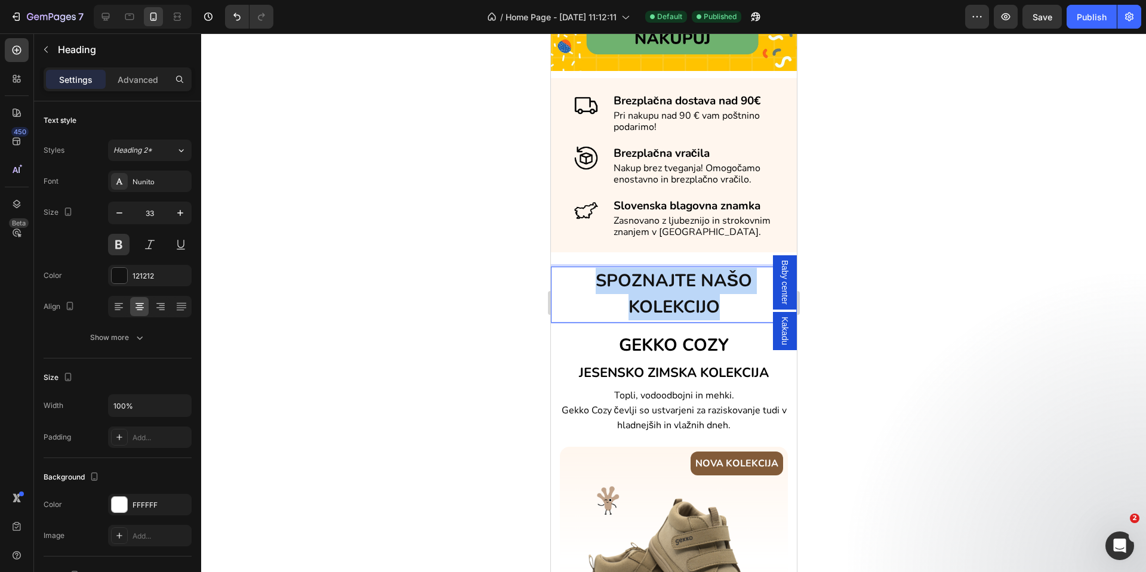
click at [654, 283] on span "SPOZNAJTE NAŠO KOLEKCIJO" at bounding box center [673, 294] width 156 height 50
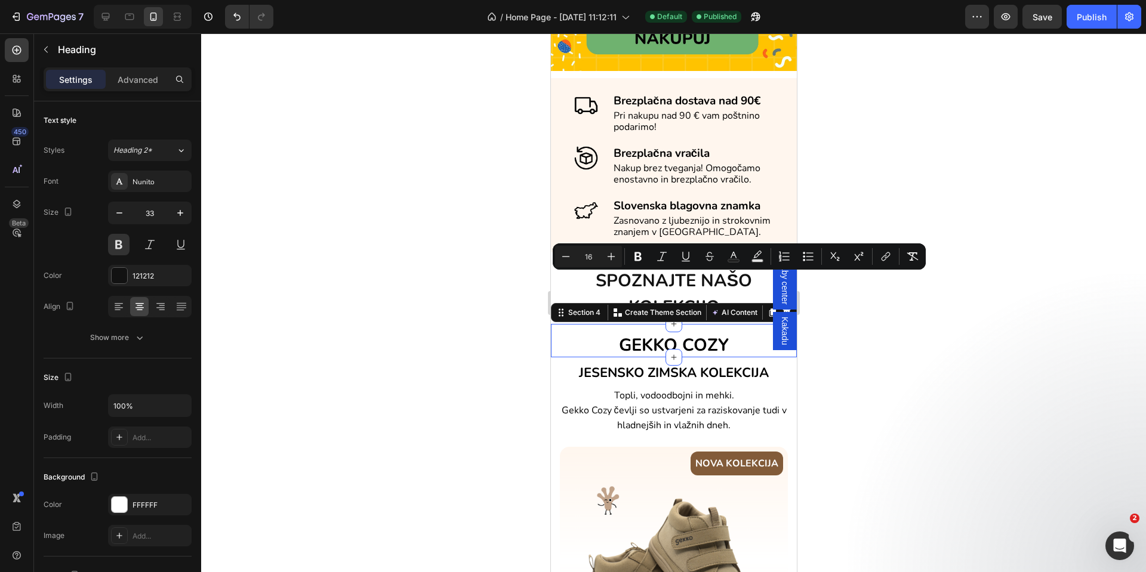
click at [599, 331] on div "GEKKO COZY Heading Section 4 You can create reusable sections Create Theme Sect…" at bounding box center [673, 340] width 246 height 33
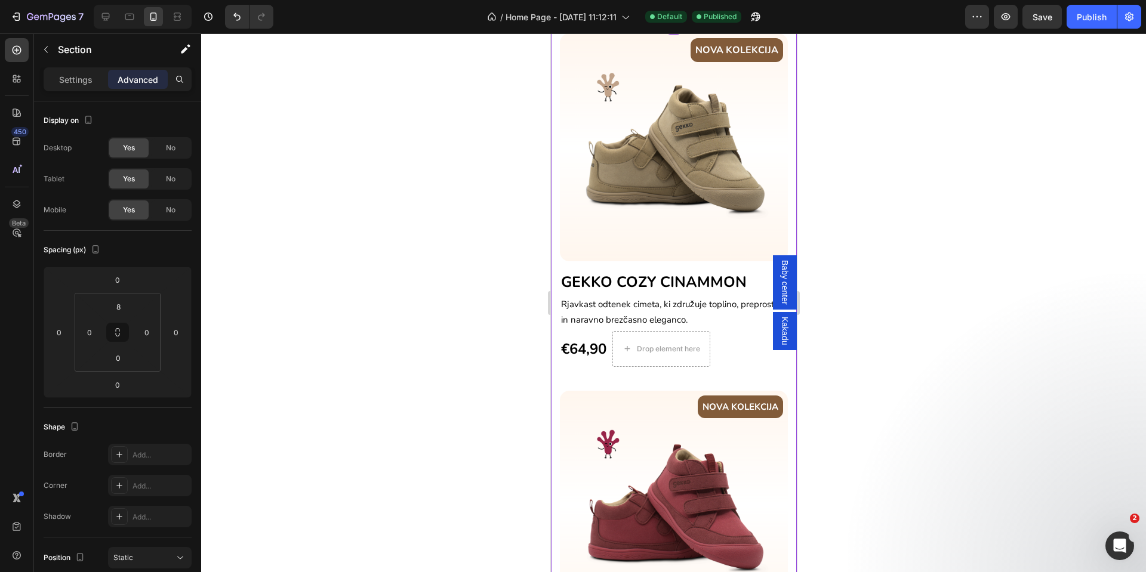
scroll to position [762, 0]
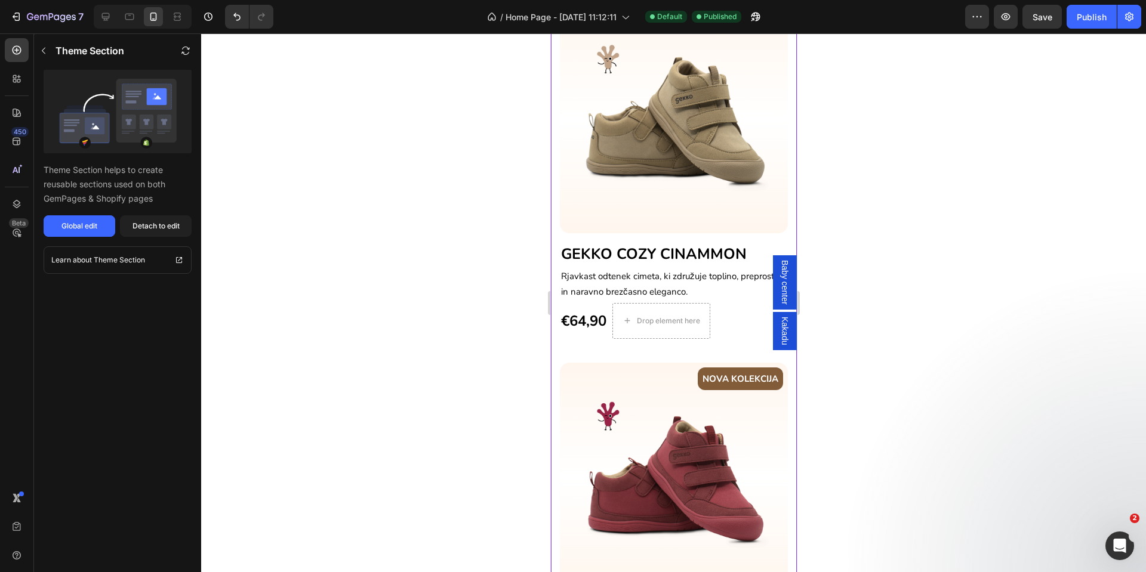
click at [637, 336] on div "NOVA KOLEKCIJA Text block Row Image GEKKO COZY CINAMMON Heading Rjavkast odtene…" at bounding box center [673, 181] width 228 height 353
click at [180, 226] on button "Detach to edit" at bounding box center [156, 225] width 72 height 21
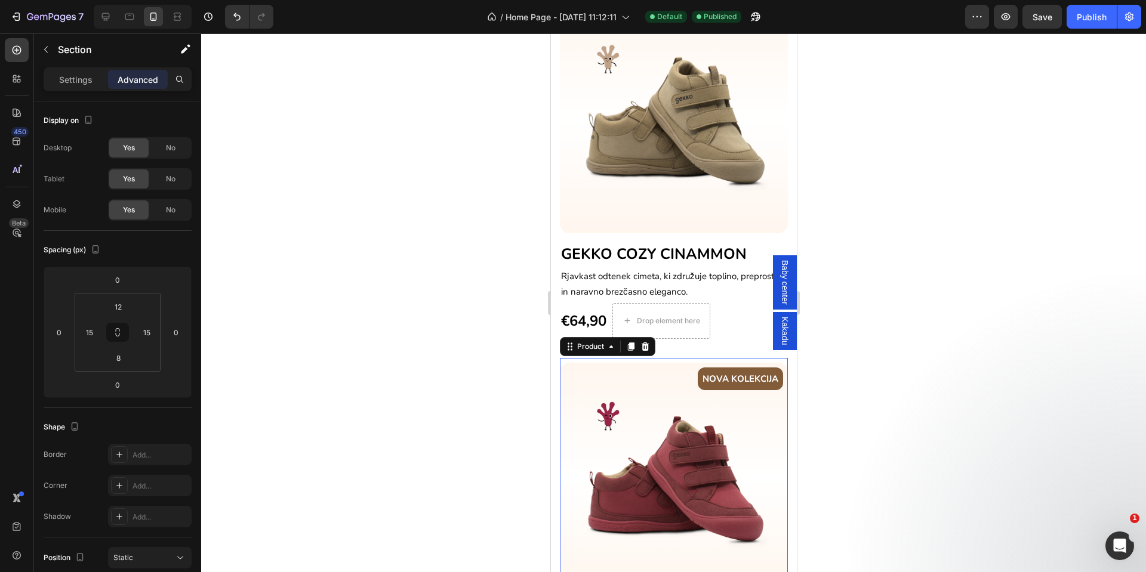
click at [743, 358] on div "NOVA KOLEKCIJA Text block Row Image GEKKO COZY ROSEHIP Heading Rožnato-rdečkast…" at bounding box center [673, 527] width 228 height 338
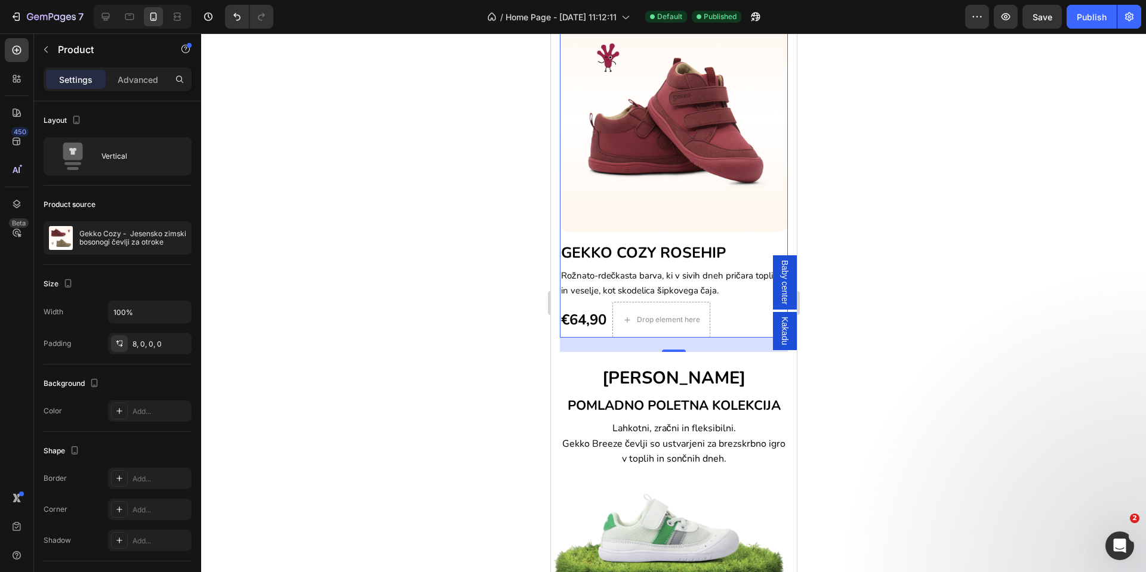
scroll to position [1209, 0]
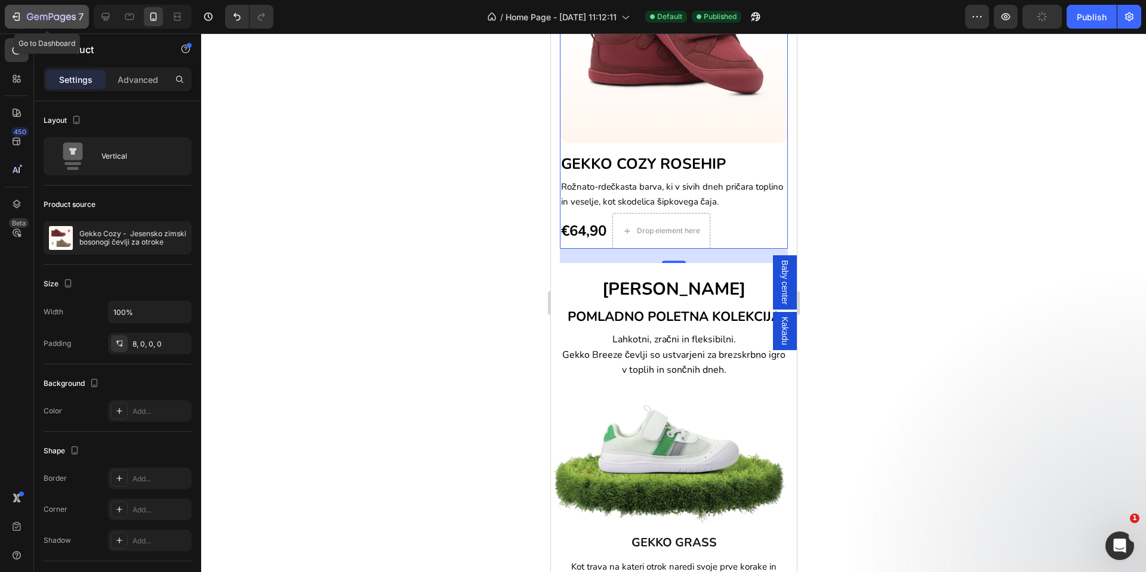
click at [47, 16] on icon "button" at bounding box center [43, 17] width 7 height 5
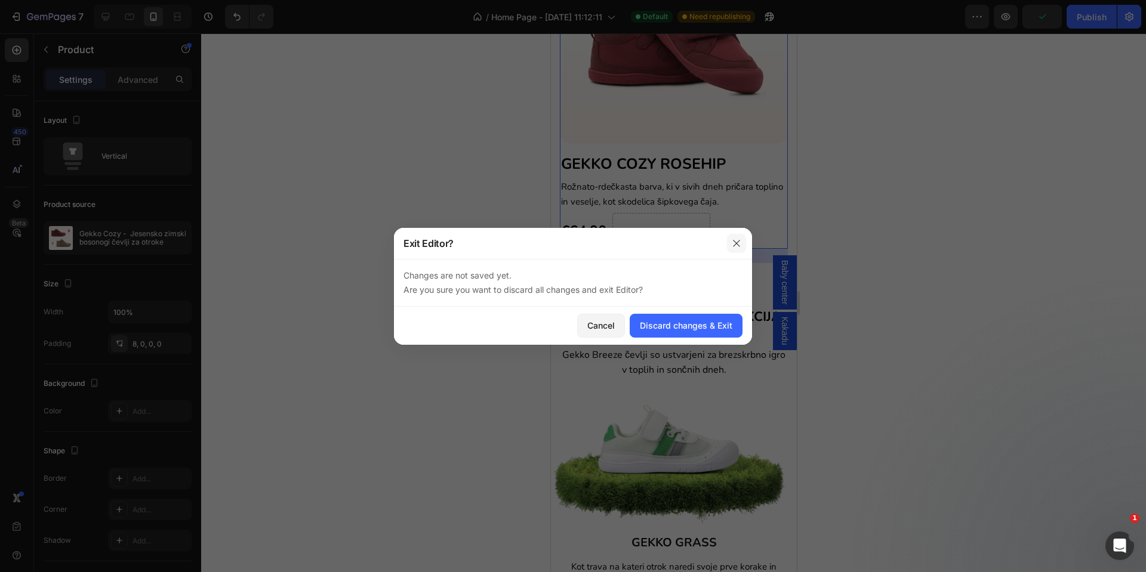
drag, startPoint x: 730, startPoint y: 238, endPoint x: 230, endPoint y: 192, distance: 501.5
click at [730, 238] on button "button" at bounding box center [736, 243] width 19 height 19
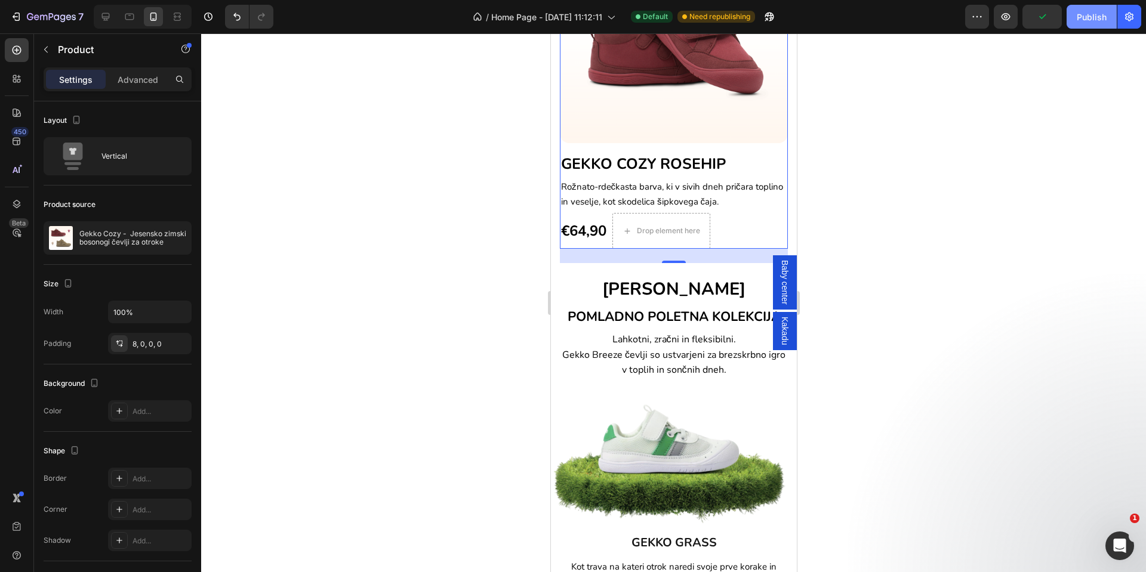
click at [1088, 23] on button "Publish" at bounding box center [1091, 17] width 50 height 24
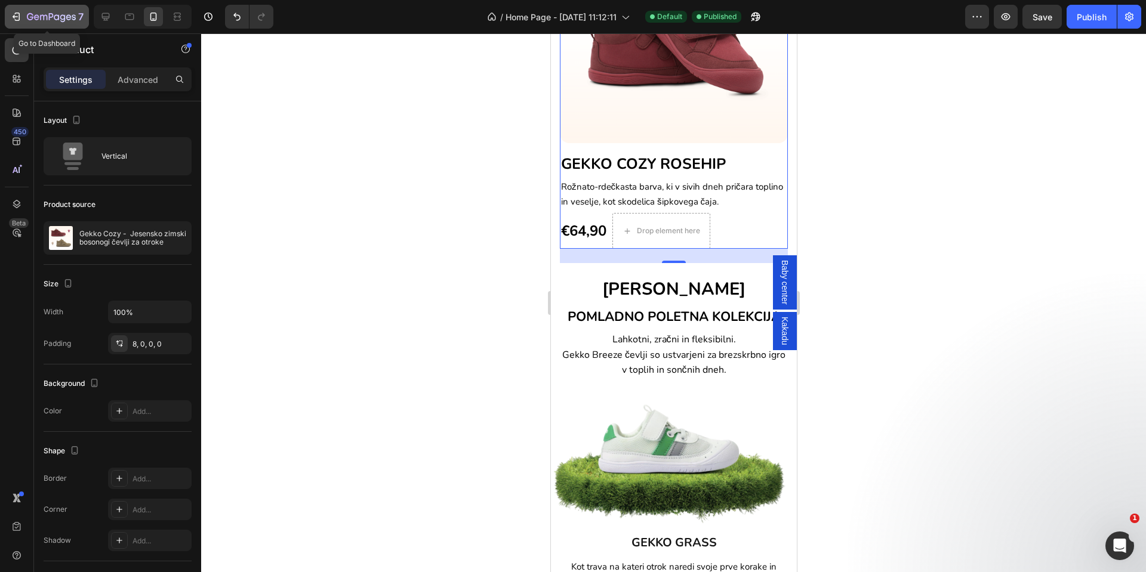
click at [39, 20] on icon "button" at bounding box center [51, 18] width 49 height 10
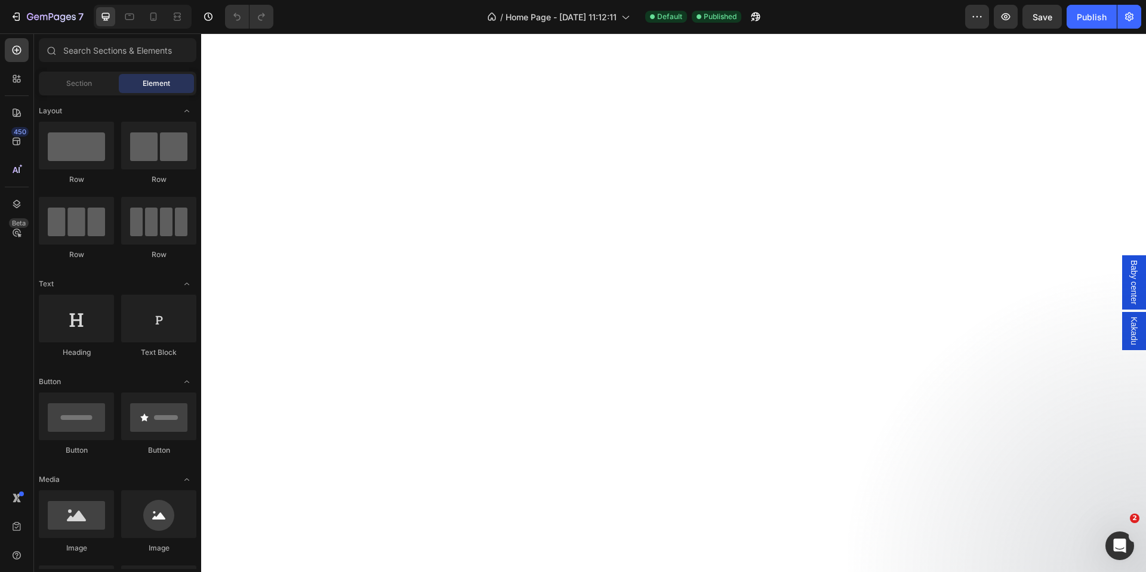
scroll to position [895, 0]
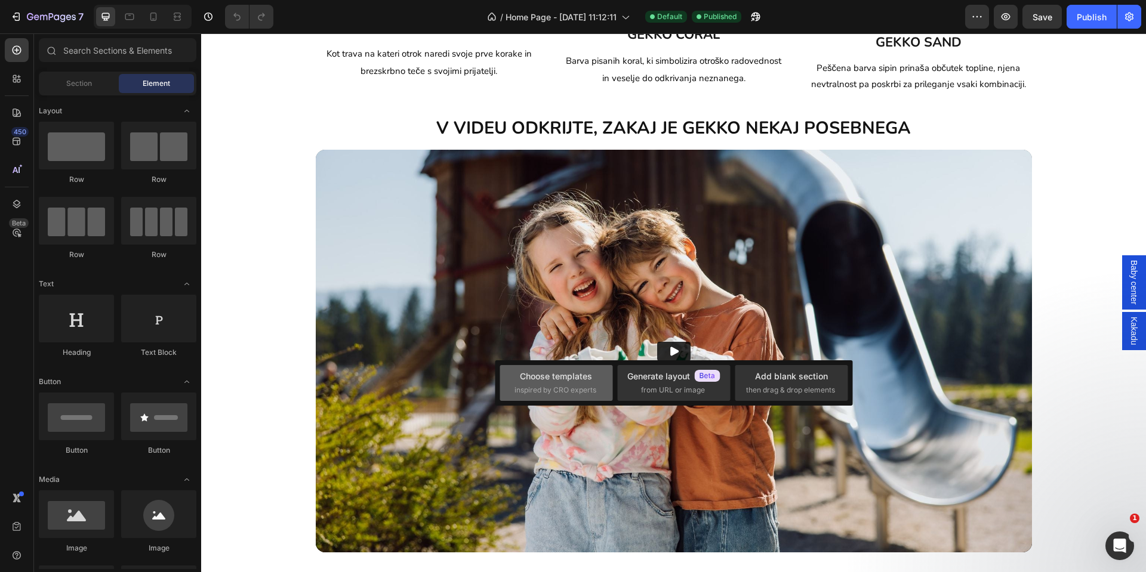
click at [587, 394] on span "inspired by CRO experts" at bounding box center [555, 390] width 82 height 11
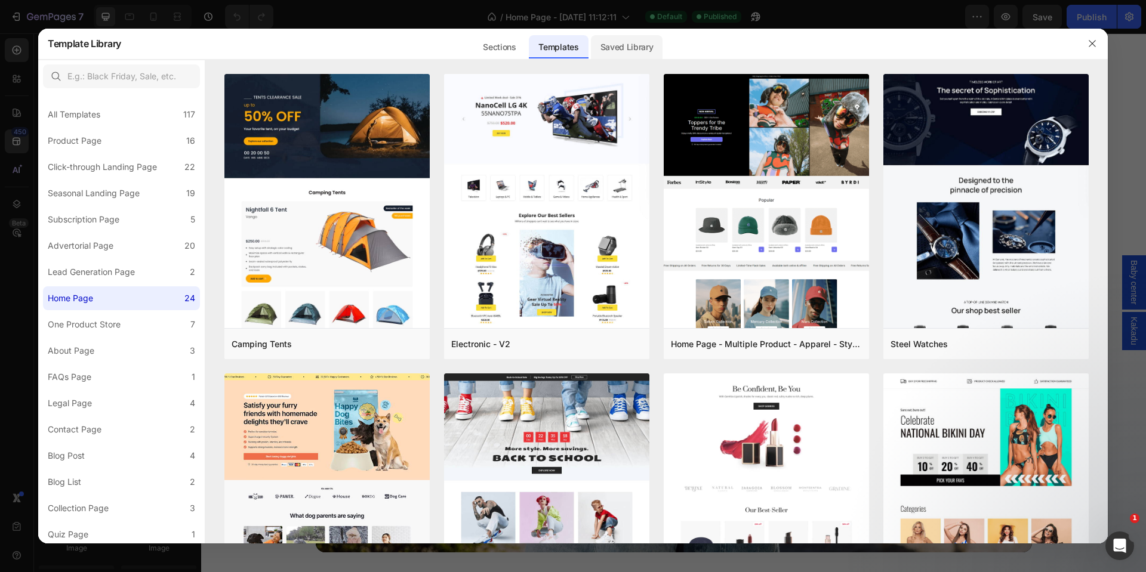
click at [609, 36] on div "Saved Library" at bounding box center [627, 47] width 72 height 24
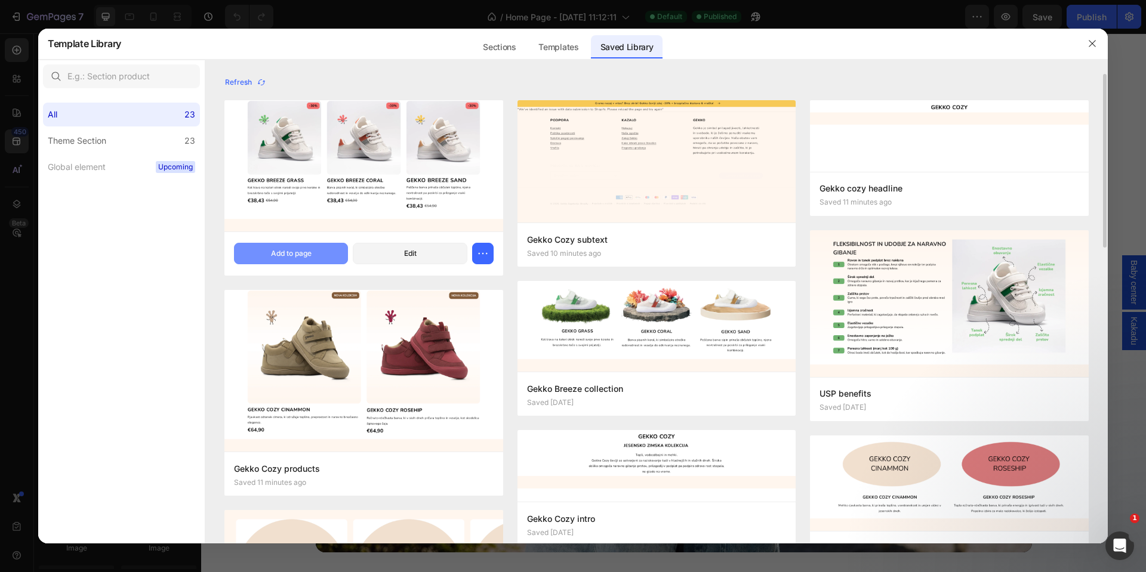
click at [317, 256] on button "Add to page" at bounding box center [291, 253] width 114 height 21
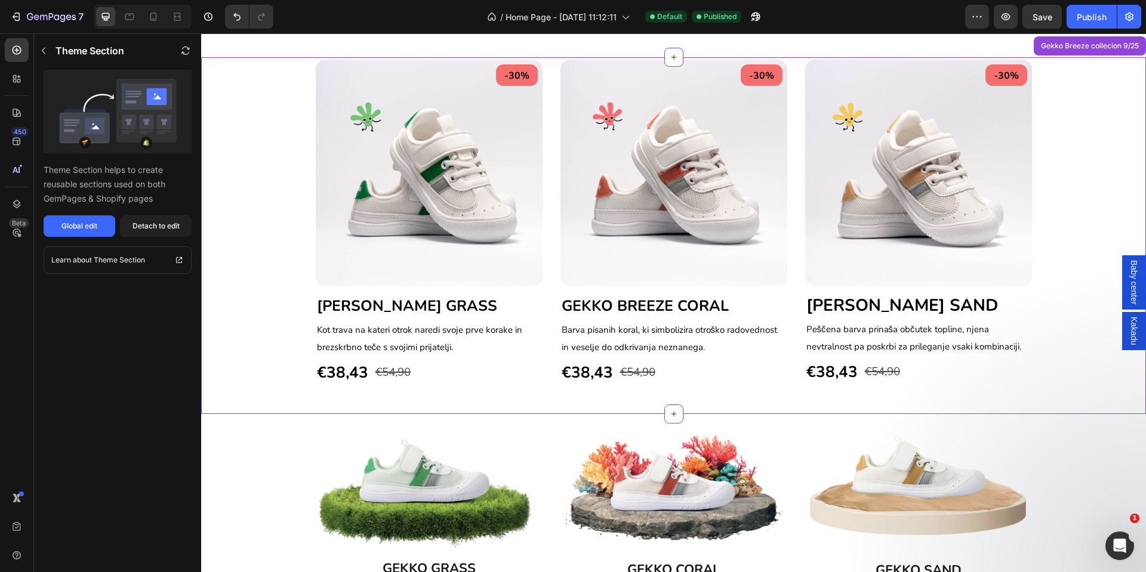
scroll to position [1292, 0]
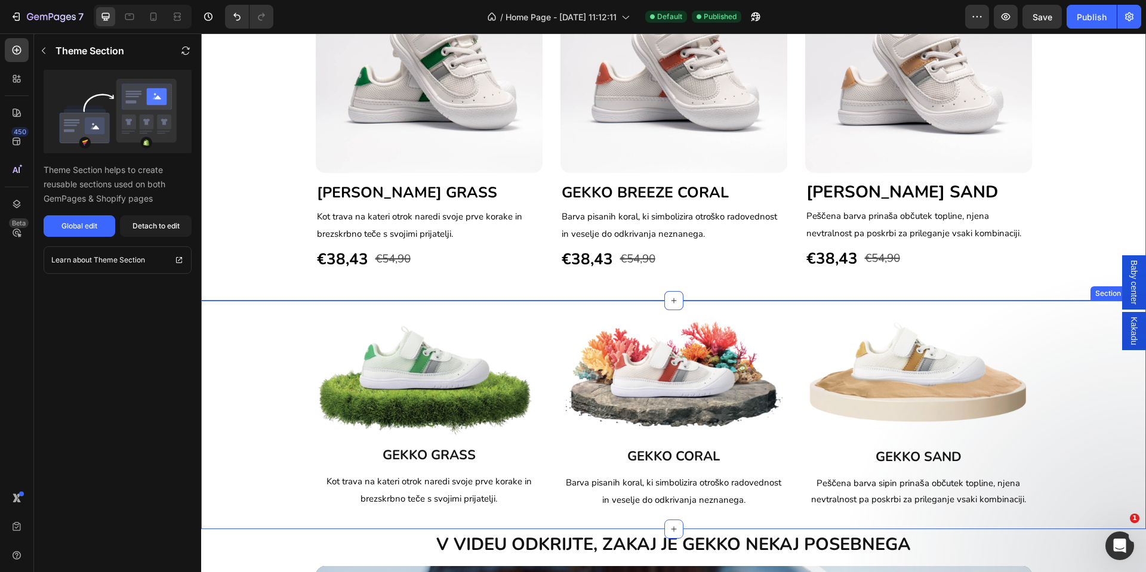
click at [261, 363] on div "Image GEKKO GRASS Button Kot trava na kateri otrok naredi svoje prve korake in …" at bounding box center [673, 415] width 945 height 190
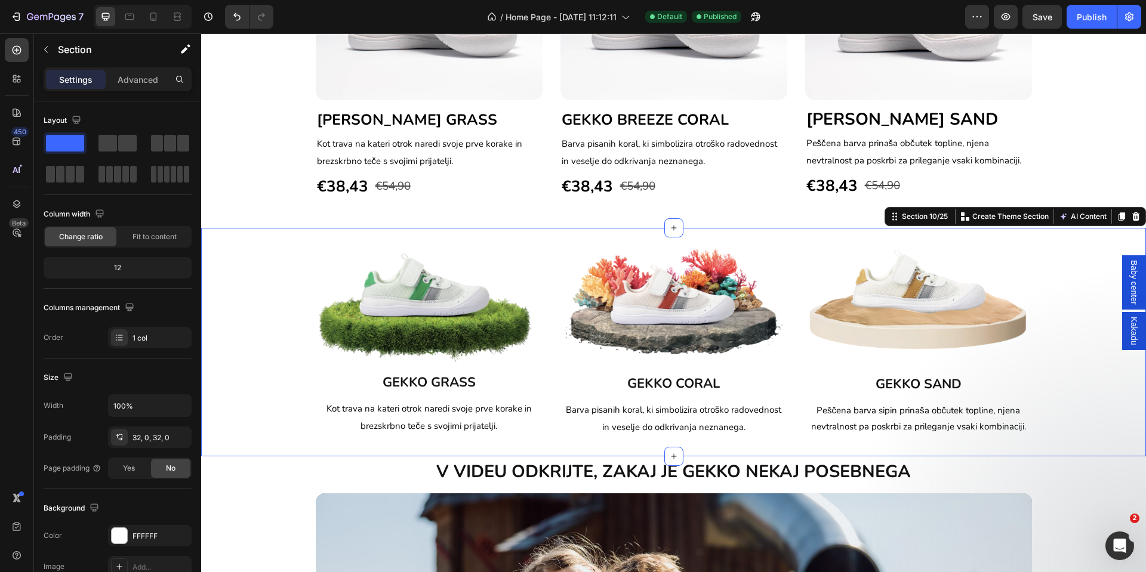
scroll to position [1382, 0]
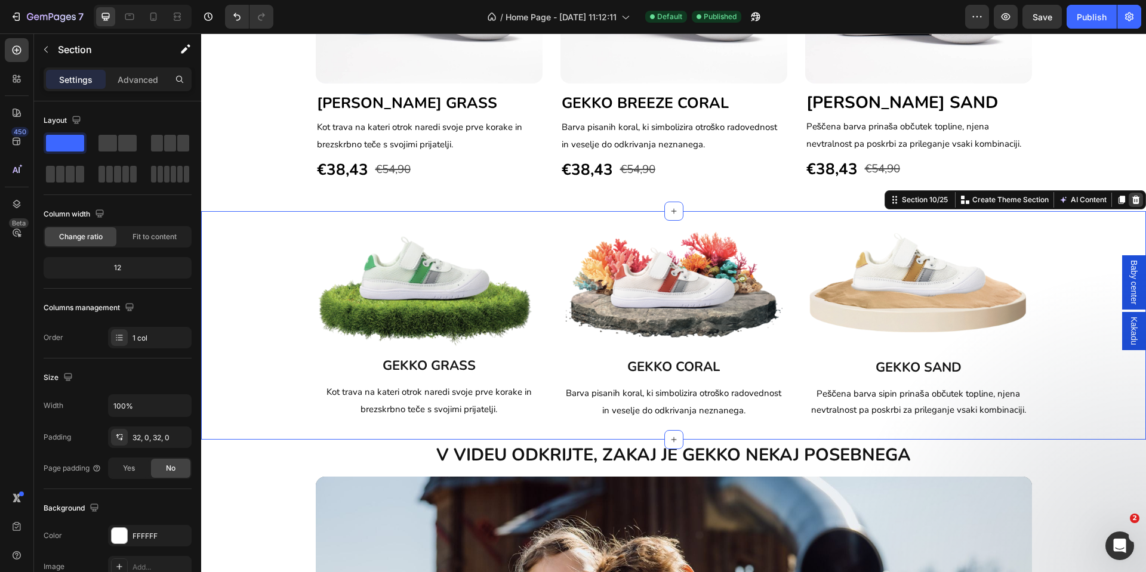
click at [1131, 198] on icon at bounding box center [1136, 200] width 10 height 10
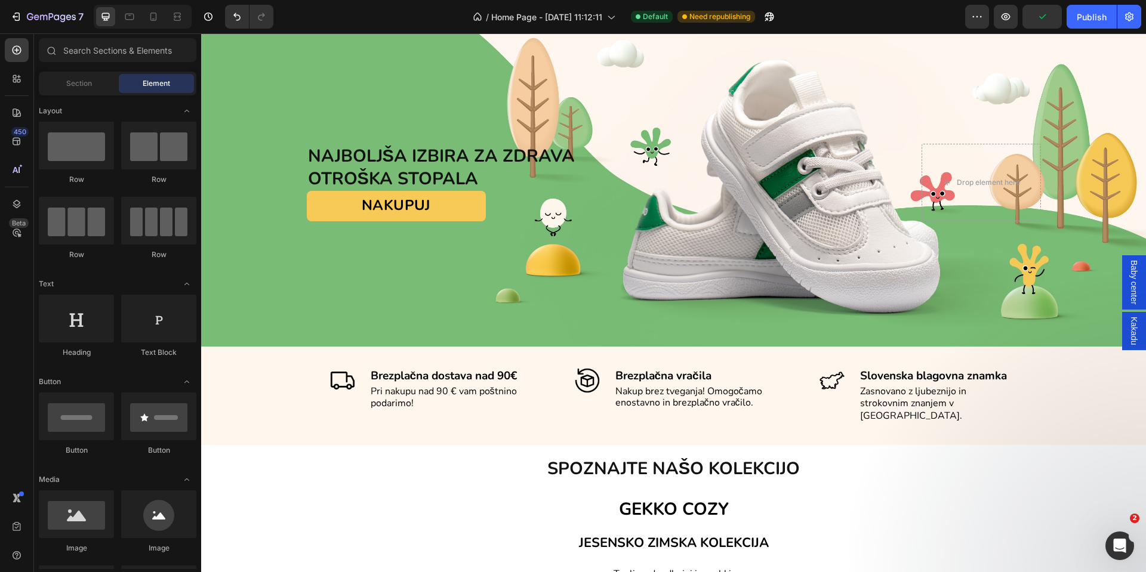
scroll to position [0, 0]
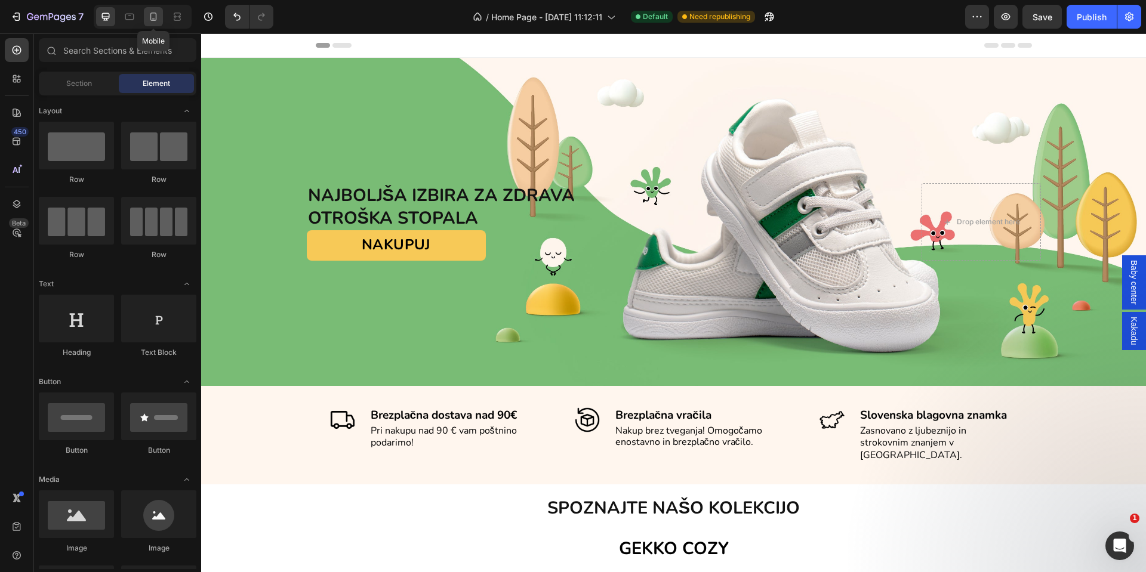
click at [153, 19] on icon at bounding box center [153, 17] width 7 height 8
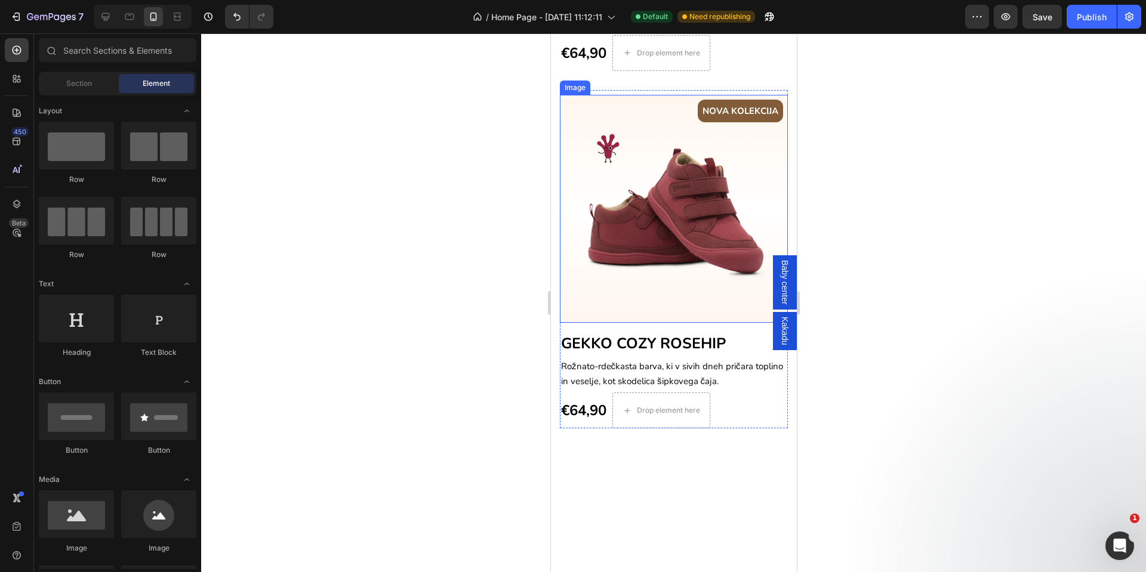
scroll to position [806, 0]
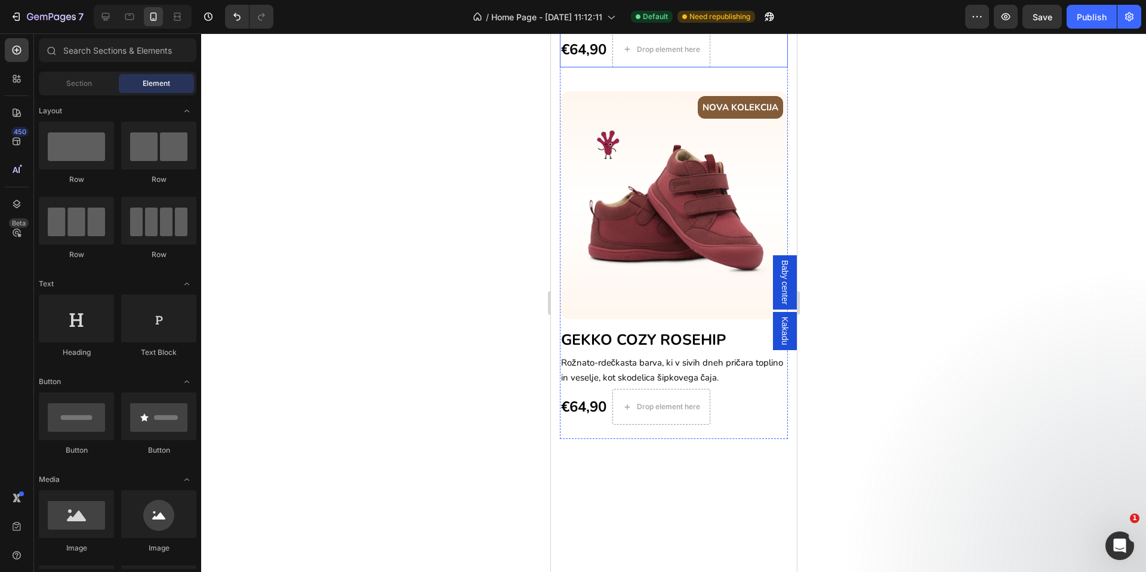
click at [762, 67] on div "NOVA KOLEKCIJA Text block Row Image GEKKO COZY CINAMMON Heading Rjavkast odtene…" at bounding box center [673, 15] width 228 height 106
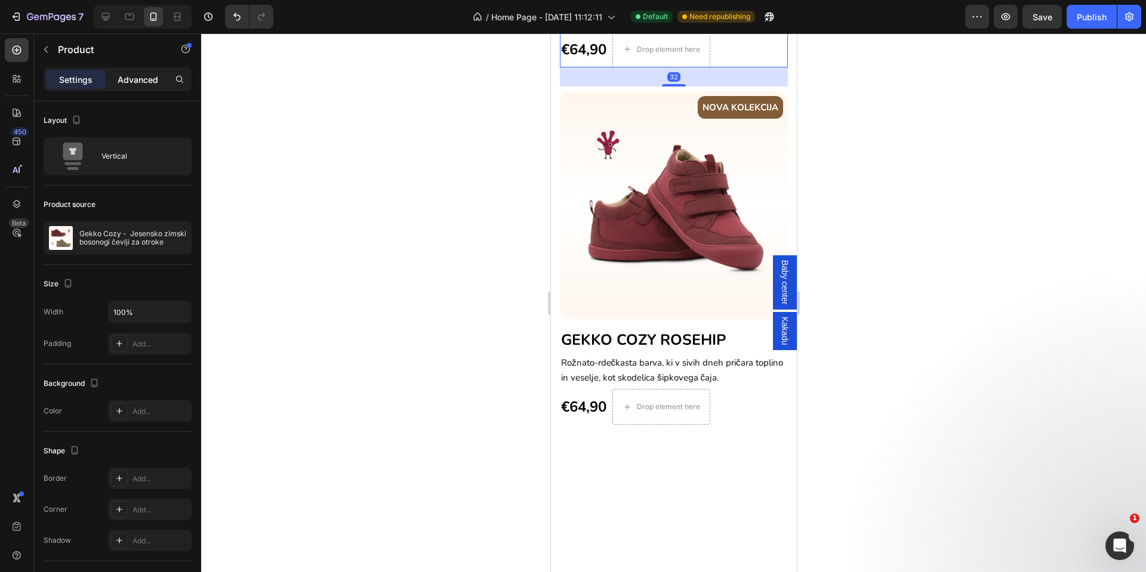
click at [121, 82] on p "Advanced" at bounding box center [138, 79] width 41 height 13
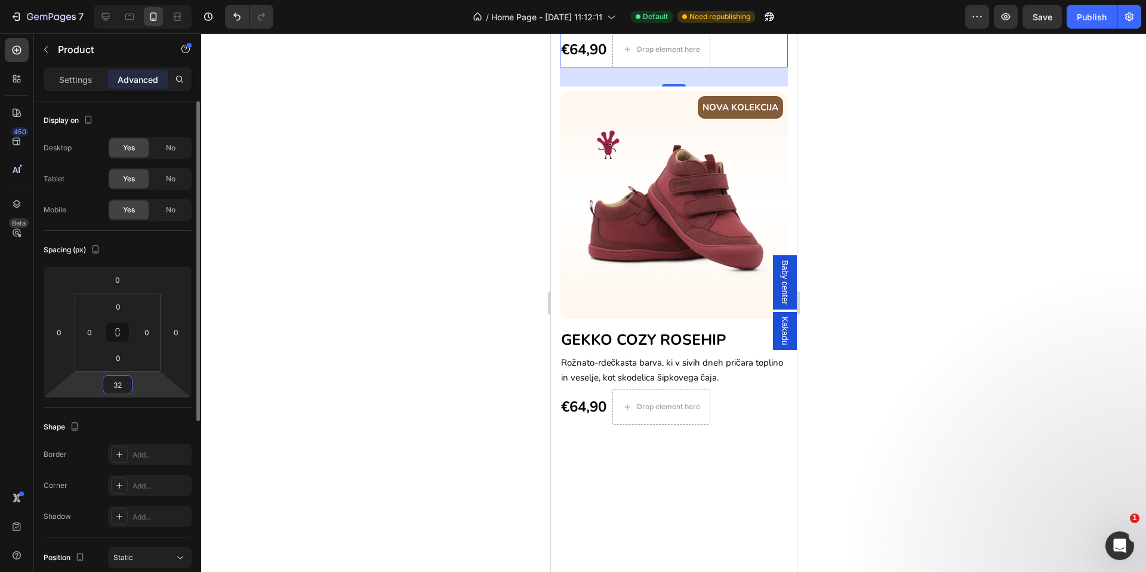
click at [116, 381] on input "32" at bounding box center [118, 385] width 24 height 18
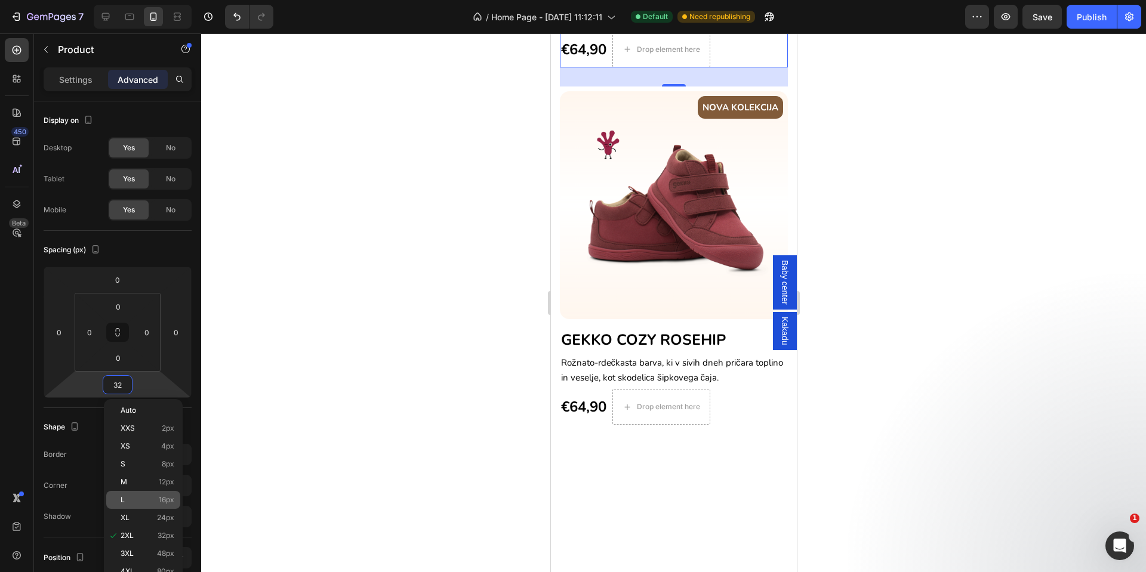
click at [136, 494] on div "L 16px" at bounding box center [143, 500] width 74 height 18
type input "16"
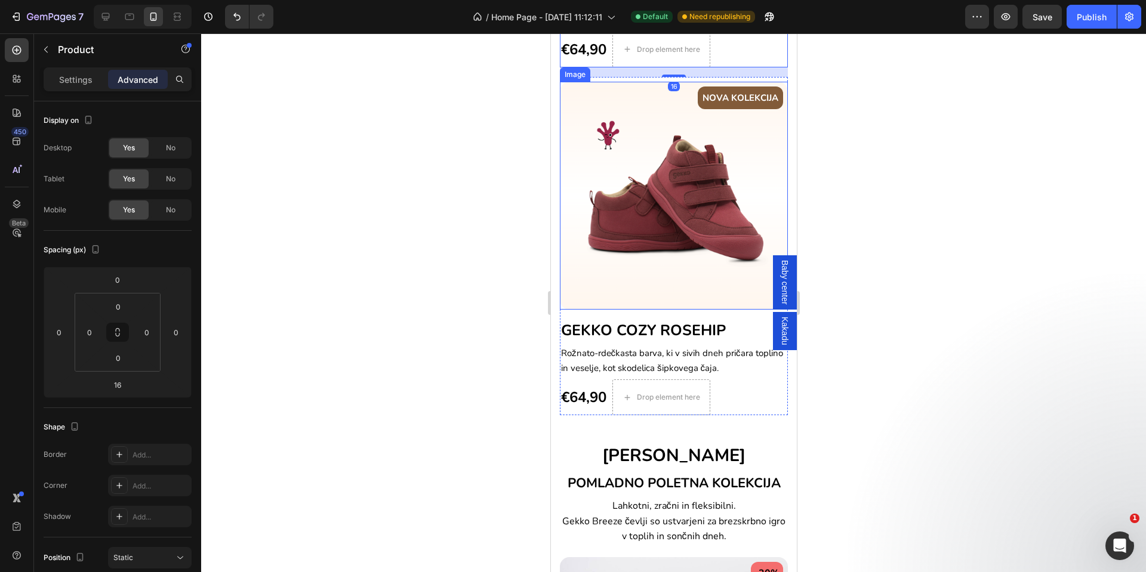
scroll to position [1074, 0]
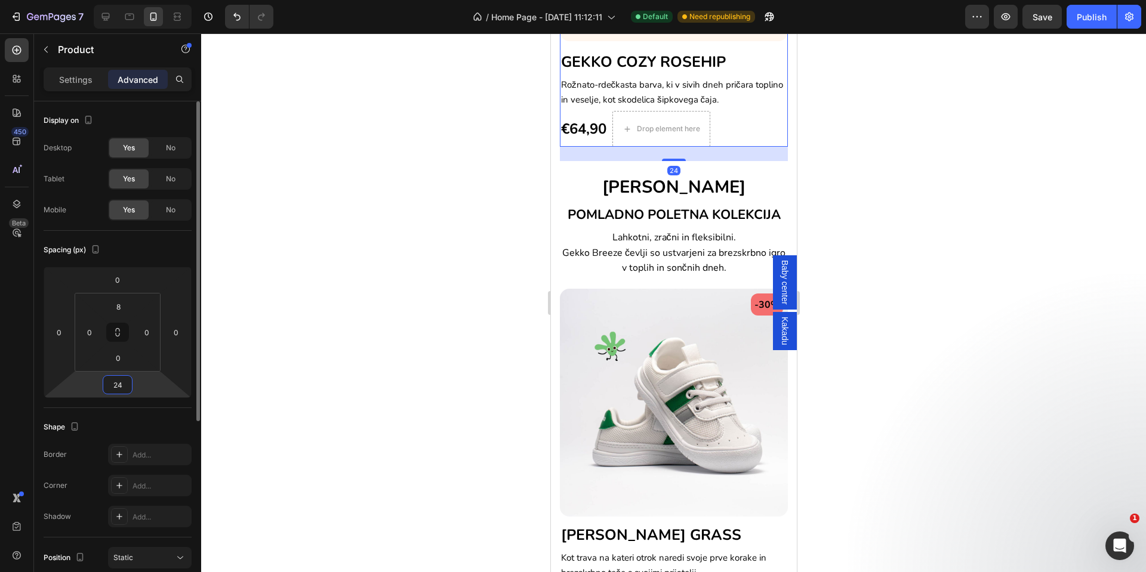
click at [113, 390] on input "24" at bounding box center [118, 385] width 24 height 18
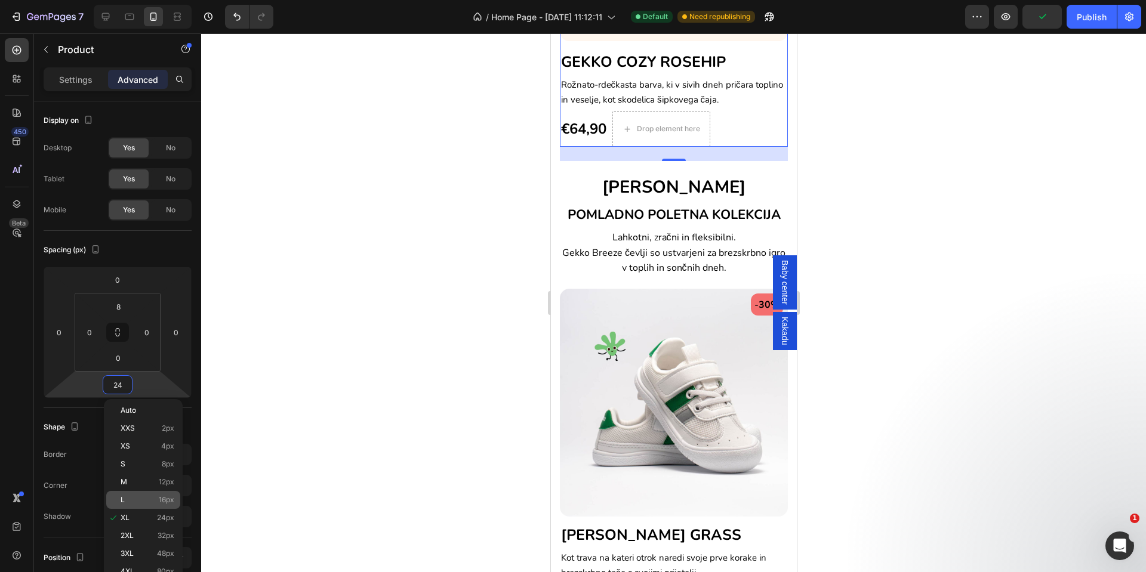
click at [137, 492] on div "L 16px" at bounding box center [143, 500] width 74 height 18
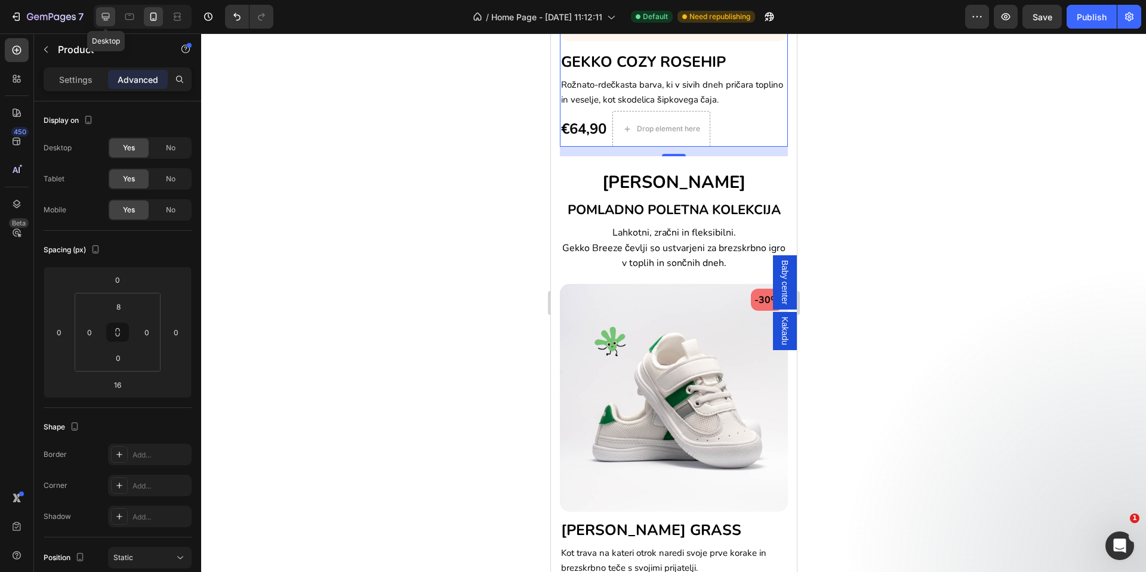
click at [107, 17] on icon at bounding box center [106, 17] width 12 height 12
type input "0"
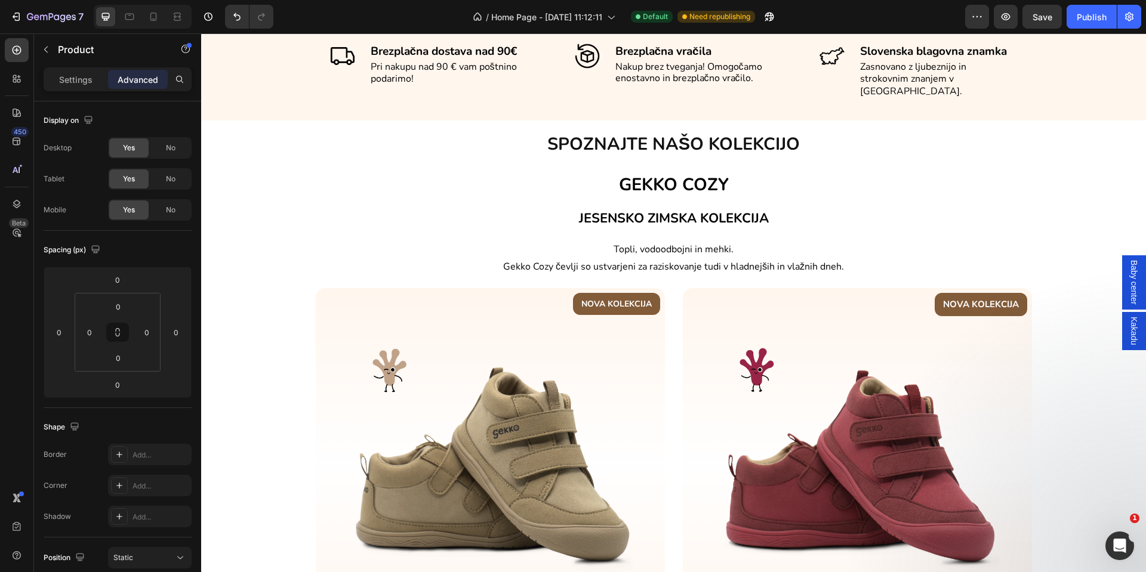
scroll to position [269, 0]
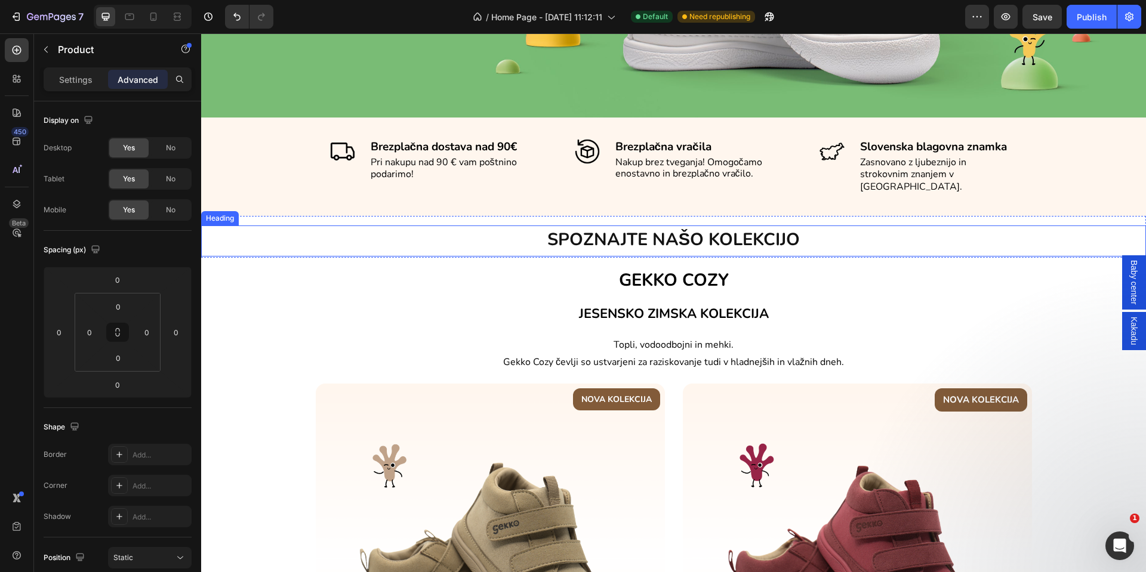
click at [595, 230] on span "SPOZNAJTE NAŠO KOLEKCIJO" at bounding box center [673, 239] width 252 height 23
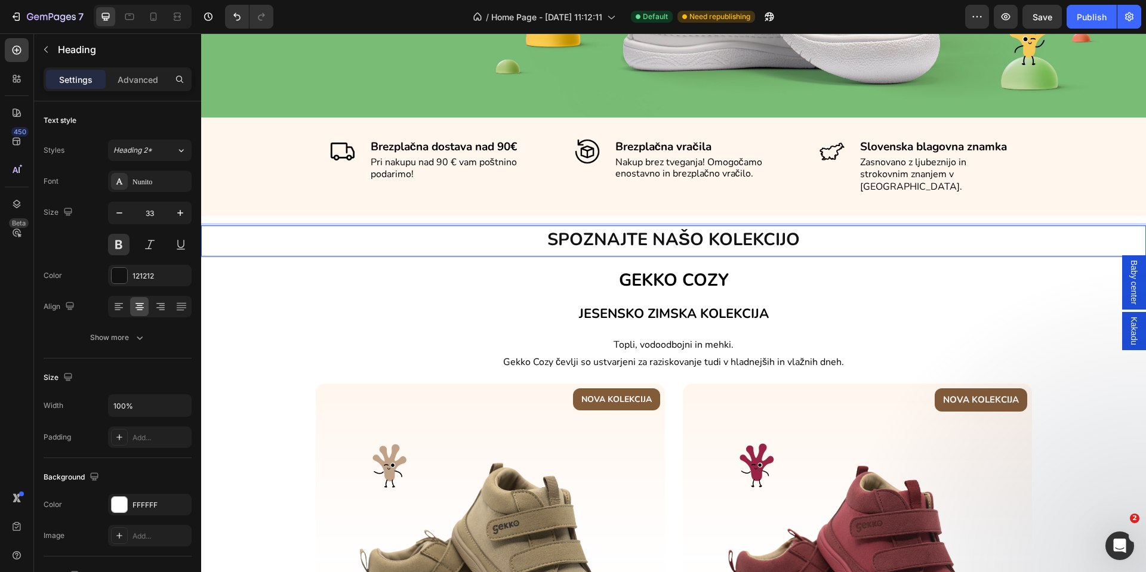
click at [595, 230] on span "SPOZNAJTE NAŠO KOLEKCIJO" at bounding box center [673, 239] width 252 height 23
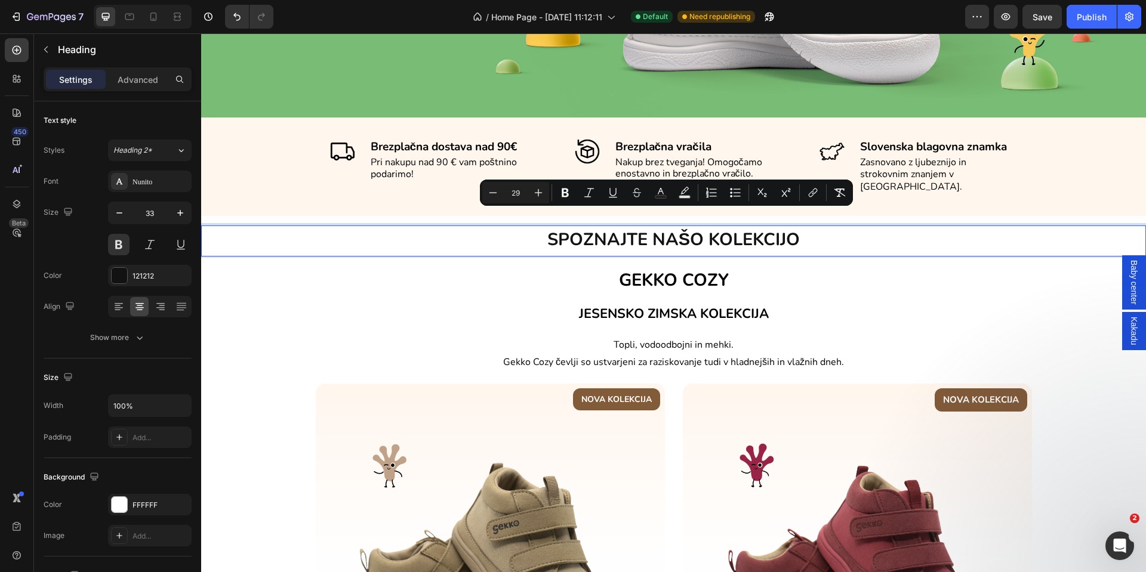
click at [835, 227] on p "SPOZNAJTE NAŠO KOLEKCIJO" at bounding box center [673, 240] width 942 height 26
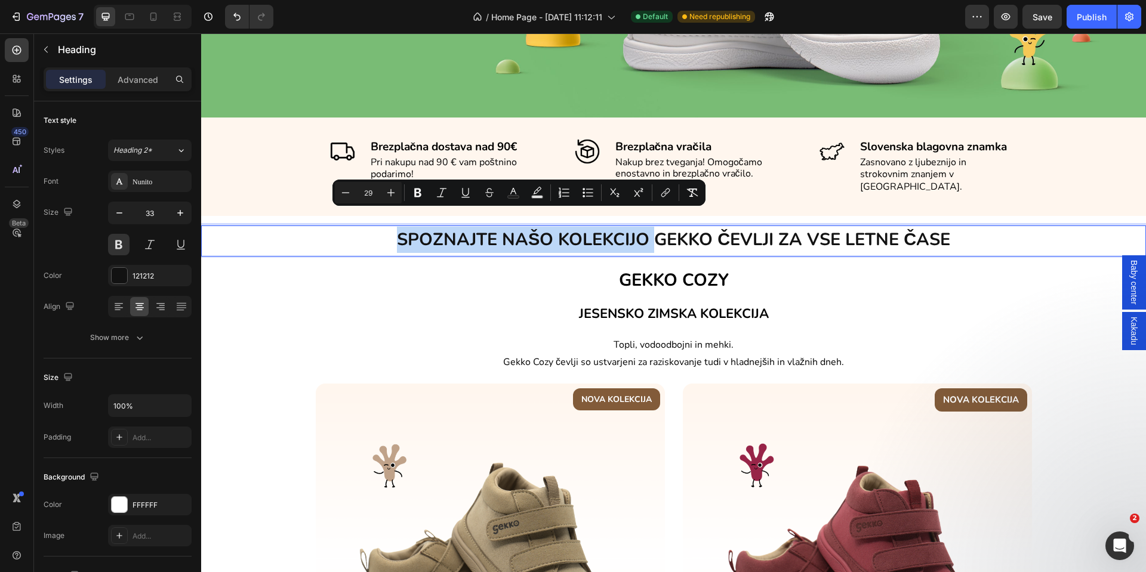
drag, startPoint x: 644, startPoint y: 226, endPoint x: 341, endPoint y: 227, distance: 303.7
click at [341, 227] on p "SPOZNAJTE NAŠO KOLEKCIJO GEKKO ČEVLJI ZA VSE LETNE ČASE" at bounding box center [673, 240] width 942 height 26
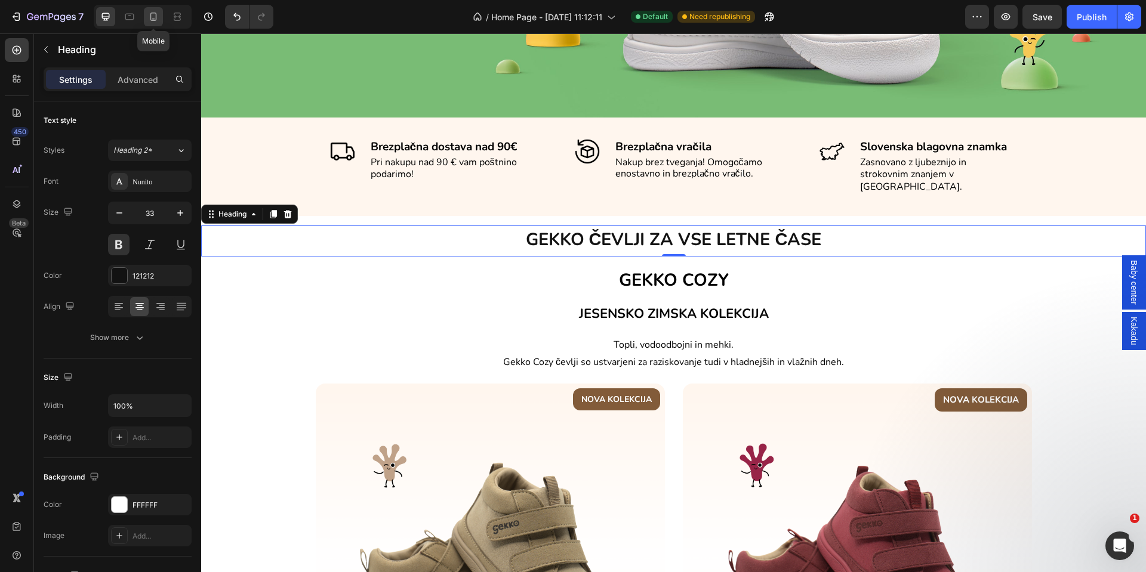
click at [160, 20] on div at bounding box center [153, 16] width 19 height 19
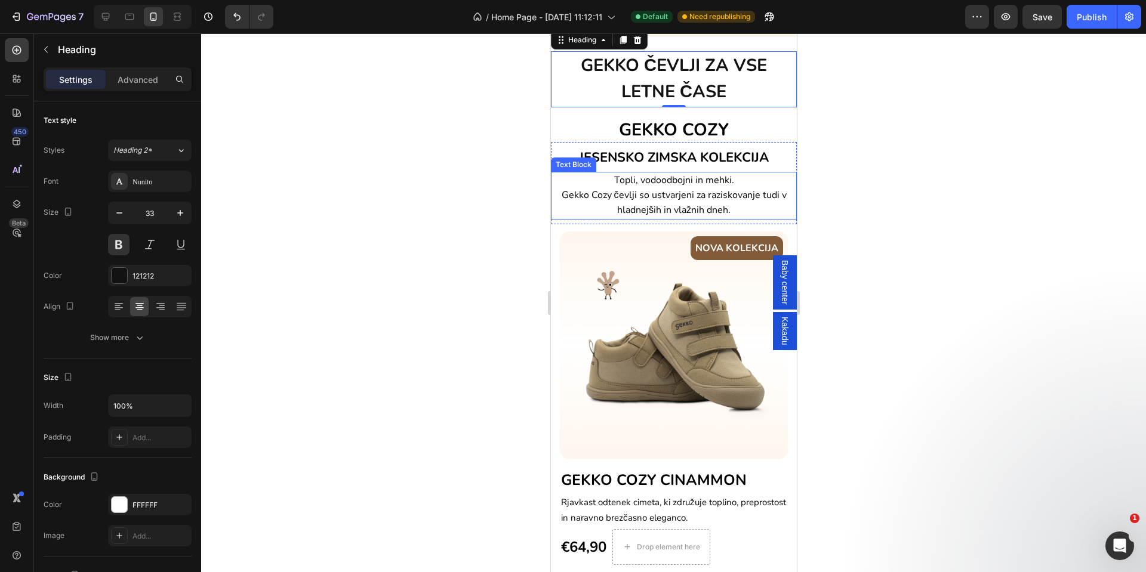
scroll to position [366, 0]
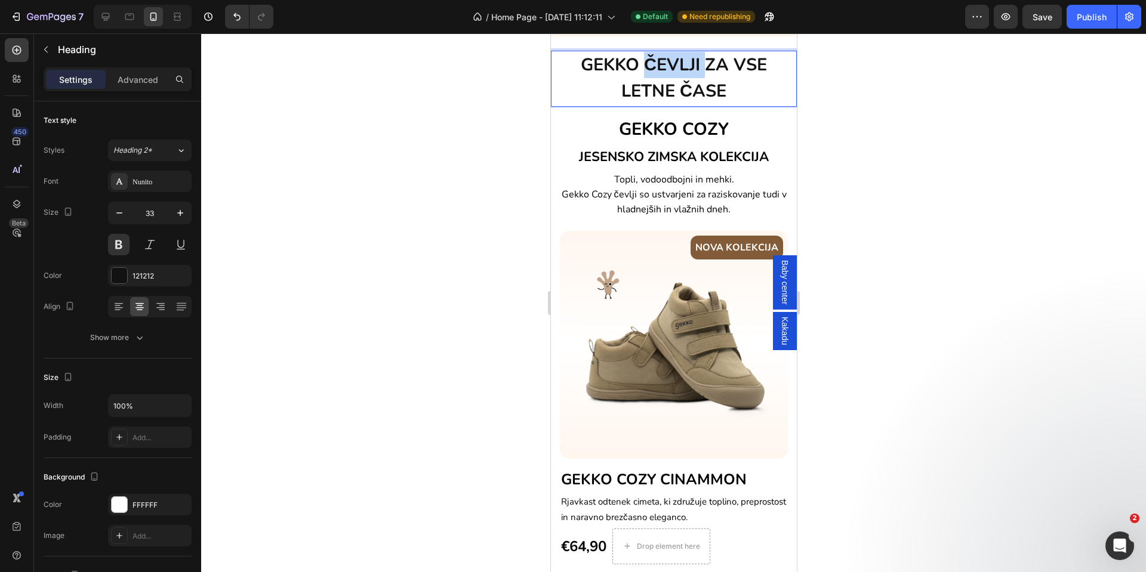
click at [641, 89] on span "GEKKO ČEVLJI ZA VSE LETNE ČASE" at bounding box center [673, 78] width 186 height 50
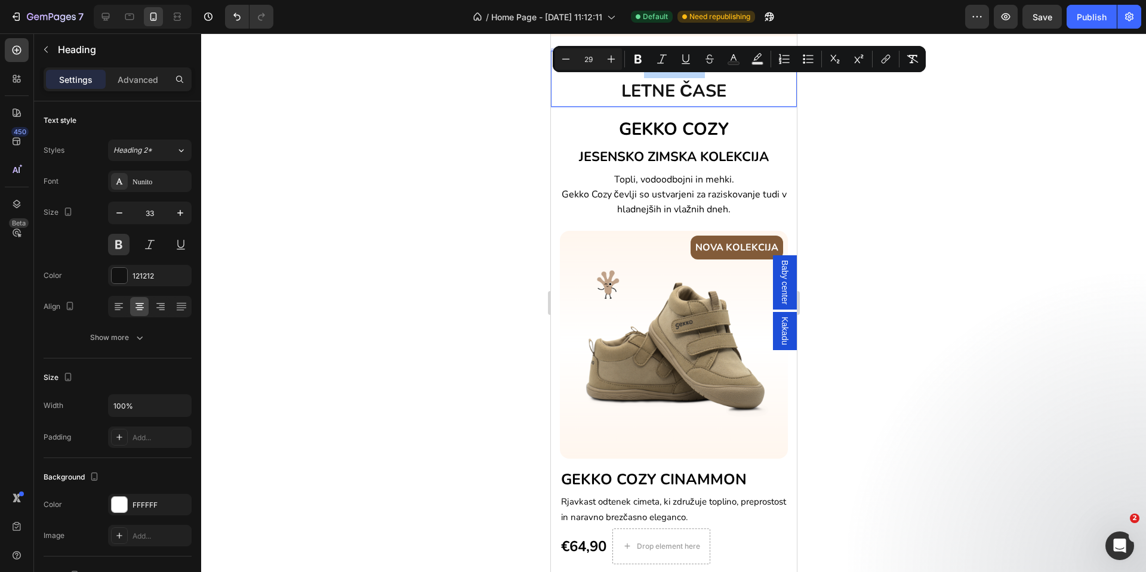
click at [640, 91] on span "GEKKO ČEVLJI ZA VSE LETNE ČASE" at bounding box center [673, 78] width 186 height 50
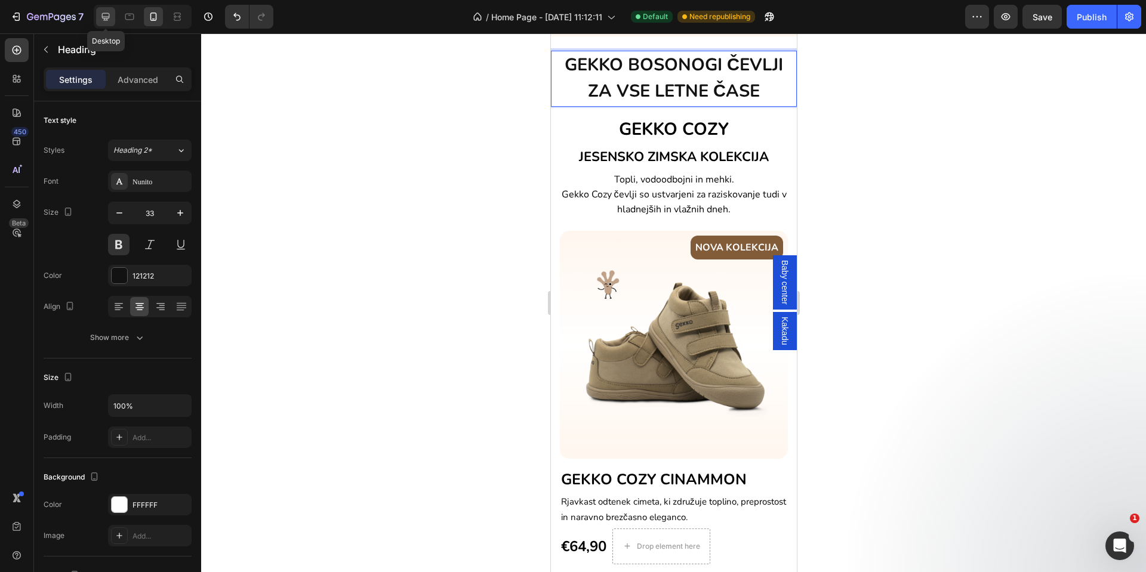
click at [110, 16] on icon at bounding box center [106, 17] width 12 height 12
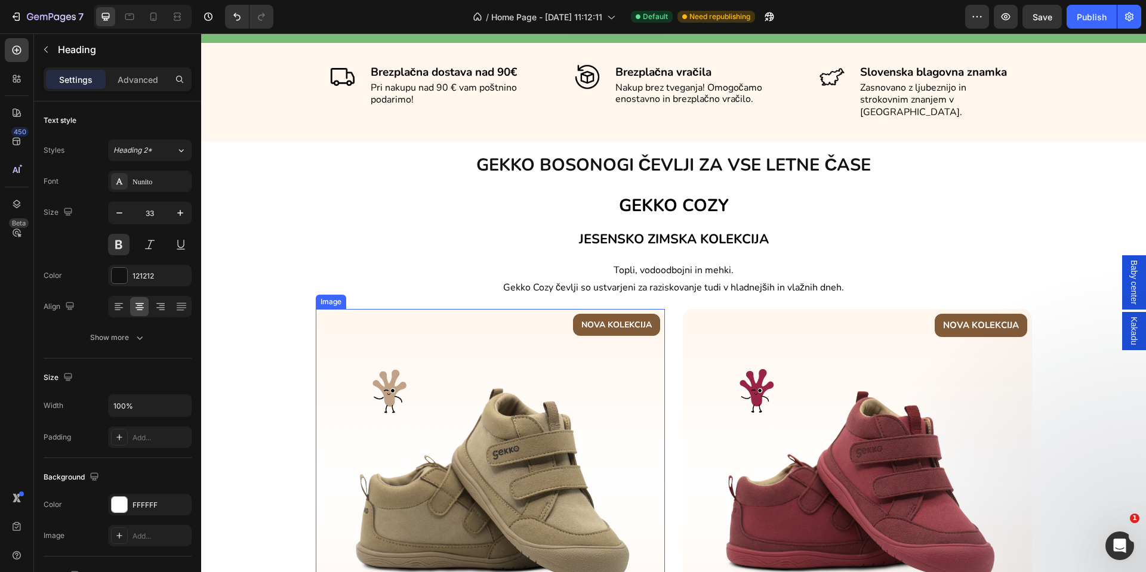
scroll to position [75, 0]
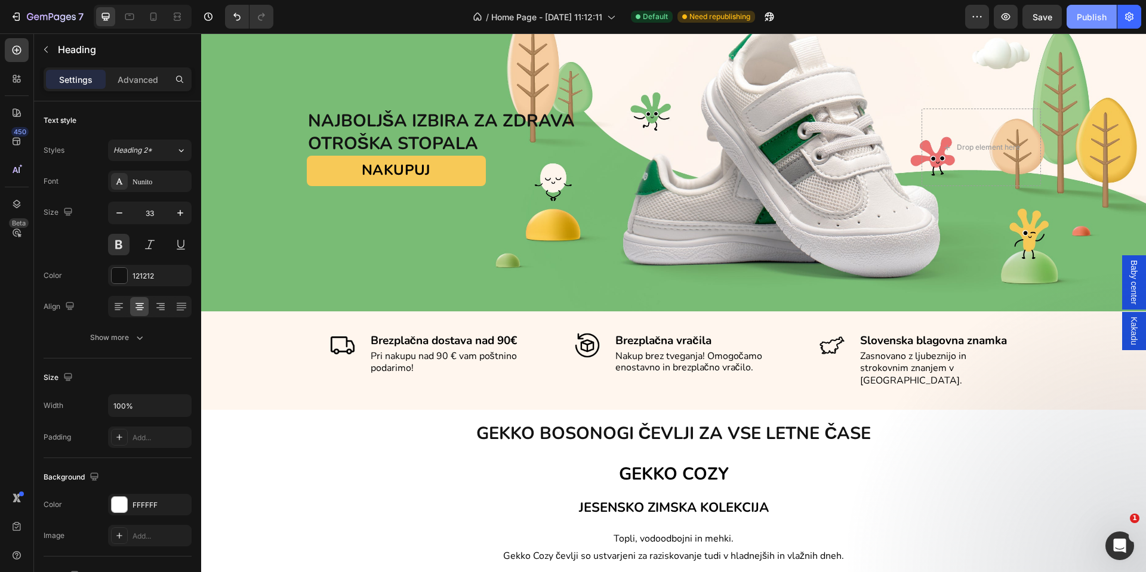
click at [1084, 13] on div "Publish" at bounding box center [1091, 17] width 30 height 13
click at [153, 14] on icon at bounding box center [153, 17] width 12 height 12
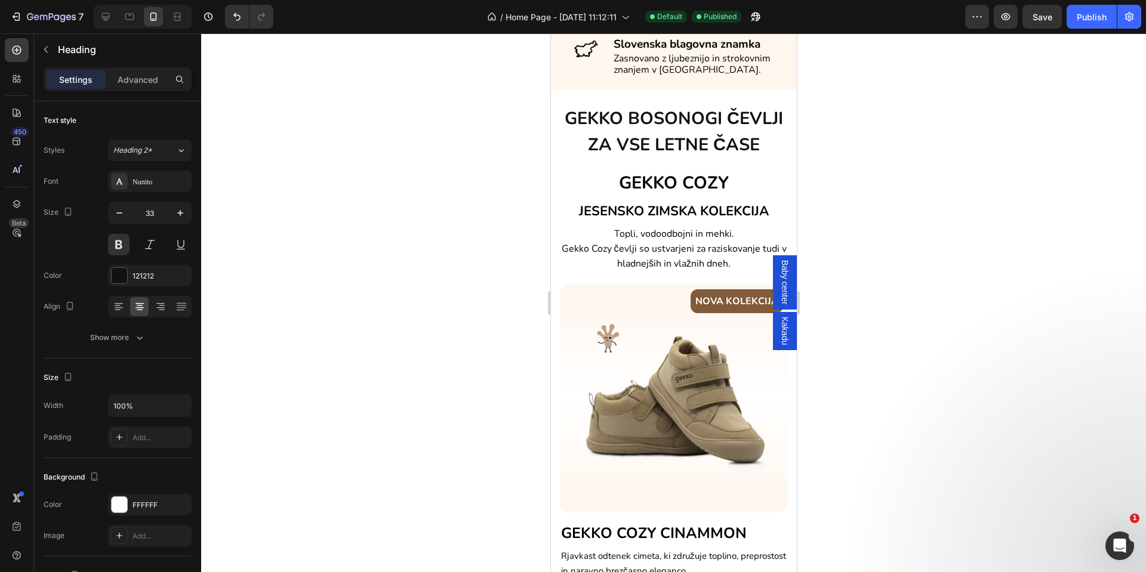
scroll to position [202, 0]
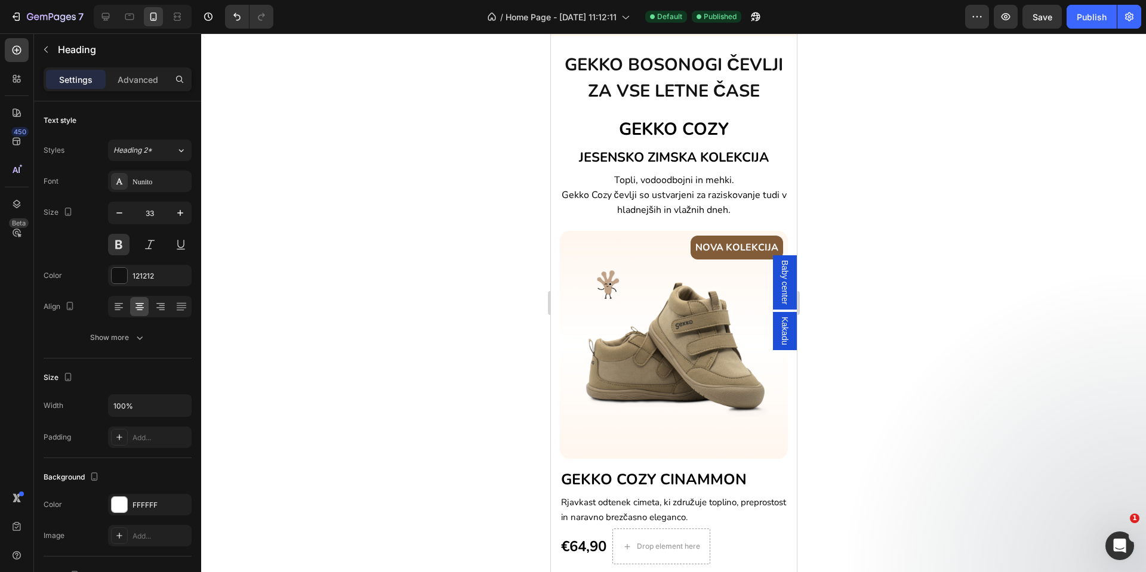
click at [560, 106] on h2 "GEKKO BOSONOGI ČEVLJI ZA VSE LETNE ČASE" at bounding box center [673, 78] width 246 height 55
click at [612, 103] on span "GEKKO BOSONOGI ČEVLJI ZA VSE LETNE ČASE" at bounding box center [673, 78] width 218 height 50
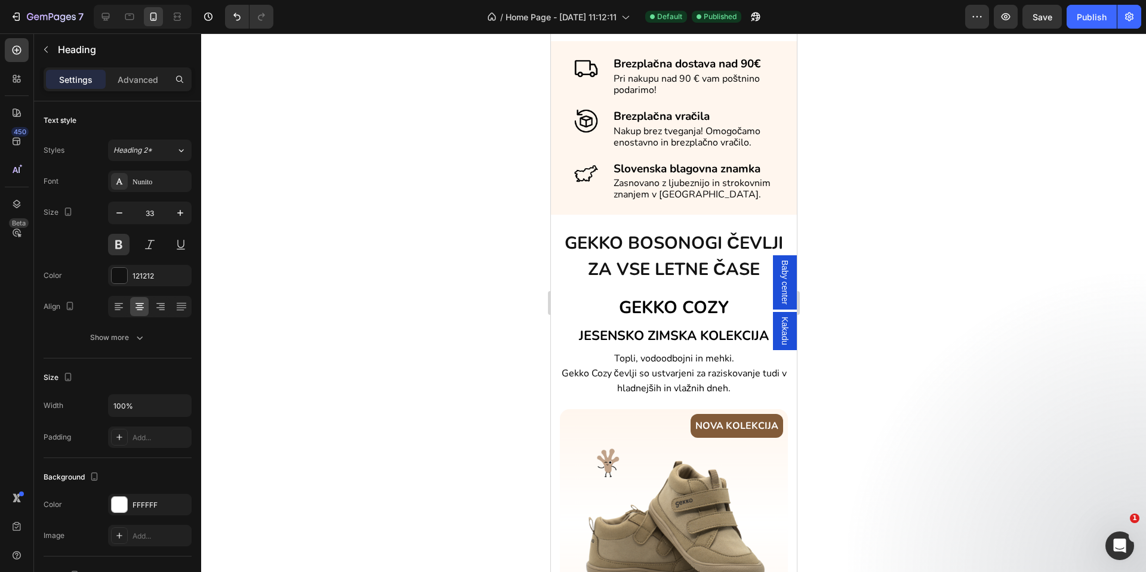
scroll to position [333, 0]
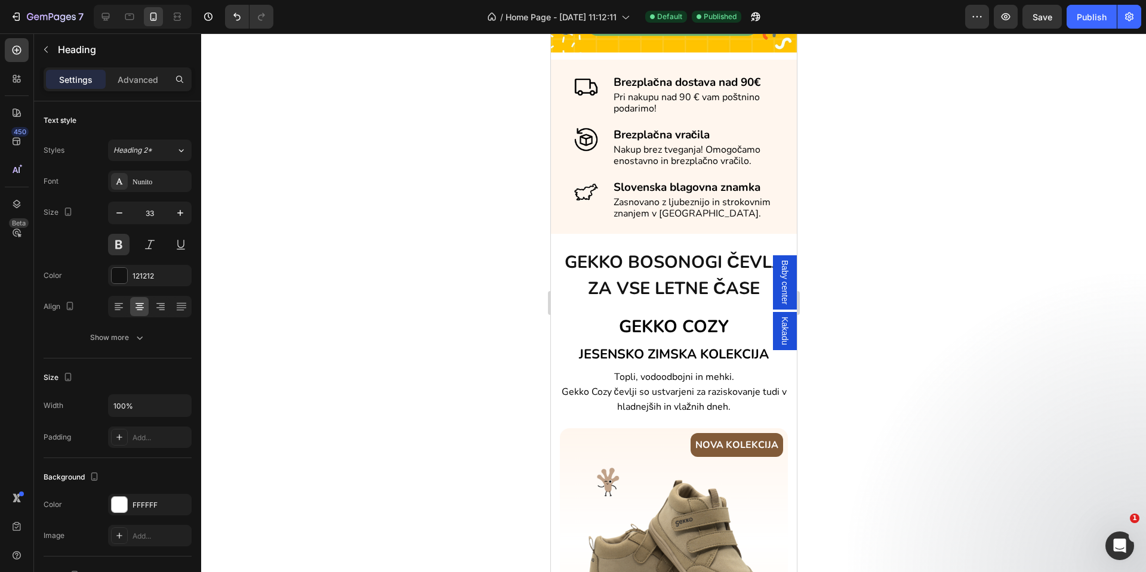
click at [711, 254] on h2 "GEKKO BOSONOGI ČEVLJI ZA VSE LETNE ČASE" at bounding box center [673, 275] width 246 height 55
click at [707, 195] on p "Slovenska blagovna znamka" at bounding box center [692, 187] width 159 height 13
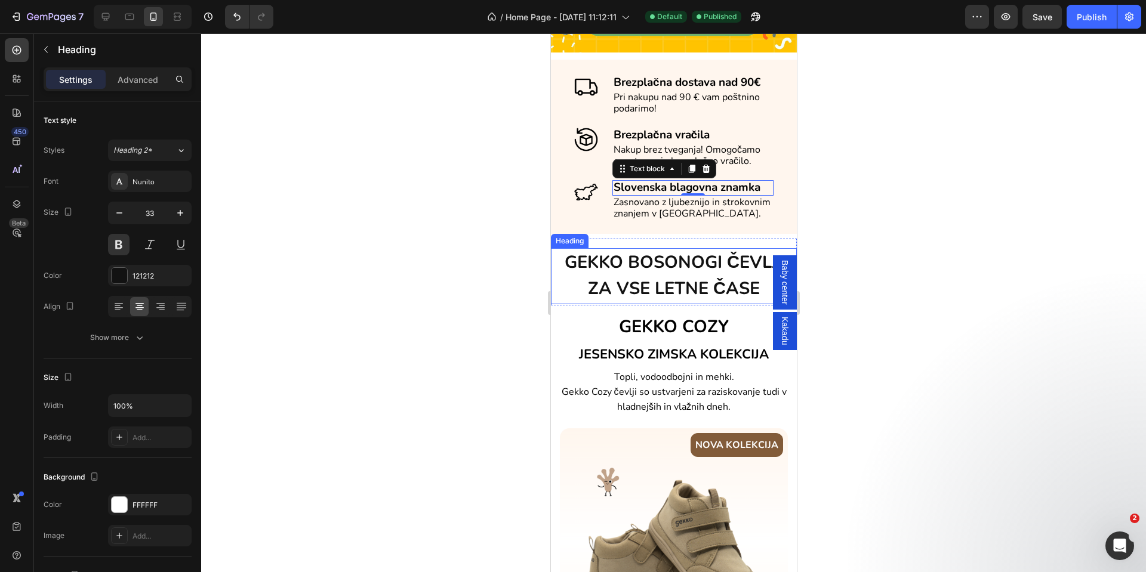
click at [567, 295] on p "⁠⁠⁠⁠⁠⁠⁠ GEKKO BOSONOGI ČEVLJI ZA VSE LETNE ČASE" at bounding box center [672, 275] width 243 height 53
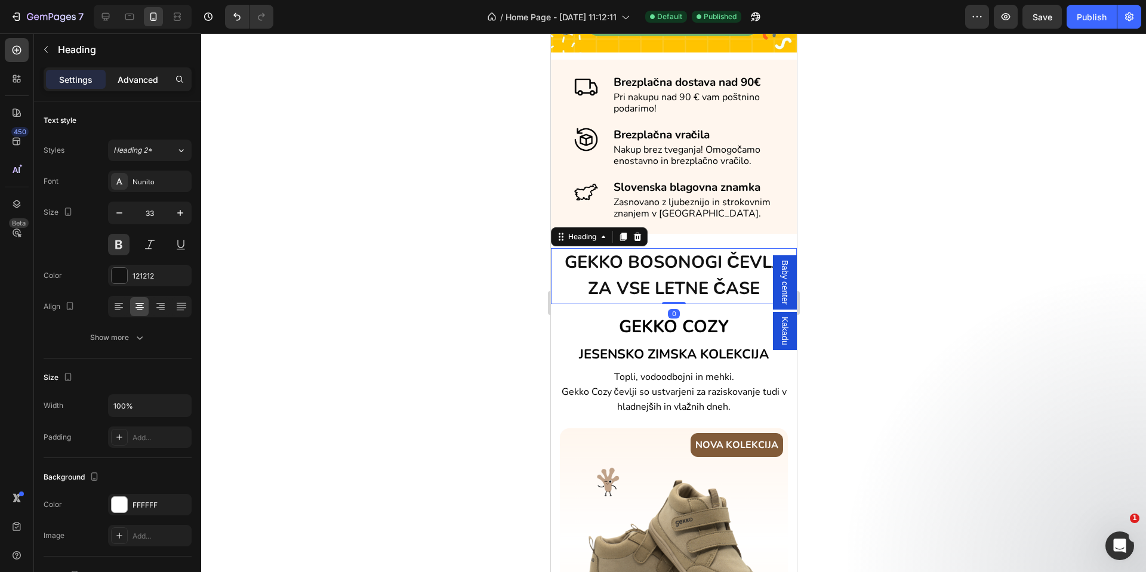
click at [140, 81] on p "Advanced" at bounding box center [138, 79] width 41 height 13
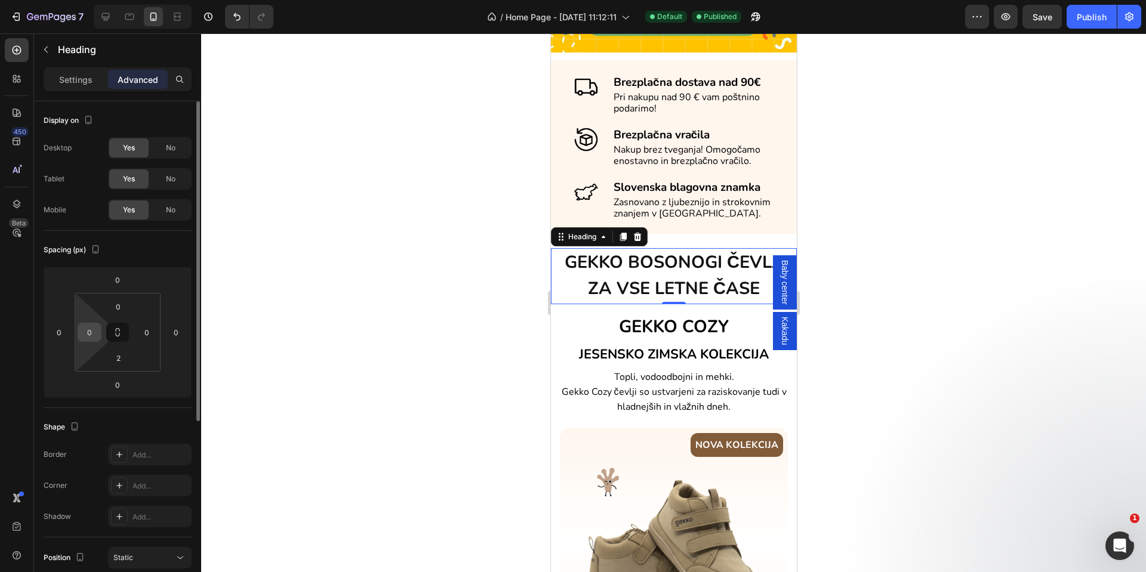
click at [92, 332] on input "0" at bounding box center [90, 332] width 18 height 18
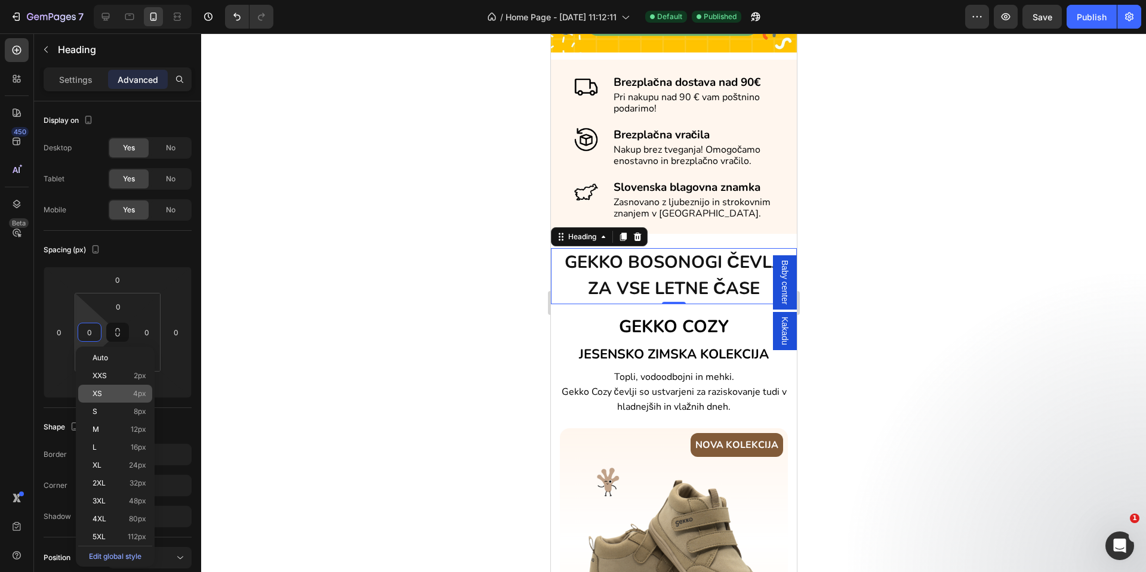
click at [118, 393] on p "XS 4px" at bounding box center [119, 394] width 54 height 8
type input "4"
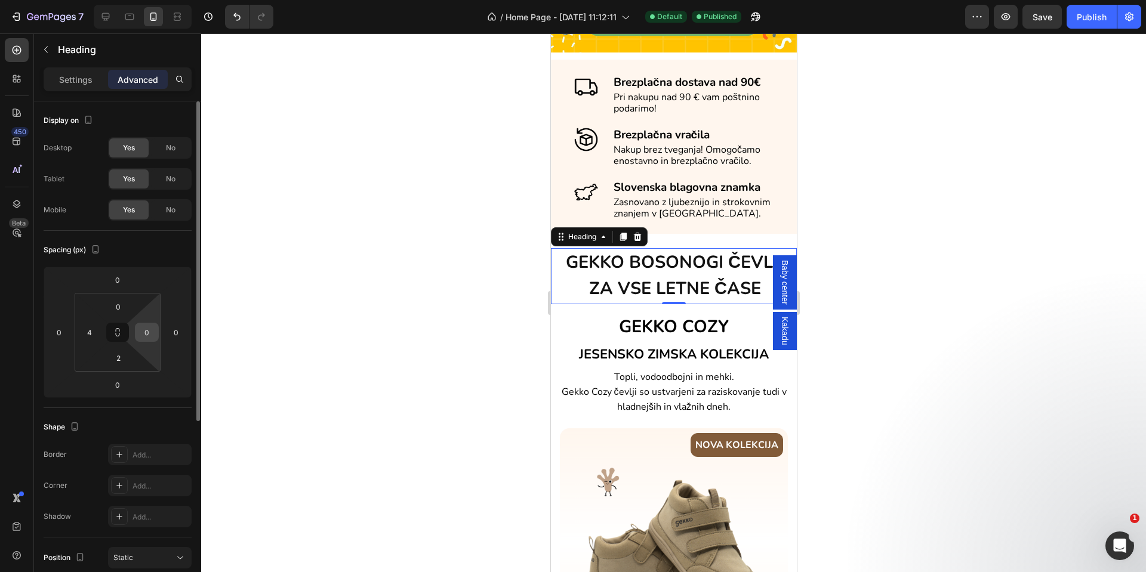
click at [152, 334] on input "0" at bounding box center [147, 332] width 18 height 18
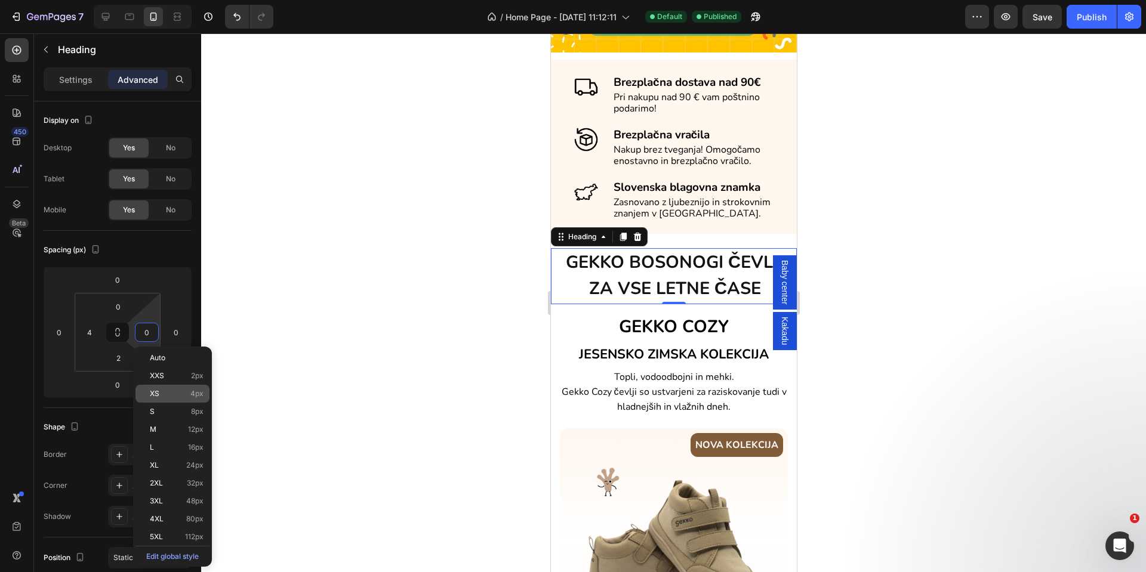
click at [171, 391] on p "XS 4px" at bounding box center [177, 394] width 54 height 8
type input "4"
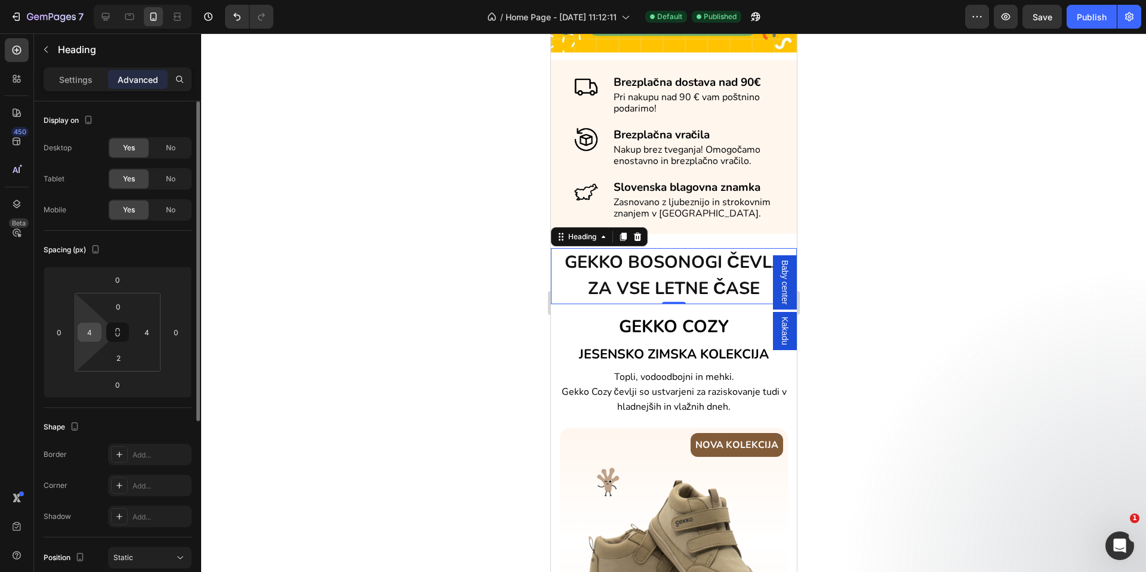
click at [85, 336] on input "4" at bounding box center [90, 332] width 18 height 18
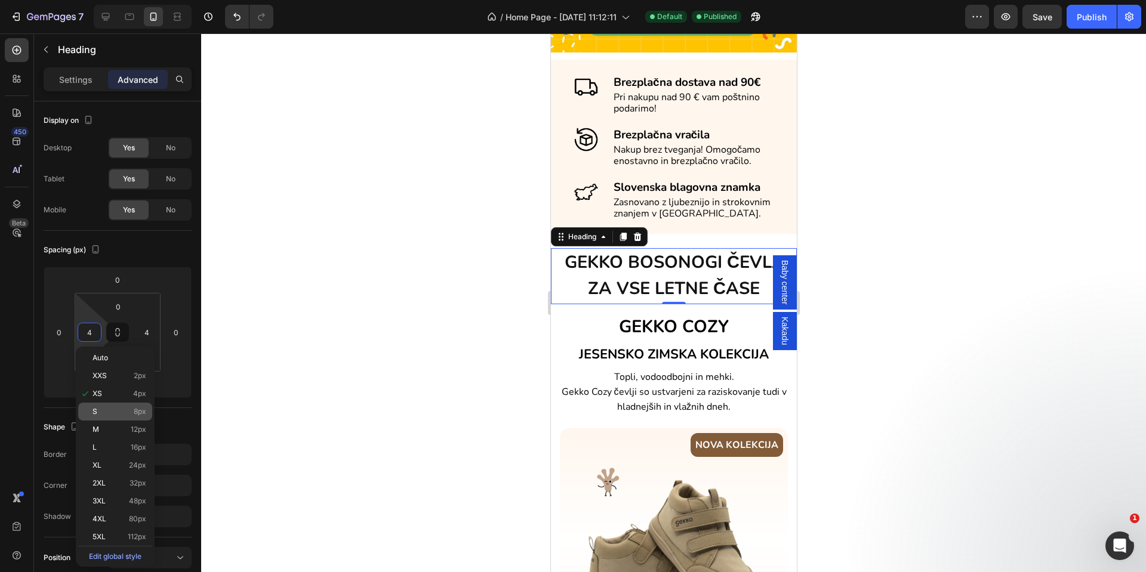
click at [106, 403] on div "S 8px" at bounding box center [115, 412] width 74 height 18
type input "8"
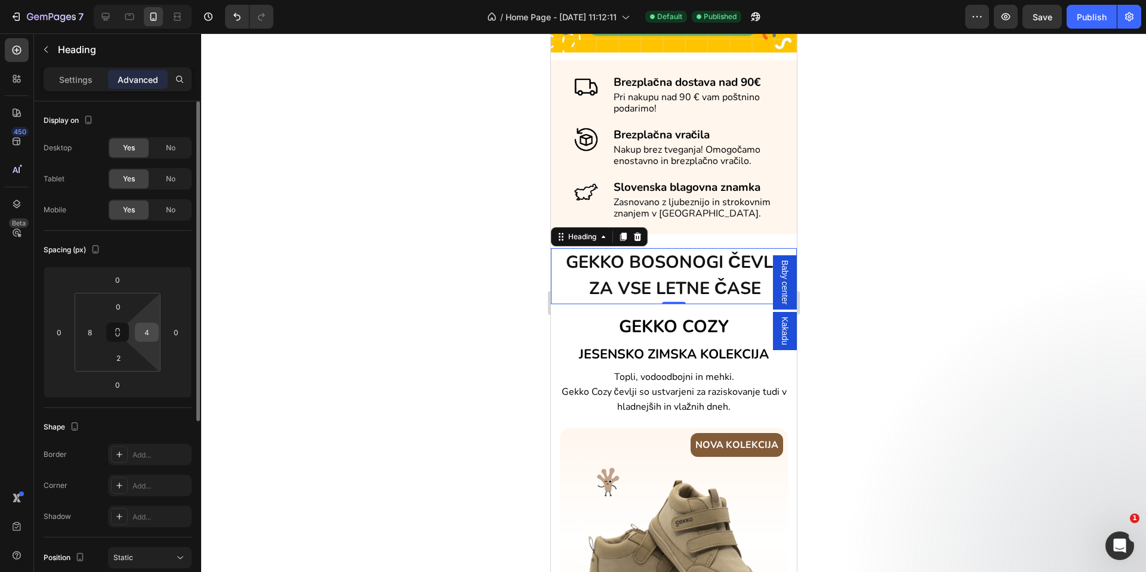
click at [147, 332] on input "4" at bounding box center [147, 332] width 18 height 18
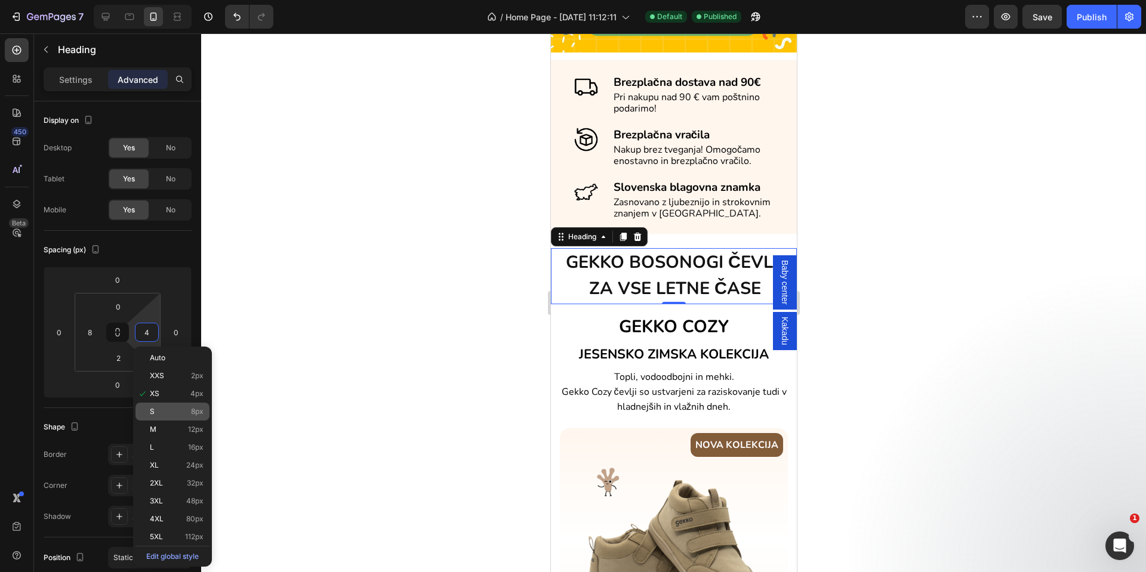
click at [158, 409] on p "S 8px" at bounding box center [177, 412] width 54 height 8
type input "8"
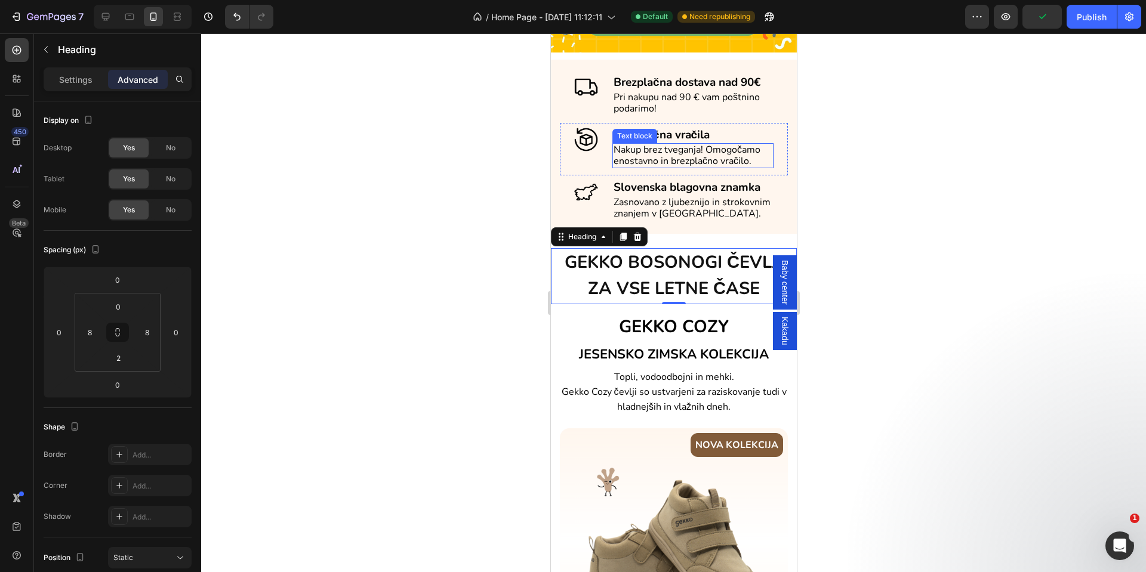
scroll to position [64, 0]
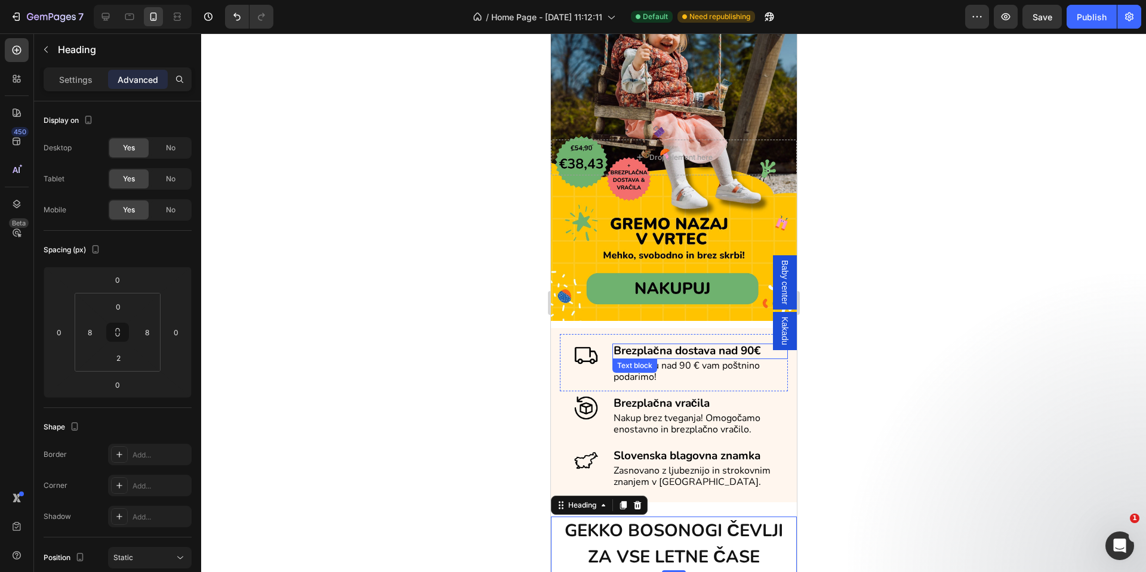
click at [708, 343] on strong "Brezplačna dostava nad 90€" at bounding box center [686, 351] width 147 height 16
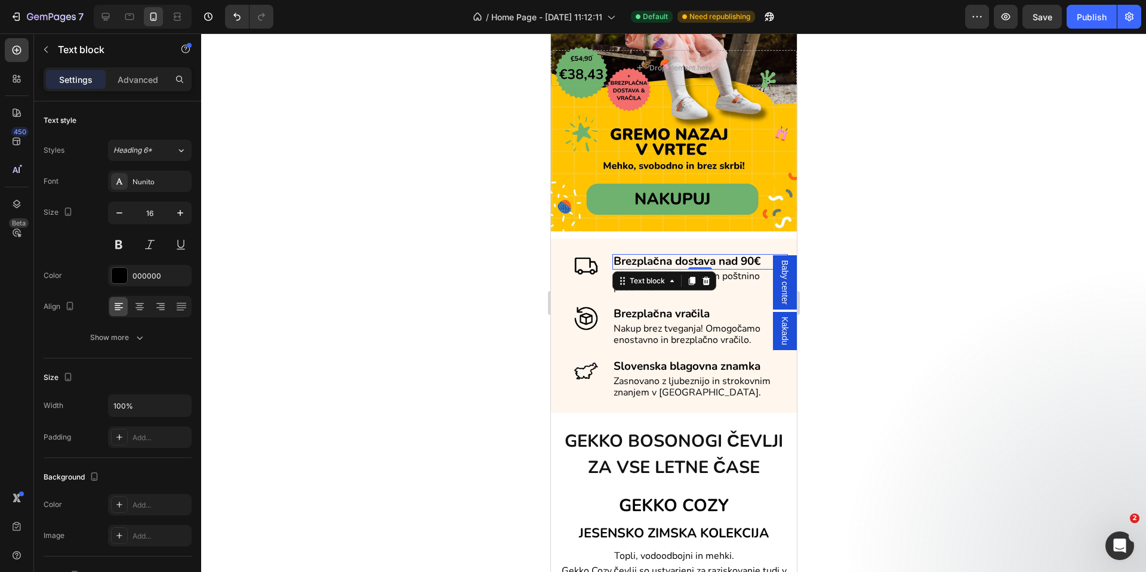
scroll to position [243, 0]
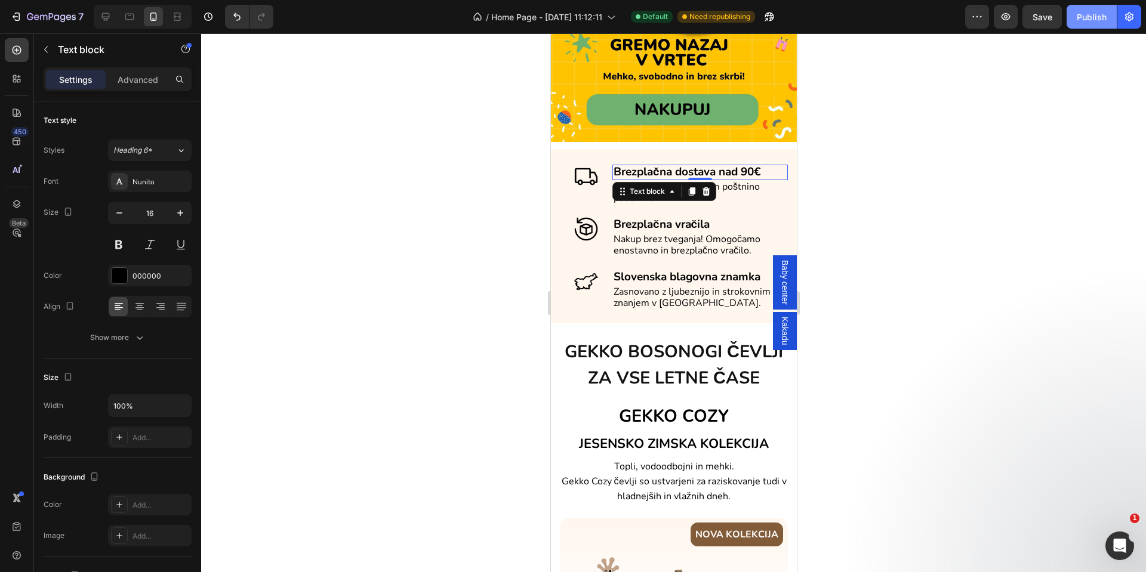
click at [1091, 14] on div "Publish" at bounding box center [1091, 17] width 30 height 13
click at [655, 428] on span "GEKKO COZY" at bounding box center [673, 416] width 110 height 23
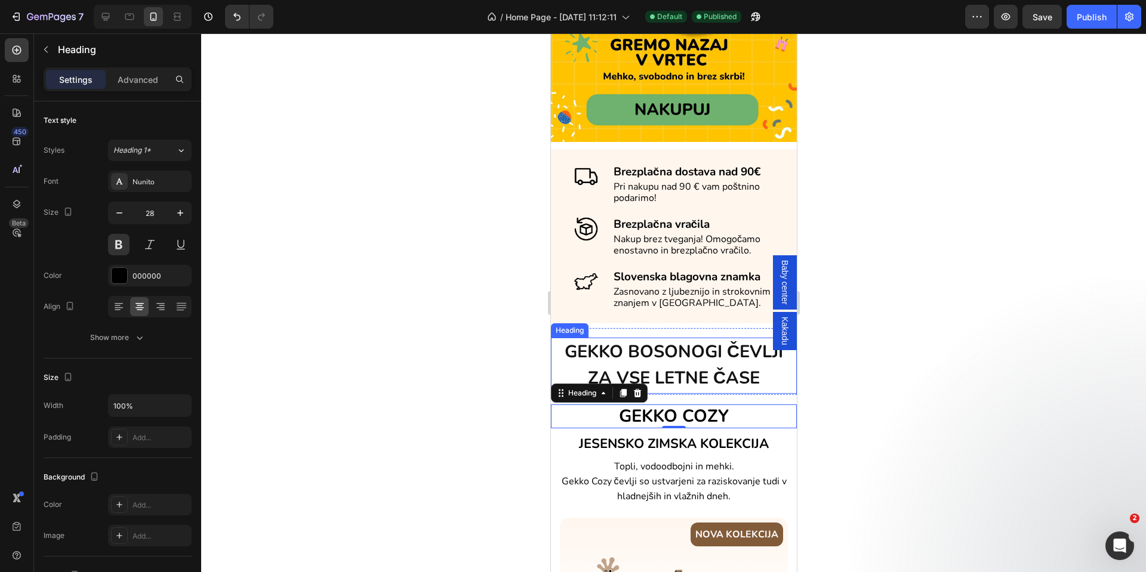
click at [678, 375] on span "GEKKO BOSONOGI ČEVLJI ZA VSE LETNE ČASE" at bounding box center [673, 365] width 218 height 50
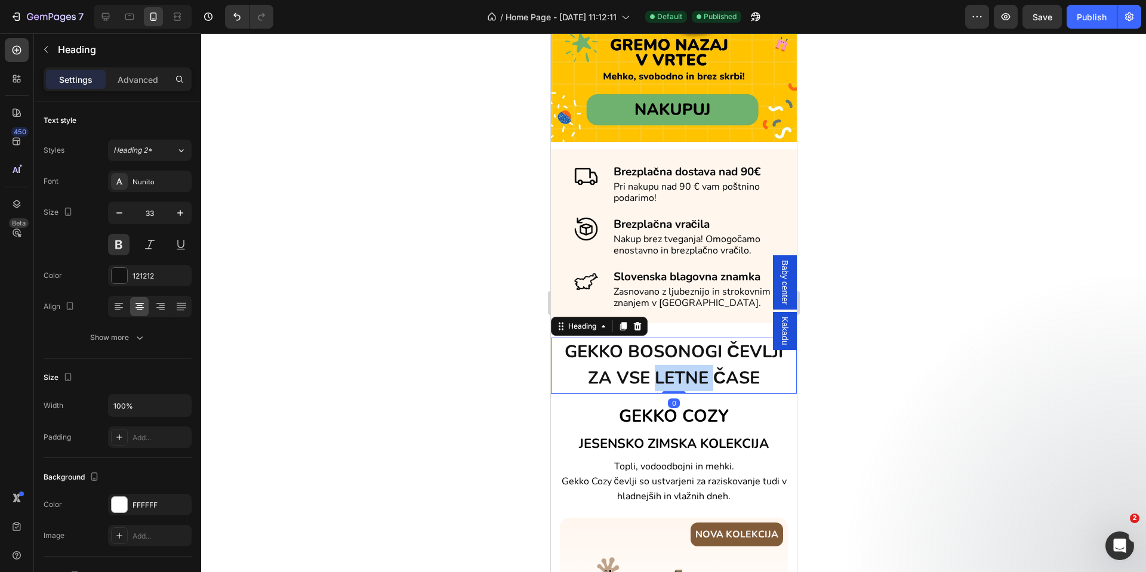
click at [674, 378] on span "GEKKO BOSONOGI ČEVLJI ZA VSE LETNE ČASE" at bounding box center [673, 365] width 218 height 50
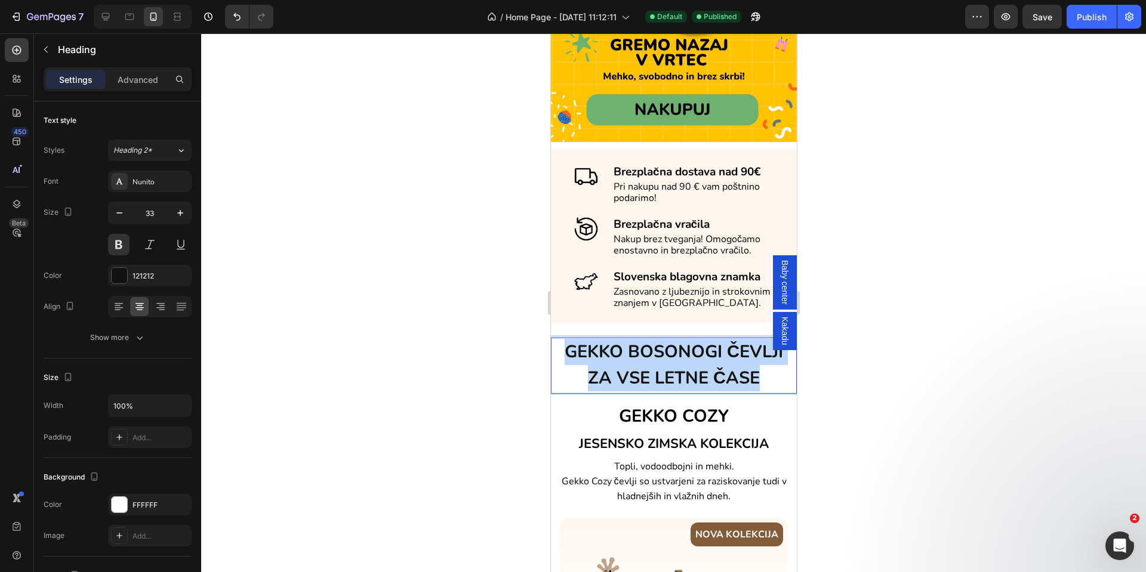
click at [674, 378] on span "GEKKO BOSONOGI ČEVLJI ZA VSE LETNE ČASE" at bounding box center [673, 365] width 218 height 50
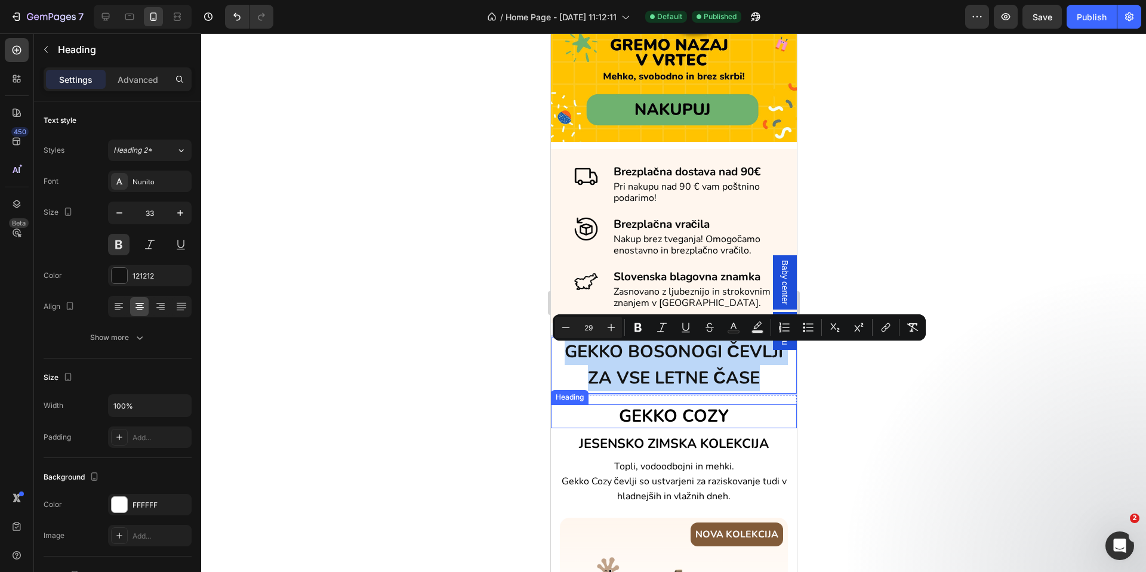
click at [638, 422] on span "GEKKO COZY" at bounding box center [673, 416] width 110 height 23
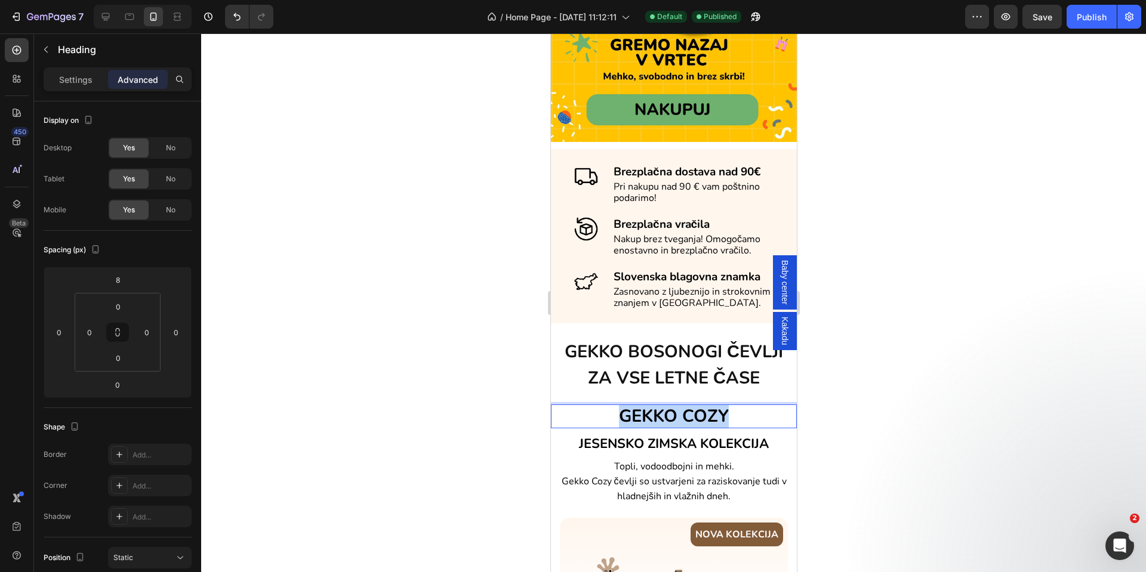
click at [638, 422] on span "GEKKO COZY" at bounding box center [673, 416] width 110 height 23
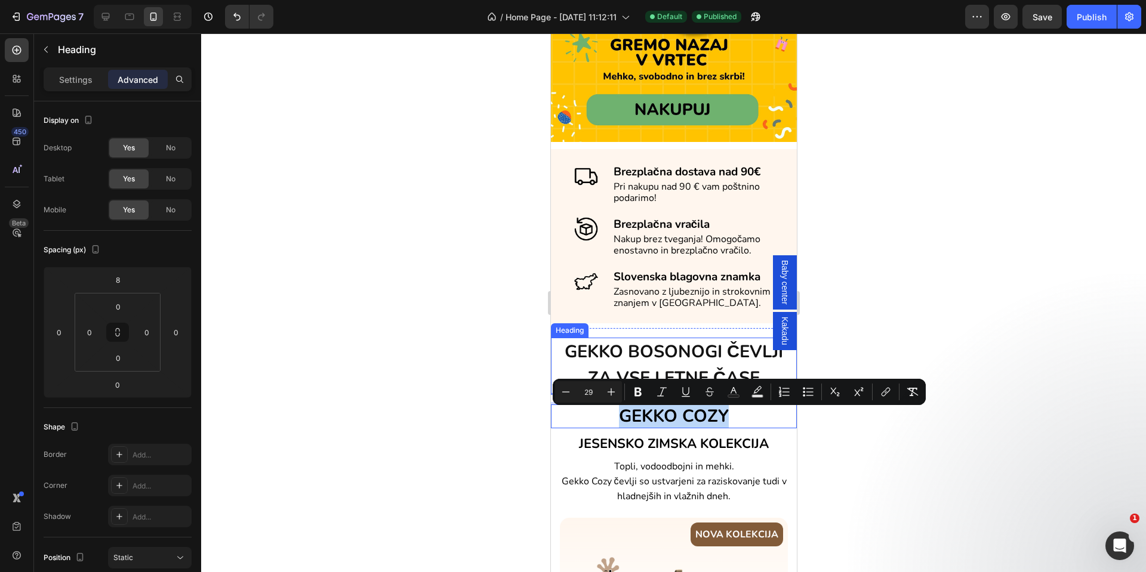
click at [613, 357] on span "GEKKO BOSONOGI ČEVLJI ZA VSE LETNE ČASE" at bounding box center [673, 365] width 218 height 50
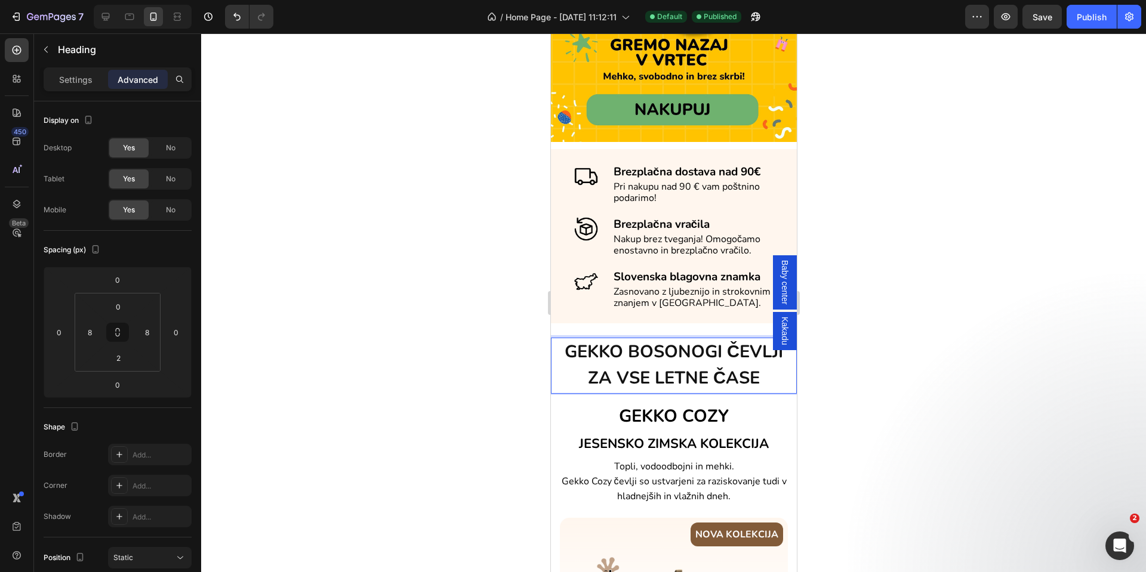
click at [613, 357] on span "GEKKO BOSONOGI ČEVLJI ZA VSE LETNE ČASE" at bounding box center [673, 365] width 218 height 50
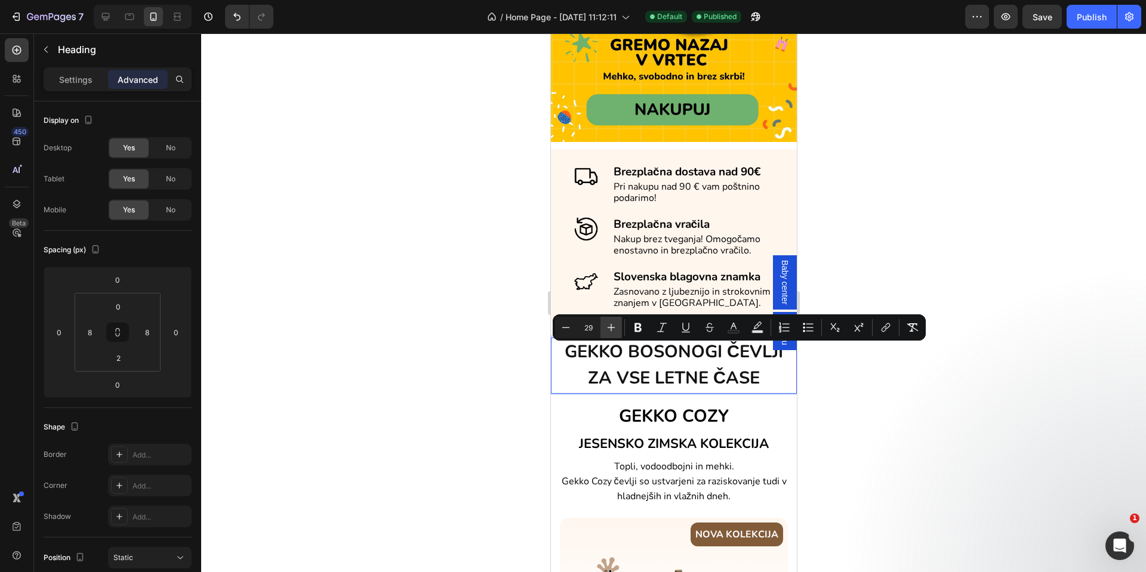
click at [607, 325] on icon "Editor contextual toolbar" at bounding box center [611, 328] width 12 height 12
type input "30"
click at [115, 11] on div at bounding box center [105, 16] width 19 height 19
type input "0"
type input "4"
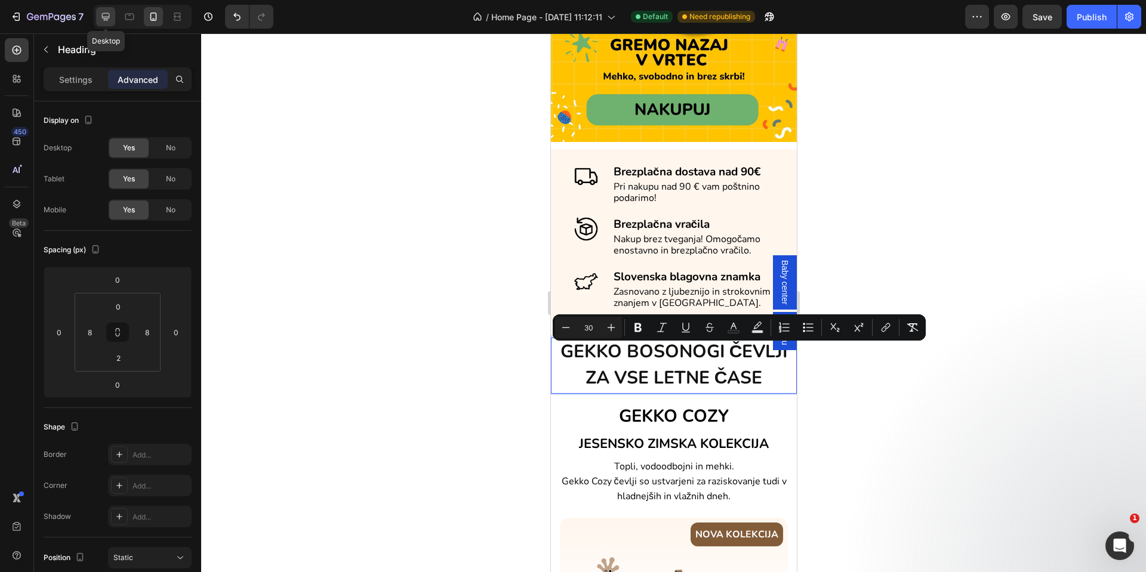
type input "0"
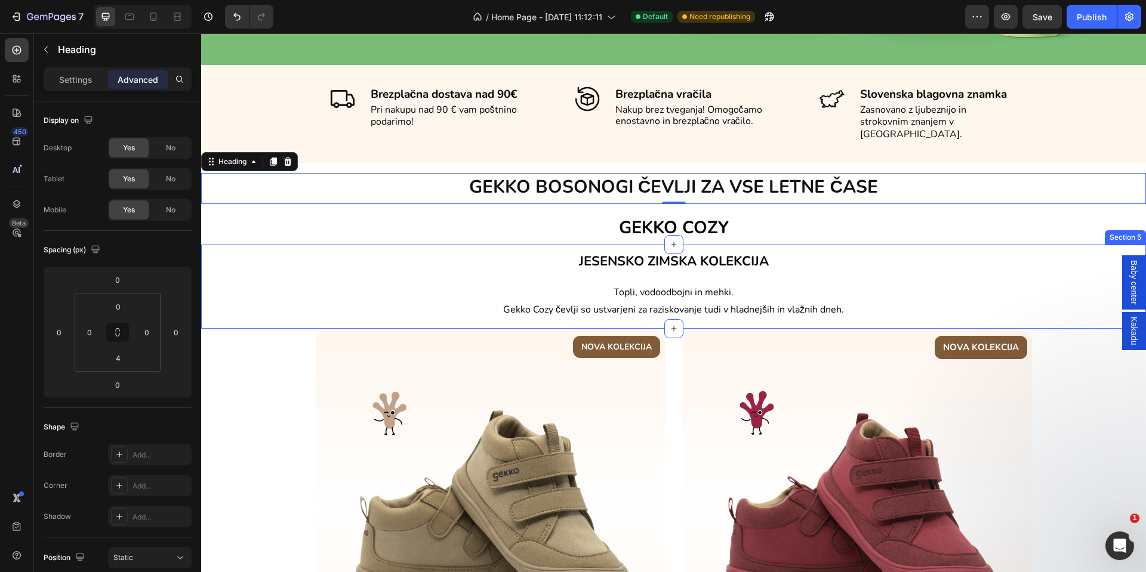
scroll to position [313, 0]
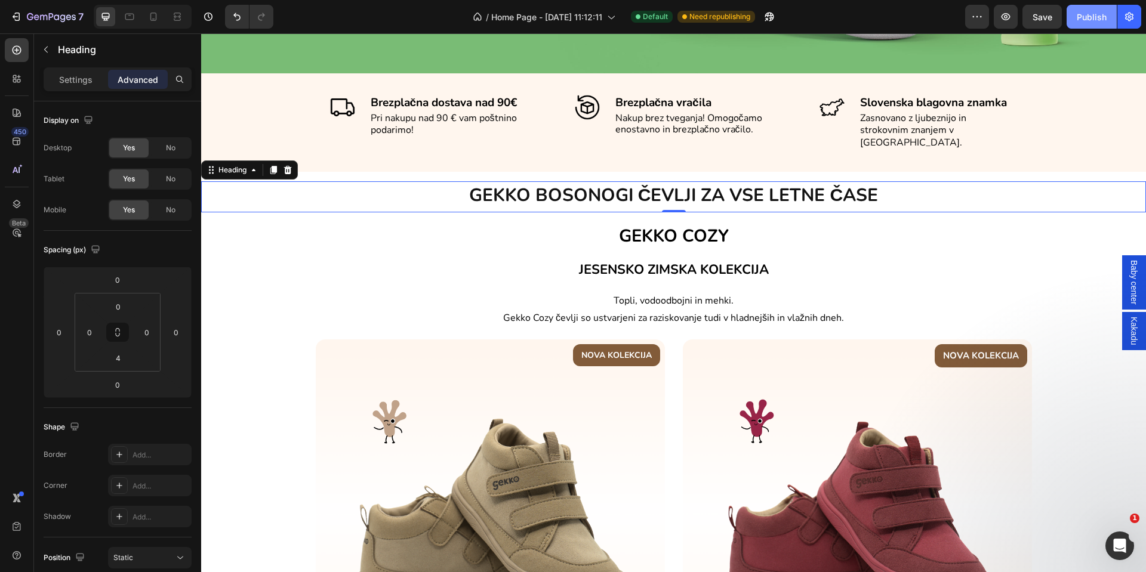
click at [1082, 10] on button "Publish" at bounding box center [1091, 17] width 50 height 24
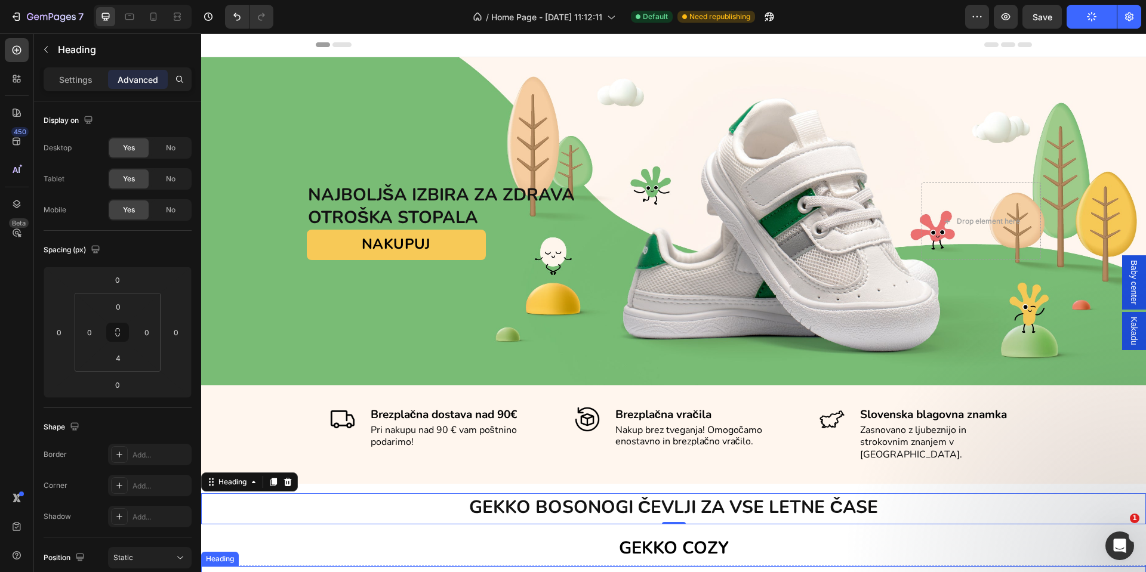
scroll to position [0, 0]
